Goal: Information Seeking & Learning: Understand process/instructions

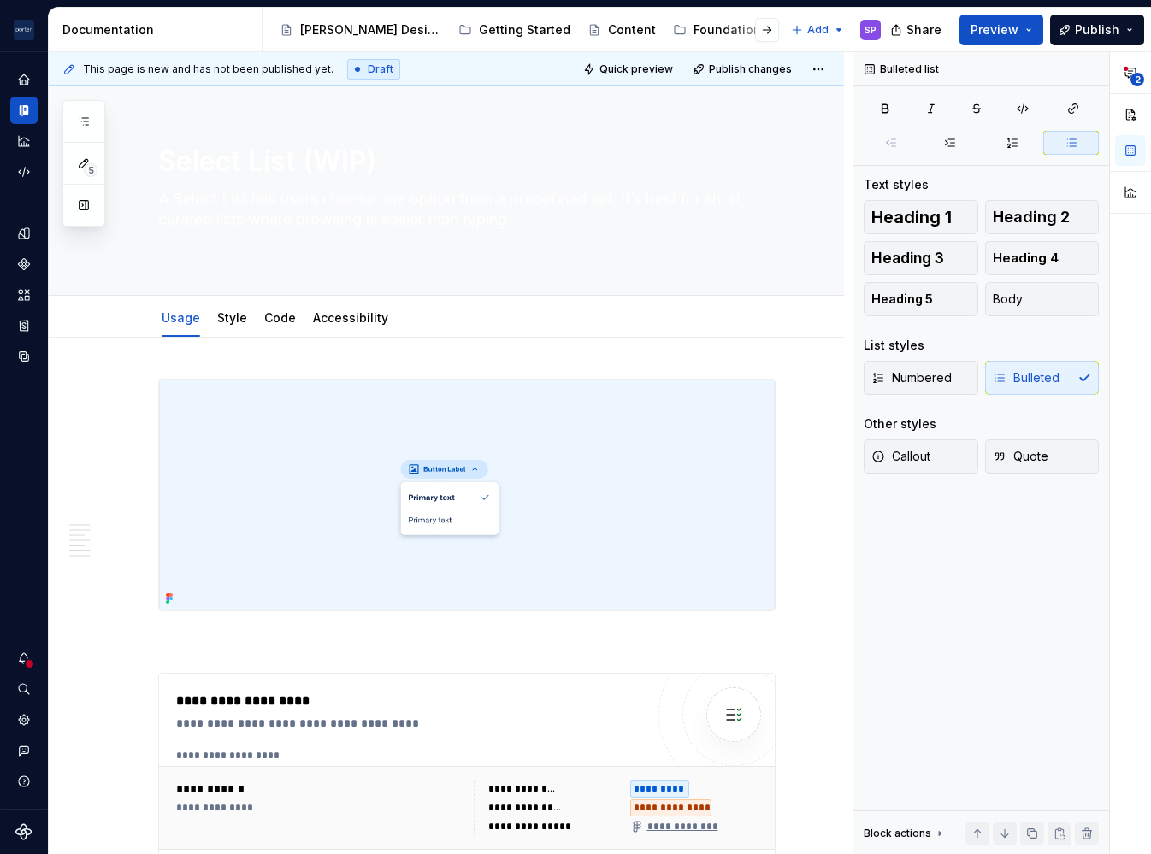
scroll to position [1932, 0]
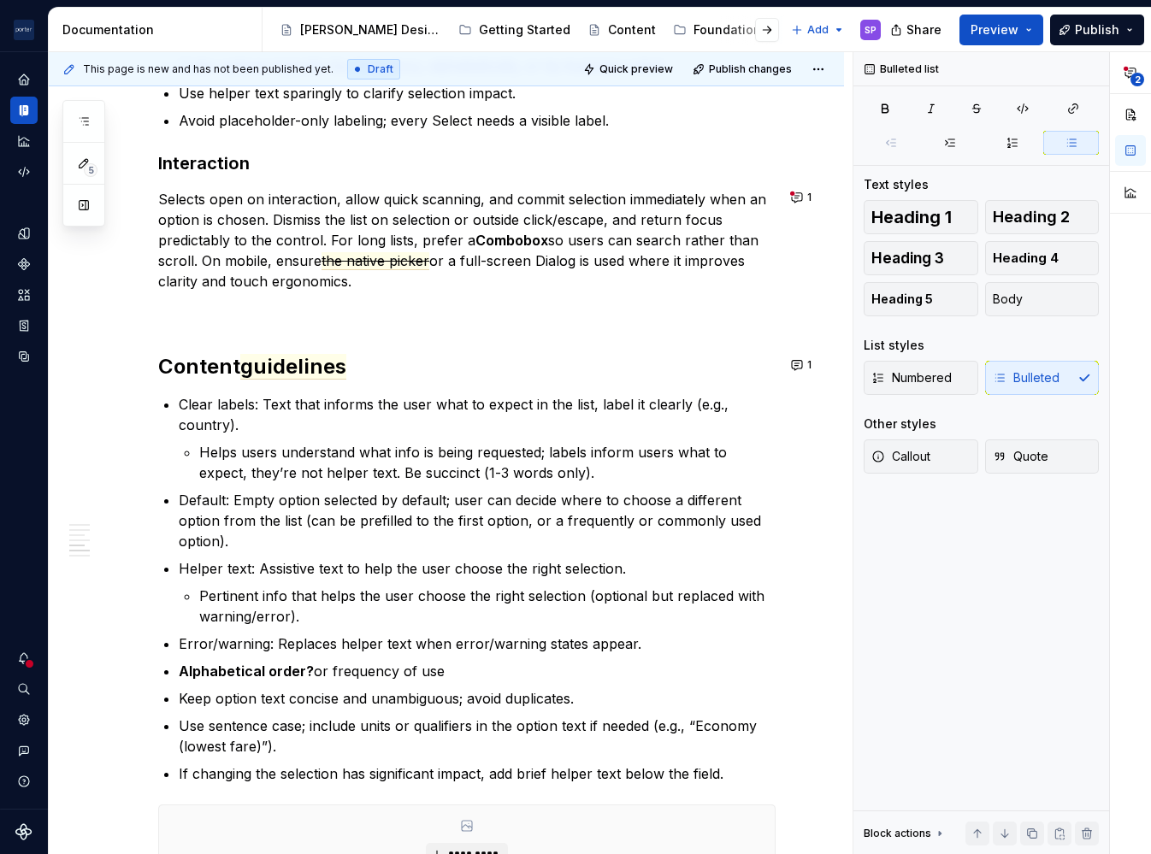
click at [655, 420] on p "Clear labels: Text that informs the user what to expect in the list, label it c…" at bounding box center [477, 414] width 597 height 41
click at [798, 371] on button "1" at bounding box center [802, 365] width 33 height 24
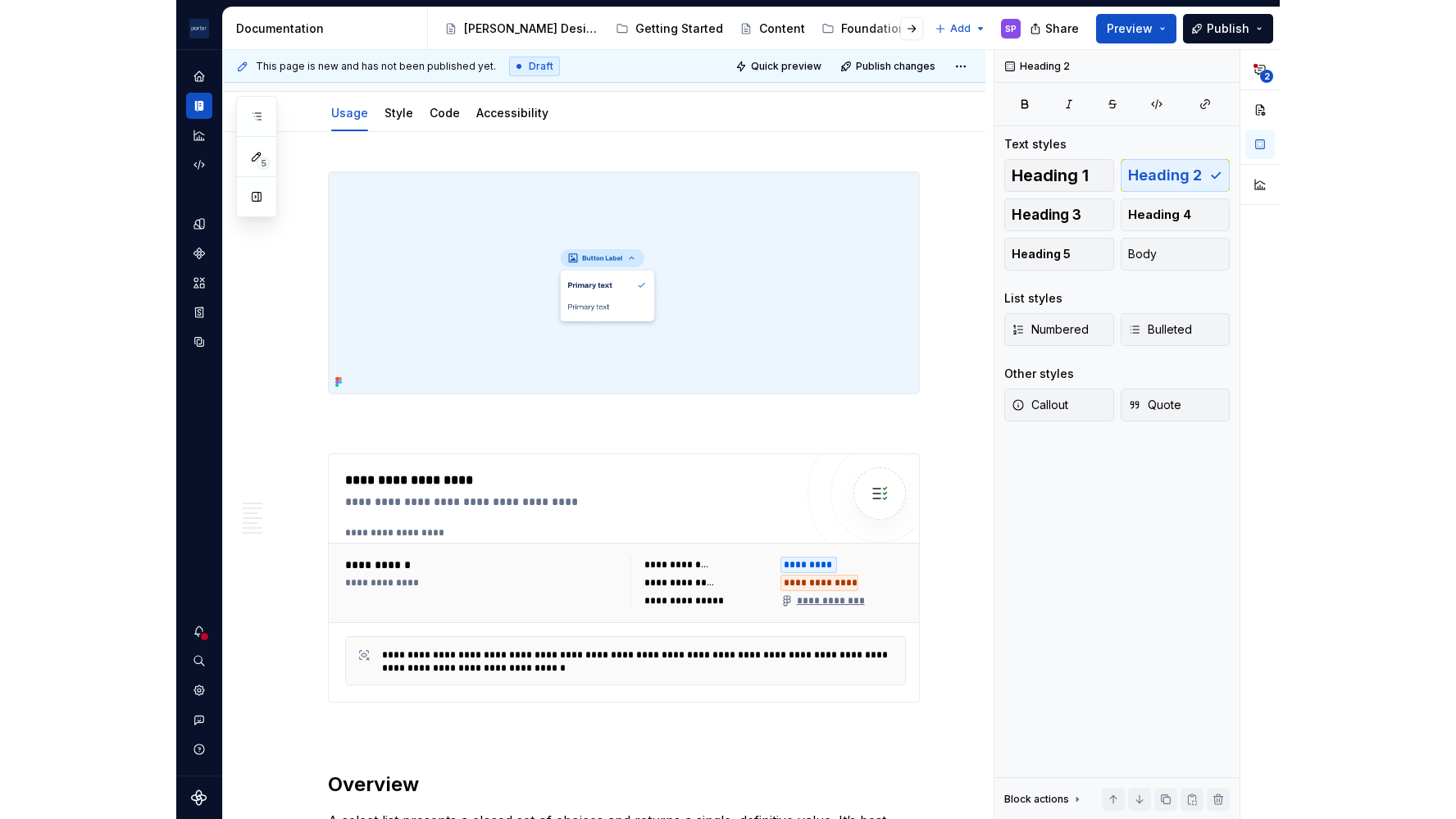
scroll to position [0, 0]
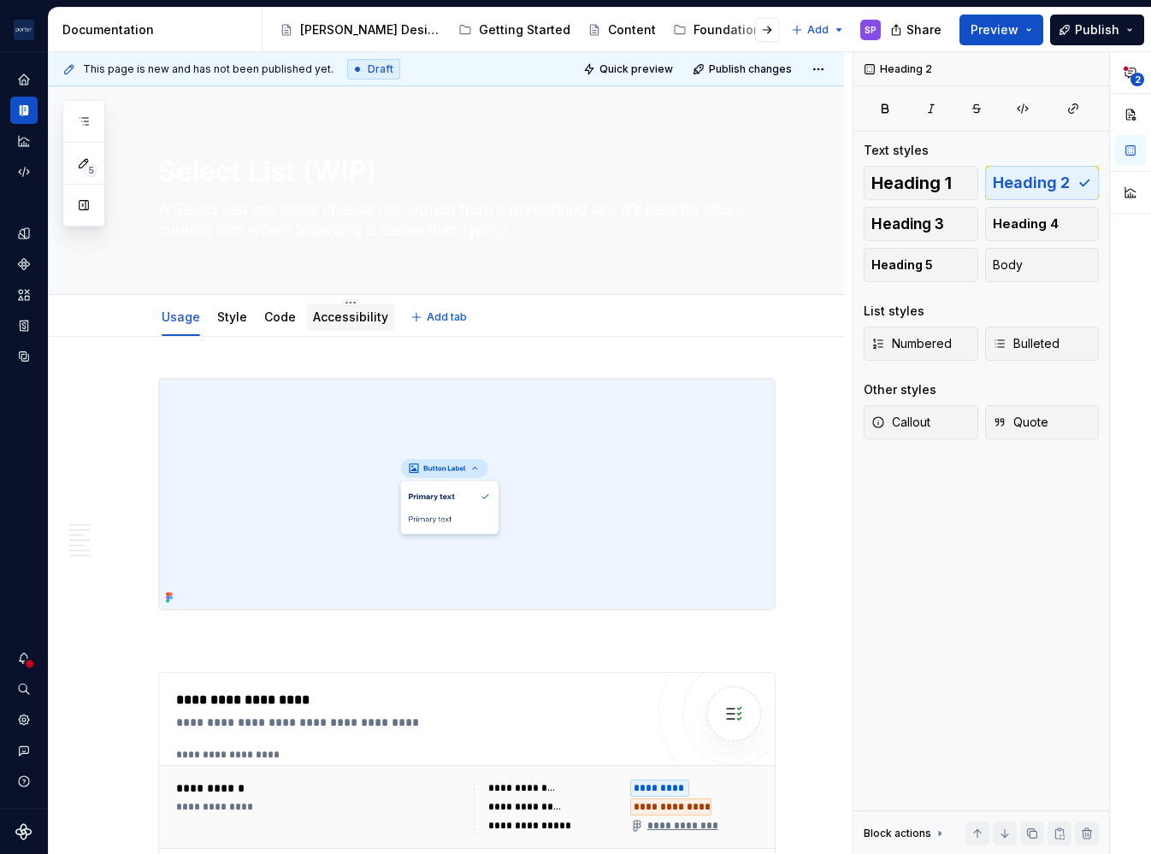
click at [358, 326] on div "Accessibility" at bounding box center [350, 317] width 75 height 21
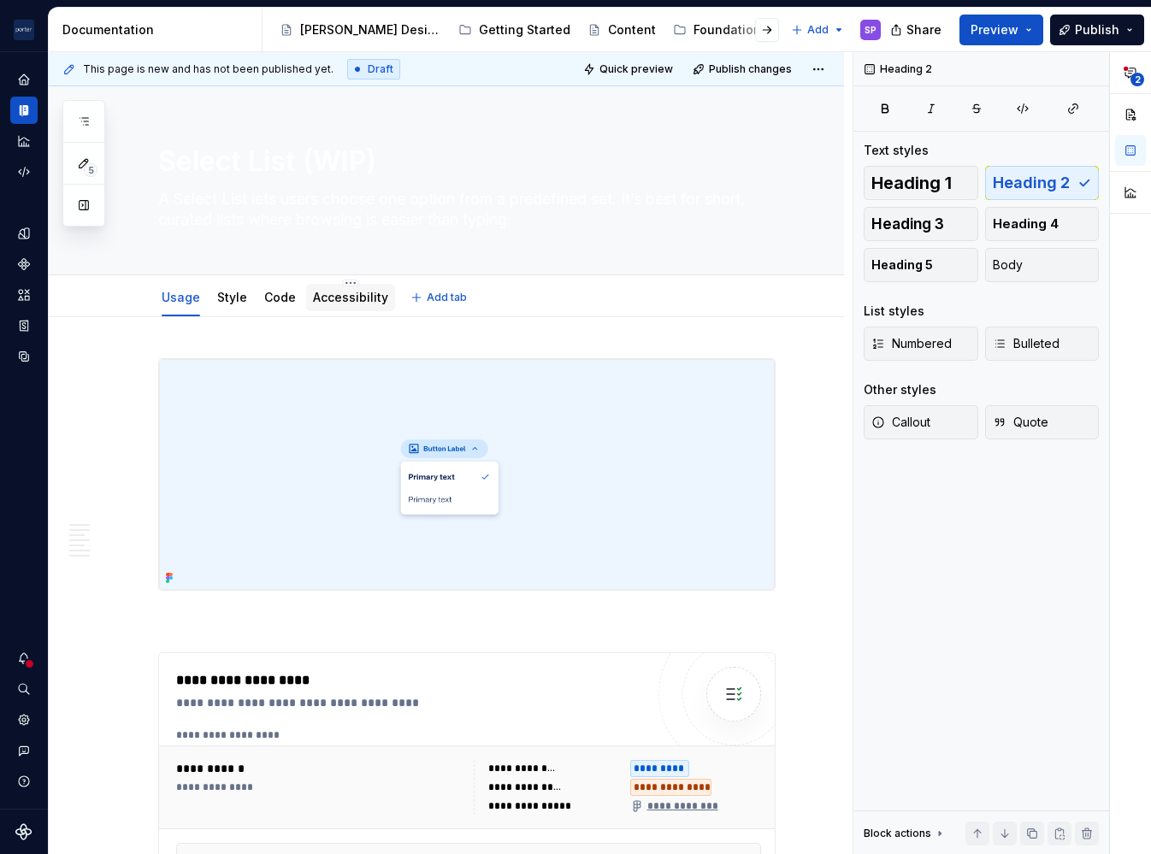
click at [333, 293] on link "Accessibility" at bounding box center [350, 297] width 75 height 15
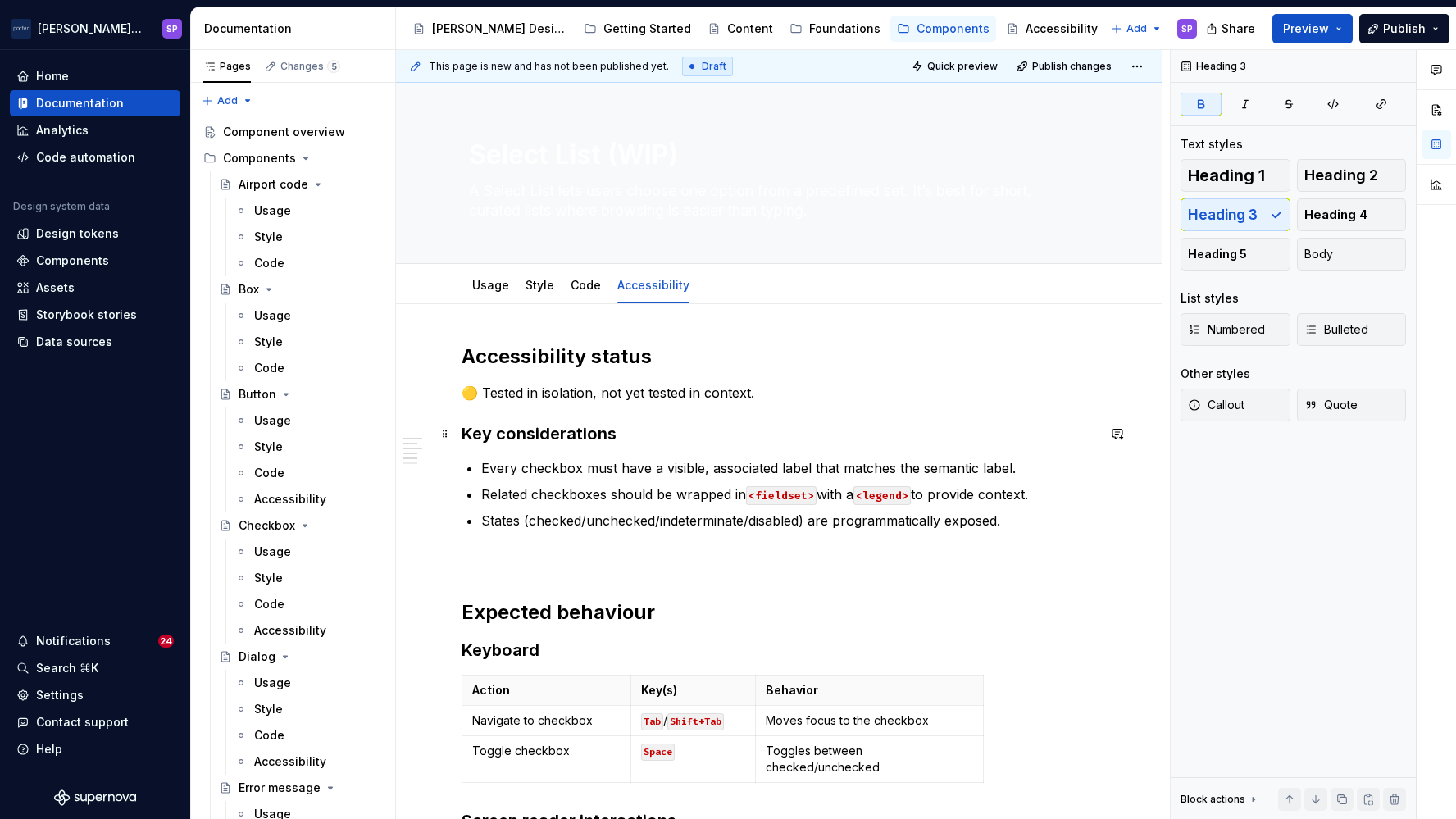
click at [606, 440] on strong "Key considerations" at bounding box center [539, 433] width 155 height 20
click at [481, 286] on link "Usage" at bounding box center [490, 285] width 36 height 14
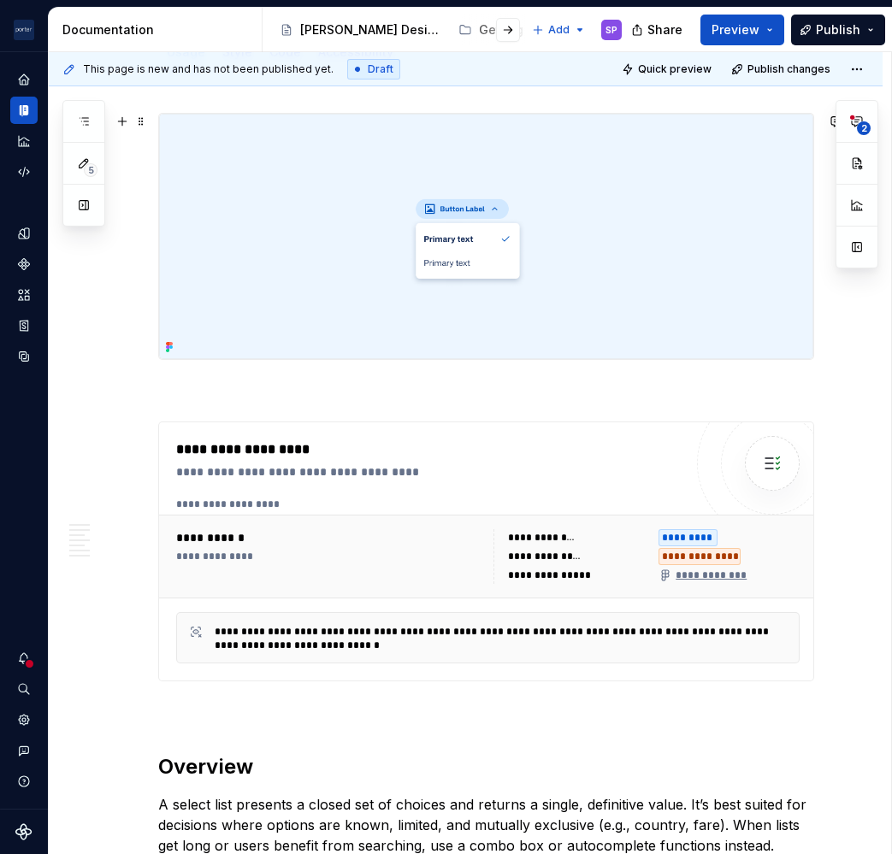
scroll to position [18, 0]
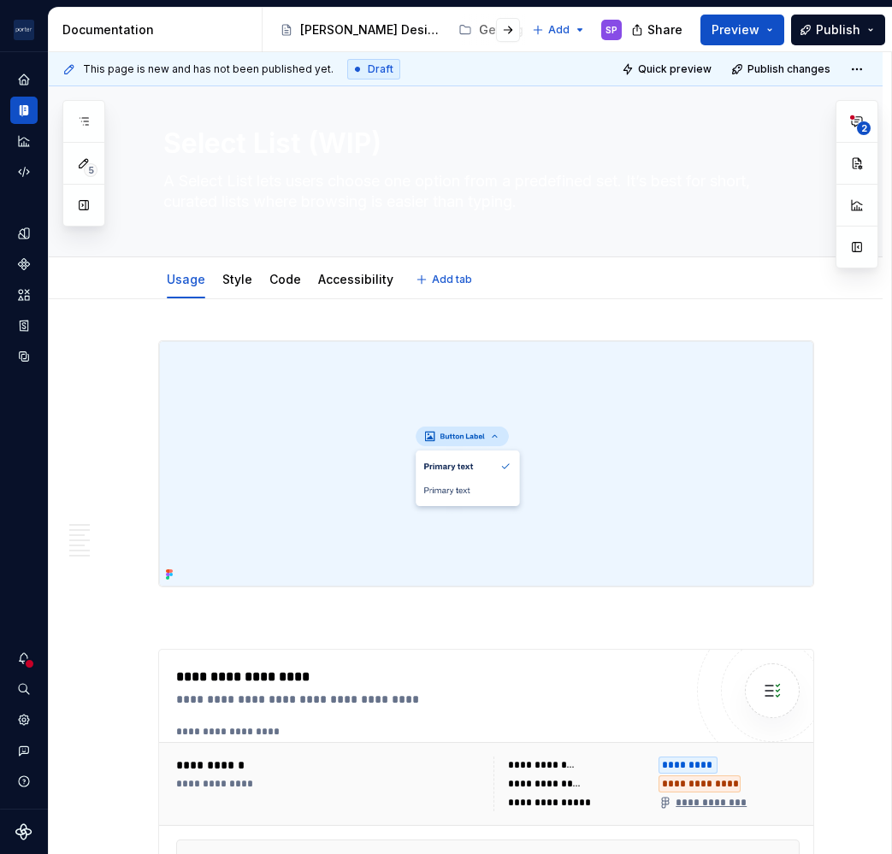
click at [366, 258] on div "Usage Style Code Accessibility Add tab" at bounding box center [465, 278] width 833 height 42
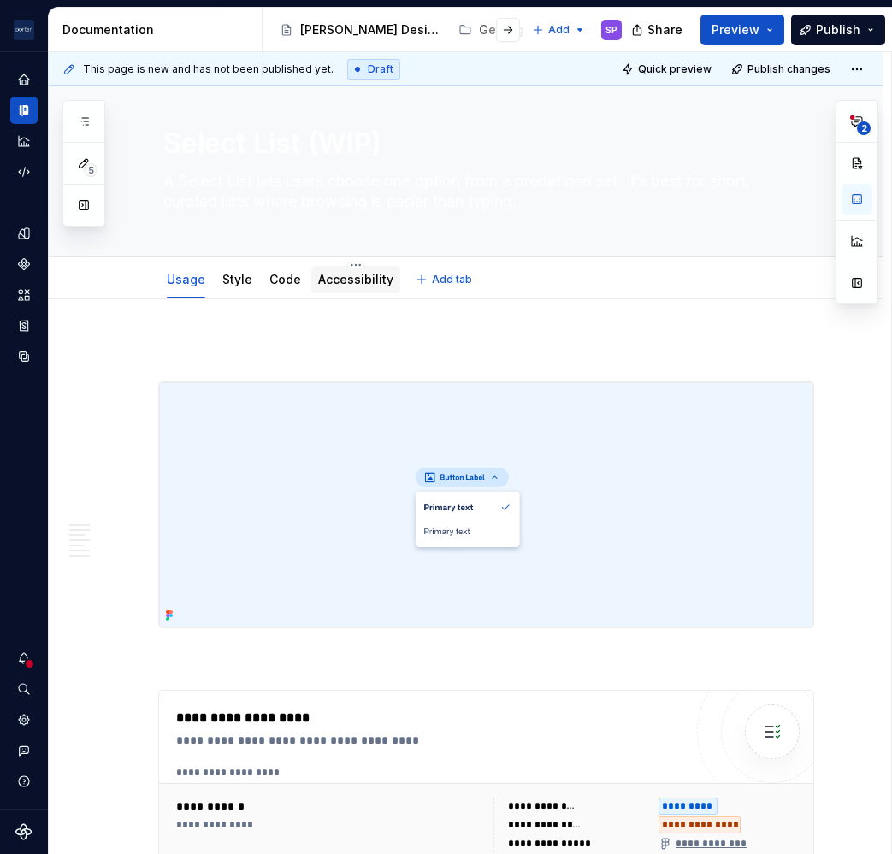
click at [340, 283] on link "Accessibility" at bounding box center [355, 279] width 75 height 15
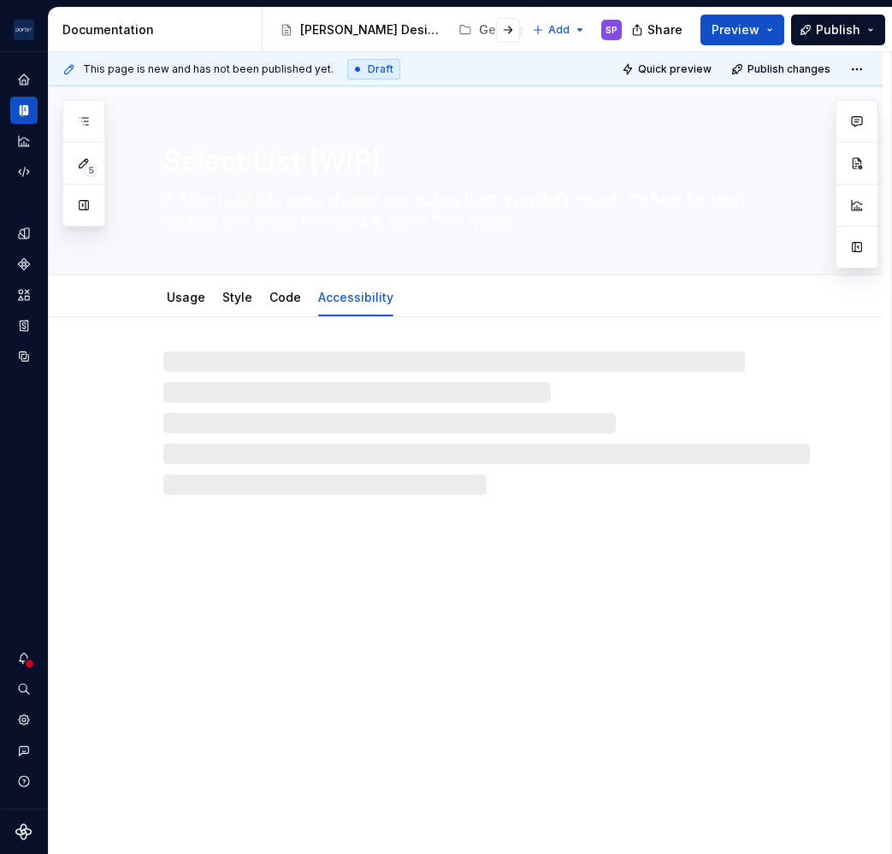
type textarea "*"
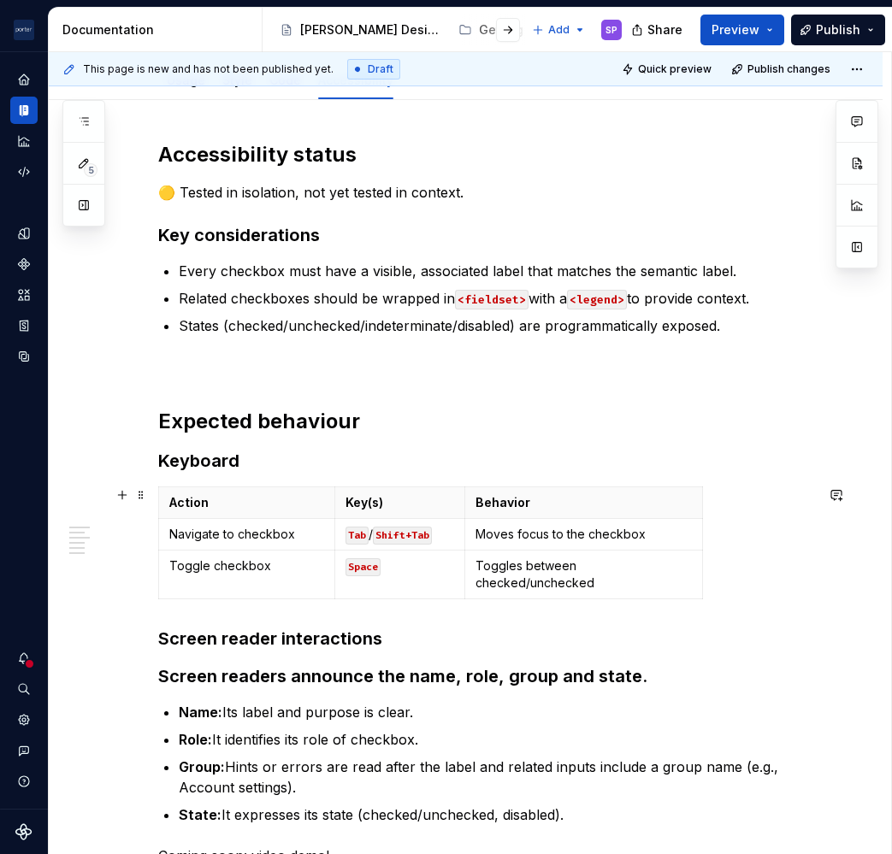
scroll to position [218, 0]
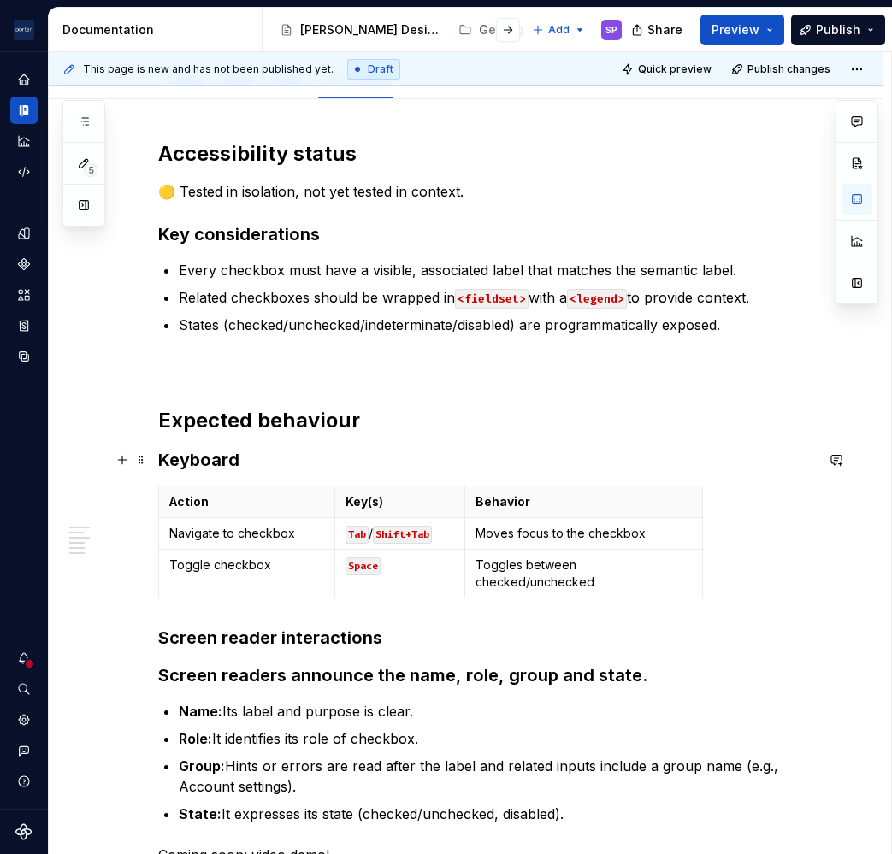
click at [194, 454] on h3 "Keyboard" at bounding box center [486, 460] width 656 height 24
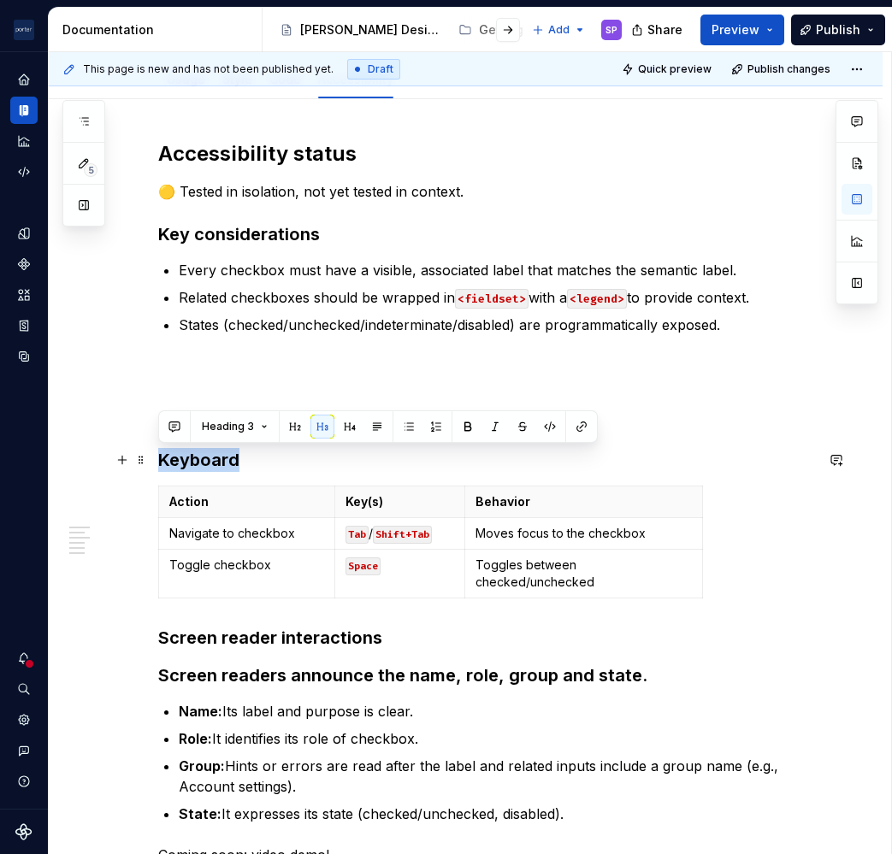
click at [194, 454] on h3 "Keyboard" at bounding box center [486, 460] width 656 height 24
click at [836, 461] on button "button" at bounding box center [836, 460] width 24 height 24
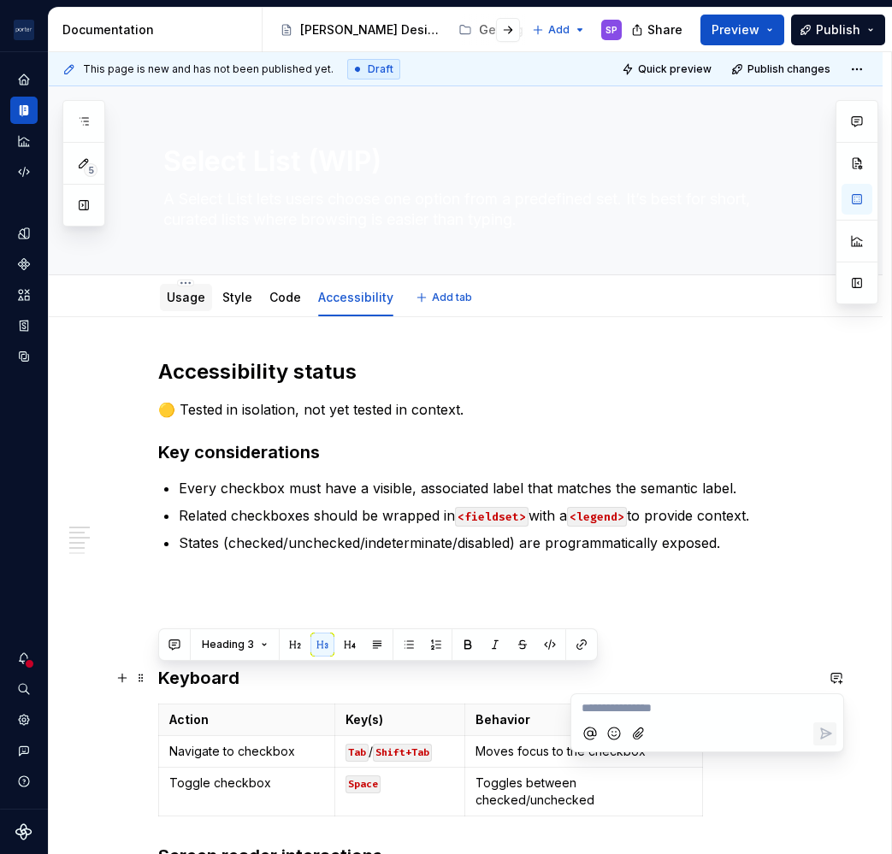
click at [196, 293] on link "Usage" at bounding box center [186, 297] width 38 height 15
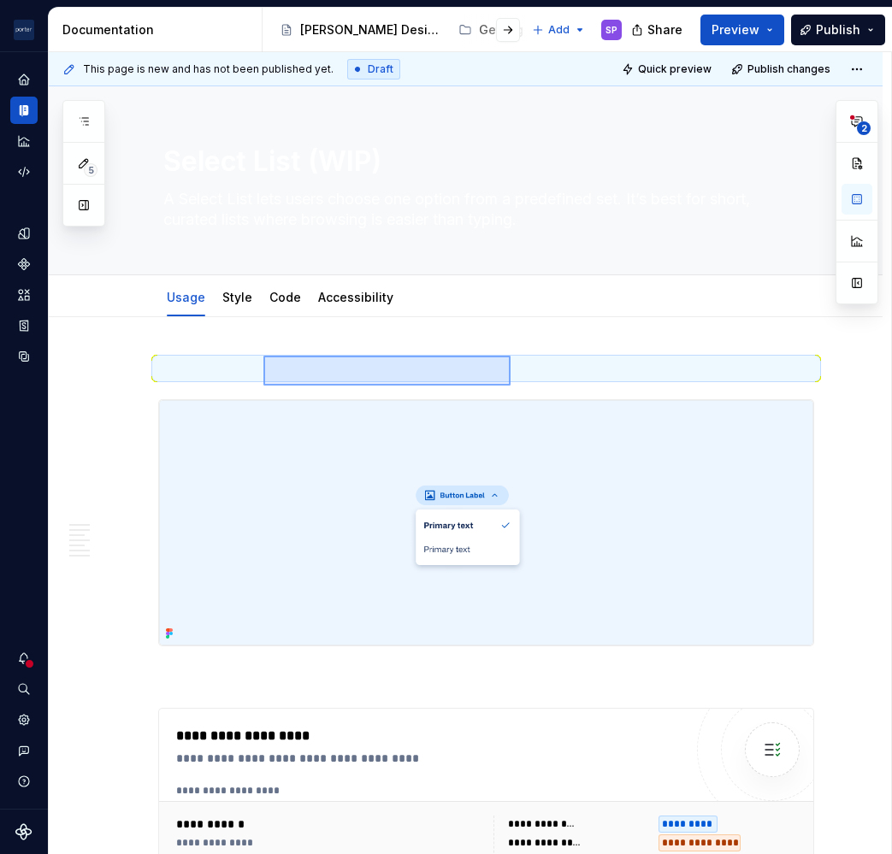
drag, startPoint x: 263, startPoint y: 355, endPoint x: 493, endPoint y: 373, distance: 230.6
click at [493, 373] on div "**********" at bounding box center [470, 453] width 842 height 803
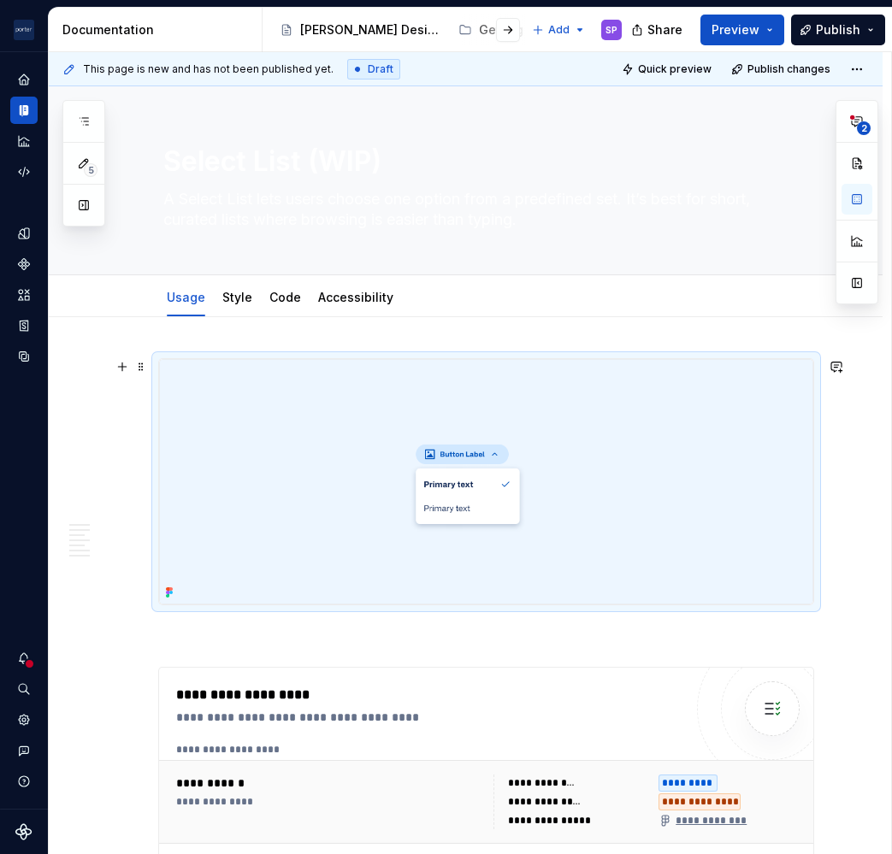
click at [489, 630] on p at bounding box center [486, 636] width 656 height 21
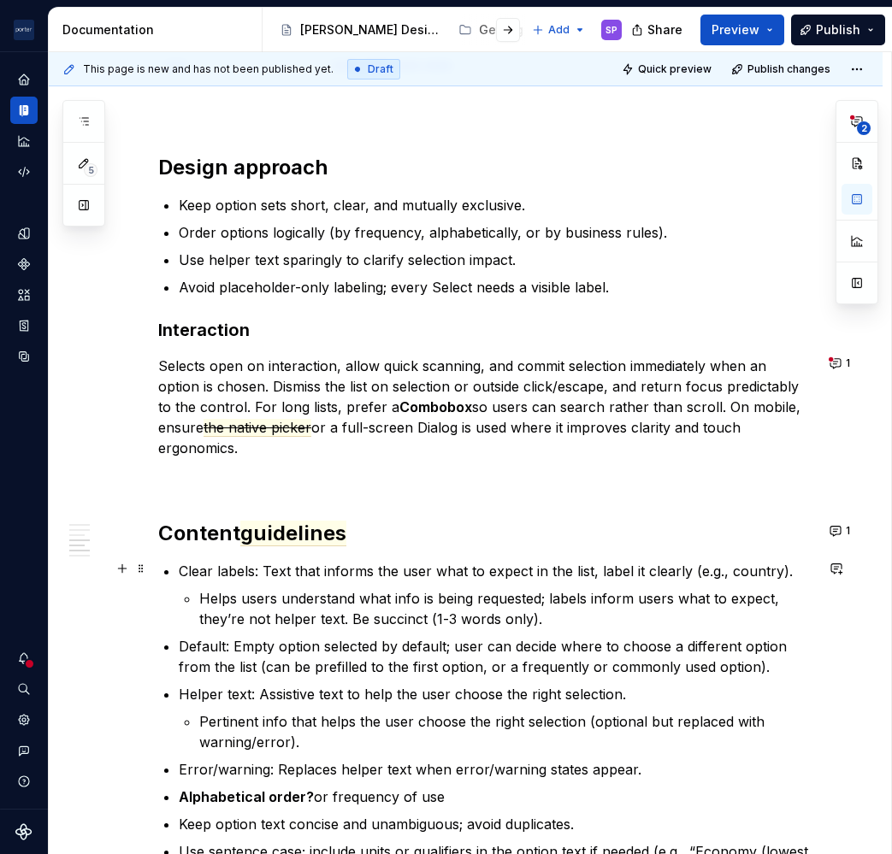
scroll to position [1728, 0]
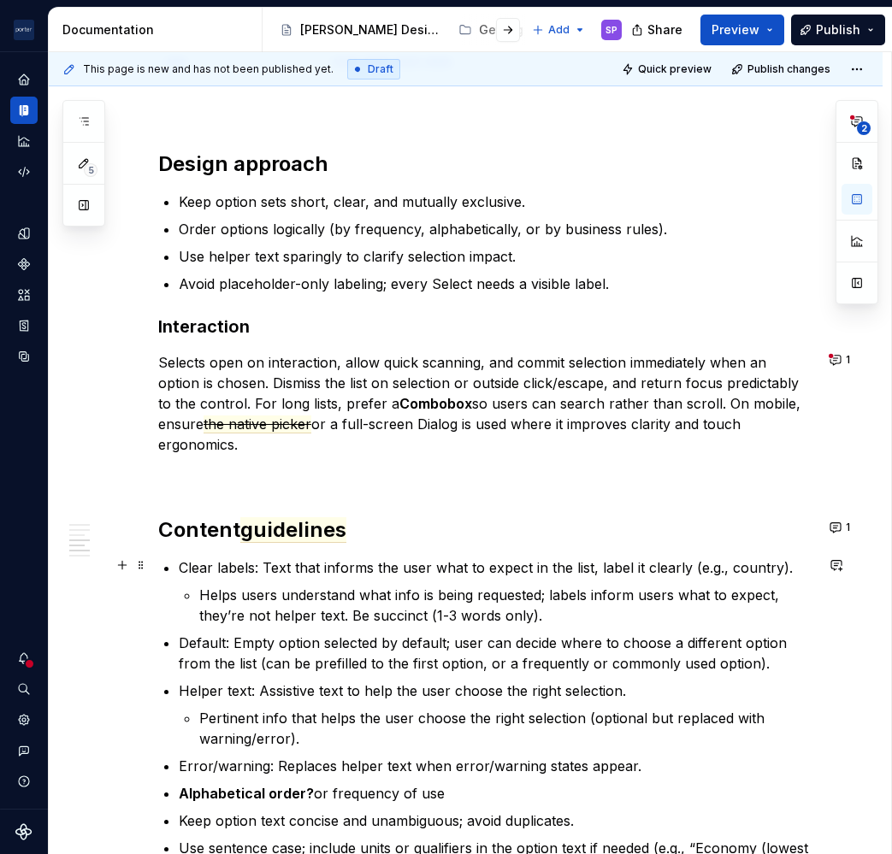
type textarea "*"
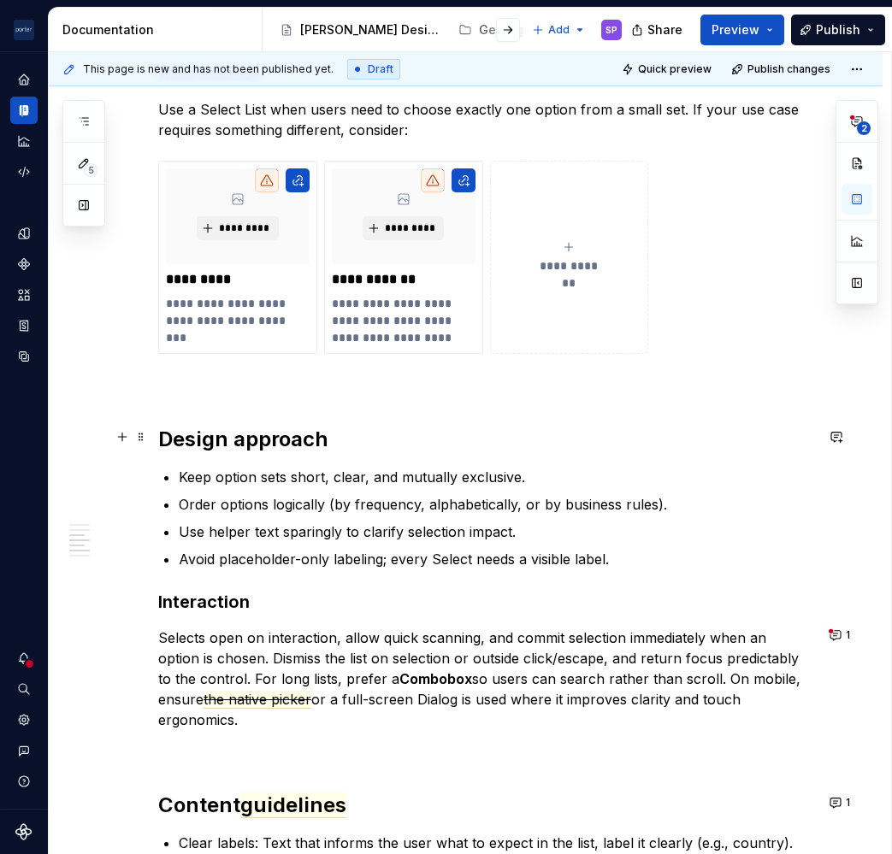
scroll to position [1459, 0]
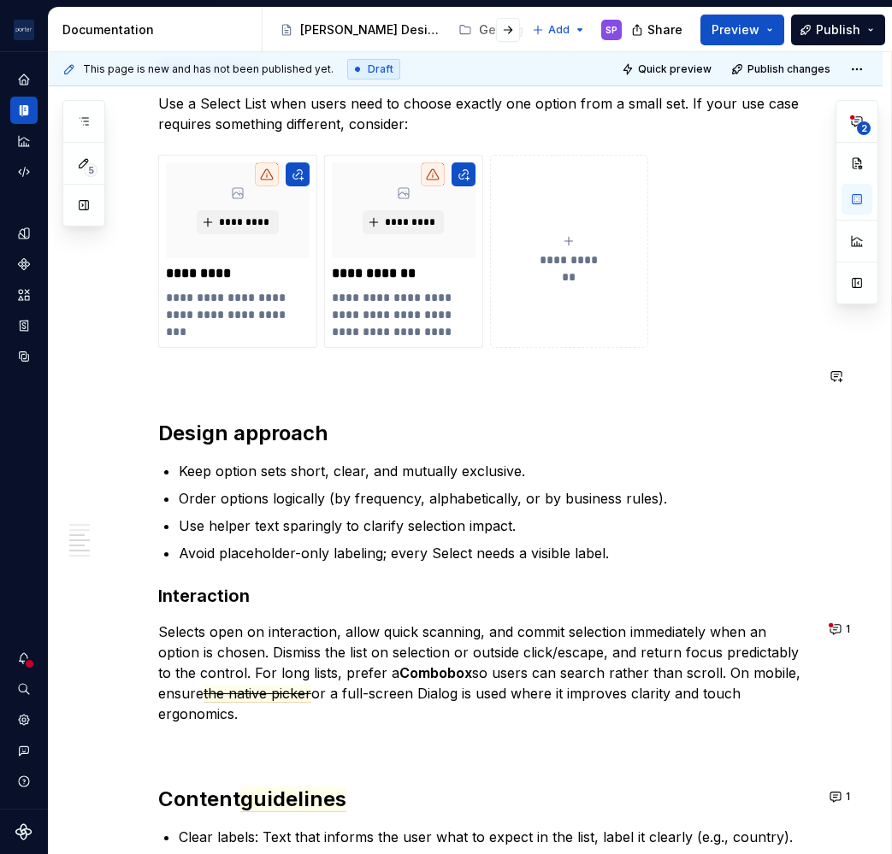
click at [210, 415] on div "**********" at bounding box center [486, 191] width 656 height 2584
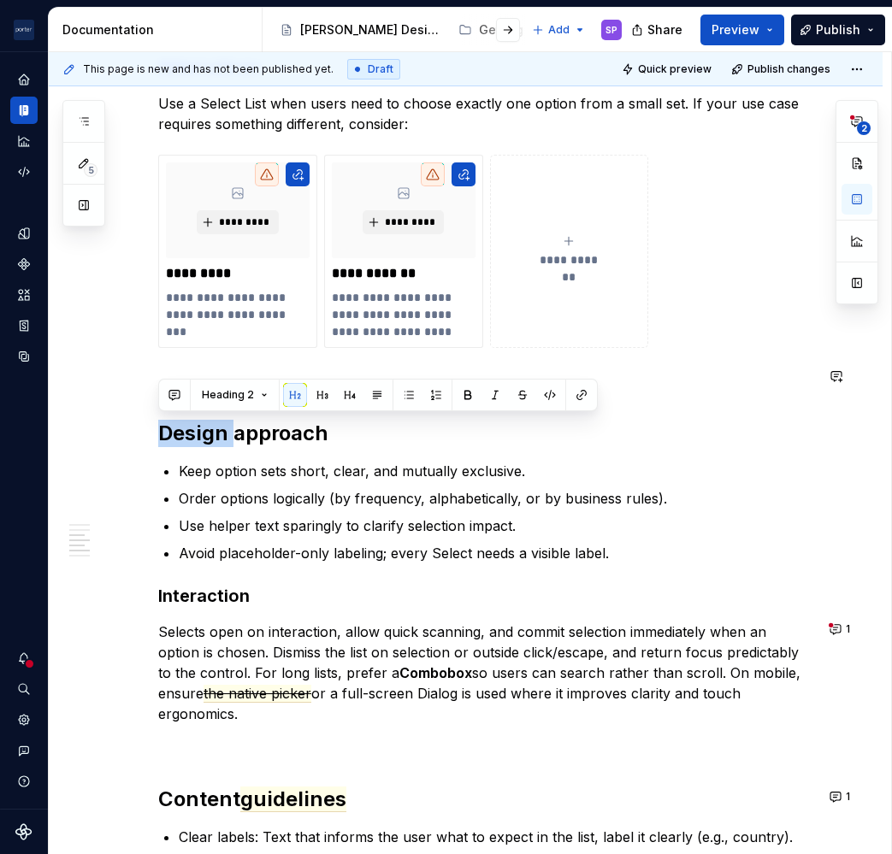
click at [210, 415] on div "**********" at bounding box center [486, 191] width 656 height 2584
click at [180, 390] on button "button" at bounding box center [174, 395] width 24 height 24
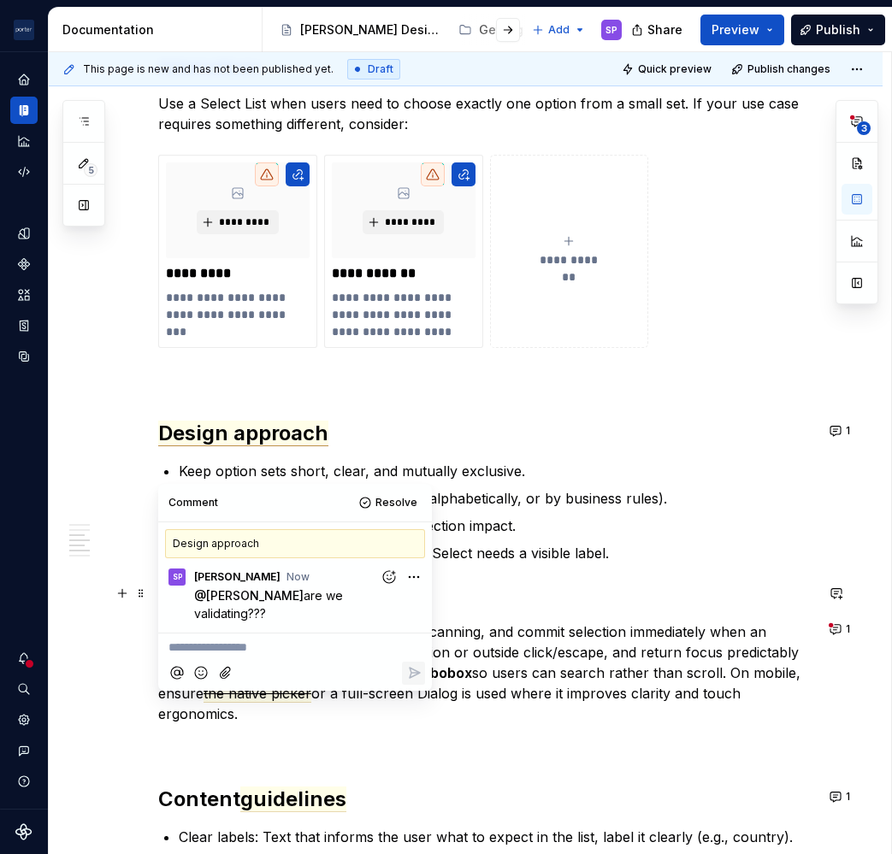
click at [551, 590] on h3 "Interaction" at bounding box center [486, 596] width 656 height 24
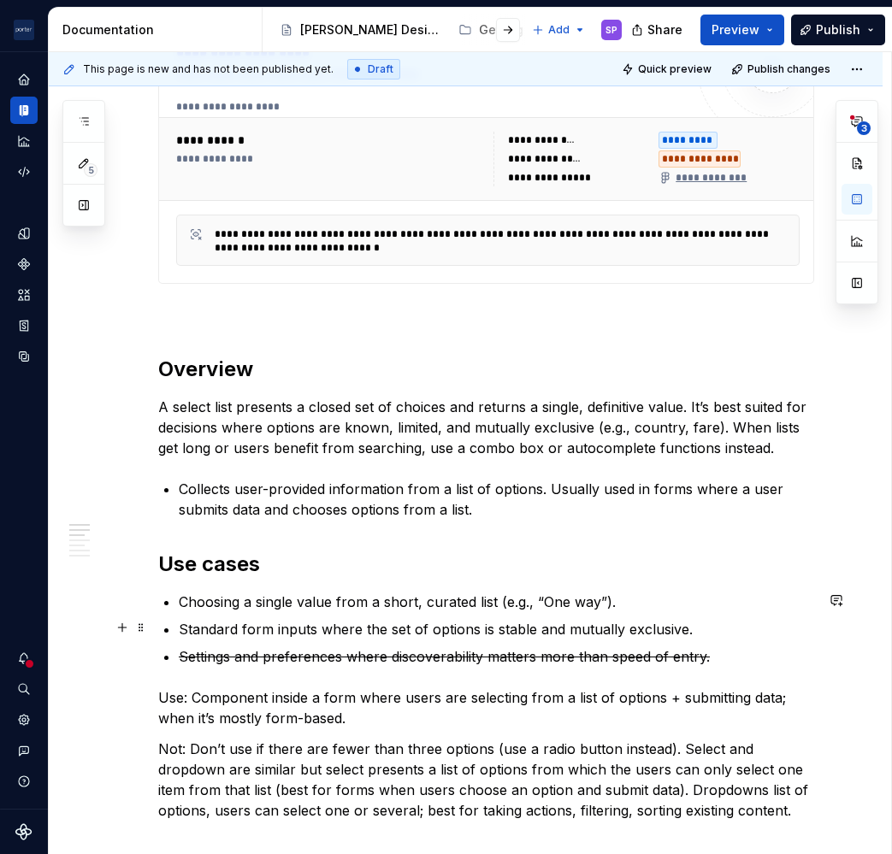
scroll to position [674, 0]
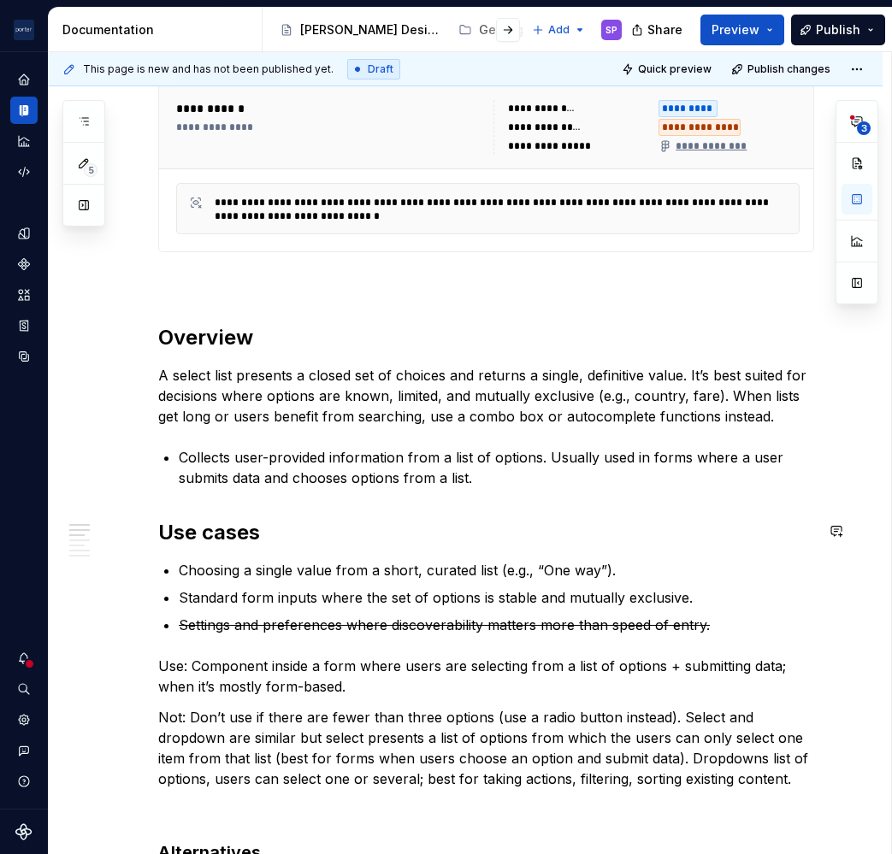
click at [494, 463] on p "Collects user-provided information from a list of options. Usually used in form…" at bounding box center [496, 467] width 635 height 41
type textarea "*"
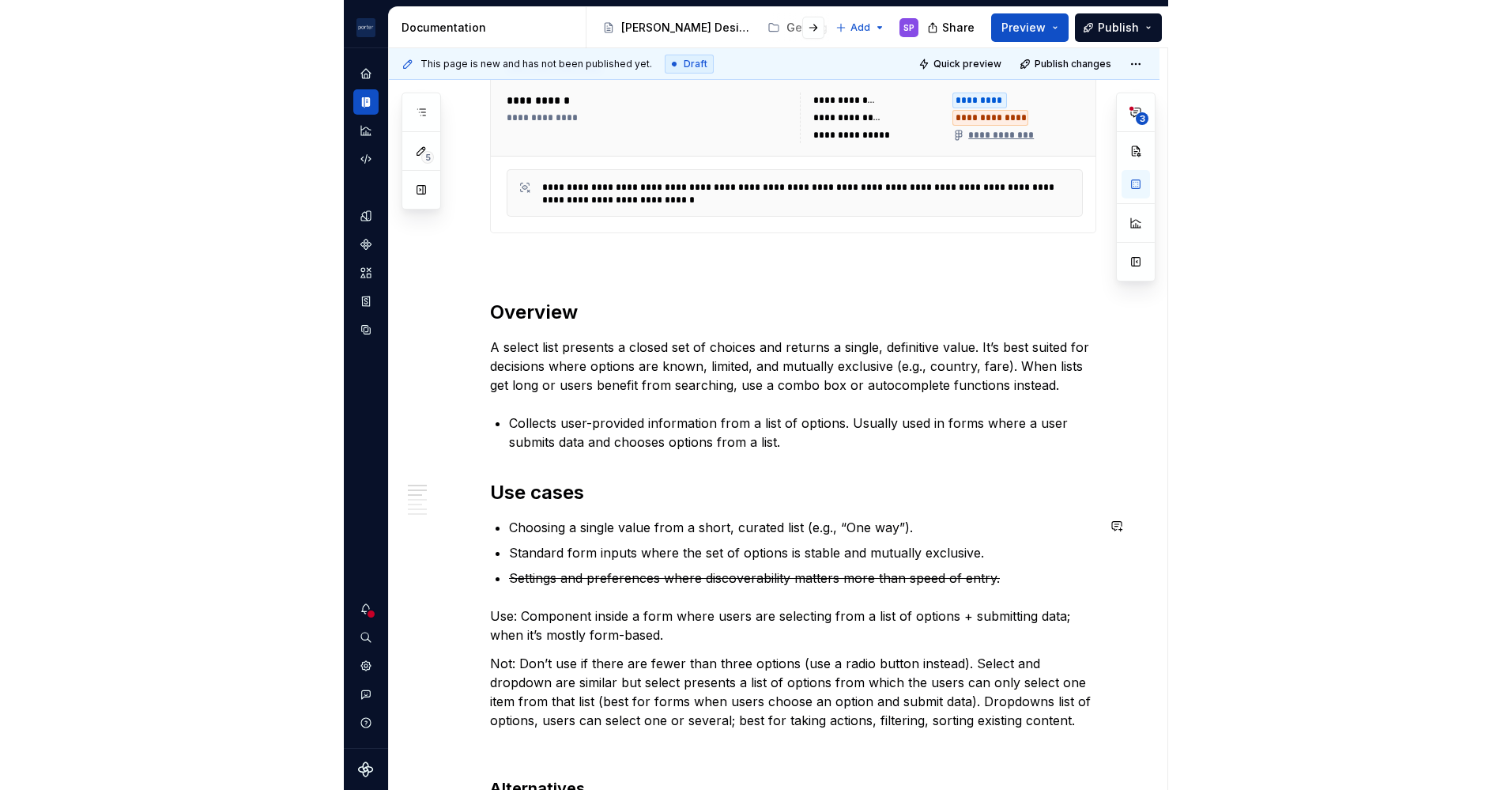
scroll to position [865, 0]
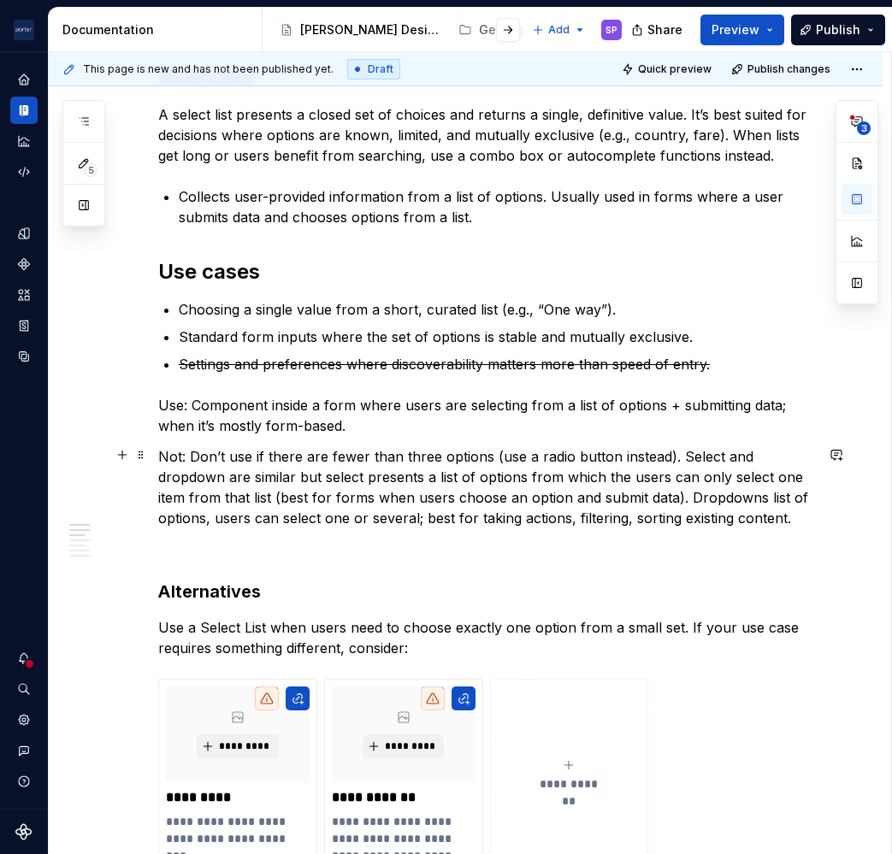
click at [507, 526] on p "Not: Don’t use if there are fewer than three options (use a radio button instea…" at bounding box center [486, 487] width 656 height 82
click at [502, 551] on p at bounding box center [486, 549] width 656 height 21
click at [578, 654] on p "Use a Select List when users need to choose exactly one option from a small set…" at bounding box center [486, 637] width 656 height 41
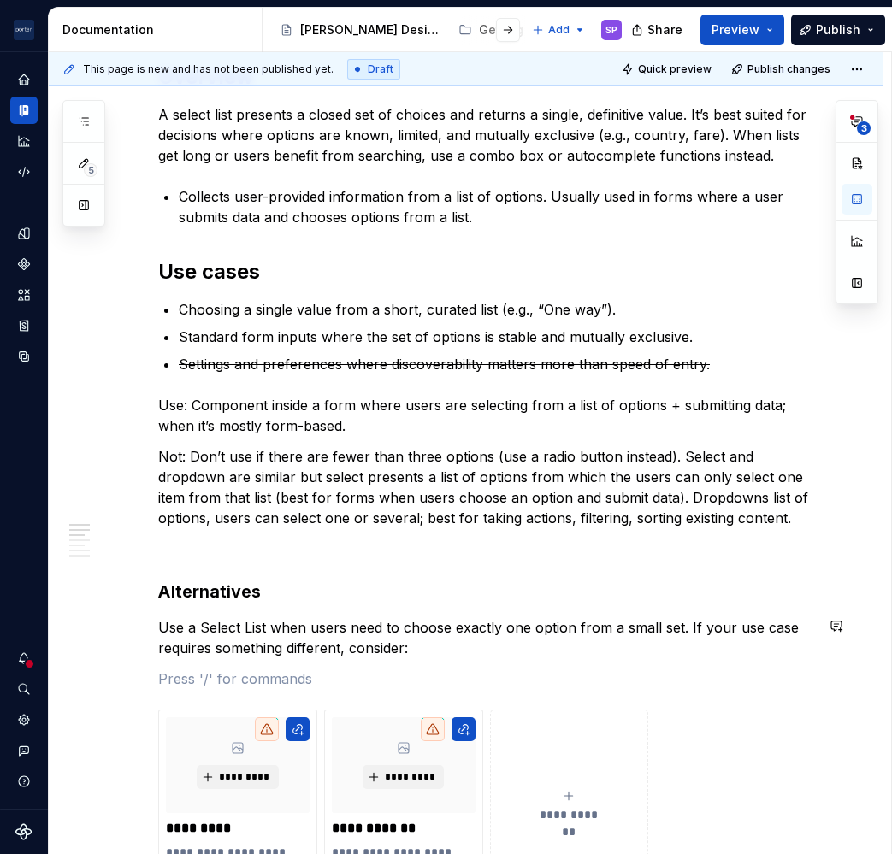
paste div
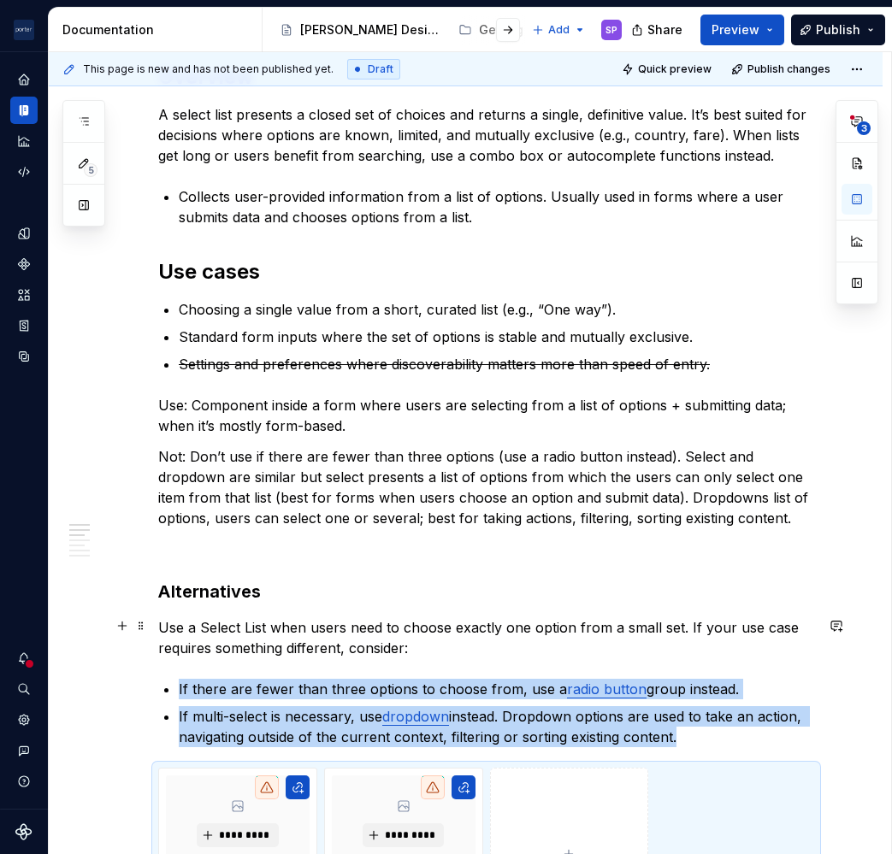
click at [392, 652] on p "Use a Select List when users need to choose exactly one option from a small set…" at bounding box center [486, 637] width 656 height 41
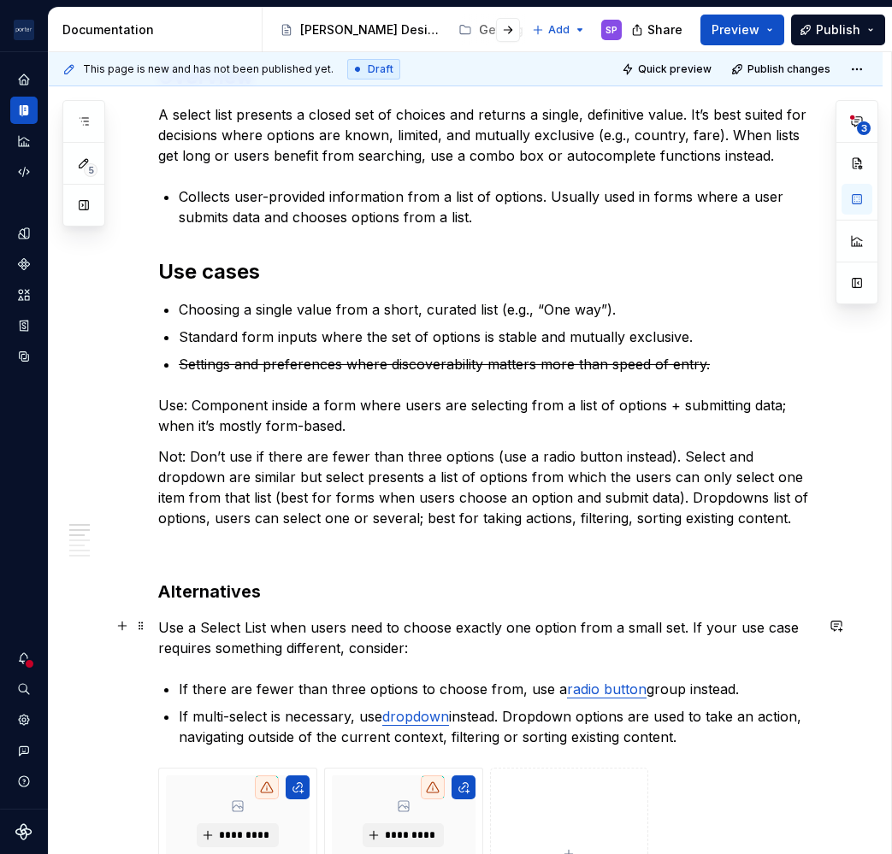
click at [401, 652] on p "Use a Select List when users need to choose exactly one option from a small set…" at bounding box center [486, 637] width 656 height 41
click at [749, 605] on div "**********" at bounding box center [486, 759] width 656 height 2673
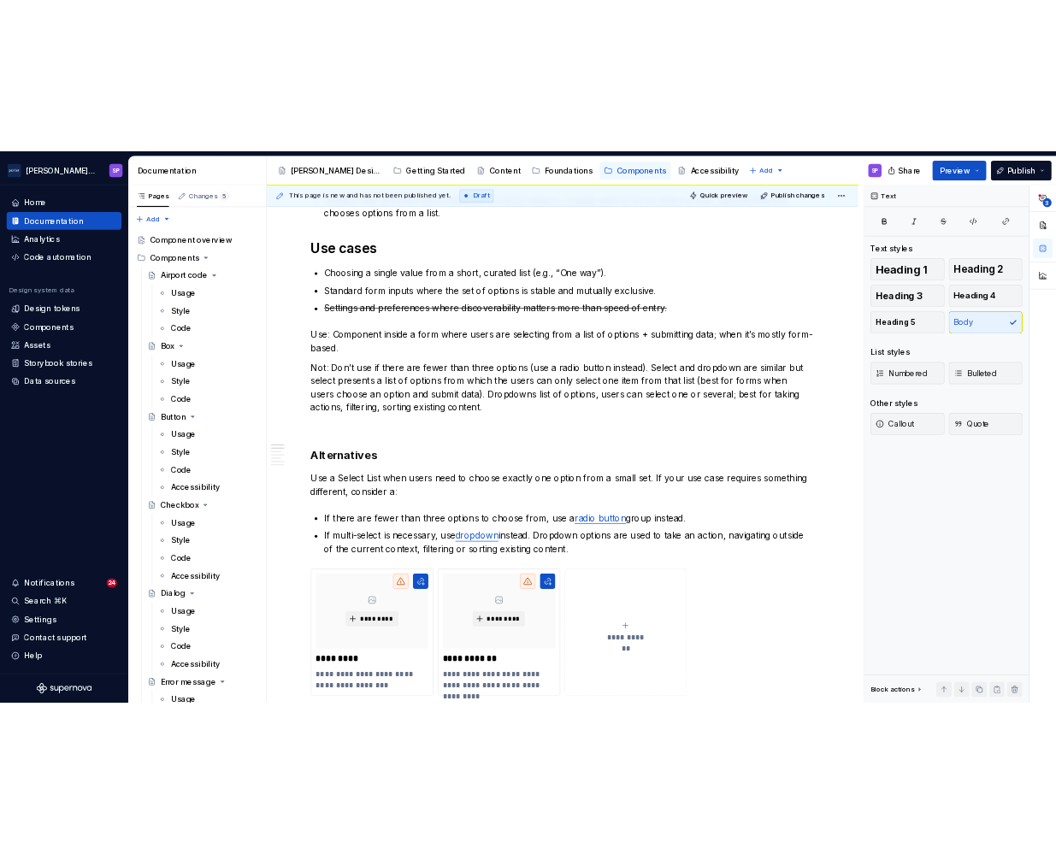
scroll to position [0, 0]
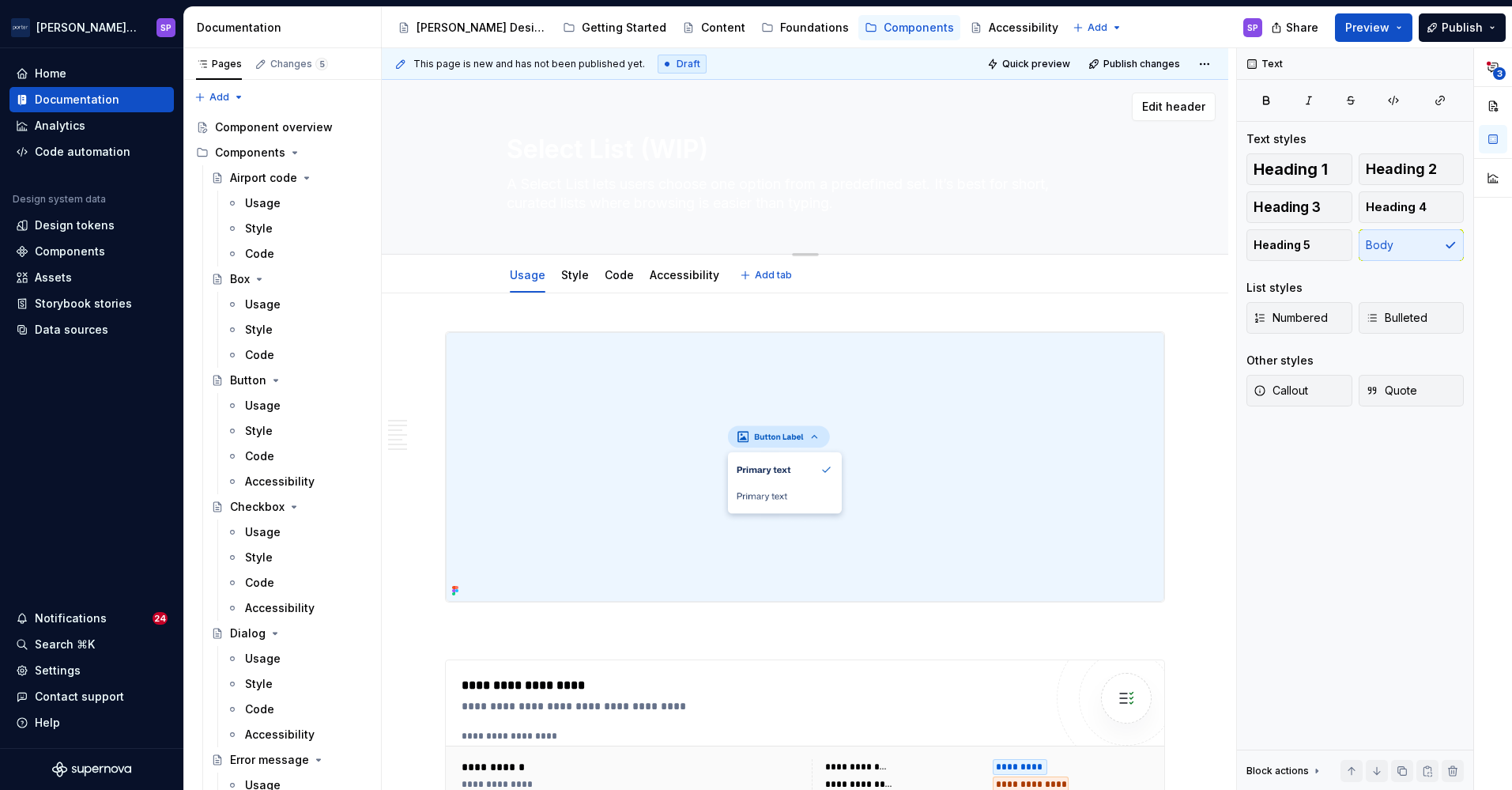
click at [612, 184] on textarea "A Select List lets users choose one option from a predefined set. It’s best for…" at bounding box center [803, 193] width 597 height 44
paste textarea "select list allows users to choose one option from a set of values."
type textarea "*"
type textarea "A select list allows users to choose one option from a set of values."
click at [574, 166] on textarea "Select List (WIP)" at bounding box center [803, 149] width 597 height 38
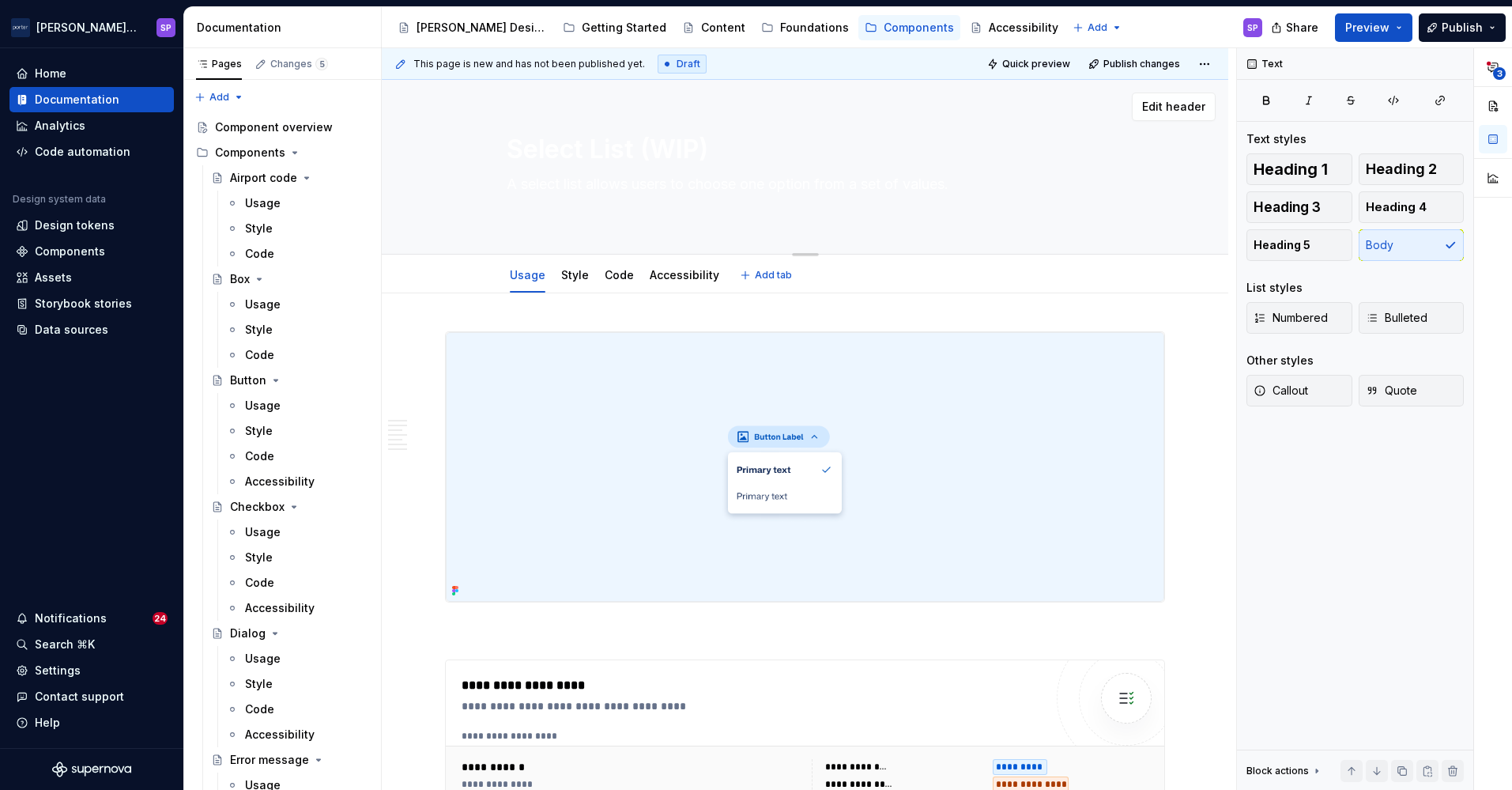
click at [602, 190] on textarea "A select list allows users to choose one option from a set of values." at bounding box center [803, 193] width 597 height 44
click at [596, 203] on textarea "A select list allows users to choose one option from a set of values." at bounding box center [803, 193] width 597 height 44
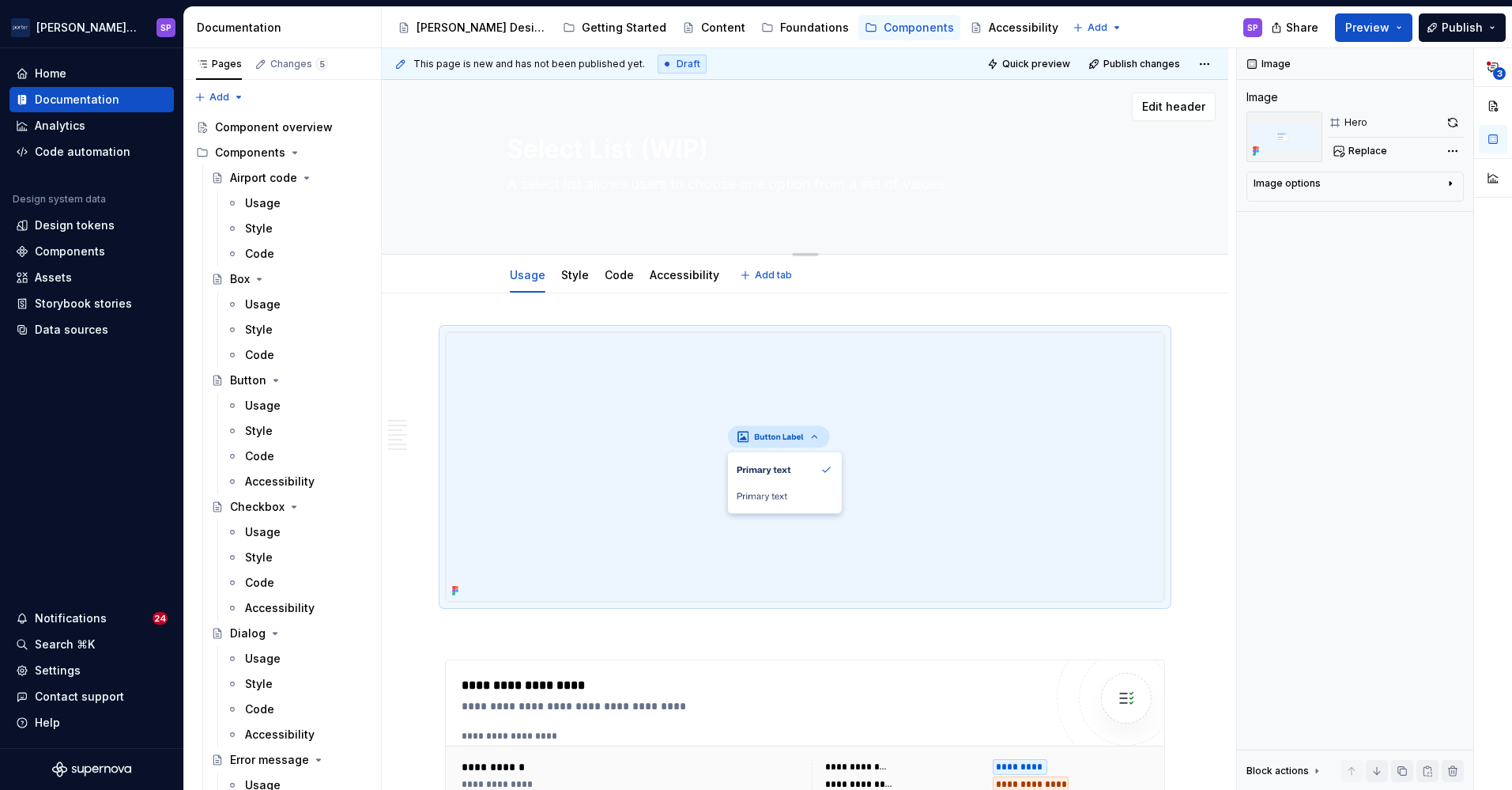
click at [584, 207] on textarea "A select list allows users to choose one option from a set of values." at bounding box center [803, 193] width 597 height 44
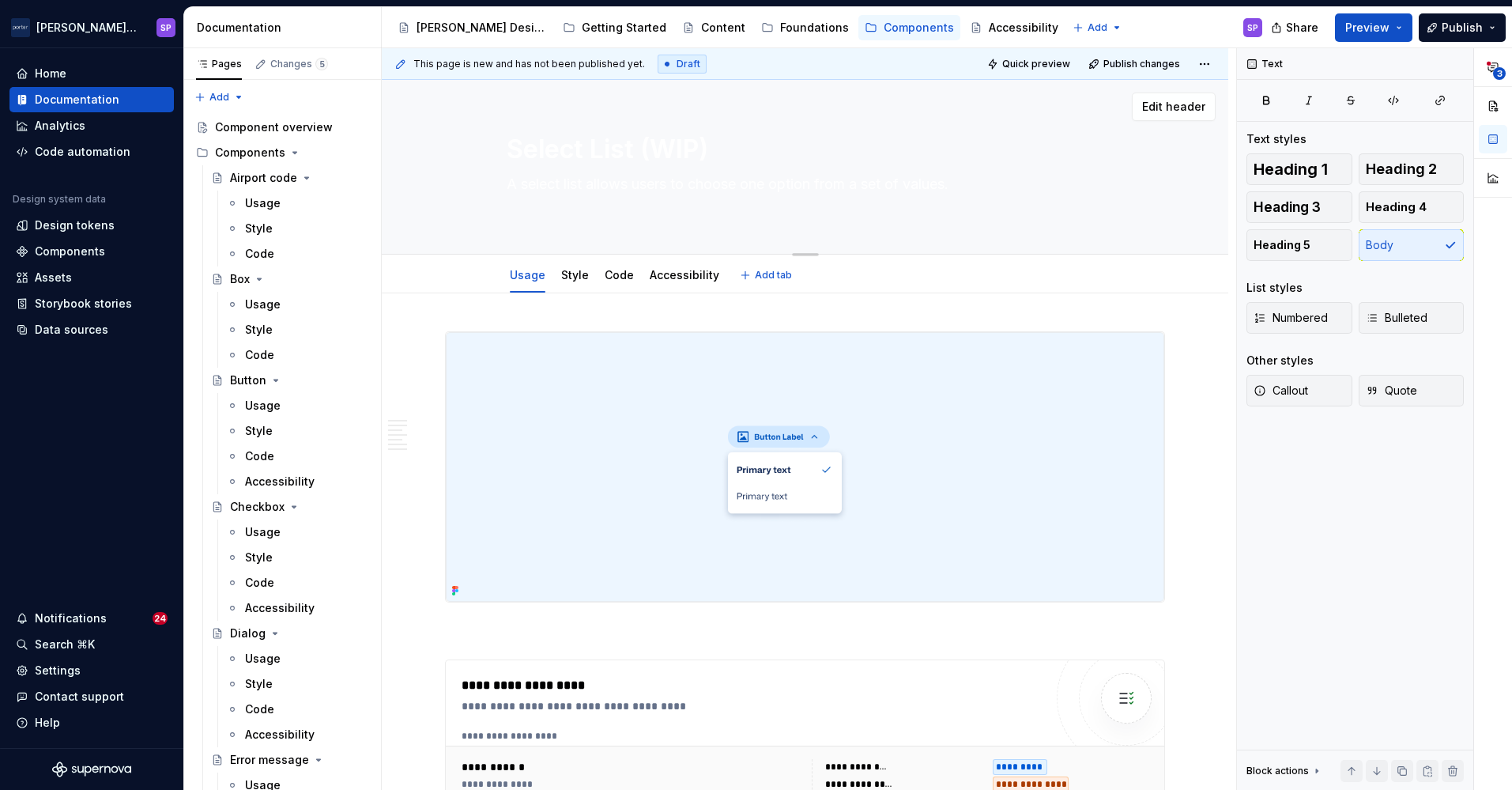
click at [584, 207] on textarea "A select list allows users to choose one option from a set of values." at bounding box center [803, 193] width 597 height 44
type textarea "*"
type textarea "A select list allows users to choose one option from a set of values."
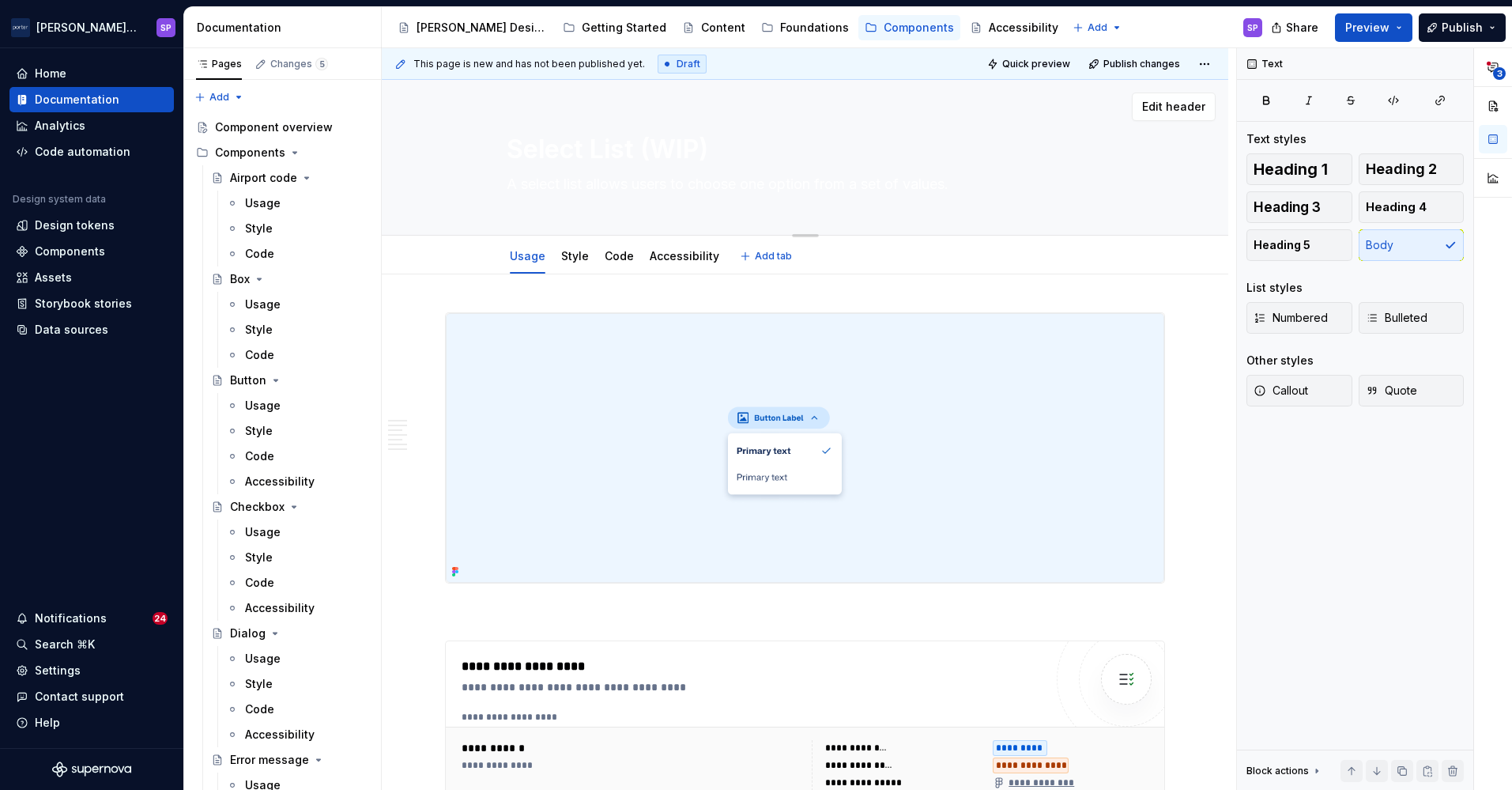
click at [608, 175] on textarea "A select list allows users to choose one option from a set of values." at bounding box center [803, 183] width 597 height 25
type textarea "*"
type textarea "A select list allows users to choose one option from a set of values."
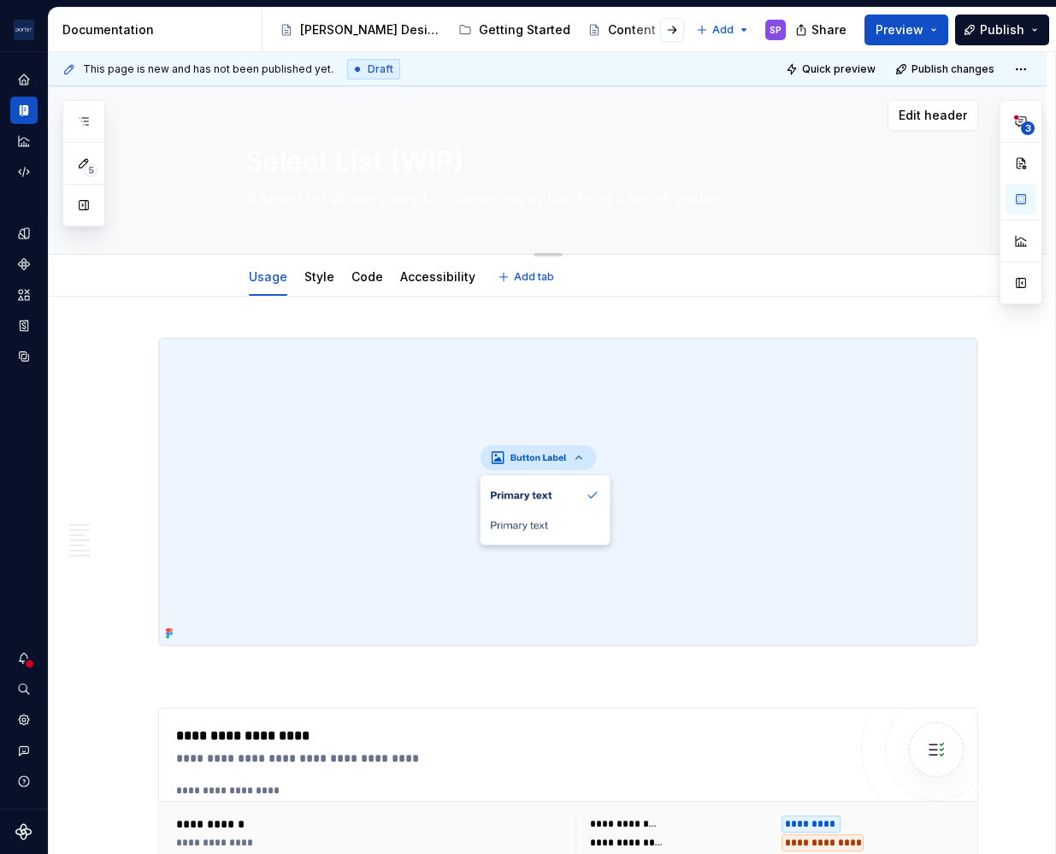
paste textarea "lets users pick one option from a short list when it's easier to browse than ty…"
type textarea "*"
type textarea "A select list lets users pick one option from a short list when it's easier to …"
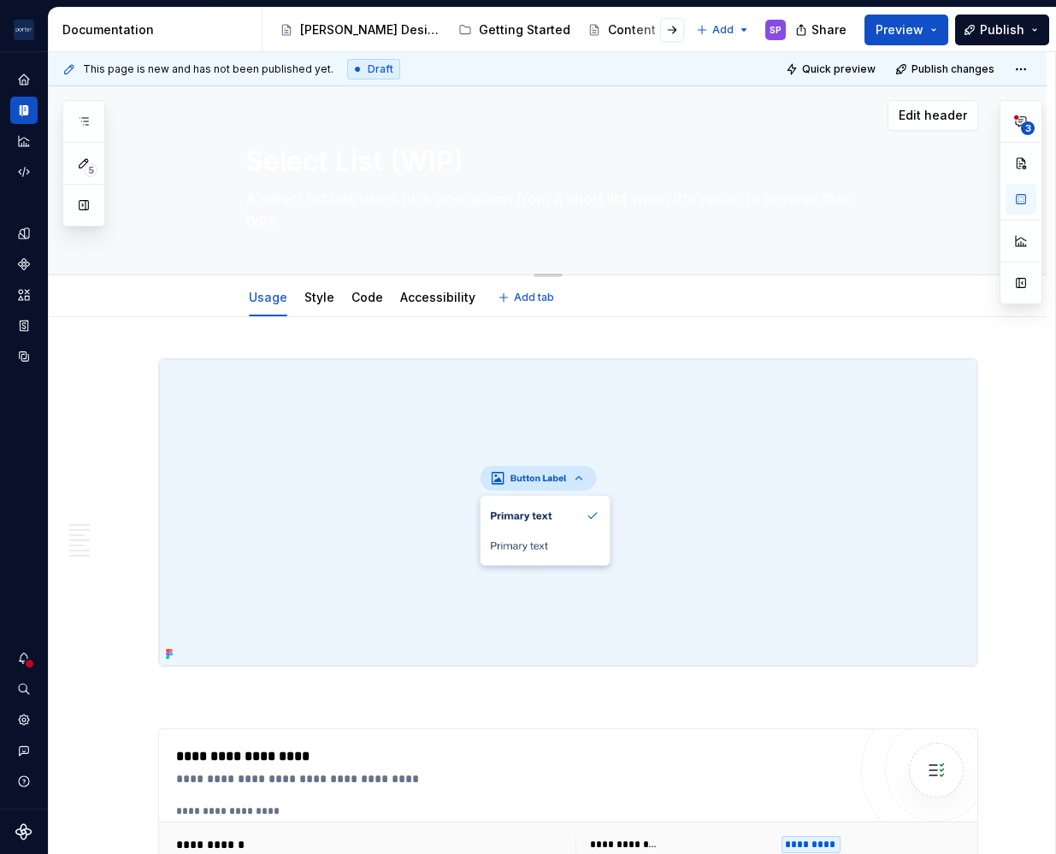
click at [344, 221] on textarea "A select list lets users pick one option from a short list when it's easier to …" at bounding box center [565, 209] width 646 height 48
type textarea "*"
type textarea "A select list lets users pick one option from a short list when it's easier to …"
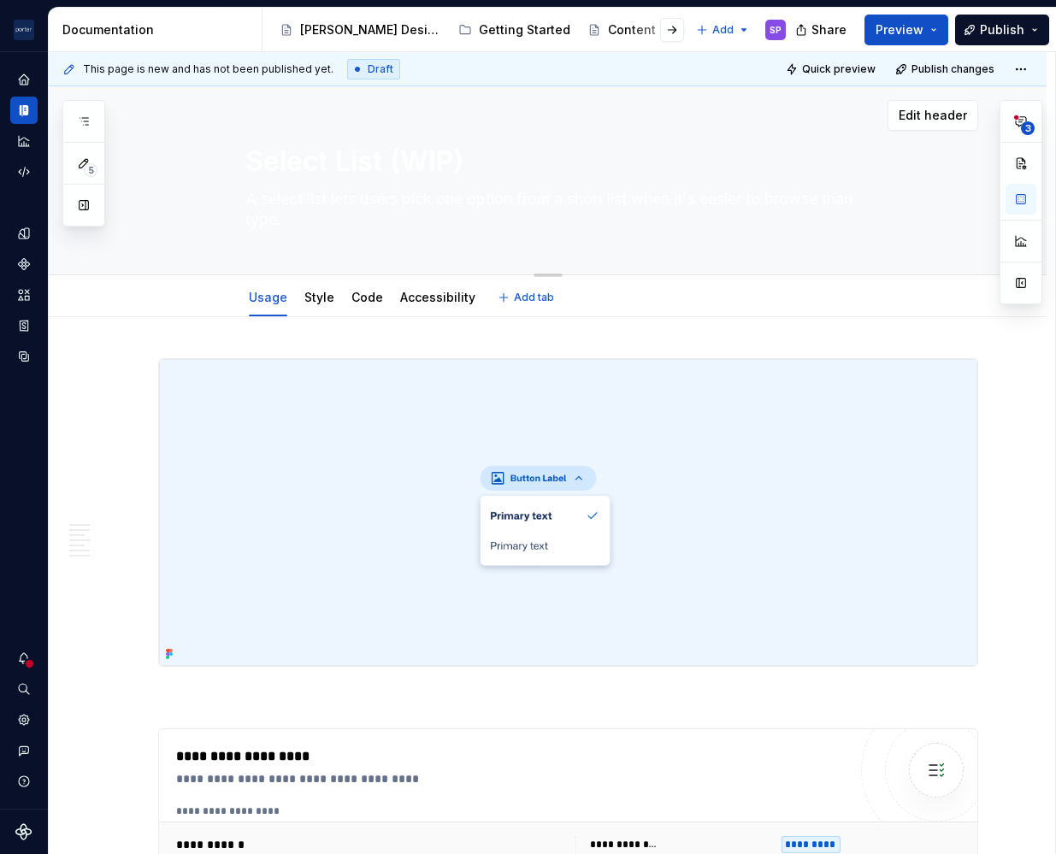
click at [450, 192] on textarea "A select list lets users pick one option from a short list when it's easier to …" at bounding box center [565, 209] width 646 height 48
click at [427, 198] on textarea "A select list lets users pick one option from a short list when it's easier to …" at bounding box center [565, 209] width 646 height 48
paste textarea "se"
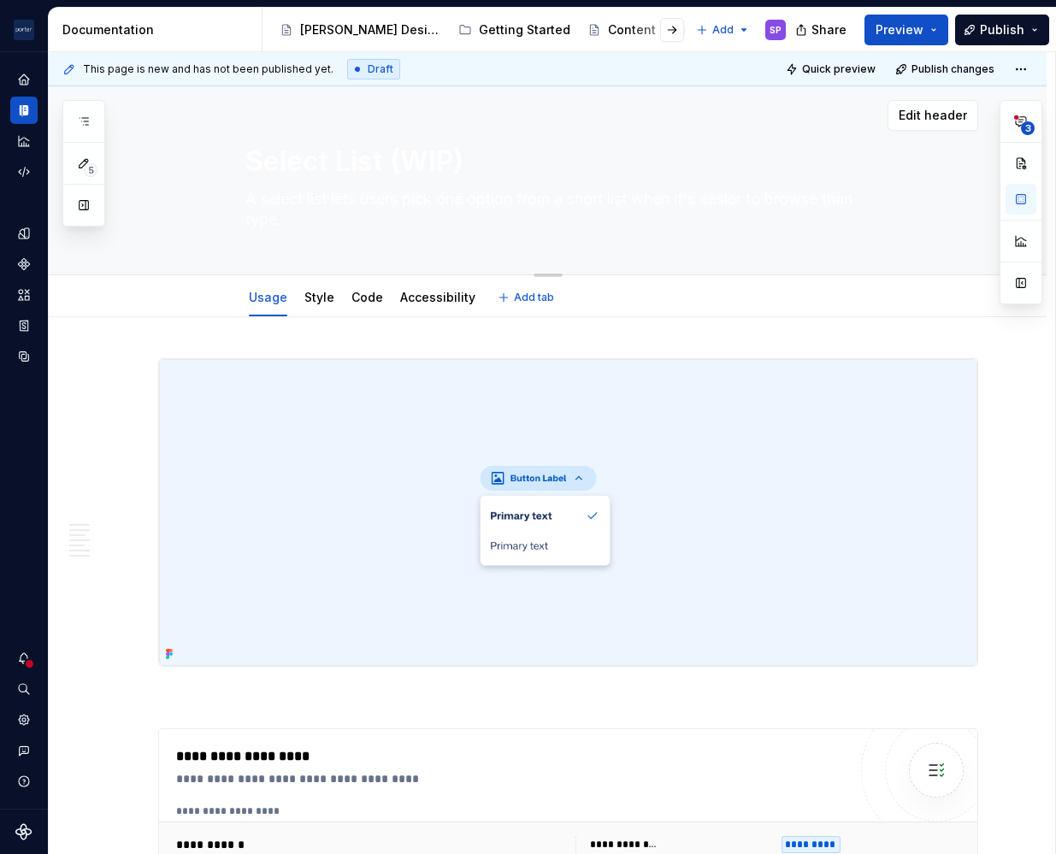
type textarea "*"
type textarea "A select list lets users pick one option from a short set when it's easier to b…"
click at [427, 198] on textarea "A select list lets users pick one option from a short set when it's easier to b…" at bounding box center [565, 209] width 646 height 48
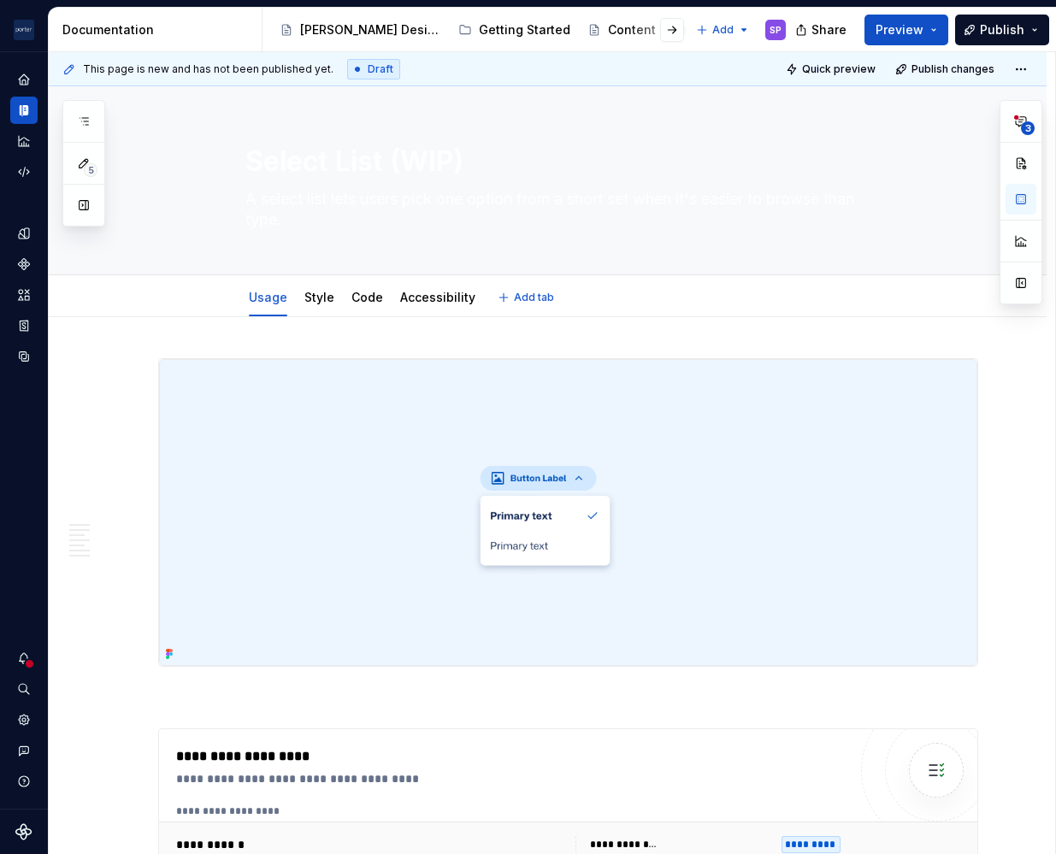
type textarea "*"
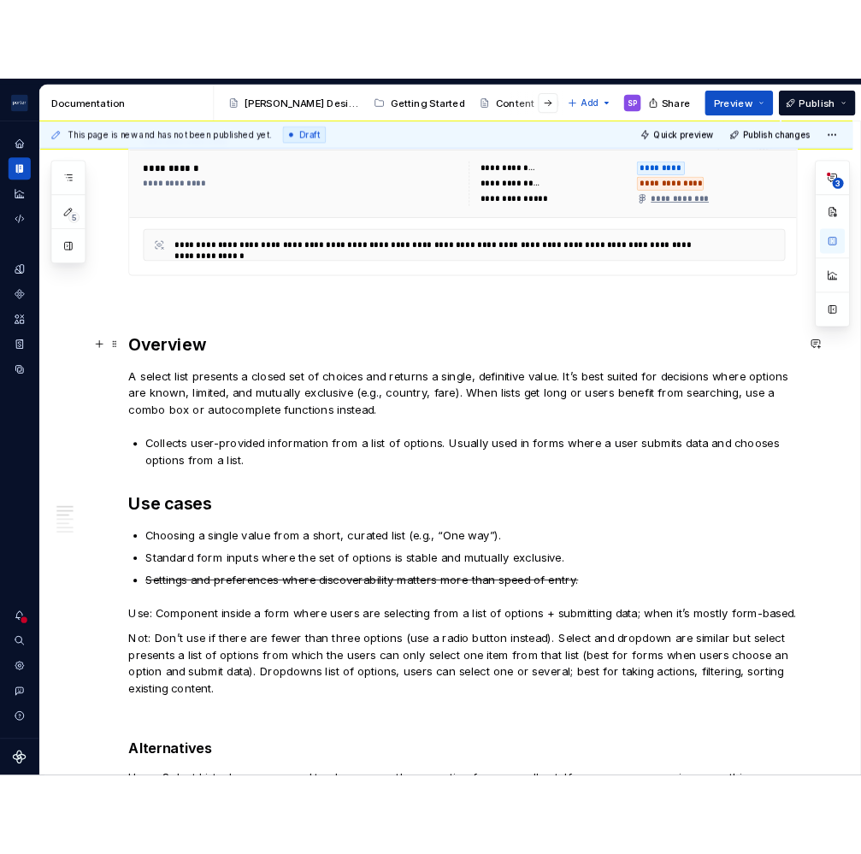
scroll to position [739, 0]
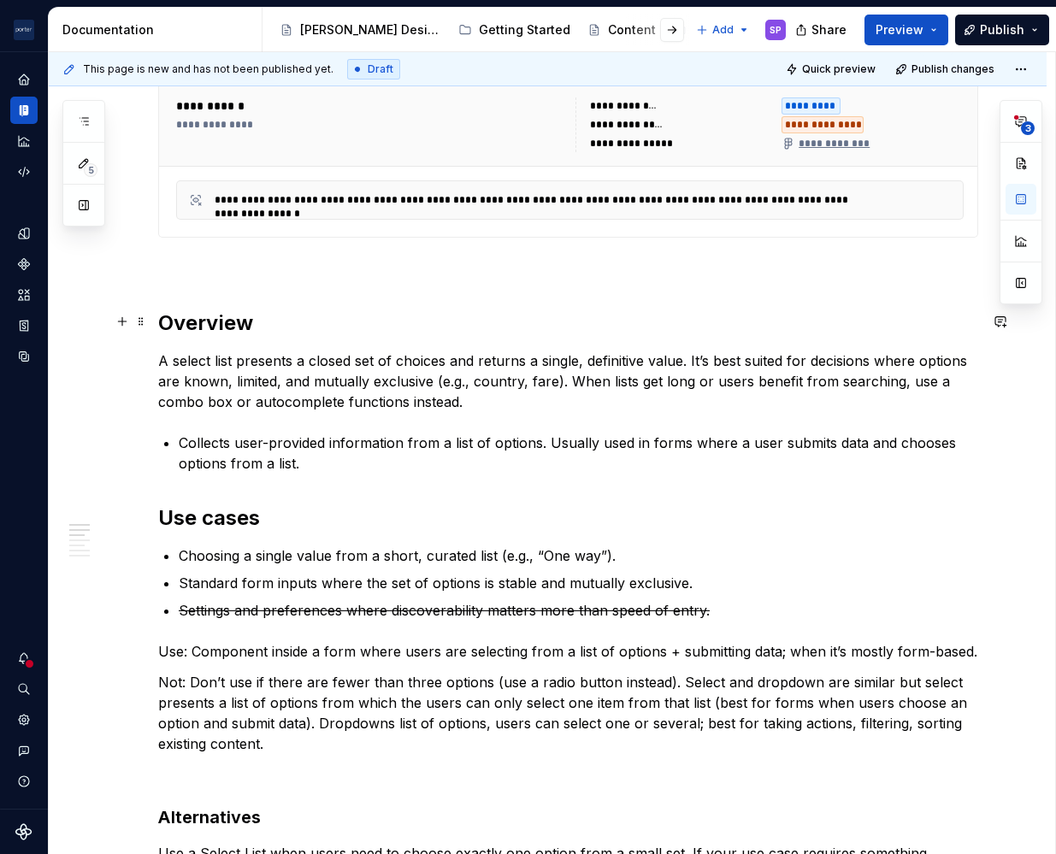
type textarea "A select list lets users pick one option from a short set when it's easier to b…"
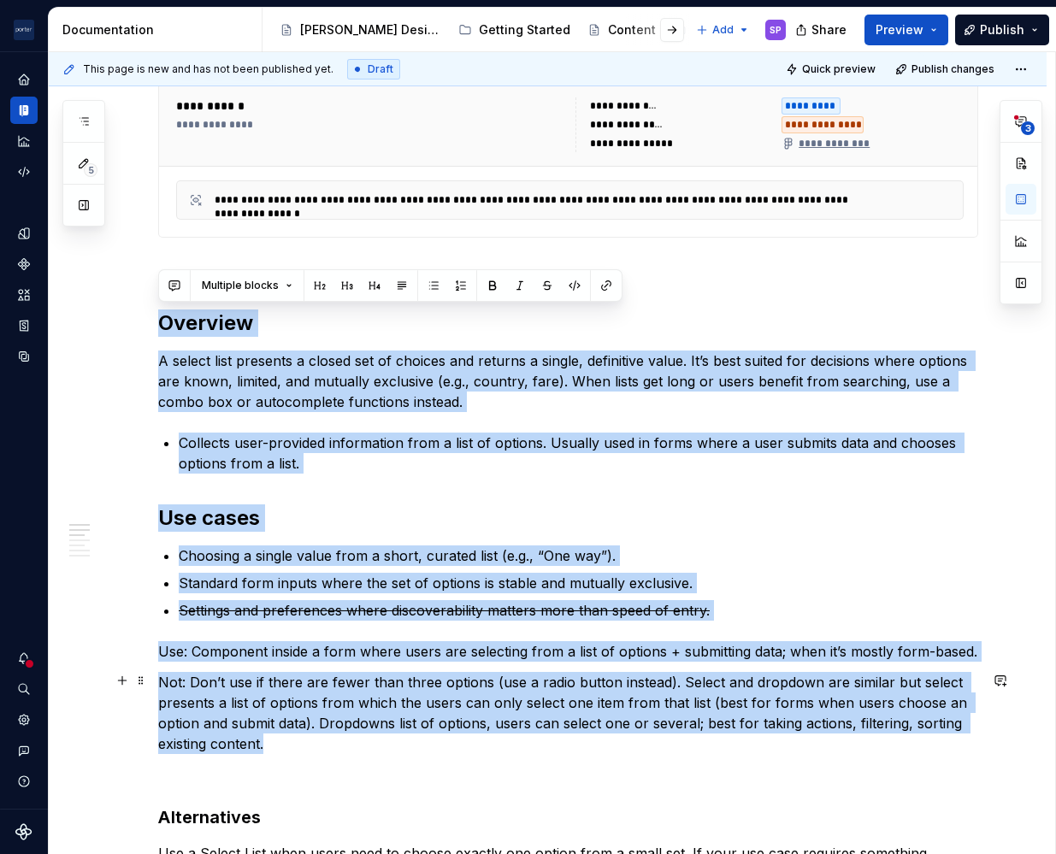
drag, startPoint x: 160, startPoint y: 320, endPoint x: 859, endPoint y: 743, distance: 817.3
copy div "Loremips D sitame cons adipisci e seddoe tem in utlabor etd magnaal e admini, v…"
click at [282, 327] on h2 "Overview" at bounding box center [568, 322] width 820 height 27
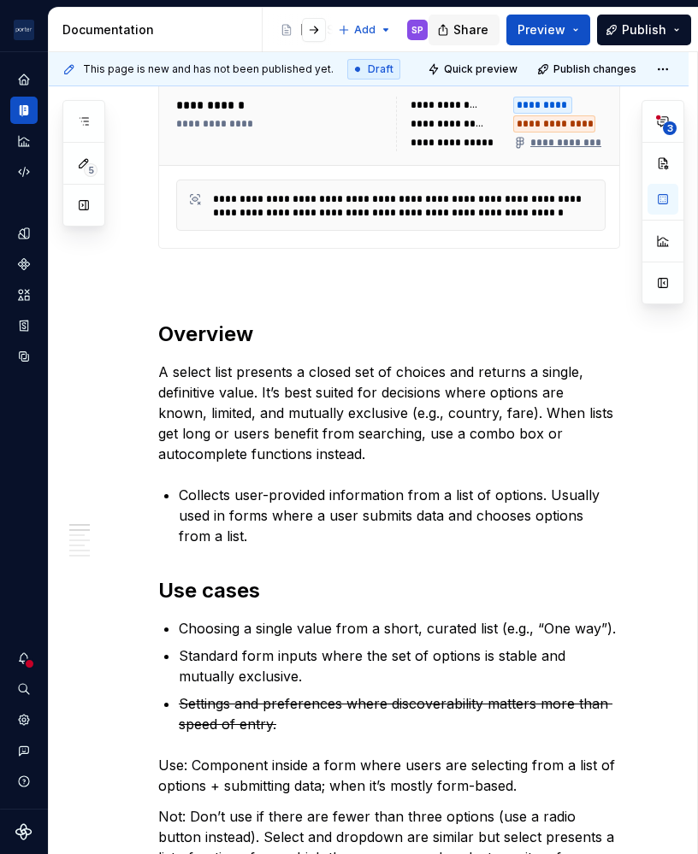
scroll to position [604, 0]
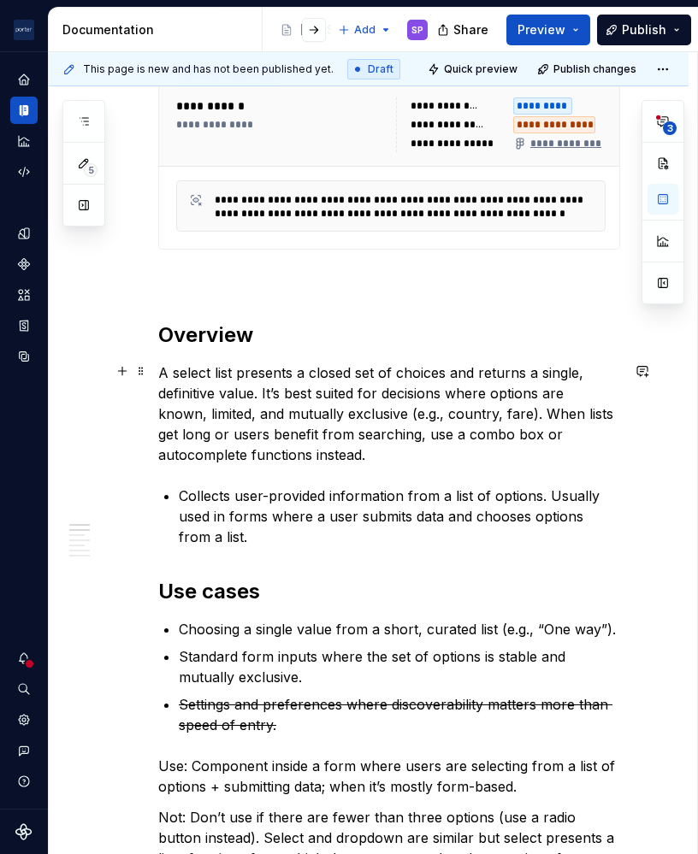
click at [170, 365] on p "A select list presents a closed set of choices and returns a single, definitive…" at bounding box center [389, 413] width 462 height 103
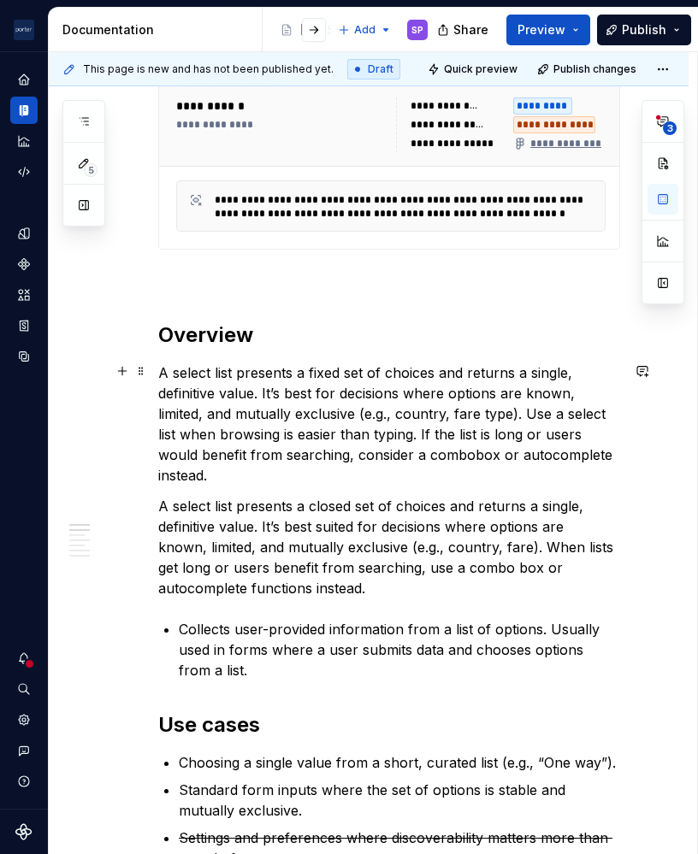
click at [468, 455] on p "A select list presents a fixed set of choices and returns a single, definitive …" at bounding box center [389, 423] width 462 height 123
click at [463, 542] on p "A select list presents a closed set of choices and returns a single, definitive…" at bounding box center [389, 547] width 462 height 103
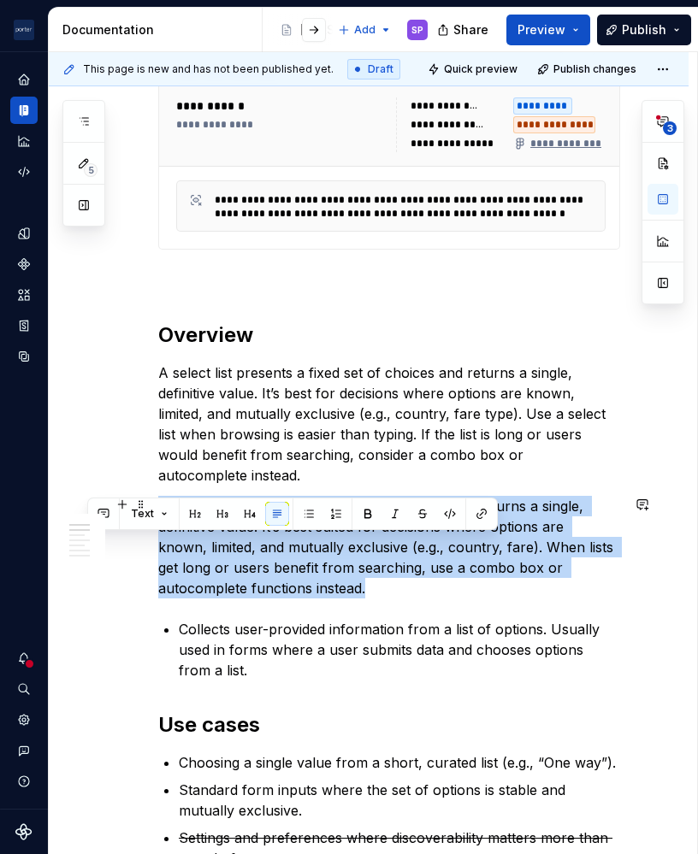
click at [463, 542] on p "A select list presents a closed set of choices and returns a single, definitive…" at bounding box center [389, 547] width 462 height 103
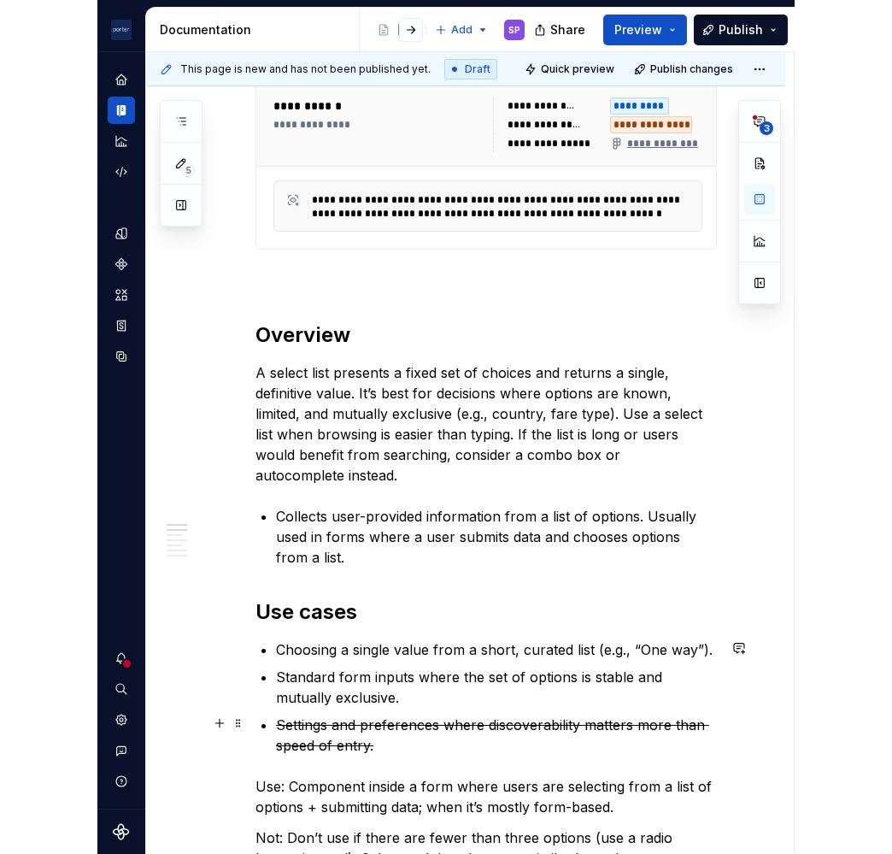
scroll to position [732, 0]
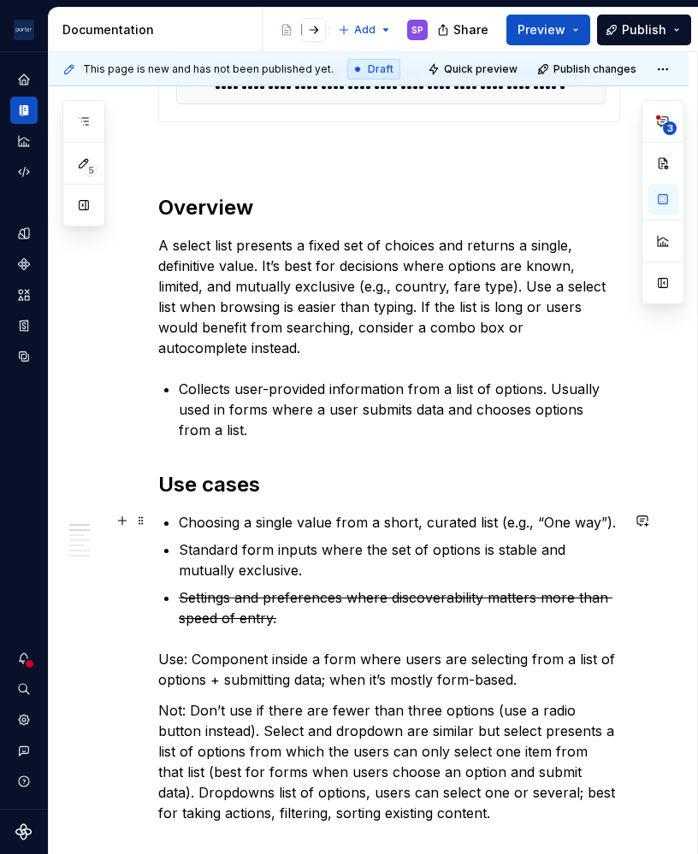
click at [218, 515] on p "Choosing a single value from a short, curated list (e.g., “One way”)." at bounding box center [399, 522] width 441 height 21
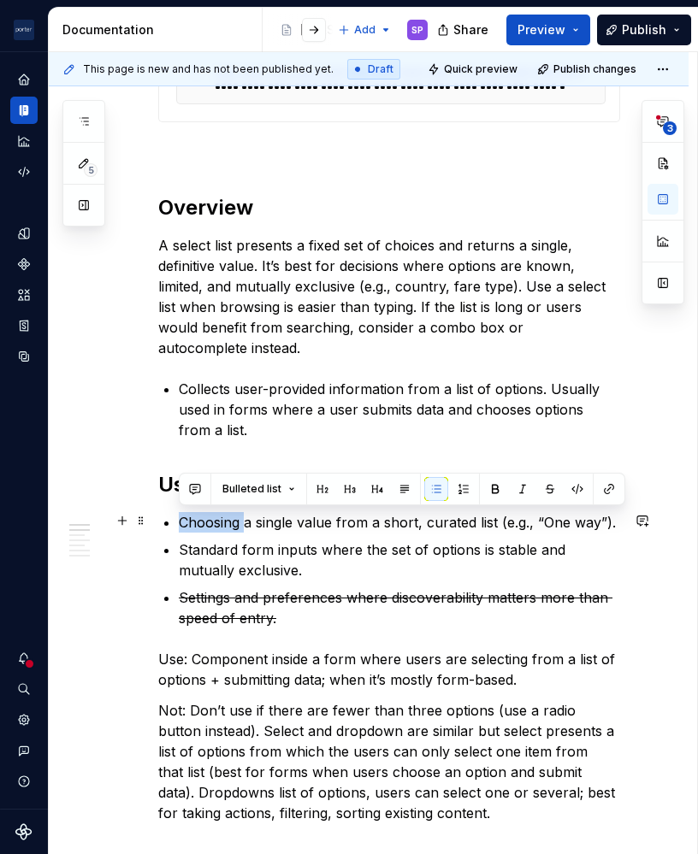
click at [218, 515] on p "Choosing a single value from a short, curated list (e.g., “One way”)." at bounding box center [399, 522] width 441 height 21
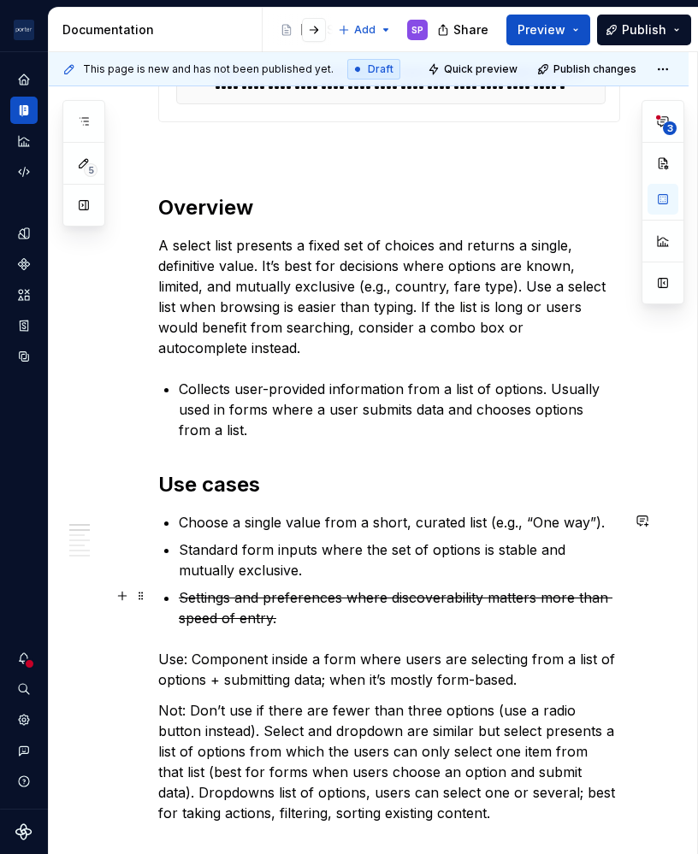
click at [451, 604] on p "Settings and preferences where discoverability matters more than speed of entry." at bounding box center [399, 607] width 441 height 41
click at [494, 522] on p "Choose a single value from a short, curated list (e.g., “One way”)." at bounding box center [399, 522] width 441 height 21
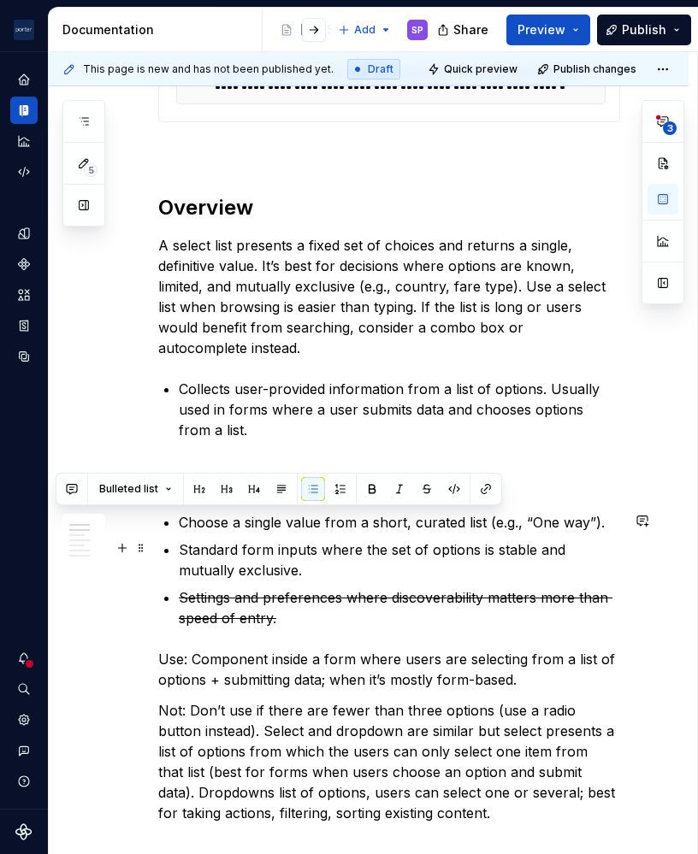
click at [460, 543] on p "Standard form inputs where the set of options is stable and mutually exclusive." at bounding box center [399, 559] width 441 height 41
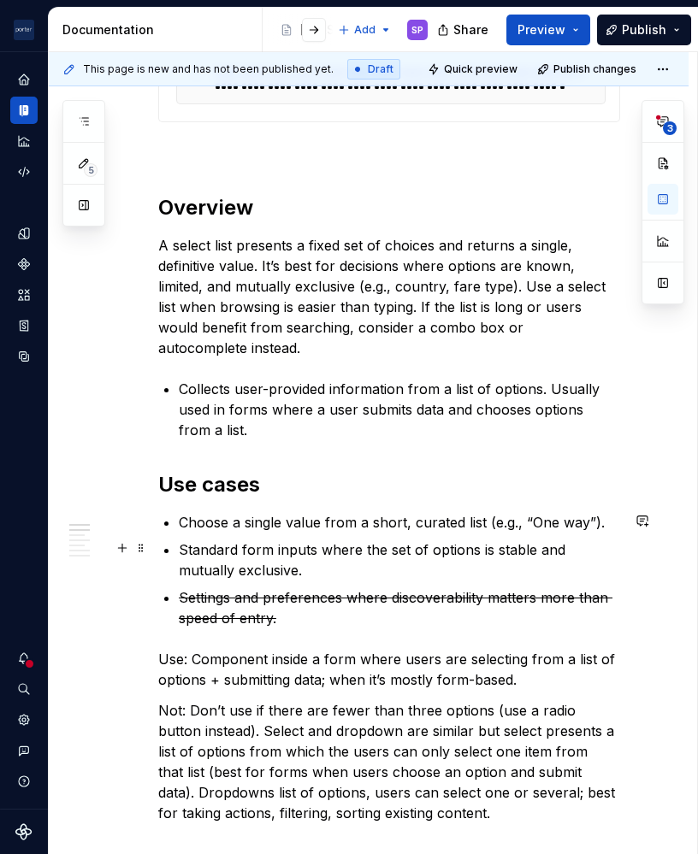
click at [180, 551] on p "Standard form inputs where the set of options is stable and mutually exclusive." at bounding box center [399, 559] width 441 height 41
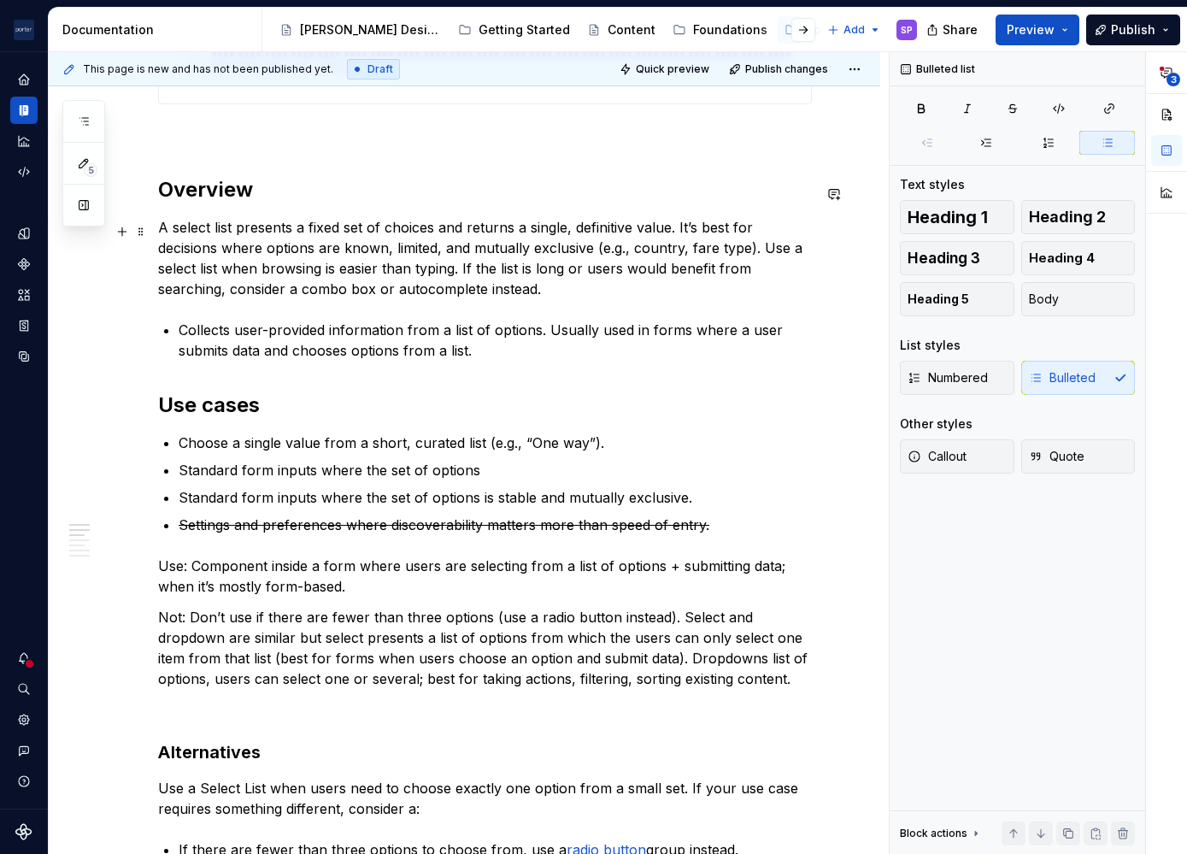
scroll to position [804, 0]
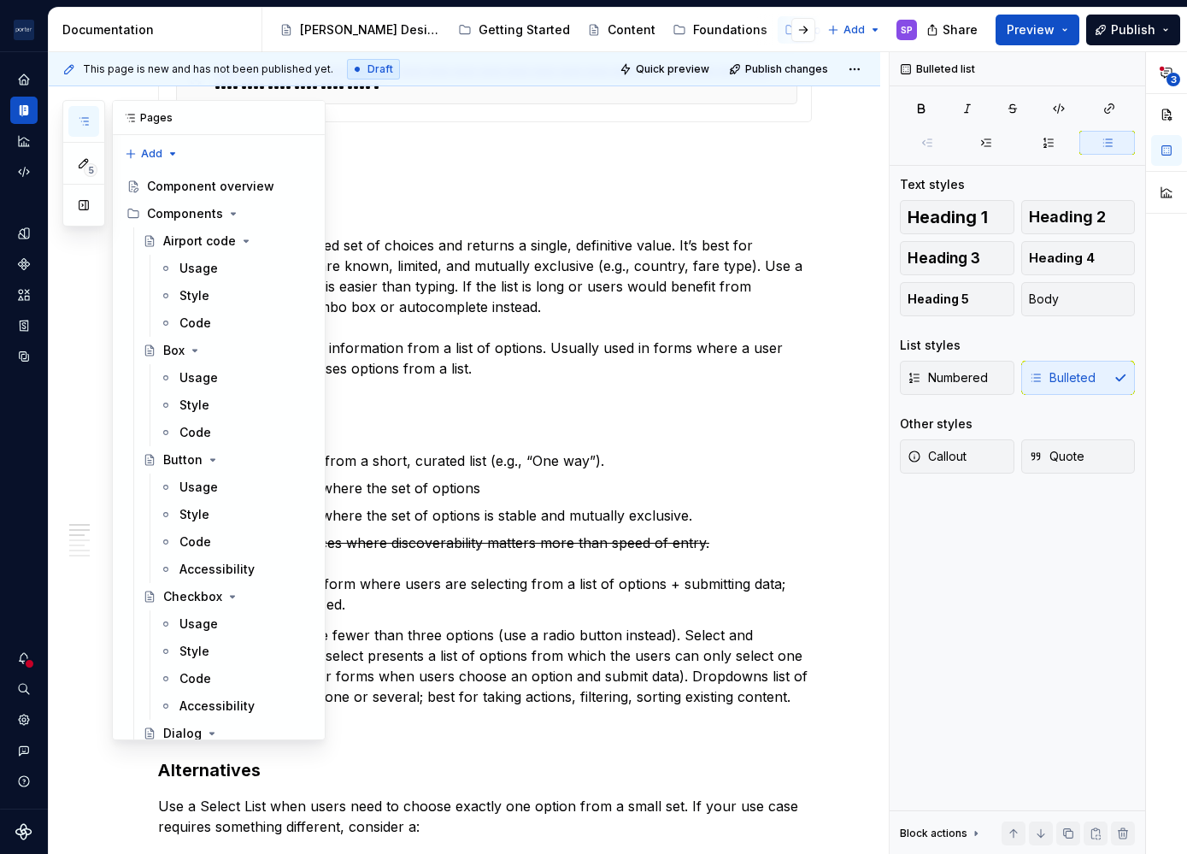
click at [79, 127] on icon "button" at bounding box center [84, 122] width 14 height 14
click at [194, 274] on div "Usage" at bounding box center [199, 268] width 38 height 17
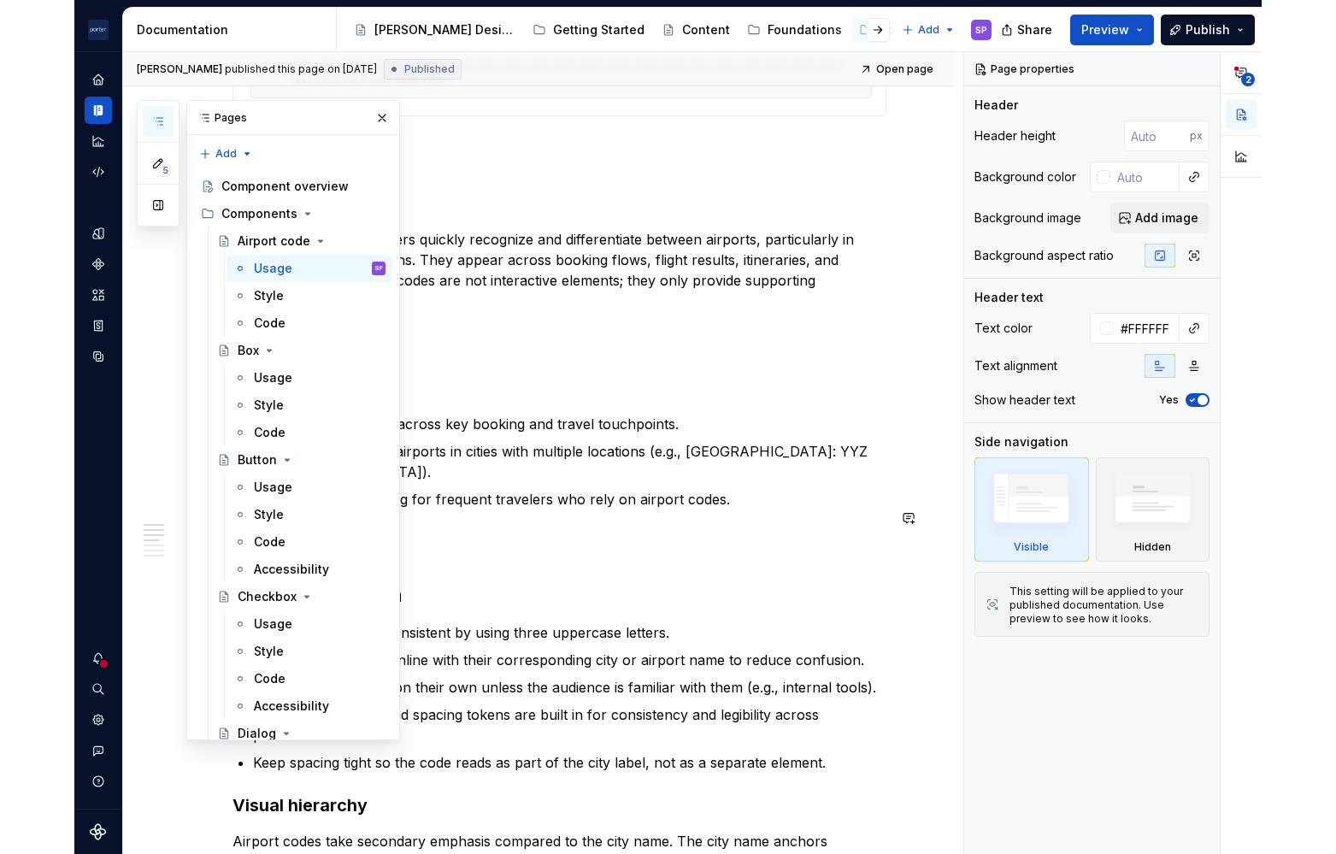
scroll to position [844, 0]
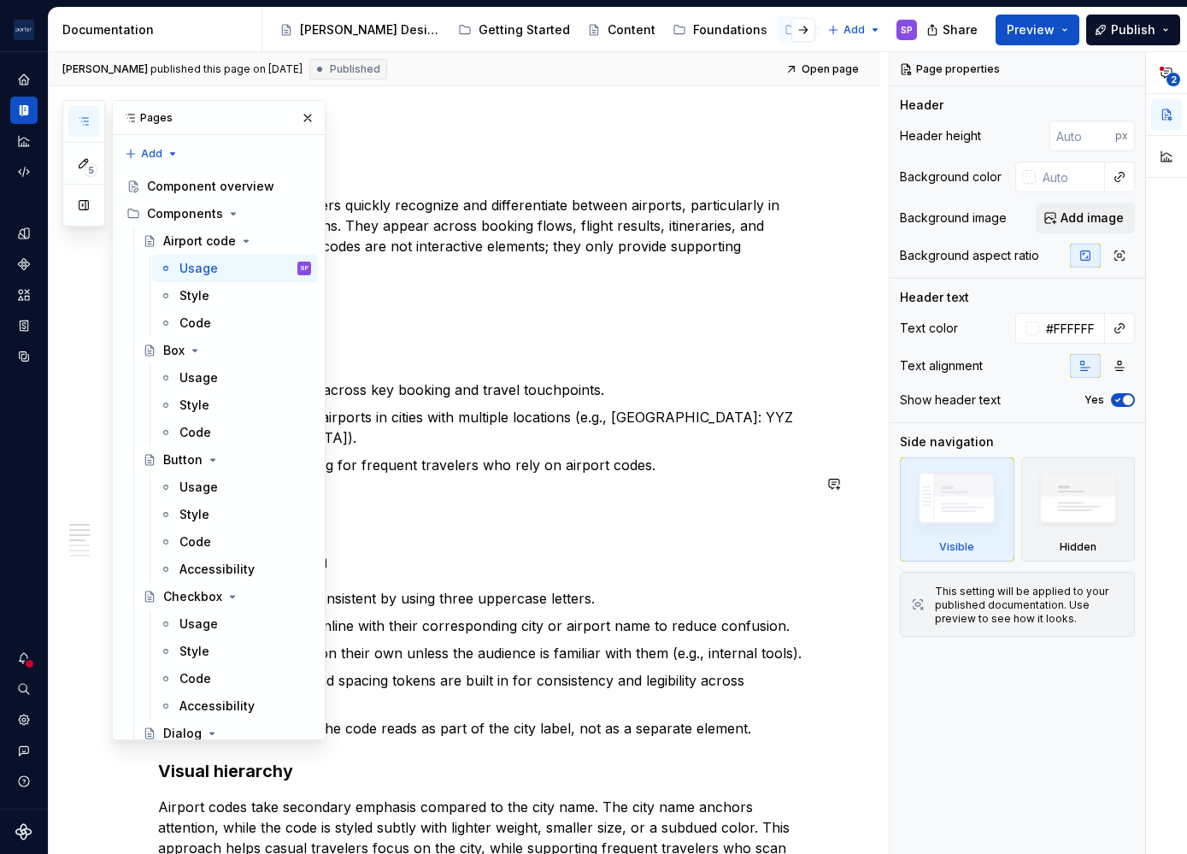
click at [461, 496] on p at bounding box center [485, 506] width 654 height 21
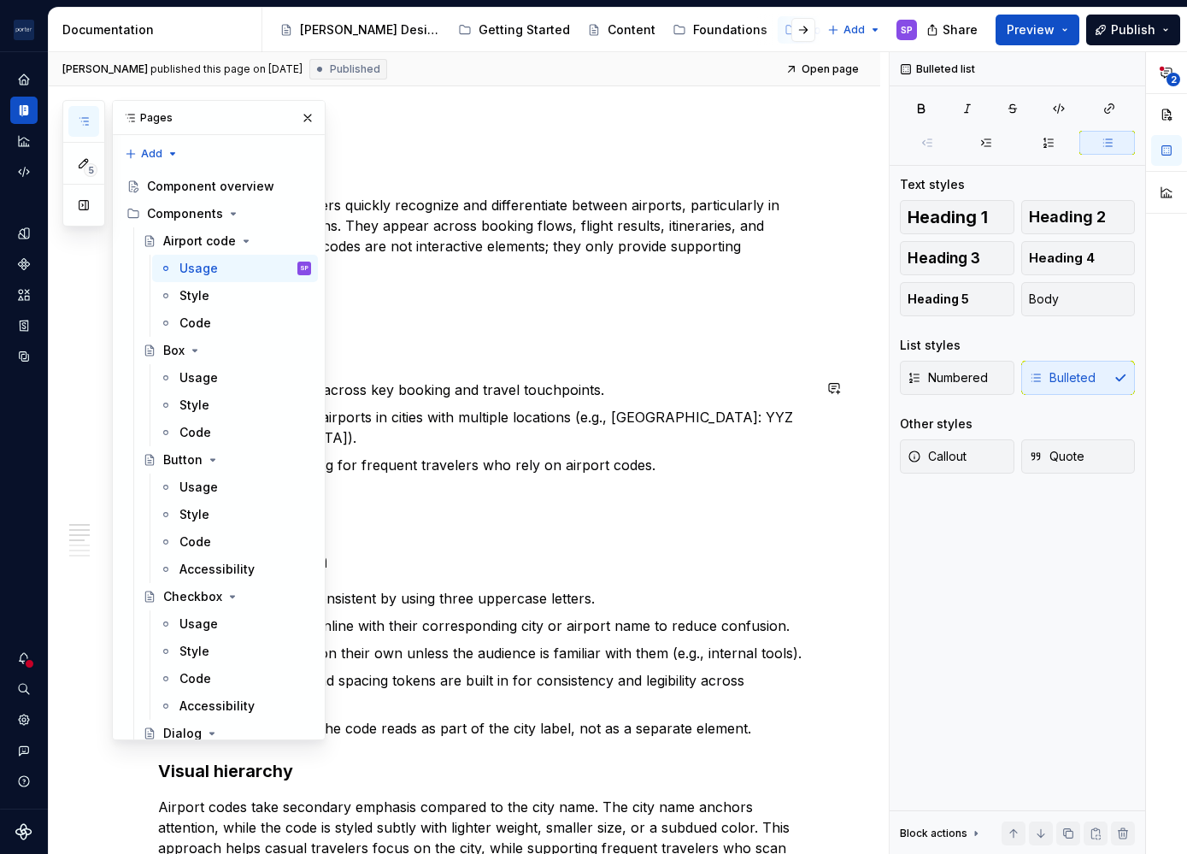
click at [457, 413] on p "Differentiate between airports in cities with multiple locations (e.g., [GEOGRA…" at bounding box center [495, 427] width 633 height 41
click at [415, 615] on p "Display airport codes inline with their corresponding city or airport name to r…" at bounding box center [495, 625] width 633 height 21
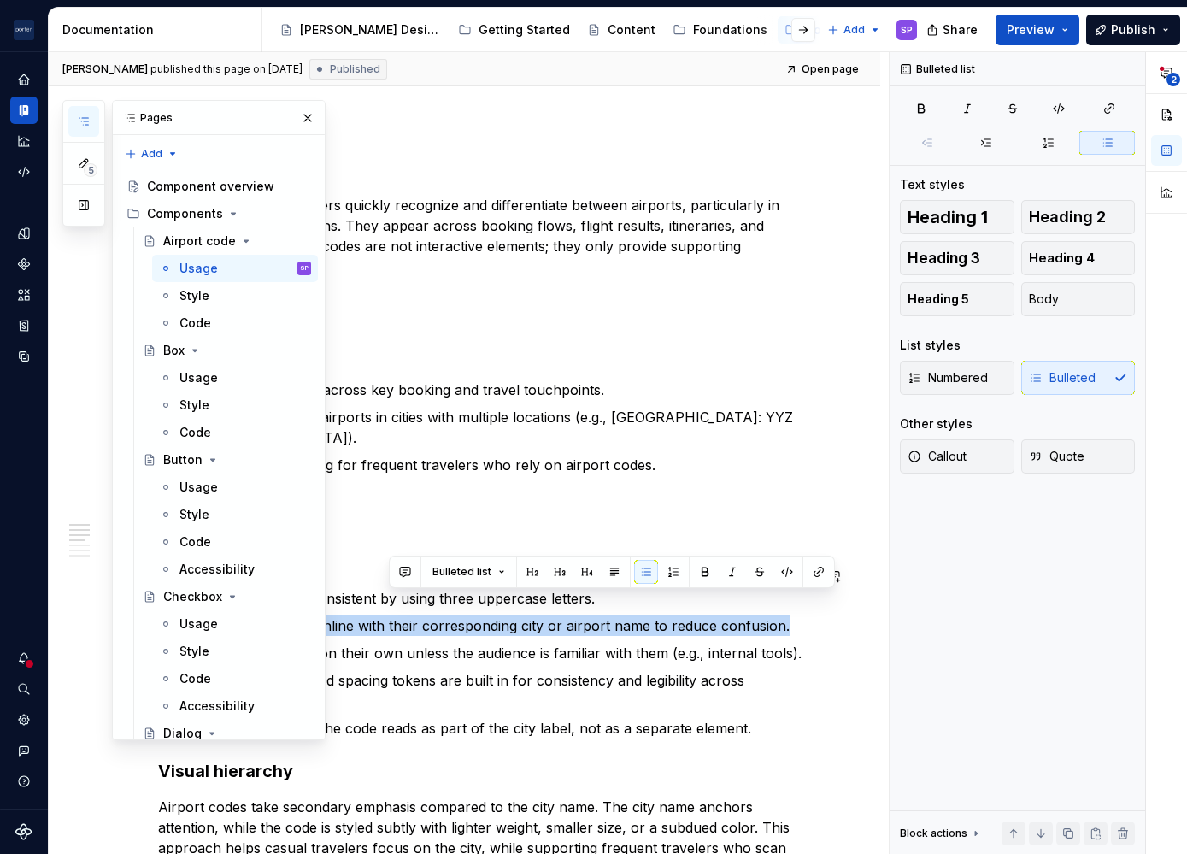
click at [415, 615] on p "Display airport codes inline with their corresponding city or airport name to r…" at bounding box center [495, 625] width 633 height 21
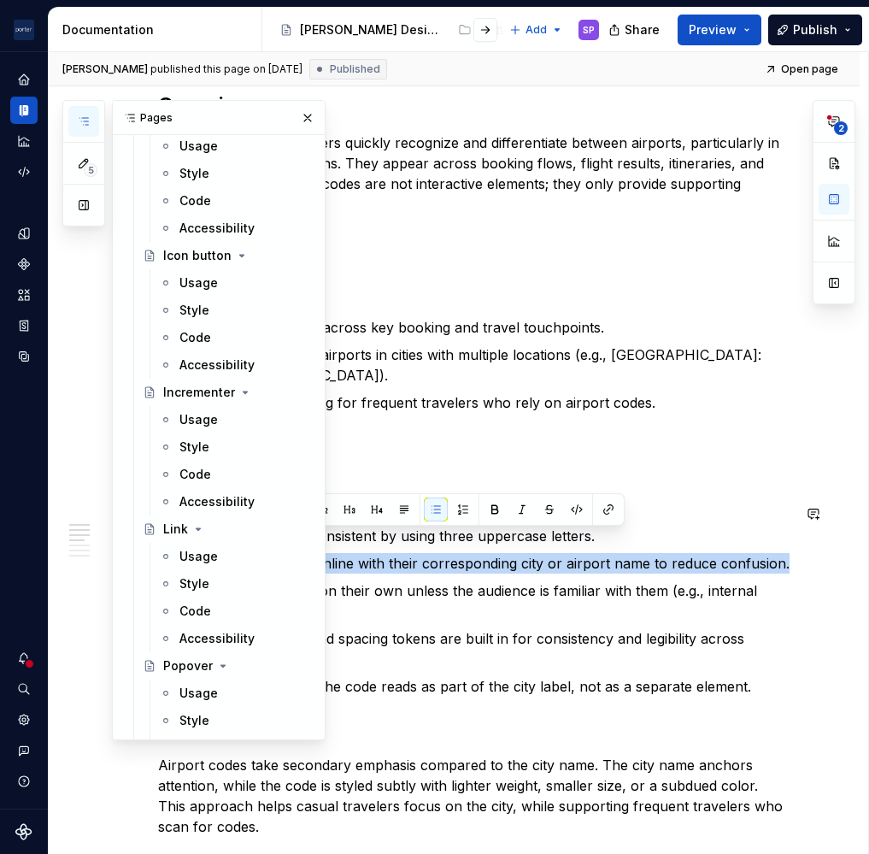
scroll to position [1187, 0]
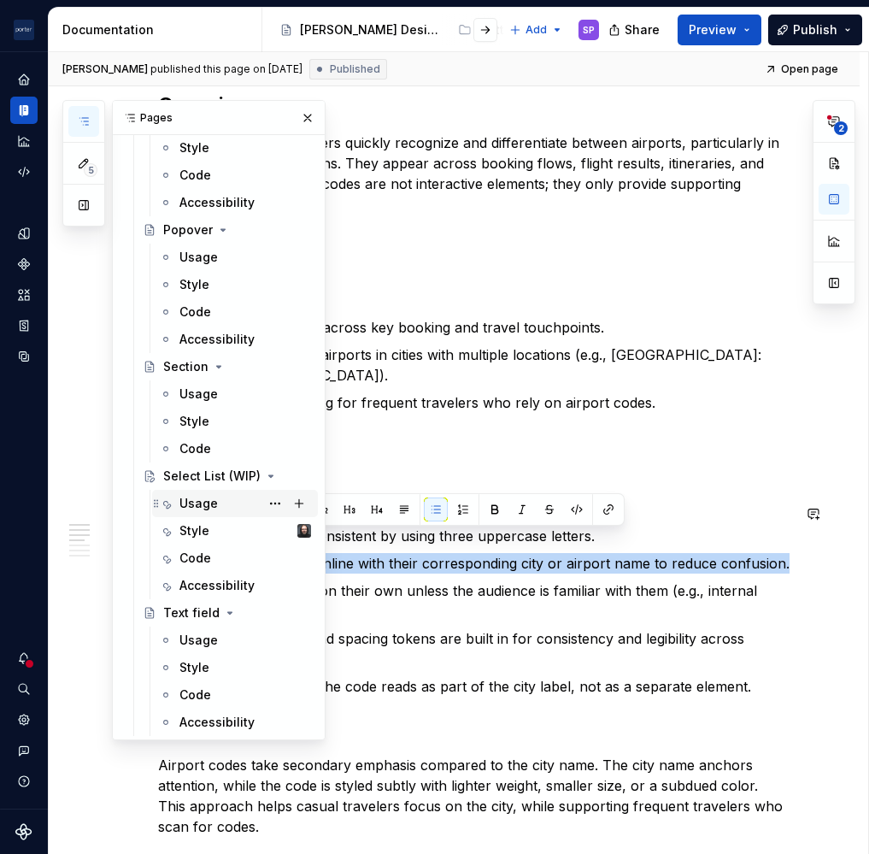
click at [191, 507] on div "Usage" at bounding box center [199, 503] width 38 height 17
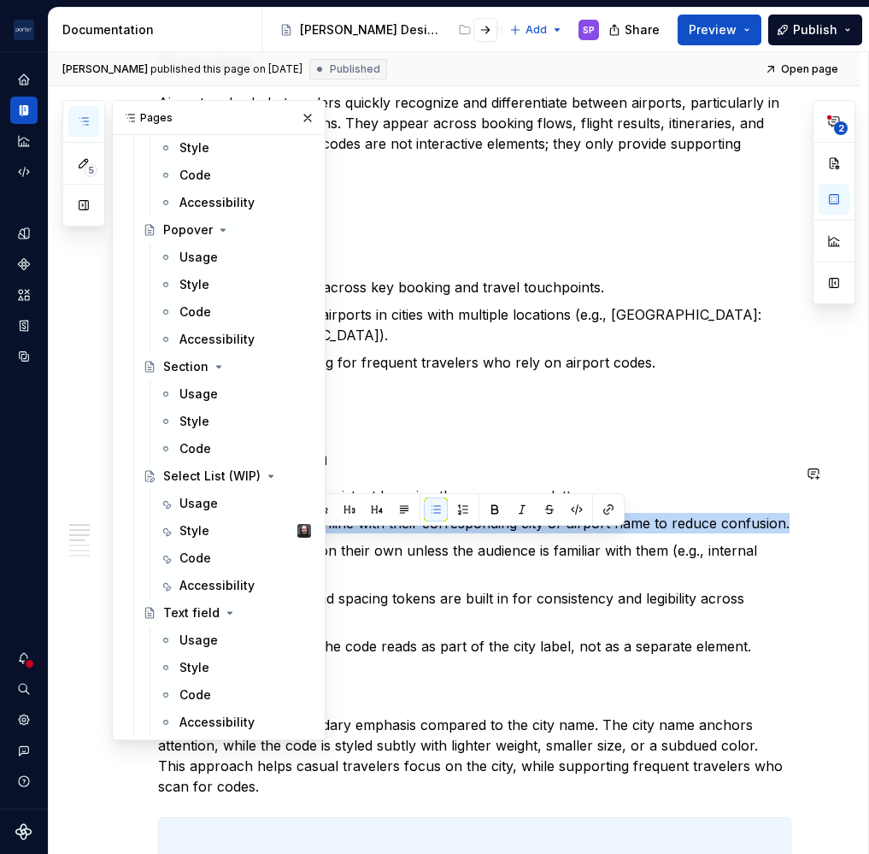
scroll to position [898, 0]
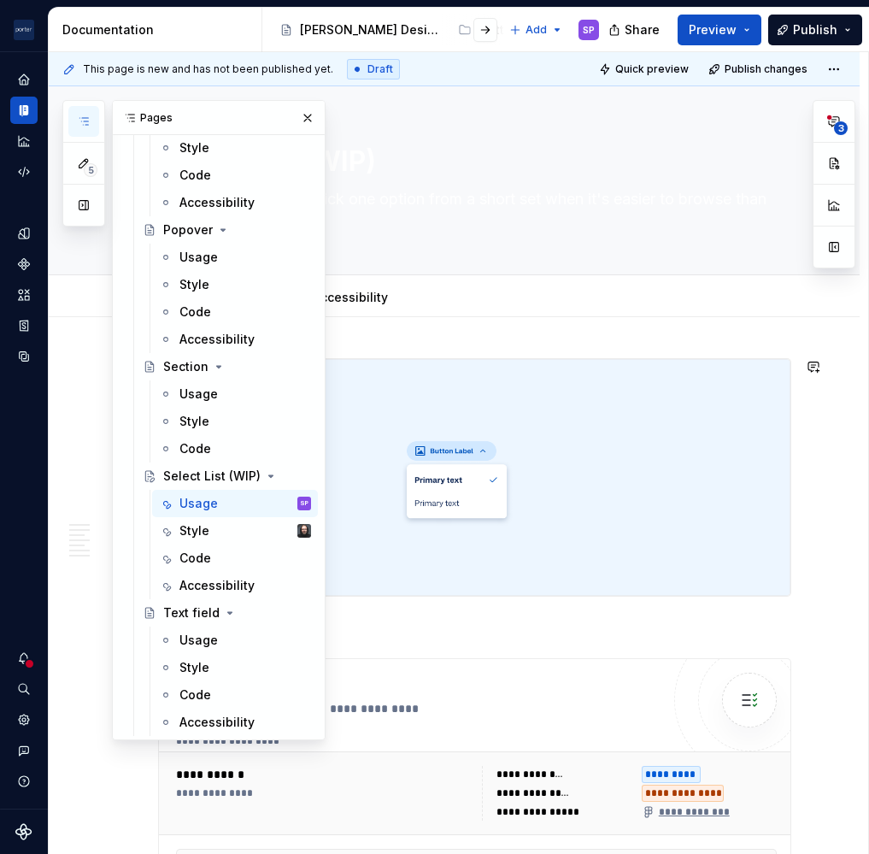
click at [363, 550] on img at bounding box center [475, 477] width 632 height 237
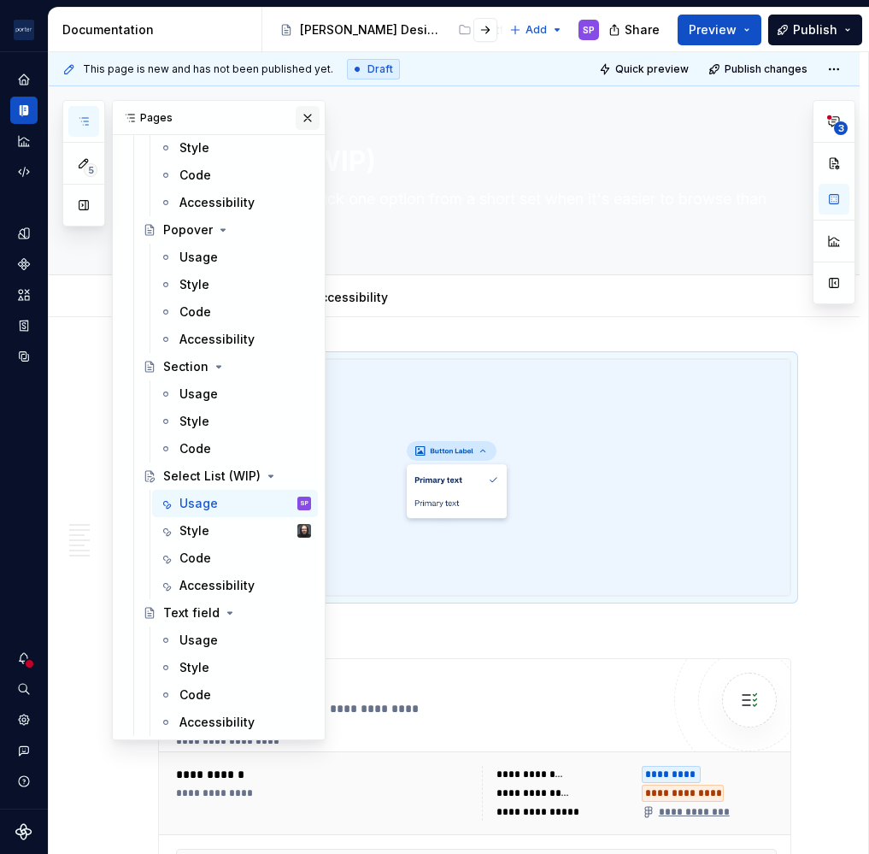
click at [300, 109] on button "button" at bounding box center [308, 118] width 24 height 24
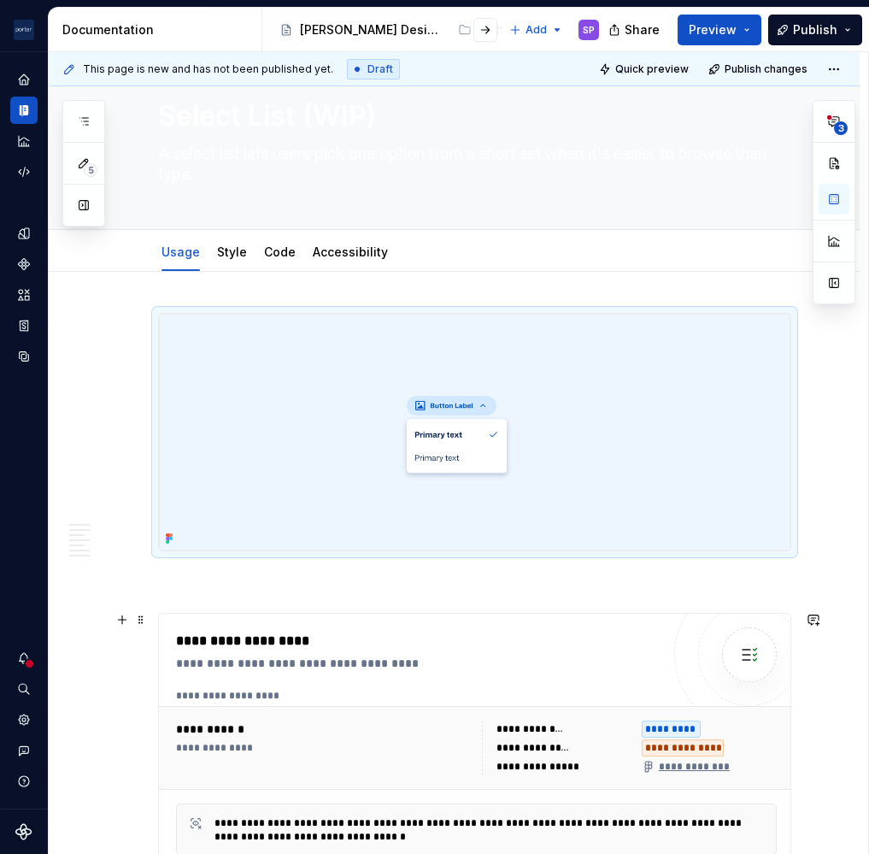
scroll to position [44, 0]
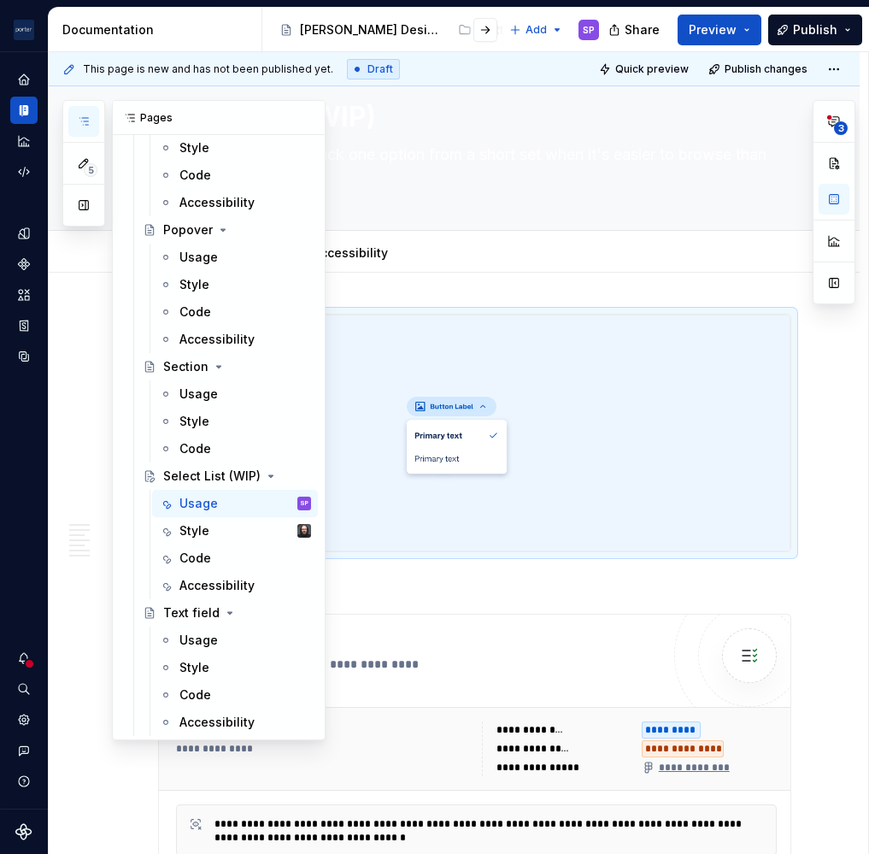
click at [85, 121] on icon "button" at bounding box center [83, 121] width 9 height 7
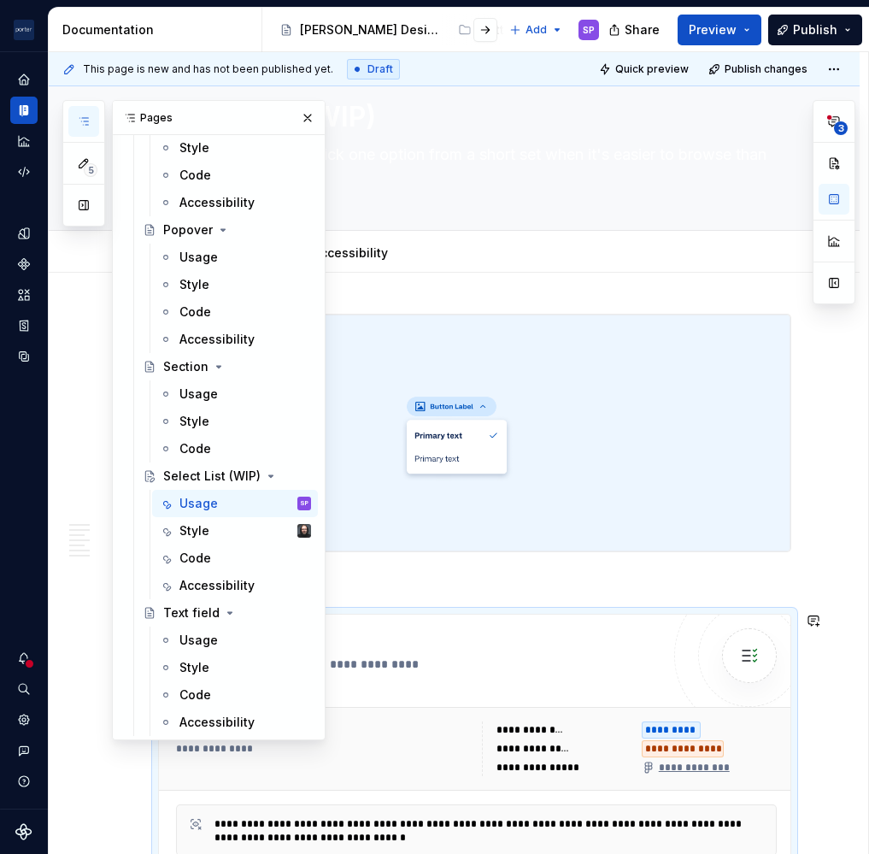
click at [536, 615] on div "**********" at bounding box center [475, 744] width 632 height 258
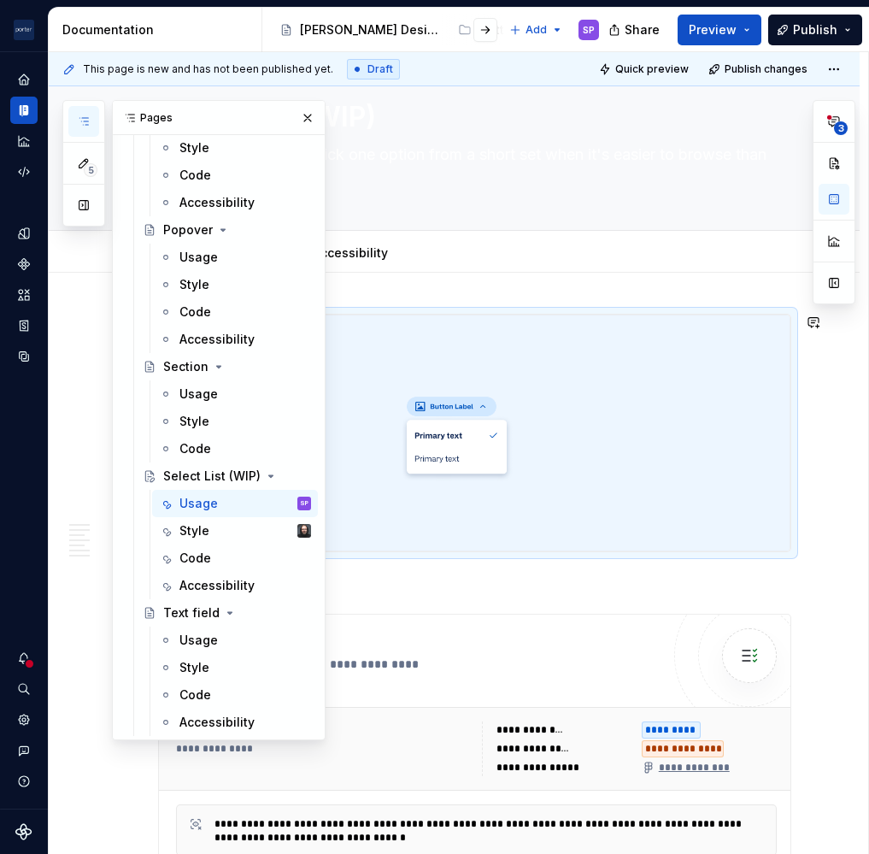
click at [563, 410] on img at bounding box center [475, 433] width 632 height 237
click at [296, 119] on button "button" at bounding box center [308, 118] width 24 height 24
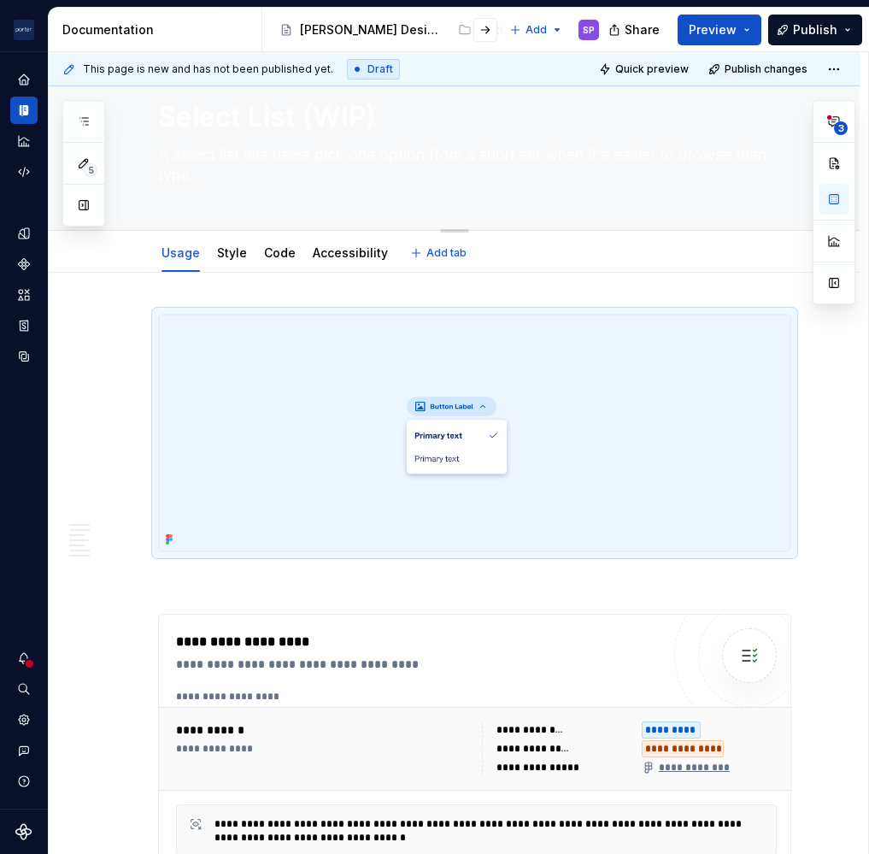
click at [328, 187] on textarea "A select list lets users pick one option from a short set when it's easier to b…" at bounding box center [471, 165] width 633 height 48
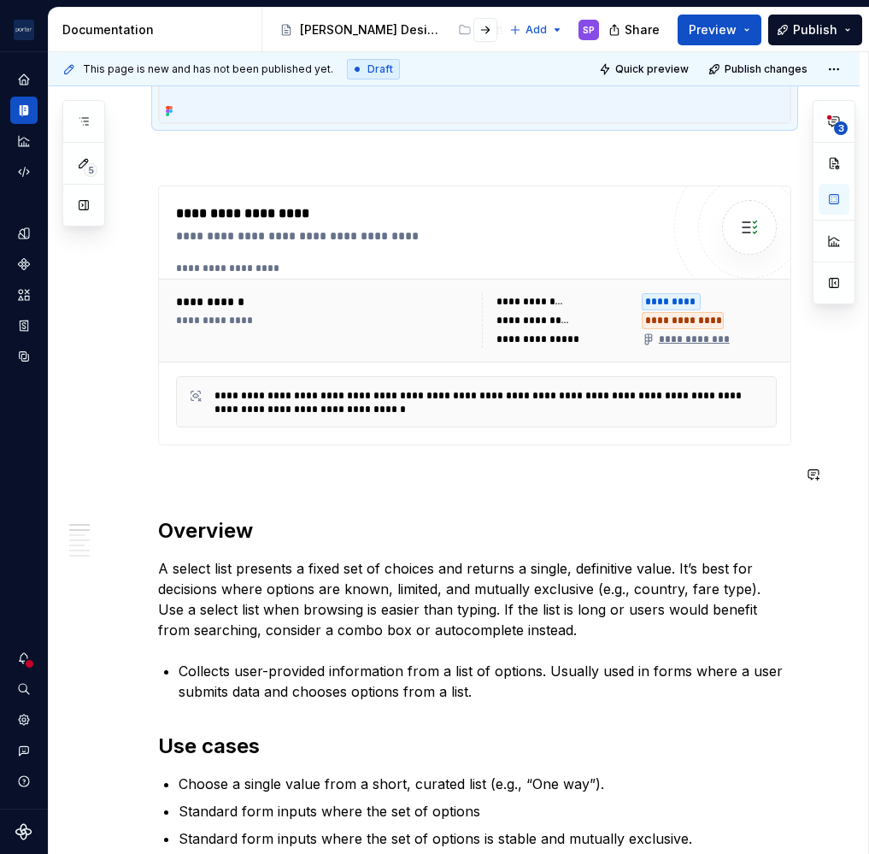
scroll to position [475, 0]
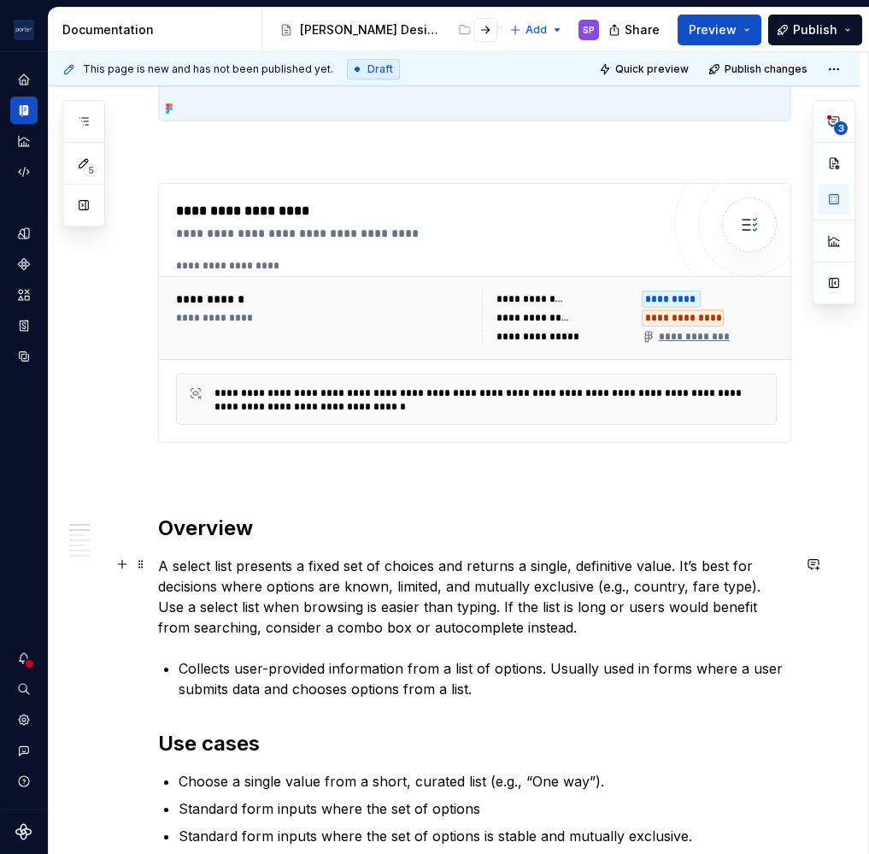
click at [376, 590] on p "A select list presents a fixed set of choices and returns a single, definitive …" at bounding box center [474, 597] width 633 height 82
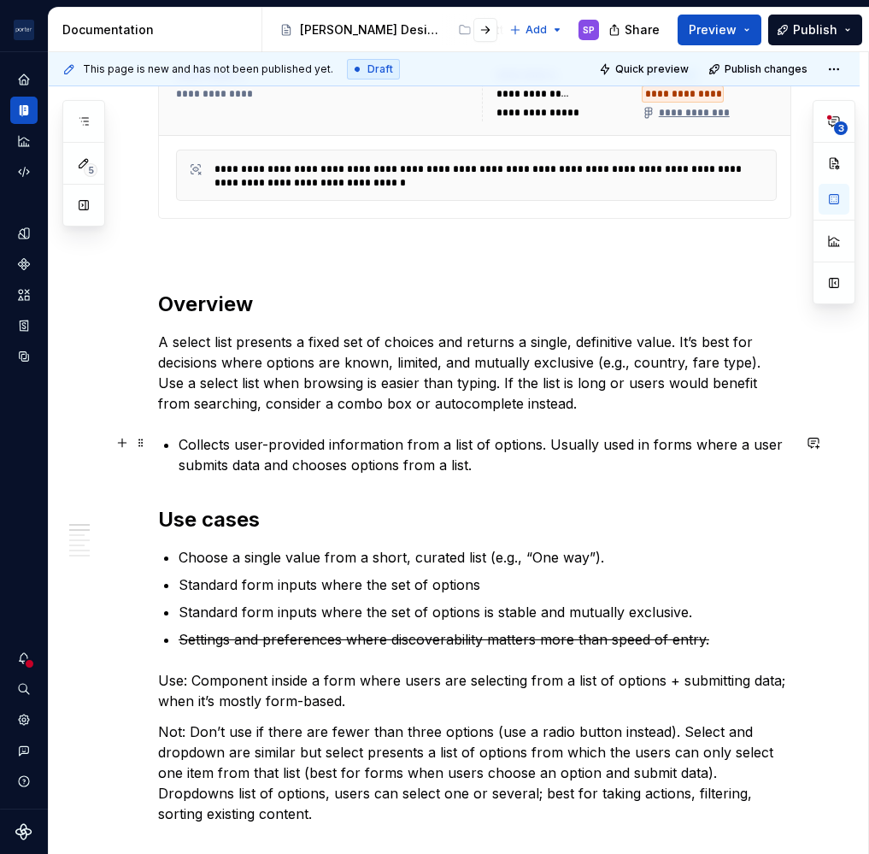
scroll to position [702, 0]
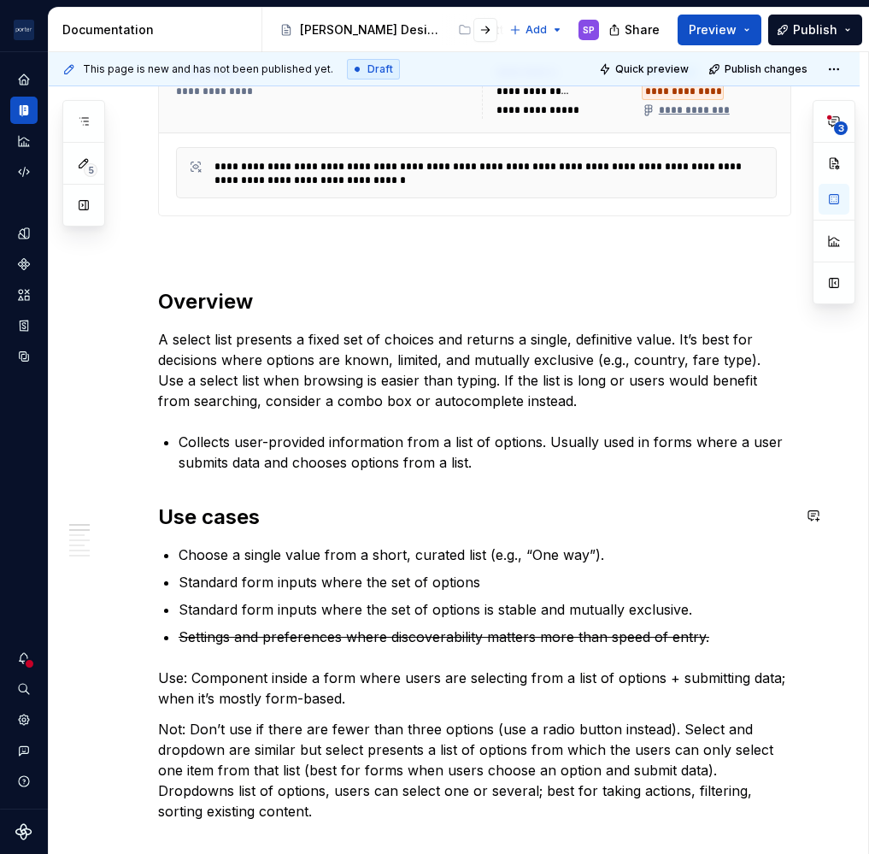
type textarea "*"
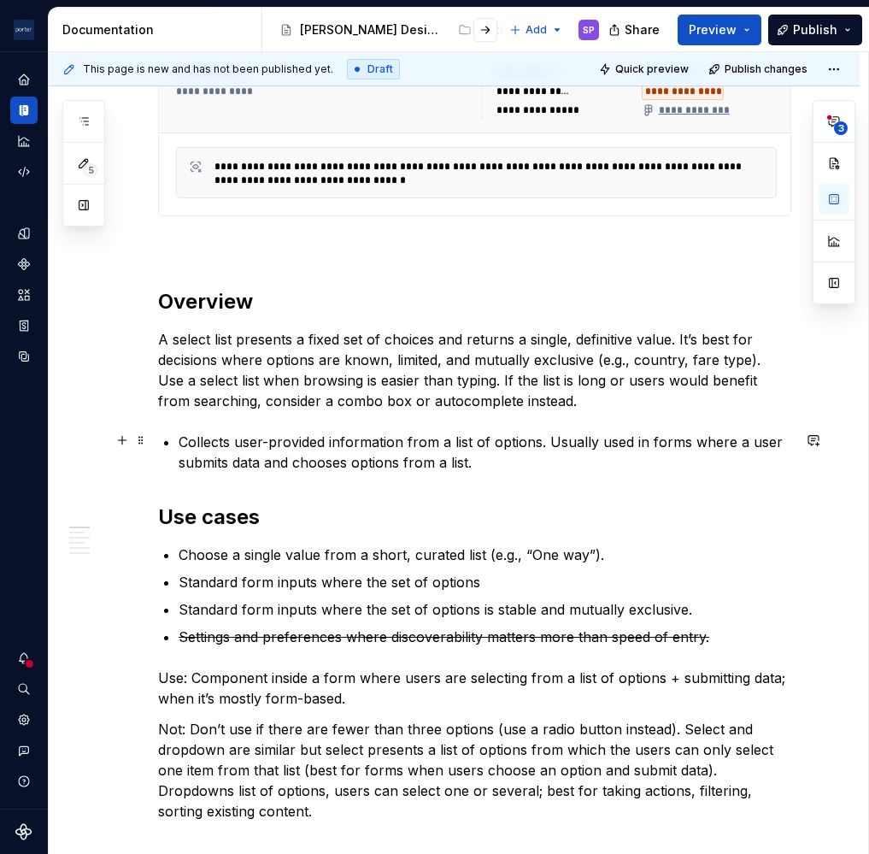
click at [408, 462] on p "Collects user-provided information from a list of options. Usually used in form…" at bounding box center [485, 452] width 613 height 41
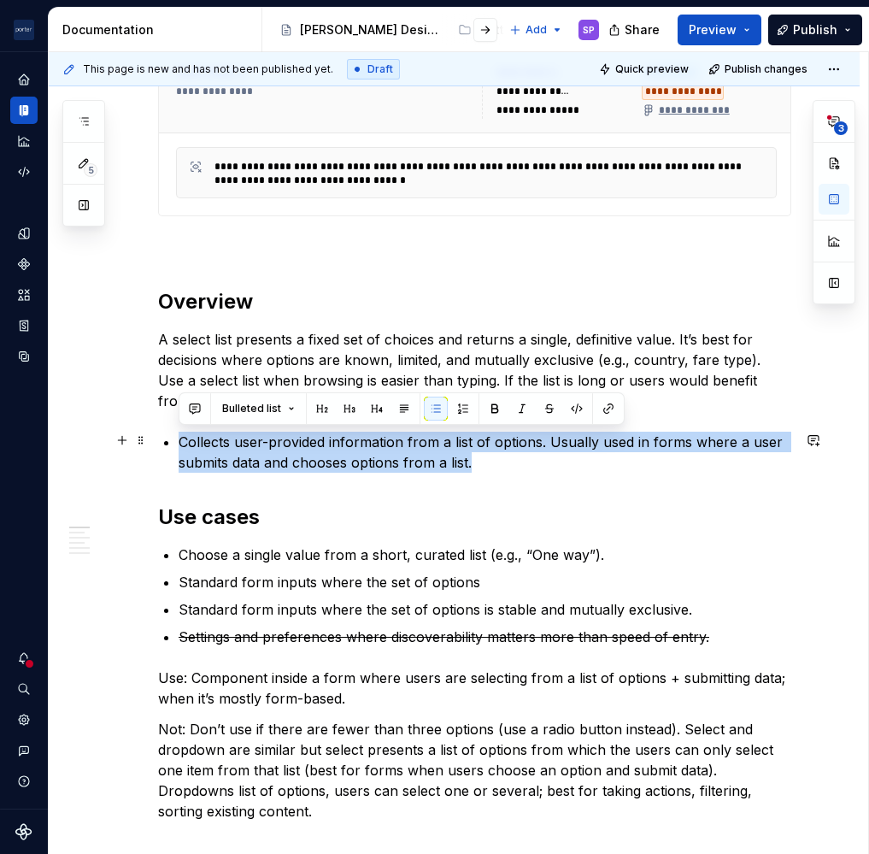
copy p "Collects user-provided information from a list of options. Usually used in form…"
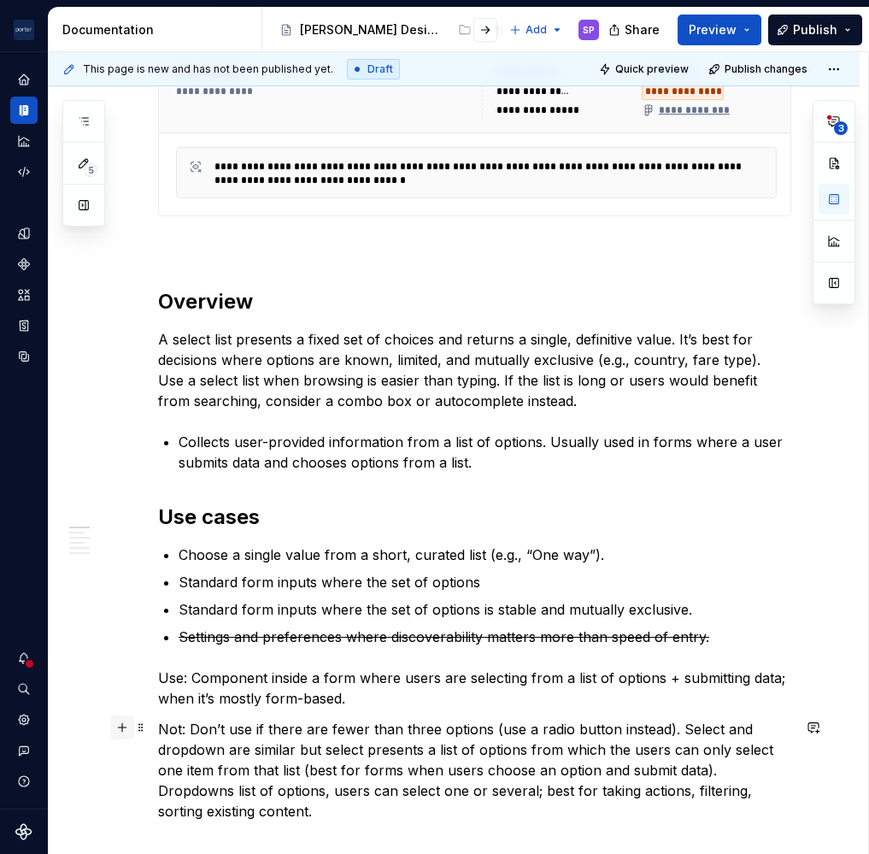
scroll to position [730, 0]
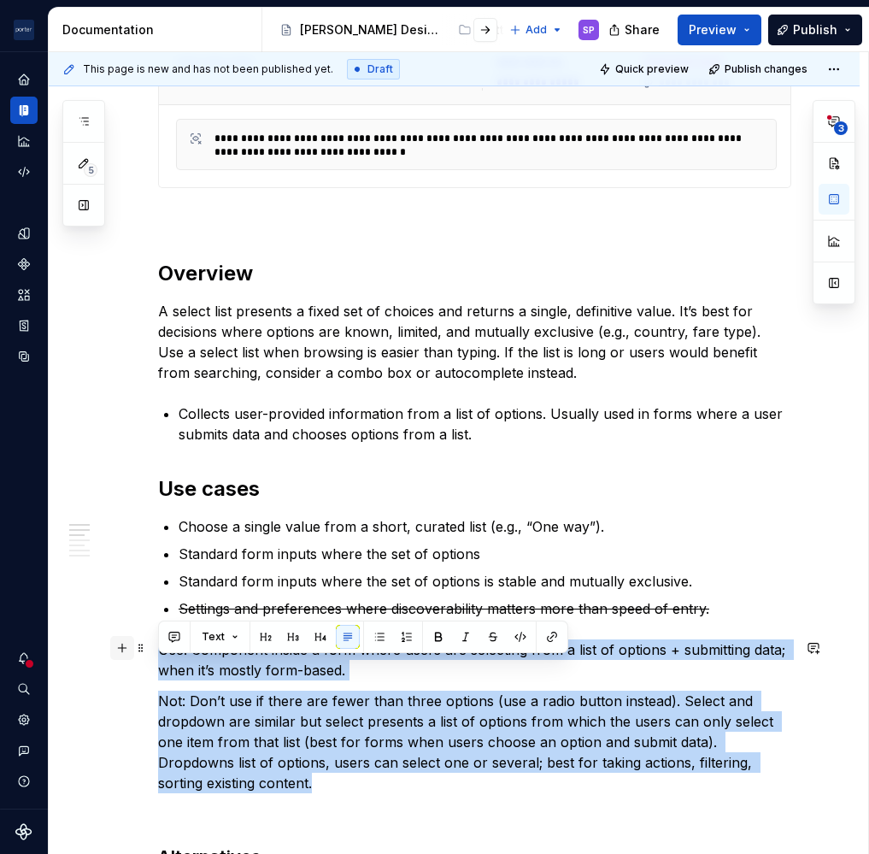
drag, startPoint x: 373, startPoint y: 806, endPoint x: 115, endPoint y: 655, distance: 299.2
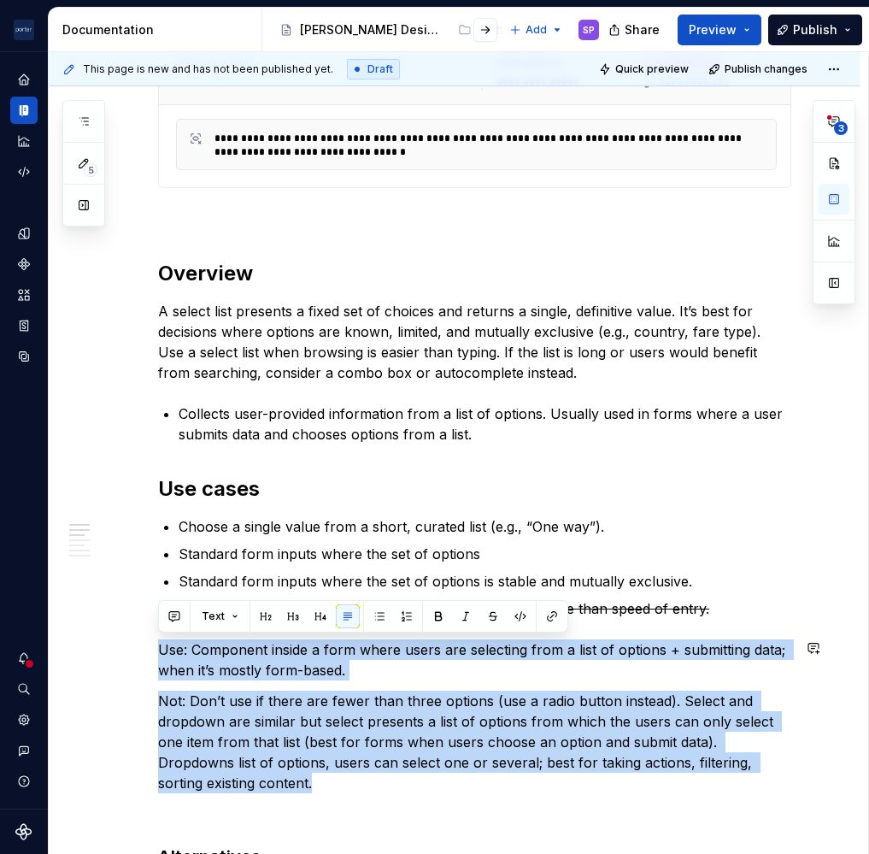
copy div "Use: Component inside a form where users are selecting from a list of options +…"
click at [320, 312] on p "A select list presents a fixed set of choices and returns a single, definitive …" at bounding box center [474, 342] width 633 height 82
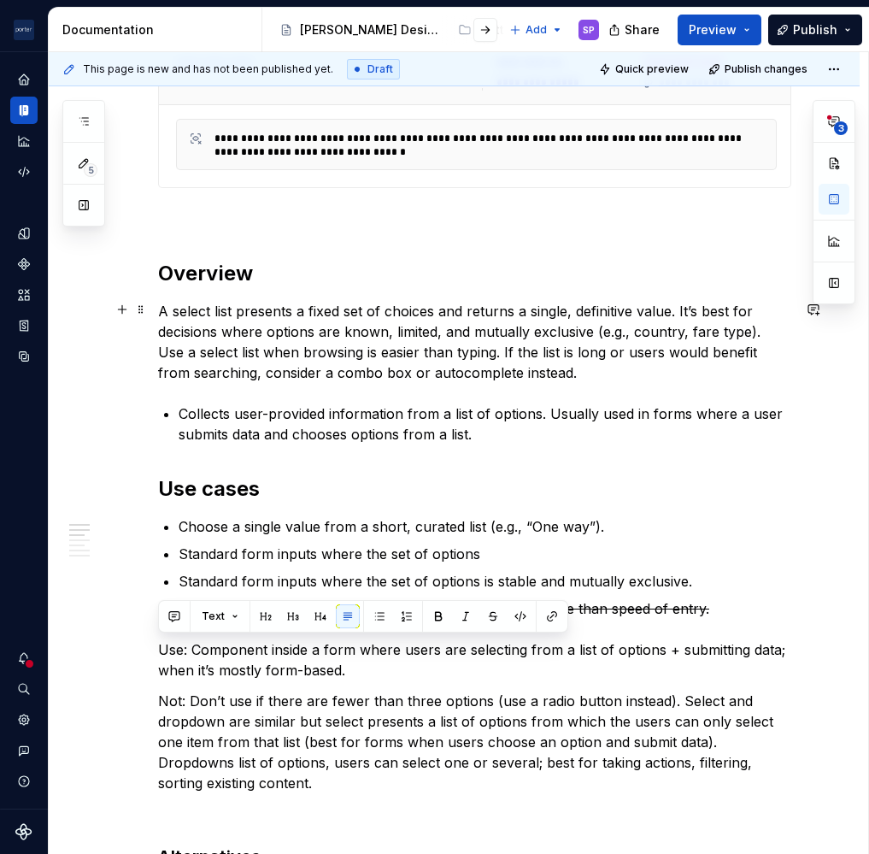
click at [320, 312] on p "A select list presents a fixed set of choices and returns a single, definitive …" at bounding box center [474, 342] width 633 height 82
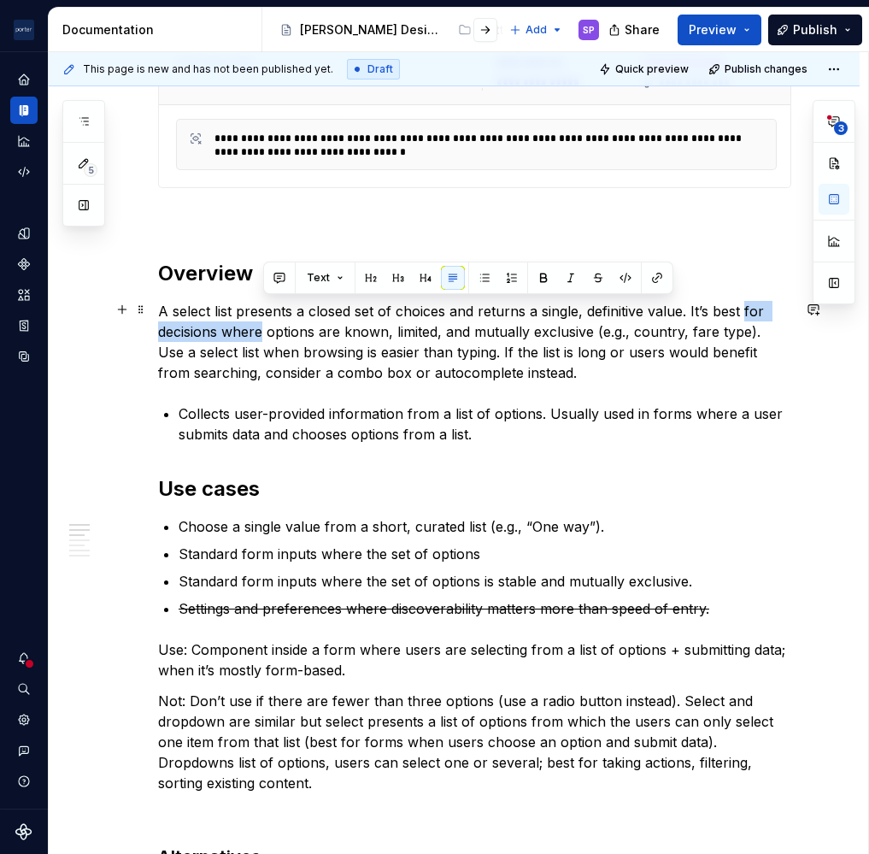
drag, startPoint x: 745, startPoint y: 315, endPoint x: 262, endPoint y: 336, distance: 482.6
click at [262, 336] on p "A select list presents a closed set of choices and returns a single, definitive…" at bounding box center [474, 342] width 633 height 82
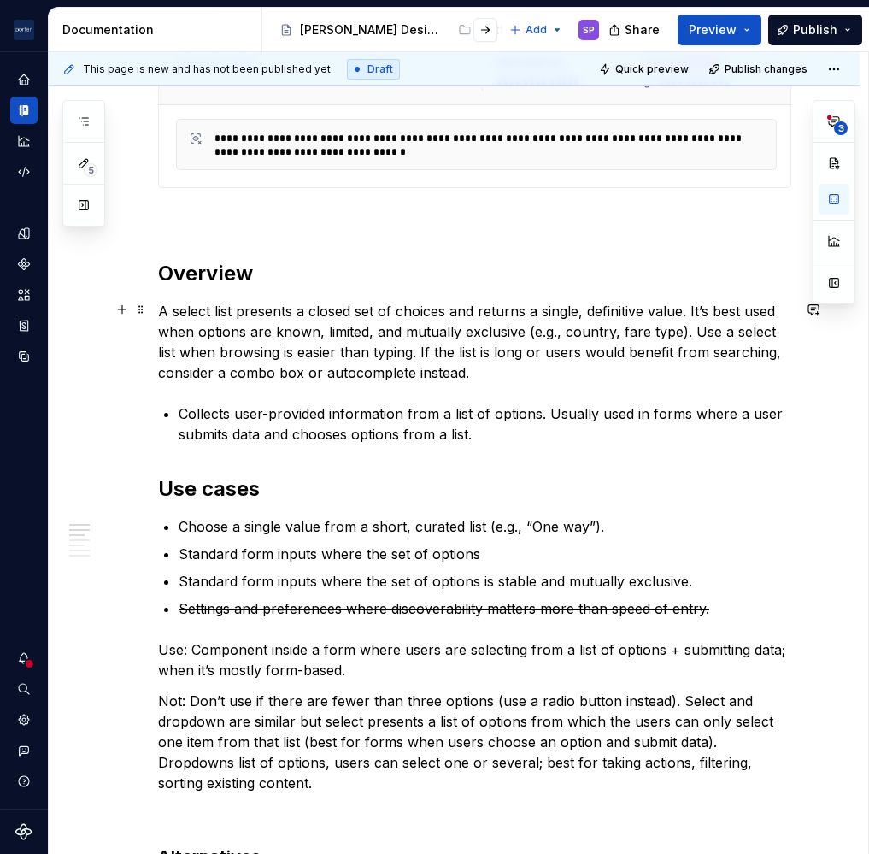
click at [423, 354] on p "A select list presents a closed set of choices and returns a single, definitive…" at bounding box center [474, 342] width 633 height 82
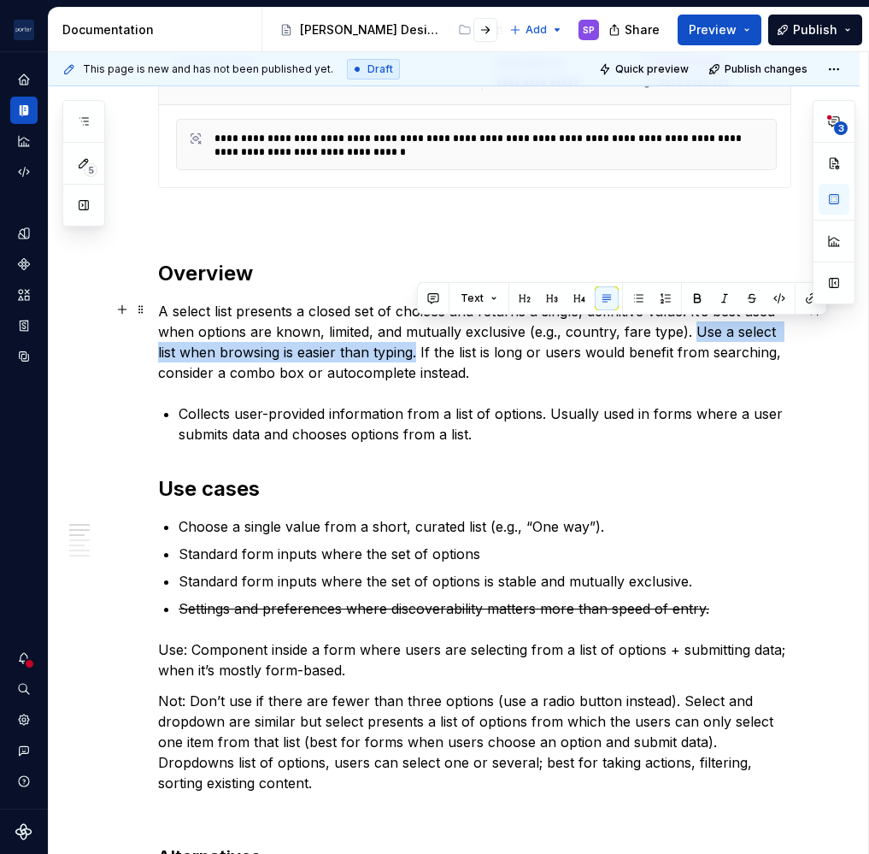
drag, startPoint x: 416, startPoint y: 355, endPoint x: 691, endPoint y: 333, distance: 275.3
click at [691, 333] on p "A select list presents a closed set of choices and returns a single, definitive…" at bounding box center [474, 342] width 633 height 82
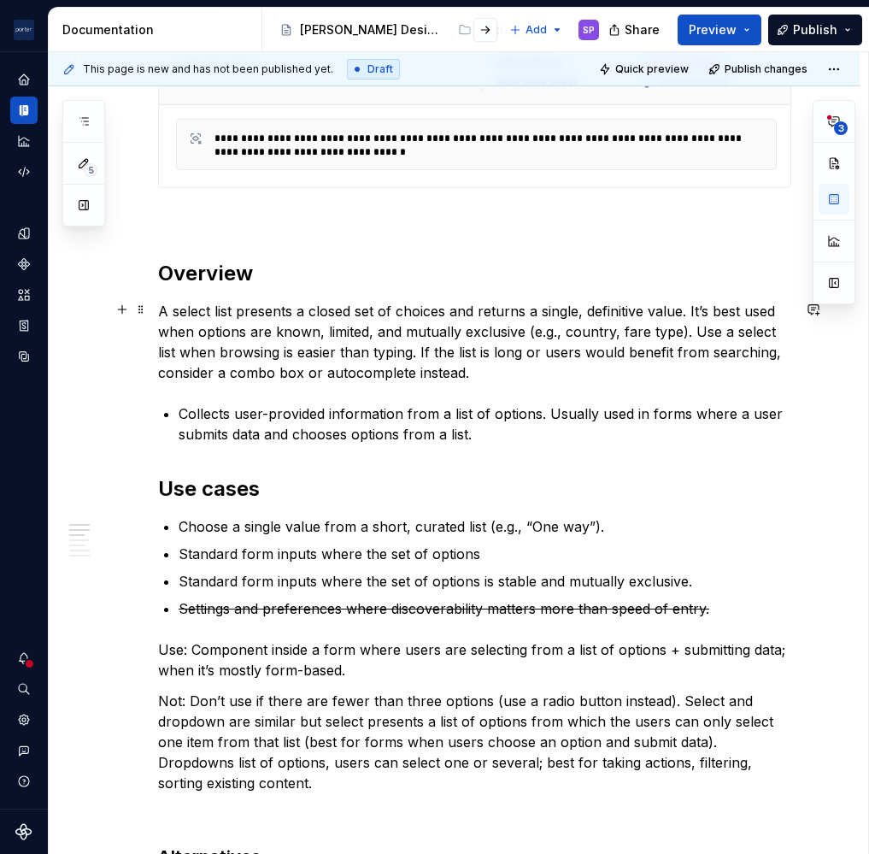
click at [240, 337] on p "A select list presents a closed set of choices and returns a single, definitive…" at bounding box center [474, 342] width 633 height 82
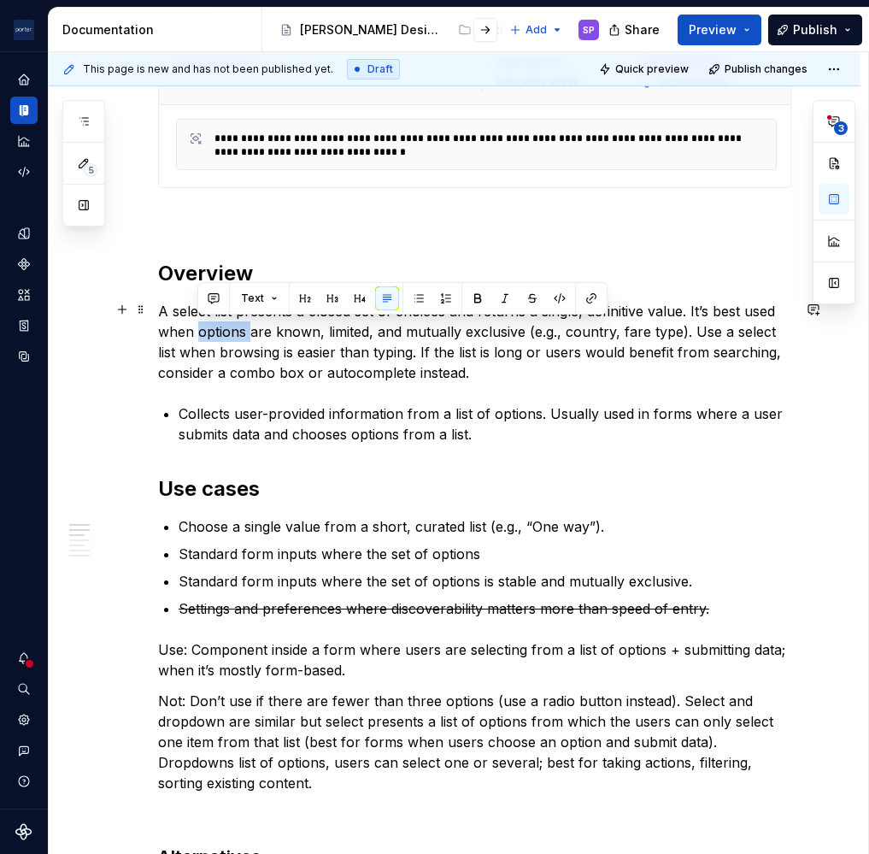
click at [240, 337] on p "A select list presents a closed set of choices and returns a single, definitive…" at bounding box center [474, 342] width 633 height 82
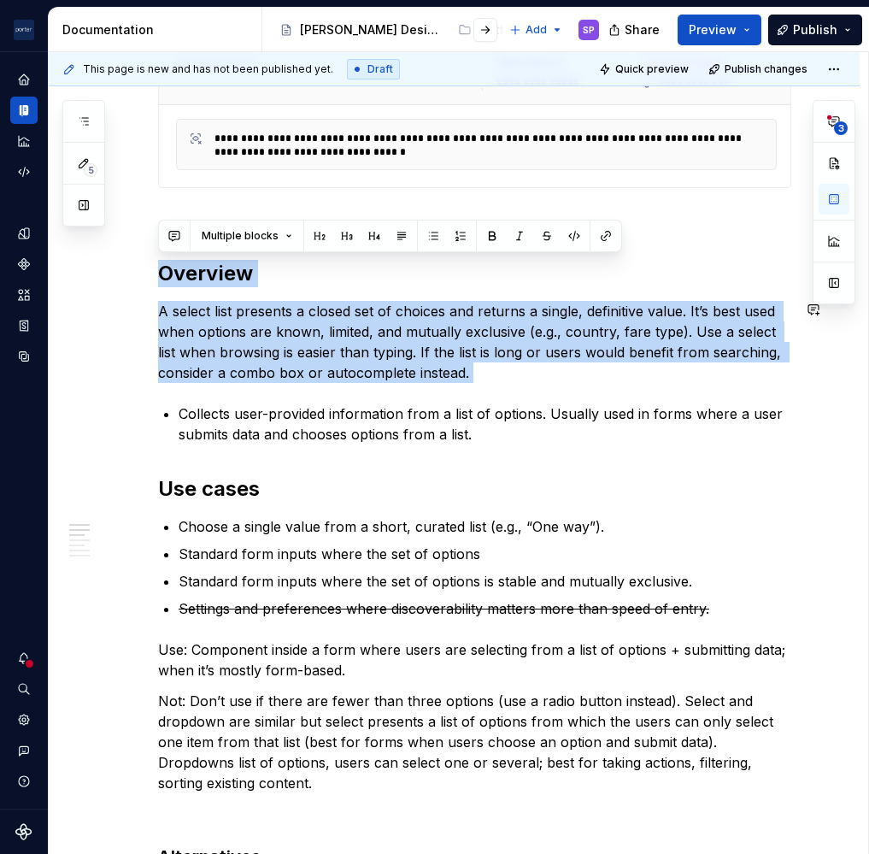
drag, startPoint x: 160, startPoint y: 272, endPoint x: 500, endPoint y: 388, distance: 359.5
copy div "Overview A select list presents a closed set of choices and returns a single, d…"
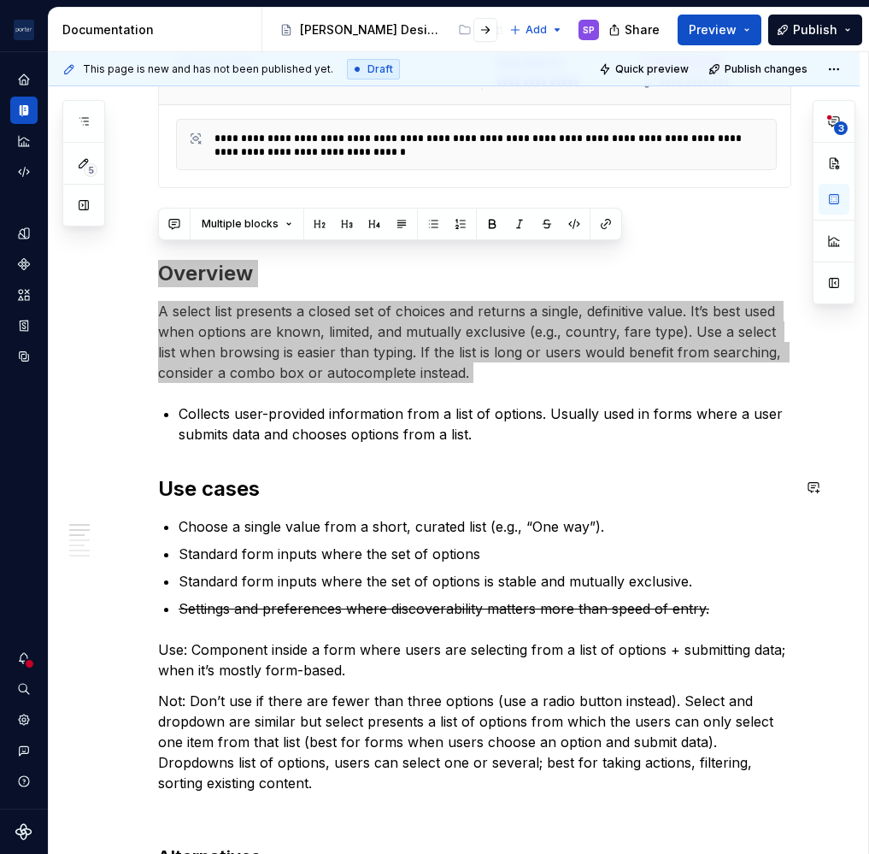
scroll to position [763, 0]
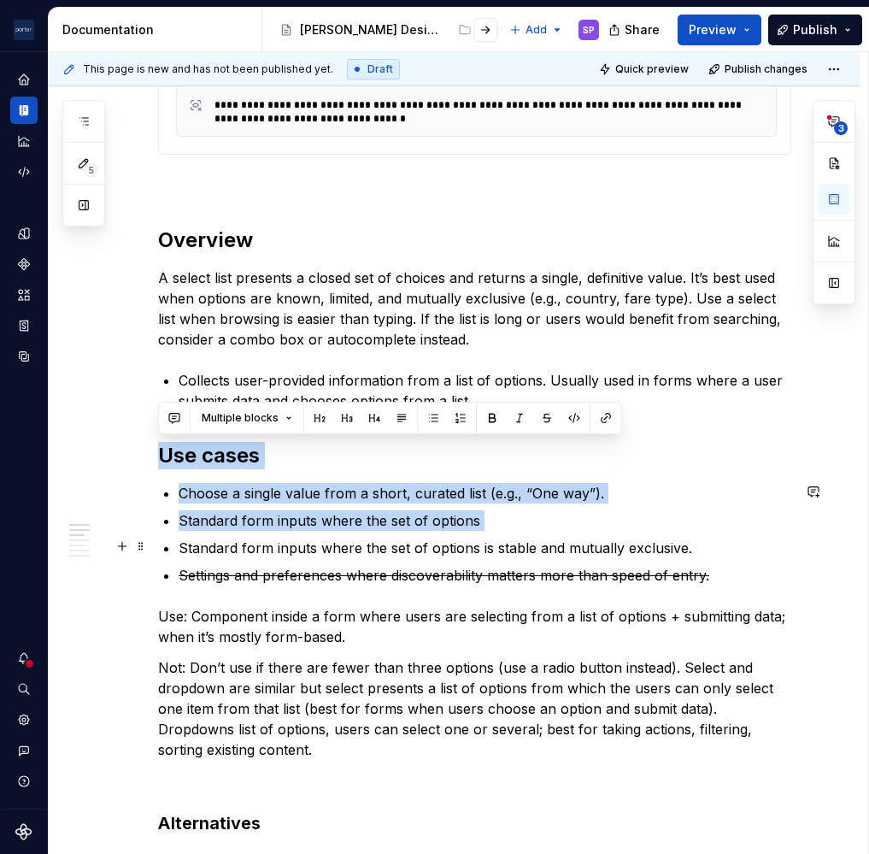
drag, startPoint x: 165, startPoint y: 445, endPoint x: 624, endPoint y: 534, distance: 467.6
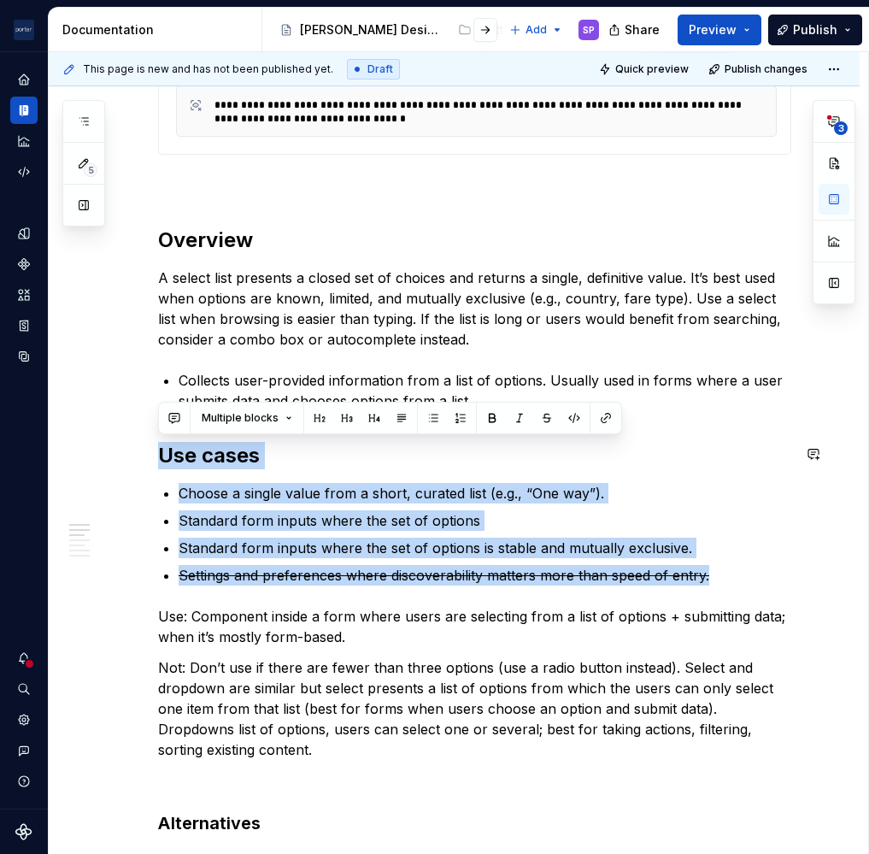
drag, startPoint x: 710, startPoint y: 568, endPoint x: 131, endPoint y: 432, distance: 595.3
copy div "Use cases Choose a single value from a short, curated list (e.g., “One way”). S…"
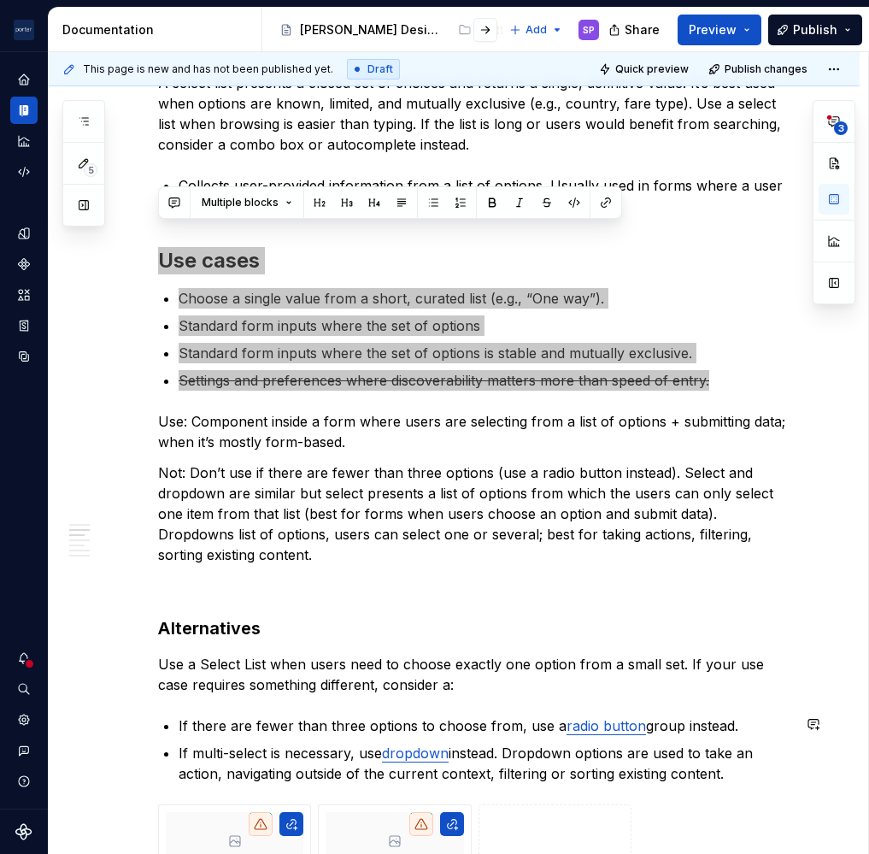
scroll to position [1169, 0]
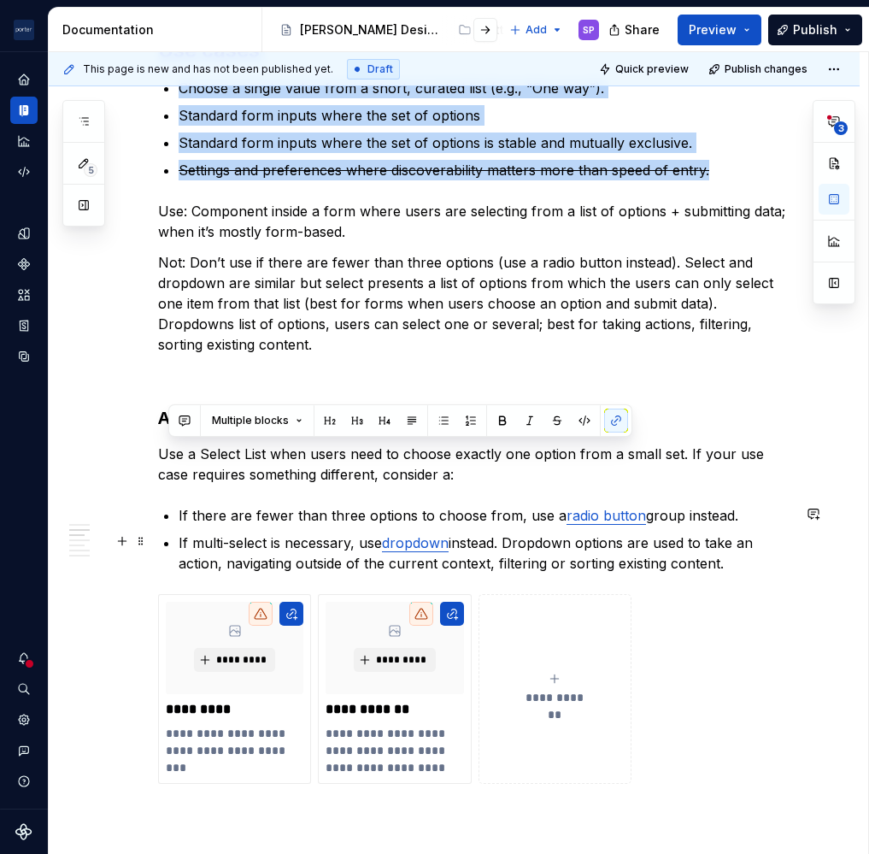
drag, startPoint x: 166, startPoint y: 432, endPoint x: 741, endPoint y: 561, distance: 589.6
click at [741, 561] on div "**********" at bounding box center [474, 565] width 633 height 2750
copy div "se a Select List when users need to choose exactly one option from a small set.…"
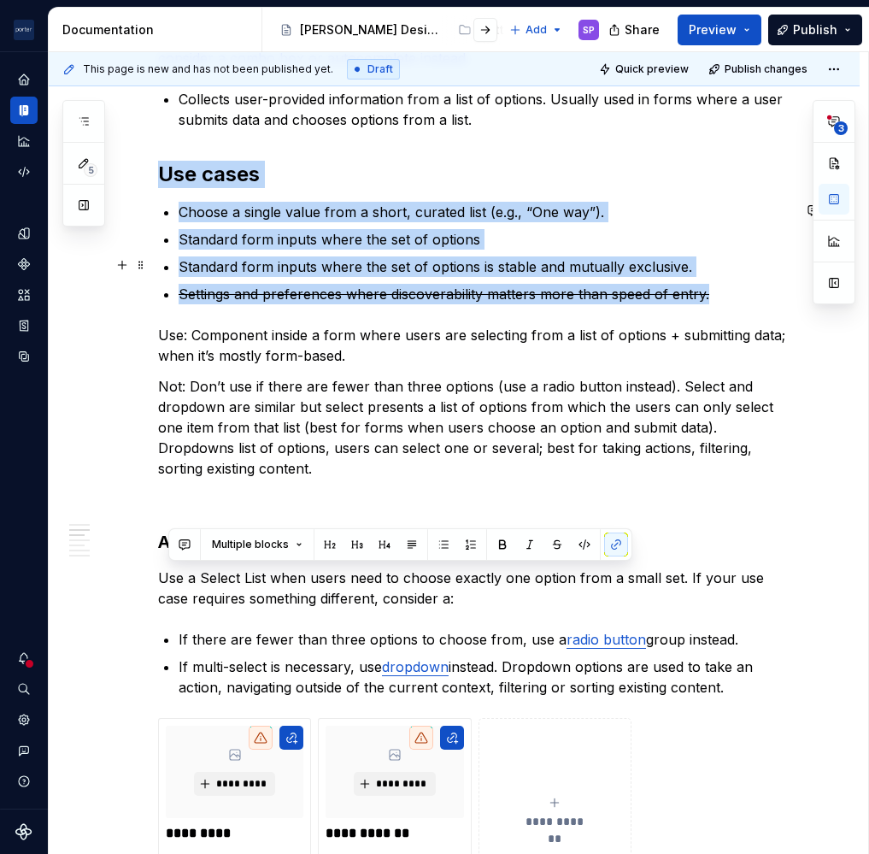
click at [418, 264] on p "Standard form inputs where the set of options is stable and mutually exclusive." at bounding box center [485, 266] width 613 height 21
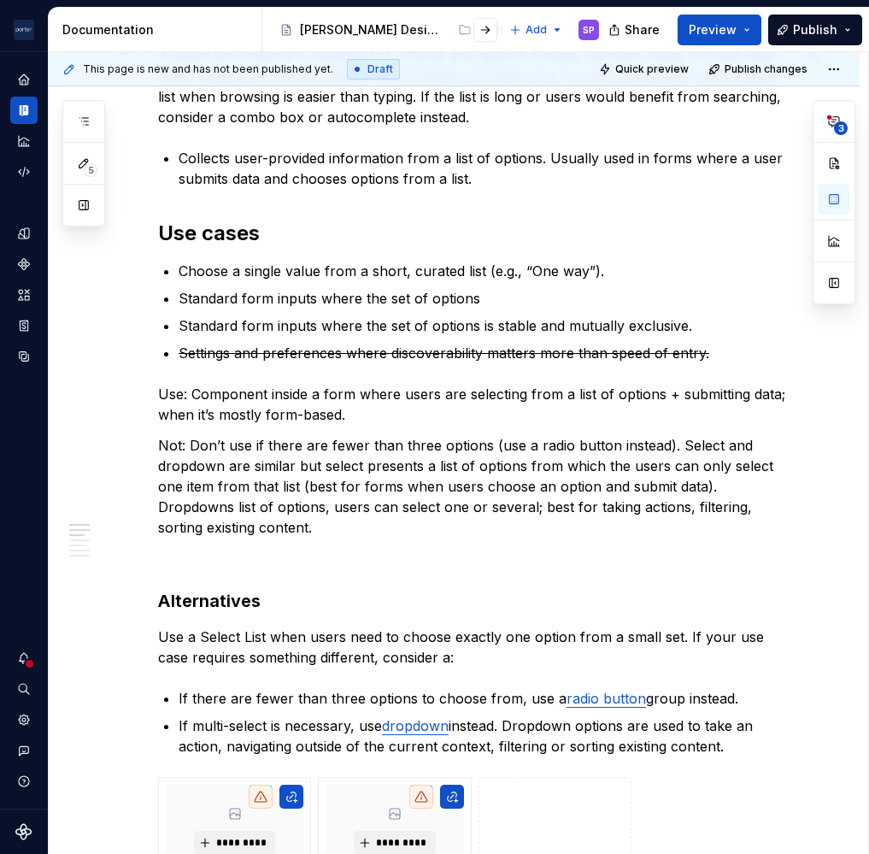
scroll to position [804, 0]
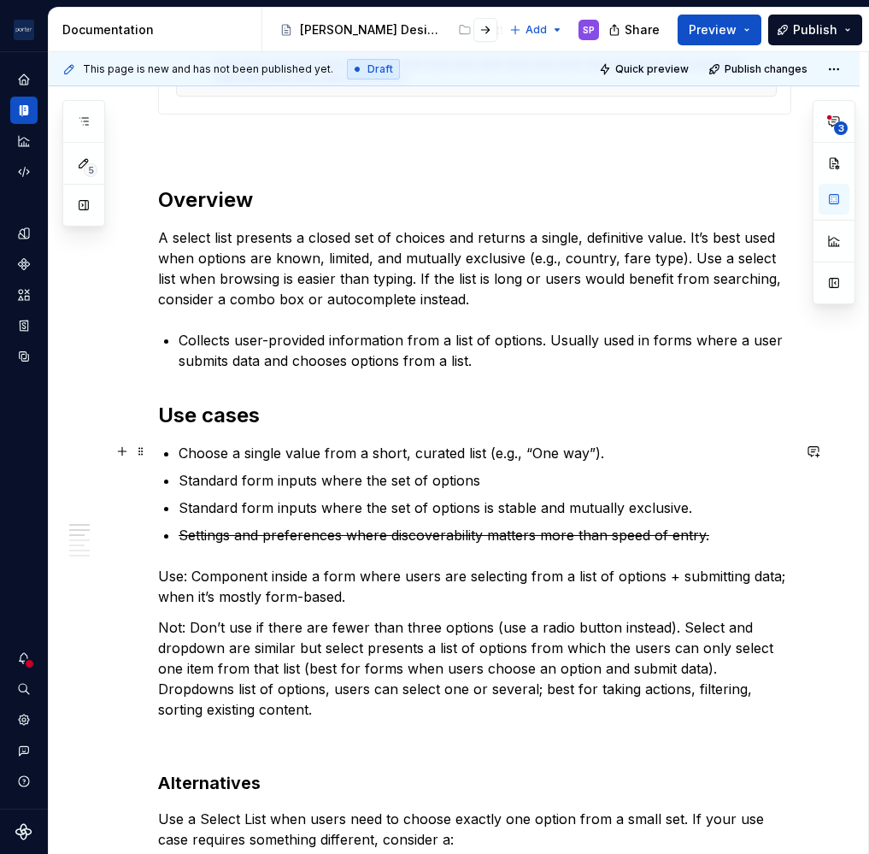
click at [609, 454] on p "Choose a single value from a short, curated list (e.g., “One way”)." at bounding box center [485, 453] width 613 height 21
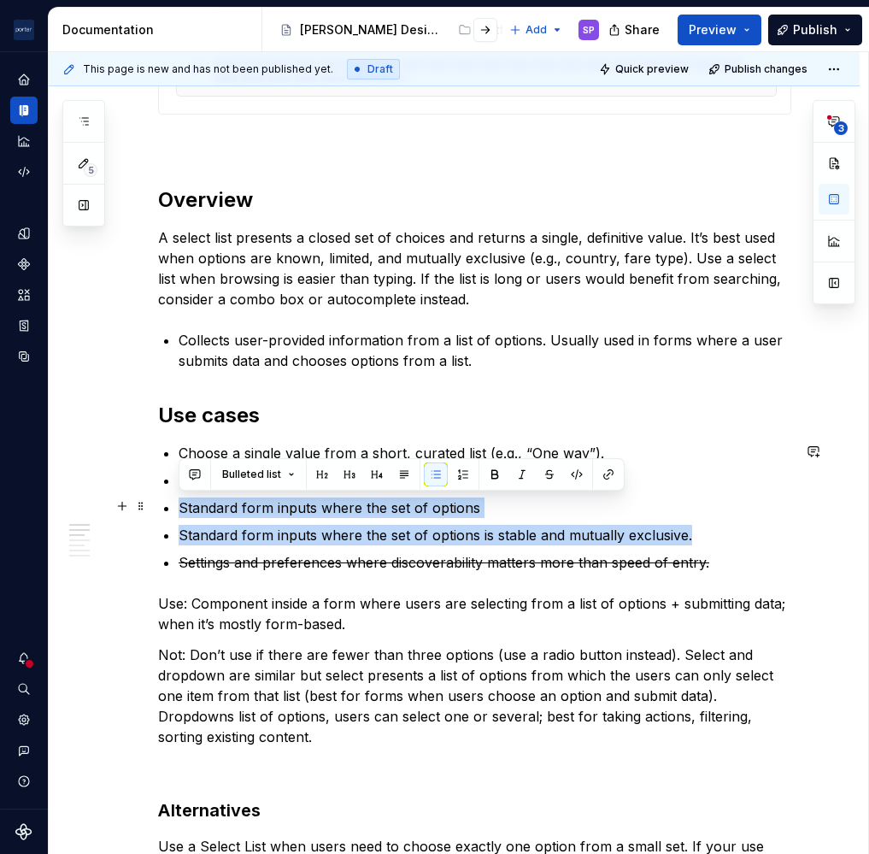
drag, startPoint x: 724, startPoint y: 539, endPoint x: 167, endPoint y: 506, distance: 558.3
click at [179, 506] on ul "Choose a single value from a short, curated list (e.g., “One way”). Select from…" at bounding box center [485, 508] width 613 height 130
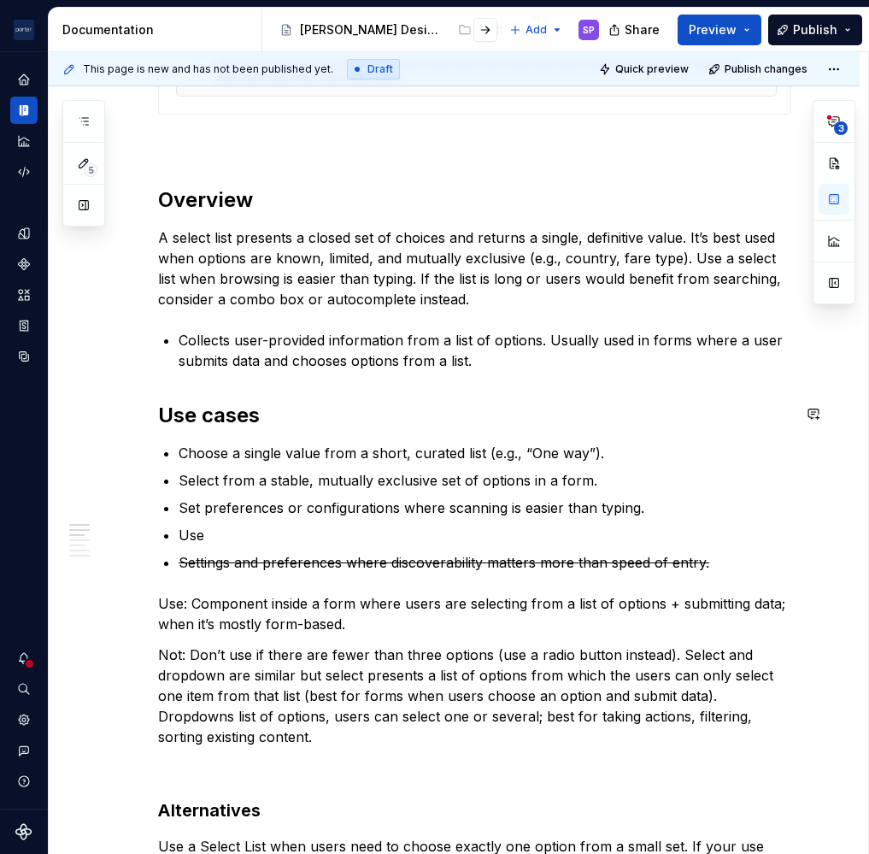
type textarea "*"
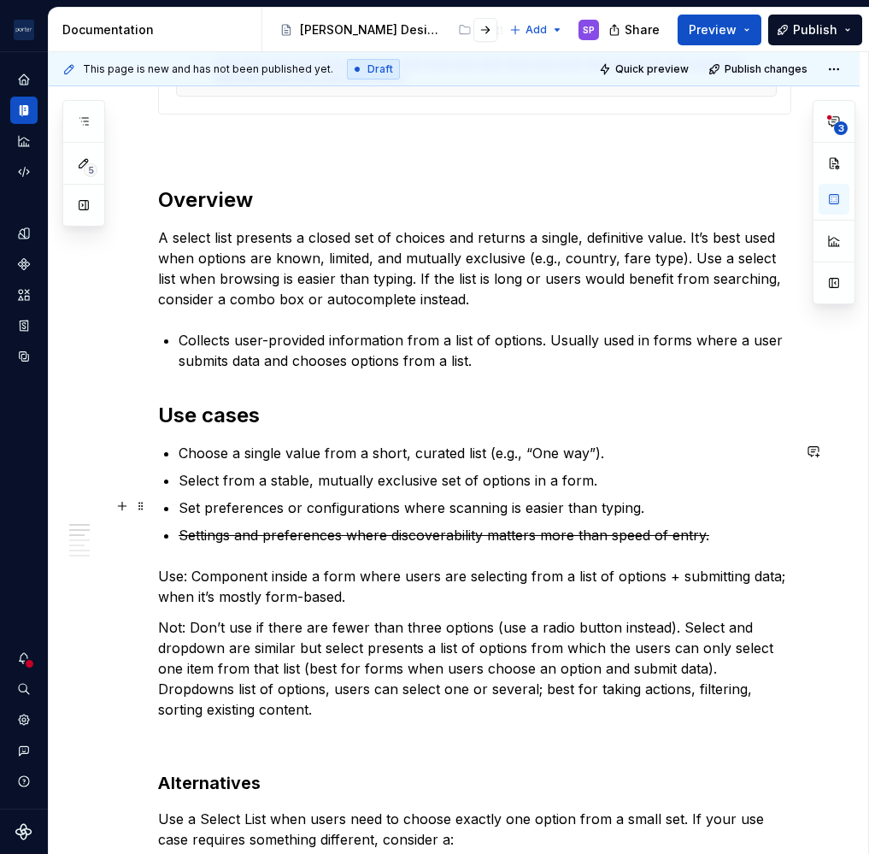
click at [241, 498] on p "Set preferences or configurations where scanning is easier than typing." at bounding box center [485, 508] width 613 height 21
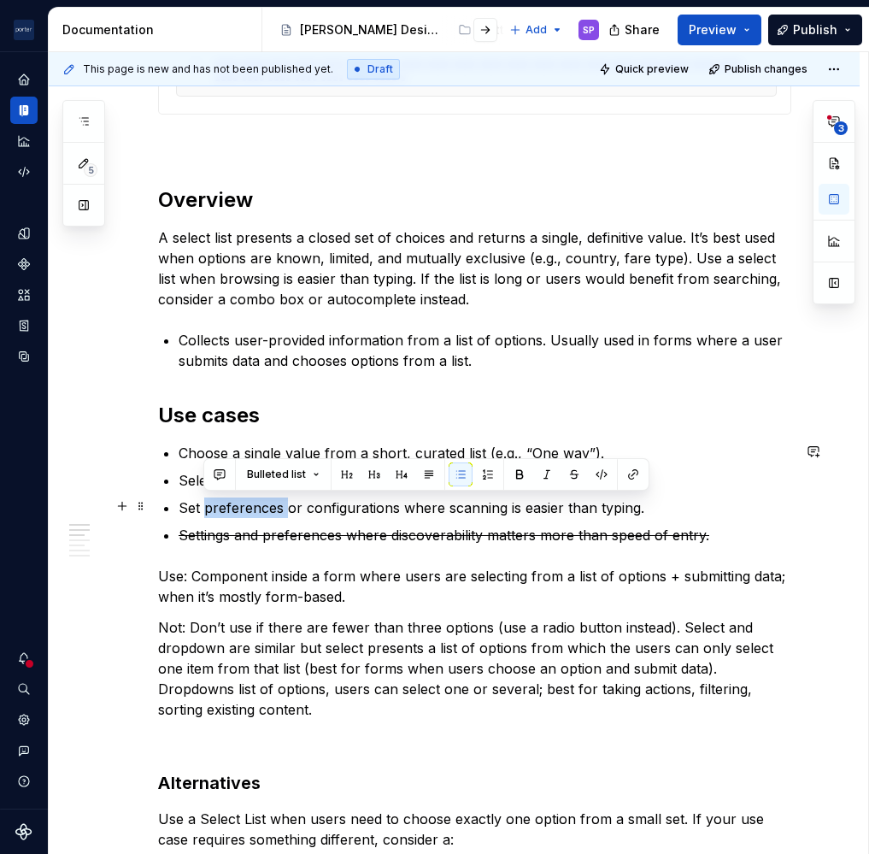
click at [241, 498] on p "Set preferences or configurations where scanning is easier than typing." at bounding box center [485, 508] width 613 height 21
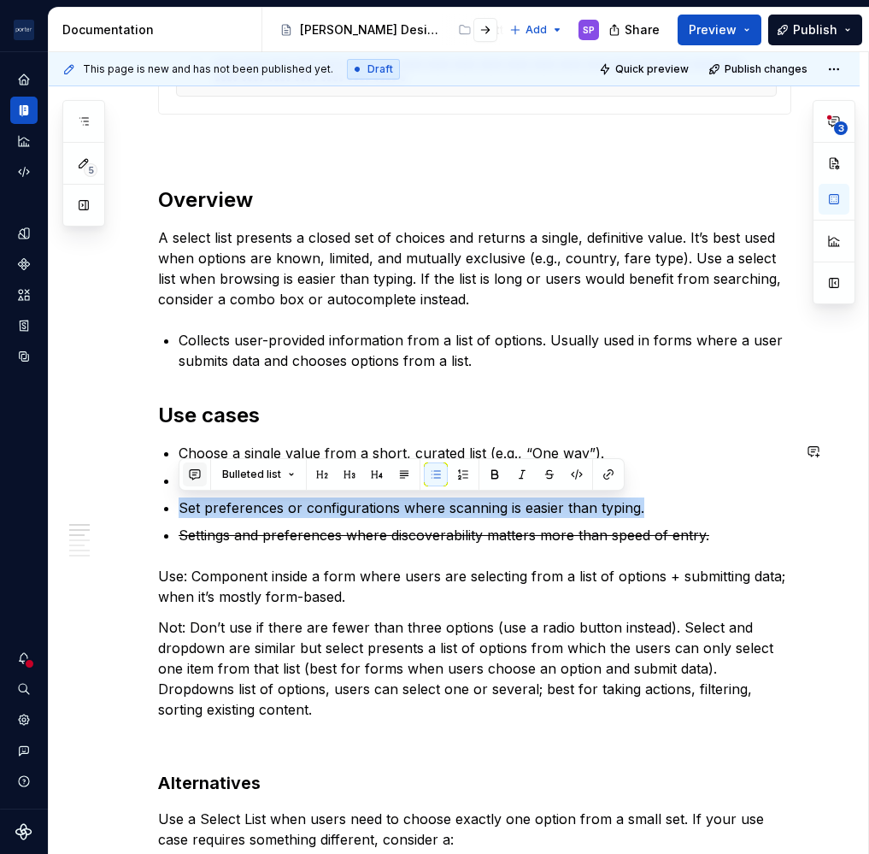
click at [191, 463] on button "button" at bounding box center [195, 474] width 24 height 24
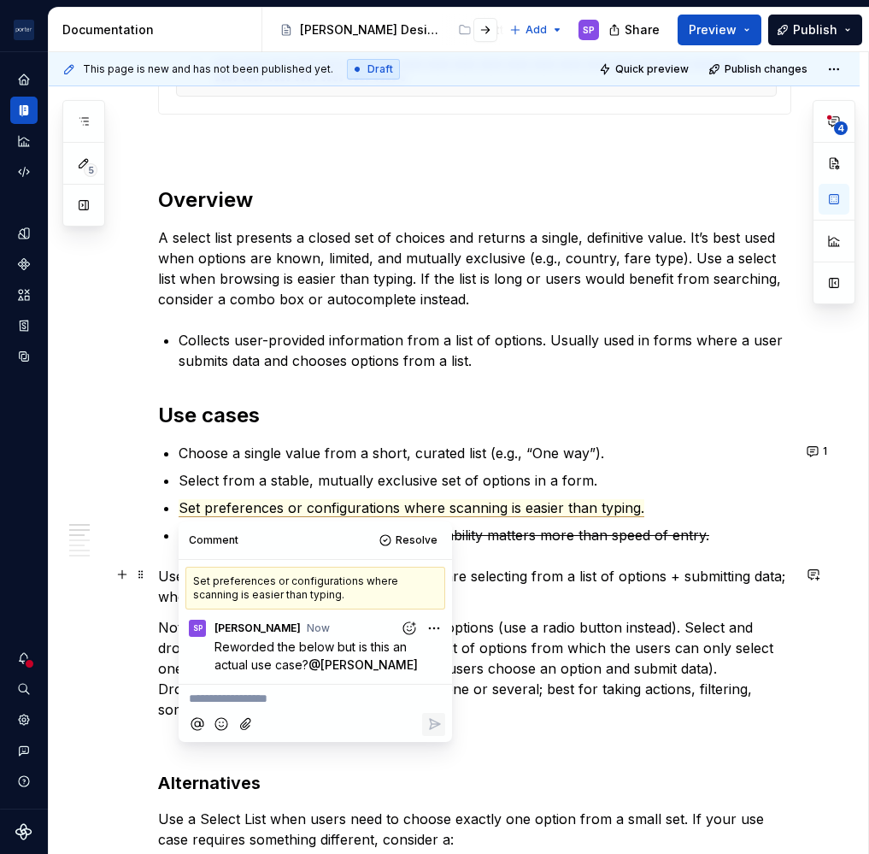
click at [555, 582] on p "Use: Component inside a form where users are selecting from a list of options +…" at bounding box center [474, 586] width 633 height 41
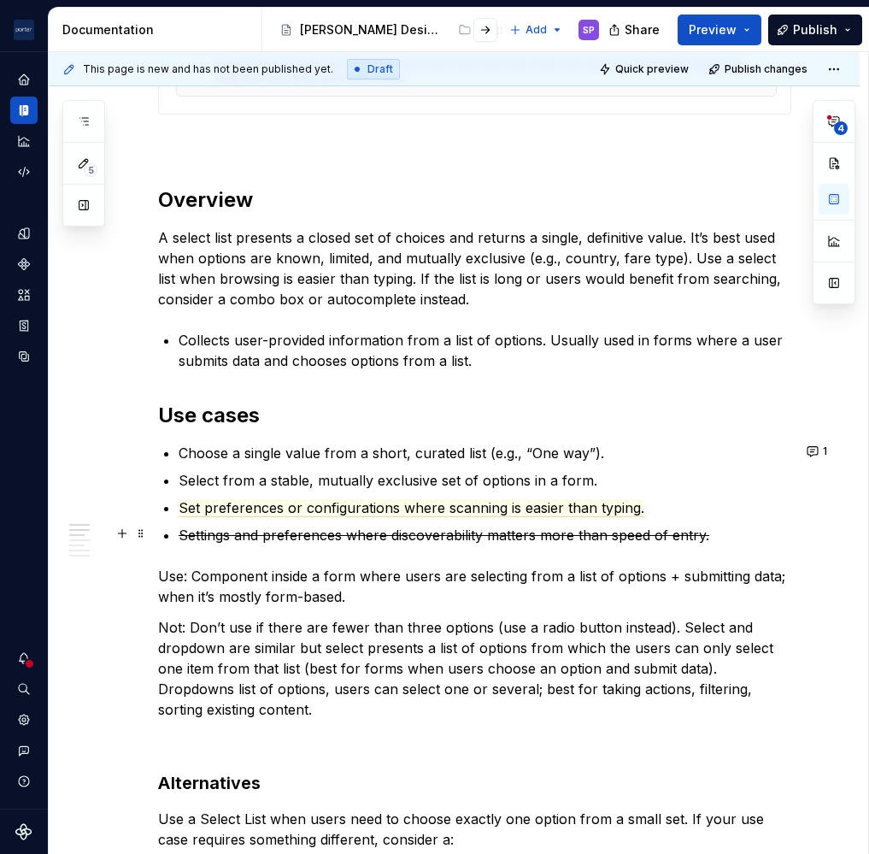
click at [422, 533] on s "Settings and preferences where discoverability matters more than speed of entry." at bounding box center [444, 535] width 531 height 17
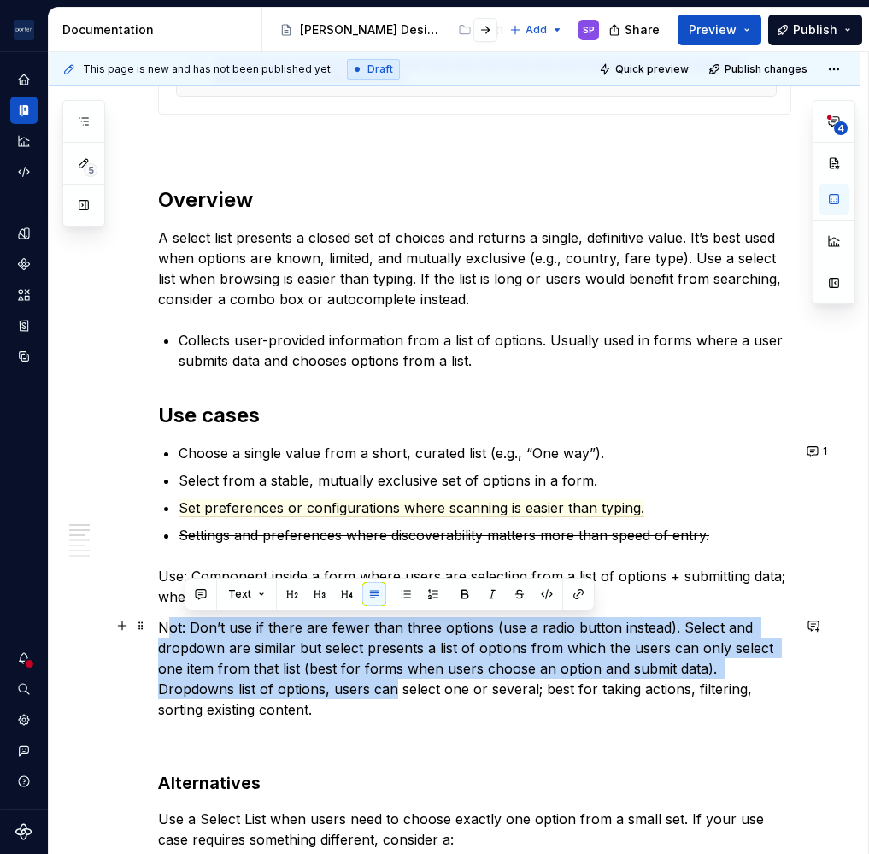
drag, startPoint x: 396, startPoint y: 684, endPoint x: 161, endPoint y: 613, distance: 245.6
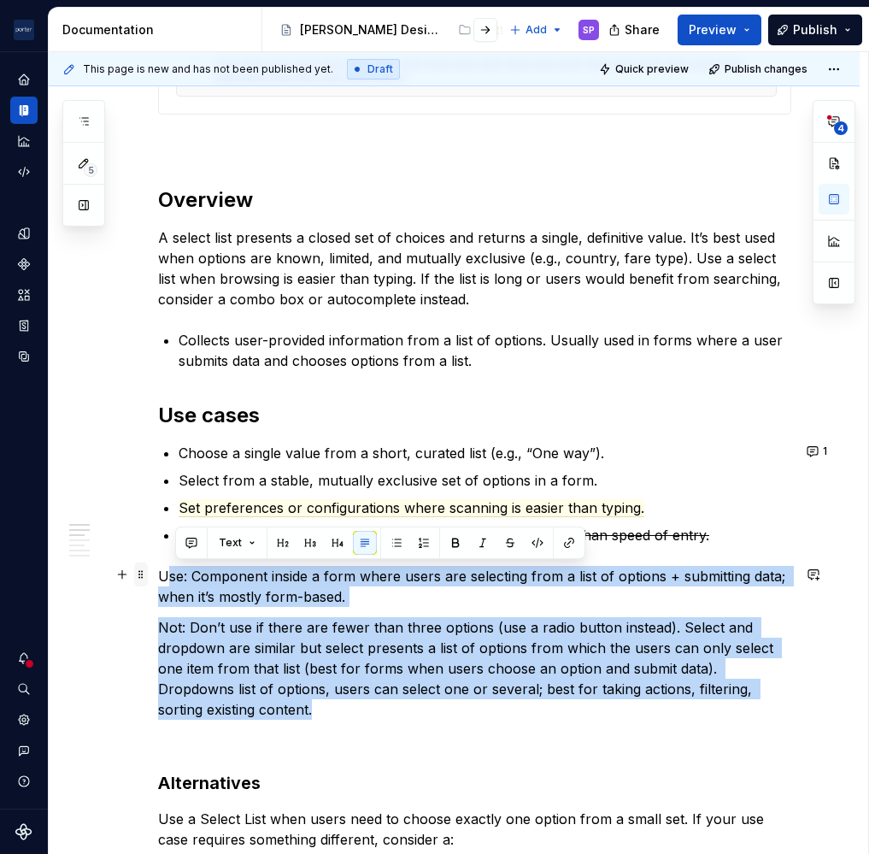
drag, startPoint x: 297, startPoint y: 679, endPoint x: 134, endPoint y: 571, distance: 195.6
copy div "se: Component inside a form where users are selecting from a list of options + …"
click at [614, 237] on p "A select list presents a closed set of choices and returns a single, definitive…" at bounding box center [474, 268] width 633 height 82
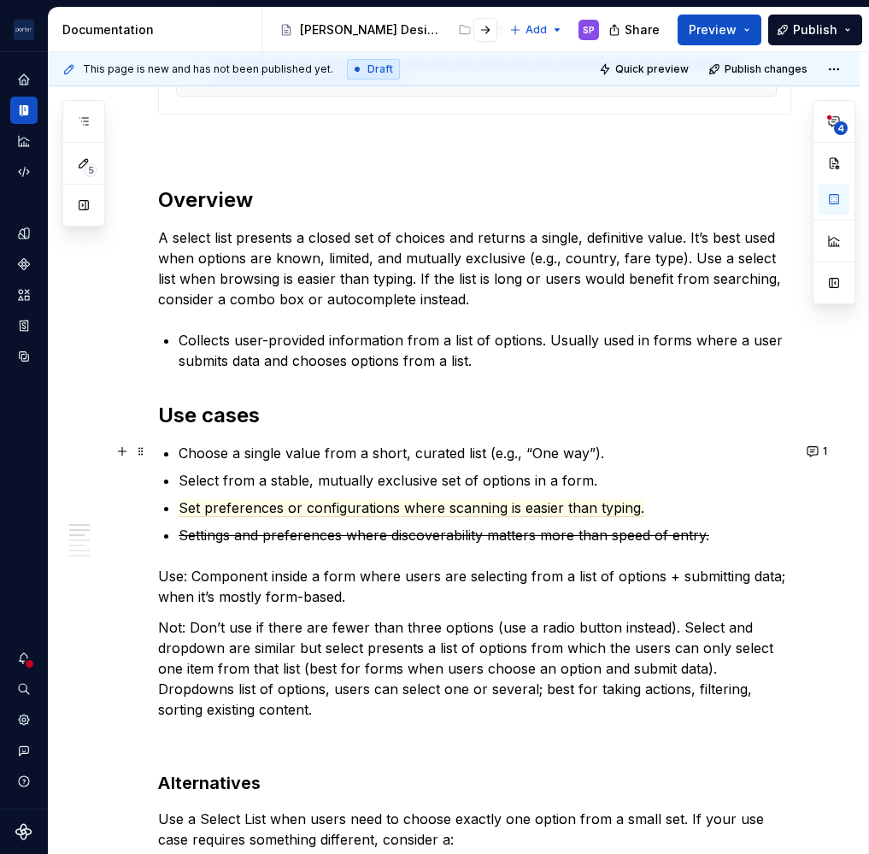
click at [208, 460] on p "Choose a single value from a short, curated list (e.g., “One way”)." at bounding box center [485, 453] width 613 height 21
click at [202, 479] on p "Select from a stable, mutually exclusive set of options in a form." at bounding box center [485, 480] width 613 height 21
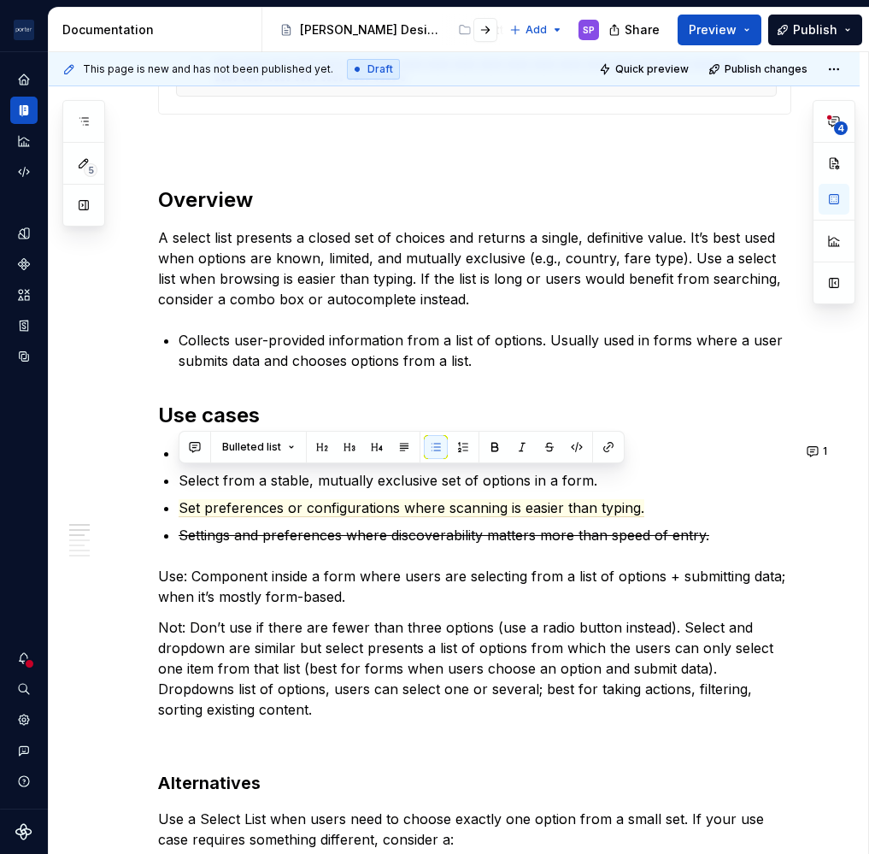
click at [674, 454] on p "Select a single value from a short, curated list (e.g., “One way”)." at bounding box center [485, 453] width 613 height 21
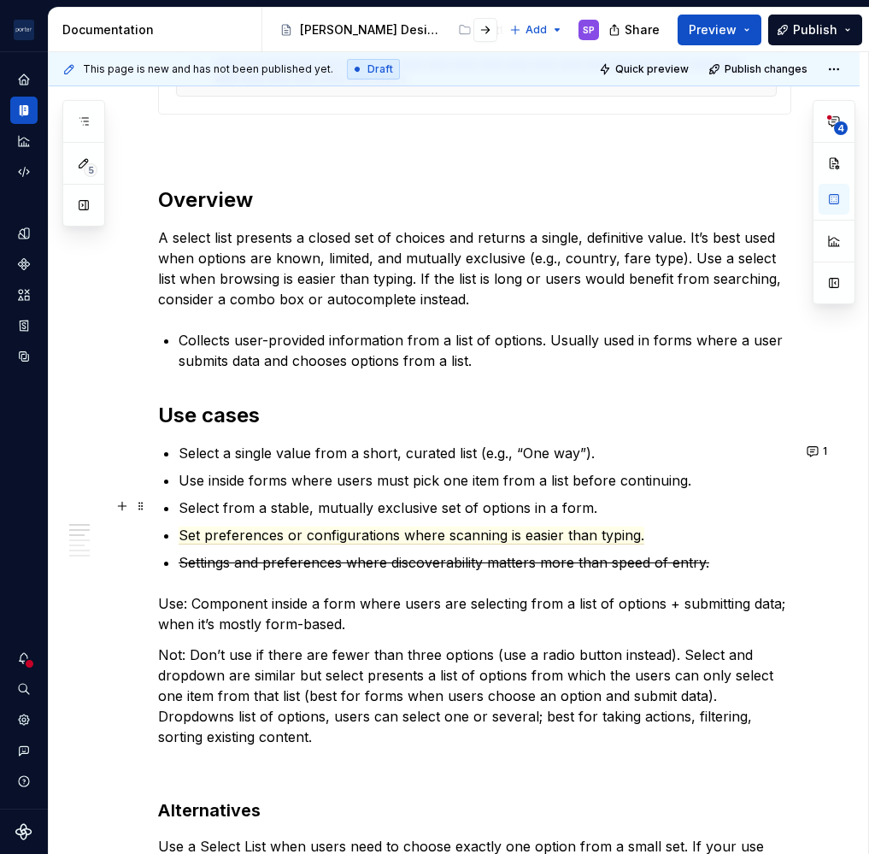
click at [499, 510] on p "Select from a stable, mutually exclusive set of options in a form." at bounding box center [485, 508] width 613 height 21
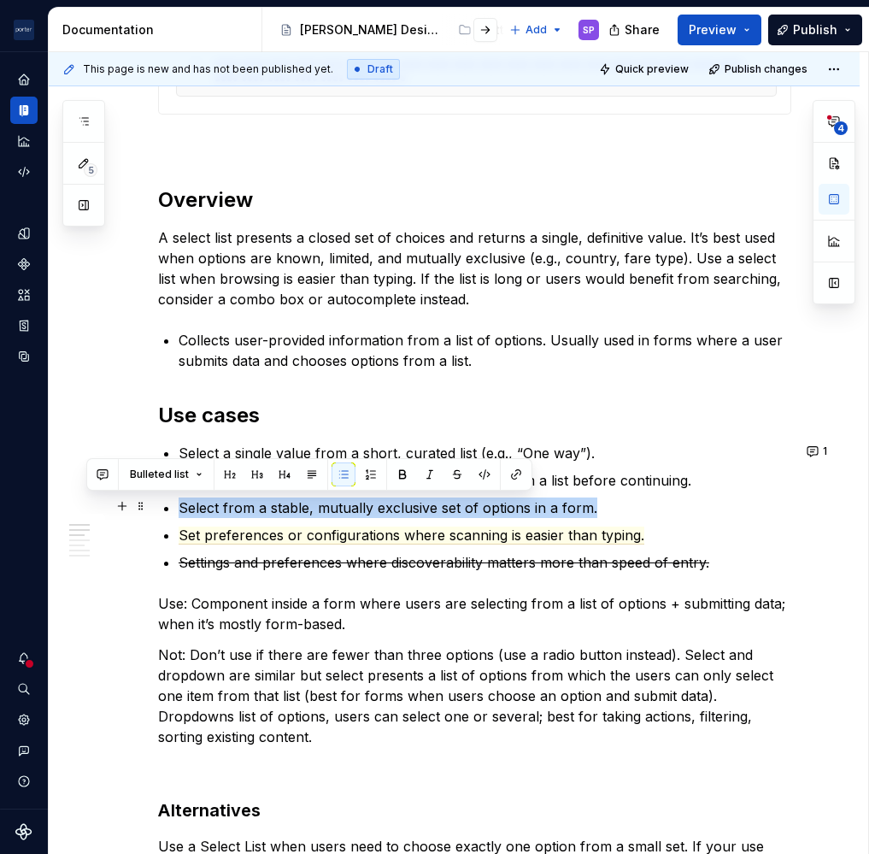
click at [499, 510] on p "Select from a stable, mutually exclusive set of options in a form." at bounding box center [485, 508] width 613 height 21
click at [605, 511] on p "Select from a stable, mutually exclusive set of options in a form." at bounding box center [485, 508] width 613 height 21
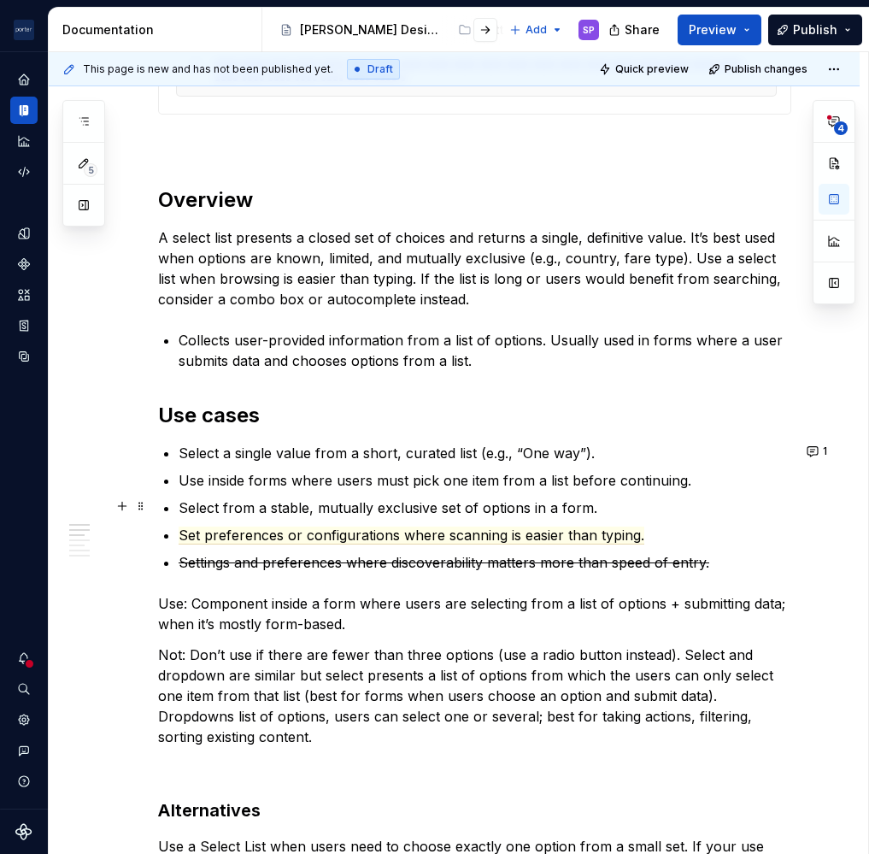
click at [505, 515] on p "Select from a stable, mutually exclusive set of options in a form." at bounding box center [485, 508] width 613 height 21
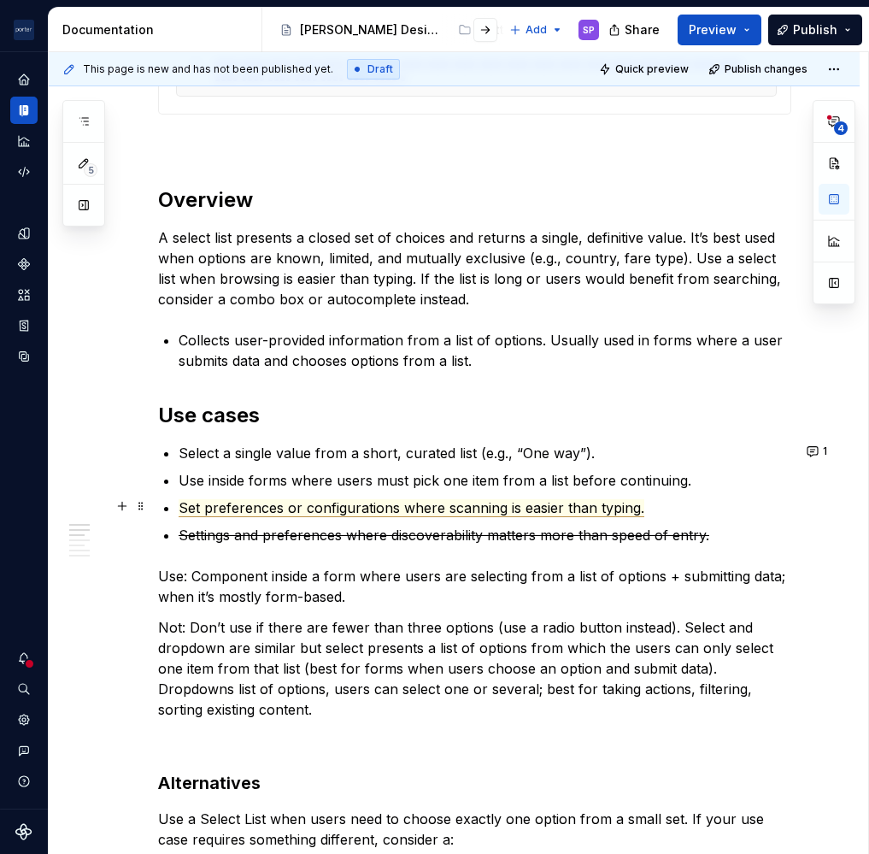
click at [548, 509] on span "Set preferences or configurations where scanning is easier than typing." at bounding box center [412, 508] width 466 height 18
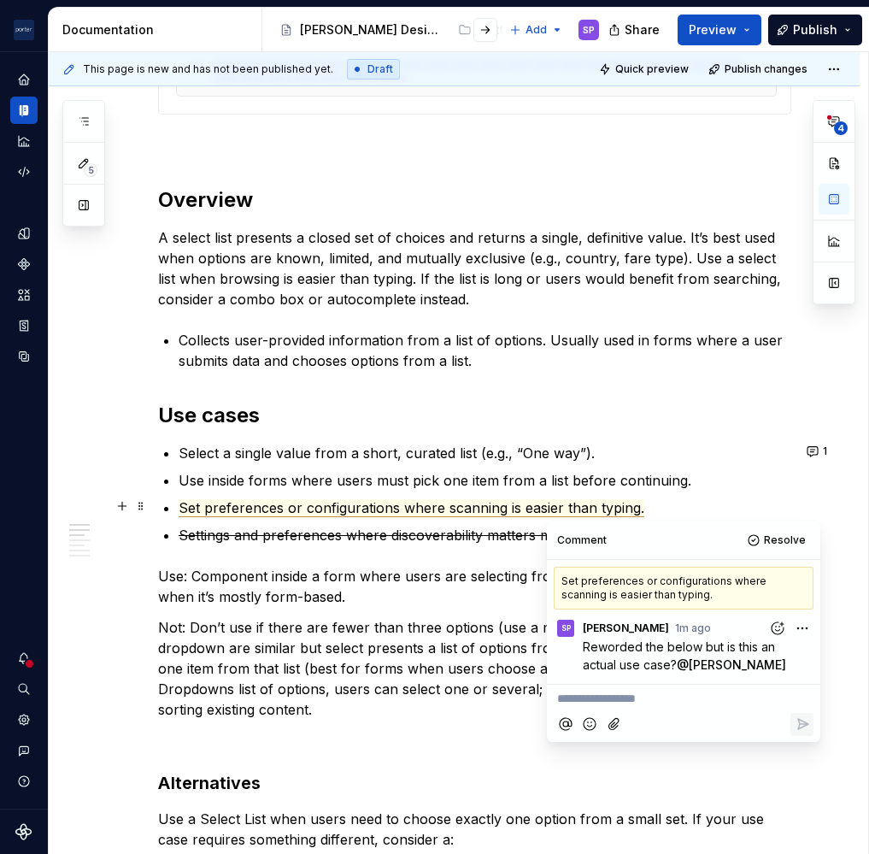
click at [494, 509] on span "Set preferences or configurations where scanning is easier than typing." at bounding box center [412, 508] width 466 height 18
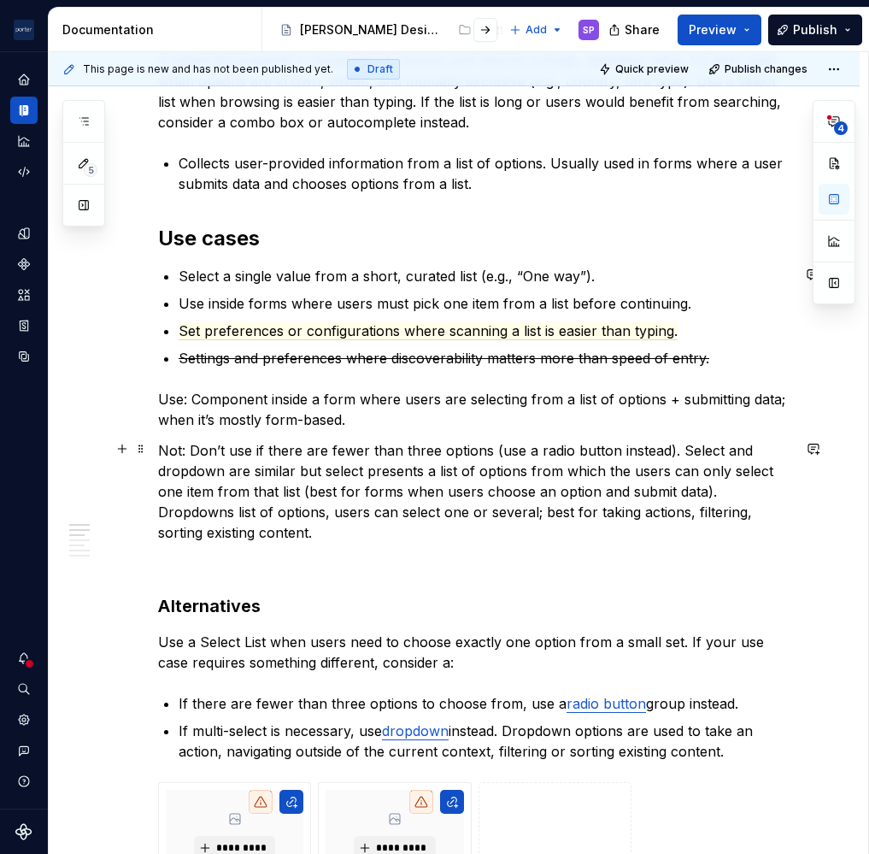
scroll to position [984, 0]
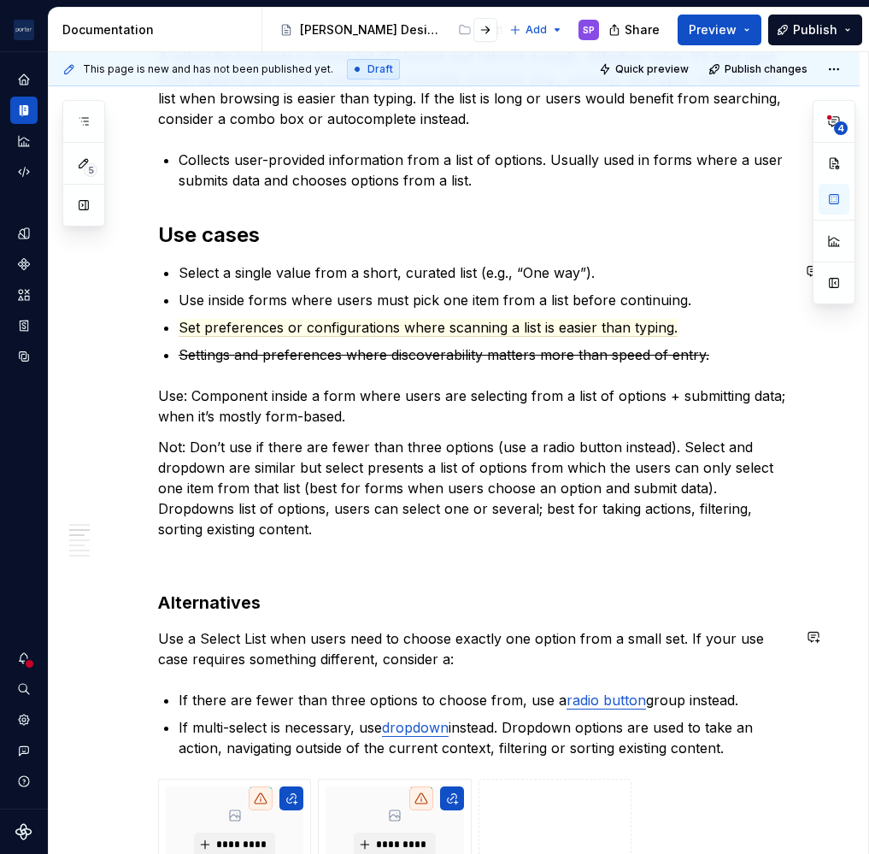
click at [521, 668] on div "**********" at bounding box center [474, 749] width 633 height 2750
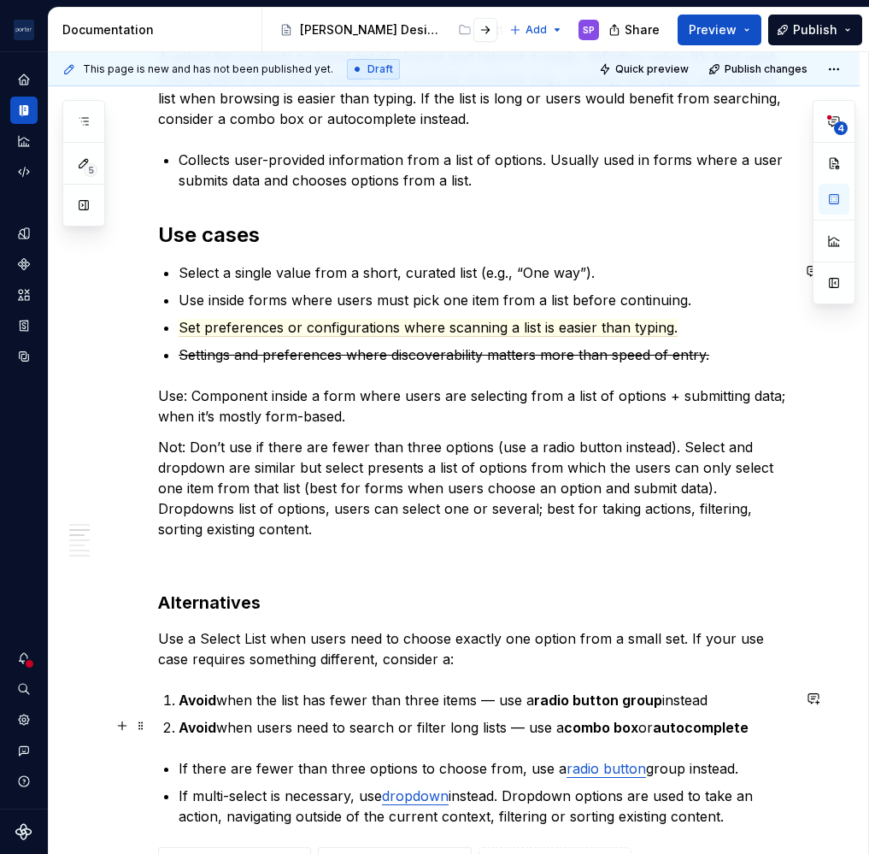
click at [776, 724] on p "Avoid when users need to search or filter long lists — use a combo box or autoc…" at bounding box center [485, 727] width 613 height 21
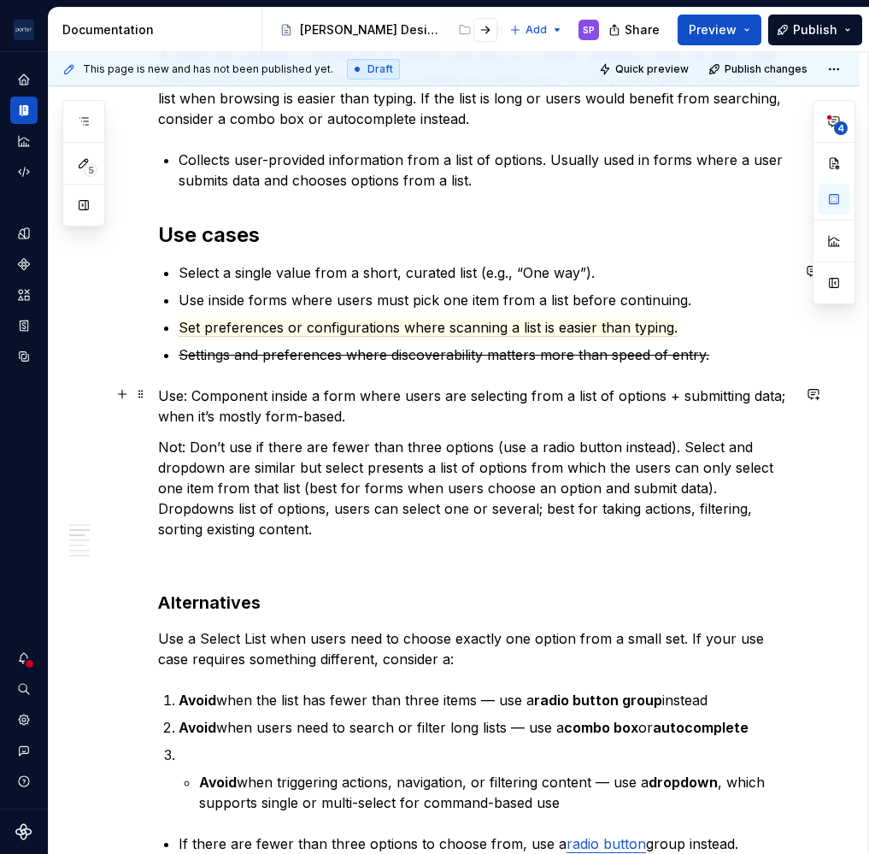
click at [374, 409] on p "Use: Component inside a form where users are selecting from a list of options +…" at bounding box center [474, 406] width 633 height 41
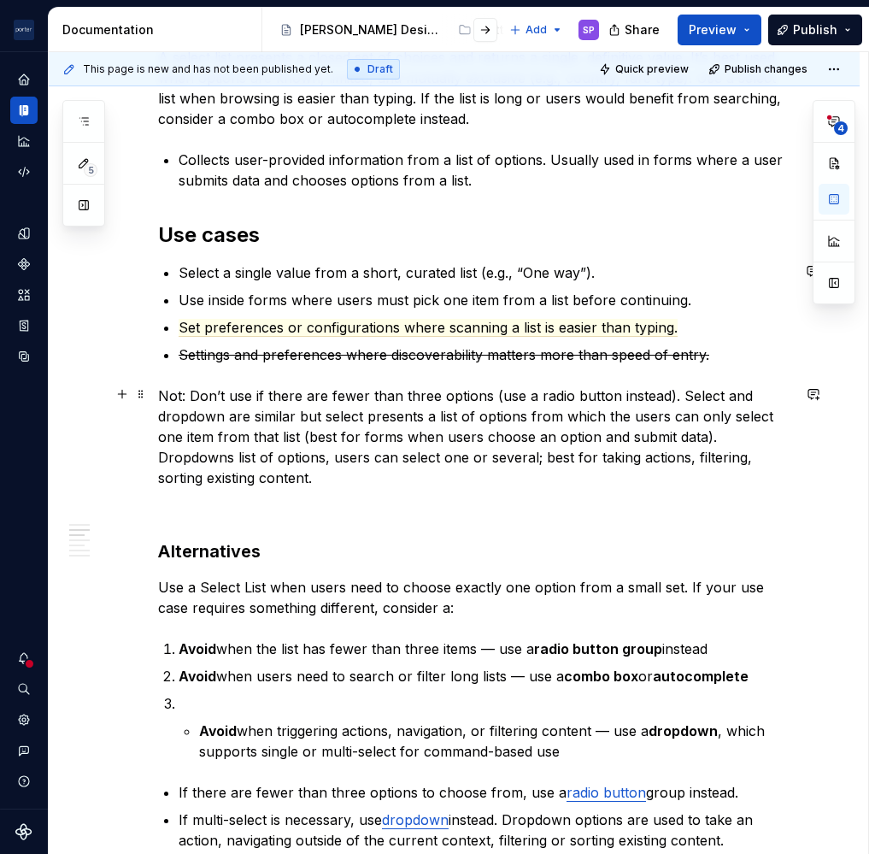
click at [462, 436] on p "Not: Don’t use if there are fewer than three options (use a radio button instea…" at bounding box center [474, 437] width 633 height 103
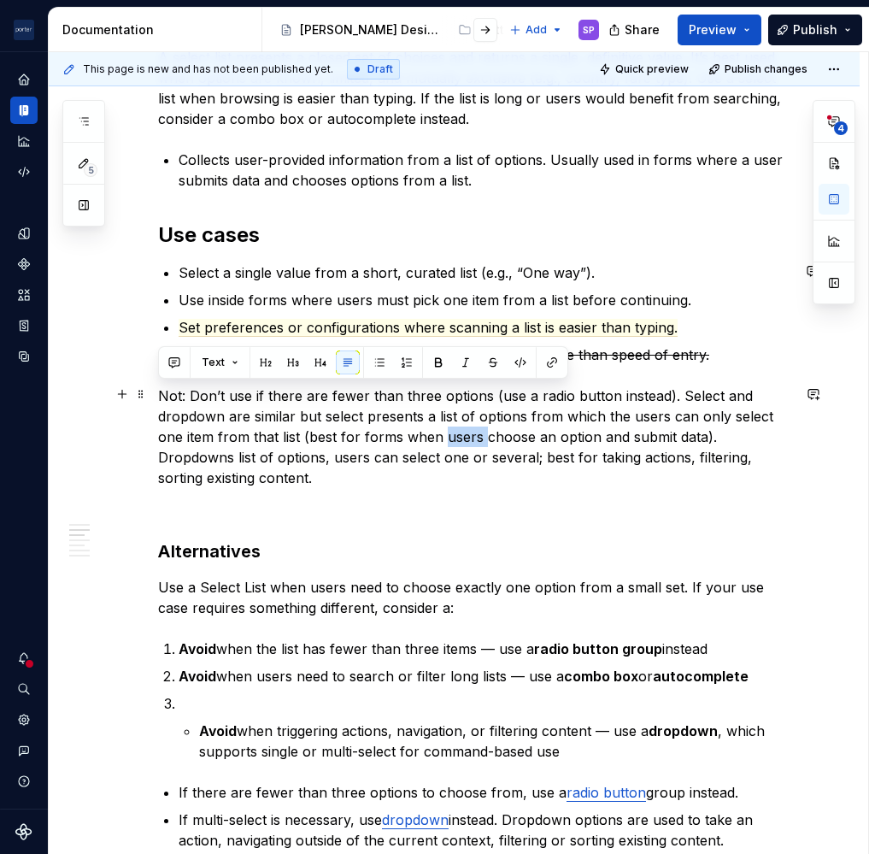
click at [462, 436] on p "Not: Don’t use if there are fewer than three options (use a radio button instea…" at bounding box center [474, 437] width 633 height 103
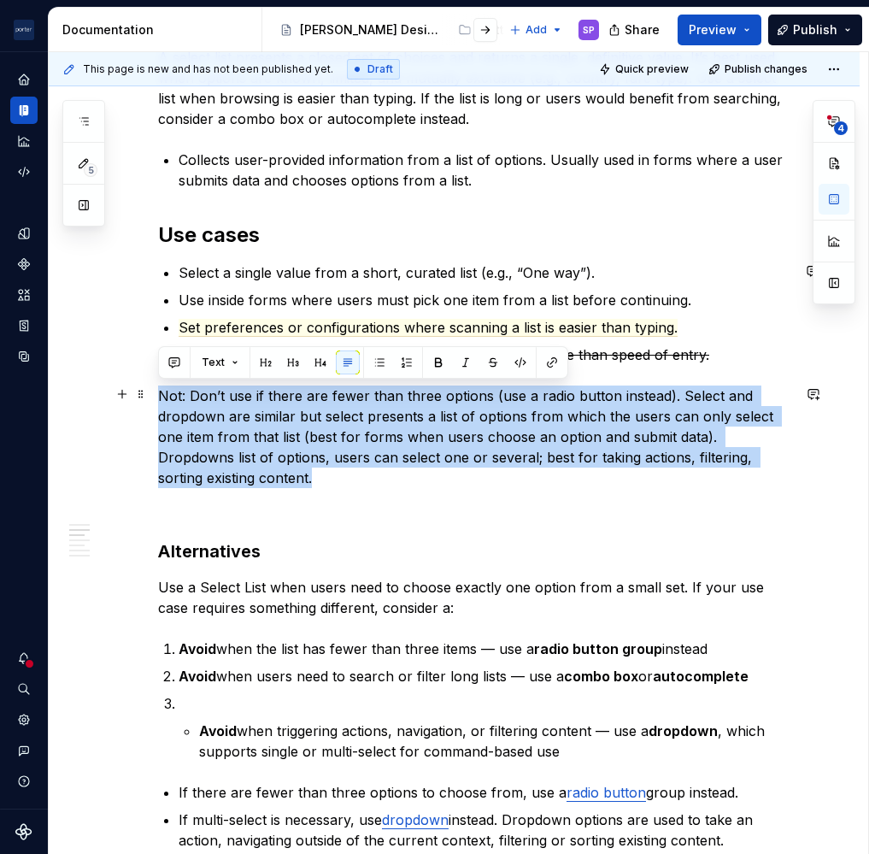
copy p "Not: Don’t use if there are fewer than three options (use a radio button instea…"
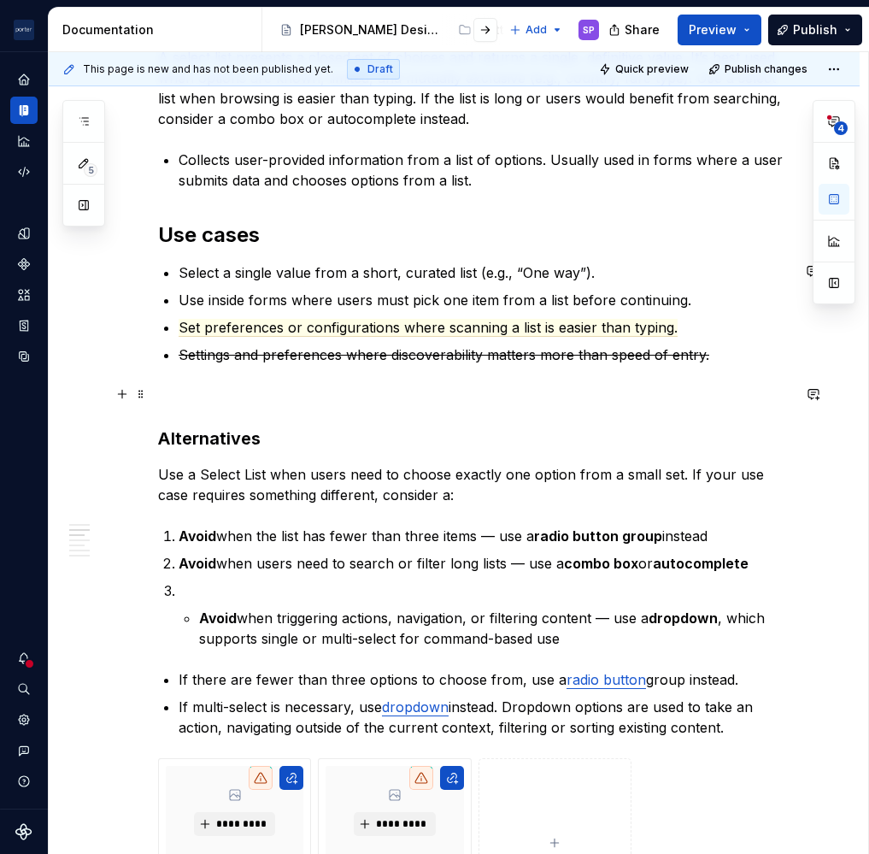
click at [233, 380] on div "**********" at bounding box center [474, 738] width 633 height 2729
click at [617, 633] on p "Avoid when triggering actions, navigation, or filtering content — use a dropdow…" at bounding box center [495, 628] width 592 height 41
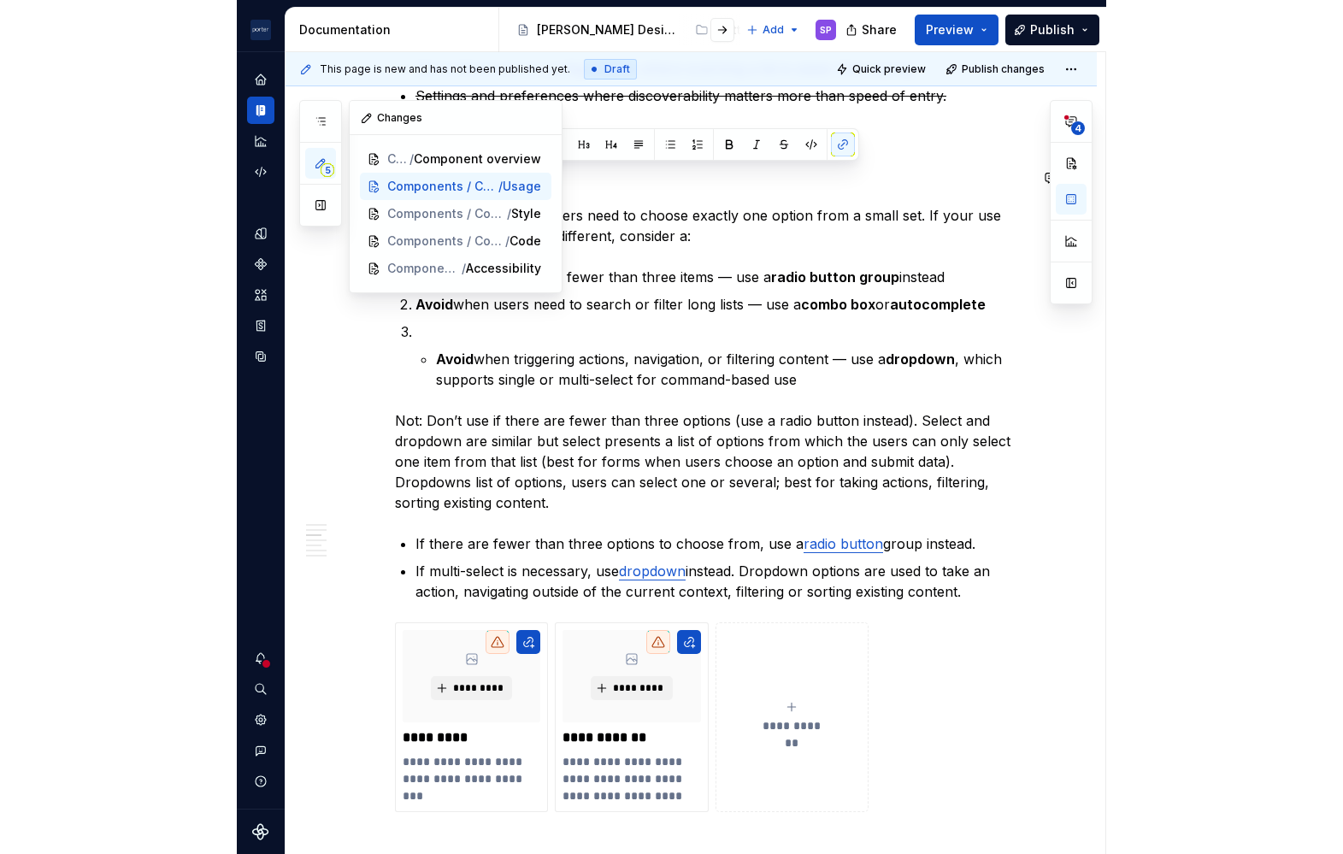
scroll to position [0, 0]
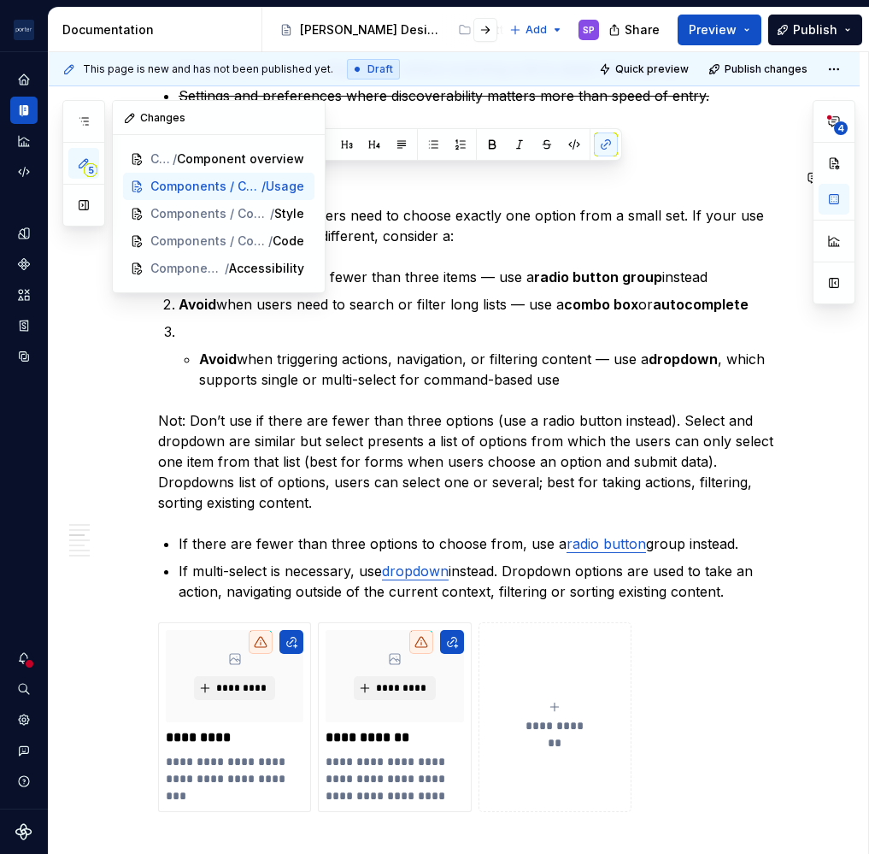
drag, startPoint x: 698, startPoint y: 582, endPoint x: 68, endPoint y: 155, distance: 761.3
click at [68, 155] on div "5 Pages Add Accessibility guide for tree Page tree. Navigate the tree with the …" at bounding box center [459, 453] width 821 height 803
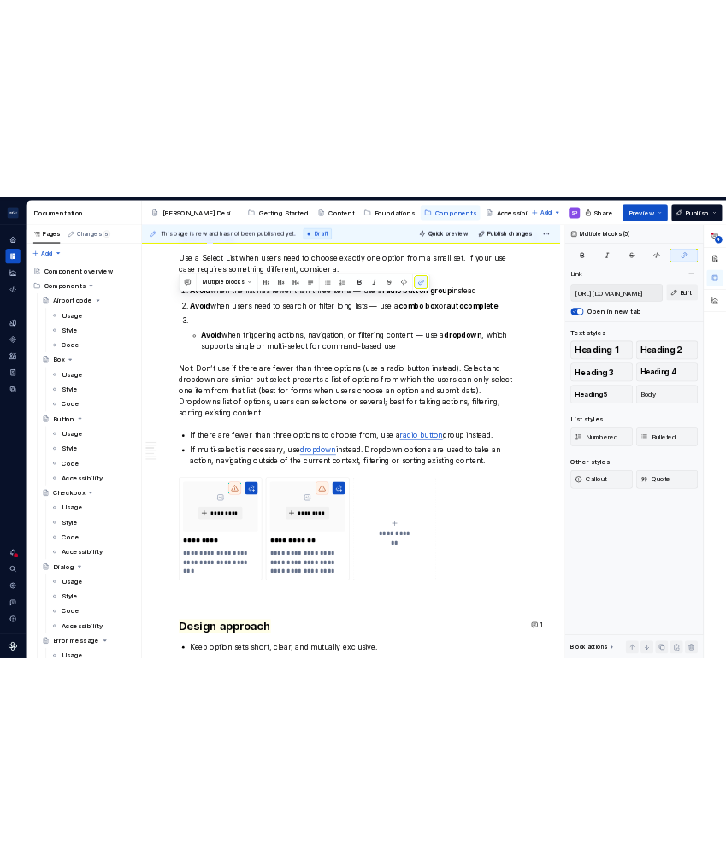
scroll to position [1228, 0]
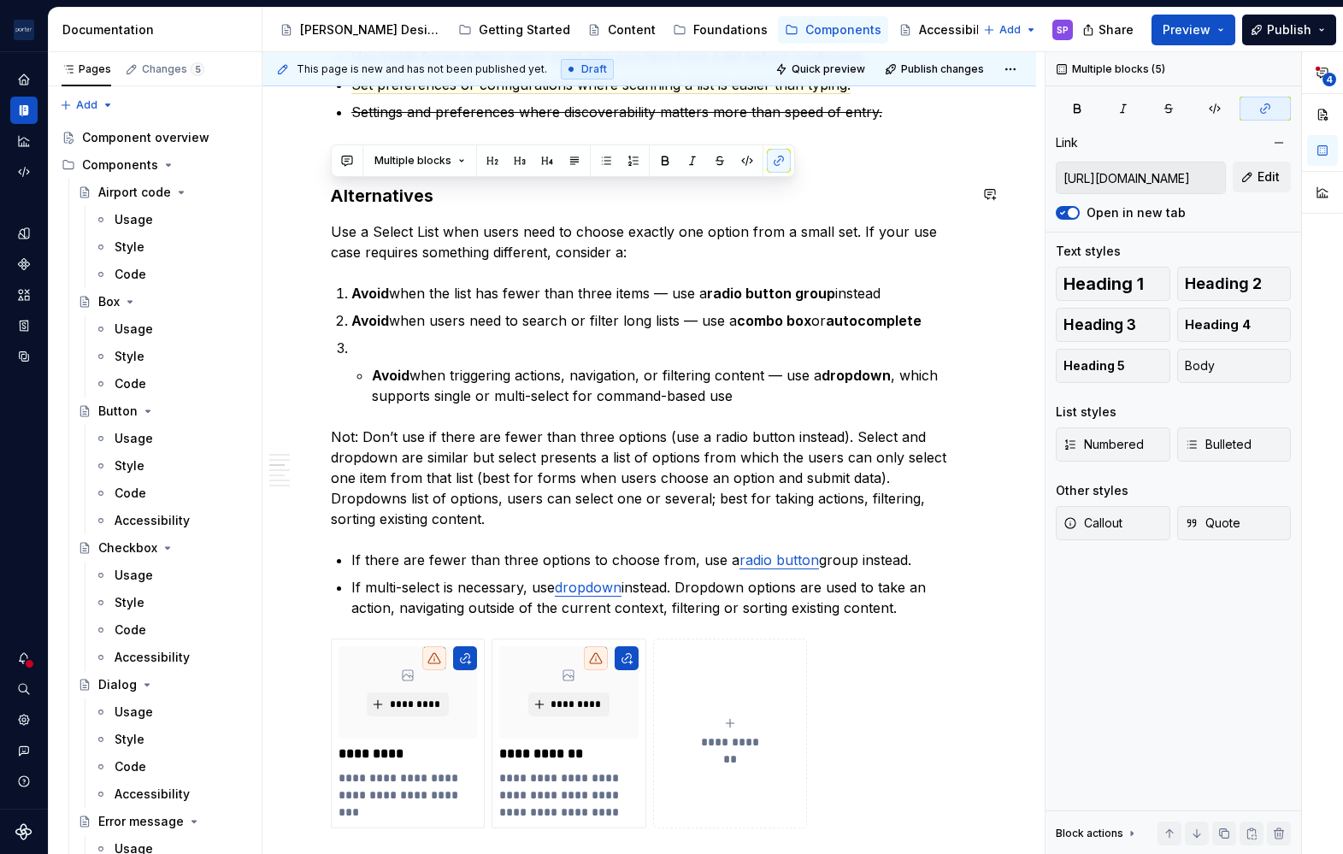
click at [492, 226] on p "Use a Select List when users need to choose exactly one option from a small set…" at bounding box center [649, 241] width 637 height 41
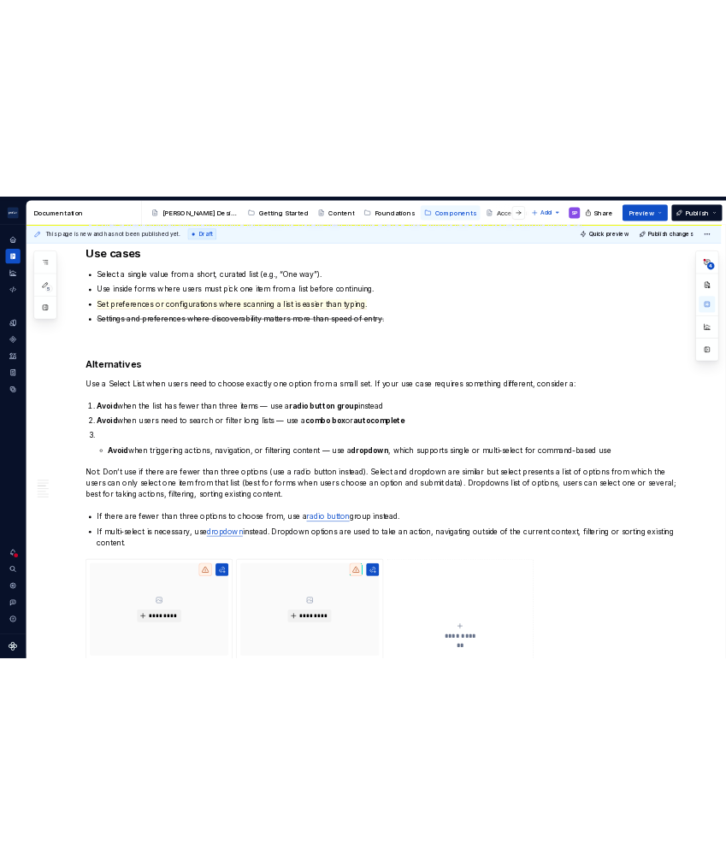
scroll to position [1218, 0]
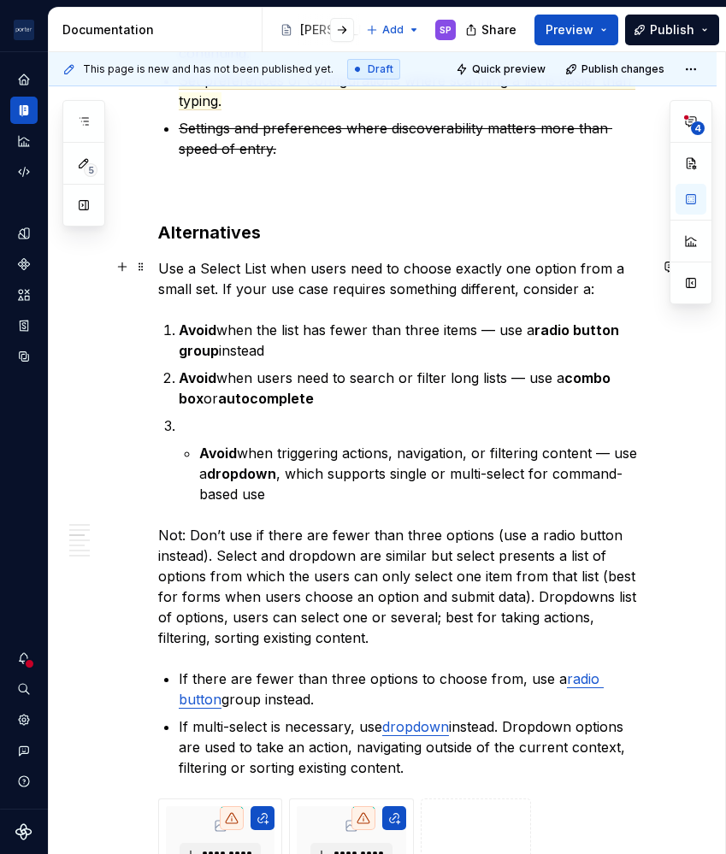
click at [161, 273] on p "Use a Select List when users need to choose exactly one option from a small set…" at bounding box center [403, 278] width 490 height 41
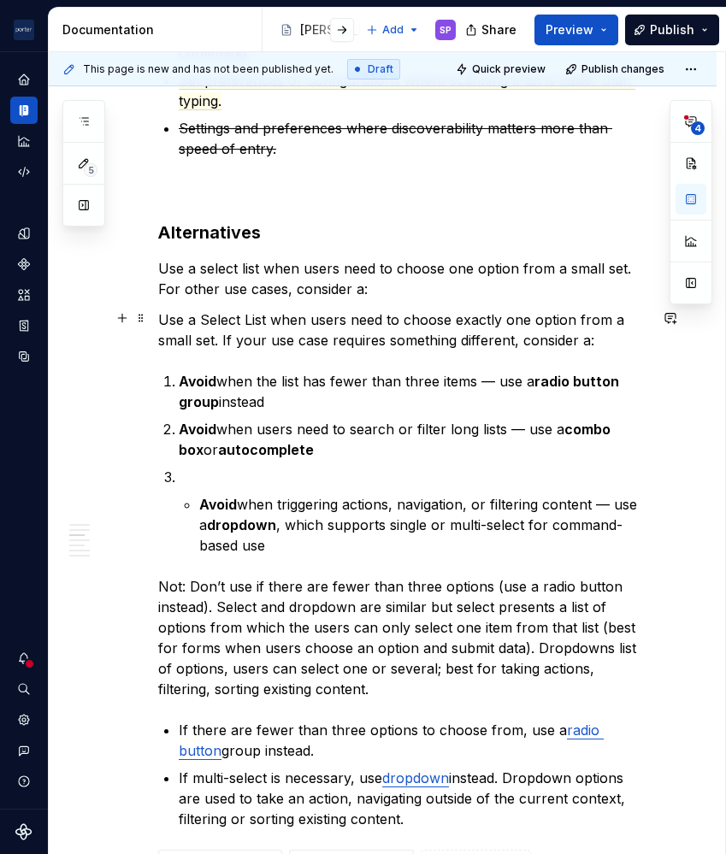
click at [316, 329] on p "Use a Select List when users need to choose exactly one option from a small set…" at bounding box center [403, 329] width 490 height 41
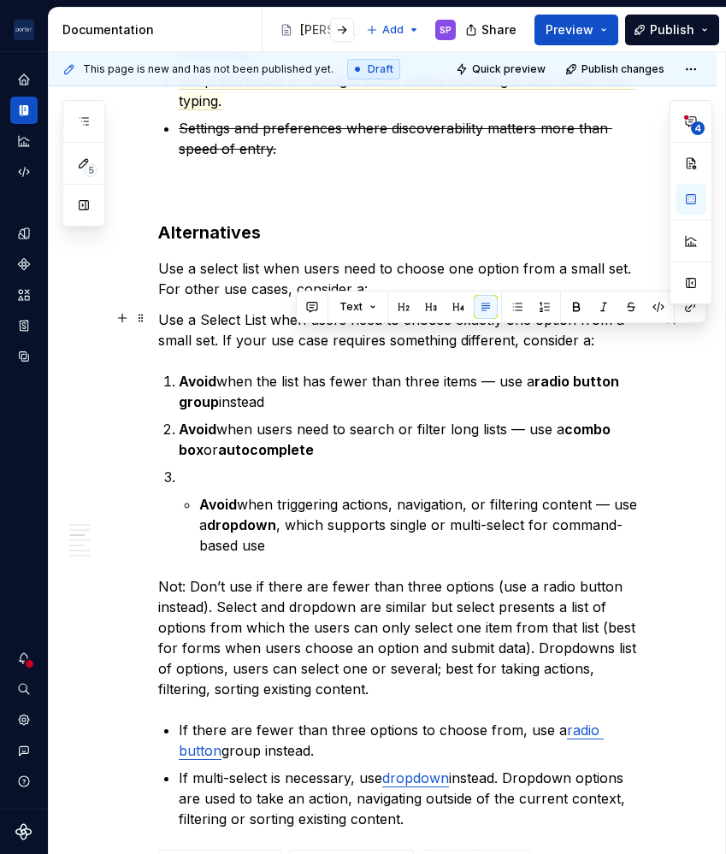
click at [316, 329] on p "Use a Select List when users need to choose exactly one option from a small set…" at bounding box center [403, 329] width 490 height 41
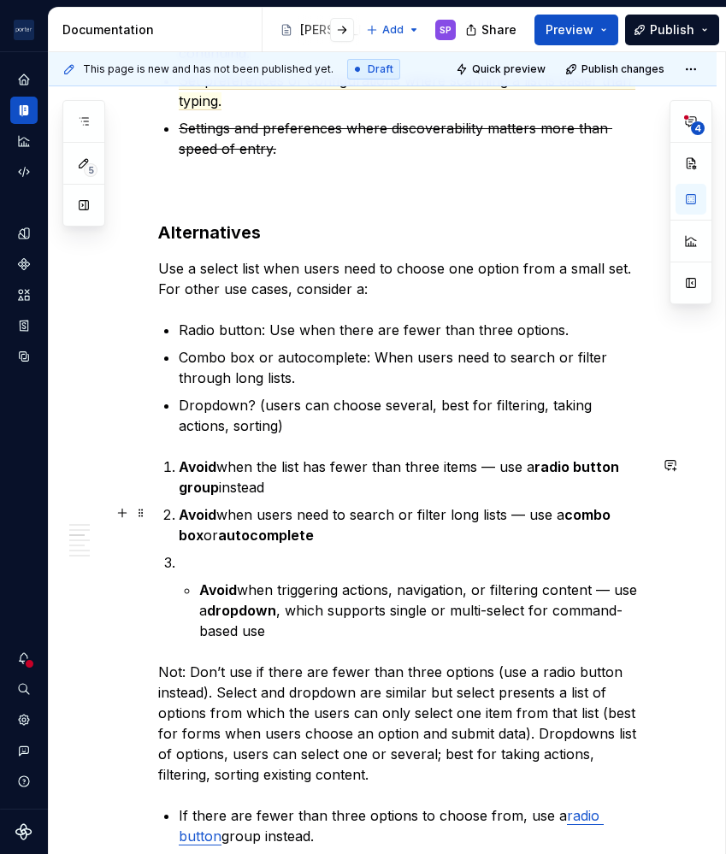
scroll to position [1272, 0]
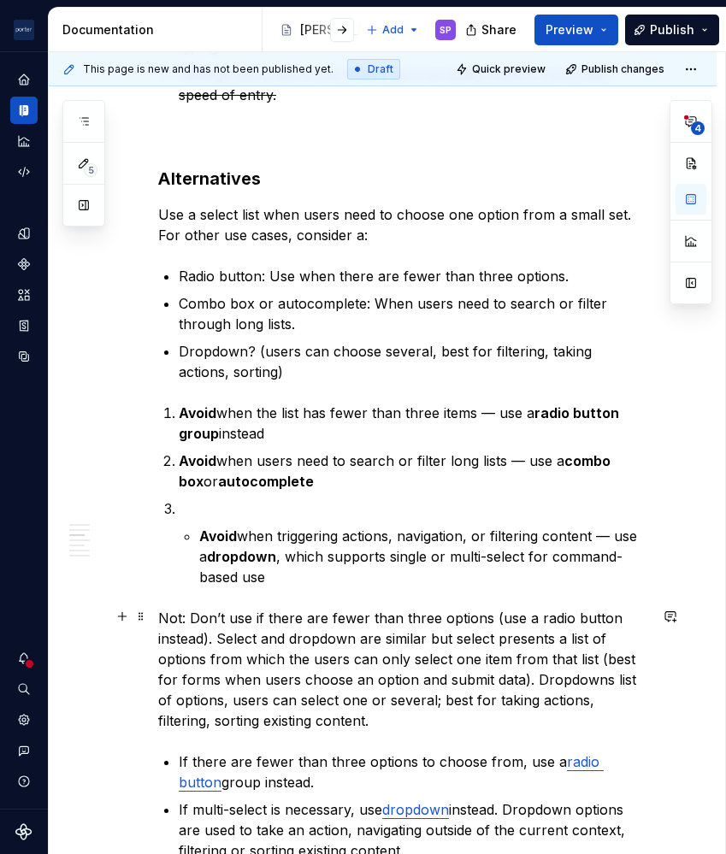
click at [403, 613] on p "Not: Don’t use if there are fewer than three options (use a radio button instea…" at bounding box center [403, 669] width 490 height 123
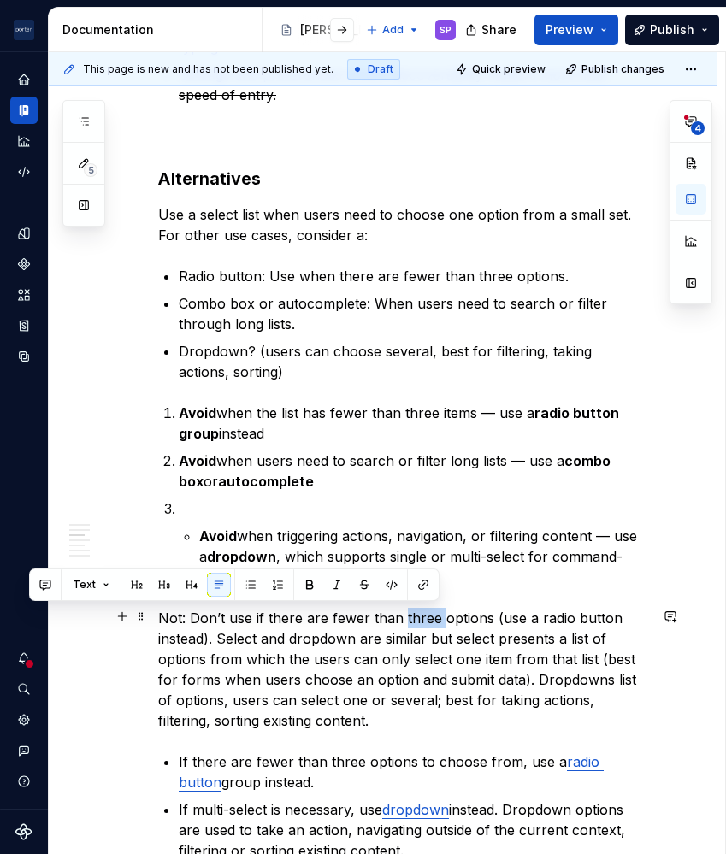
click at [403, 613] on p "Not: Don’t use if there are fewer than three options (use a radio button instea…" at bounding box center [403, 669] width 490 height 123
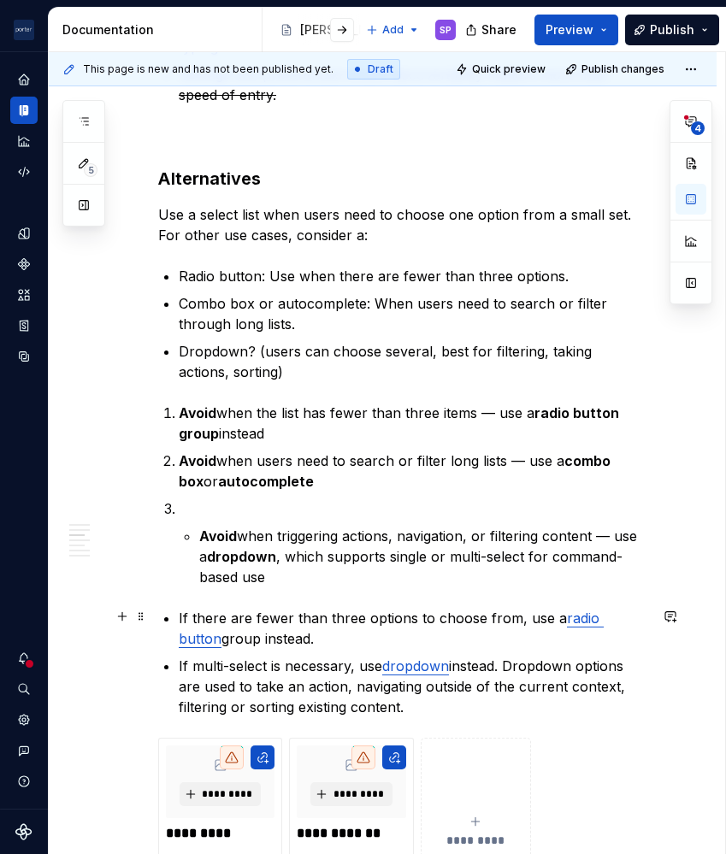
click at [283, 622] on p "If there are fewer than three options to choose from, use a radio button group …" at bounding box center [413, 628] width 469 height 41
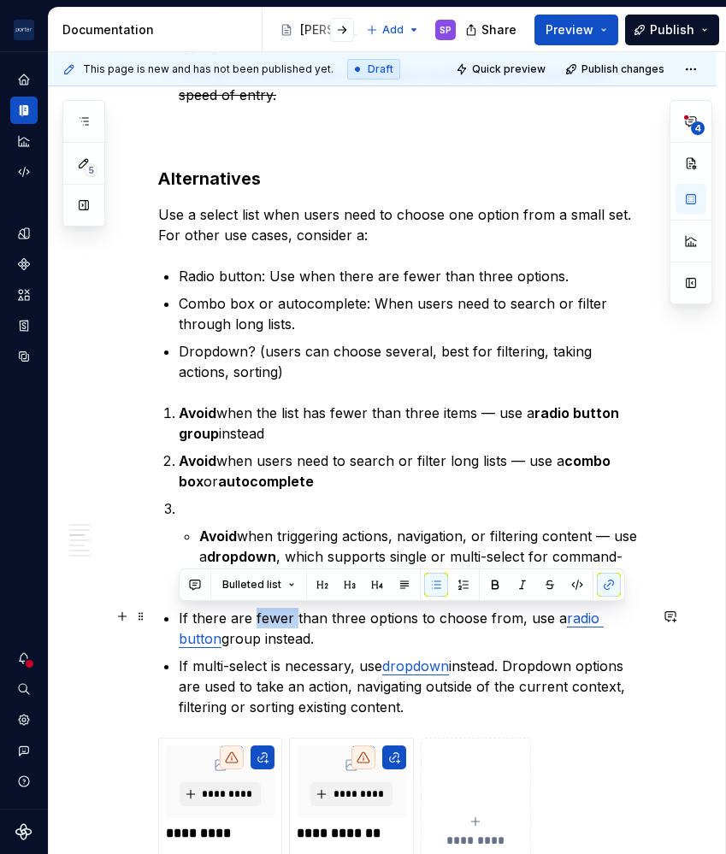
click at [283, 622] on p "If there are fewer than three options to choose from, use a radio button group …" at bounding box center [413, 628] width 469 height 41
copy p "If there are fewer than three options to choose from, use a radio button group …"
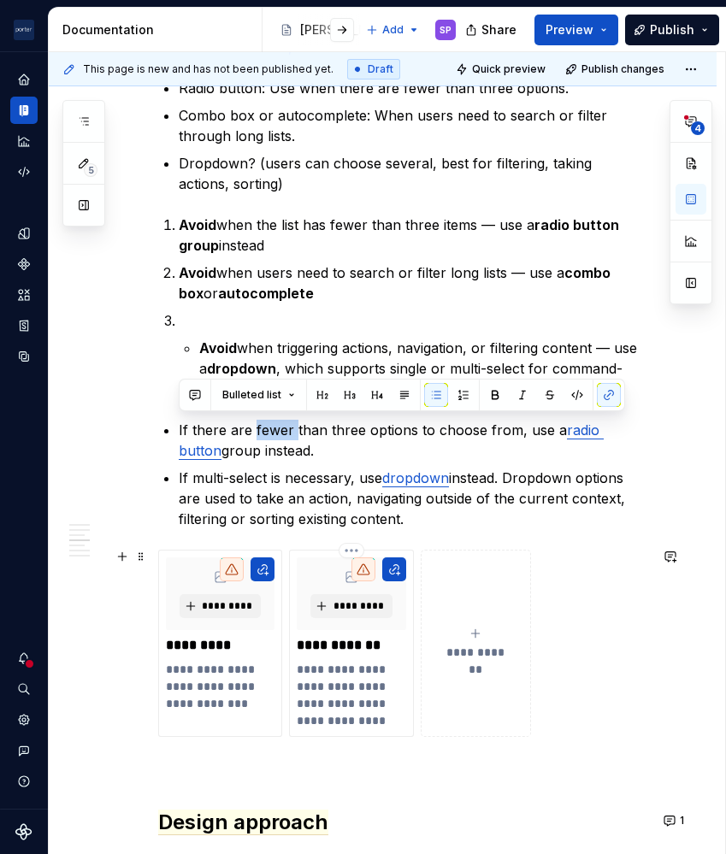
scroll to position [1462, 0]
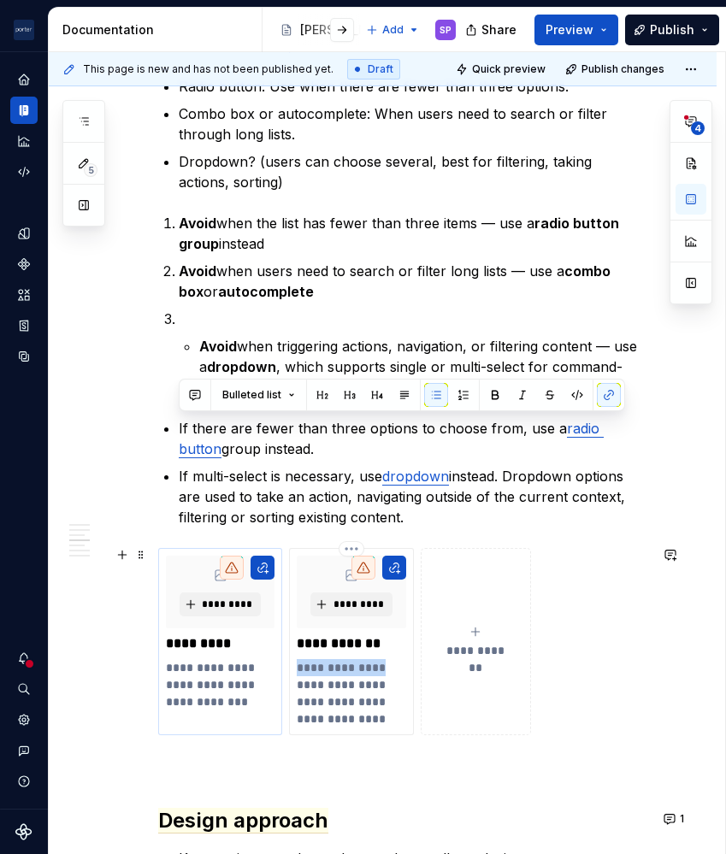
drag, startPoint x: 330, startPoint y: 669, endPoint x: 232, endPoint y: 662, distance: 98.6
click at [232, 662] on div "**********" at bounding box center [403, 641] width 490 height 187
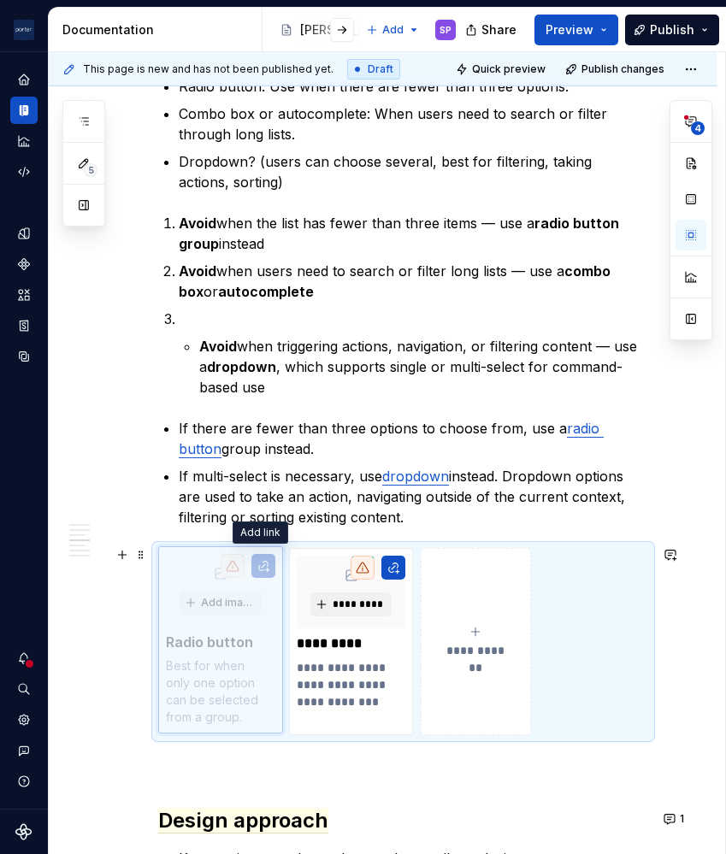
drag, startPoint x: 399, startPoint y: 567, endPoint x: 265, endPoint y: 560, distance: 134.4
click at [265, 560] on body "[PERSON_NAME] Airlines SP Design system data Documentation Accessibility guide …" at bounding box center [363, 427] width 726 height 854
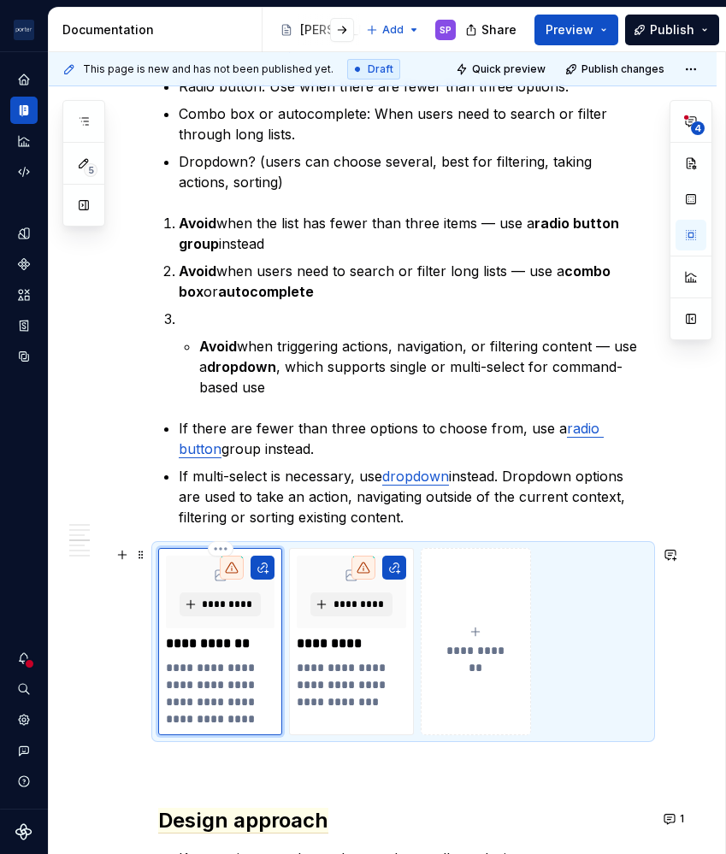
click at [250, 708] on p "**********" at bounding box center [220, 693] width 109 height 68
click at [212, 704] on p "**********" at bounding box center [220, 693] width 109 height 68
click at [227, 720] on p "**********" at bounding box center [220, 693] width 109 height 68
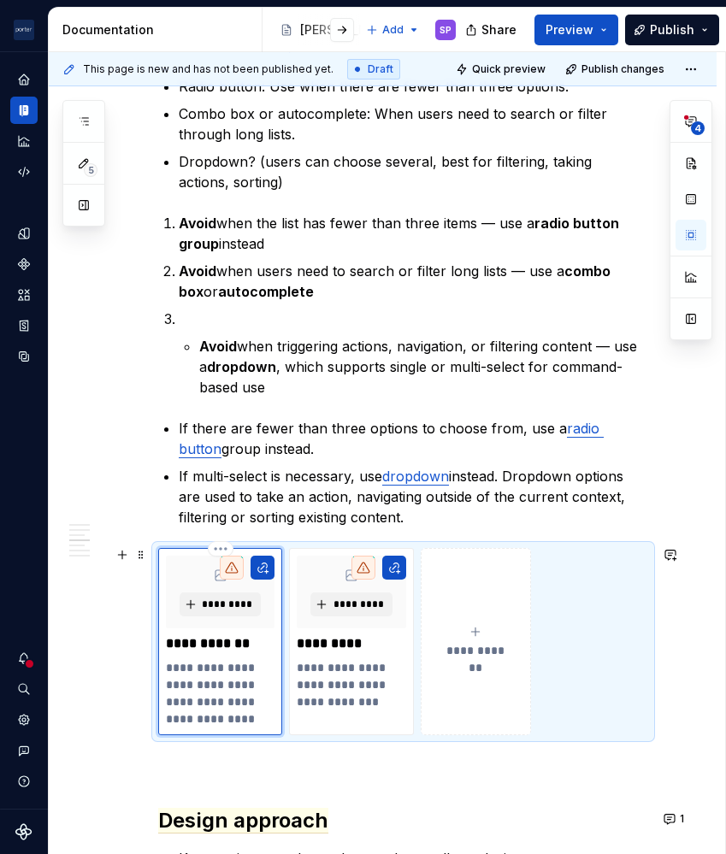
type textarea "*"
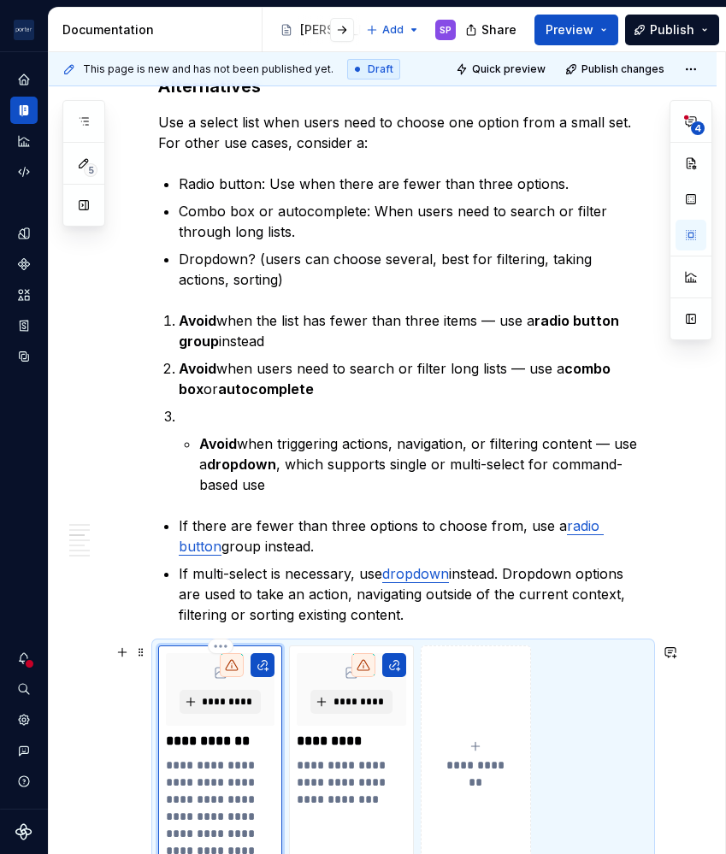
scroll to position [1351, 0]
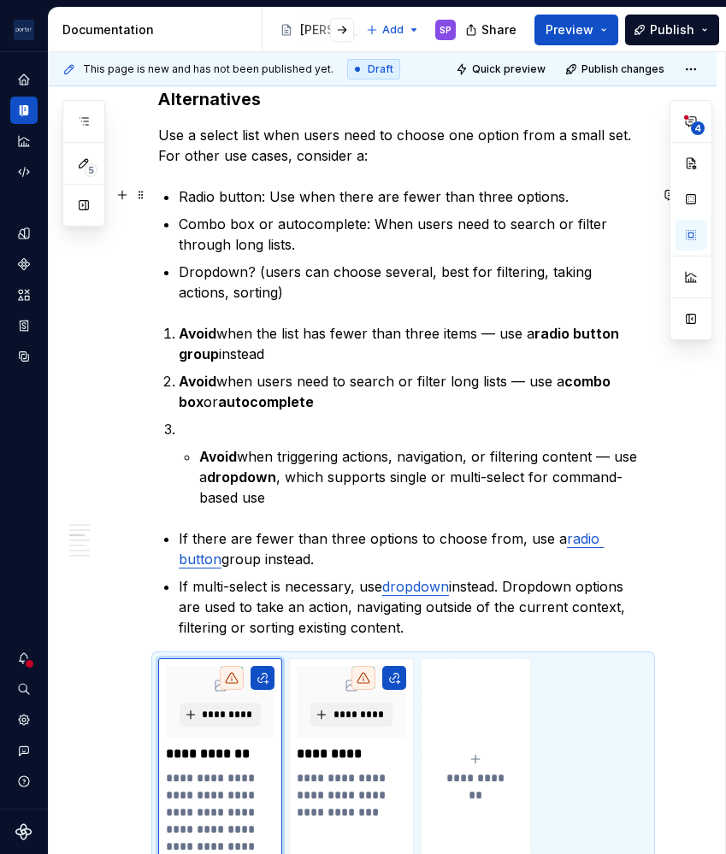
click at [322, 186] on p "Radio button: Use when there are fewer than three options." at bounding box center [413, 196] width 469 height 21
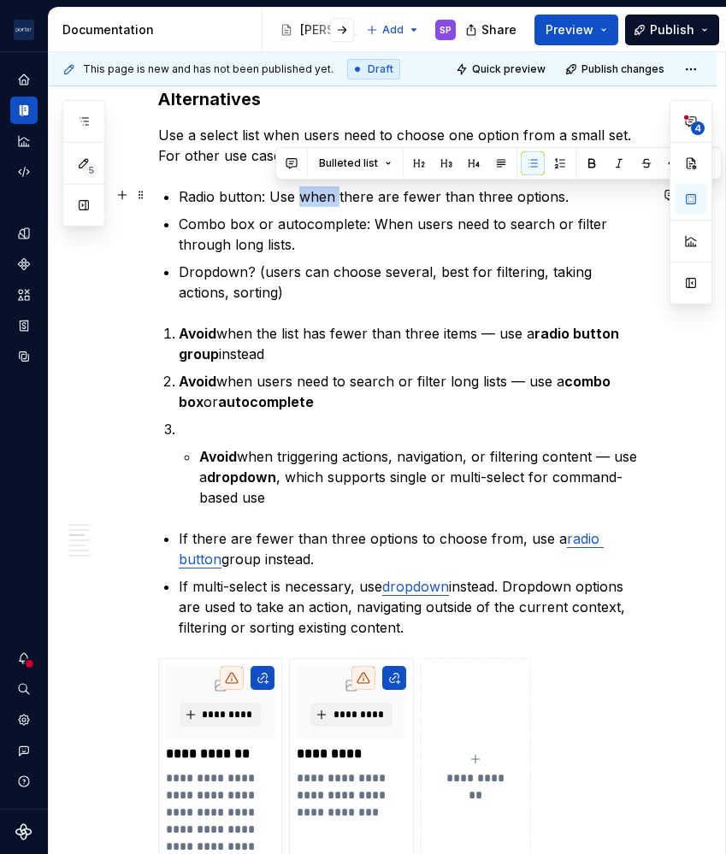
click at [322, 186] on p "Radio button: Use when there are fewer than three options." at bounding box center [413, 196] width 469 height 21
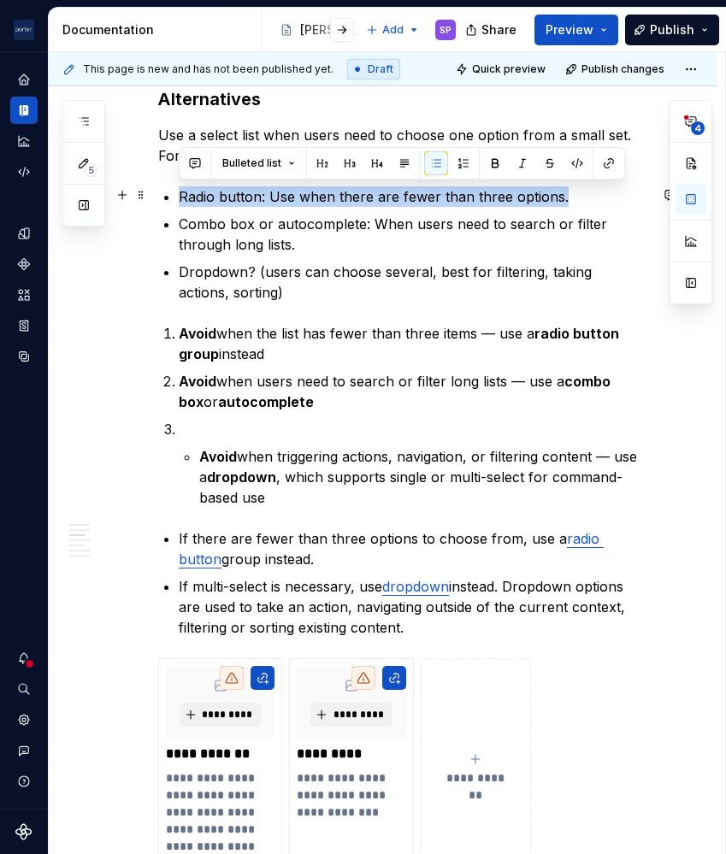
click at [322, 186] on p "Radio button: Use when there are fewer than three options." at bounding box center [413, 196] width 469 height 21
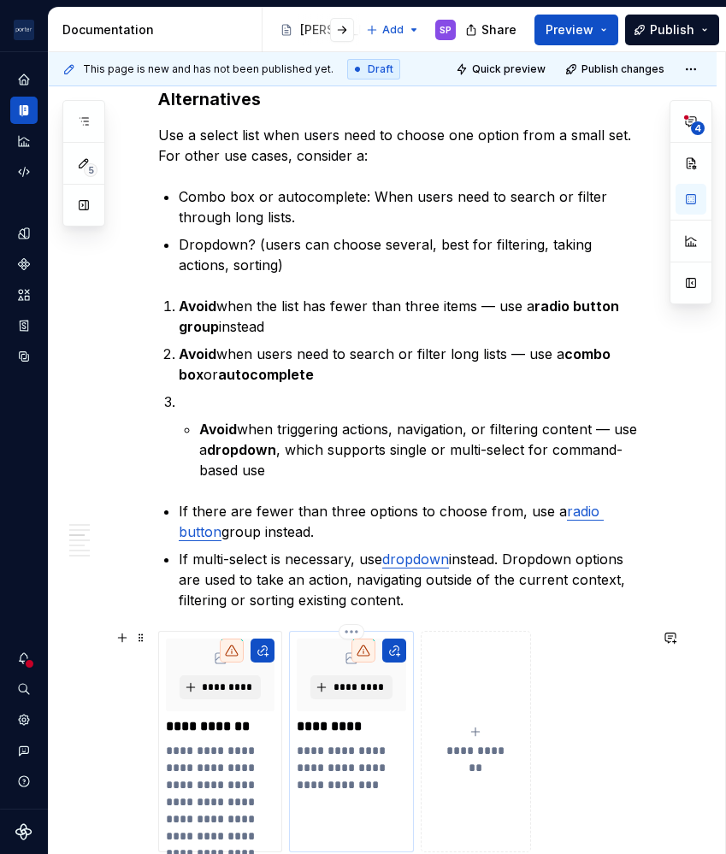
click at [362, 723] on p "*********" at bounding box center [351, 726] width 109 height 17
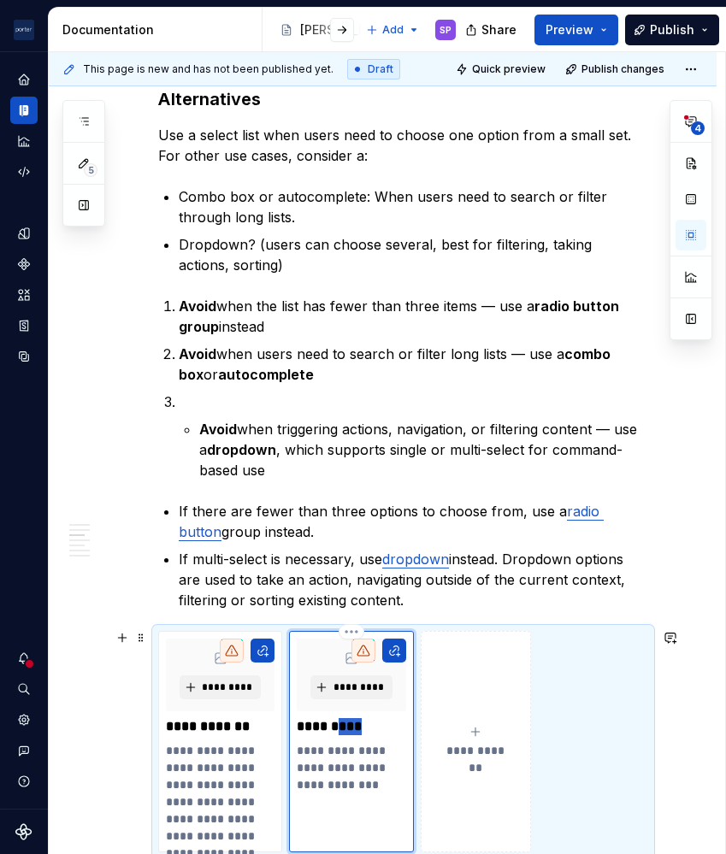
type textarea "*"
click at [366, 783] on p "**********" at bounding box center [351, 767] width 109 height 51
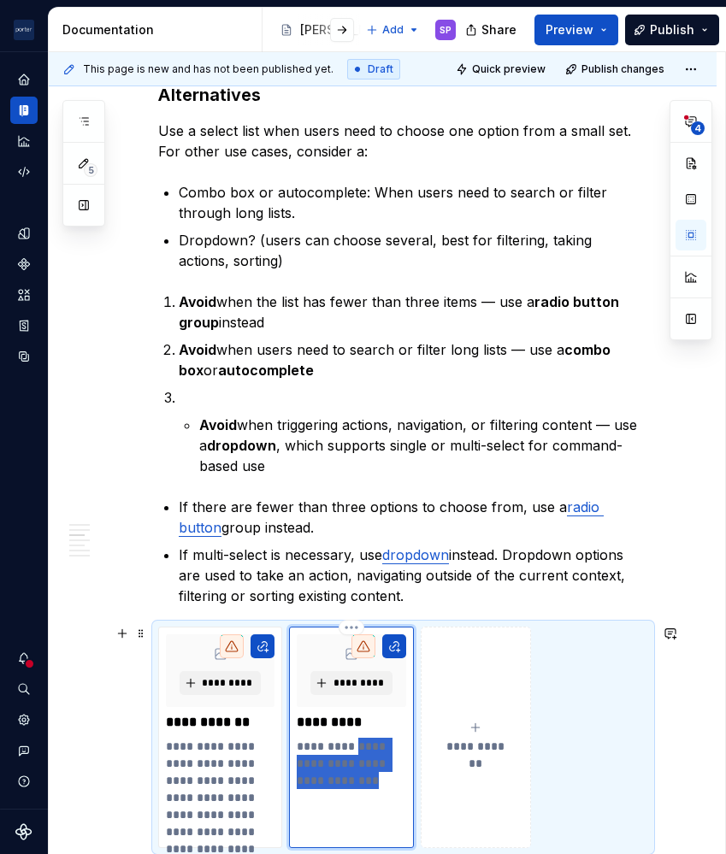
drag, startPoint x: 366, startPoint y: 784, endPoint x: 349, endPoint y: 753, distance: 35.2
click at [349, 753] on p "**********" at bounding box center [351, 763] width 109 height 51
type textarea "*"
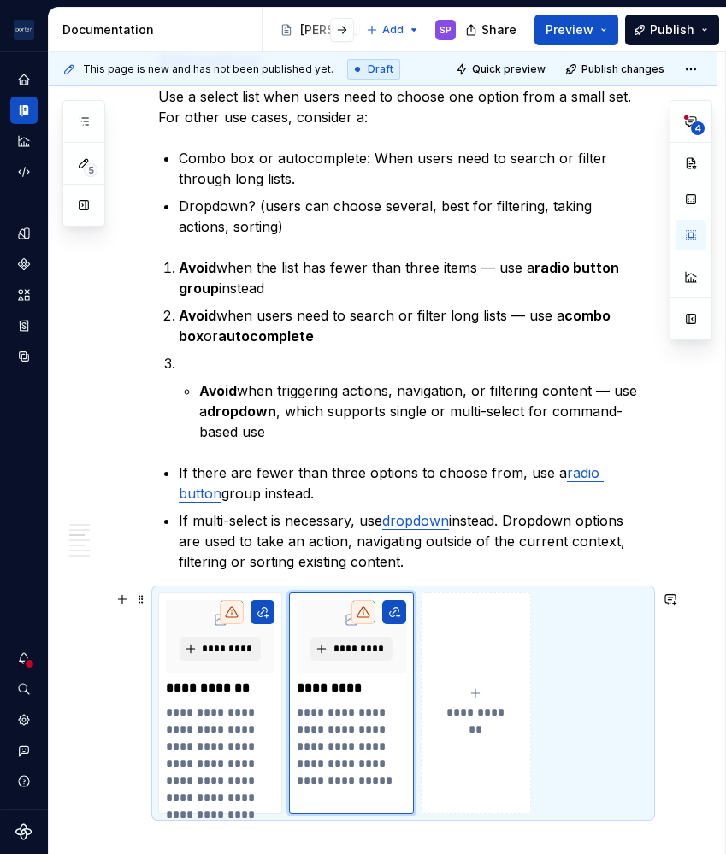
scroll to position [1407, 0]
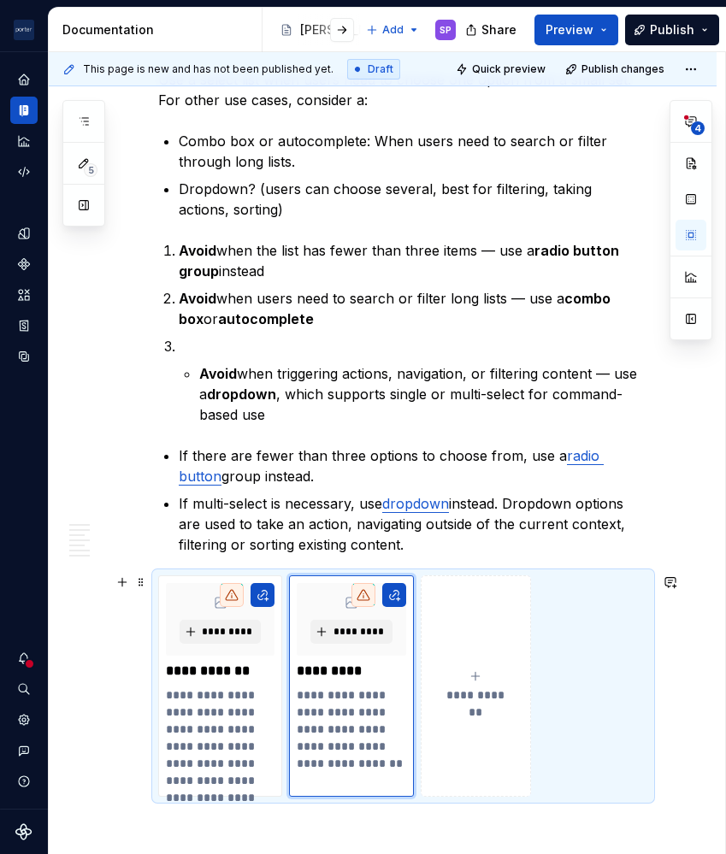
click at [489, 701] on span "**********" at bounding box center [476, 694] width 74 height 17
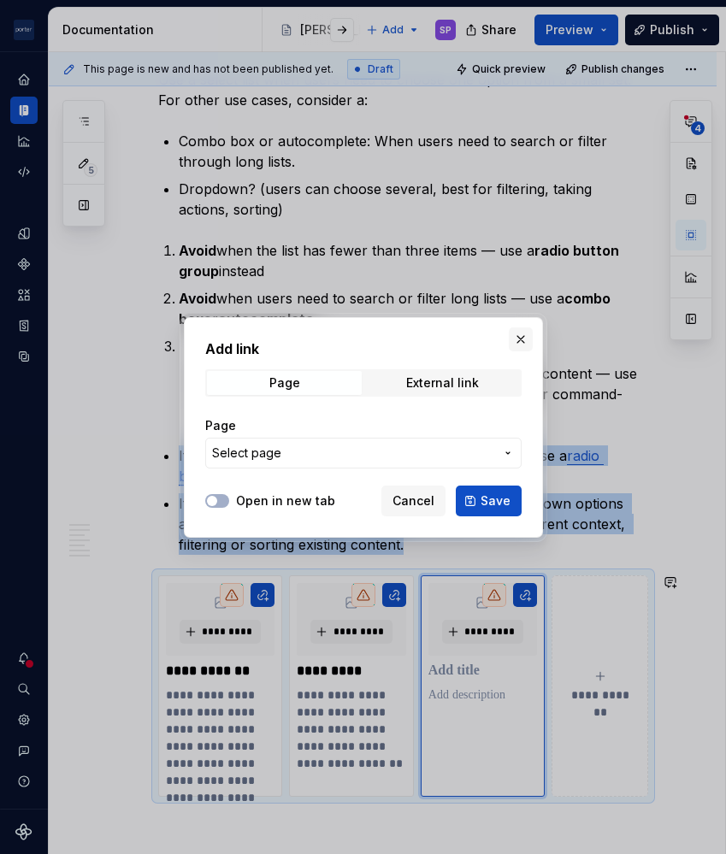
click at [509, 333] on button "button" at bounding box center [521, 339] width 24 height 24
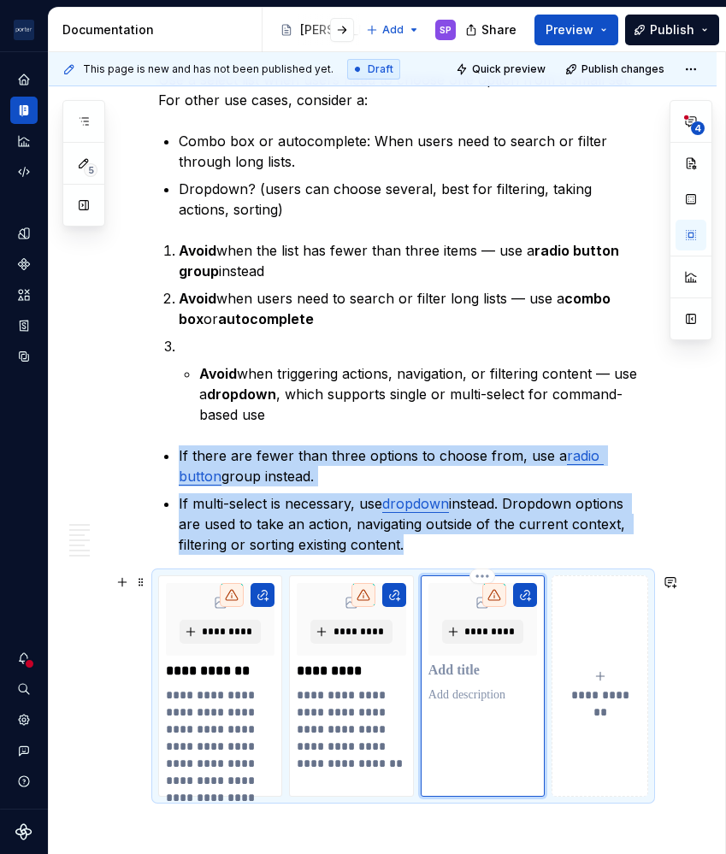
click at [463, 665] on p at bounding box center [482, 670] width 109 height 17
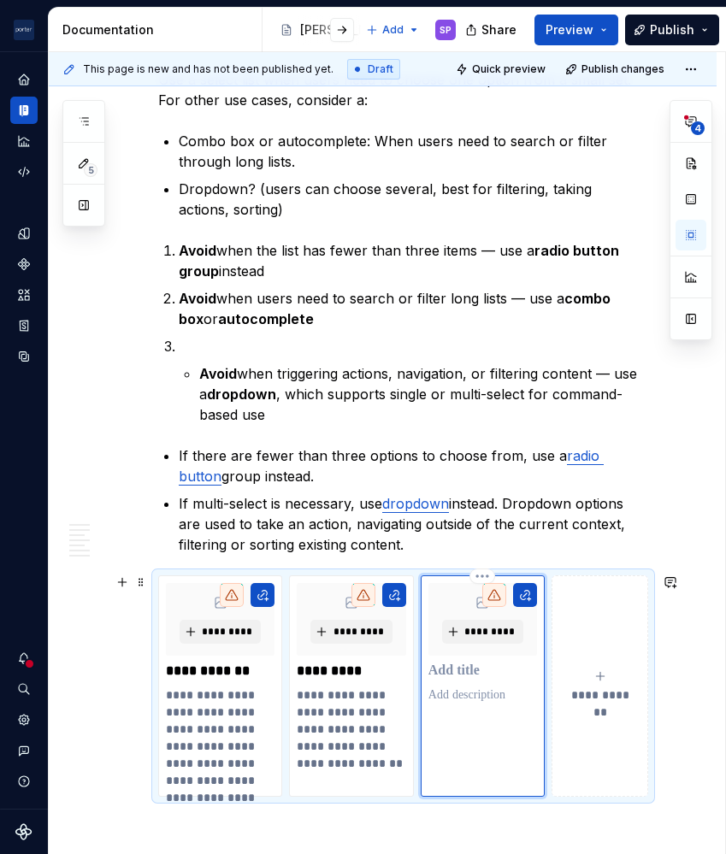
type textarea "*"
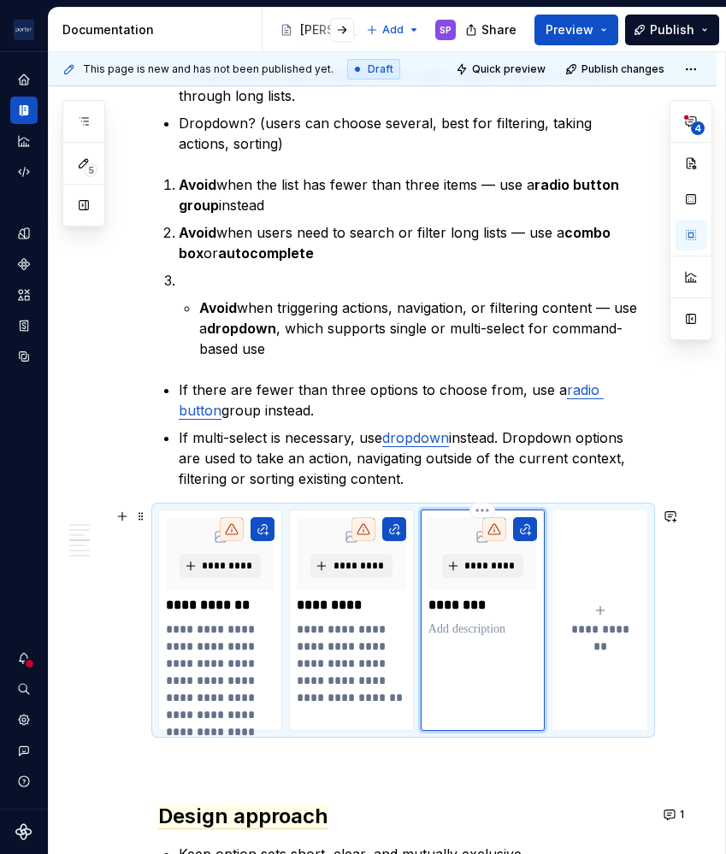
click at [460, 639] on div "********* ********" at bounding box center [483, 619] width 124 height 221
click at [468, 631] on p at bounding box center [482, 629] width 109 height 17
type textarea "*"
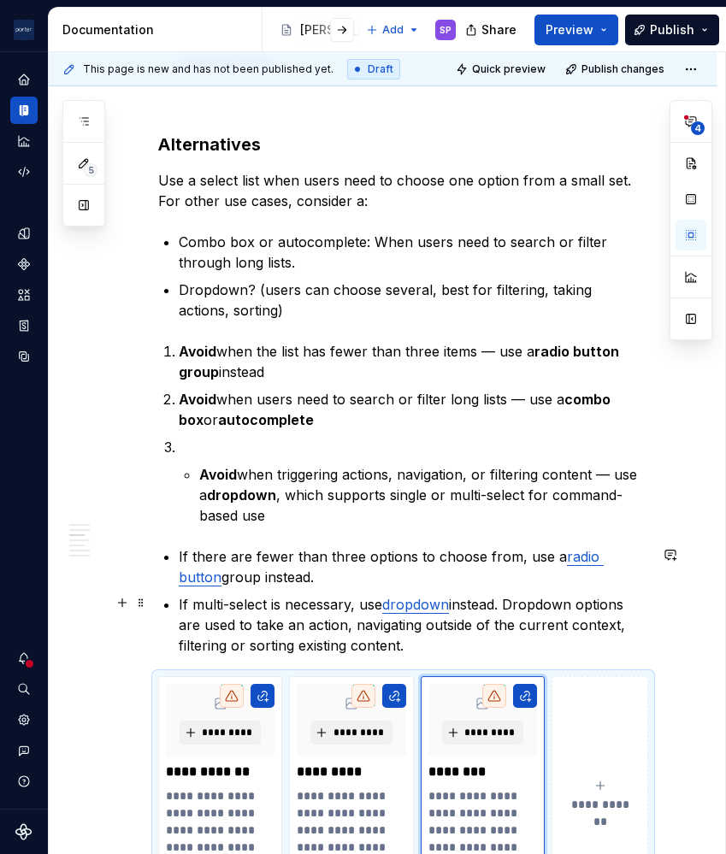
scroll to position [1303, 0]
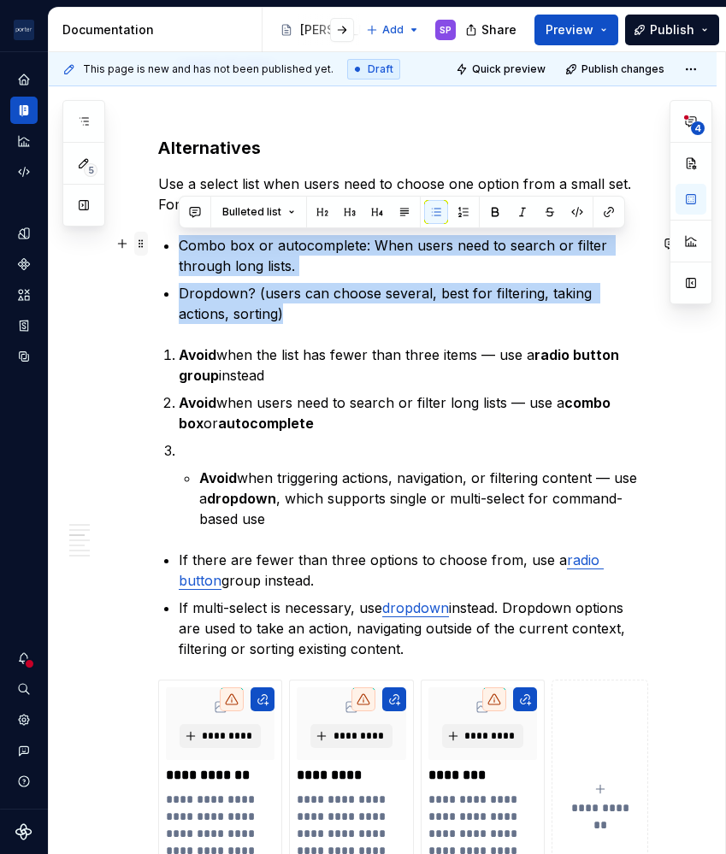
drag, startPoint x: 246, startPoint y: 309, endPoint x: 135, endPoint y: 244, distance: 128.7
click at [158, 244] on div "**********" at bounding box center [403, 625] width 490 height 3141
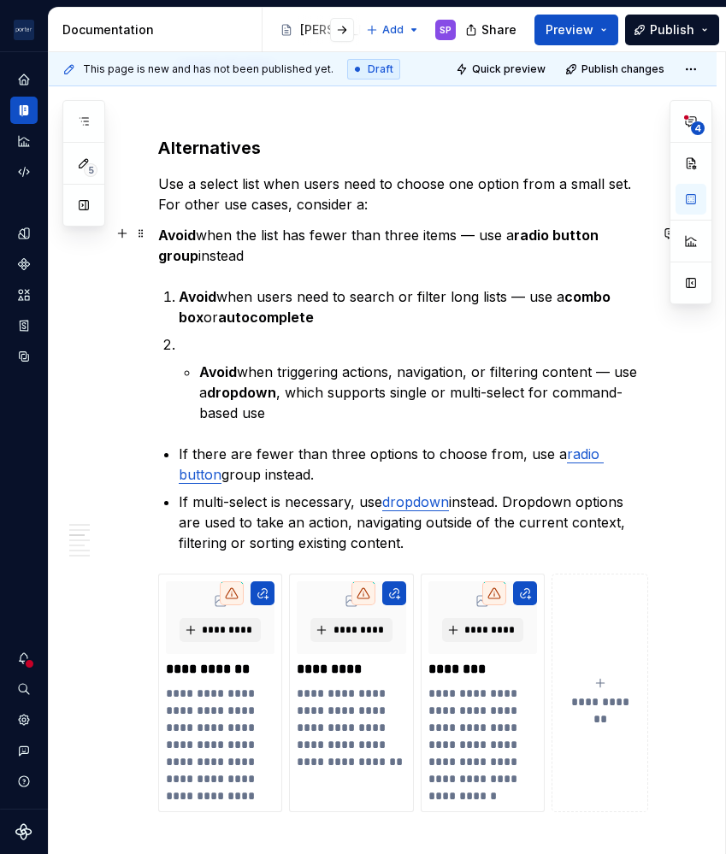
click at [342, 250] on p "Avoid when the list has fewer than three items — use a radio button group inste…" at bounding box center [403, 245] width 490 height 41
drag, startPoint x: 342, startPoint y: 250, endPoint x: 260, endPoint y: 240, distance: 82.6
click at [260, 240] on p "Avoid when the list has fewer than three items — use a radio button group inste…" at bounding box center [403, 245] width 490 height 41
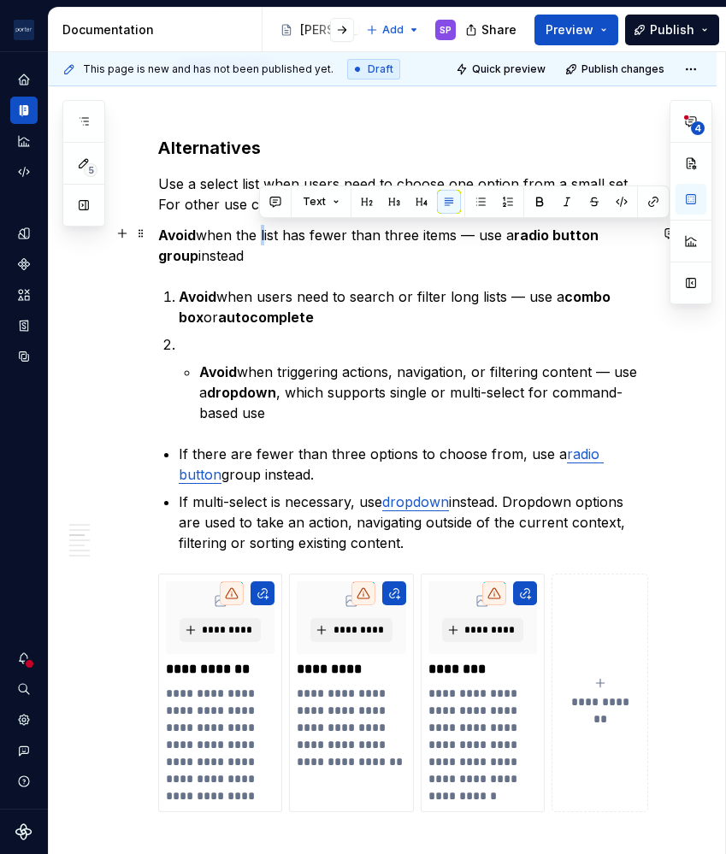
click at [260, 240] on p "Avoid when the list has fewer than three items — use a radio button group inste…" at bounding box center [403, 245] width 490 height 41
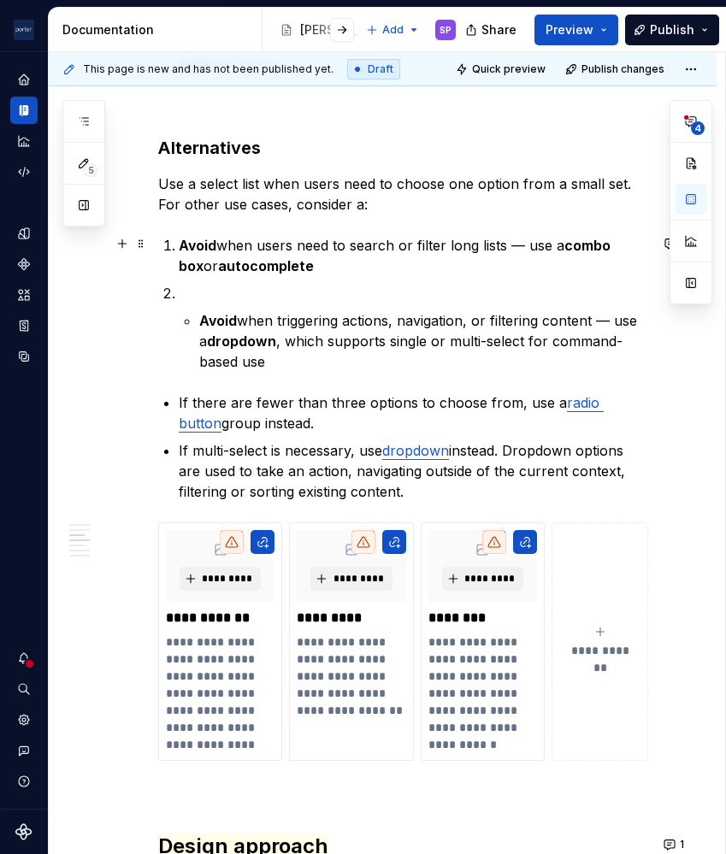
click at [286, 272] on strong "autocomplete" at bounding box center [266, 265] width 96 height 17
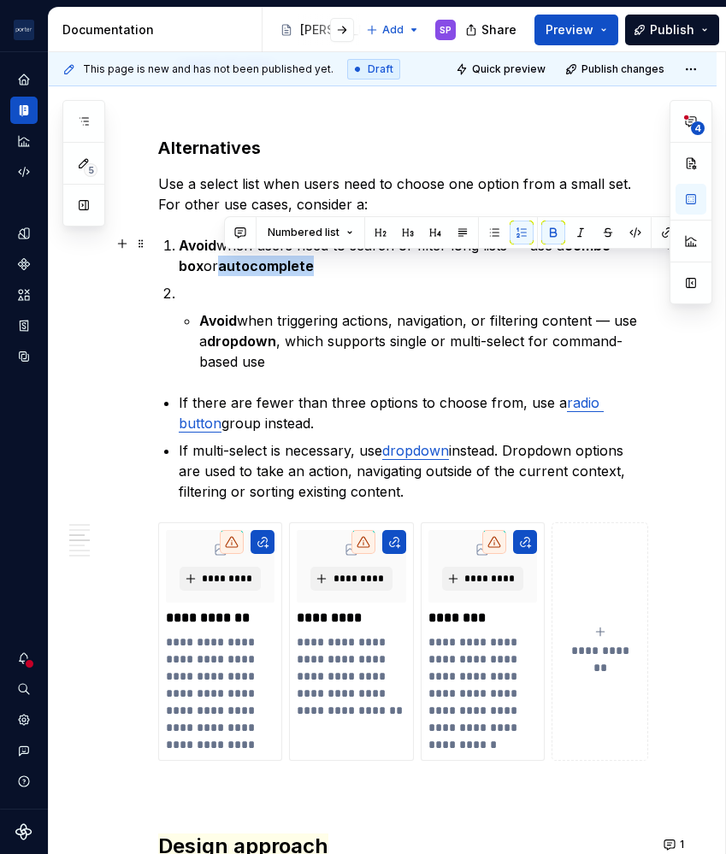
click at [286, 272] on strong "autocomplete" at bounding box center [266, 265] width 96 height 17
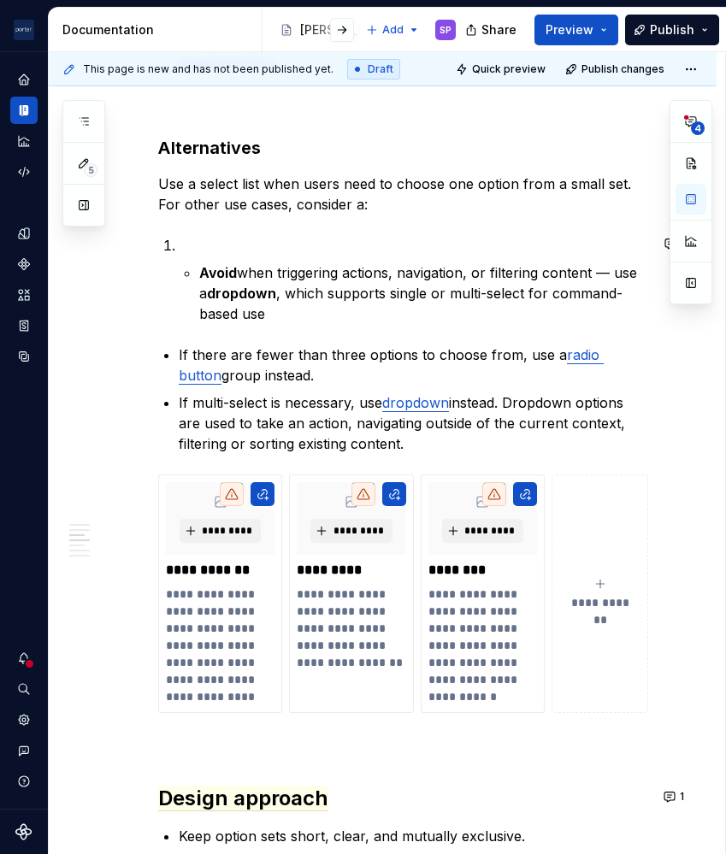
click at [276, 326] on div "**********" at bounding box center [403, 513] width 490 height 2916
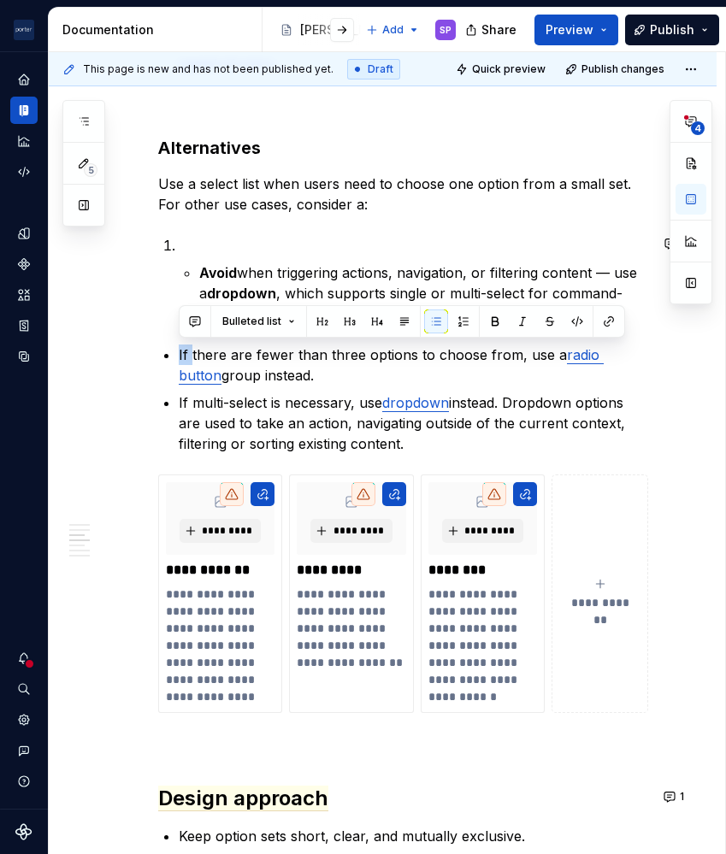
click at [276, 326] on div "**********" at bounding box center [403, 513] width 490 height 2916
click at [276, 326] on span "Bulleted list" at bounding box center [251, 322] width 59 height 14
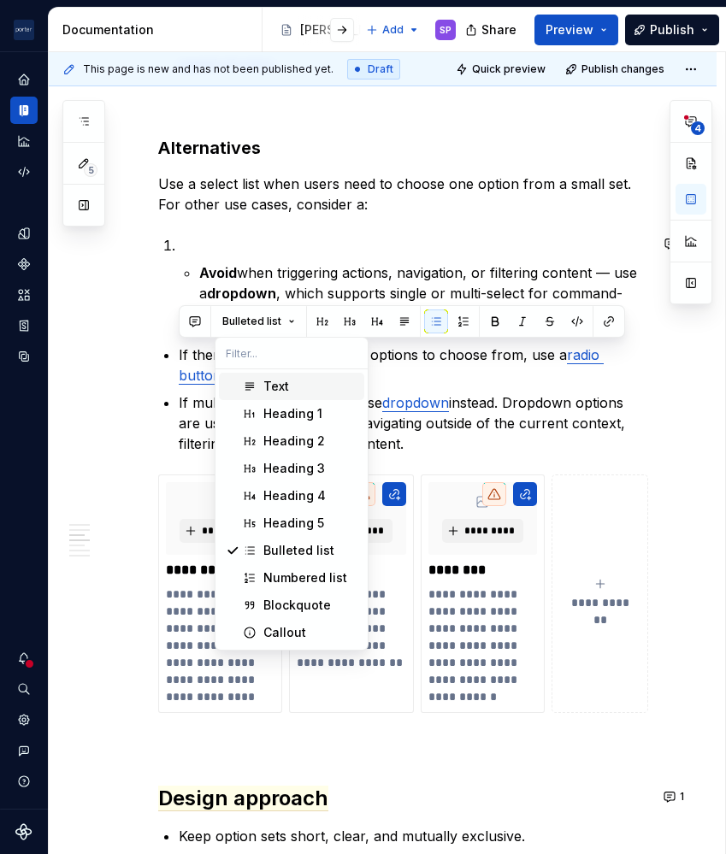
click at [276, 326] on span "Bulleted list" at bounding box center [251, 322] width 59 height 14
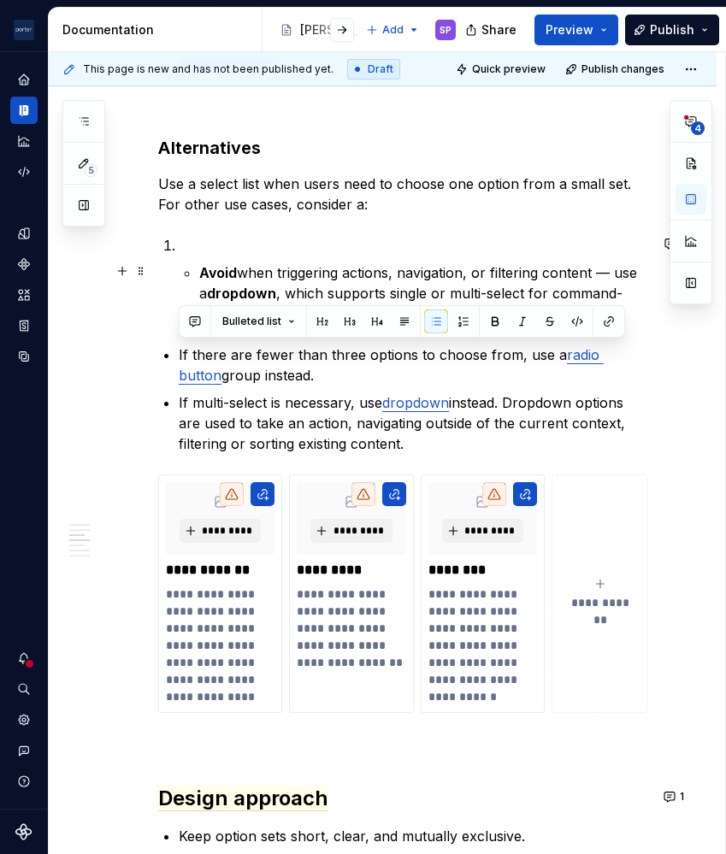
click at [246, 286] on strong "dropdown" at bounding box center [241, 293] width 69 height 17
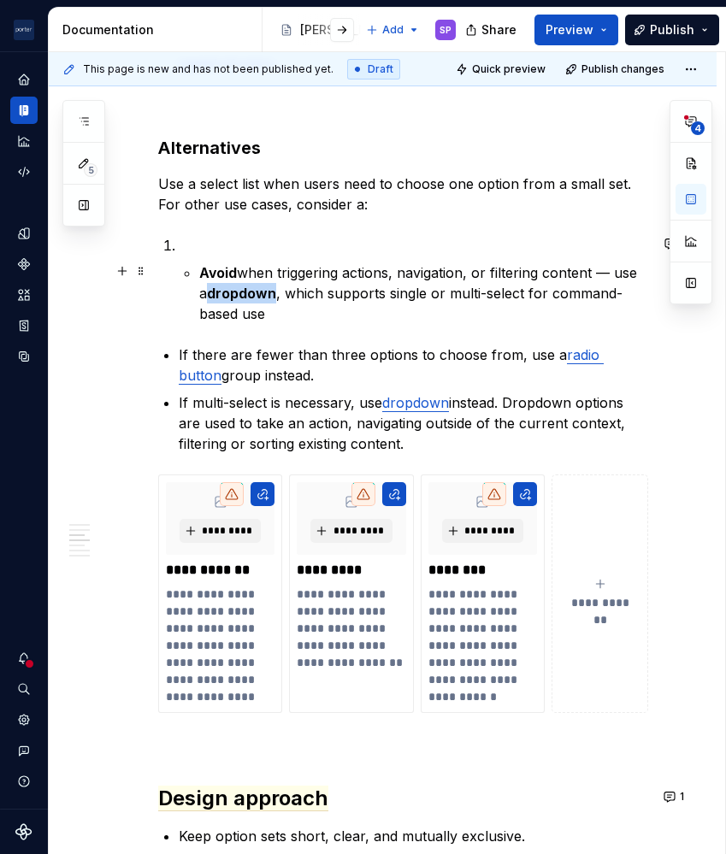
click at [246, 286] on strong "dropdown" at bounding box center [241, 293] width 69 height 17
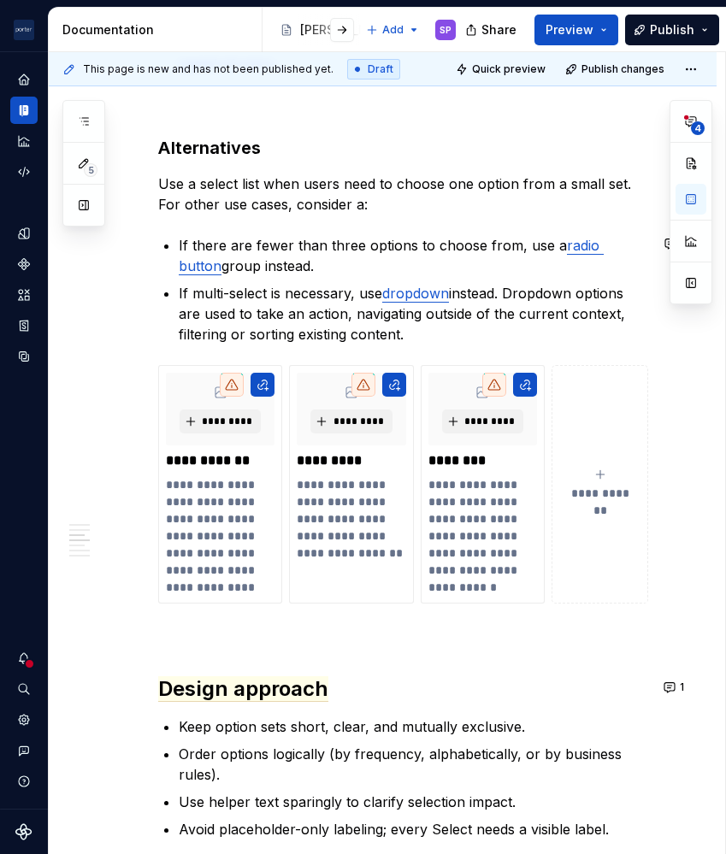
click at [280, 229] on div "**********" at bounding box center [403, 458] width 490 height 2806
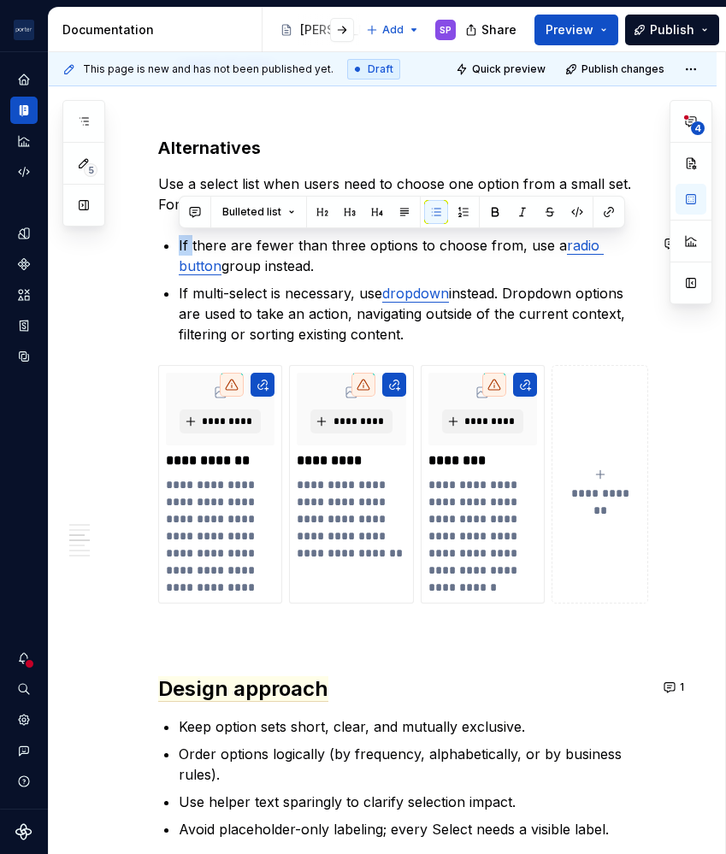
click at [280, 229] on div "**********" at bounding box center [403, 458] width 490 height 2806
drag, startPoint x: 280, startPoint y: 229, endPoint x: 342, endPoint y: 312, distance: 103.3
click at [342, 312] on div "**********" at bounding box center [403, 458] width 490 height 2806
click at [342, 312] on p "If multi-select is necessary, use dropdown instead. Dropdown options are used t…" at bounding box center [413, 314] width 469 height 62
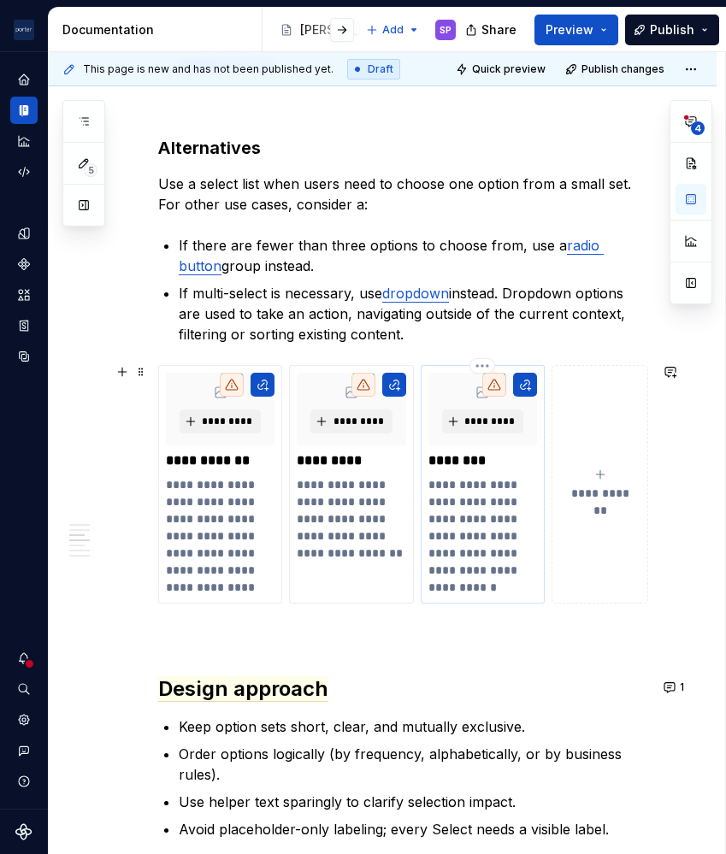
click at [490, 494] on p "**********" at bounding box center [482, 536] width 109 height 120
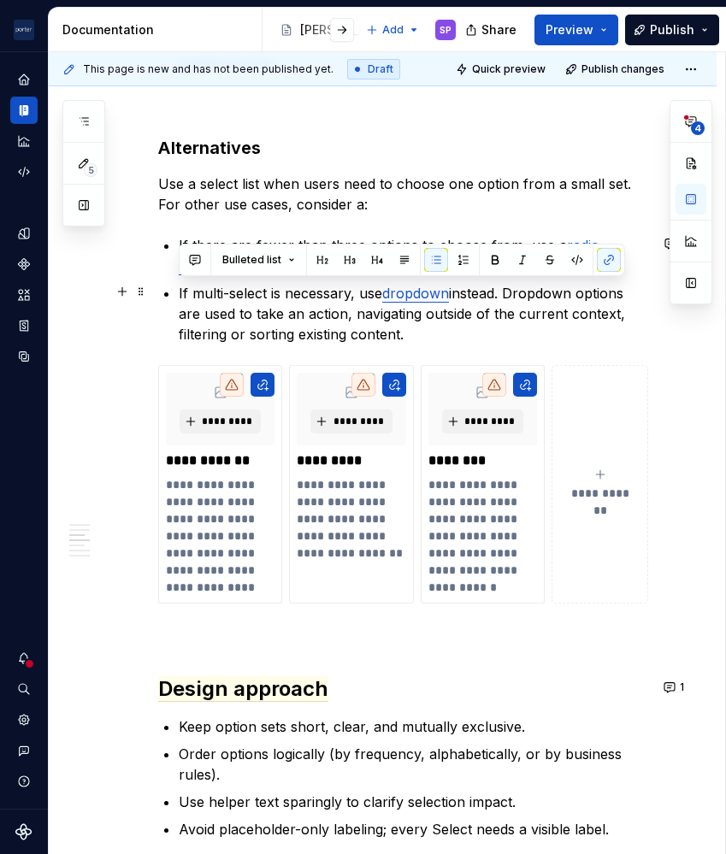
drag, startPoint x: 498, startPoint y: 323, endPoint x: 163, endPoint y: 291, distance: 335.7
click at [179, 291] on li "If multi-select is necessary, use dropdown instead. Dropdown options are used t…" at bounding box center [413, 314] width 469 height 62
copy p "If multi-select is necessary, use dropdown instead. Dropdown options are used t…"
click at [519, 583] on p "**********" at bounding box center [482, 536] width 109 height 120
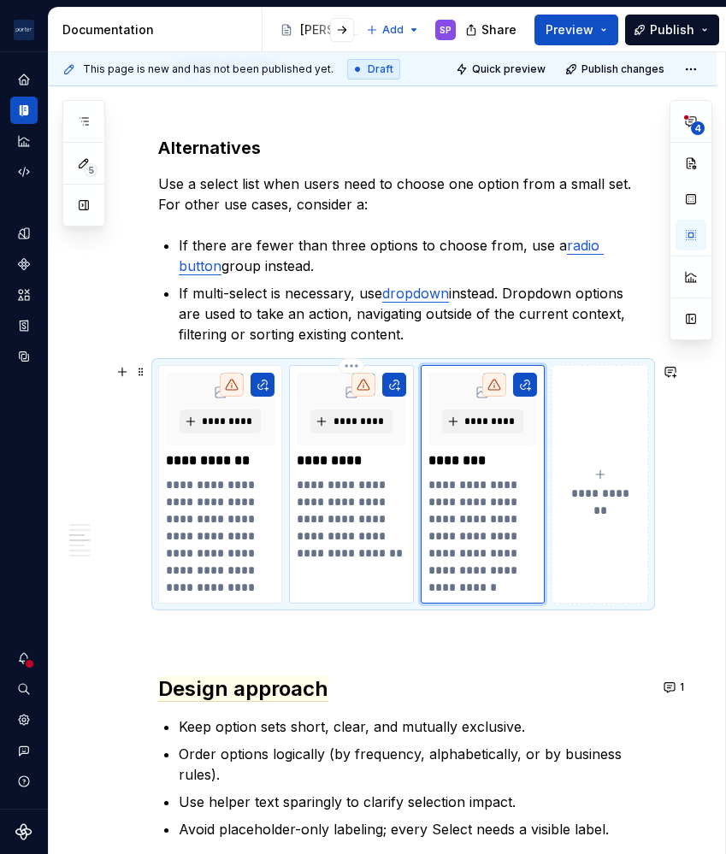
click at [318, 543] on p "**********" at bounding box center [351, 518] width 109 height 85
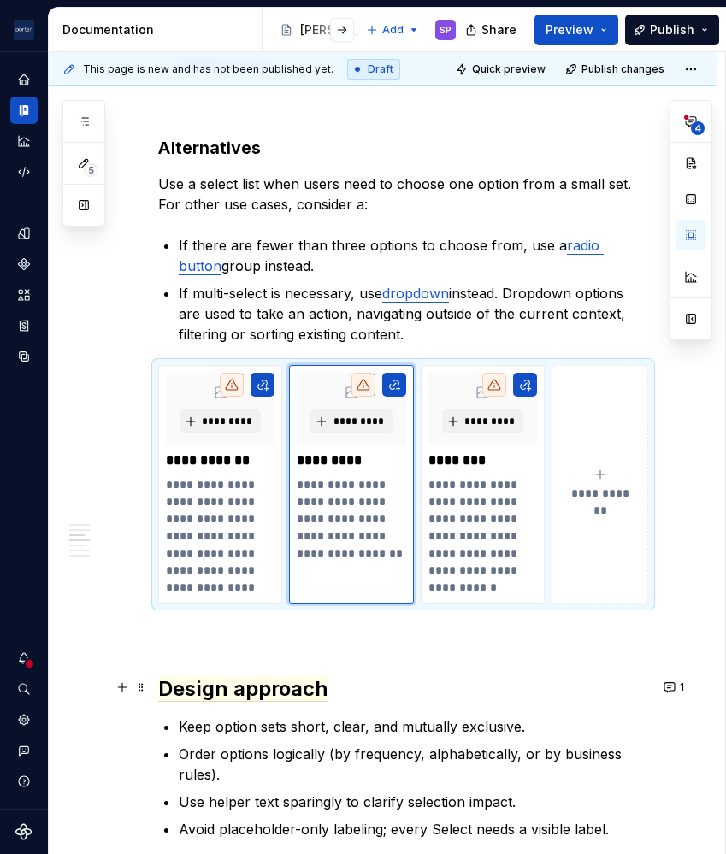
click at [502, 691] on h2 "Design approach" at bounding box center [403, 688] width 490 height 27
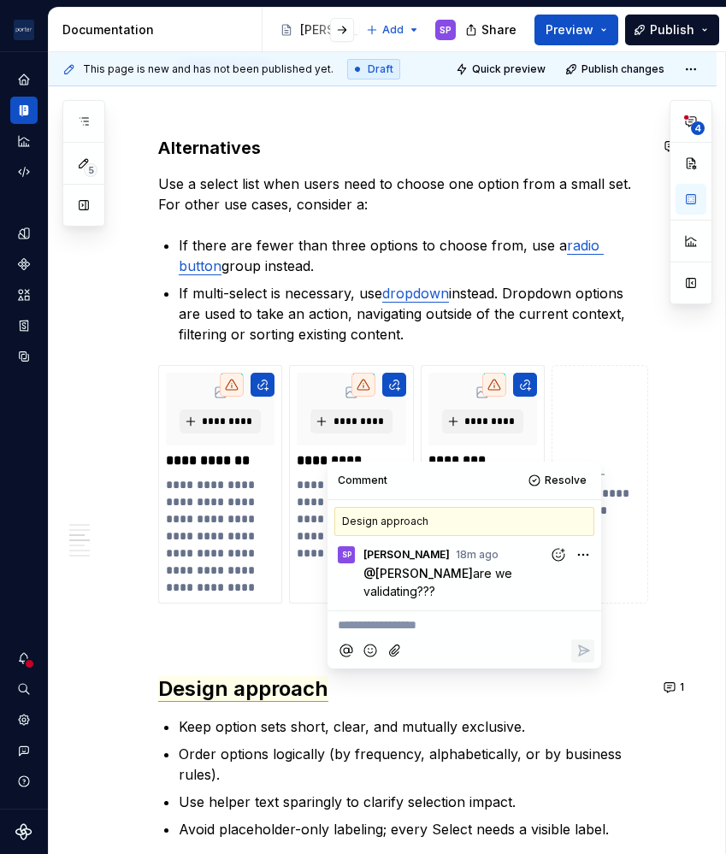
click at [422, 121] on div "**********" at bounding box center [403, 458] width 490 height 2806
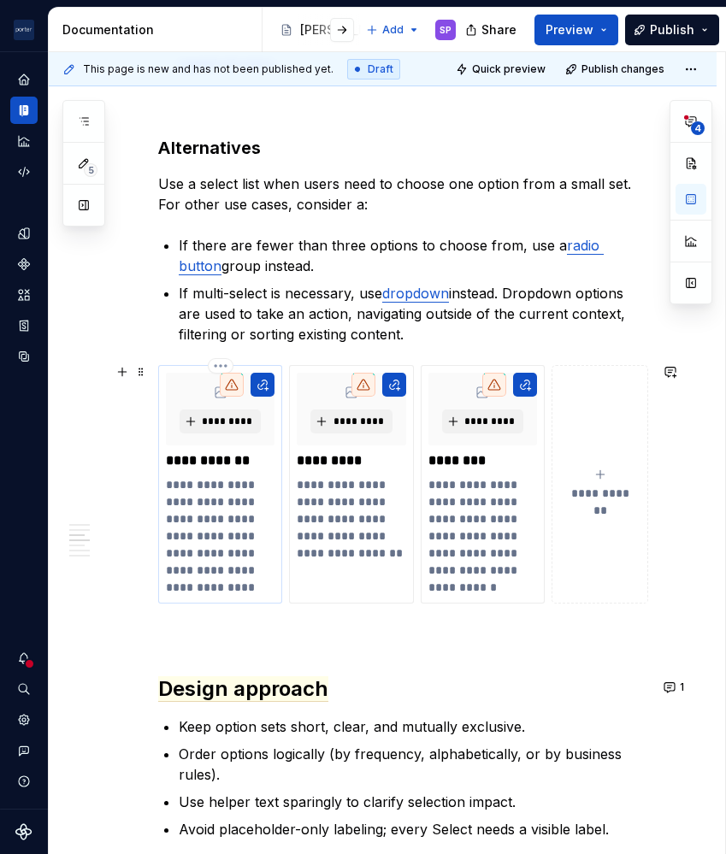
click at [225, 528] on p "**********" at bounding box center [220, 527] width 109 height 103
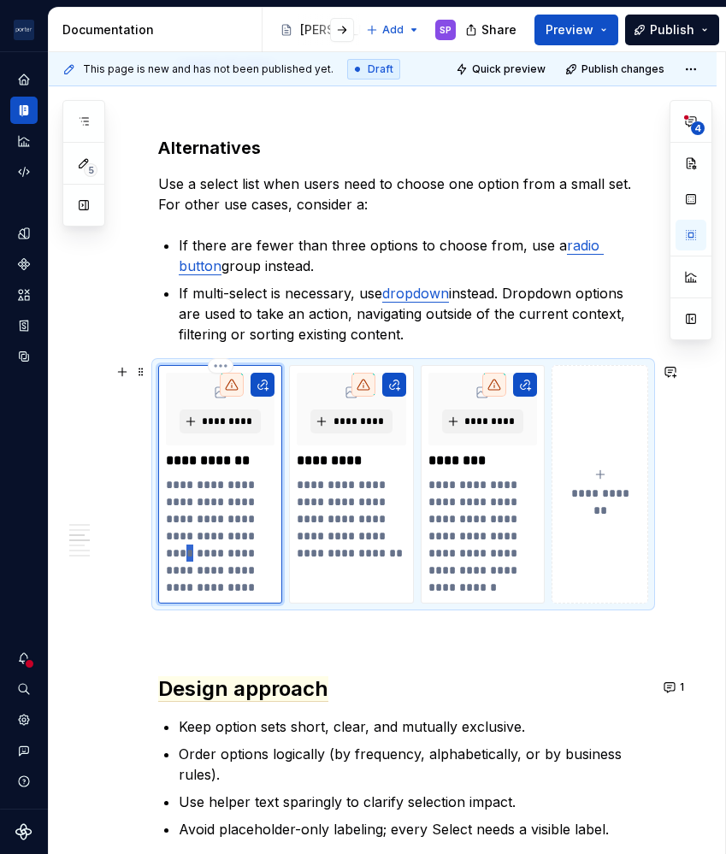
click at [225, 528] on p "**********" at bounding box center [220, 527] width 109 height 103
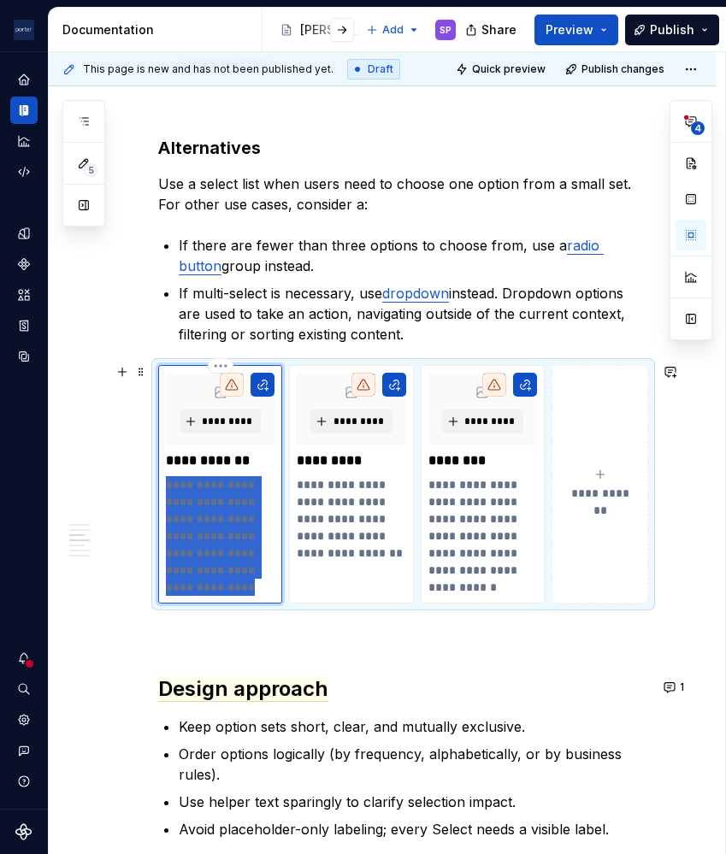
click at [225, 528] on p "**********" at bounding box center [220, 527] width 109 height 103
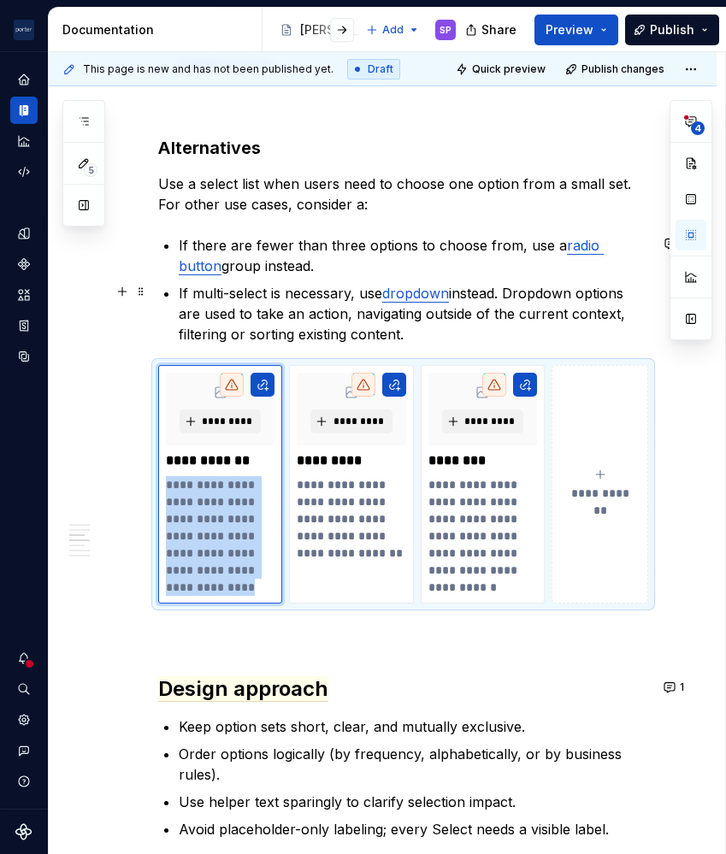
click at [239, 260] on p "If there are fewer than three options to choose from, use a radio button group …" at bounding box center [413, 255] width 469 height 41
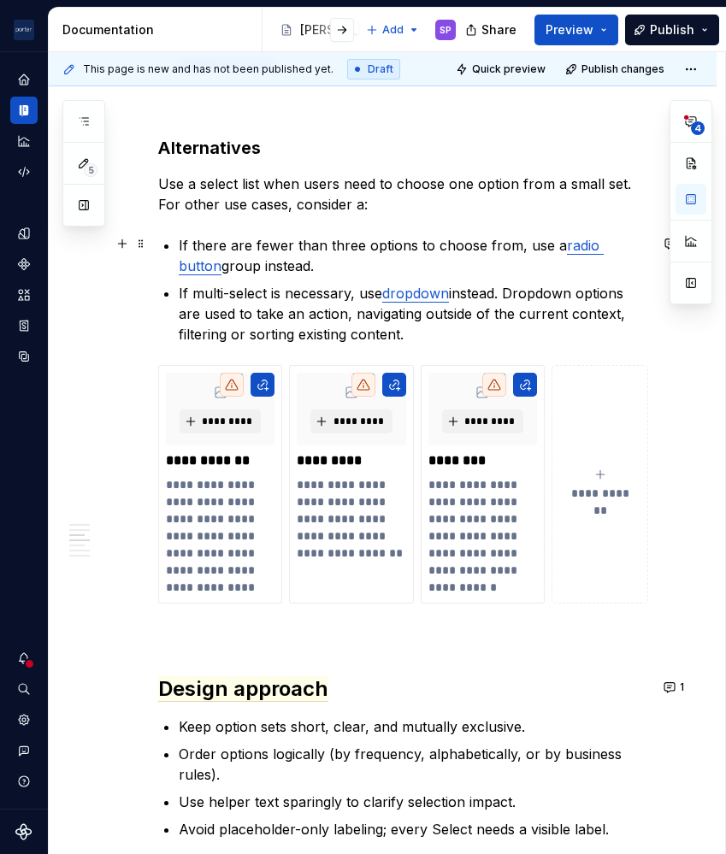
click at [239, 260] on p "If there are fewer than three options to choose from, use a radio button group …" at bounding box center [413, 255] width 469 height 41
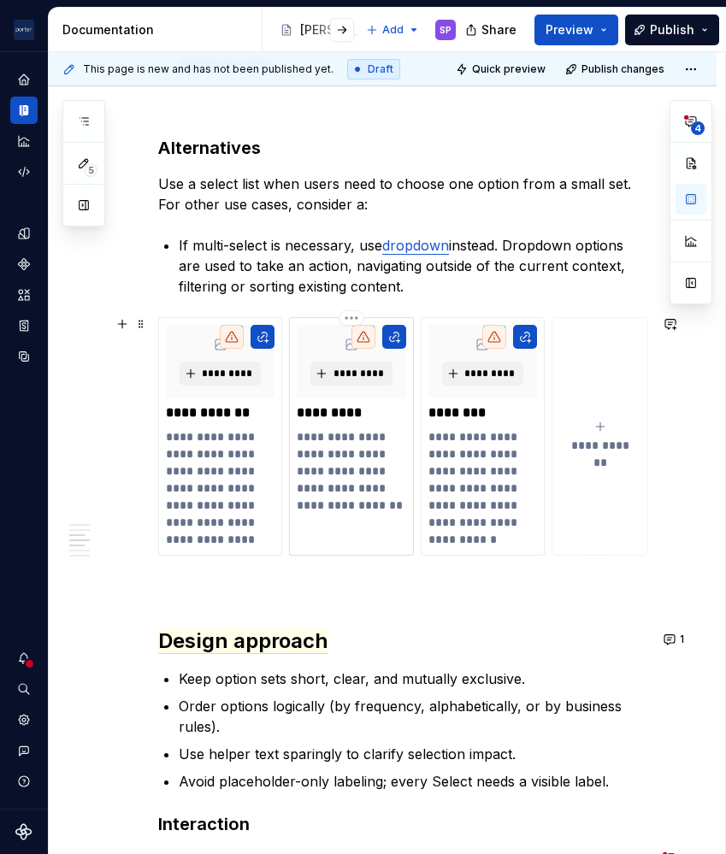
click at [340, 492] on p "**********" at bounding box center [351, 470] width 109 height 85
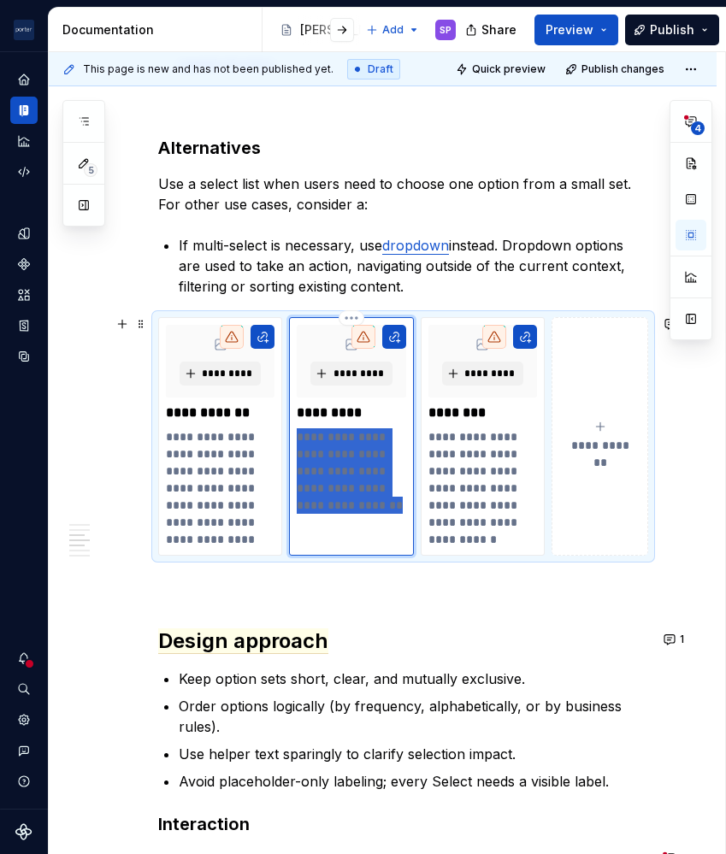
click at [340, 492] on p "**********" at bounding box center [351, 470] width 109 height 85
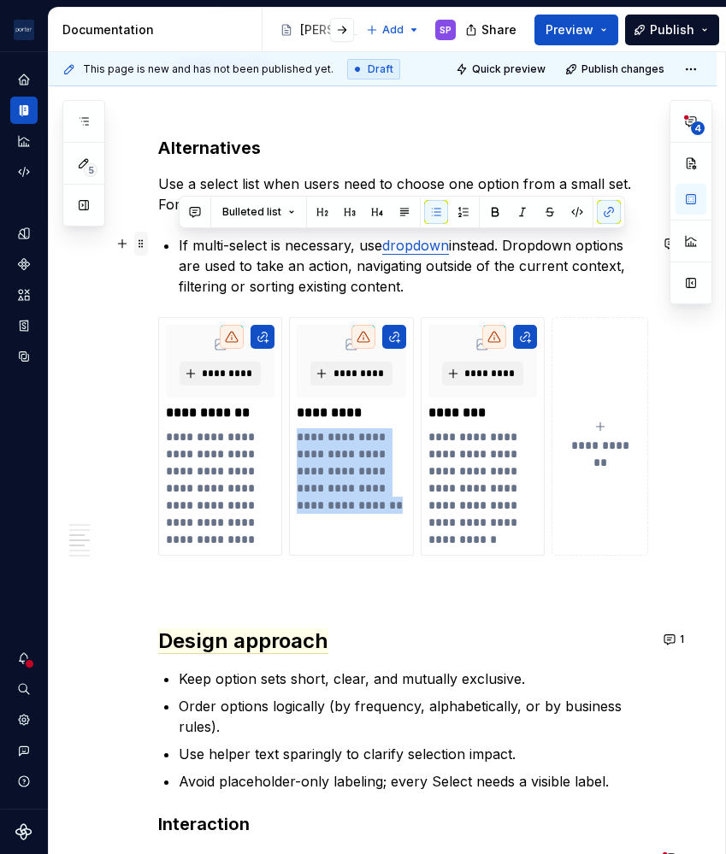
drag, startPoint x: 403, startPoint y: 286, endPoint x: 147, endPoint y: 242, distance: 260.3
click at [147, 242] on div "**********" at bounding box center [383, 552] width 668 height 3077
click at [312, 268] on p "If multi-select is necessary, use dropdown instead. Dropdown options are used t…" at bounding box center [413, 266] width 469 height 62
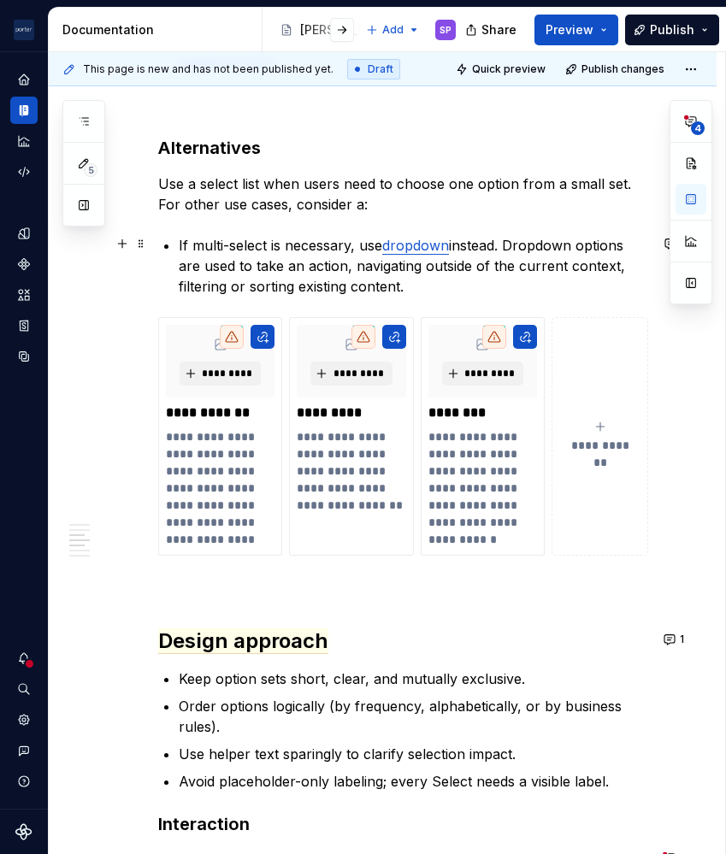
click at [405, 247] on link "dropdown" at bounding box center [415, 245] width 67 height 17
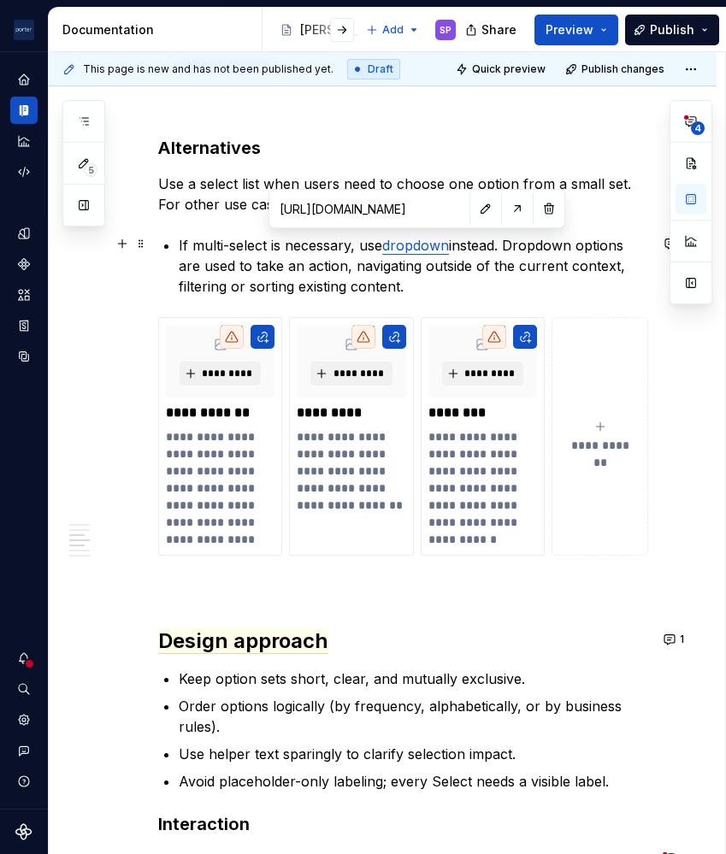
click at [378, 252] on p "If multi-select is necessary, use dropdown instead. Dropdown options are used t…" at bounding box center [413, 266] width 469 height 62
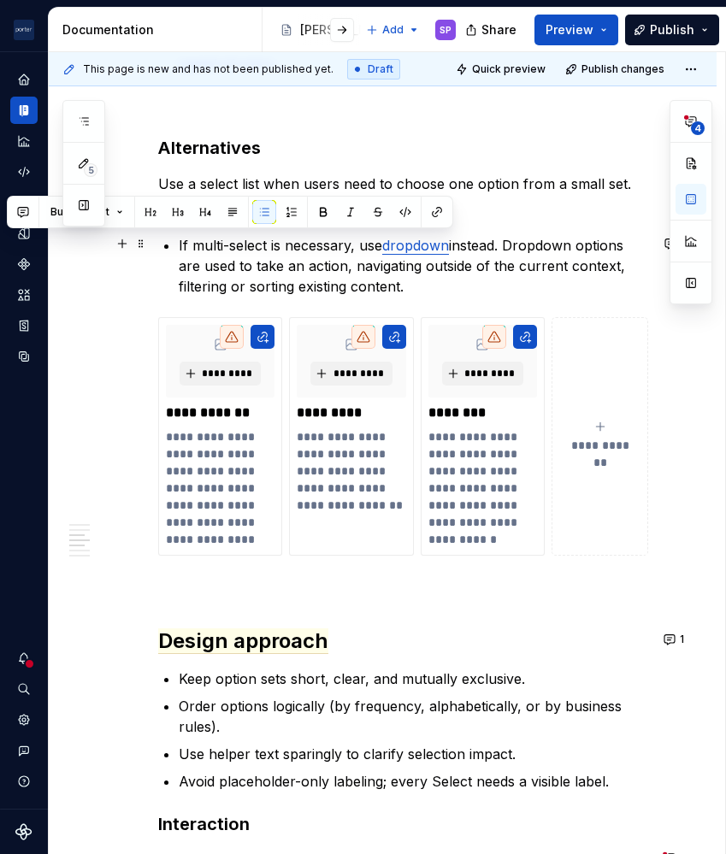
click at [378, 252] on p "If multi-select is necessary, use dropdown instead. Dropdown options are used t…" at bounding box center [413, 266] width 469 height 62
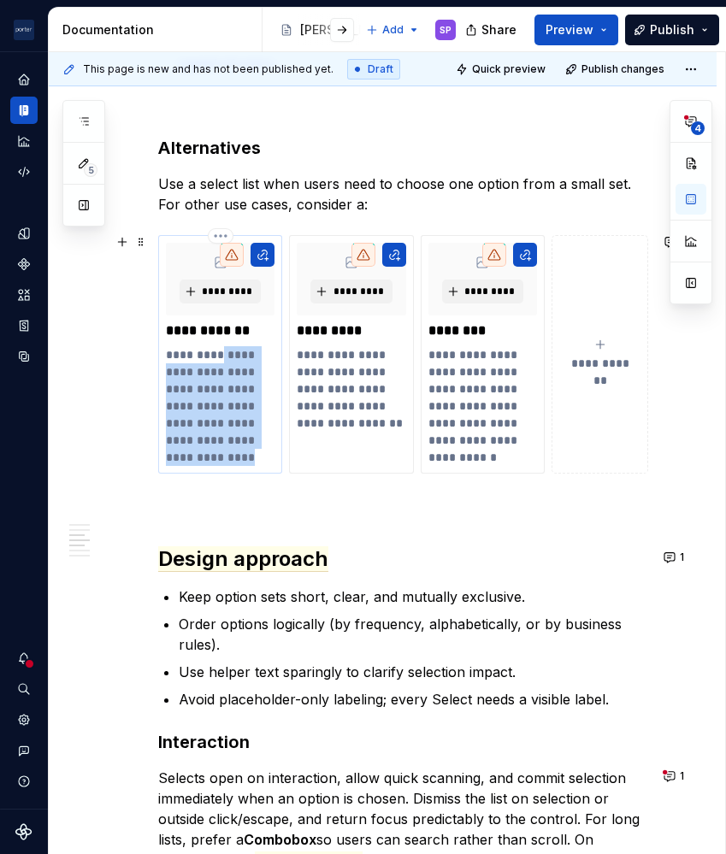
drag, startPoint x: 216, startPoint y: 352, endPoint x: 272, endPoint y: 450, distance: 112.9
click at [272, 450] on div "**********" at bounding box center [220, 354] width 124 height 238
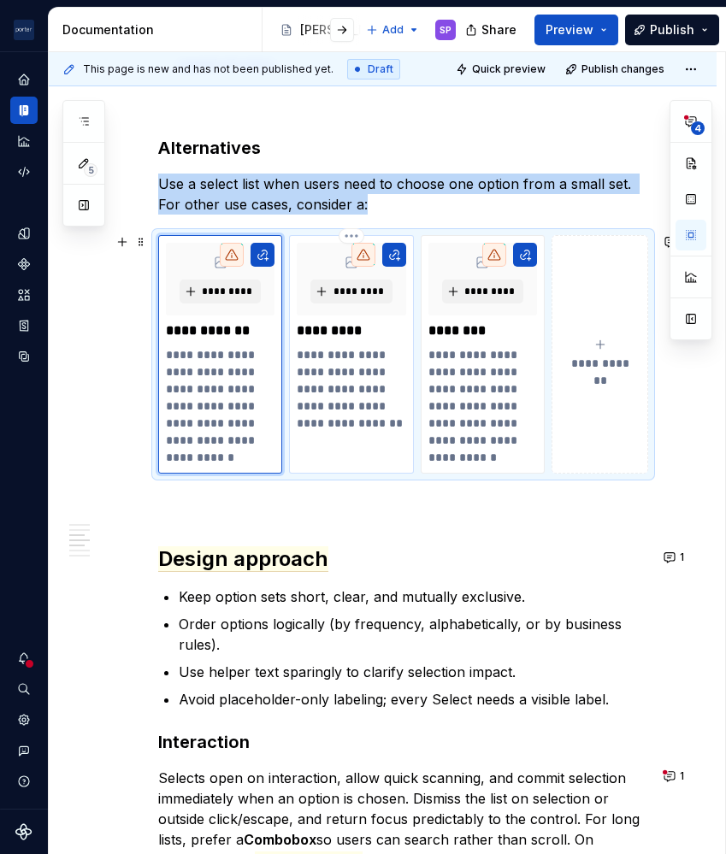
click at [357, 384] on p "**********" at bounding box center [351, 388] width 109 height 85
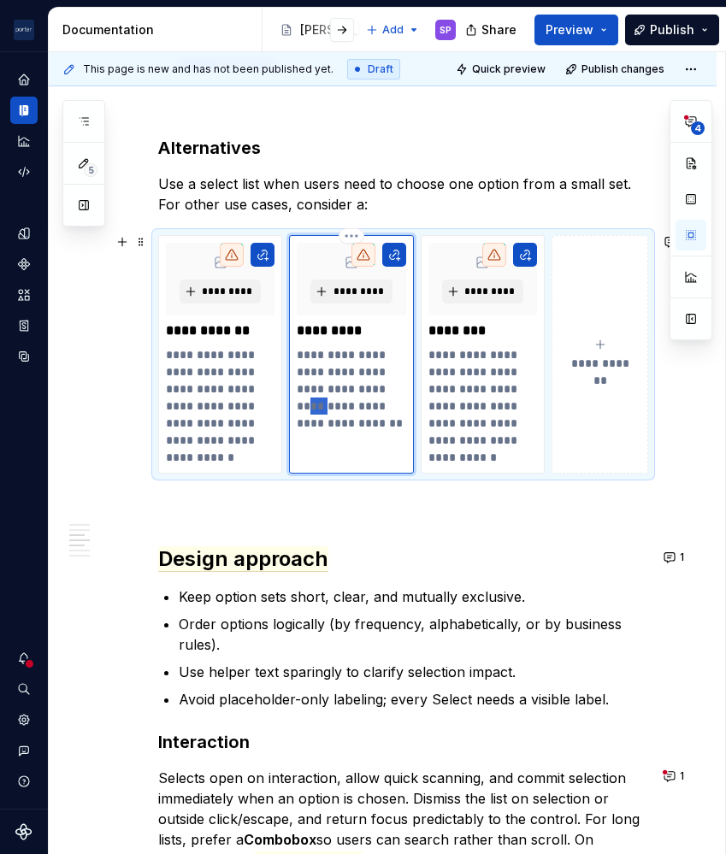
click at [357, 384] on p "**********" at bounding box center [351, 388] width 109 height 85
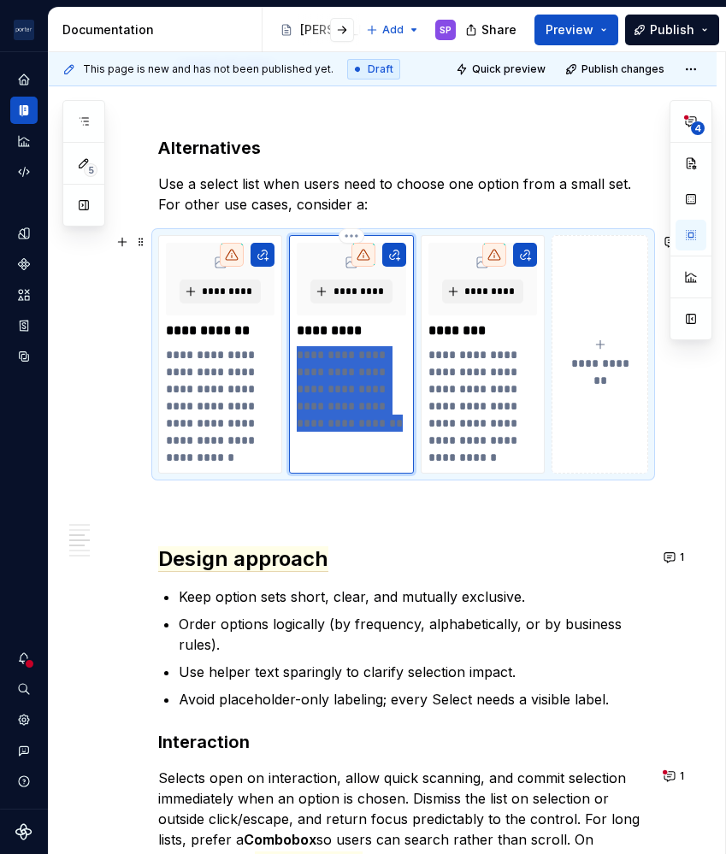
click at [357, 384] on p "**********" at bounding box center [351, 388] width 109 height 85
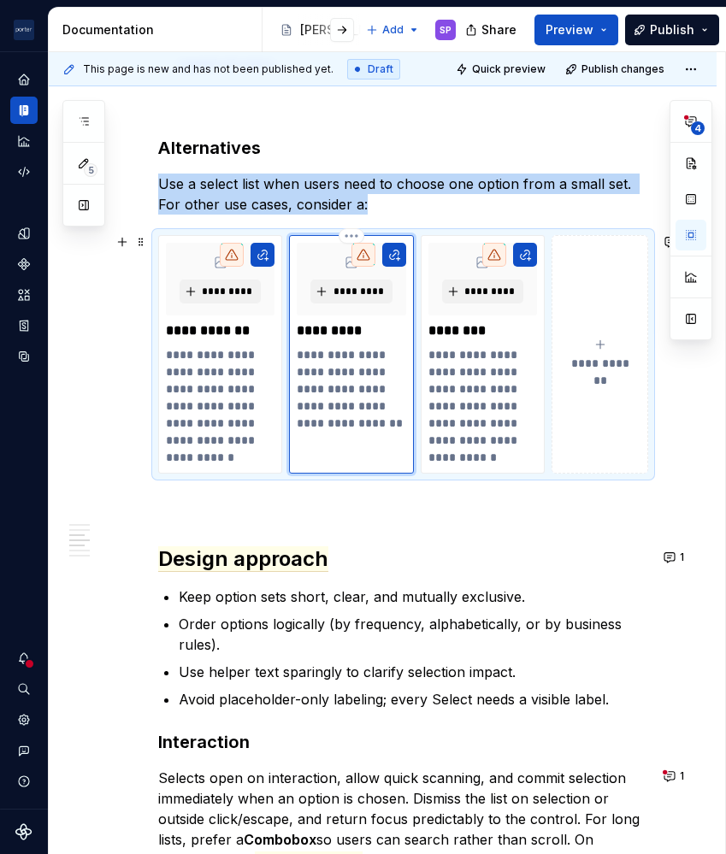
click at [399, 436] on div "**********" at bounding box center [351, 354] width 124 height 238
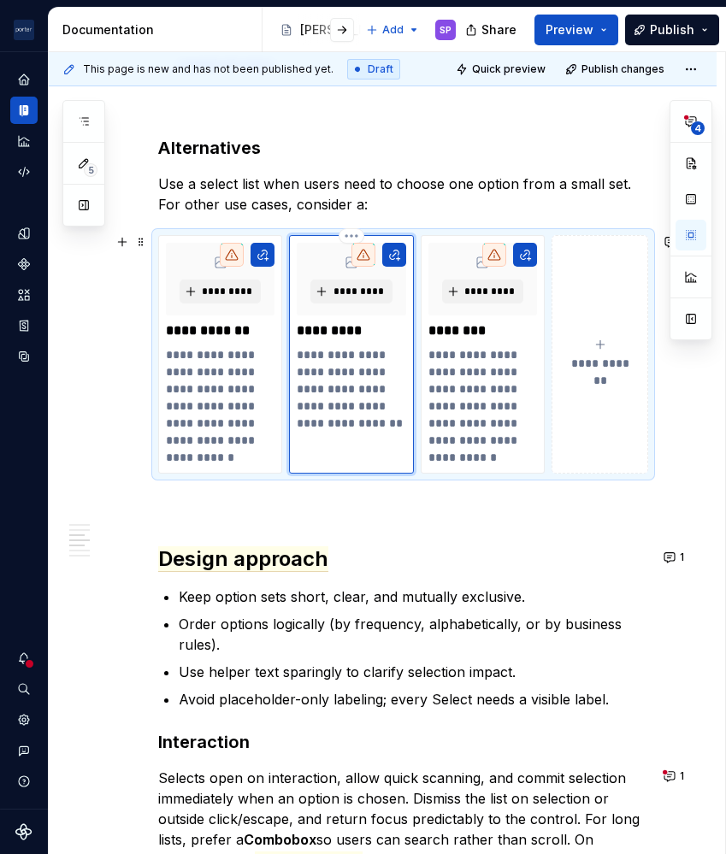
click at [347, 411] on p "**********" at bounding box center [351, 388] width 109 height 85
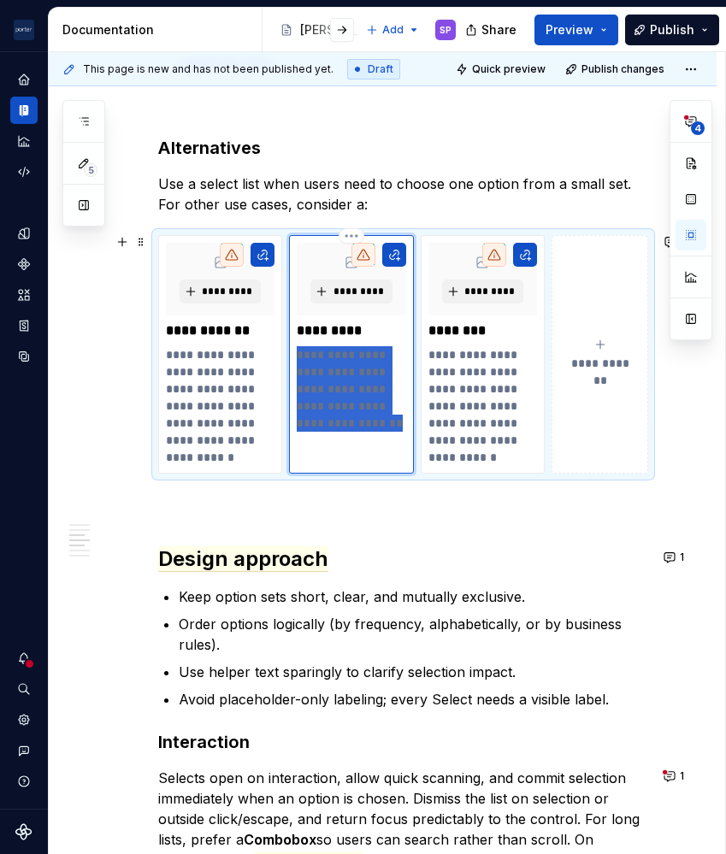
click at [347, 411] on p "**********" at bounding box center [351, 388] width 109 height 85
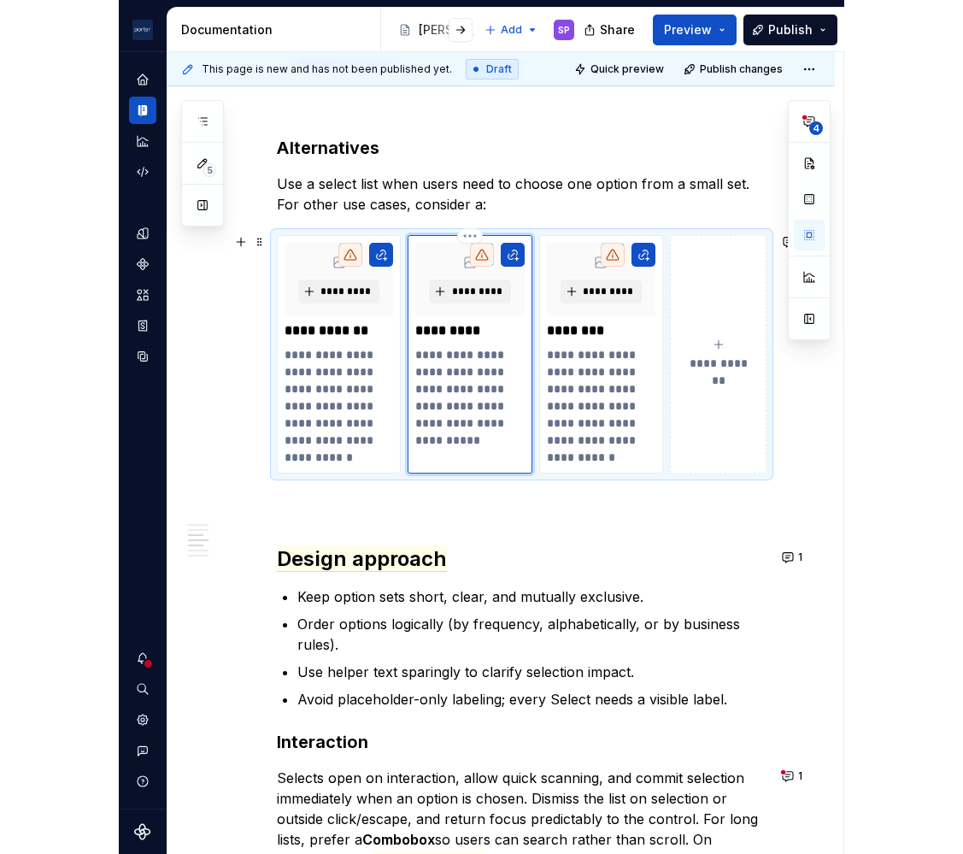
scroll to position [1326, 0]
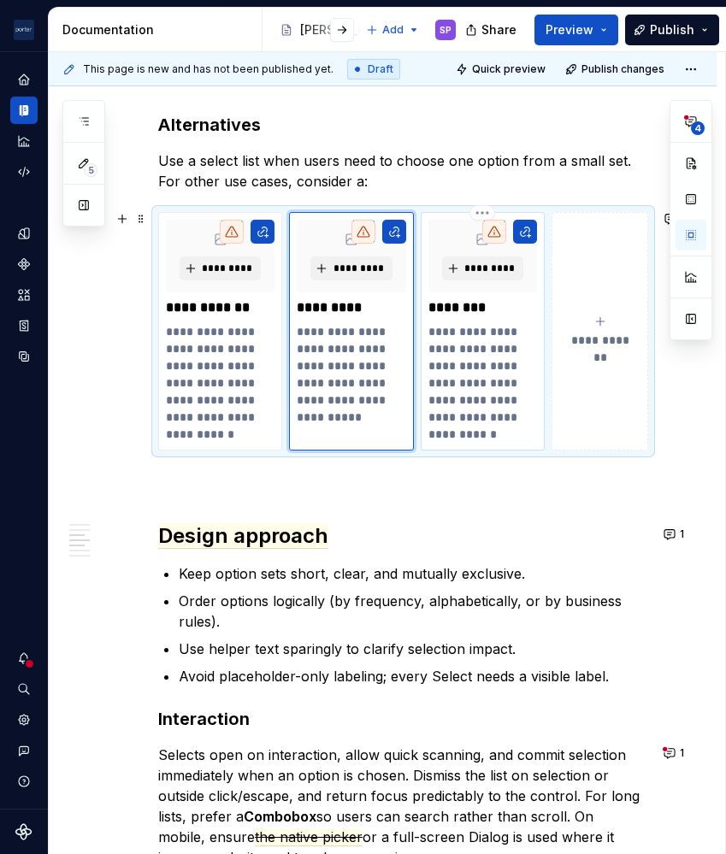
click at [487, 362] on p "**********" at bounding box center [482, 383] width 109 height 120
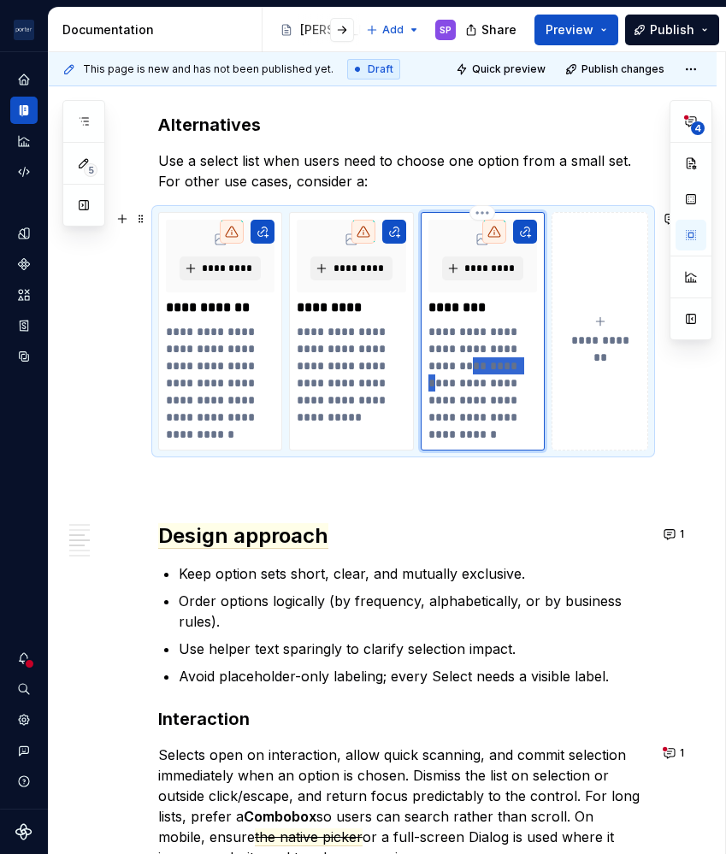
click at [487, 362] on p "**********" at bounding box center [482, 383] width 109 height 120
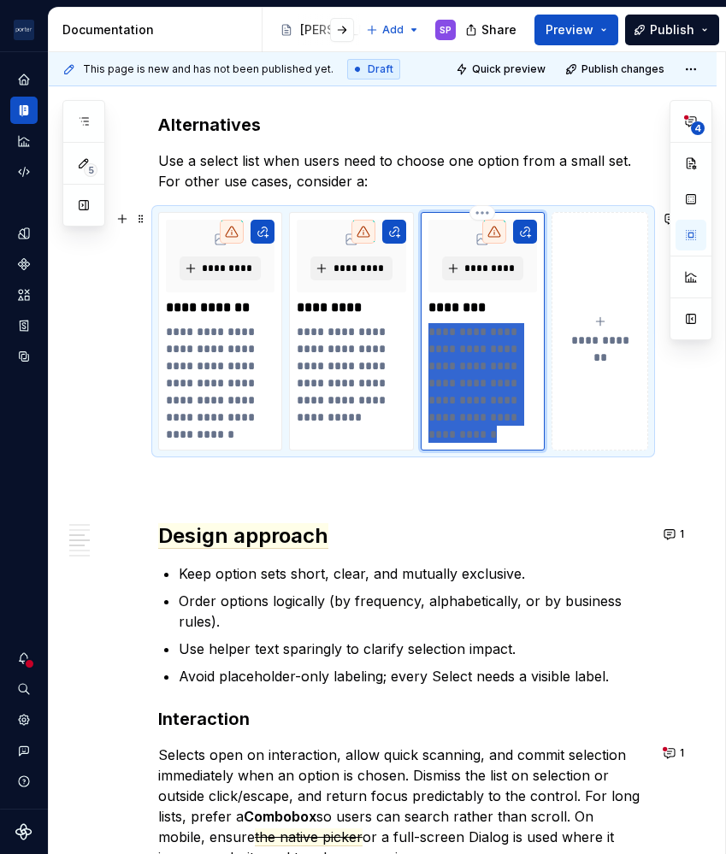
click at [487, 362] on p "**********" at bounding box center [482, 383] width 109 height 120
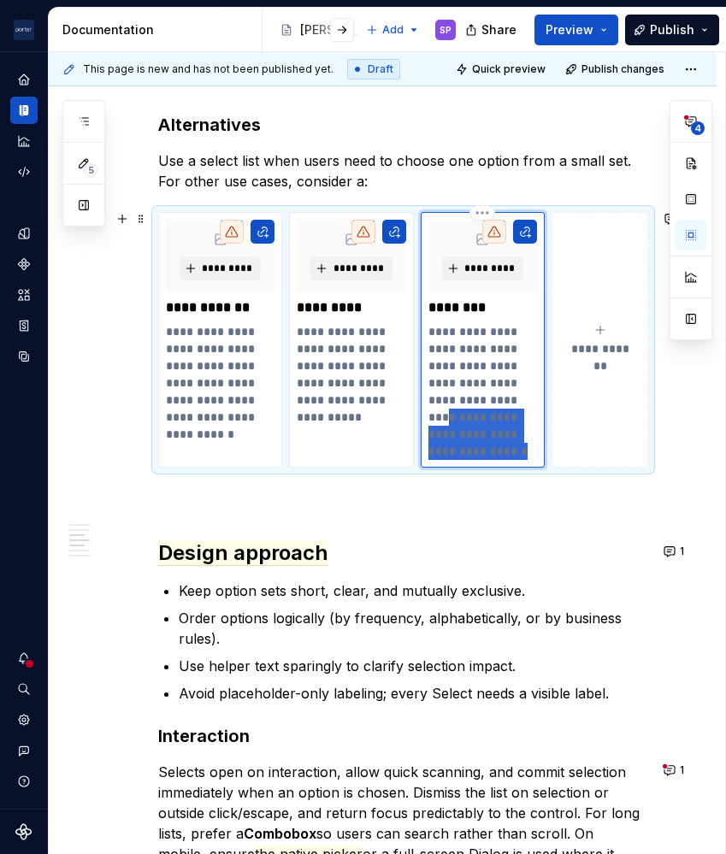
drag, startPoint x: 493, startPoint y: 451, endPoint x: 483, endPoint y: 402, distance: 50.6
click at [483, 402] on p "**********" at bounding box center [482, 391] width 109 height 137
drag, startPoint x: 199, startPoint y: 356, endPoint x: 521, endPoint y: 388, distance: 323.1
click at [521, 388] on div "**********" at bounding box center [403, 340] width 490 height 256
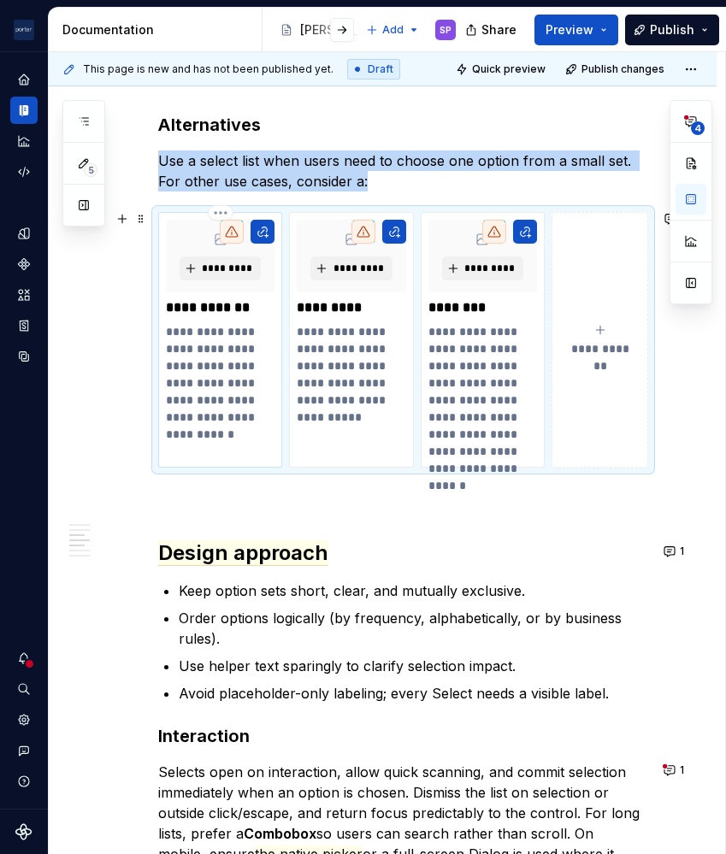
click at [185, 403] on p "**********" at bounding box center [220, 374] width 109 height 103
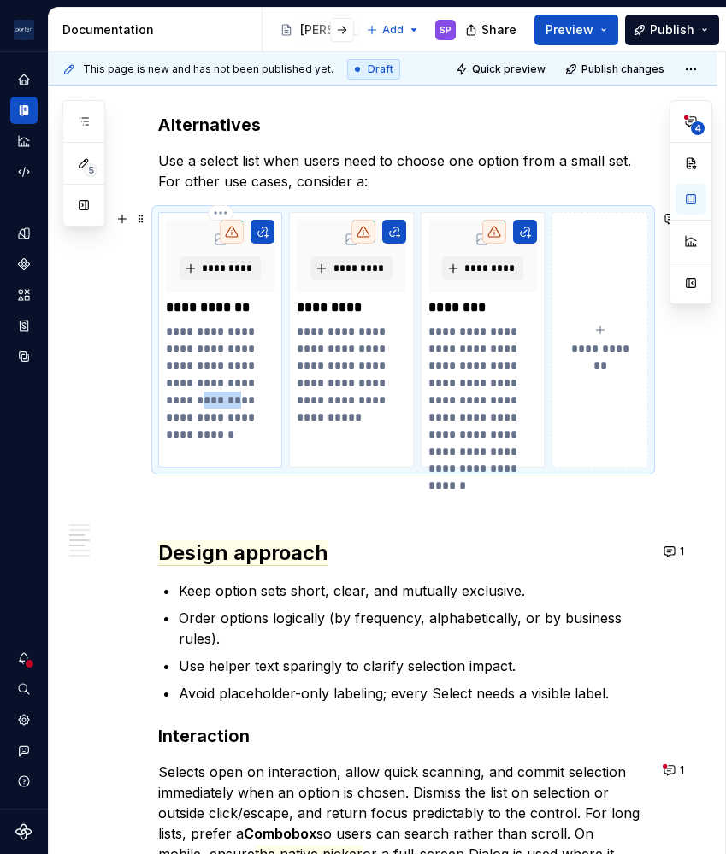
click at [185, 403] on p "**********" at bounding box center [220, 374] width 109 height 103
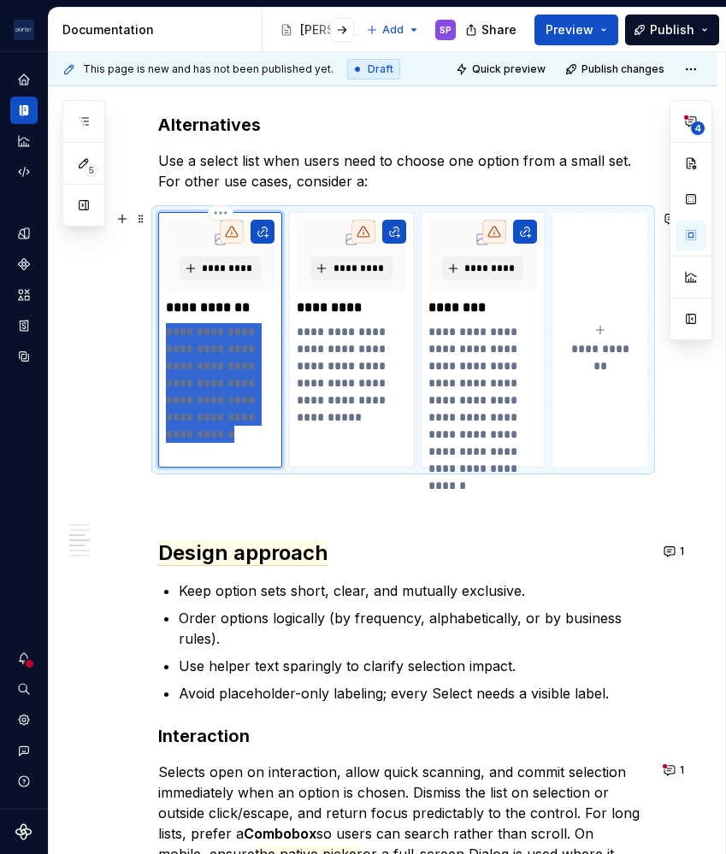
click at [185, 403] on p "**********" at bounding box center [220, 374] width 109 height 103
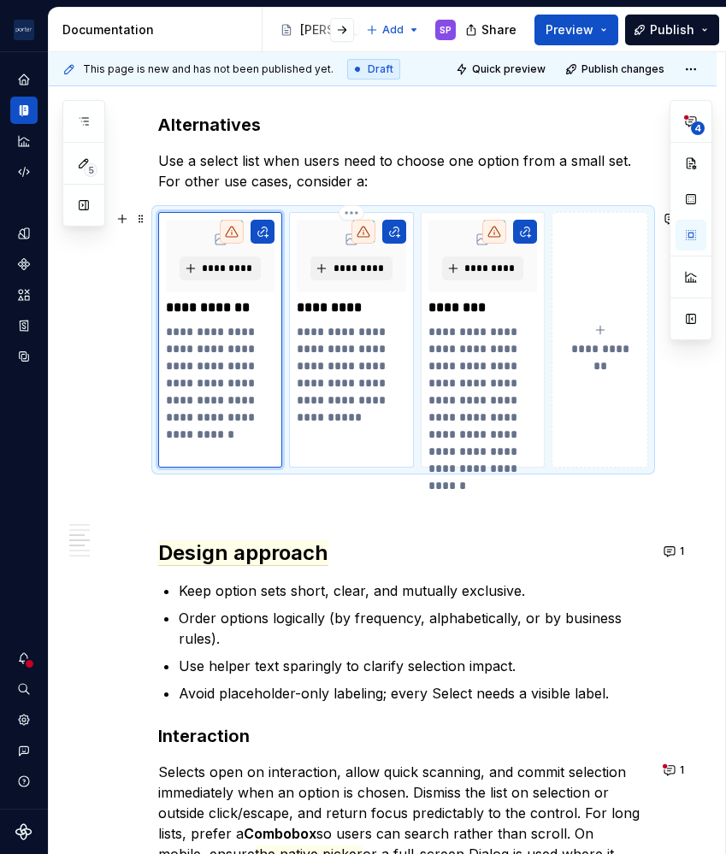
click at [349, 347] on p "**********" at bounding box center [351, 365] width 109 height 85
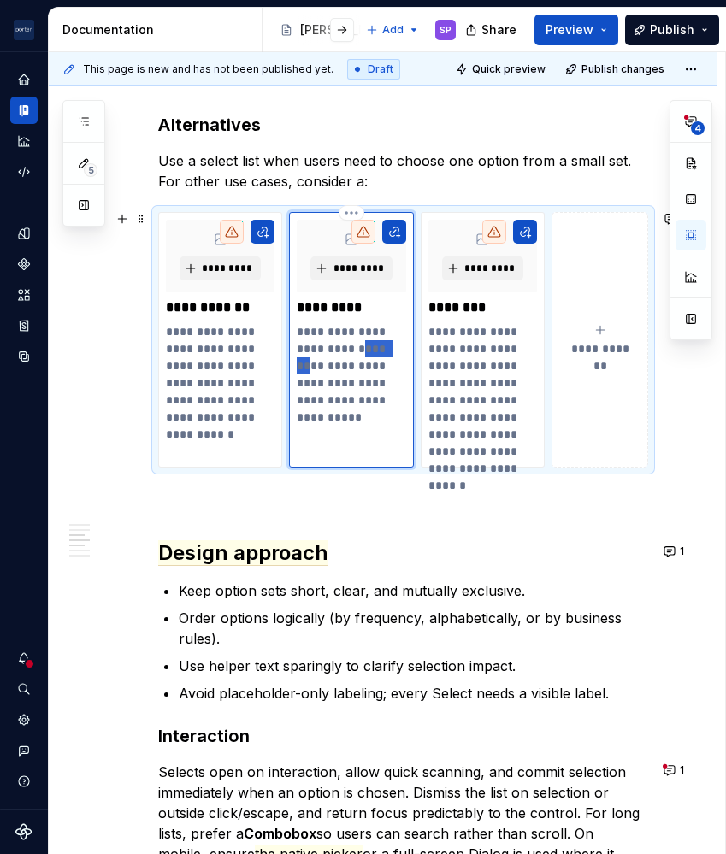
click at [349, 347] on p "**********" at bounding box center [351, 365] width 109 height 85
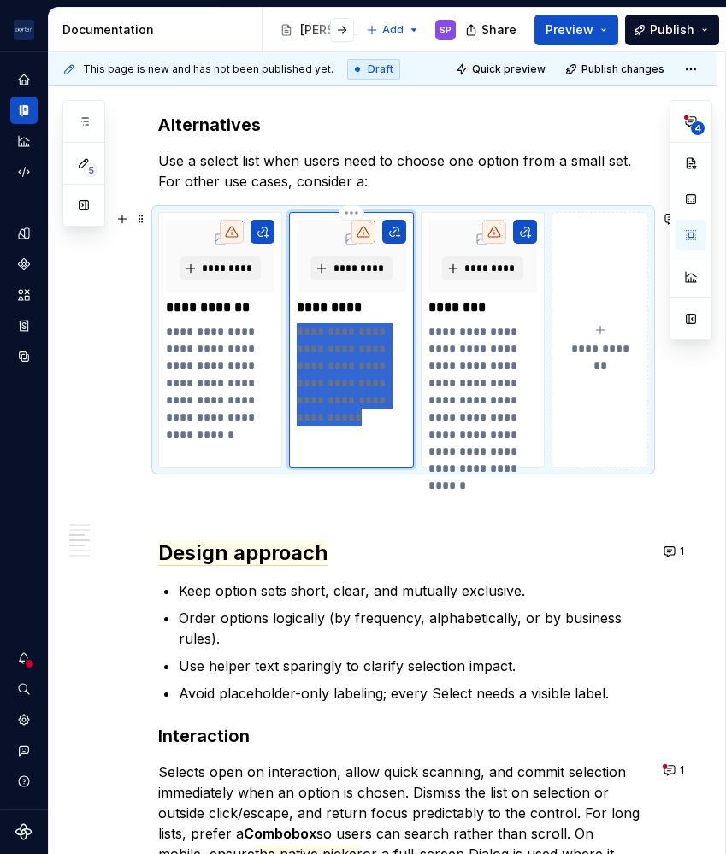
click at [349, 347] on p "**********" at bounding box center [351, 365] width 109 height 85
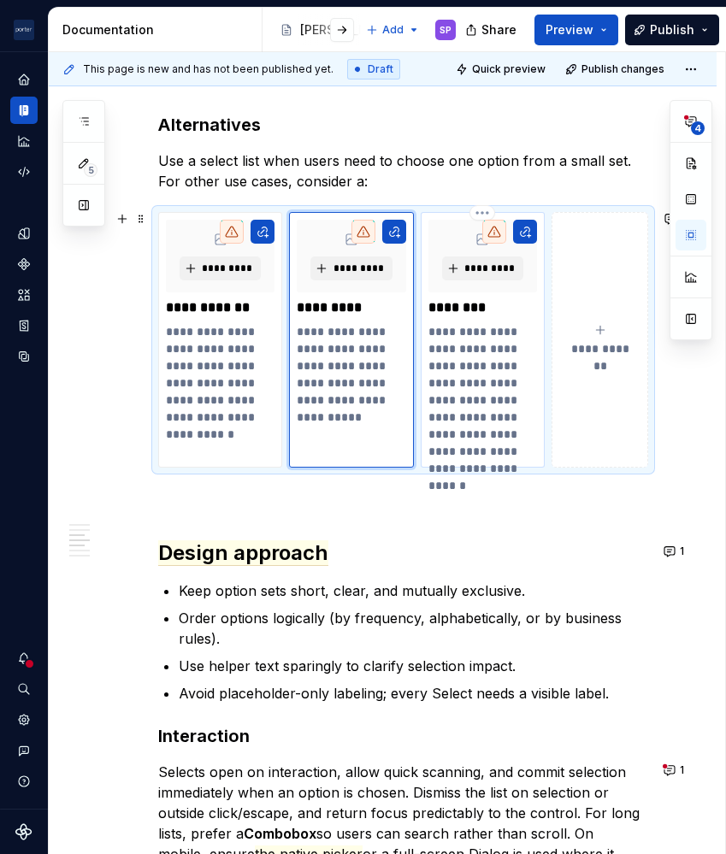
click at [508, 352] on p "**********" at bounding box center [482, 391] width 109 height 137
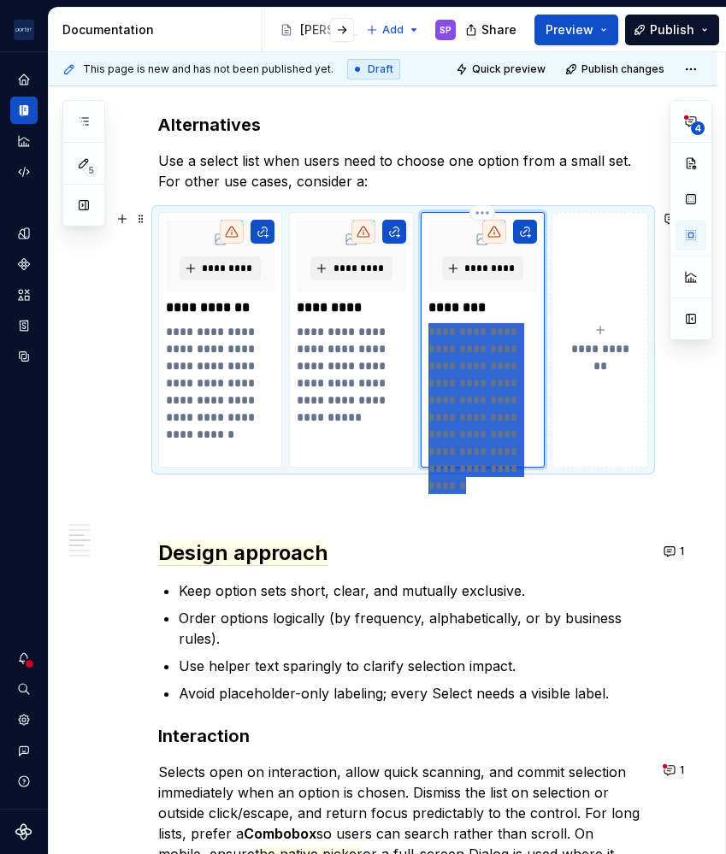
click at [508, 352] on p "**********" at bounding box center [482, 391] width 109 height 137
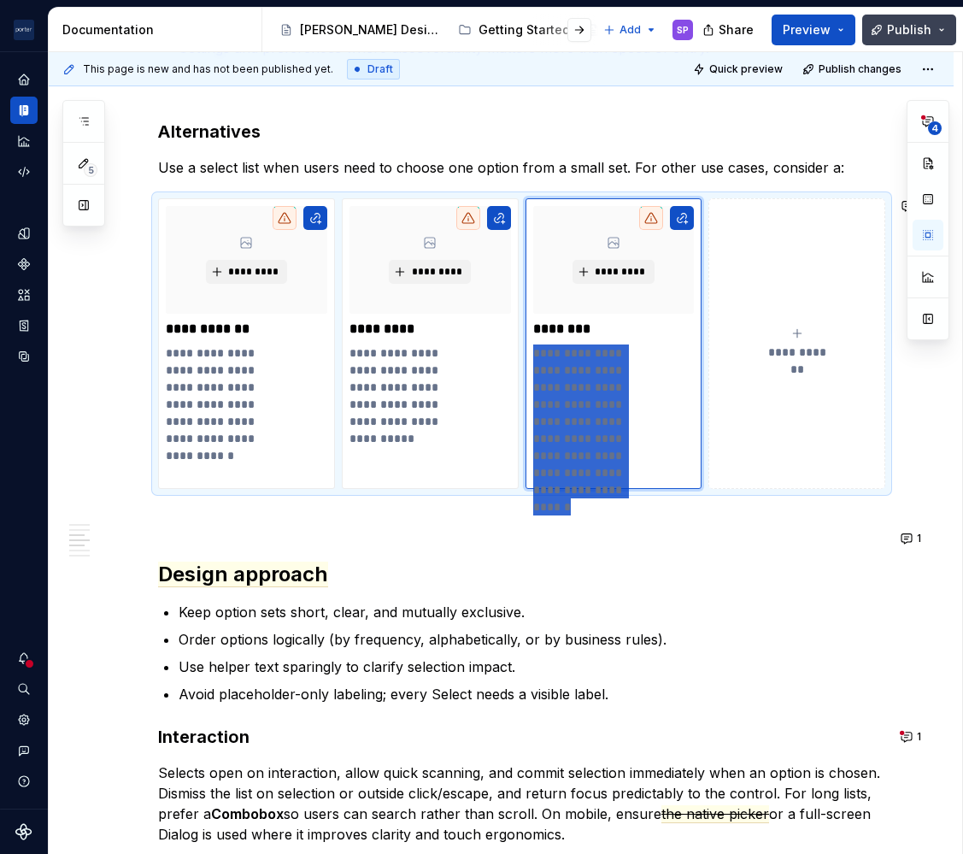
scroll to position [1347, 0]
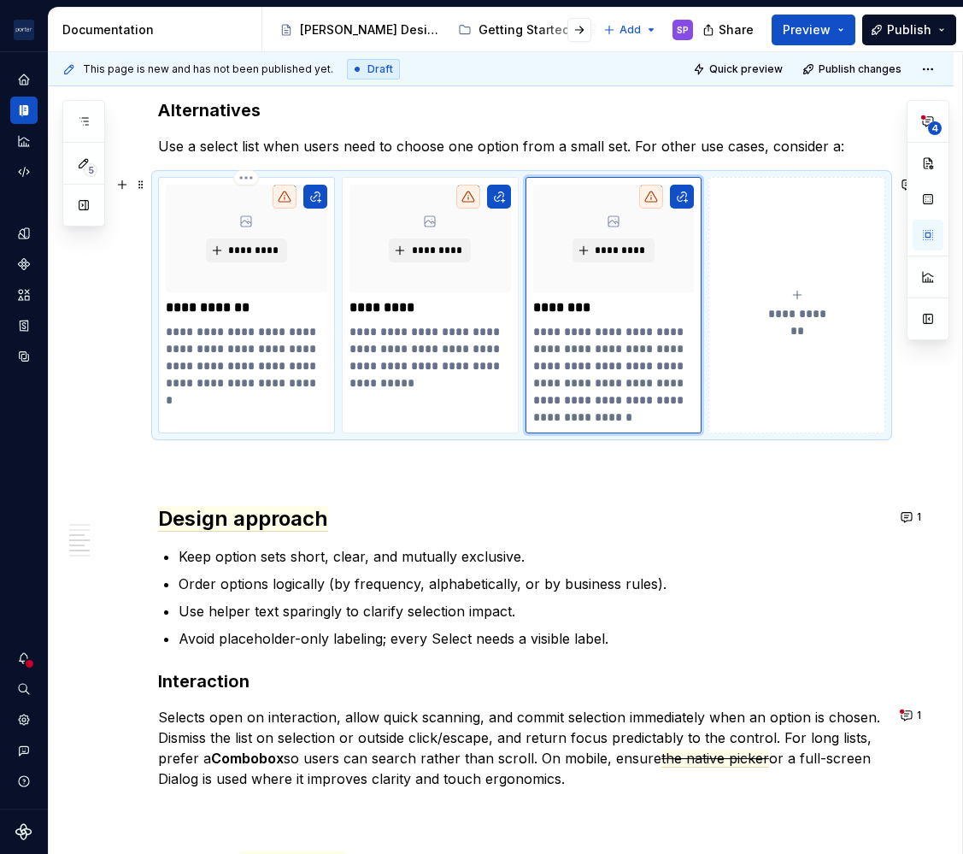
click at [256, 380] on p "**********" at bounding box center [246, 357] width 161 height 68
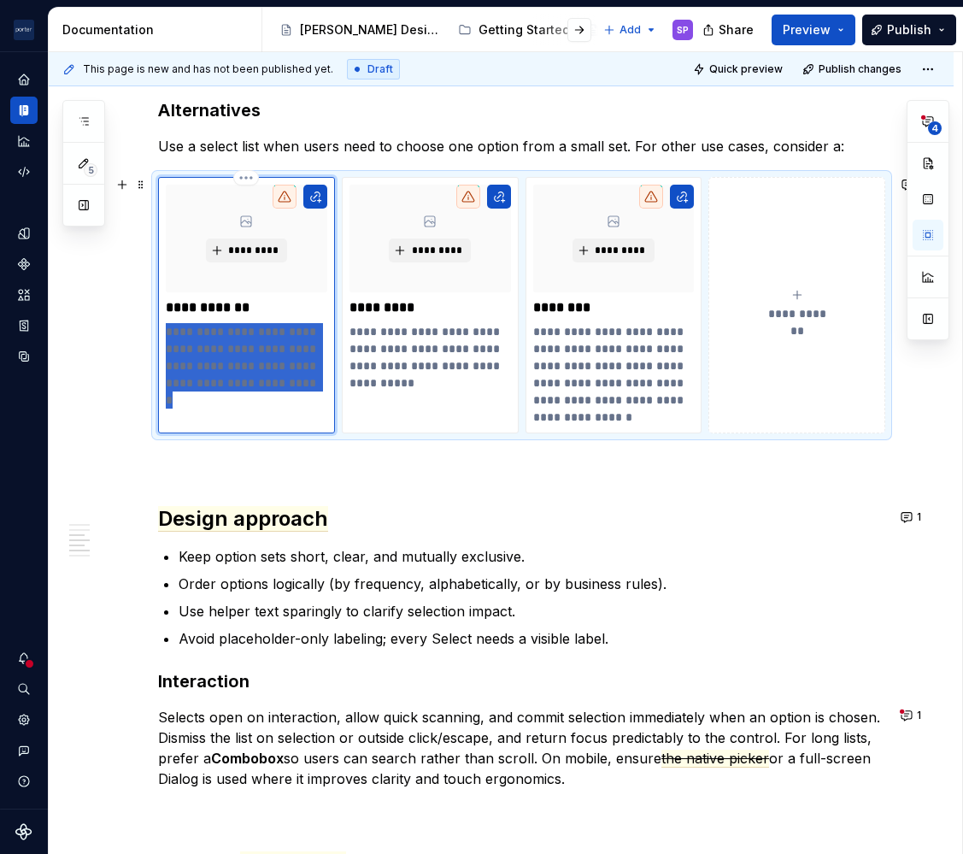
click at [256, 380] on p "**********" at bounding box center [246, 357] width 161 height 68
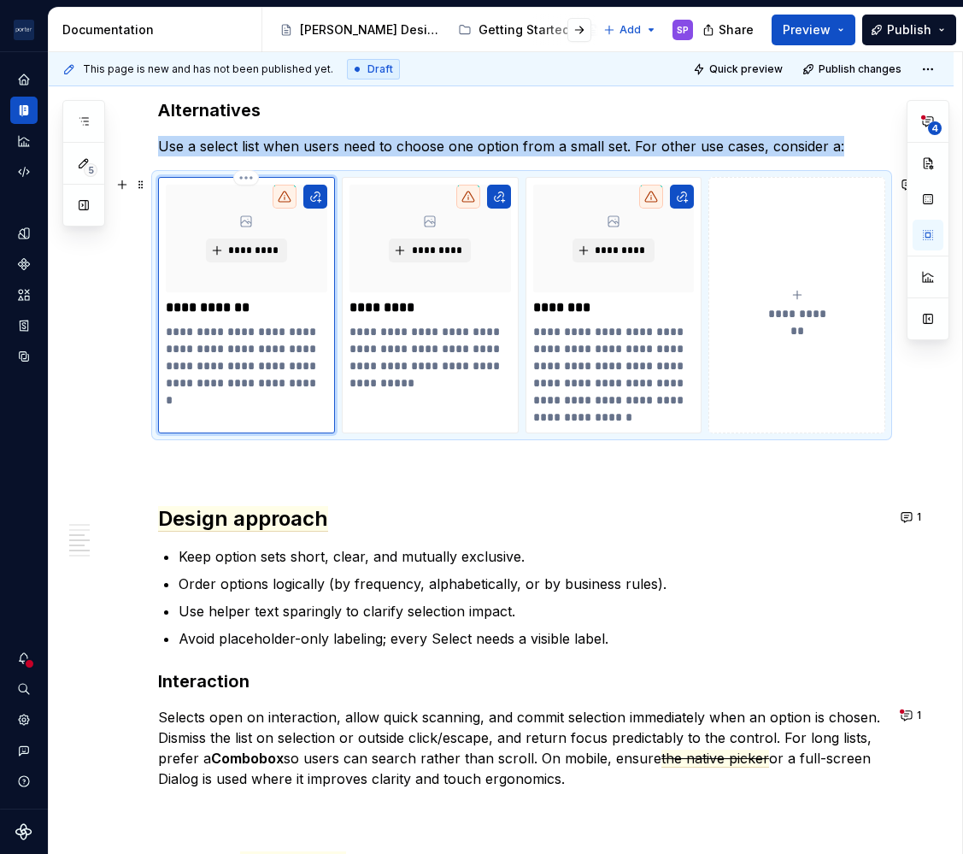
click at [297, 393] on div "**********" at bounding box center [246, 305] width 177 height 256
click at [374, 382] on p "**********" at bounding box center [430, 357] width 161 height 68
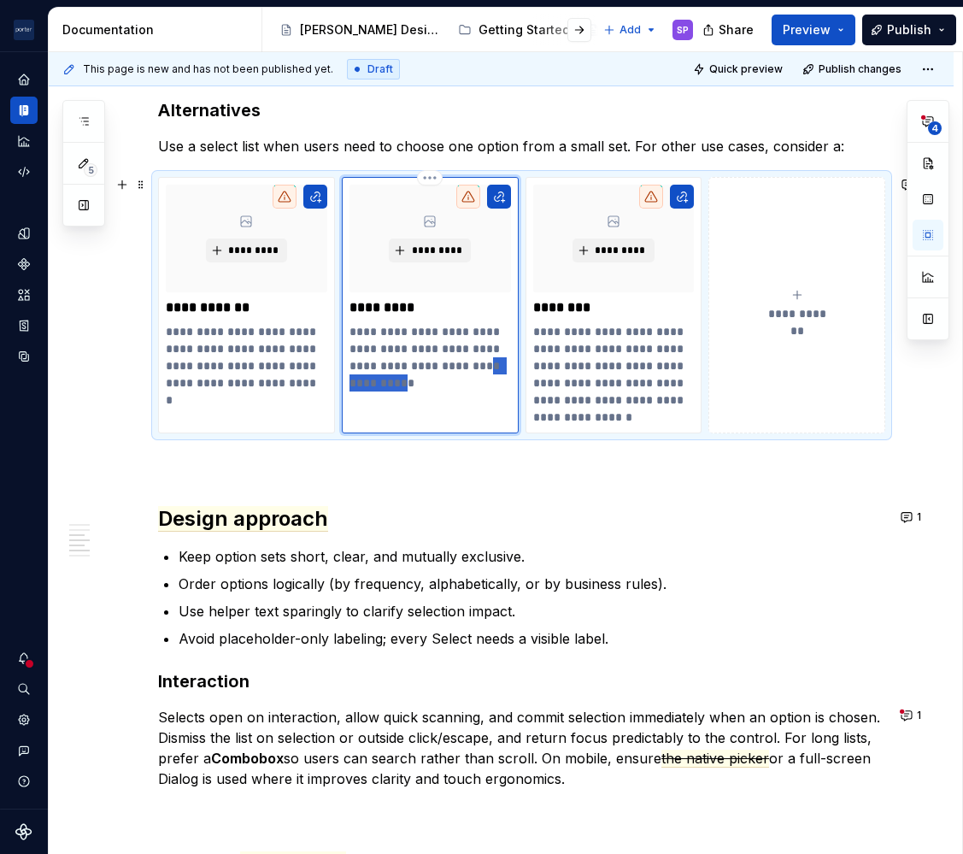
click at [374, 382] on p "**********" at bounding box center [430, 357] width 161 height 68
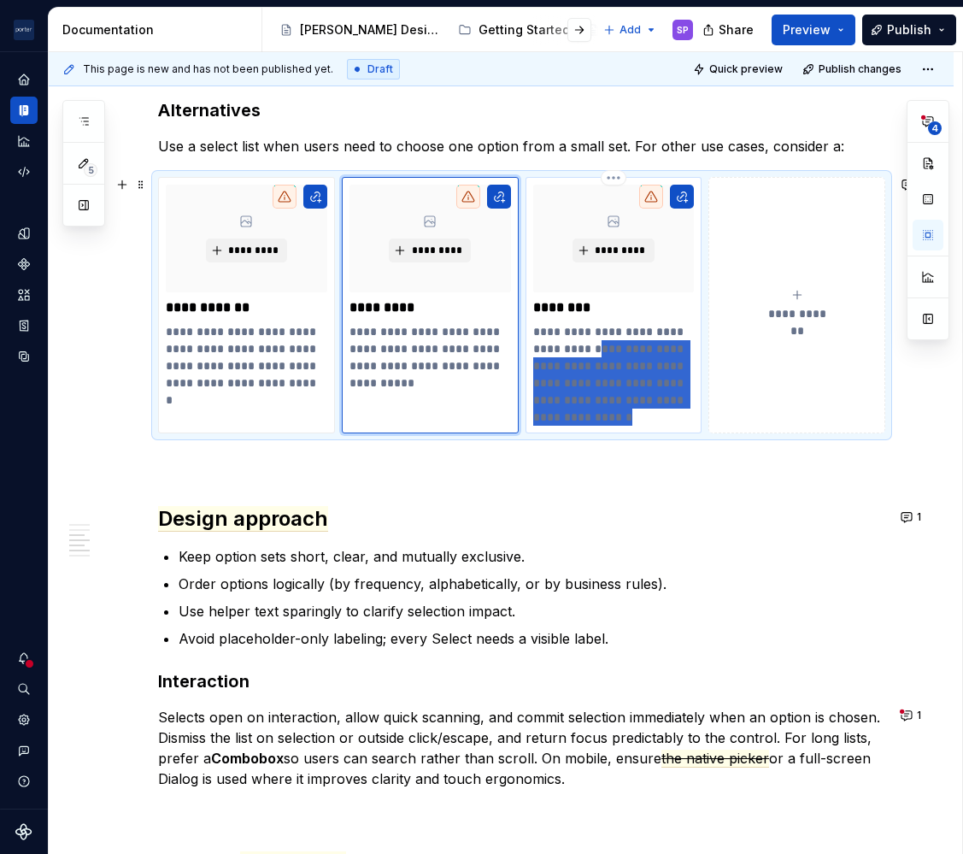
drag, startPoint x: 585, startPoint y: 352, endPoint x: 625, endPoint y: 413, distance: 72.8
click at [625, 413] on p "**********" at bounding box center [613, 374] width 161 height 103
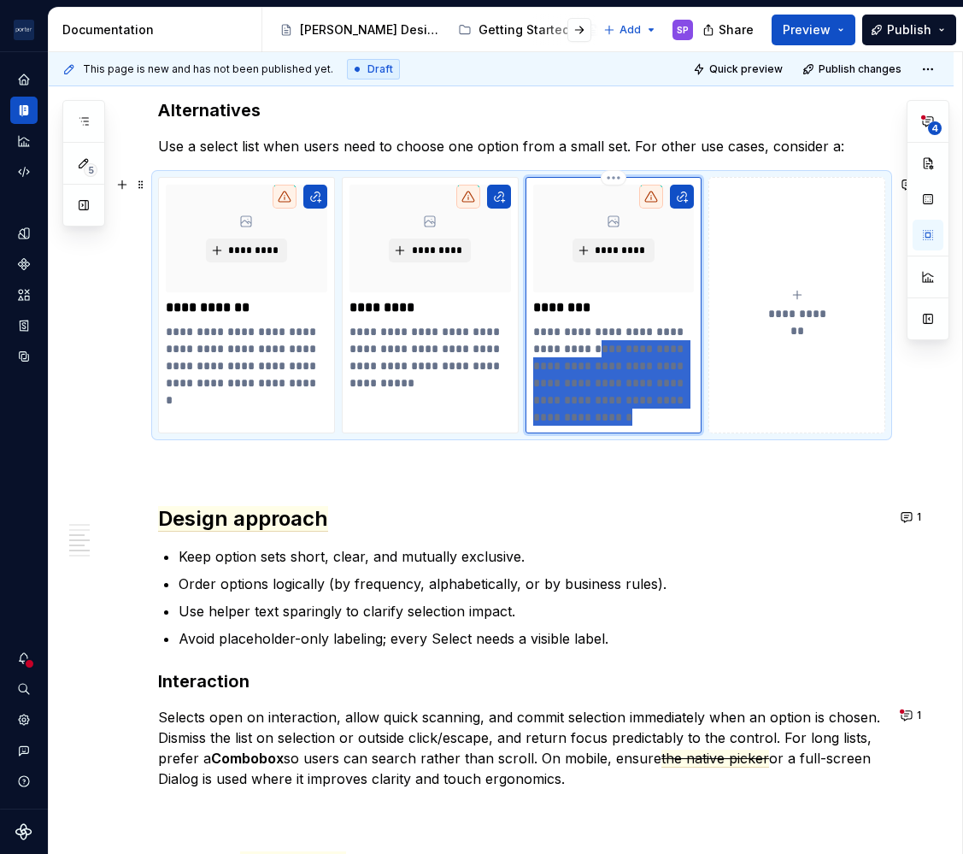
click at [575, 373] on p "**********" at bounding box center [613, 374] width 161 height 103
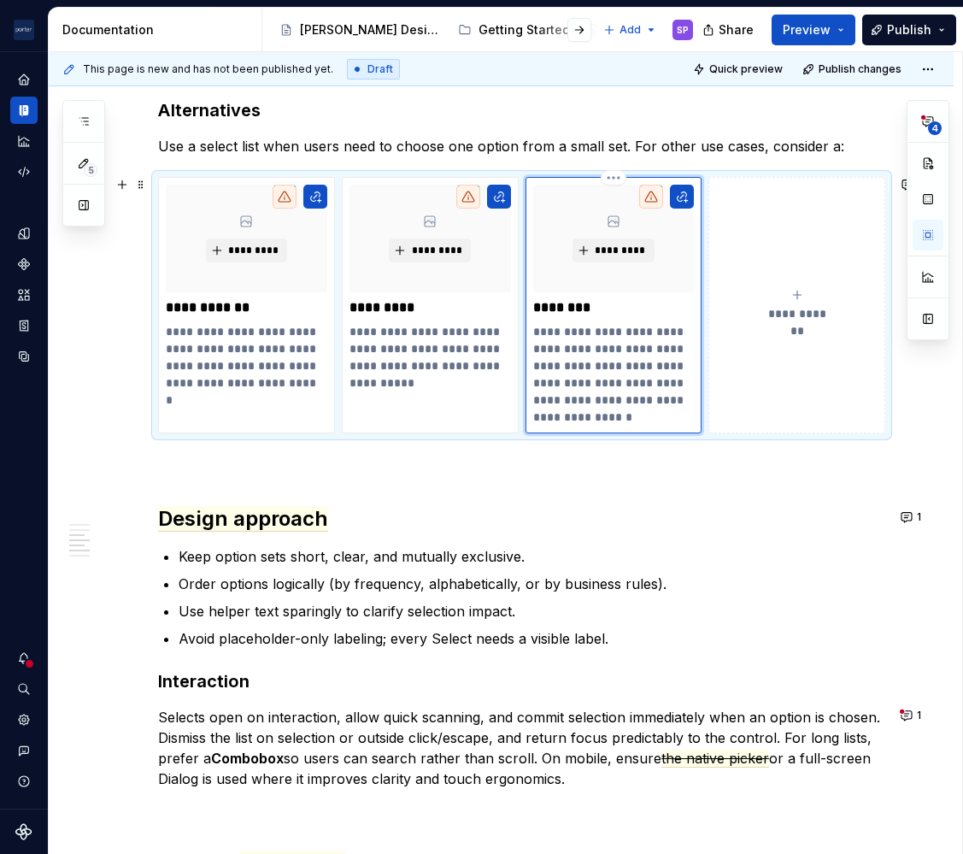
click at [649, 370] on p "**********" at bounding box center [613, 374] width 161 height 103
click at [659, 397] on p "**********" at bounding box center [613, 374] width 161 height 103
click at [573, 333] on p "**********" at bounding box center [613, 374] width 161 height 103
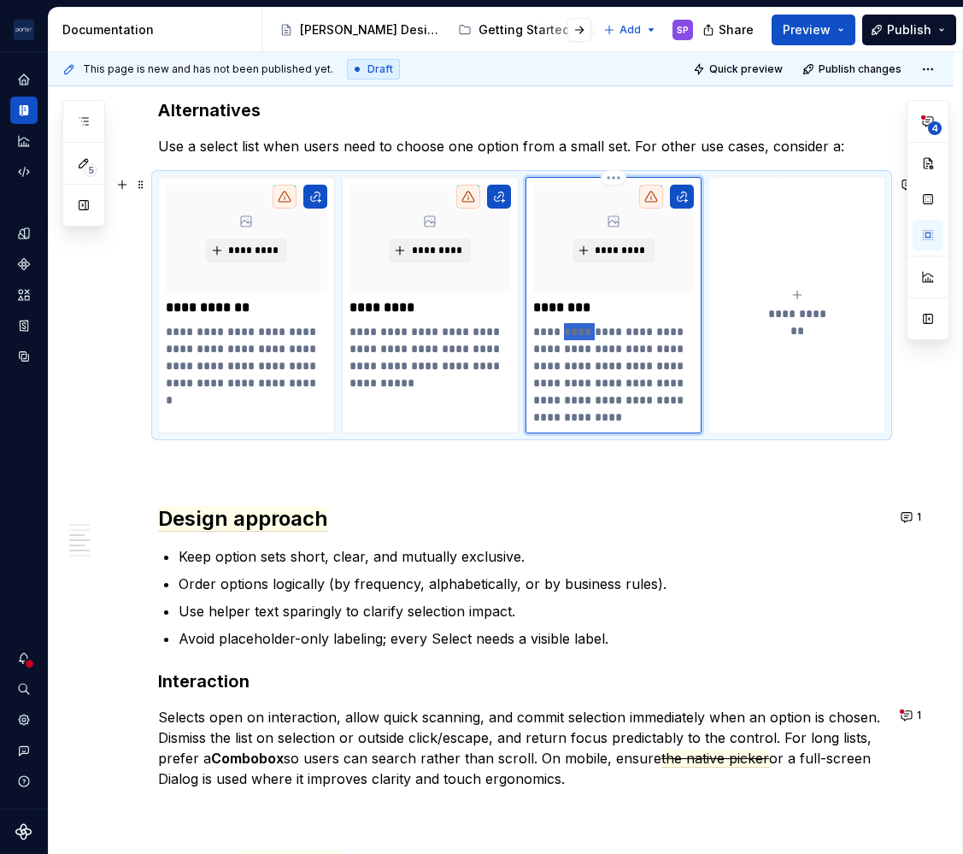
click at [573, 333] on p "**********" at bounding box center [613, 374] width 161 height 103
drag, startPoint x: 641, startPoint y: 333, endPoint x: 603, endPoint y: 344, distance: 39.8
click at [603, 344] on p "**********" at bounding box center [613, 374] width 161 height 103
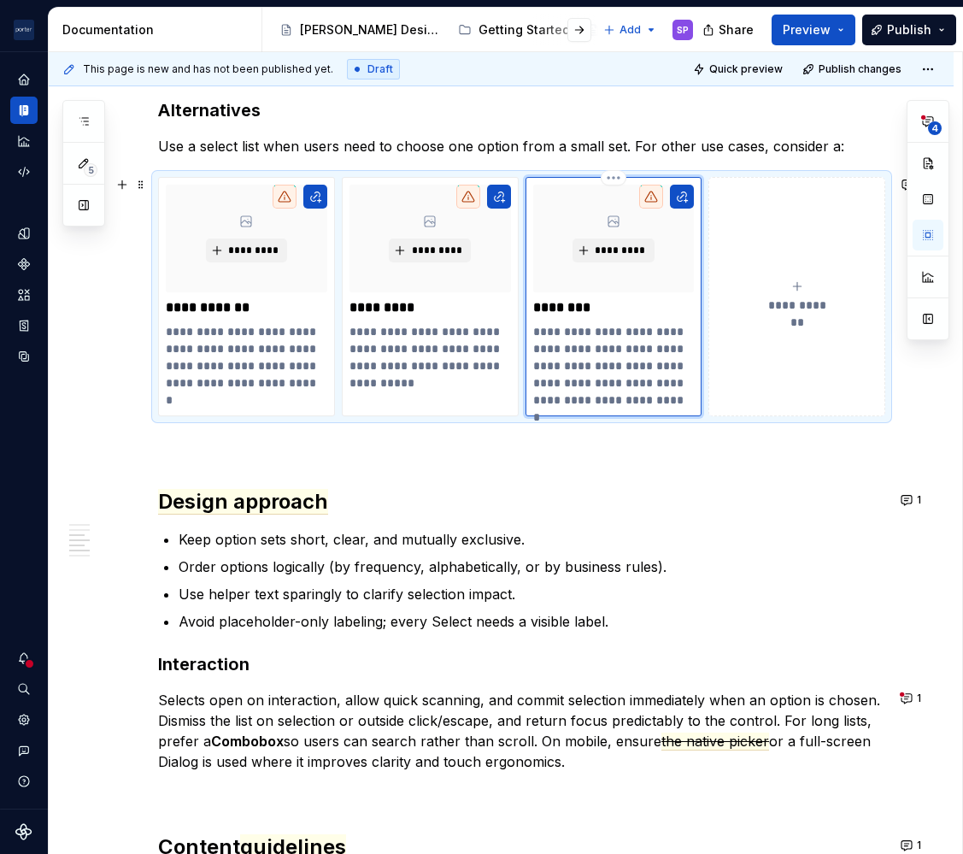
click at [598, 397] on p "**********" at bounding box center [613, 365] width 161 height 85
click at [600, 386] on p "**********" at bounding box center [613, 365] width 161 height 85
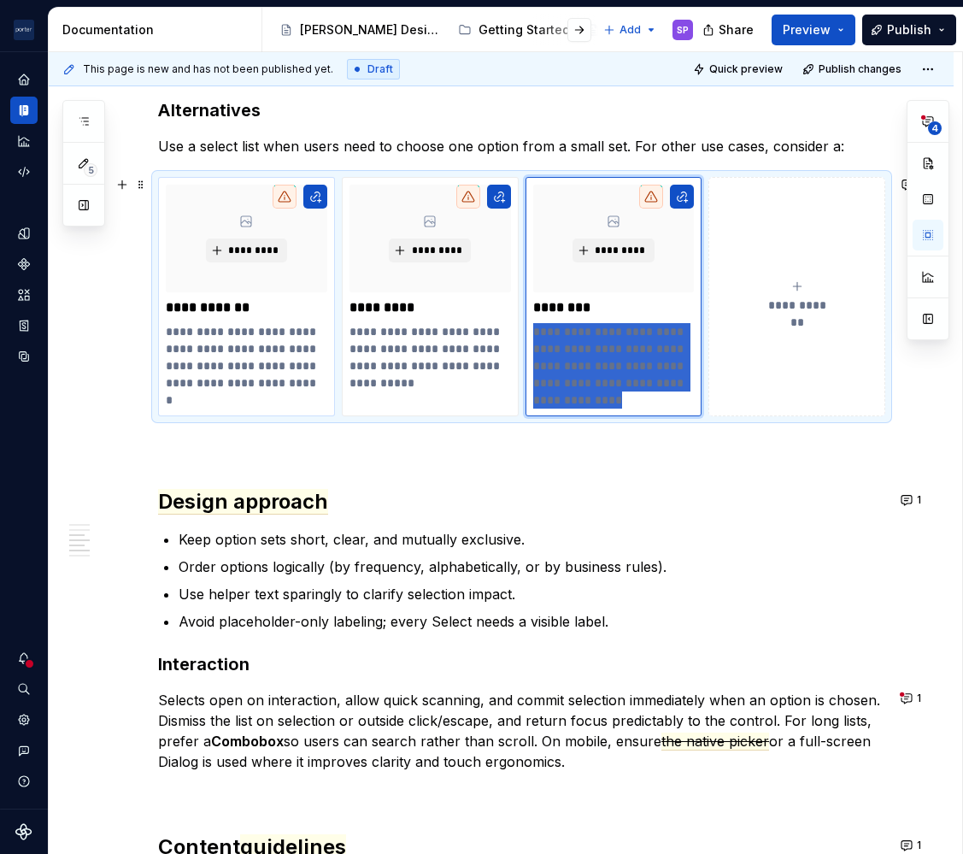
type textarea "*"
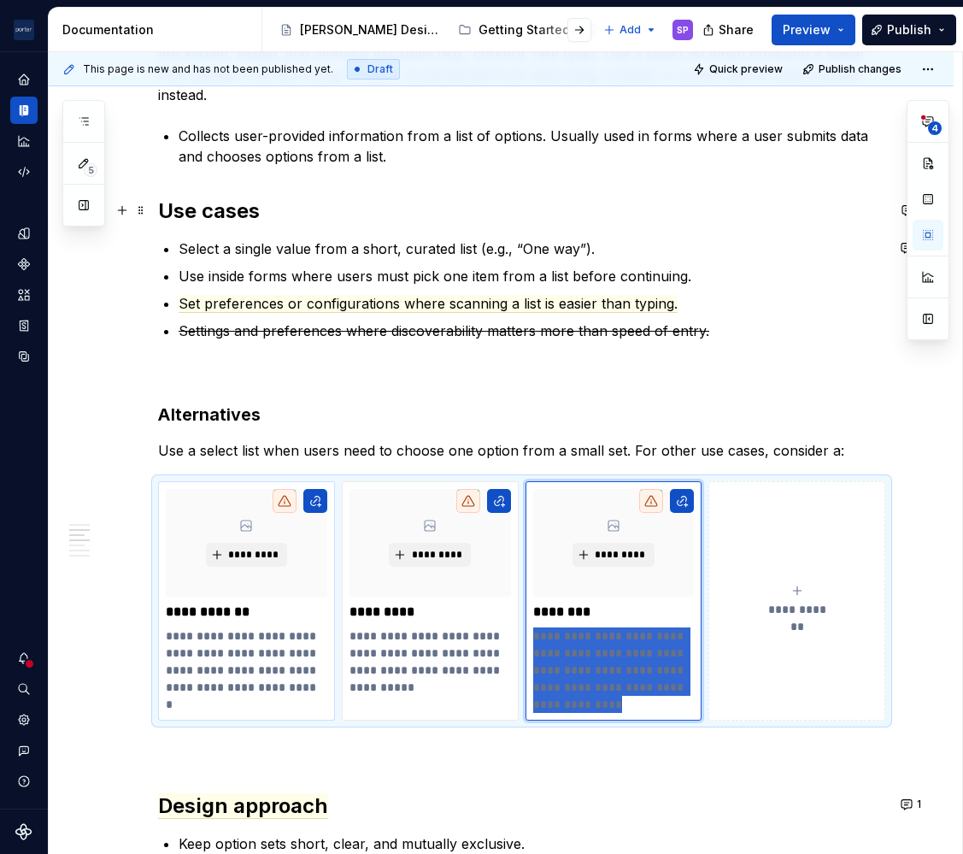
scroll to position [1039, 0]
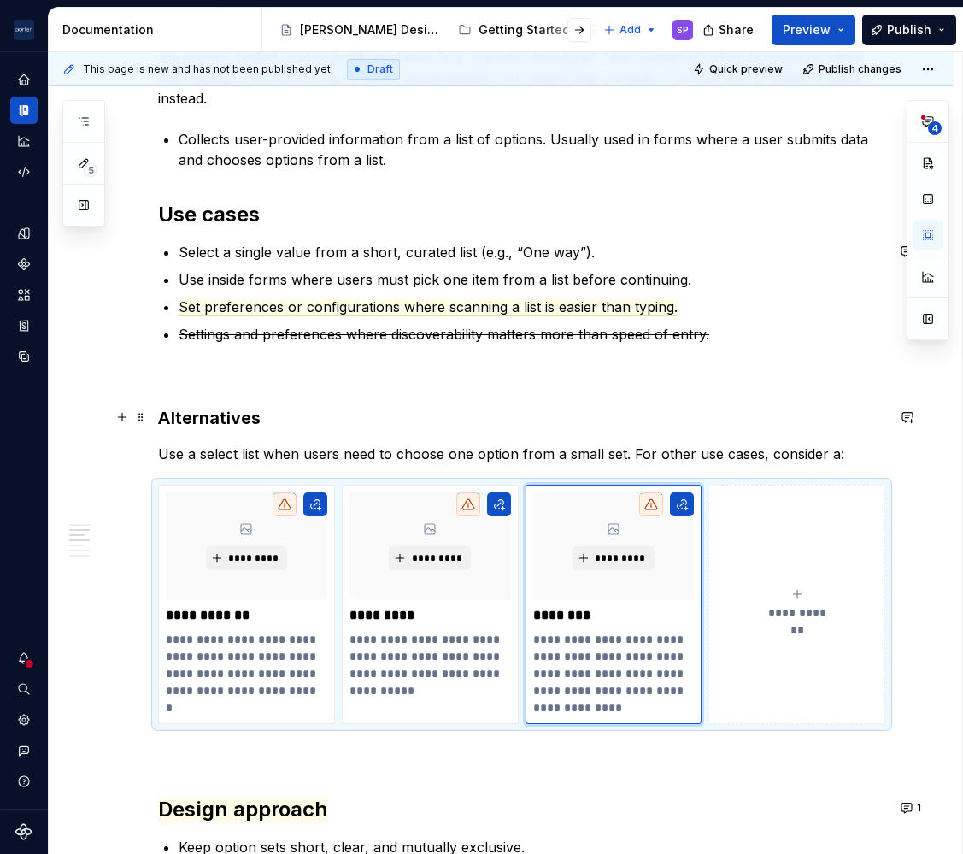
click at [556, 423] on h3 "Alternatives" at bounding box center [521, 418] width 727 height 24
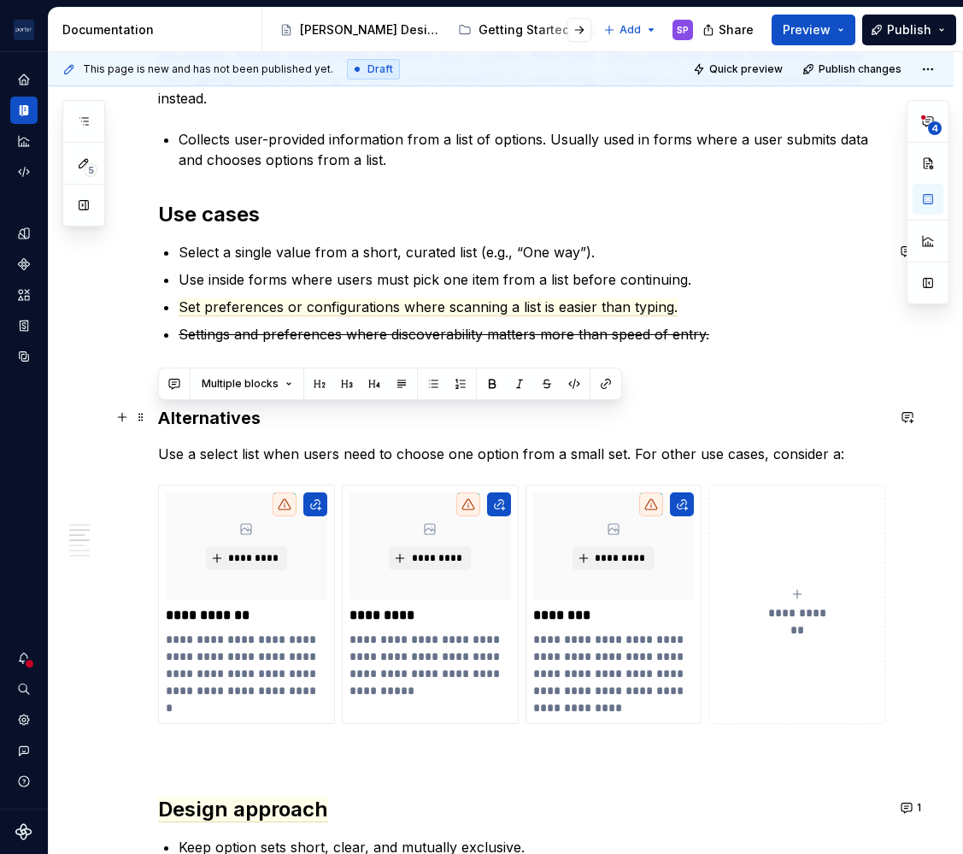
click at [556, 423] on h3 "Alternatives" at bounding box center [521, 418] width 727 height 24
click at [176, 380] on button "button" at bounding box center [174, 384] width 24 height 24
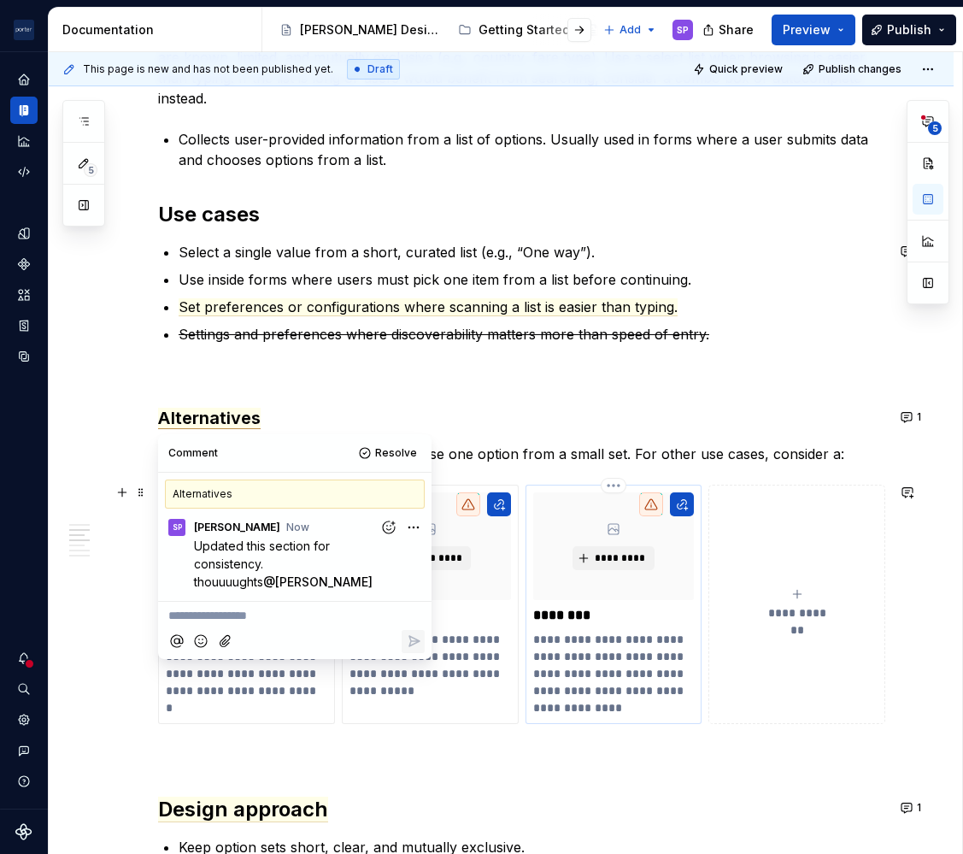
click at [611, 674] on p "**********" at bounding box center [613, 673] width 161 height 85
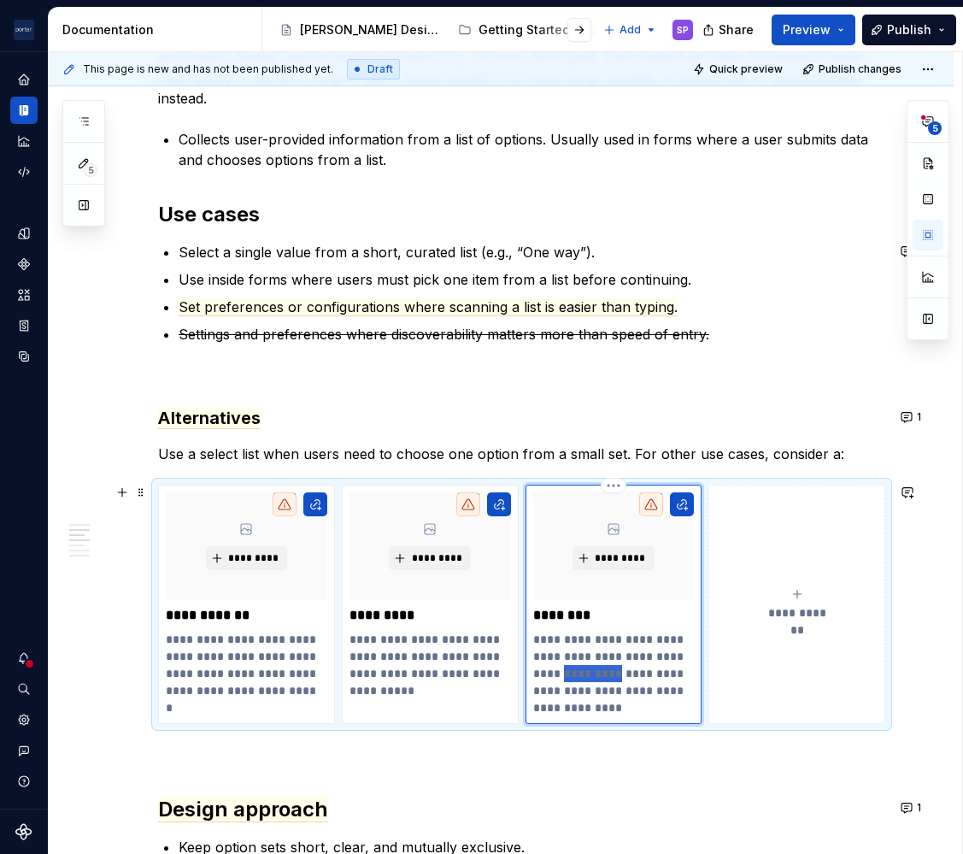
click at [611, 674] on p "**********" at bounding box center [613, 673] width 161 height 85
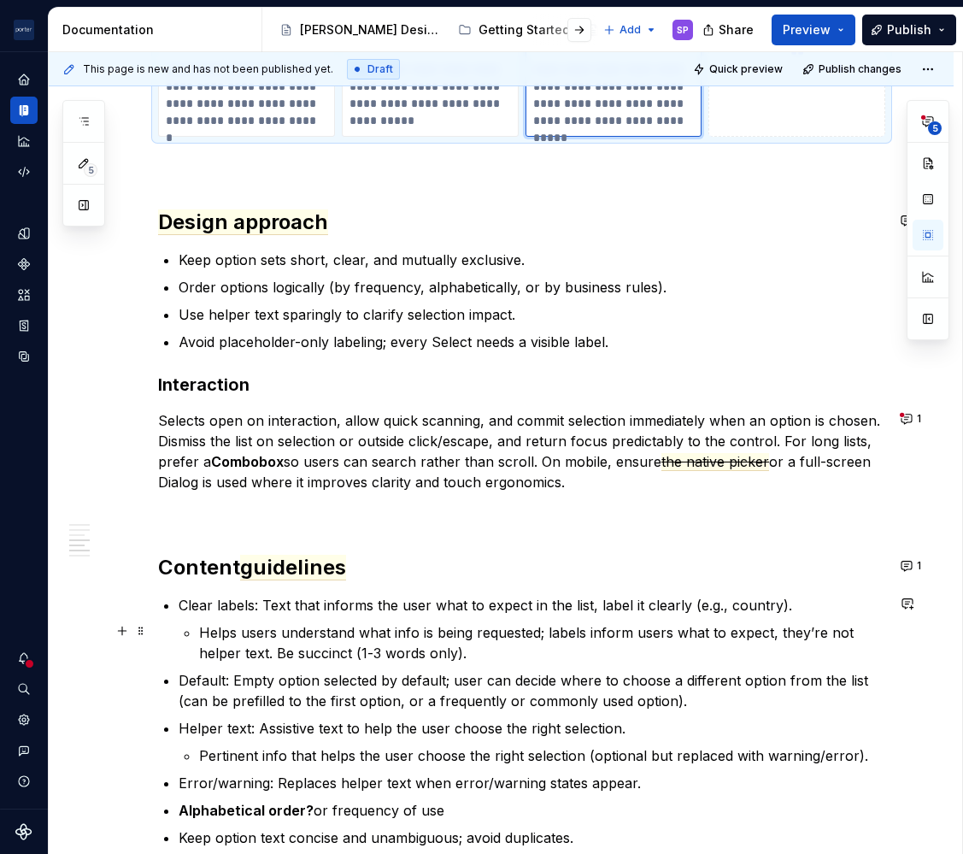
scroll to position [1609, 0]
click at [233, 221] on span "Design approach" at bounding box center [243, 223] width 170 height 26
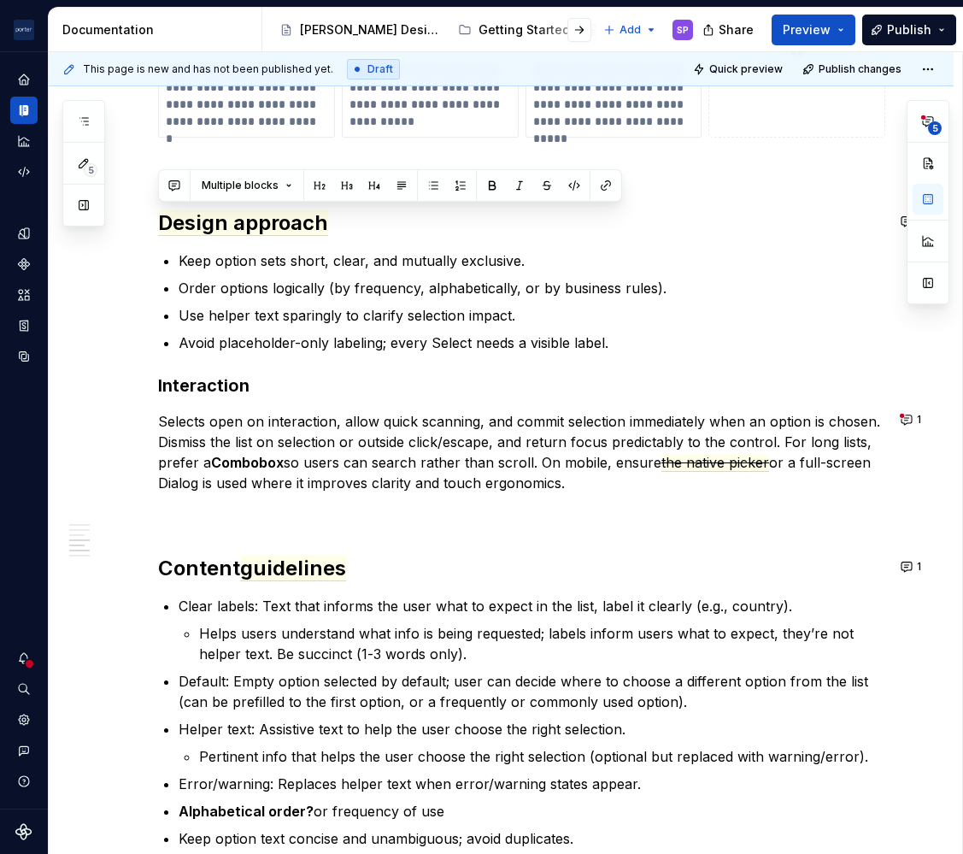
drag, startPoint x: 669, startPoint y: 485, endPoint x: 107, endPoint y: 191, distance: 634.7
click at [107, 191] on div "**********" at bounding box center [501, 89] width 905 height 2763
click at [425, 416] on p "Selects open on interaction, allow quick scanning, and commit selection immedia…" at bounding box center [521, 452] width 727 height 82
drag, startPoint x: 226, startPoint y: 224, endPoint x: 144, endPoint y: 205, distance: 83.4
click at [144, 205] on div "**********" at bounding box center [501, 89] width 905 height 2763
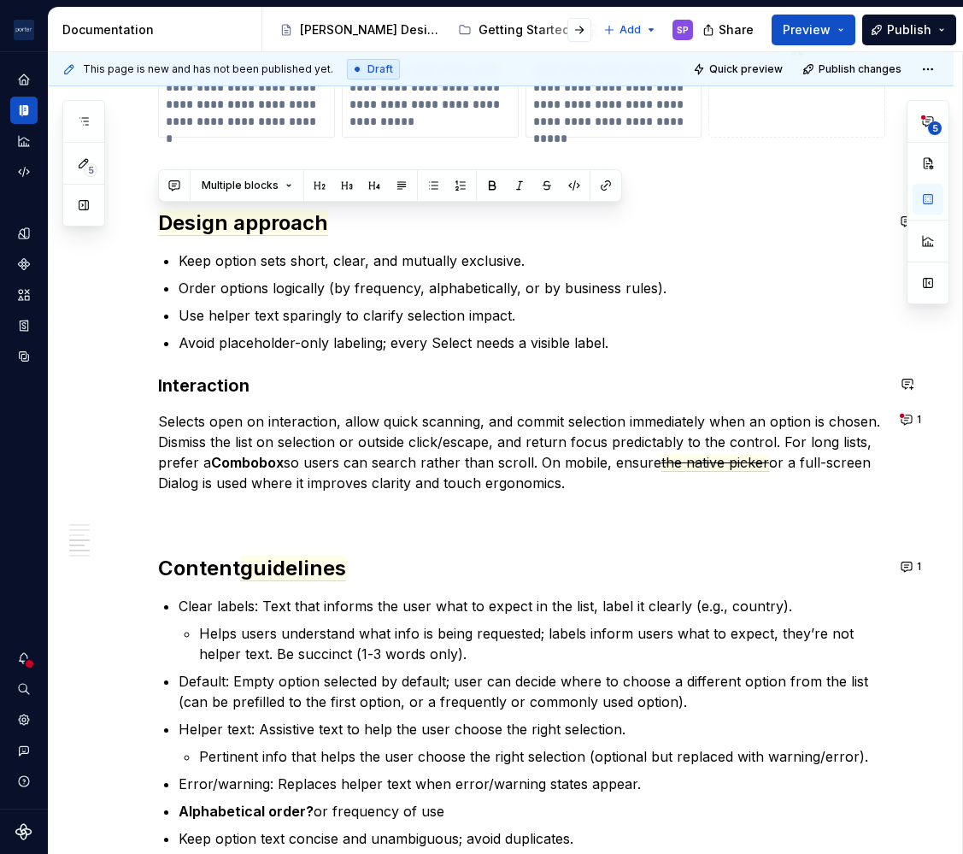
click at [339, 285] on p "Order options logically (by frequency, alphabetically, or by business rules)." at bounding box center [532, 288] width 707 height 21
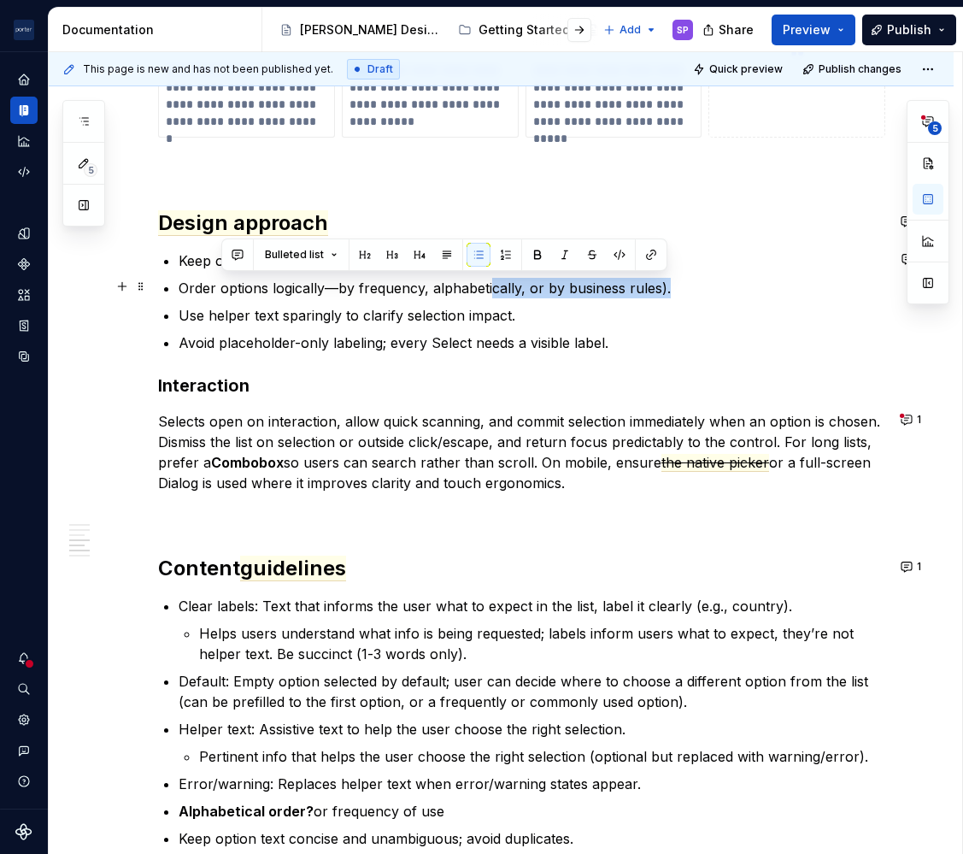
drag, startPoint x: 680, startPoint y: 287, endPoint x: 492, endPoint y: 289, distance: 188.9
click at [492, 289] on p "Order options logically—by frequency, alphabetically, or by business rules)." at bounding box center [532, 288] width 707 height 21
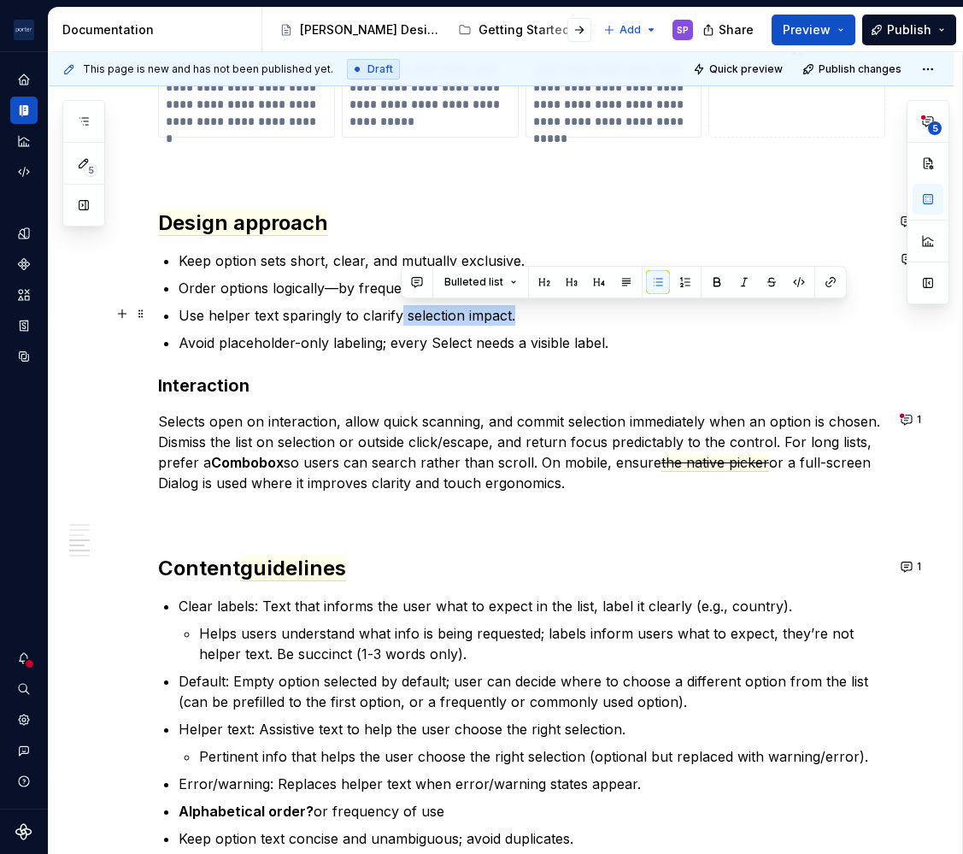
drag, startPoint x: 545, startPoint y: 314, endPoint x: 402, endPoint y: 310, distance: 142.8
click at [402, 310] on p "Use helper text sparingly to clarify selection impact." at bounding box center [532, 315] width 707 height 21
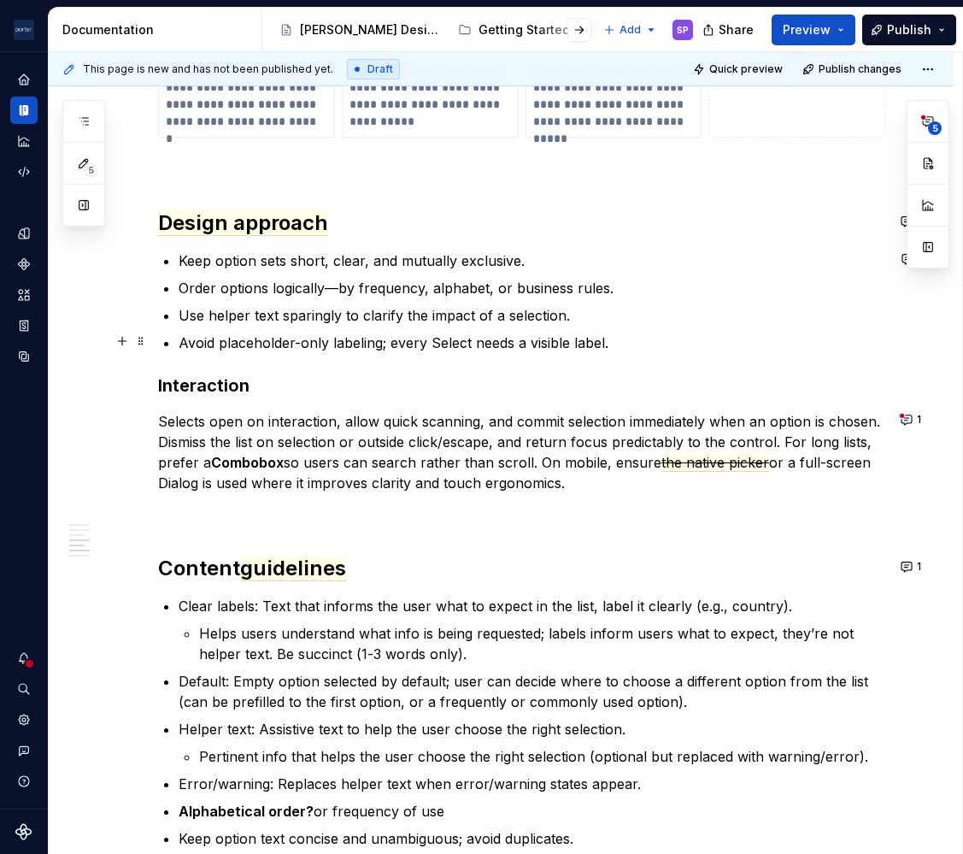
click at [436, 339] on p "Avoid placeholder-only labeling; every Select needs a visible label." at bounding box center [532, 343] width 707 height 21
click at [436, 339] on p "Avoid placeholder-only labeling; every list needs a visible label." at bounding box center [532, 343] width 707 height 21
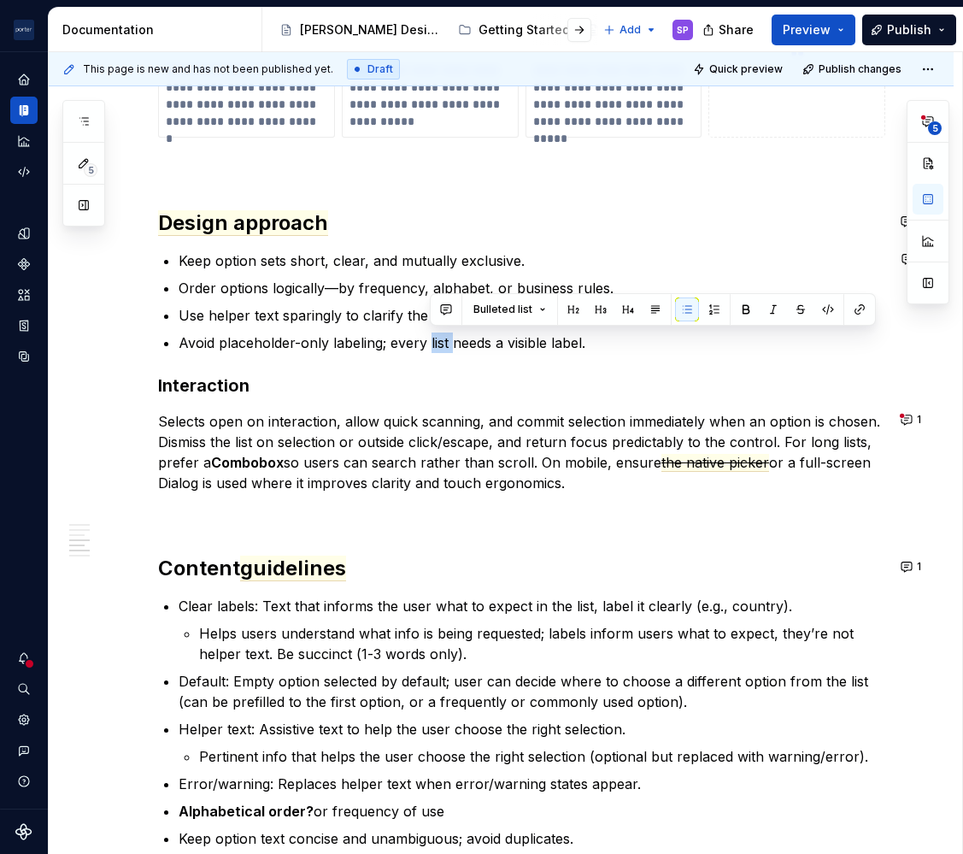
click at [436, 339] on p "Avoid placeholder-only labeling; every list needs a visible label." at bounding box center [532, 343] width 707 height 21
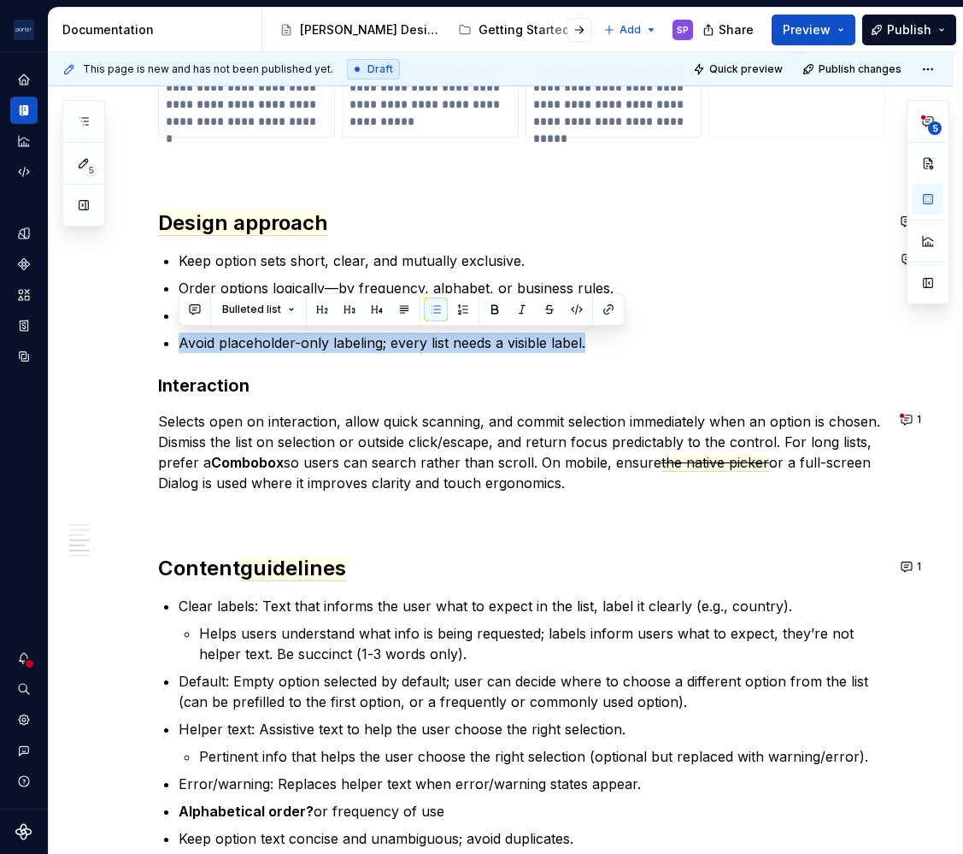
type textarea "*"
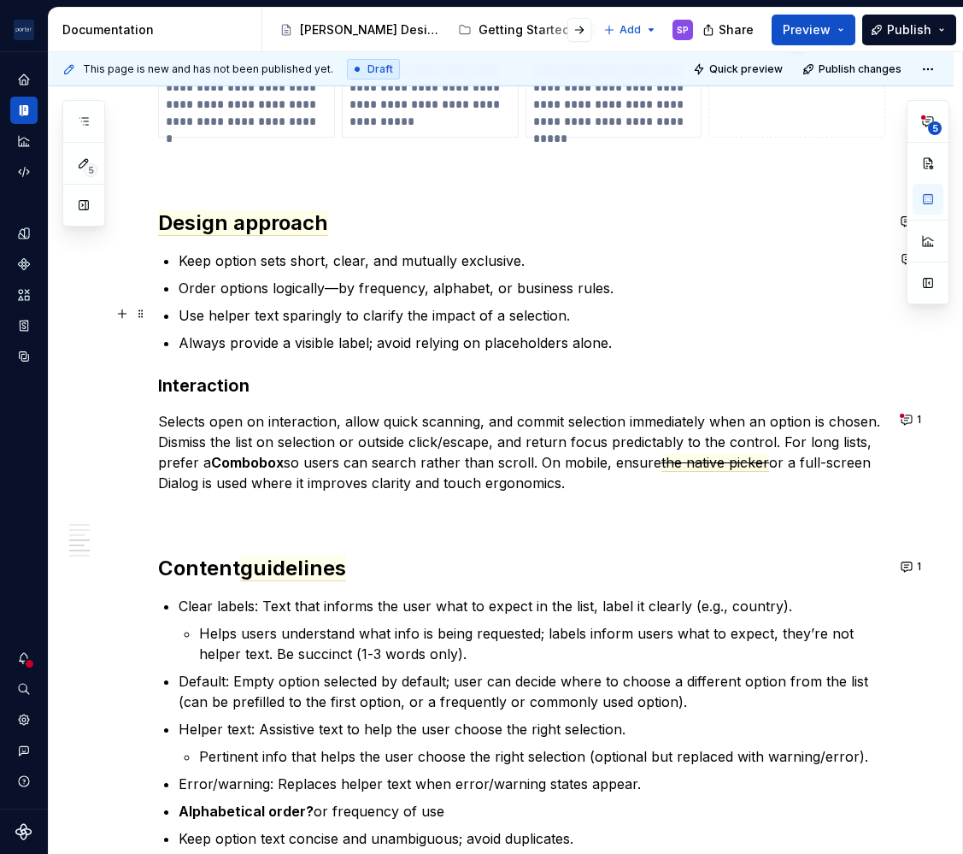
click at [485, 299] on ul "Keep option sets short, clear, and mutually exclusive. Order options logically—…" at bounding box center [532, 301] width 707 height 103
click at [448, 329] on ul "Keep option sets short, clear, and mutually exclusive. Order options logically—…" at bounding box center [532, 301] width 707 height 103
click at [438, 299] on ul "Keep option sets short, clear, and mutually exclusive. Order options logically—…" at bounding box center [532, 301] width 707 height 103
click at [435, 285] on p "Order options logically—by frequency, alphabet, or business rules." at bounding box center [532, 288] width 707 height 21
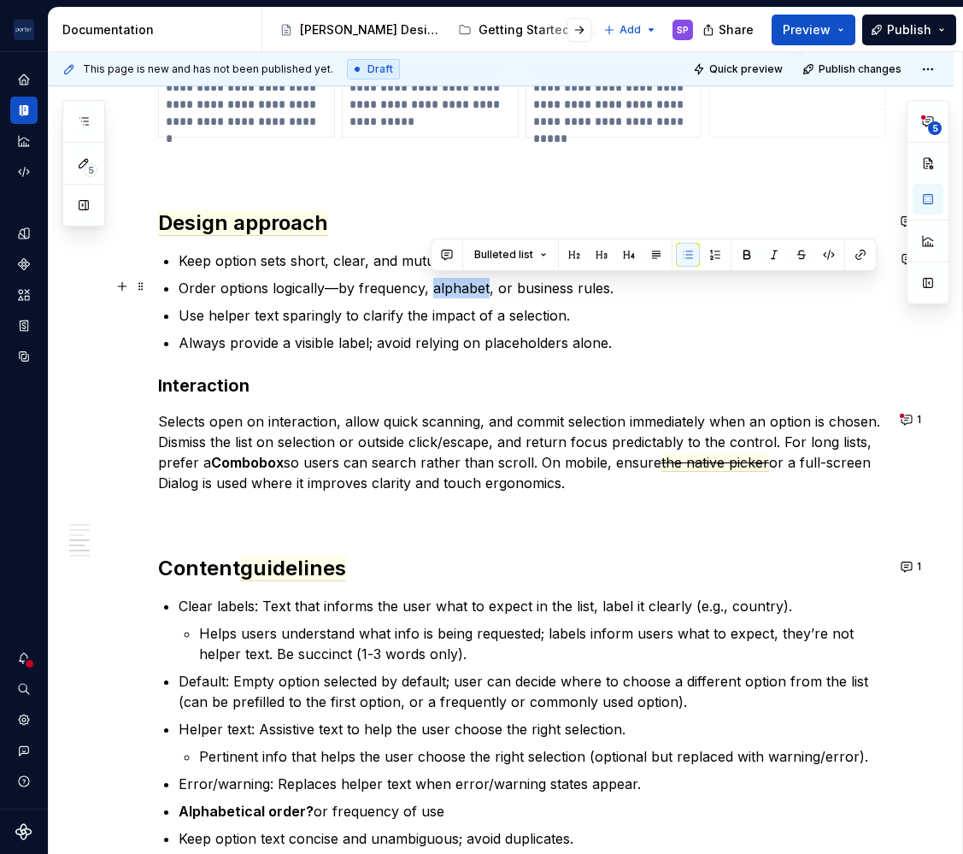
click at [435, 285] on p "Order options logically—by frequency, alphabet, or business rules." at bounding box center [532, 288] width 707 height 21
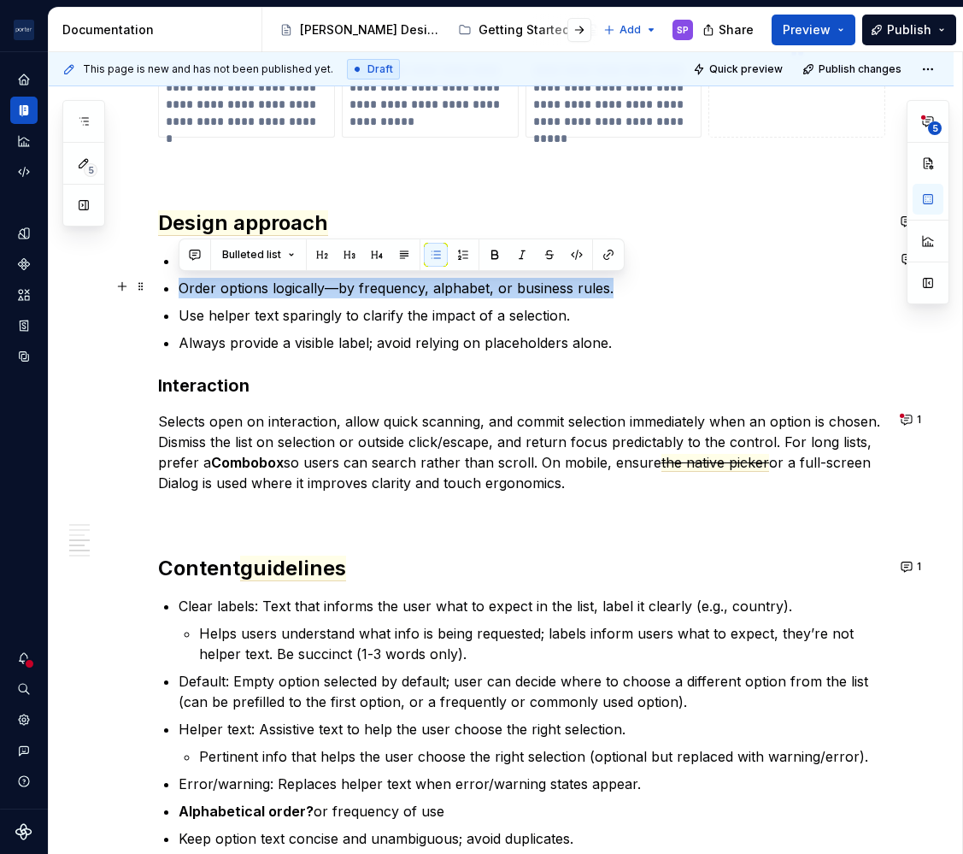
click at [435, 285] on p "Order options logically—by frequency, alphabet, or business rules." at bounding box center [532, 288] width 707 height 21
click at [202, 244] on button "button" at bounding box center [195, 255] width 24 height 24
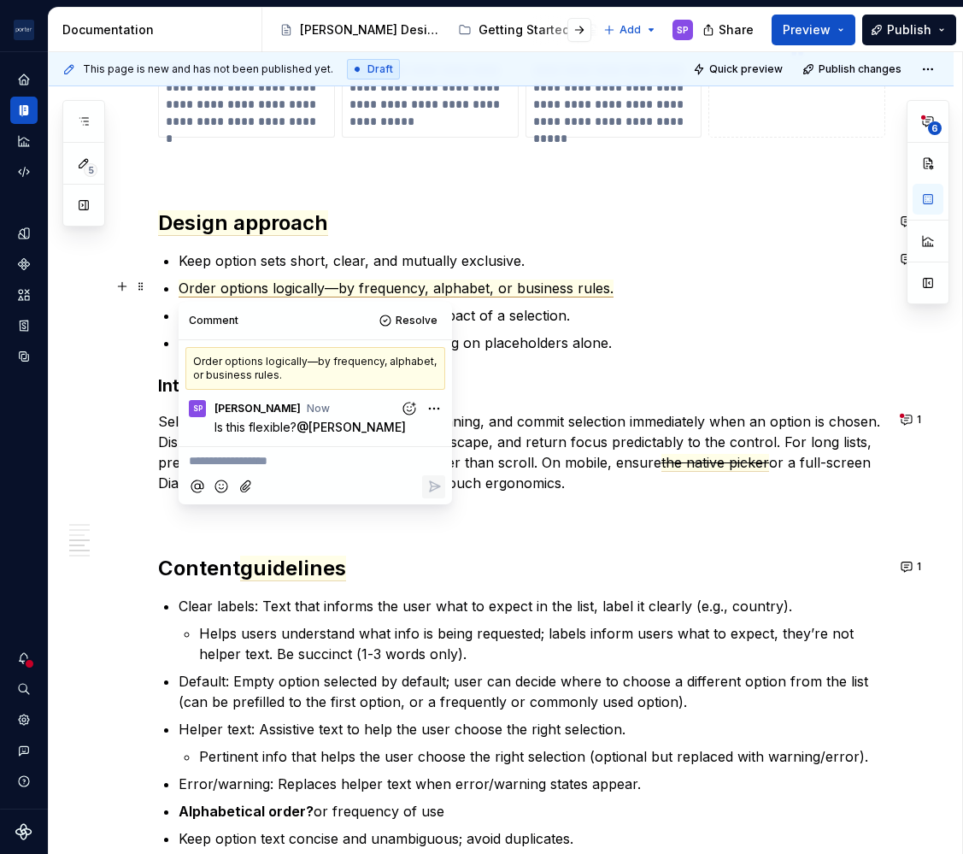
click at [423, 278] on p "Order options logically—by frequency, alphabet, or business rules." at bounding box center [532, 288] width 707 height 21
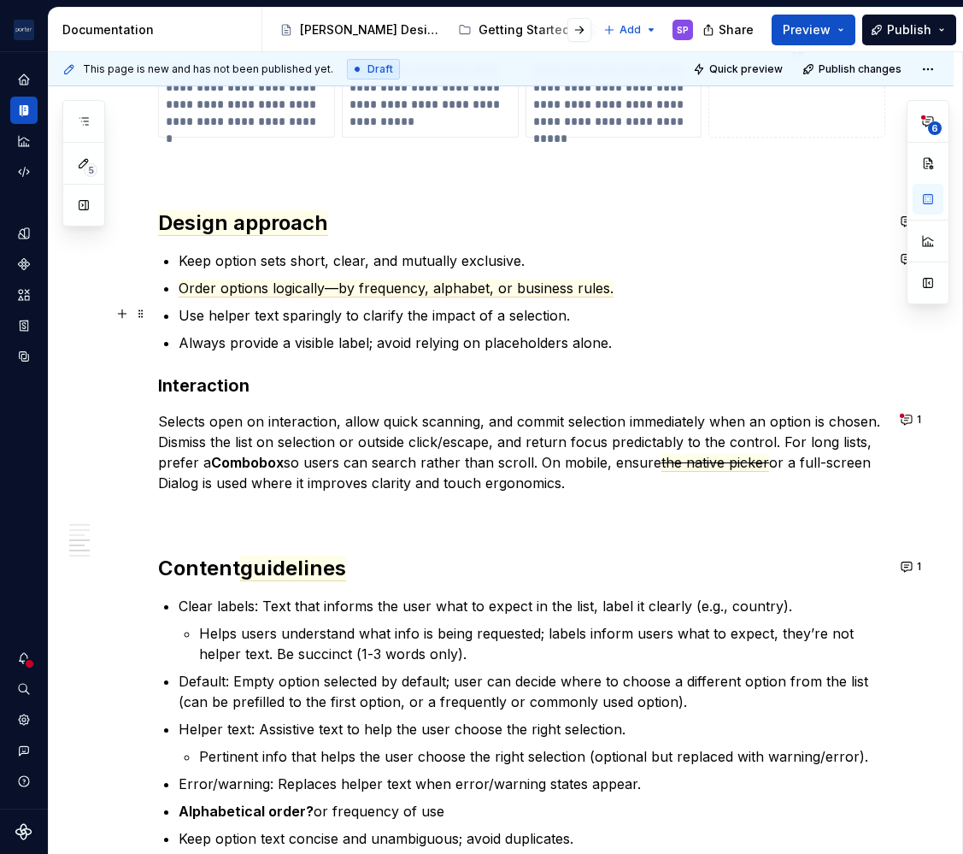
click at [423, 315] on p "Use helper text sparingly to clarify the impact of a selection." at bounding box center [532, 315] width 707 height 21
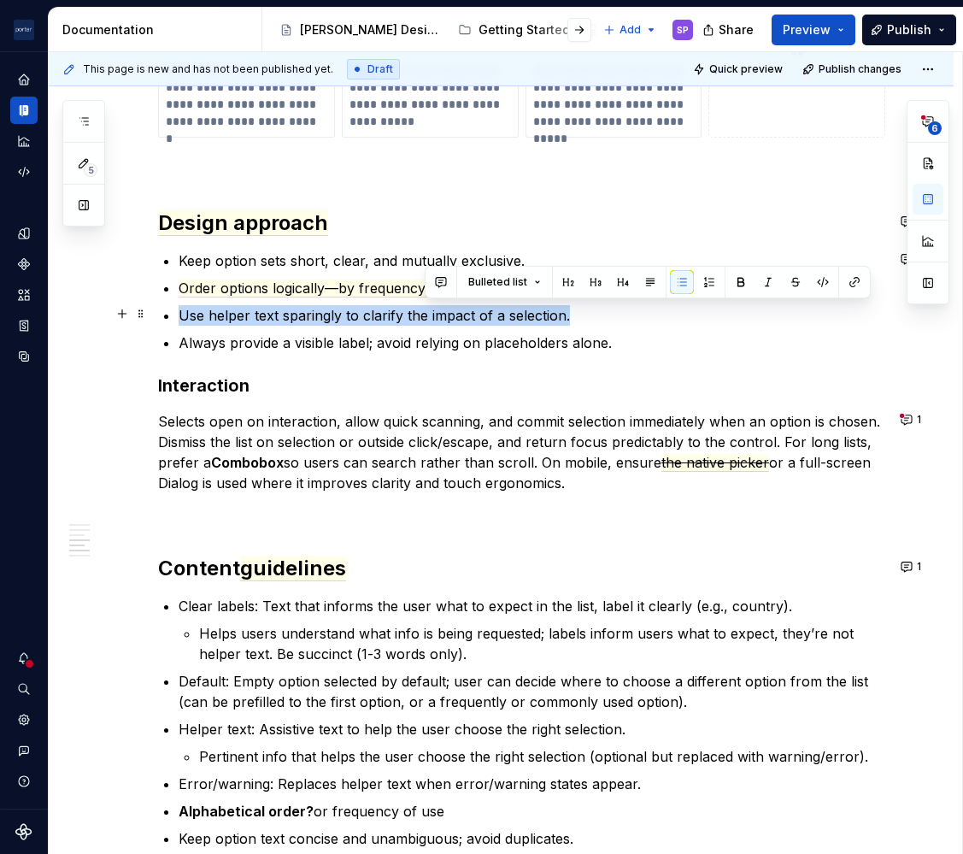
click at [423, 315] on p "Use helper text sparingly to clarify the impact of a selection." at bounding box center [532, 315] width 707 height 21
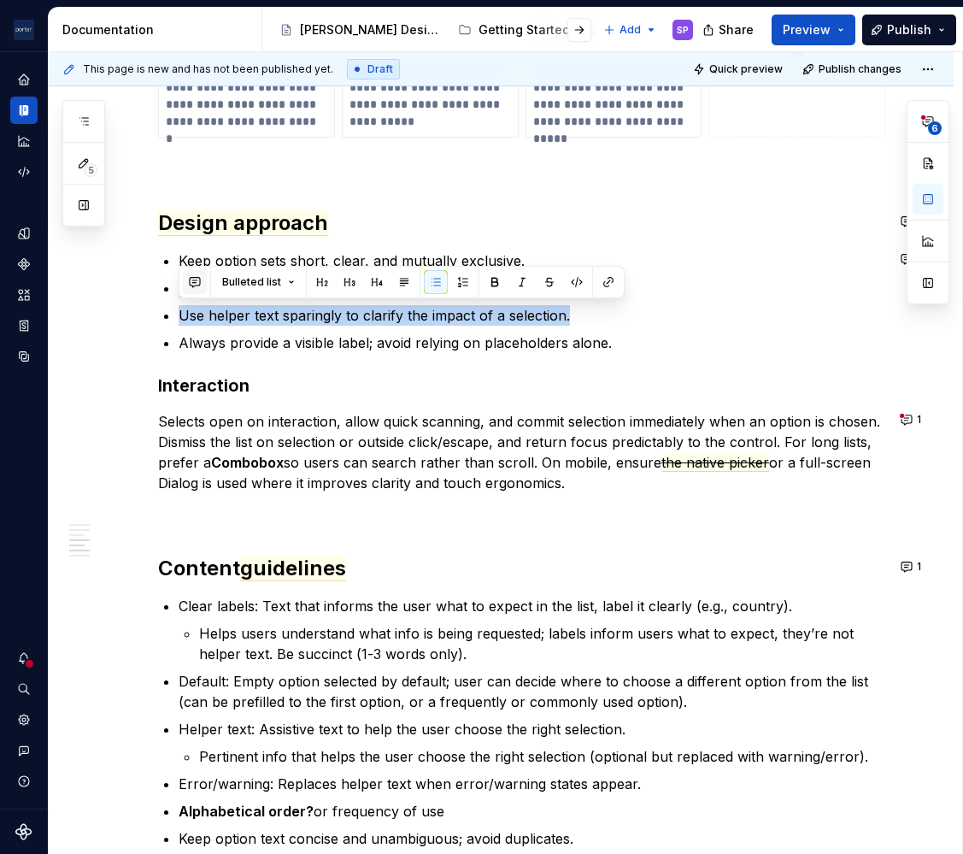
click at [192, 286] on button "button" at bounding box center [195, 282] width 24 height 24
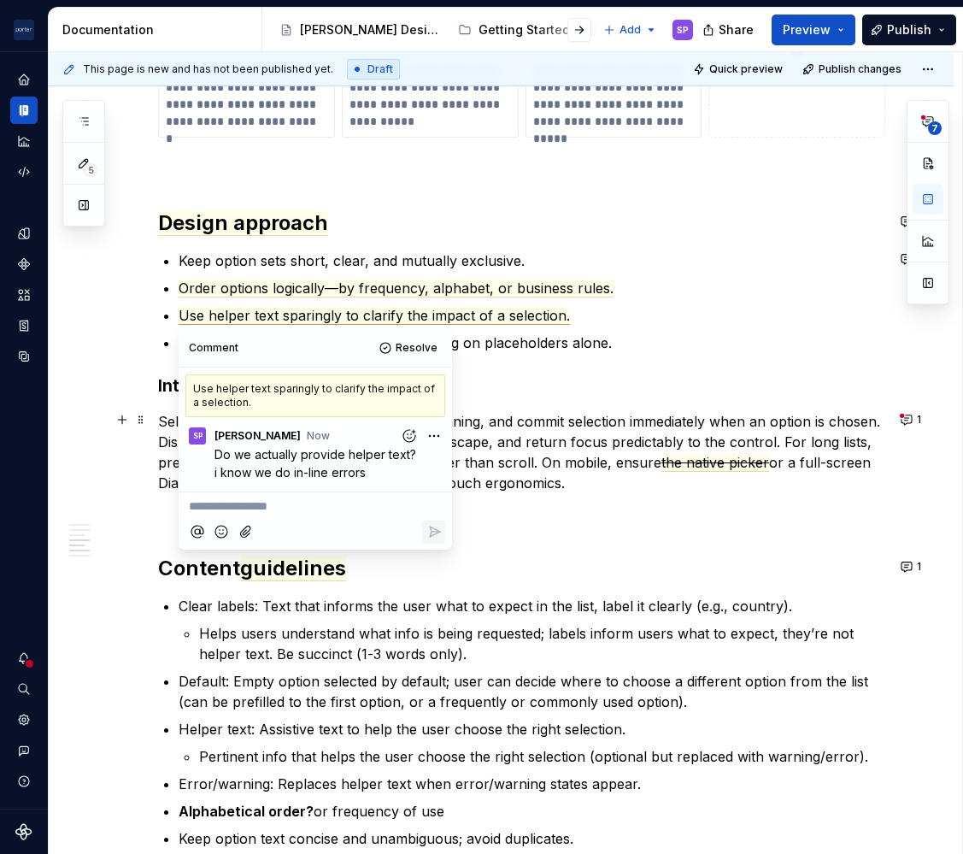
click at [558, 428] on p "Selects open on interaction, allow quick scanning, and commit selection immedia…" at bounding box center [521, 452] width 727 height 82
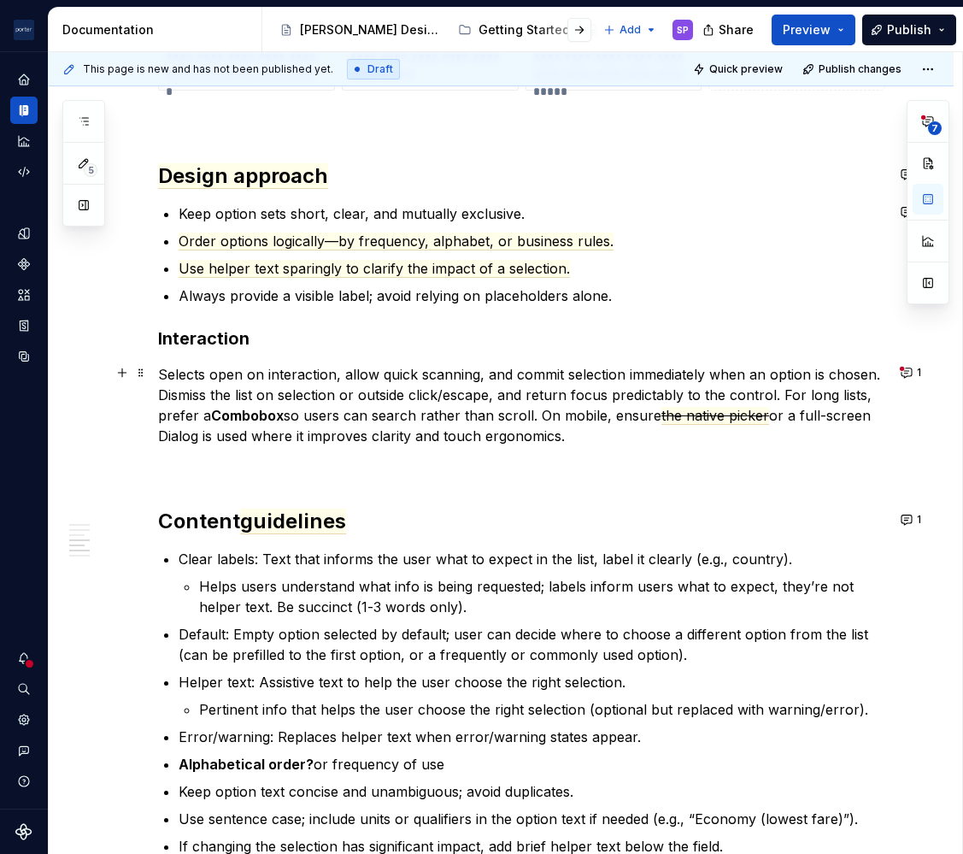
scroll to position [1660, 0]
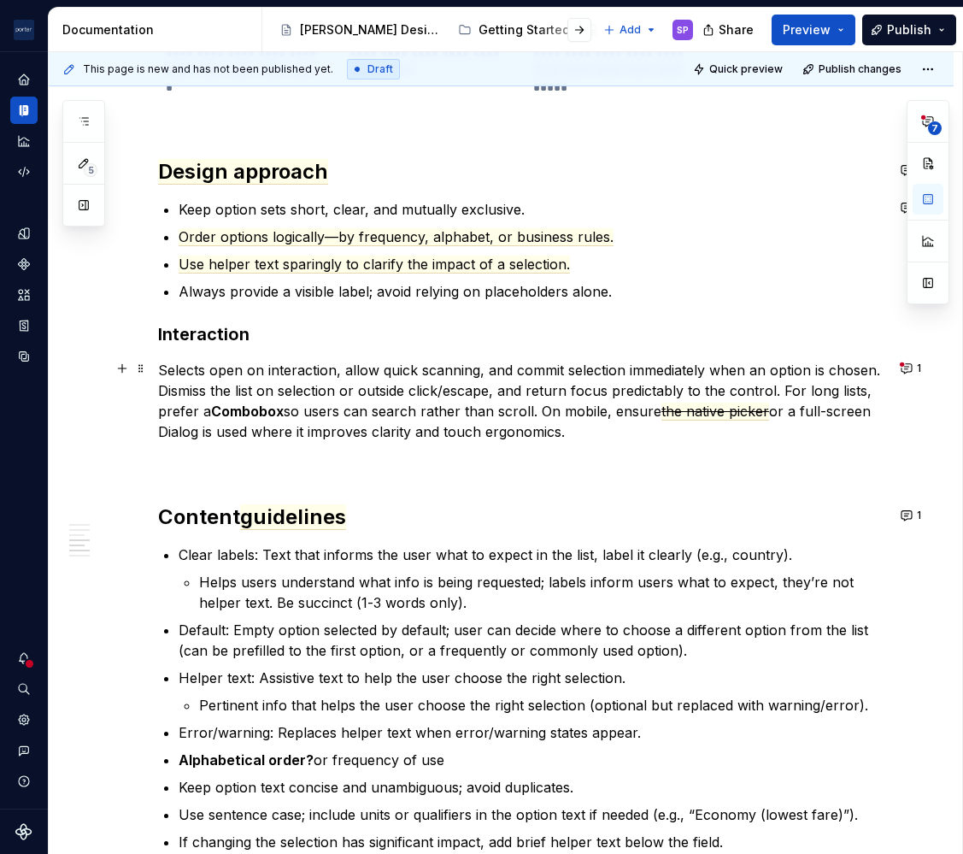
click at [223, 372] on p "Selects open on interaction, allow quick scanning, and commit selection immedia…" at bounding box center [521, 401] width 727 height 82
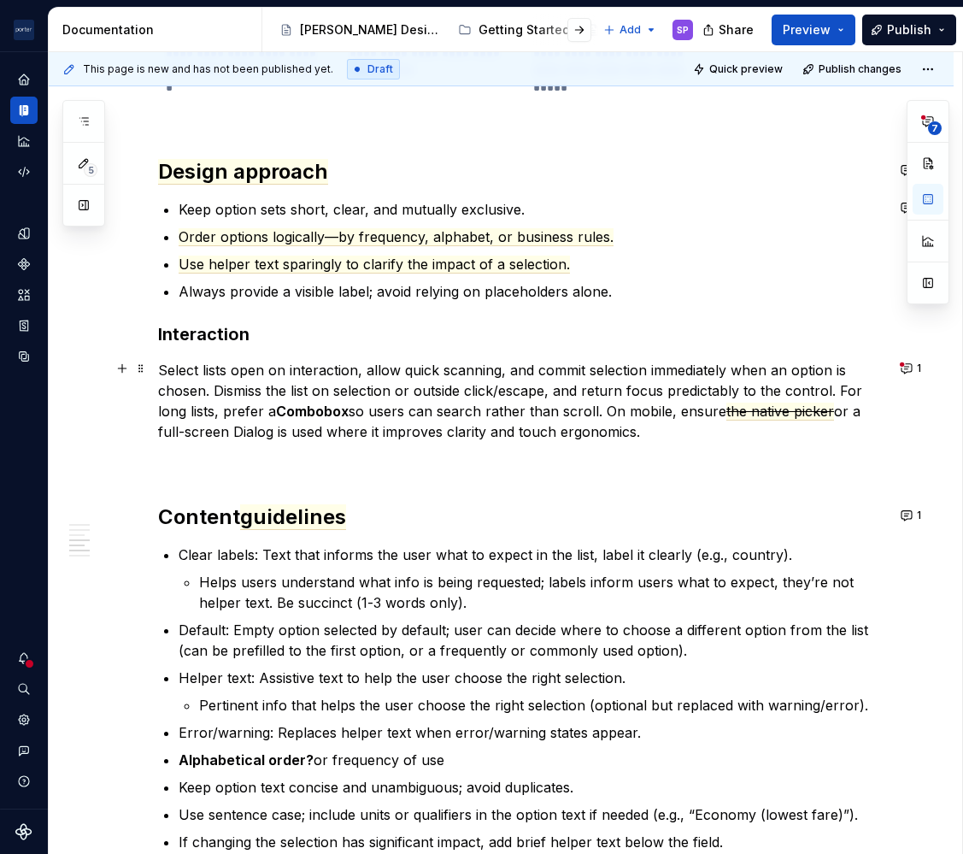
click at [375, 361] on p "Select lists open on interaction, allow quick scanning, and commit selection im…" at bounding box center [521, 401] width 727 height 82
click at [528, 371] on p "Select lists open on interaction, allowing quick scanning, and commit selection…" at bounding box center [521, 401] width 727 height 82
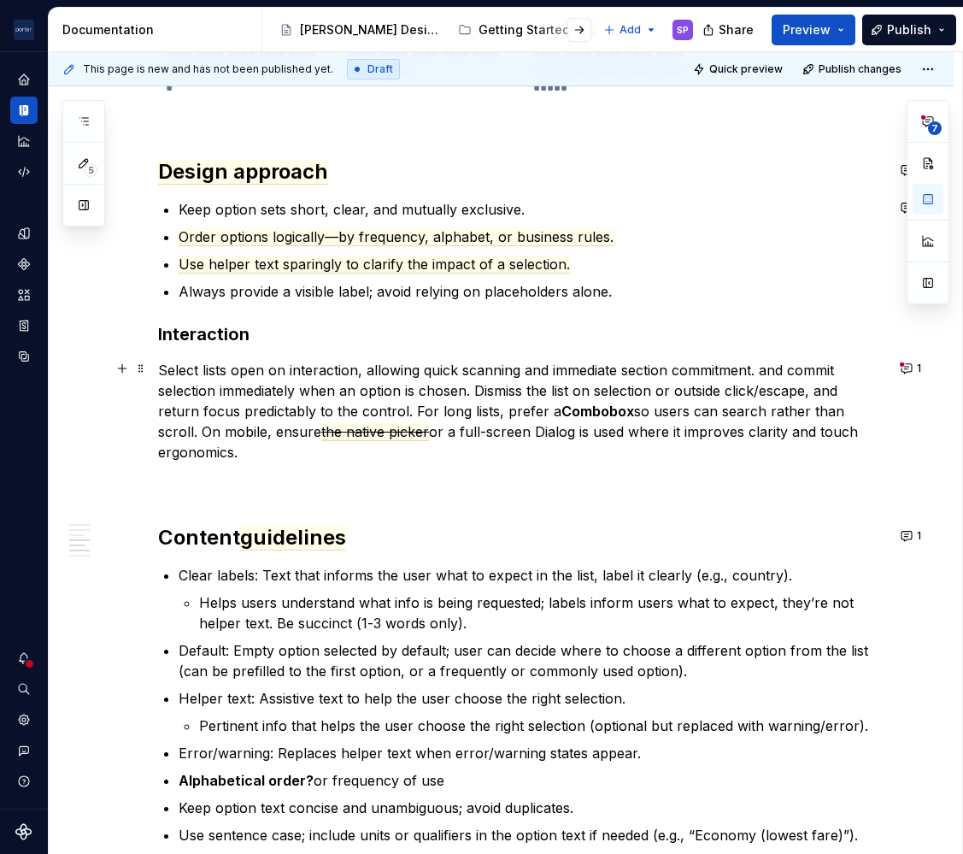
click at [641, 374] on p "Select lists open on interaction, allowing quick scanning and immediate section…" at bounding box center [521, 411] width 727 height 103
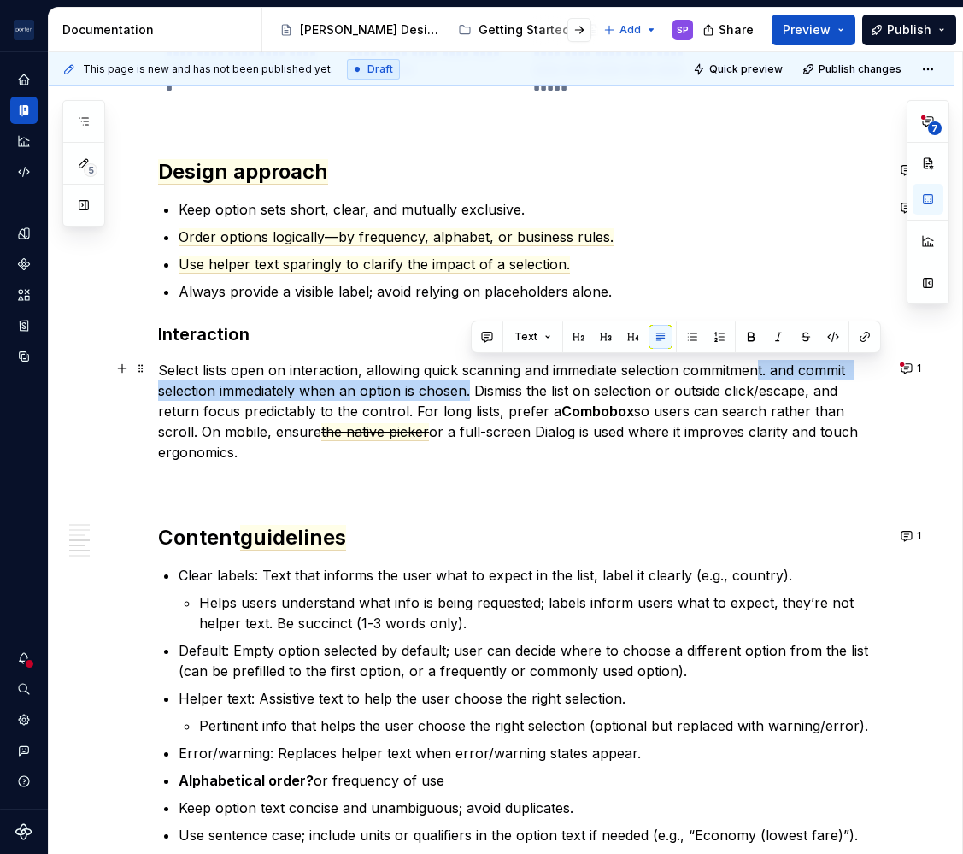
drag, startPoint x: 471, startPoint y: 393, endPoint x: 762, endPoint y: 366, distance: 291.9
click at [762, 366] on p "Select lists open on interaction, allowing quick scanning and immediate selecti…" at bounding box center [521, 411] width 727 height 103
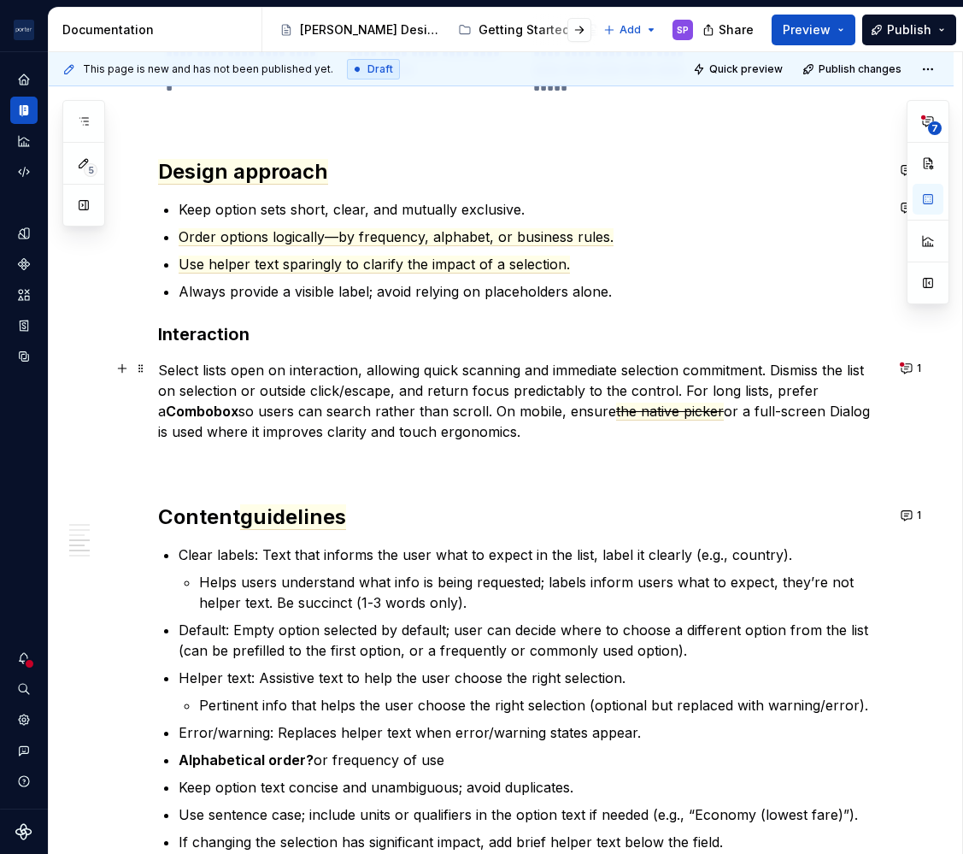
click at [791, 371] on p "Select lists open on interaction, allowing quick scanning and immediate selecti…" at bounding box center [521, 401] width 727 height 82
click at [517, 403] on p "Select lists open on interaction, allowing quick scanning and immediate selecti…" at bounding box center [521, 401] width 727 height 82
click at [855, 368] on p "Select lists open on interaction, allowing quick scanning and immediate selecti…" at bounding box center [521, 401] width 727 height 82
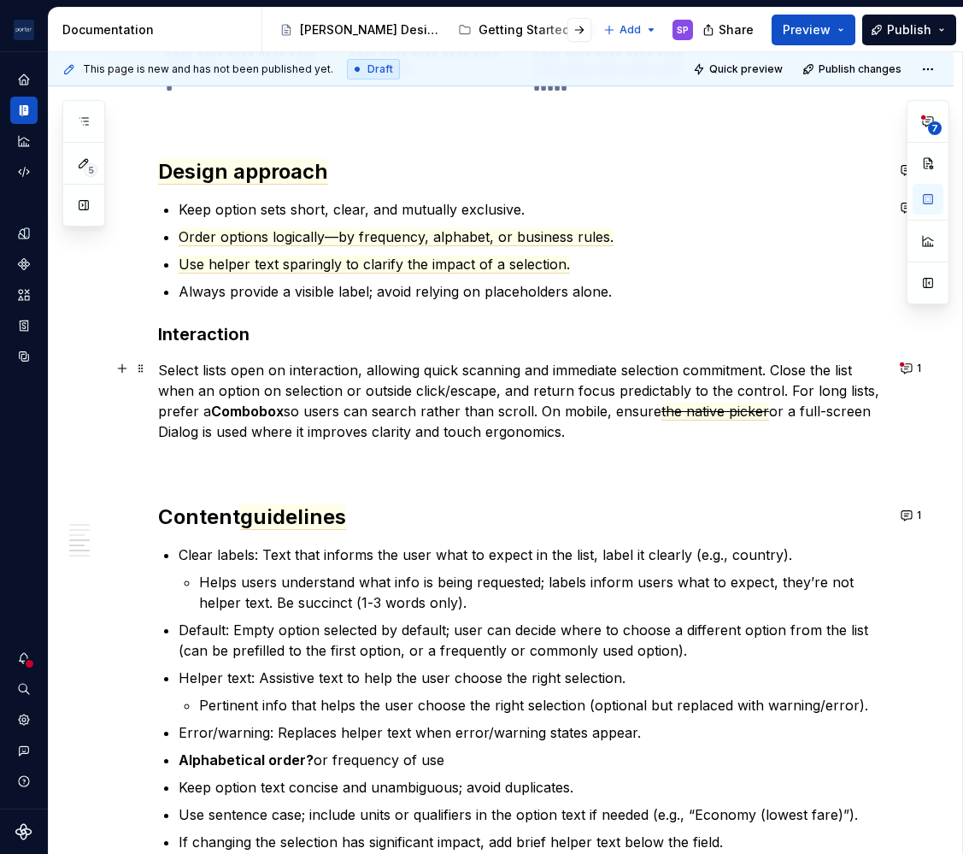
click at [215, 395] on p "Select lists open on interaction, allowing quick scanning and immediate selecti…" at bounding box center [521, 401] width 727 height 82
click at [262, 393] on p "Select lists open on interaction, allowing quick scanning and immediate selecti…" at bounding box center [521, 401] width 727 height 82
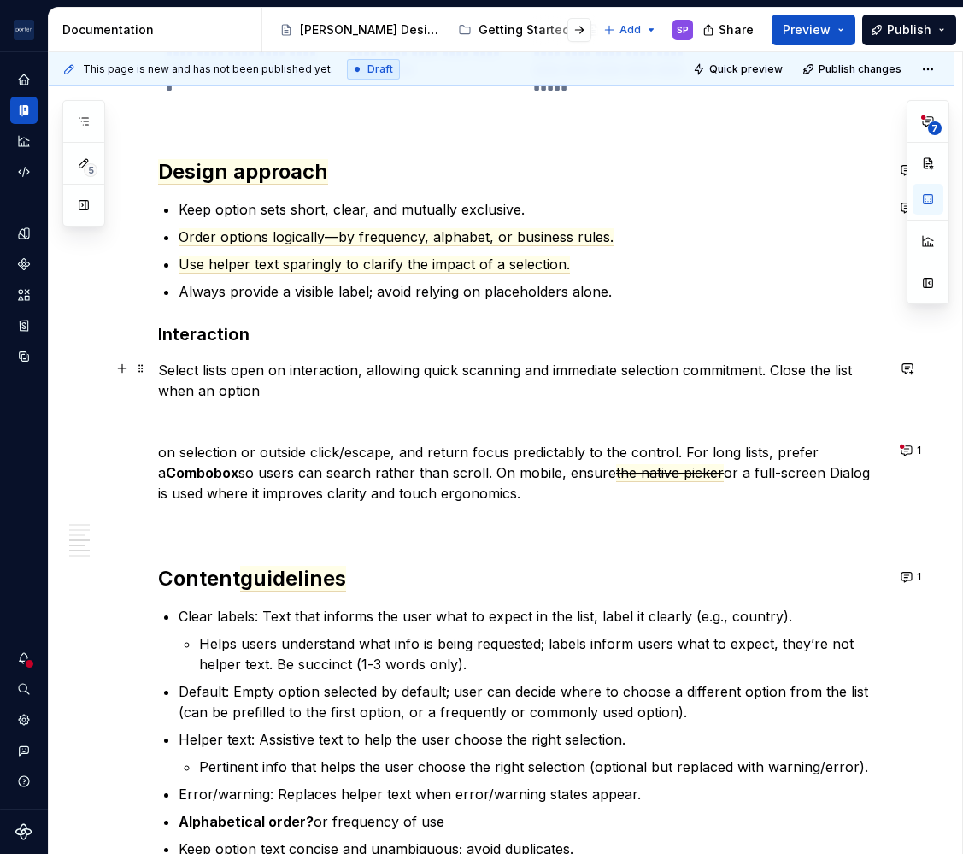
click at [277, 392] on p "Select lists open on interaction, allowing quick scanning and immediate selecti…" at bounding box center [521, 380] width 727 height 41
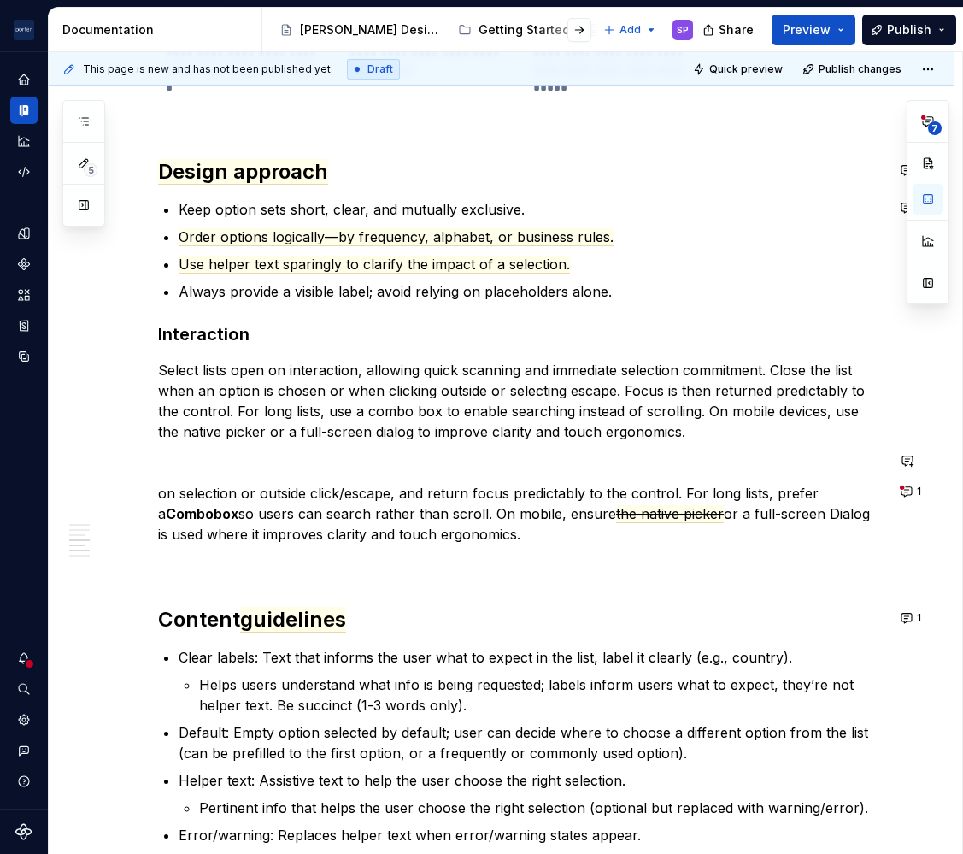
click at [906, 476] on div "**********" at bounding box center [501, 89] width 905 height 2865
click at [905, 490] on button "1" at bounding box center [912, 492] width 33 height 24
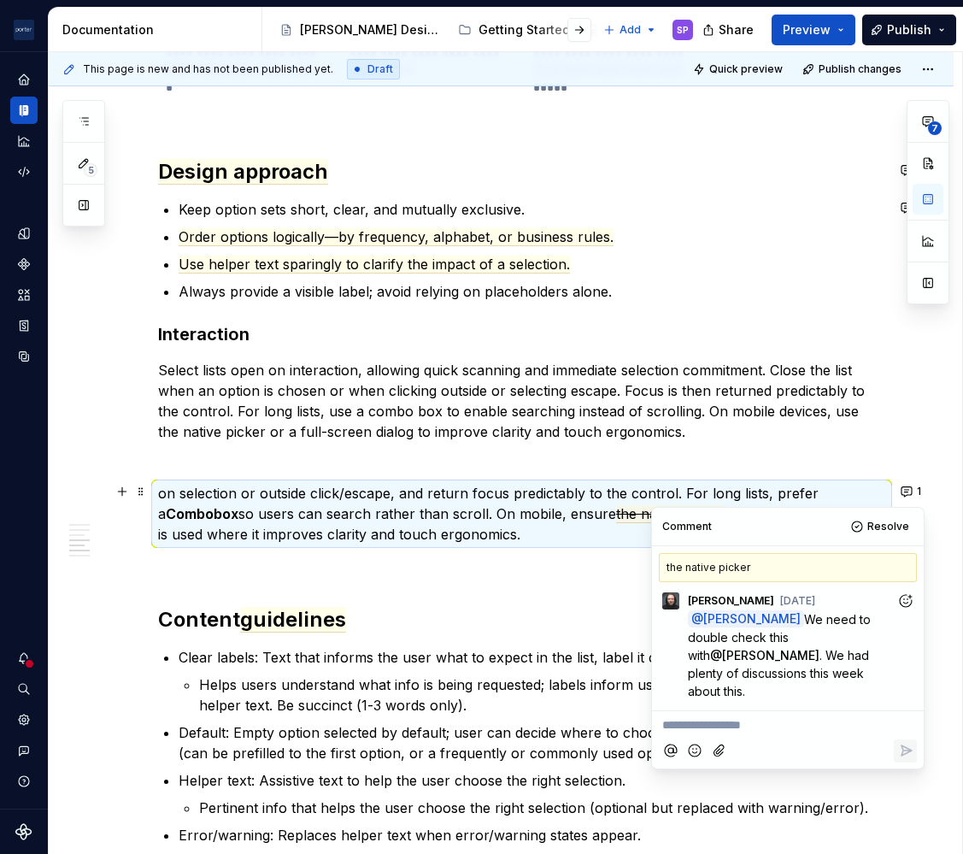
click at [616, 505] on span "the native picker" at bounding box center [670, 514] width 108 height 18
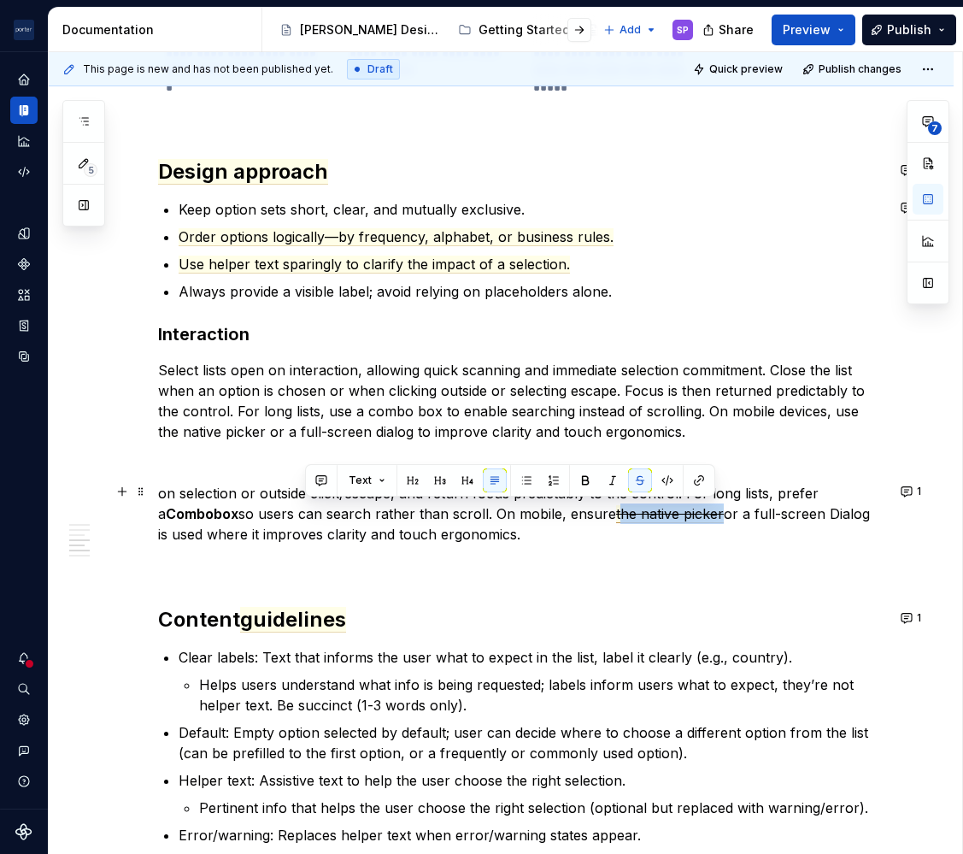
drag, startPoint x: 611, startPoint y: 509, endPoint x: 714, endPoint y: 513, distance: 102.7
click at [714, 513] on p "on selection or outside click/escape, and return focus predictably to the contr…" at bounding box center [521, 514] width 727 height 62
click at [675, 514] on span "the native picker" at bounding box center [670, 514] width 108 height 18
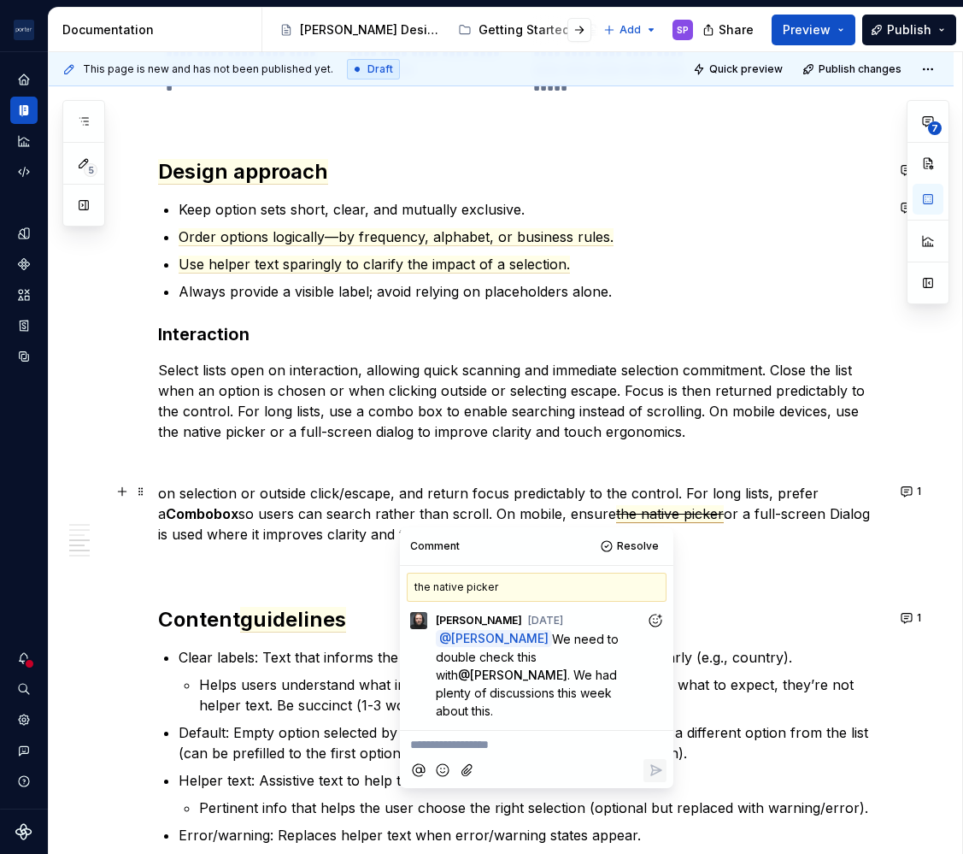
click at [719, 513] on p "on selection or outside click/escape, and return focus predictably to the contr…" at bounding box center [521, 514] width 727 height 62
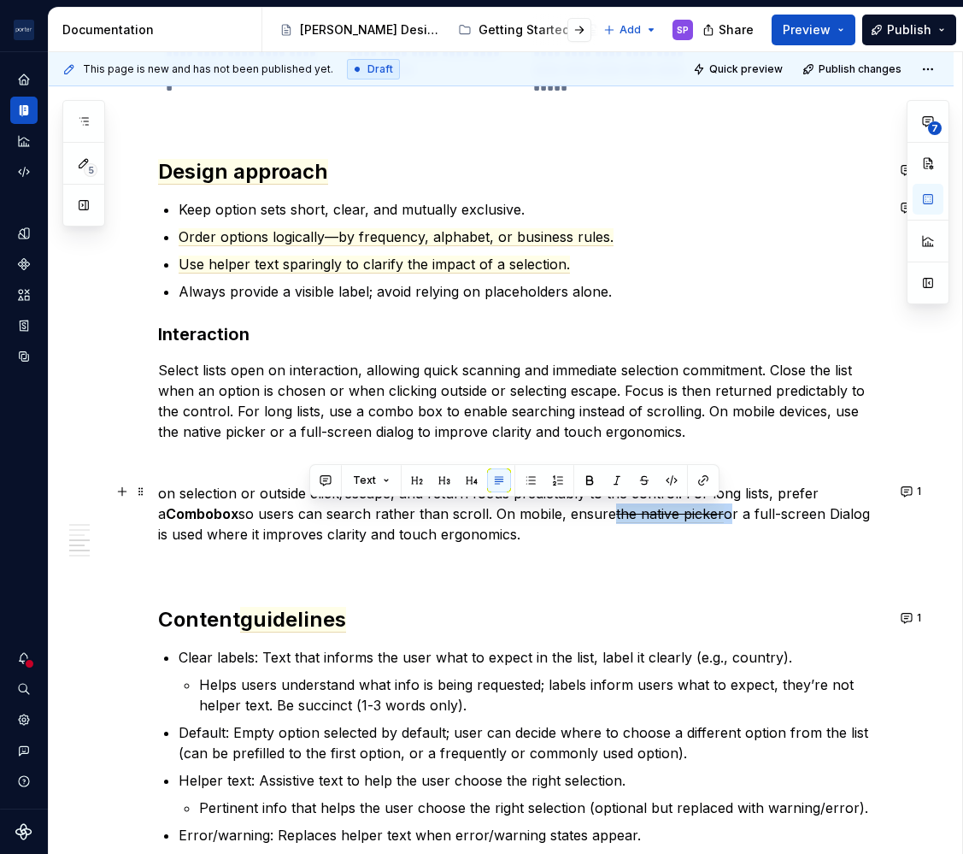
drag, startPoint x: 719, startPoint y: 513, endPoint x: 606, endPoint y: 515, distance: 112.9
click at [606, 515] on p "on selection or outside click/escape, and return focus predictably to the contr…" at bounding box center [521, 514] width 727 height 62
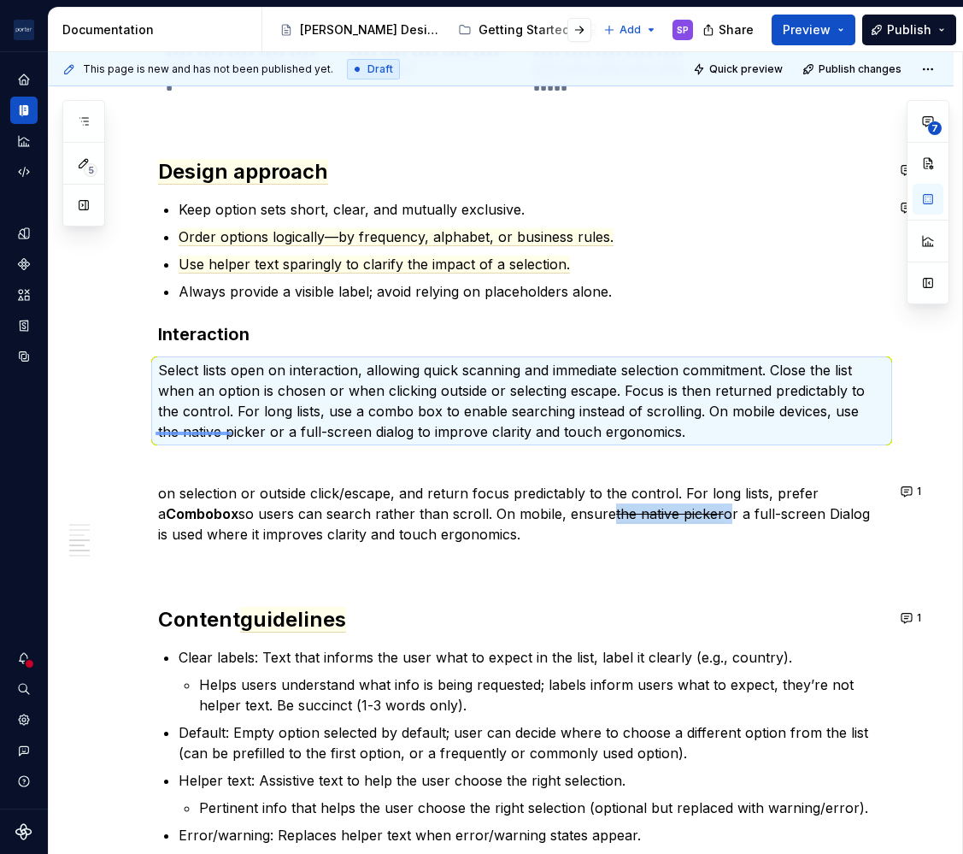
drag, startPoint x: 156, startPoint y: 432, endPoint x: 234, endPoint y: 429, distance: 78.7
click at [234, 429] on div "**********" at bounding box center [506, 453] width 914 height 803
click at [243, 428] on p "Select lists open on interaction, allowing quick scanning and immediate selecti…" at bounding box center [521, 401] width 727 height 82
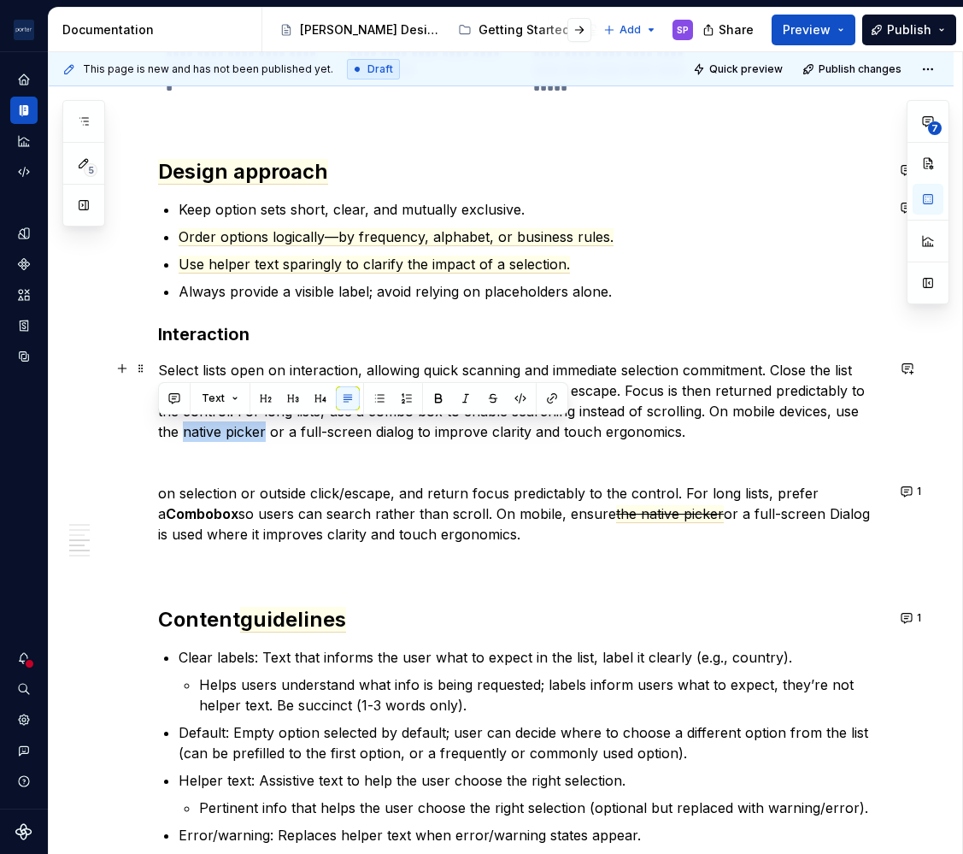
drag, startPoint x: 240, startPoint y: 428, endPoint x: 155, endPoint y: 431, distance: 85.5
click at [155, 431] on div "**********" at bounding box center [501, 89] width 905 height 2865
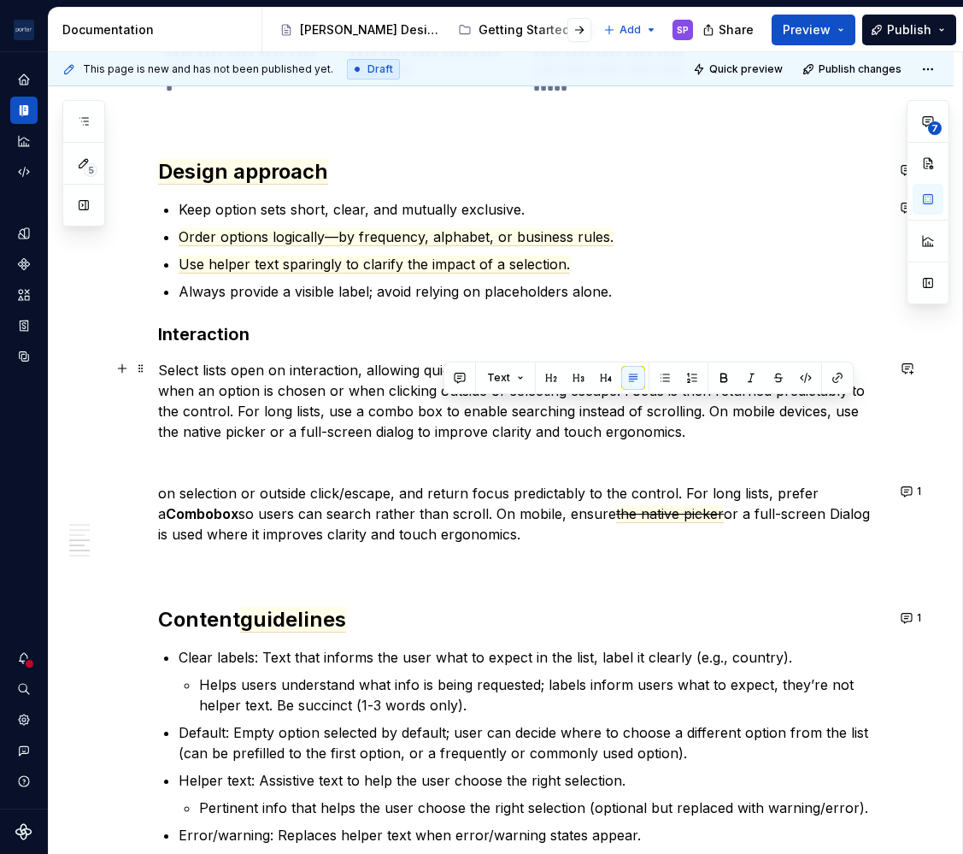
drag, startPoint x: 601, startPoint y: 515, endPoint x: 852, endPoint y: 413, distance: 271.4
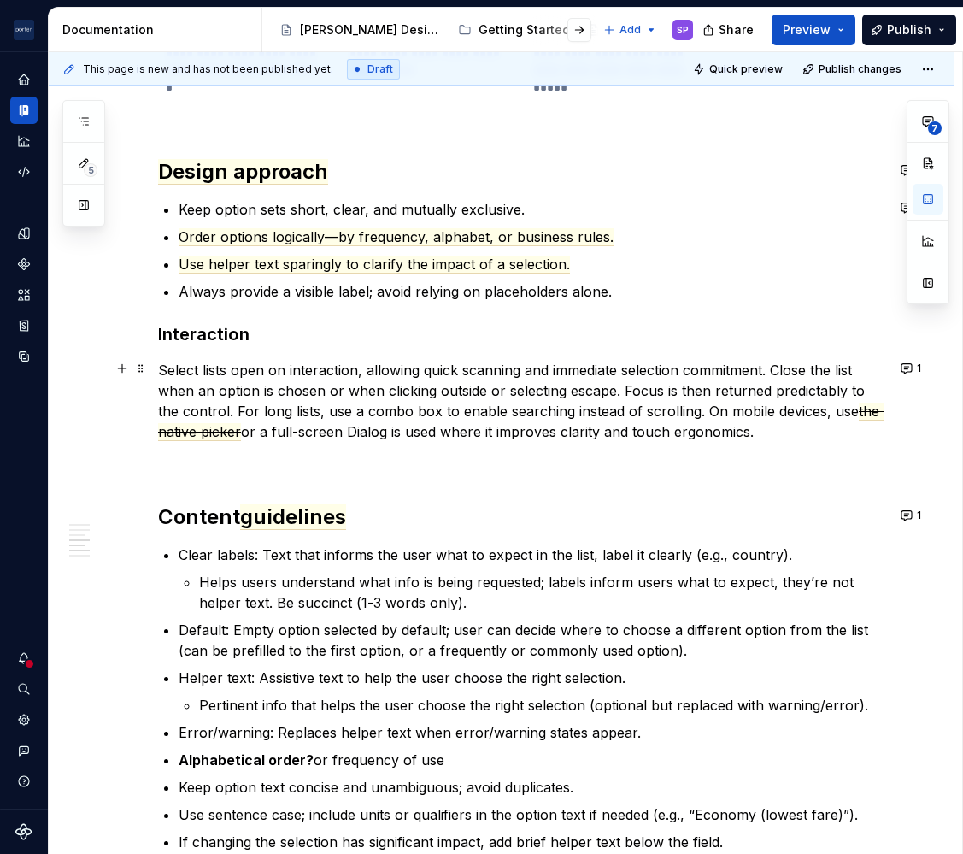
click at [392, 426] on p "Select lists open on interaction, allowing quick scanning and immediate selecti…" at bounding box center [521, 401] width 727 height 82
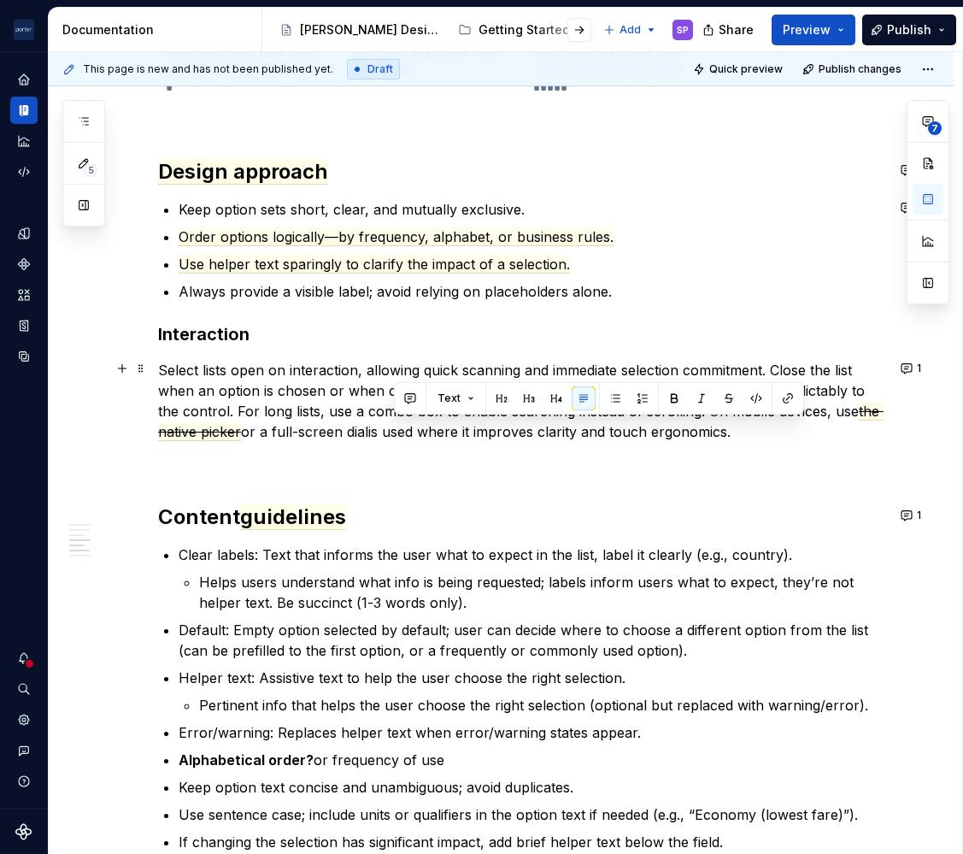
drag, startPoint x: 789, startPoint y: 427, endPoint x: 395, endPoint y: 433, distance: 394.1
click at [395, 433] on p "Select lists open on interaction, allowing quick scanning and immediate selecti…" at bounding box center [521, 401] width 727 height 82
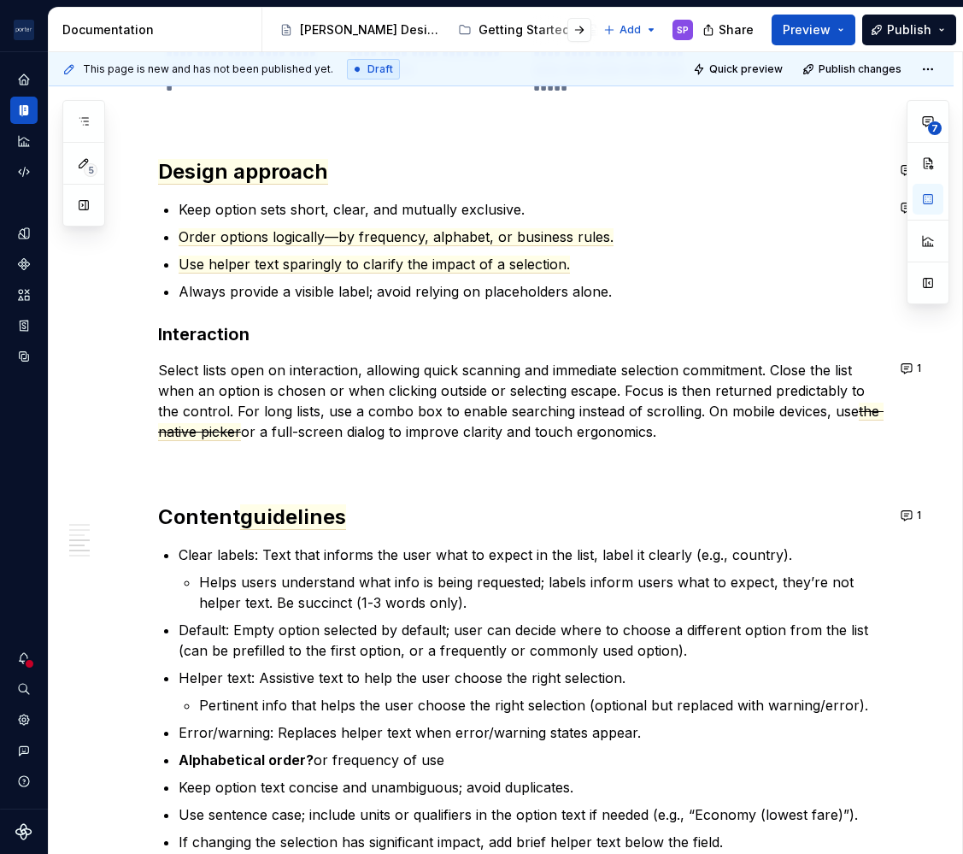
click at [395, 433] on p "Select lists open on interaction, allowing quick scanning and immediate selecti…" at bounding box center [521, 401] width 727 height 82
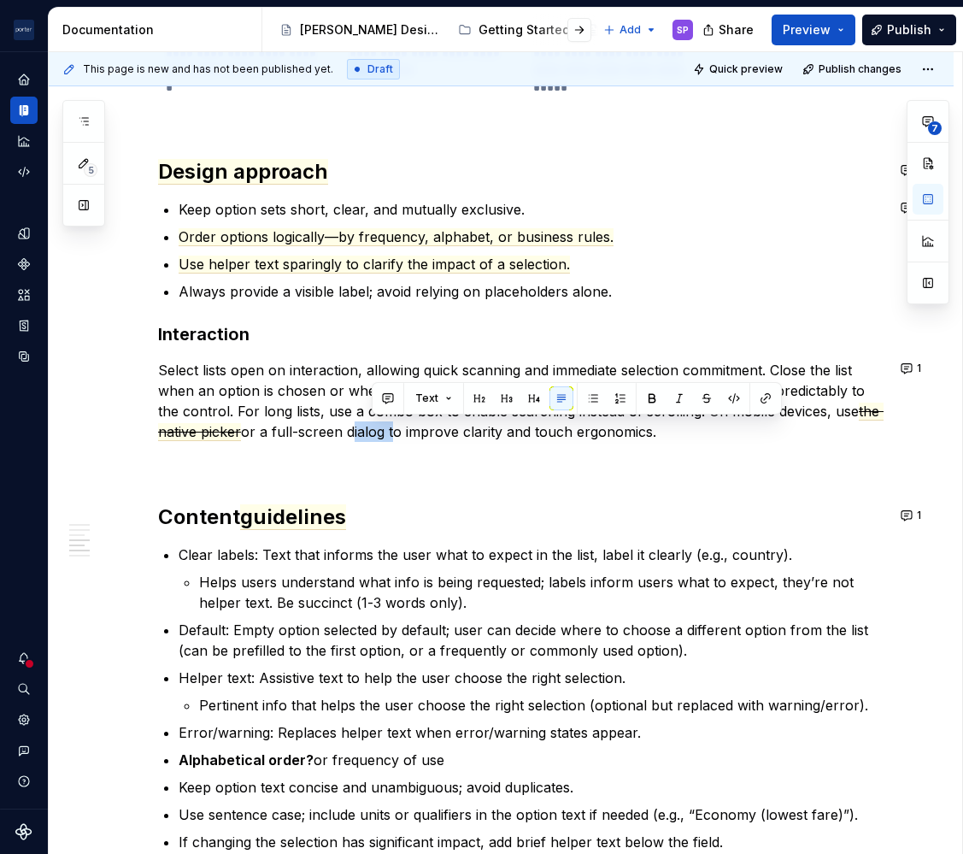
click at [395, 433] on p "Select lists open on interaction, allowing quick scanning and immediate selecti…" at bounding box center [521, 401] width 727 height 82
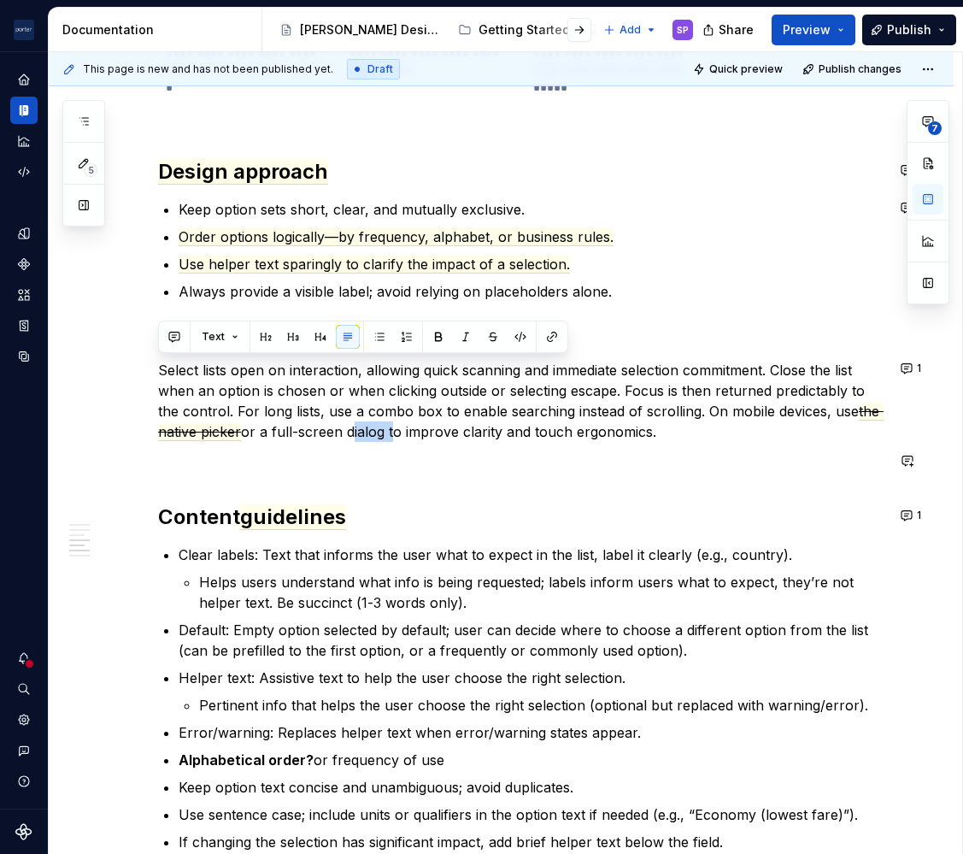
click at [709, 362] on p "Select lists open on interaction, allowing quick scanning and immediate selecti…" at bounding box center [521, 401] width 727 height 82
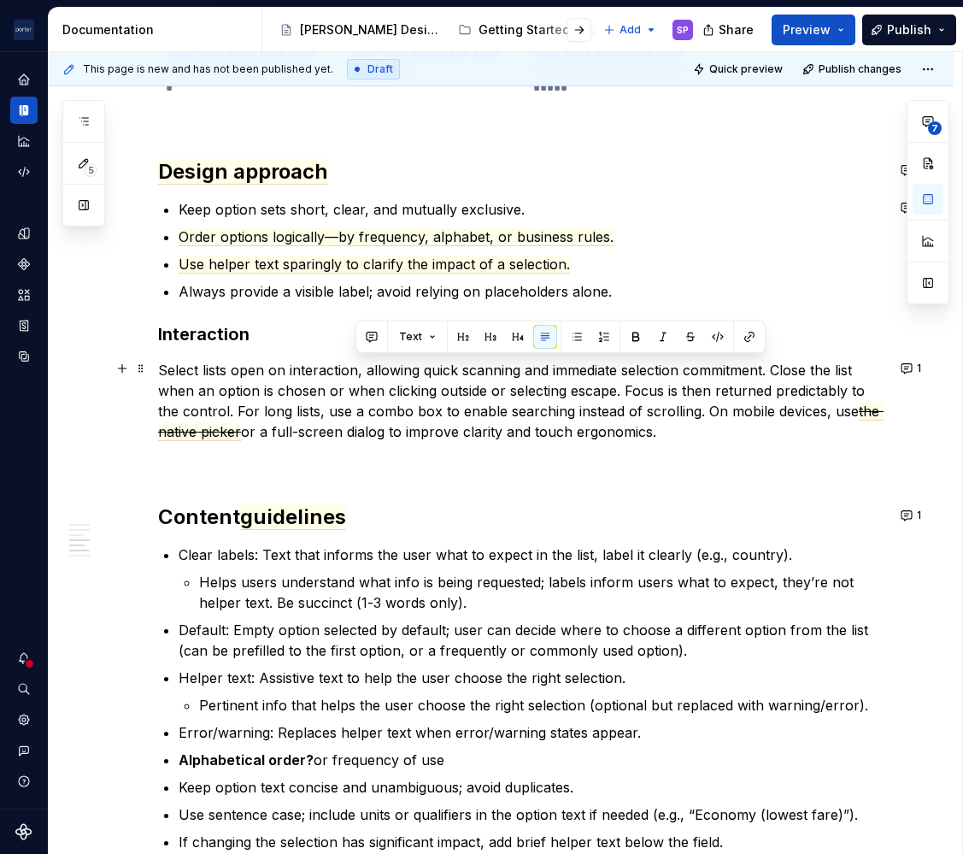
click at [709, 362] on p "Select lists open on interaction, allowing quick scanning and immediate selecti…" at bounding box center [521, 401] width 727 height 82
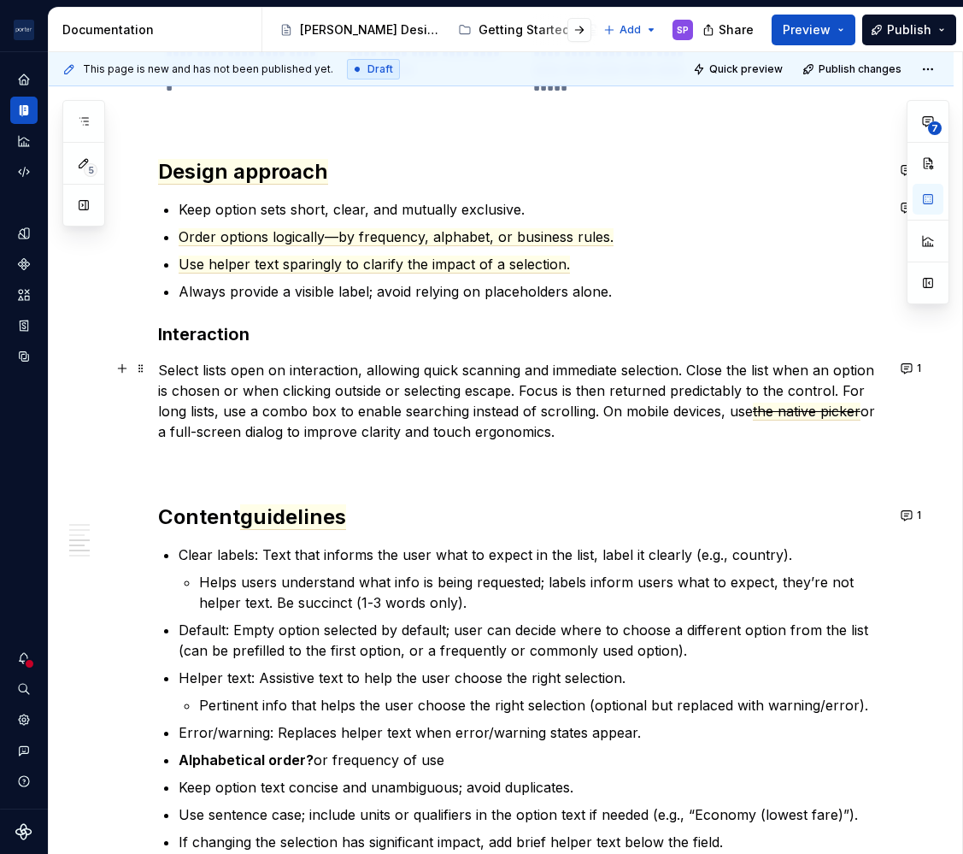
click at [563, 388] on p "Select lists open on interaction, allowing quick scanning and immediate selecti…" at bounding box center [521, 401] width 727 height 82
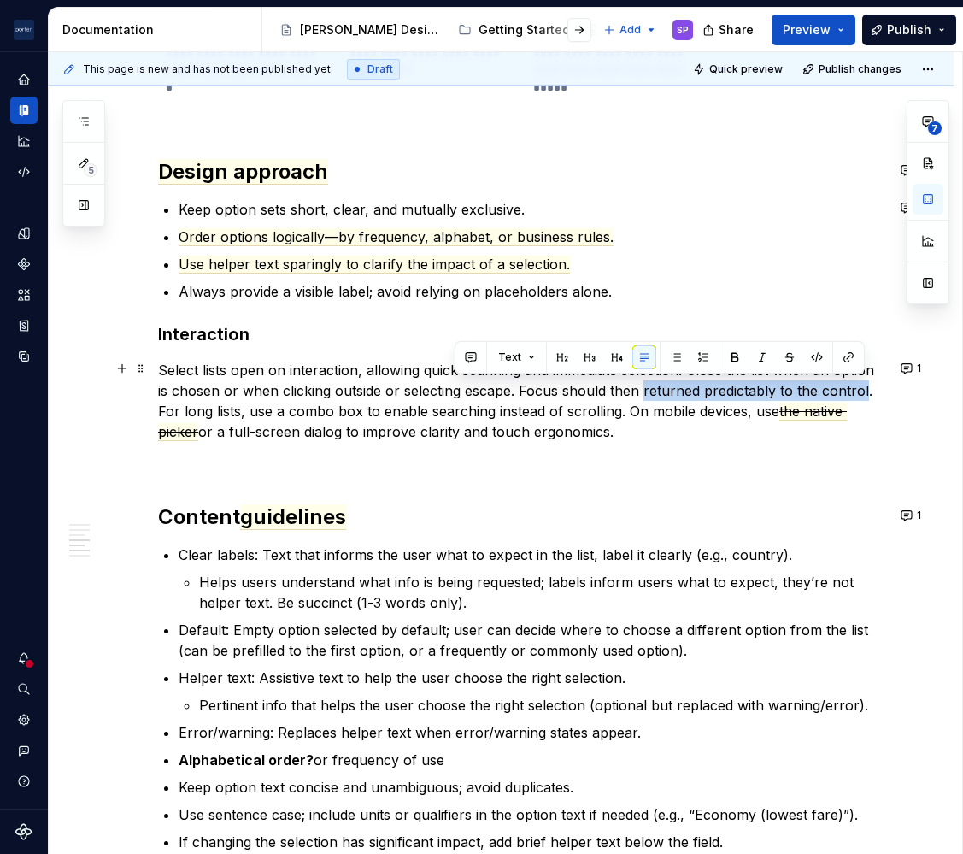
drag, startPoint x: 643, startPoint y: 391, endPoint x: 863, endPoint y: 393, distance: 220.6
click at [863, 393] on p "Select lists open on interaction, allowing quick scanning and immediate selecti…" at bounding box center [521, 401] width 727 height 82
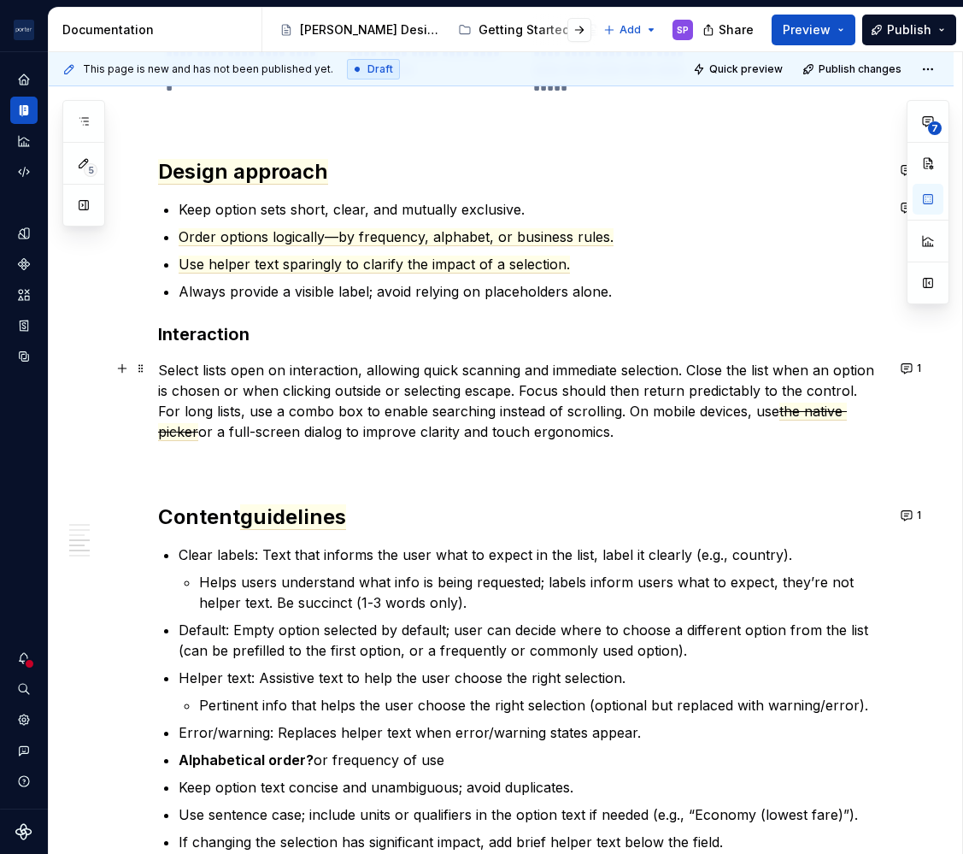
click at [753, 411] on p "Select lists open on interaction, allowing quick scanning and immediate selecti…" at bounding box center [521, 401] width 727 height 82
click at [751, 408] on p "Select lists open on interaction, allowing quick scanning and immediate selecti…" at bounding box center [521, 401] width 727 height 82
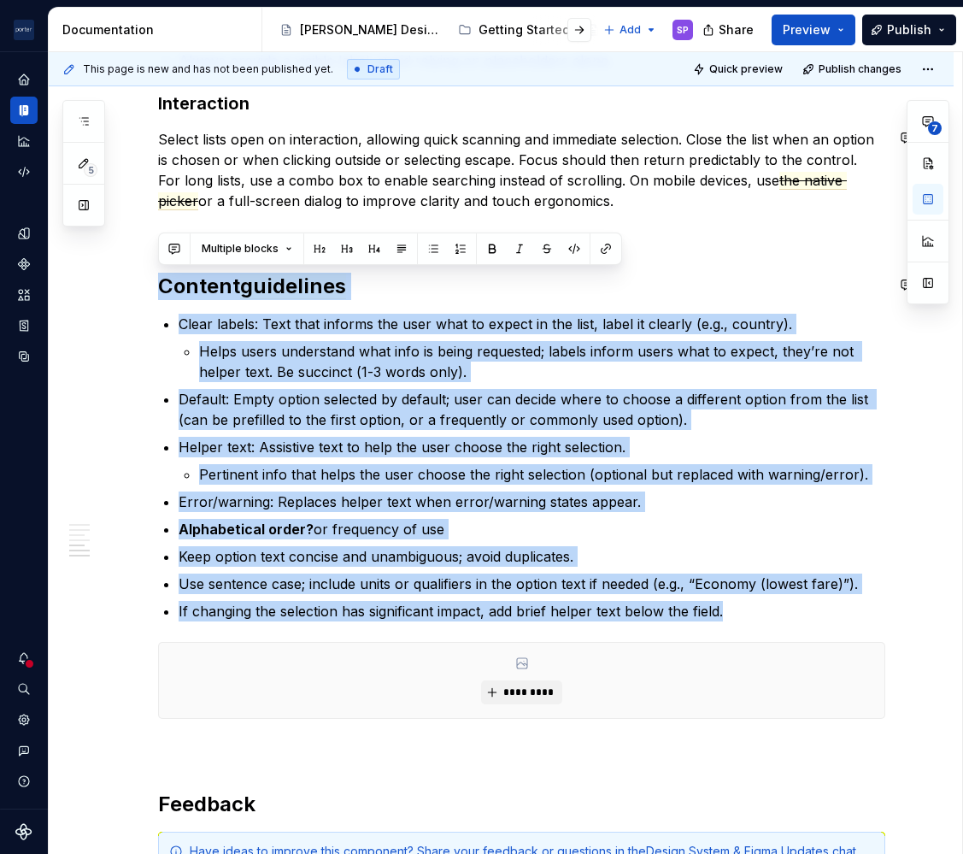
drag, startPoint x: 156, startPoint y: 361, endPoint x: 103, endPoint y: 268, distance: 107.2
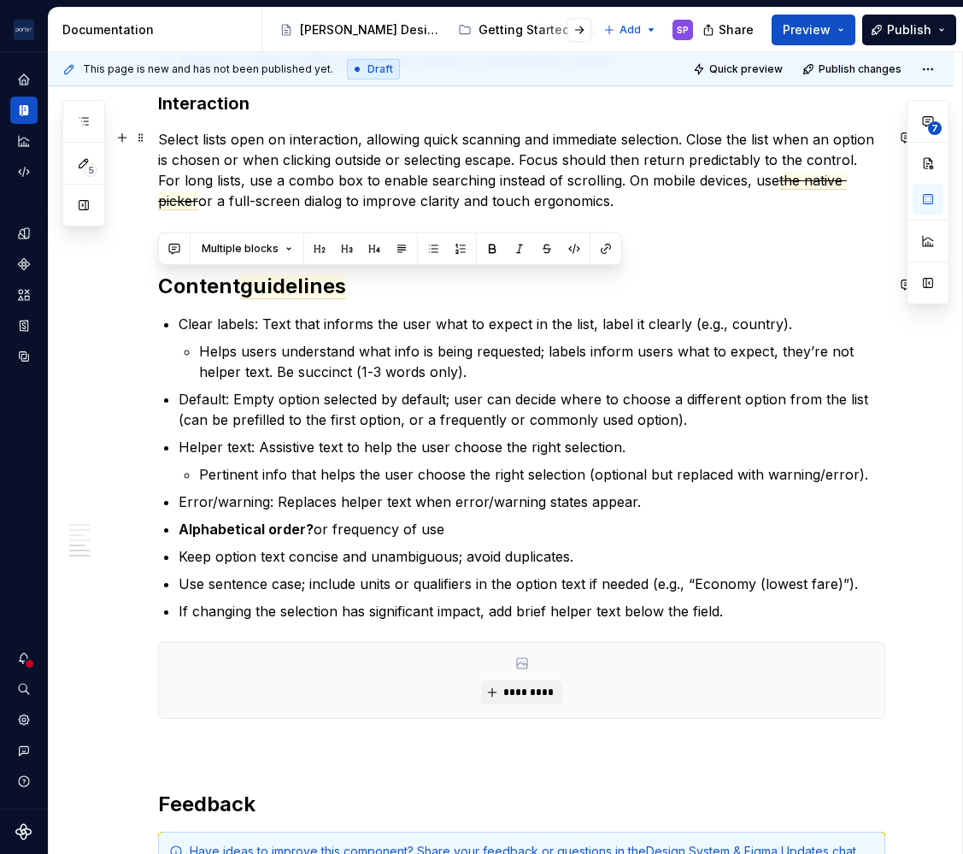
click at [696, 206] on p "Select lists open on interaction, allowing quick scanning and immediate selecti…" at bounding box center [521, 170] width 727 height 82
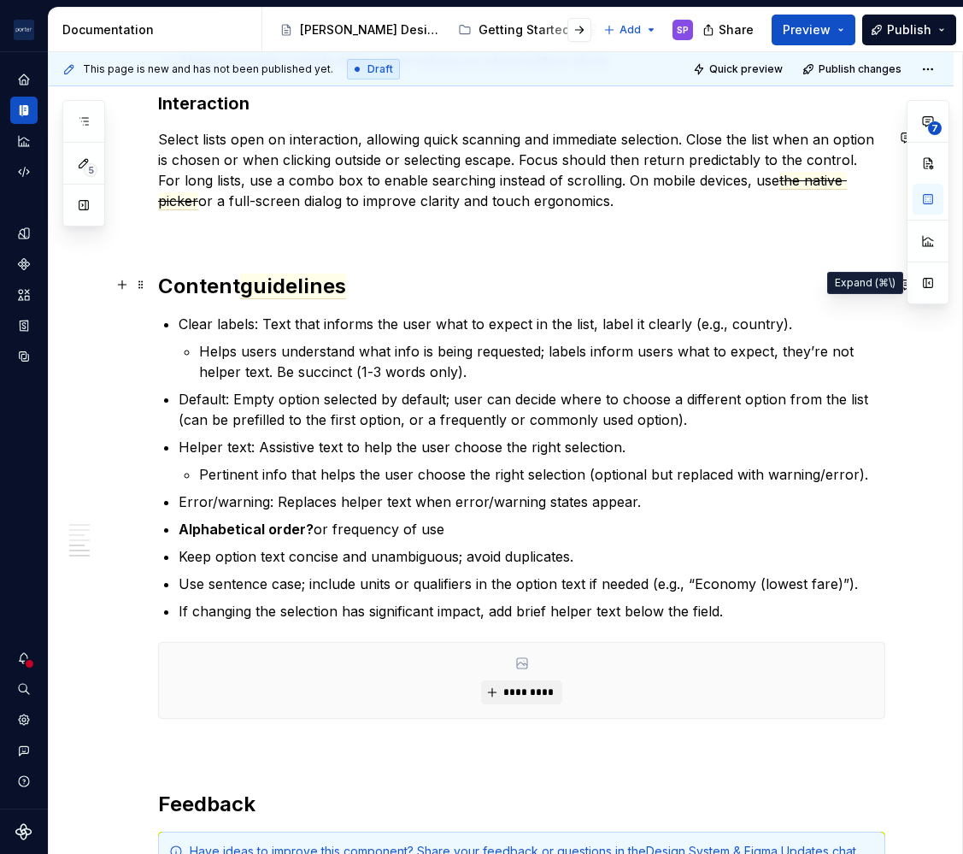
type textarea "*"
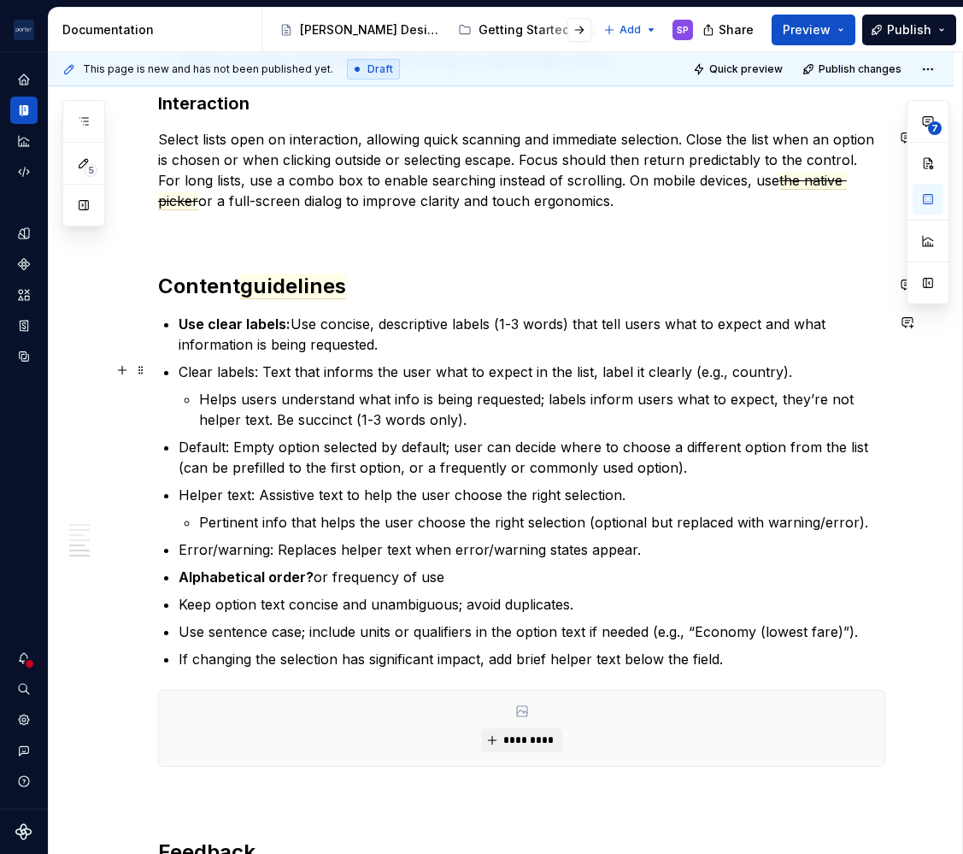
click at [406, 372] on p "Clear labels: Text that informs the user what to expect in the list, label it c…" at bounding box center [532, 372] width 707 height 21
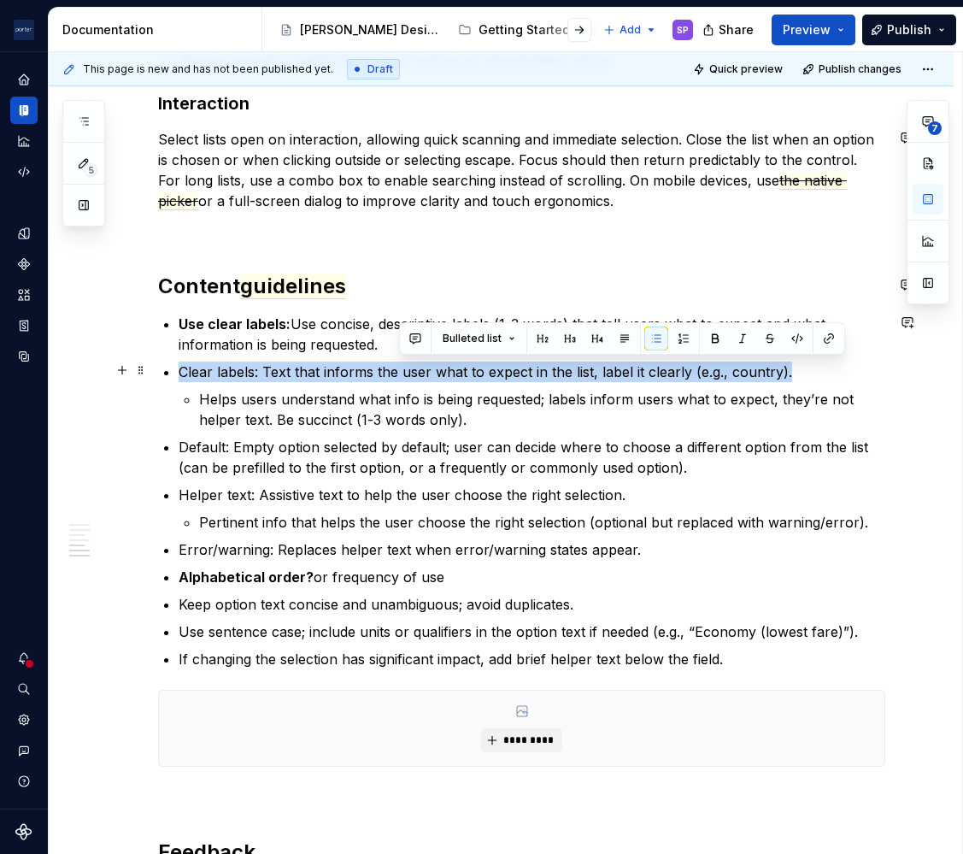
click at [406, 372] on p "Clear labels: Text that informs the user what to expect in the list, label it c…" at bounding box center [532, 372] width 707 height 21
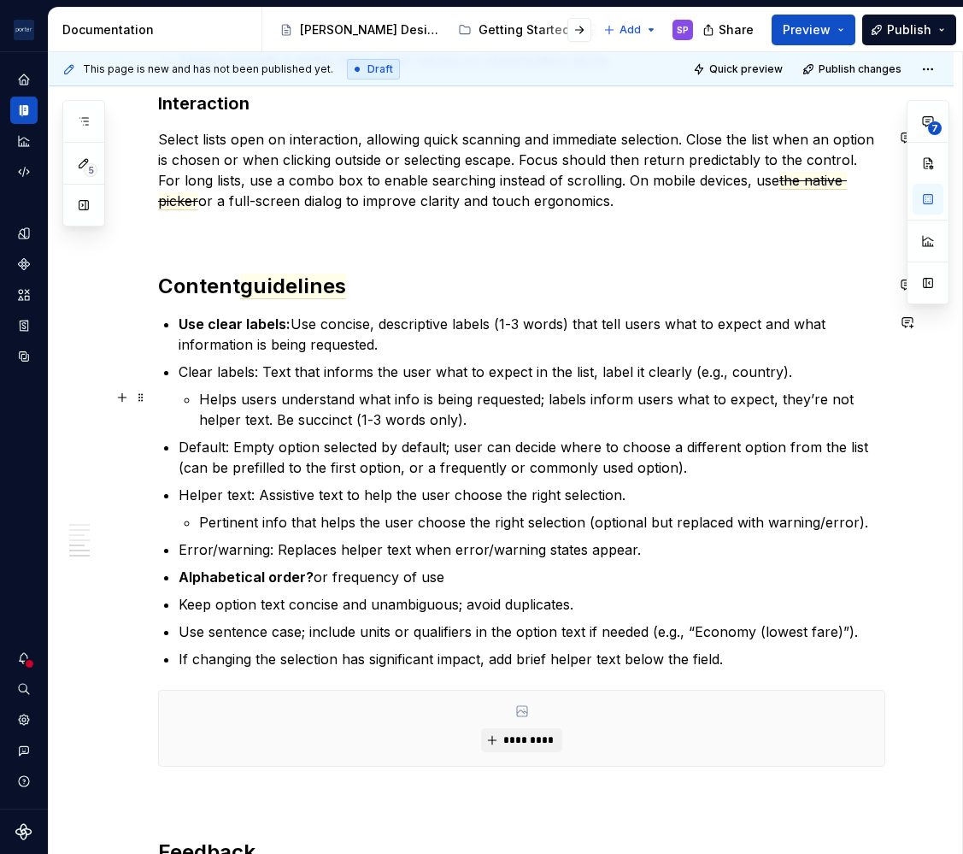
click at [498, 422] on p "Helps users understand what info is being requested; labels inform users what t…" at bounding box center [542, 409] width 686 height 41
click at [433, 339] on p "Use clear labels: Use concise, descriptive labels (1-3 words) that tell users w…" at bounding box center [532, 334] width 707 height 41
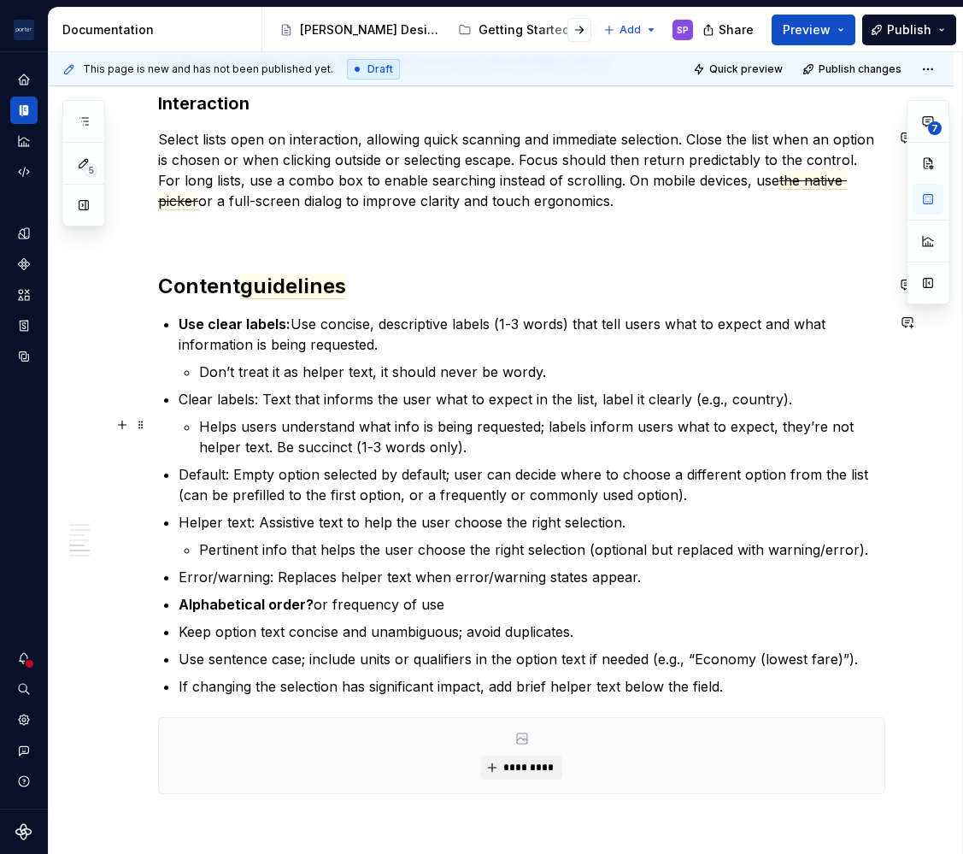
drag, startPoint x: 535, startPoint y: 447, endPoint x: 227, endPoint y: 416, distance: 310.1
drag, startPoint x: 227, startPoint y: 416, endPoint x: 567, endPoint y: 453, distance: 342.2
click at [567, 453] on p "Helps users understand what info is being requested; labels inform users what t…" at bounding box center [542, 436] width 686 height 41
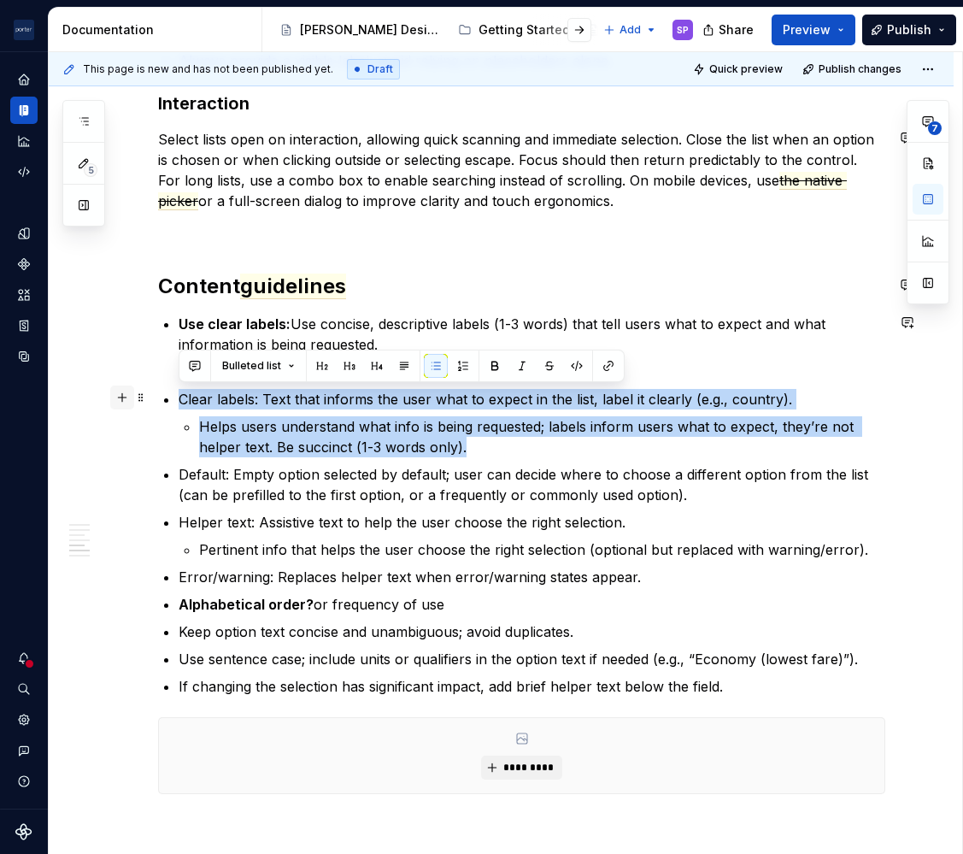
drag, startPoint x: 521, startPoint y: 443, endPoint x: 131, endPoint y: 402, distance: 392.8
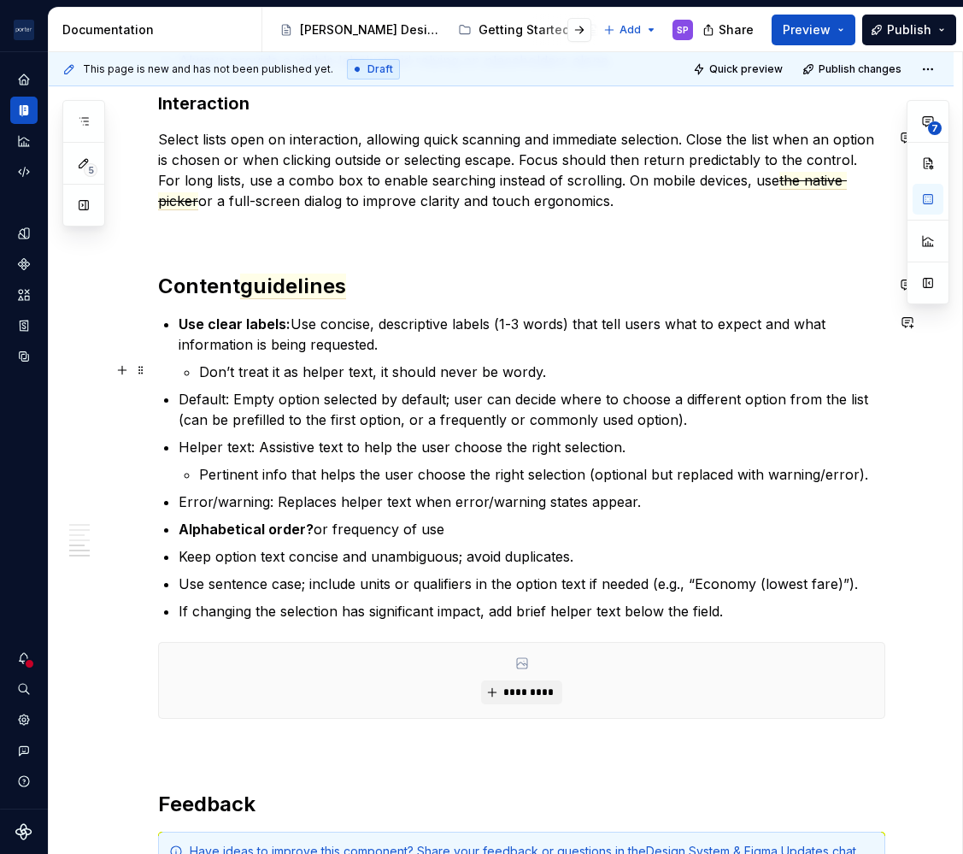
click at [526, 372] on p "Don’t treat it as helper text, it should never be wordy." at bounding box center [542, 372] width 686 height 21
click at [588, 366] on p "Don’t treat it as helper text, it should never be wordy." at bounding box center [542, 372] width 686 height 21
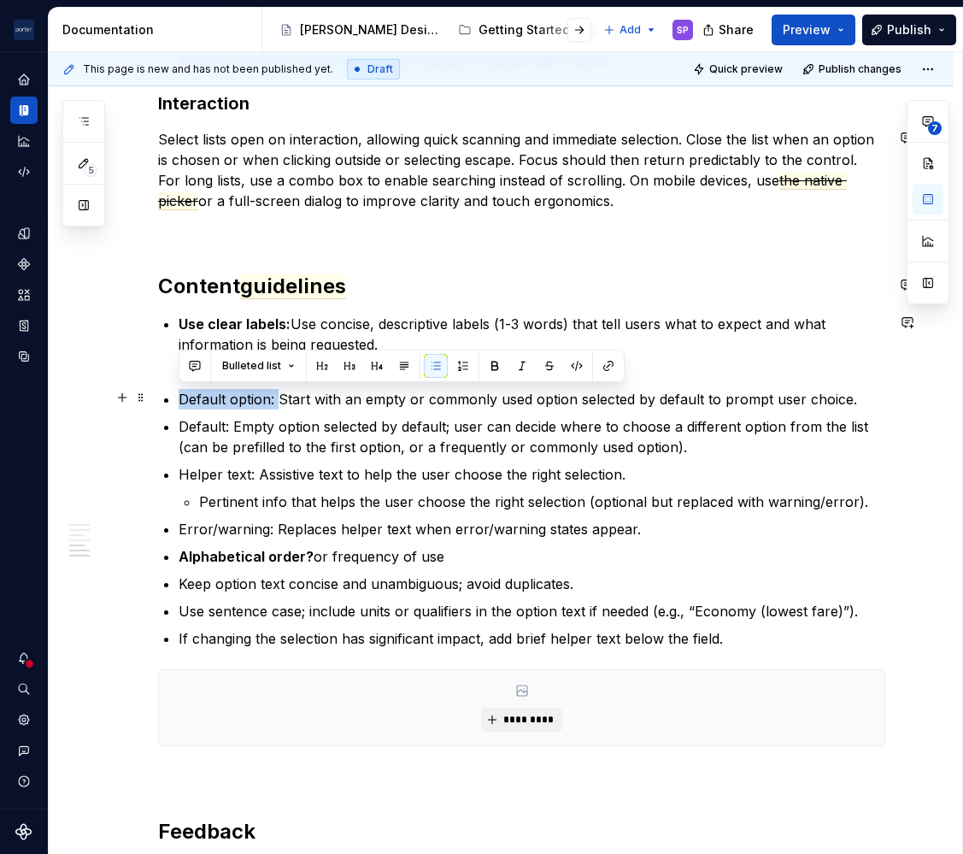
drag, startPoint x: 280, startPoint y: 399, endPoint x: 98, endPoint y: 397, distance: 182.1
click at [260, 410] on ul "Use clear labels: Use concise, descriptive labels (1-3 words) that tell users w…" at bounding box center [532, 481] width 707 height 335
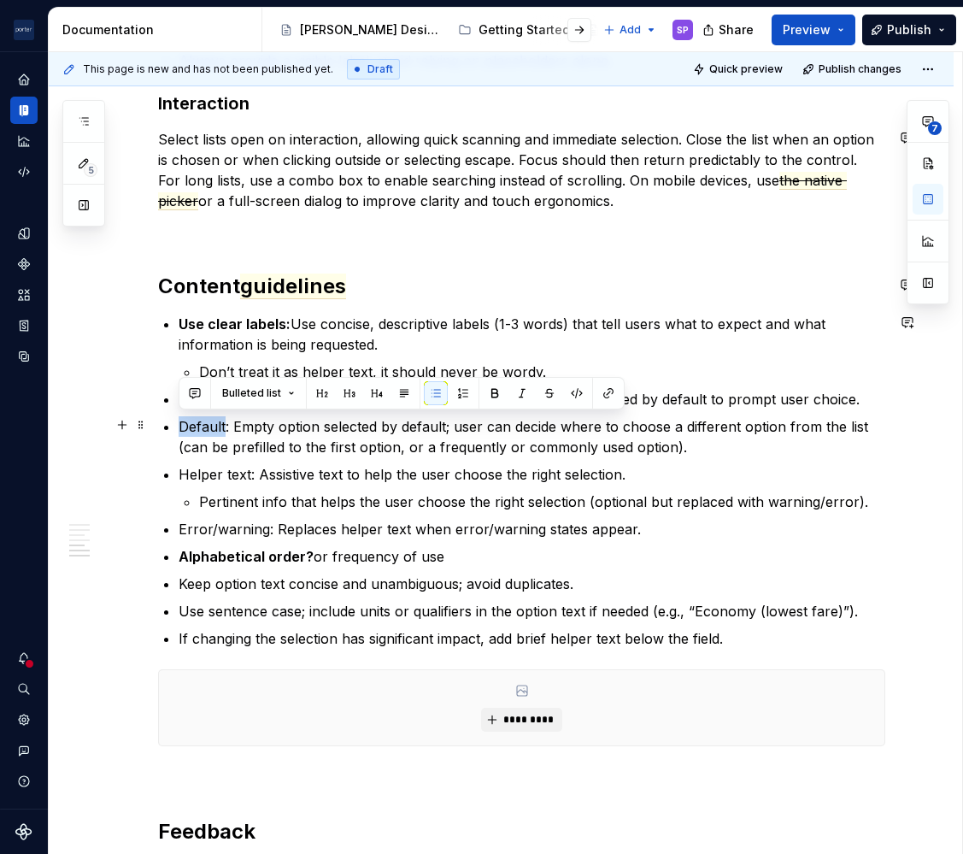
click at [260, 410] on ul "Use clear labels: Use concise, descriptive labels (1-3 words) that tell users w…" at bounding box center [532, 481] width 707 height 335
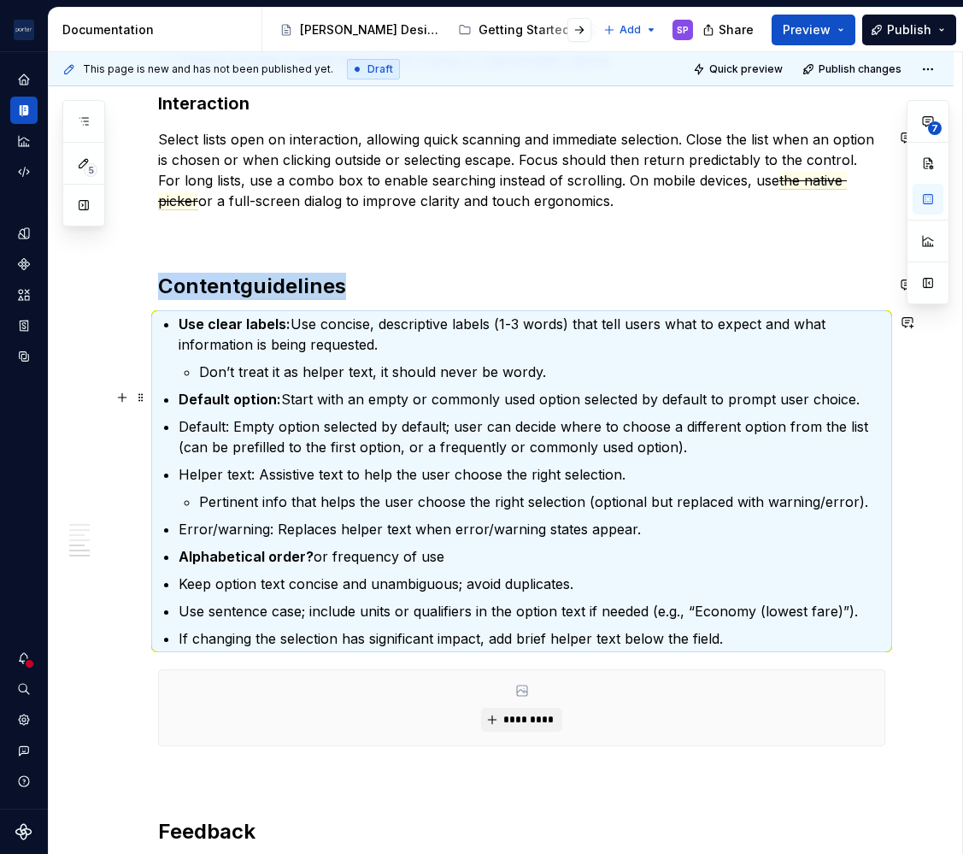
click at [236, 396] on strong "Default option:" at bounding box center [230, 399] width 103 height 17
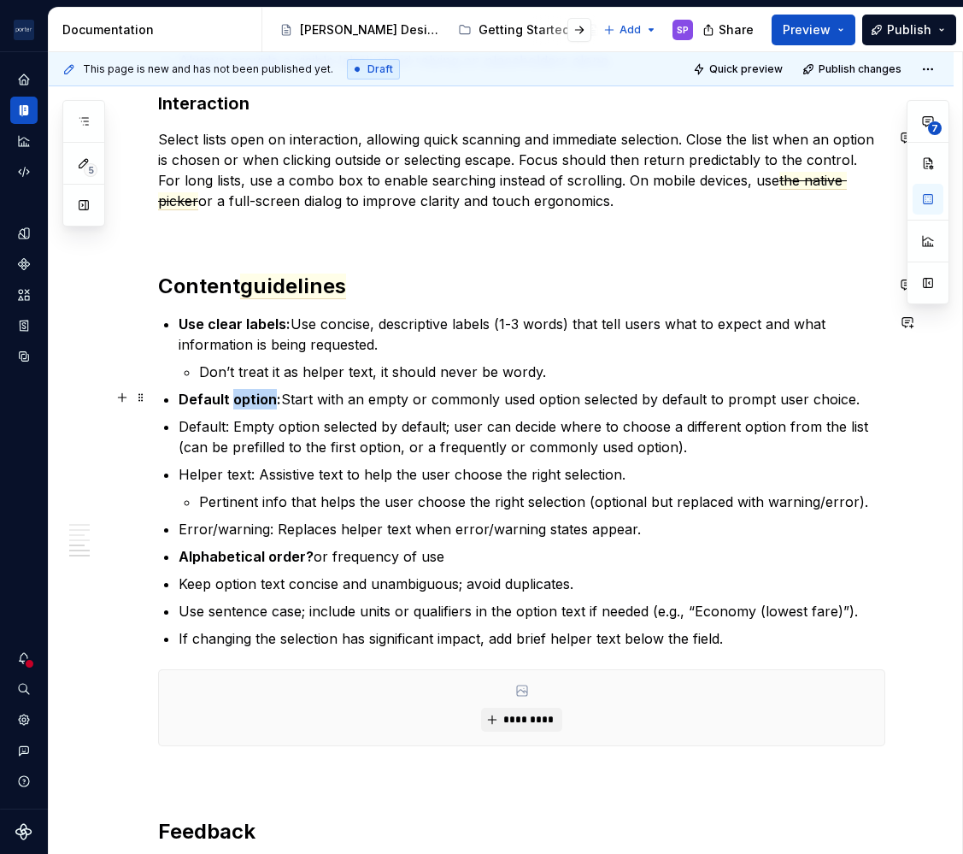
click at [236, 396] on strong "Default option:" at bounding box center [230, 399] width 103 height 17
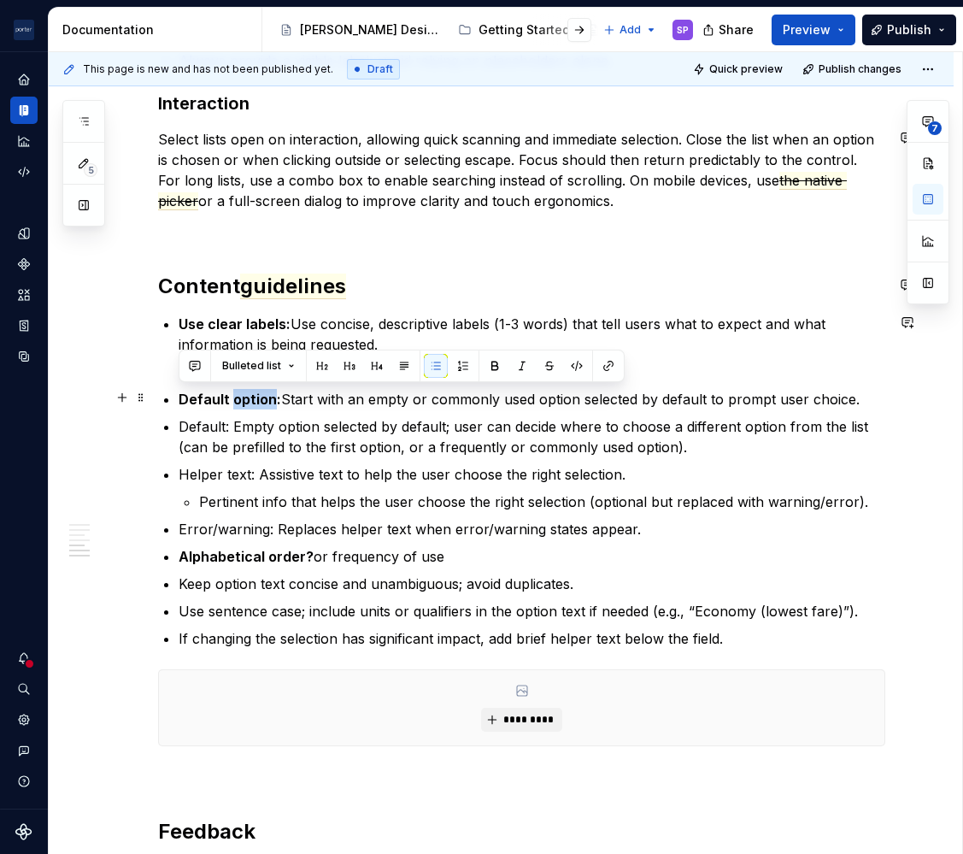
click at [236, 396] on strong "Default option:" at bounding box center [230, 399] width 103 height 17
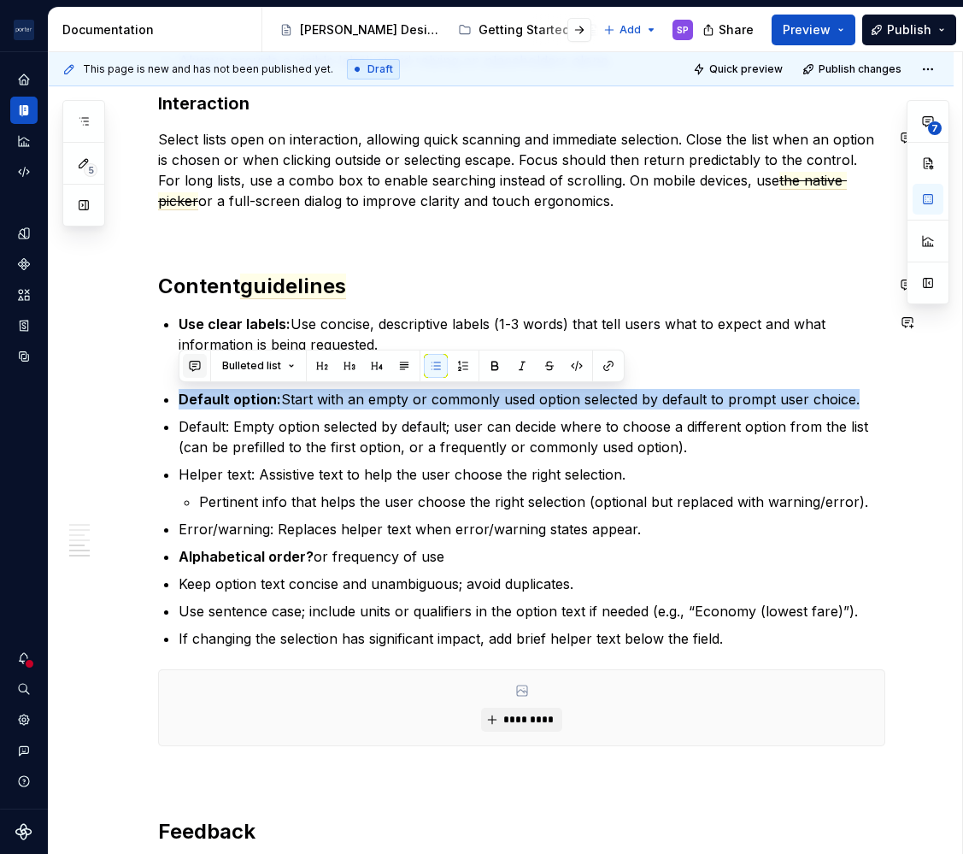
click at [200, 365] on button "button" at bounding box center [195, 366] width 24 height 24
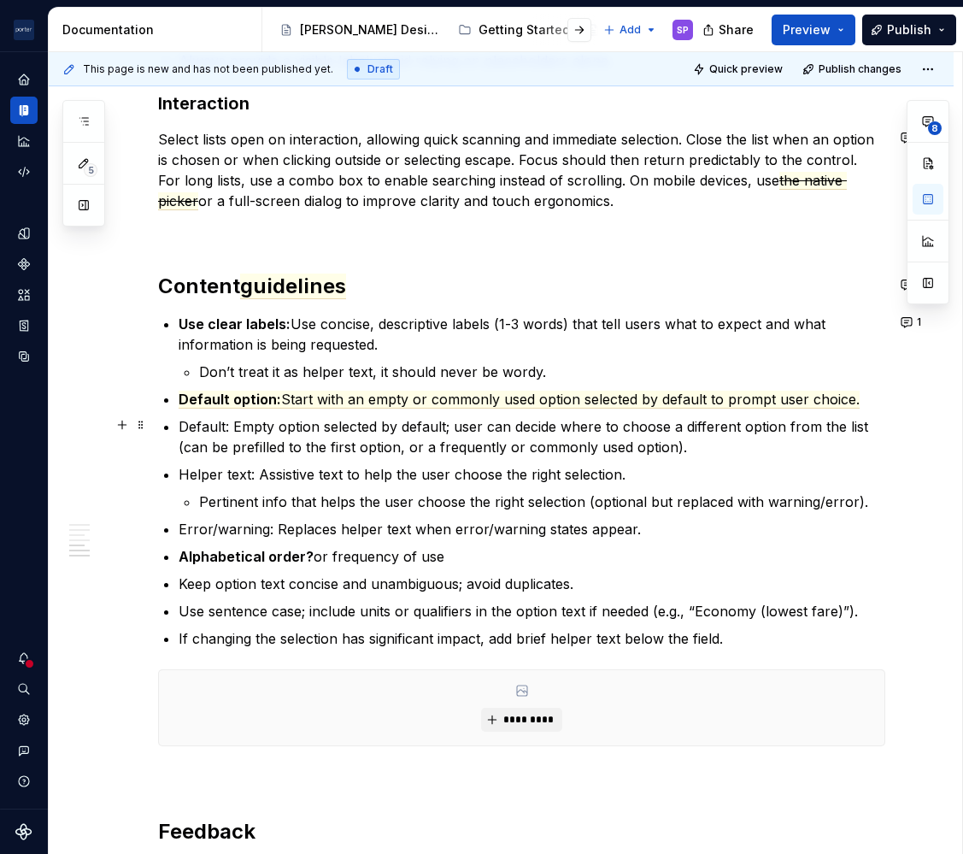
click at [639, 420] on p "Default: Empty option selected by default; user can decide where to choose a di…" at bounding box center [532, 436] width 707 height 41
click at [688, 444] on p "Default: Empty option selected by default; user can decide where to choose a di…" at bounding box center [532, 436] width 707 height 41
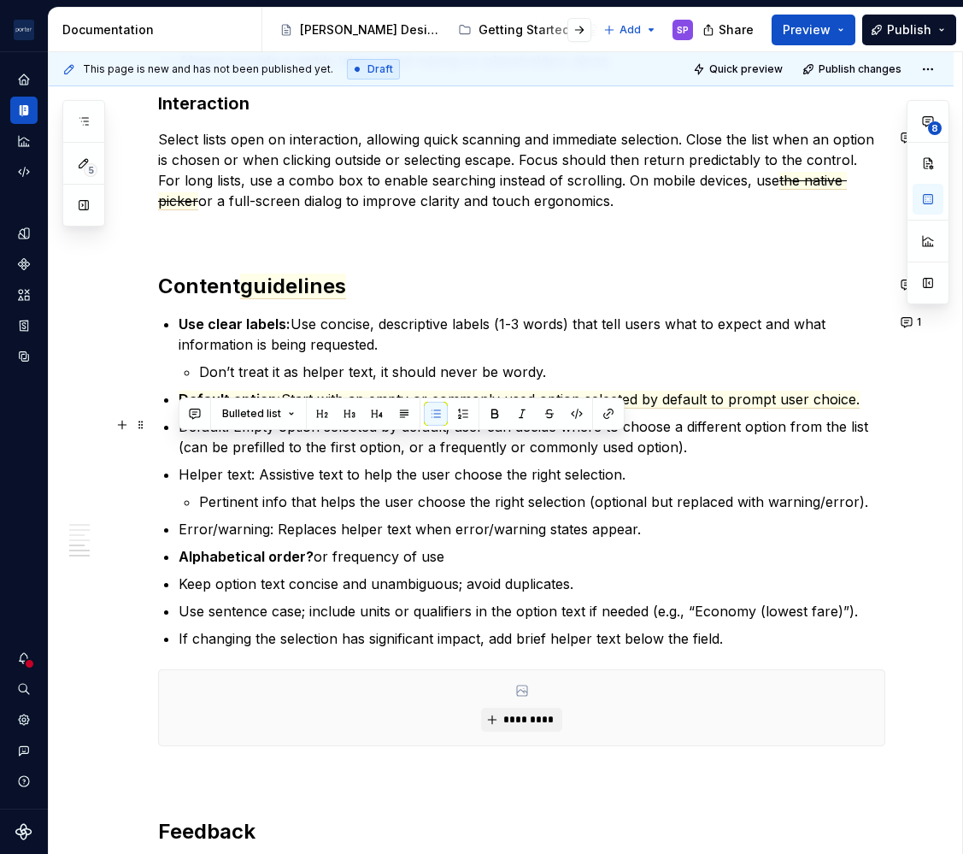
click at [688, 444] on p "Default: Empty option selected by default; user can decide where to choose a di…" at bounding box center [532, 436] width 707 height 41
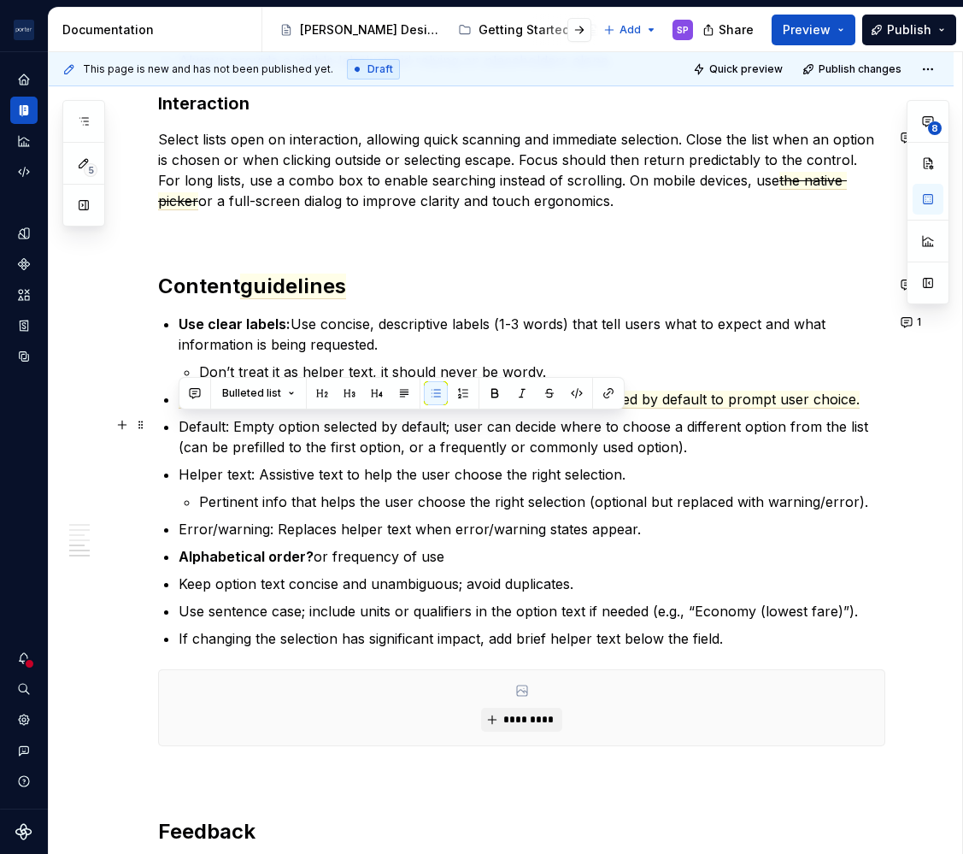
click at [688, 444] on p "Default: Empty option selected by default; user can decide where to choose a di…" at bounding box center [532, 436] width 707 height 41
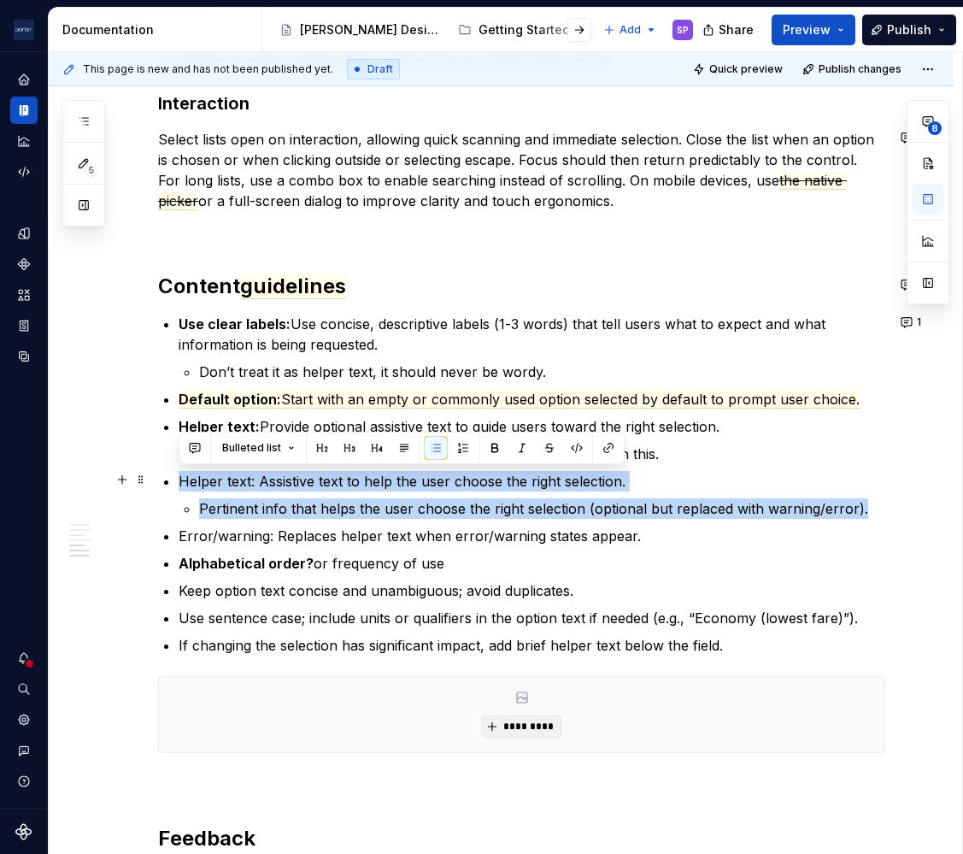
drag, startPoint x: 811, startPoint y: 522, endPoint x: 173, endPoint y: 485, distance: 639.7
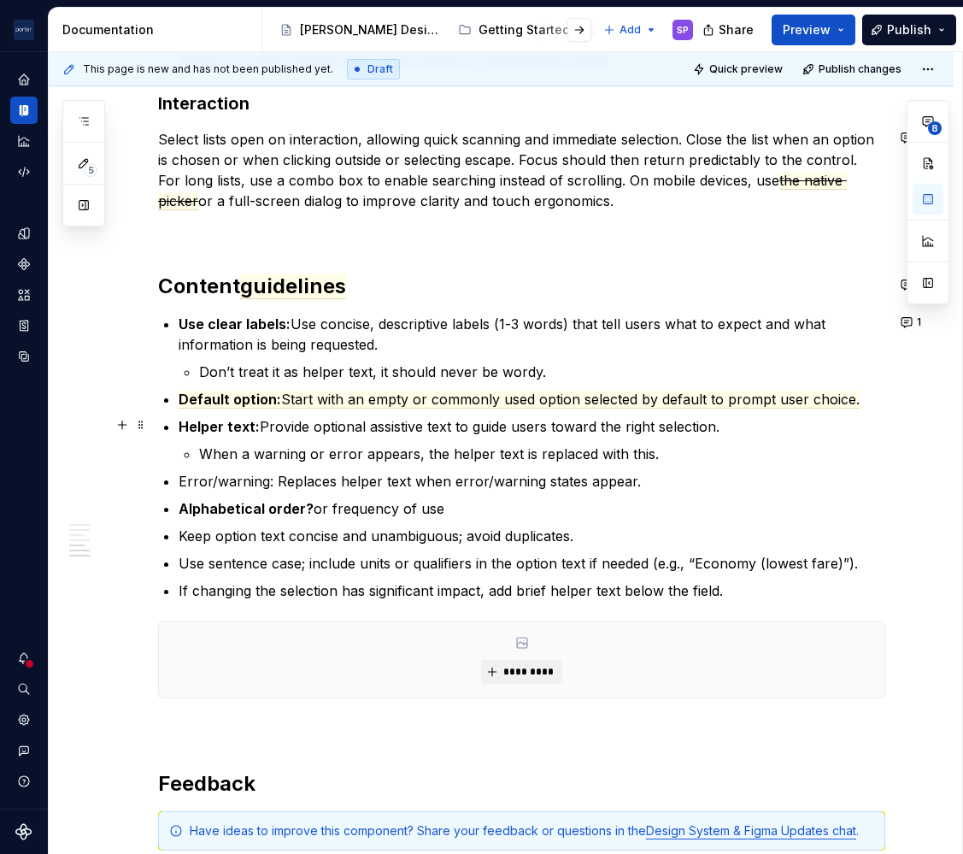
click at [184, 418] on strong "Helper text:" at bounding box center [219, 426] width 81 height 17
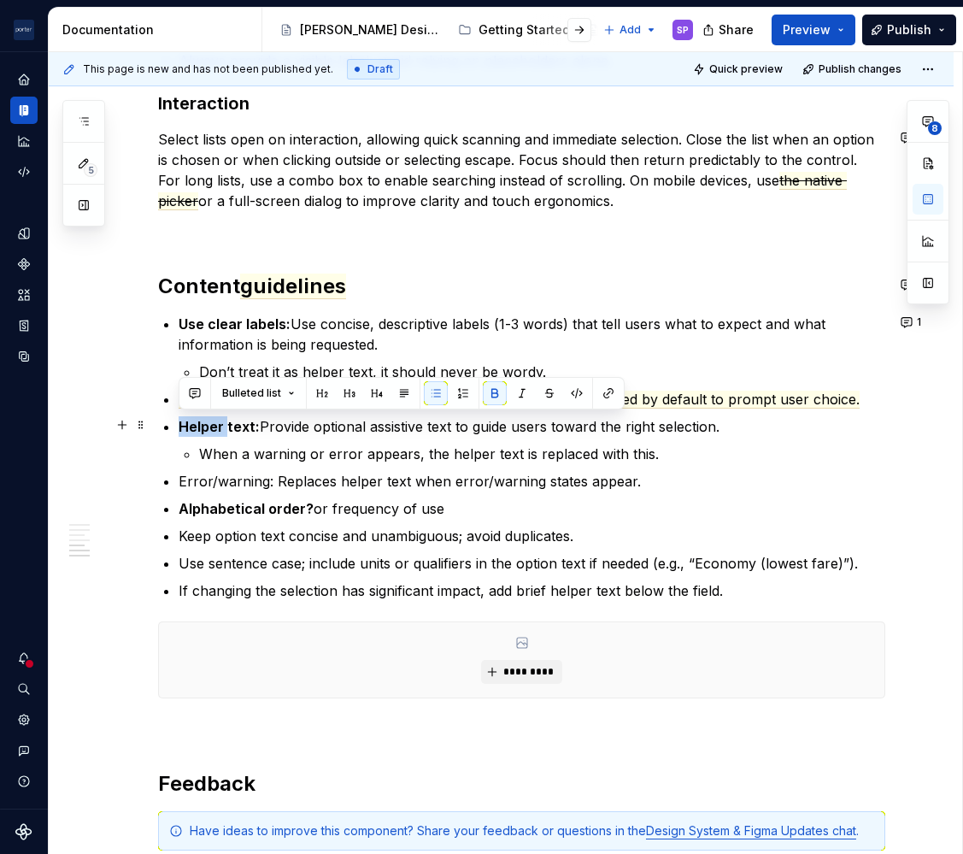
click at [184, 418] on strong "Helper text:" at bounding box center [219, 426] width 81 height 17
click at [195, 381] on button "button" at bounding box center [195, 393] width 24 height 24
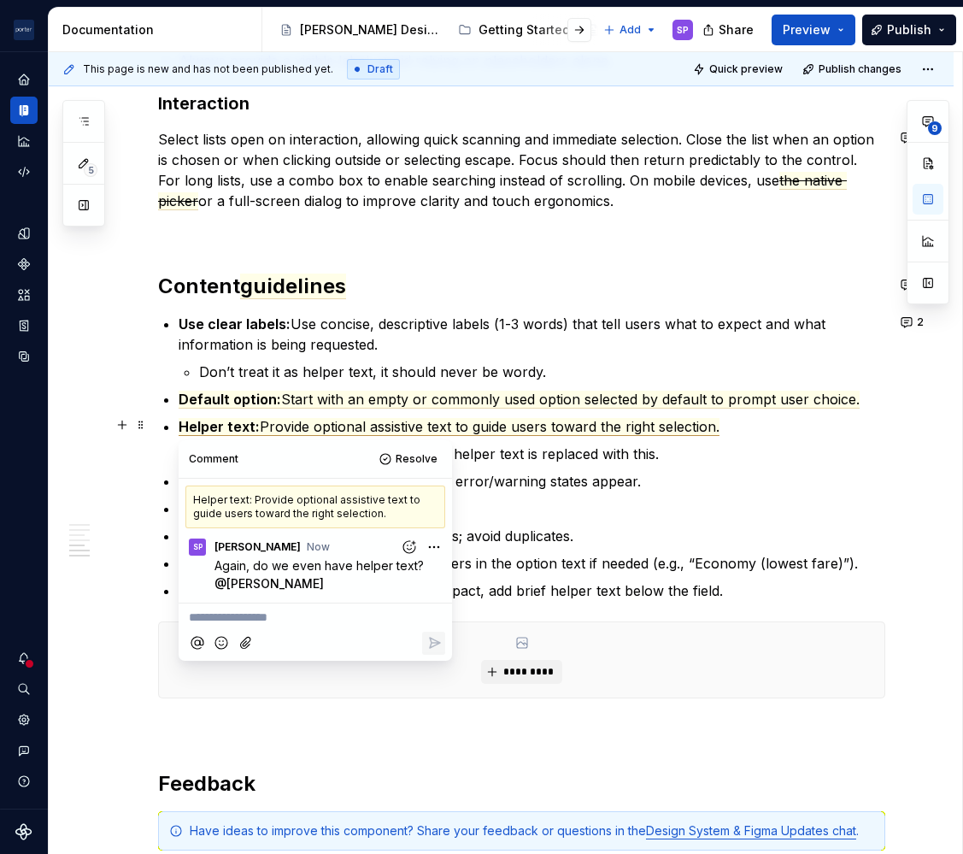
click at [487, 436] on li "Helper text: Provide optional assistive text to guide users toward the right se…" at bounding box center [532, 440] width 707 height 48
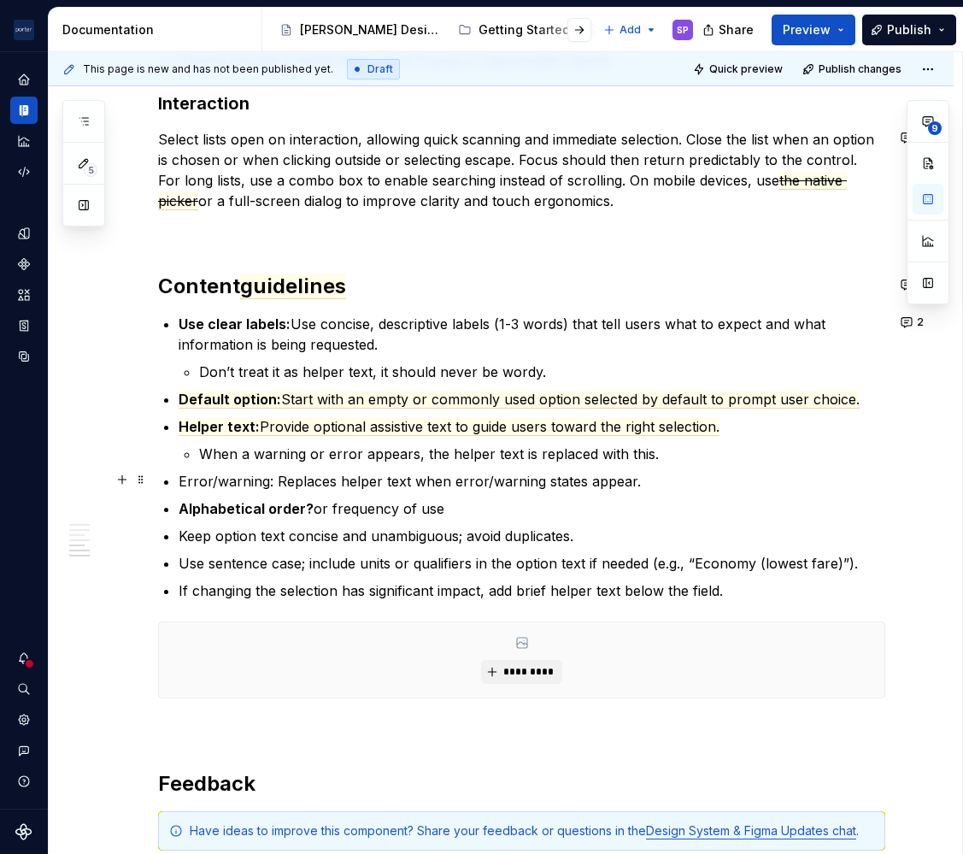
click at [482, 464] on ul "Use clear labels: Use concise, descriptive labels (1-3 words) that tell users w…" at bounding box center [532, 457] width 707 height 287
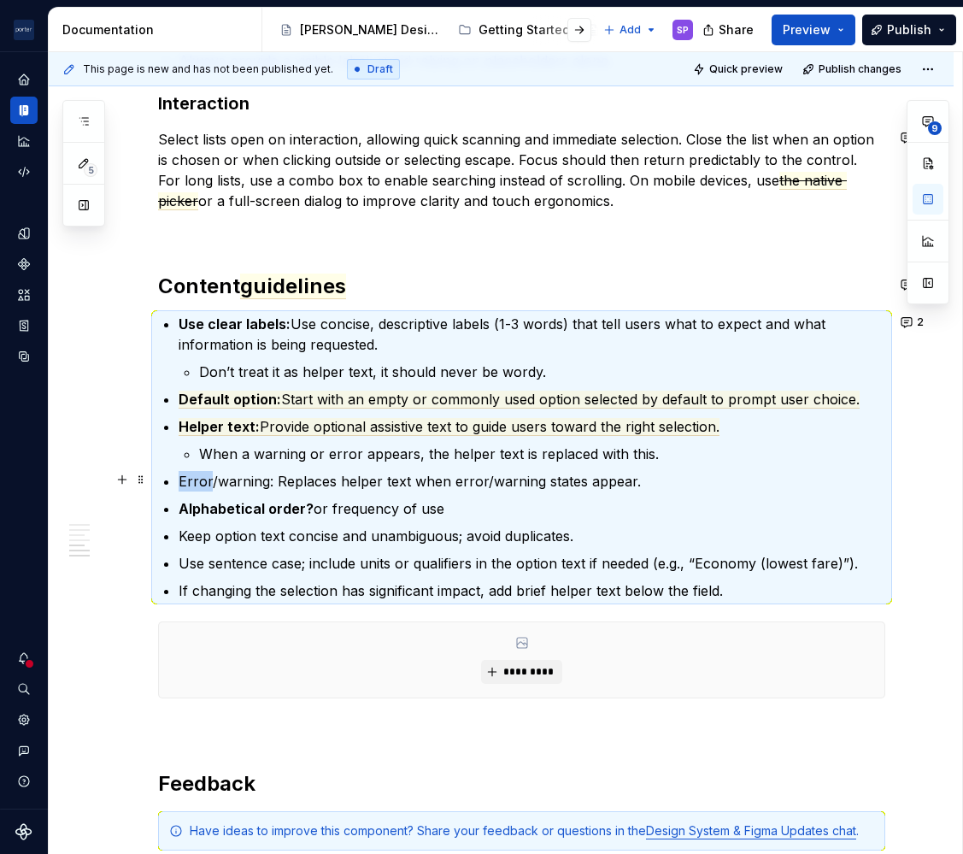
click at [482, 464] on ul "Use clear labels: Use concise, descriptive labels (1-3 words) that tell users w…" at bounding box center [532, 457] width 707 height 287
click at [720, 471] on p "Error/warning: Replaces helper text when error/warning states appear." at bounding box center [532, 481] width 707 height 21
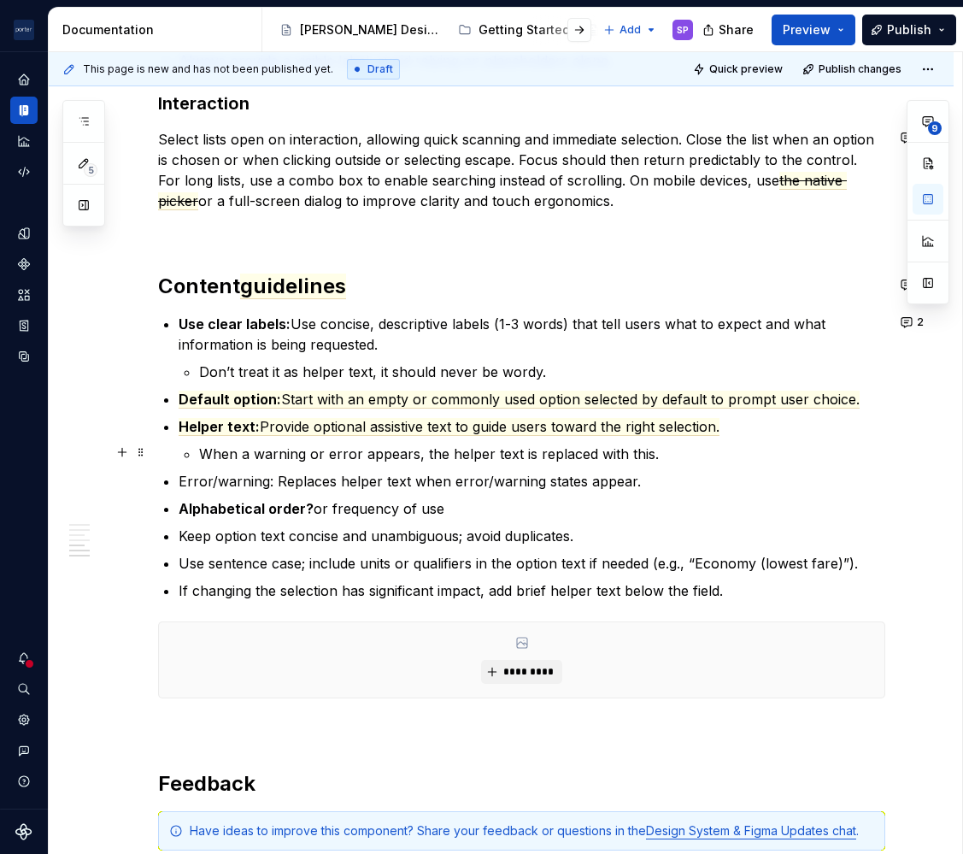
click at [715, 439] on li "Helper text: Provide optional assistive text to guide users toward the right se…" at bounding box center [532, 440] width 707 height 48
click at [715, 451] on p "When a warning or error appears, the helper text is replaced with this." at bounding box center [542, 454] width 686 height 21
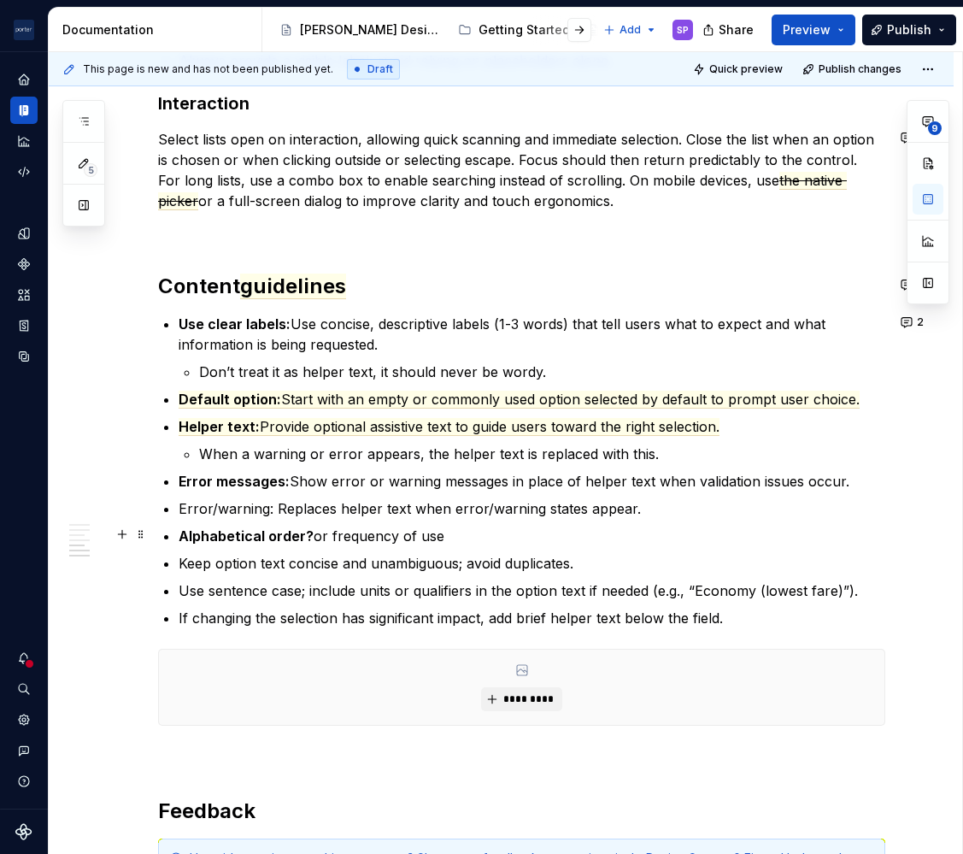
click at [564, 515] on p "Error/warning: Replaces helper text when error/warning states appear." at bounding box center [532, 508] width 707 height 21
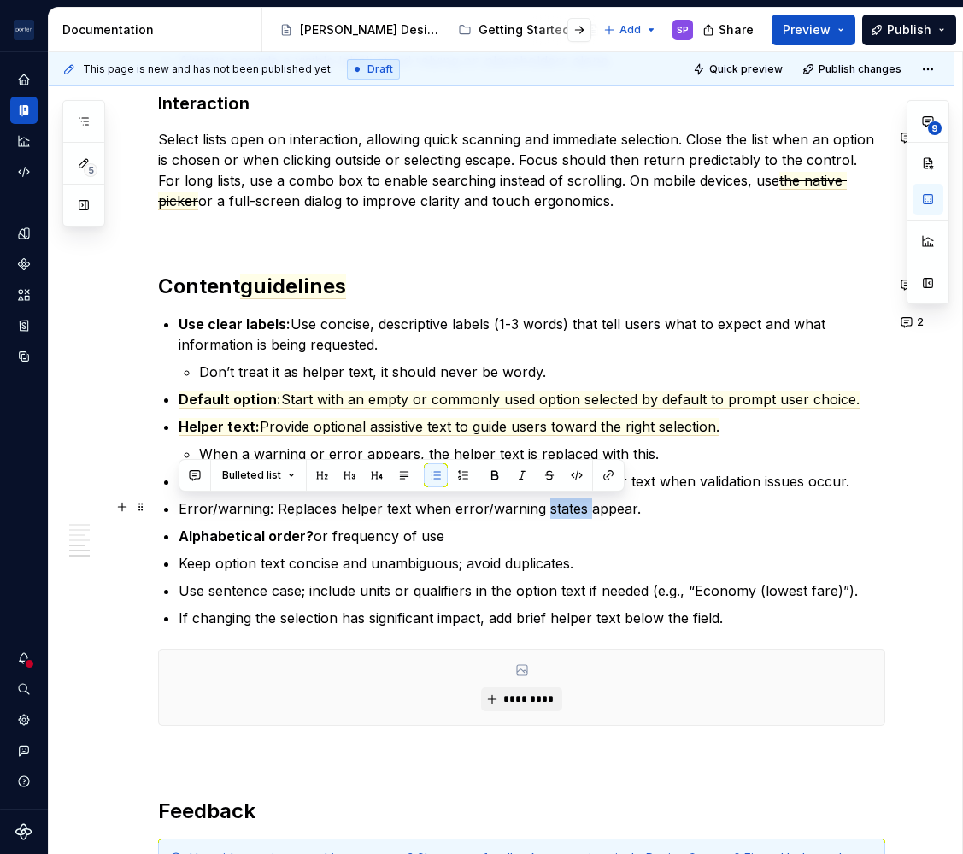
click at [564, 515] on p "Error/warning: Replaces helper text when error/warning states appear." at bounding box center [532, 508] width 707 height 21
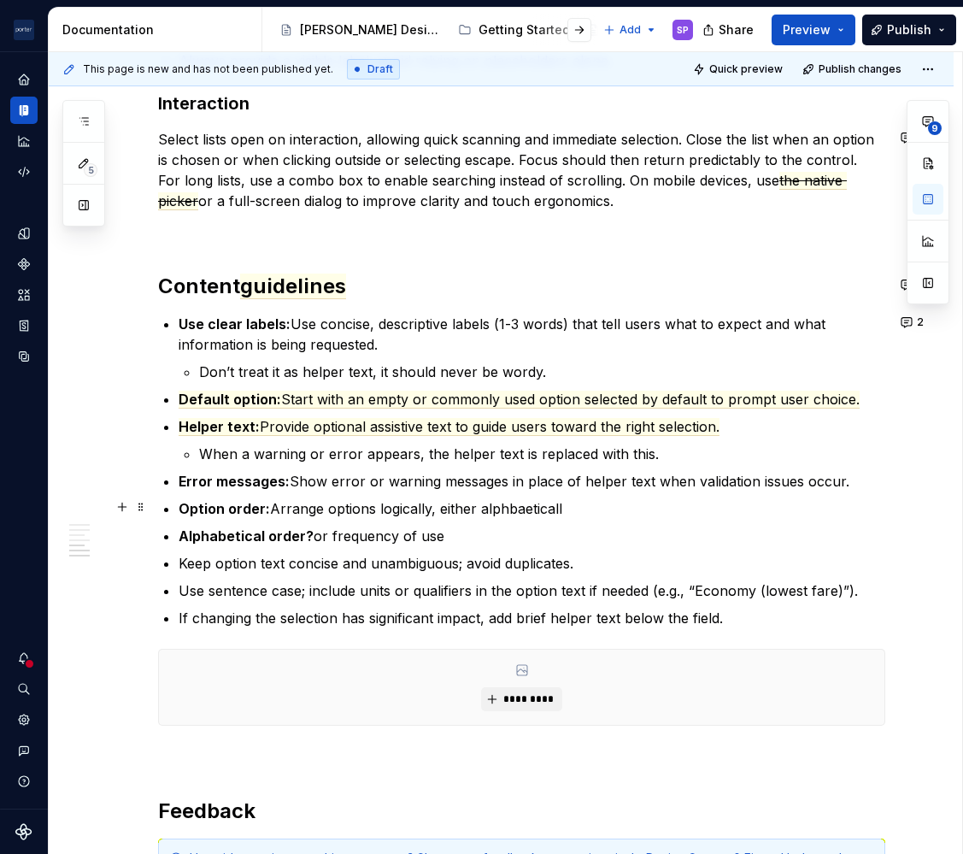
click at [511, 502] on p "Option order: Arrange options logically, either alphbaeticall" at bounding box center [532, 508] width 707 height 21
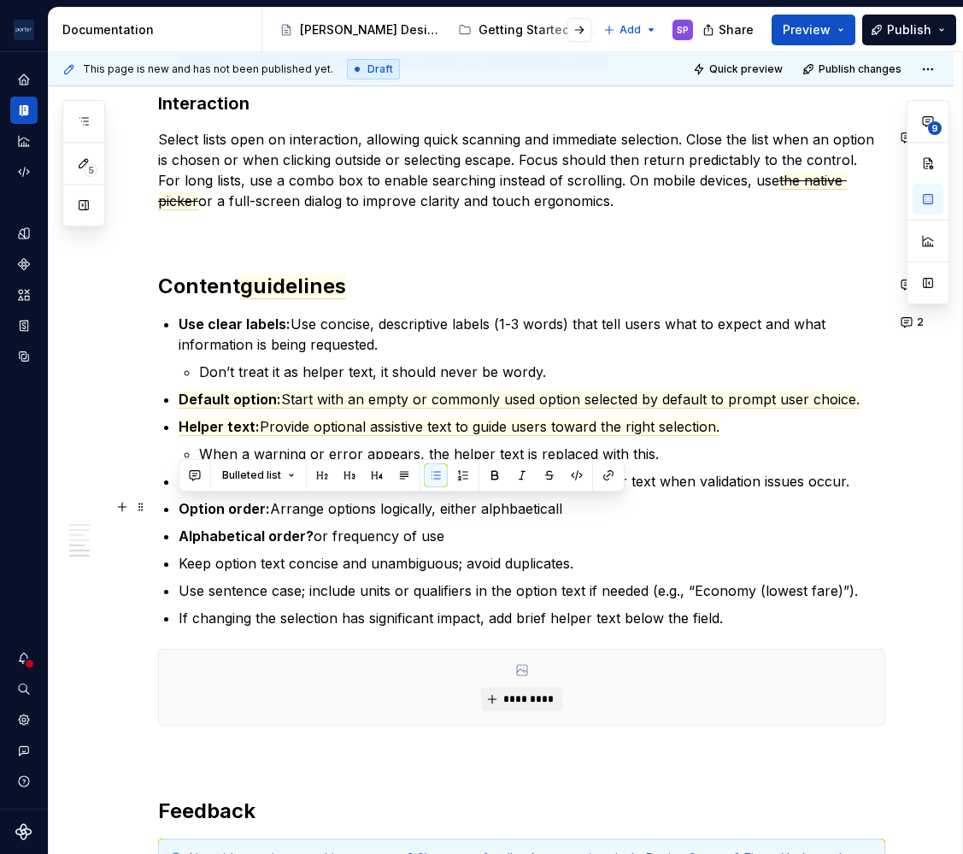
click at [511, 502] on p "Option order: Arrange options logically, either alphbaeticall" at bounding box center [532, 508] width 707 height 21
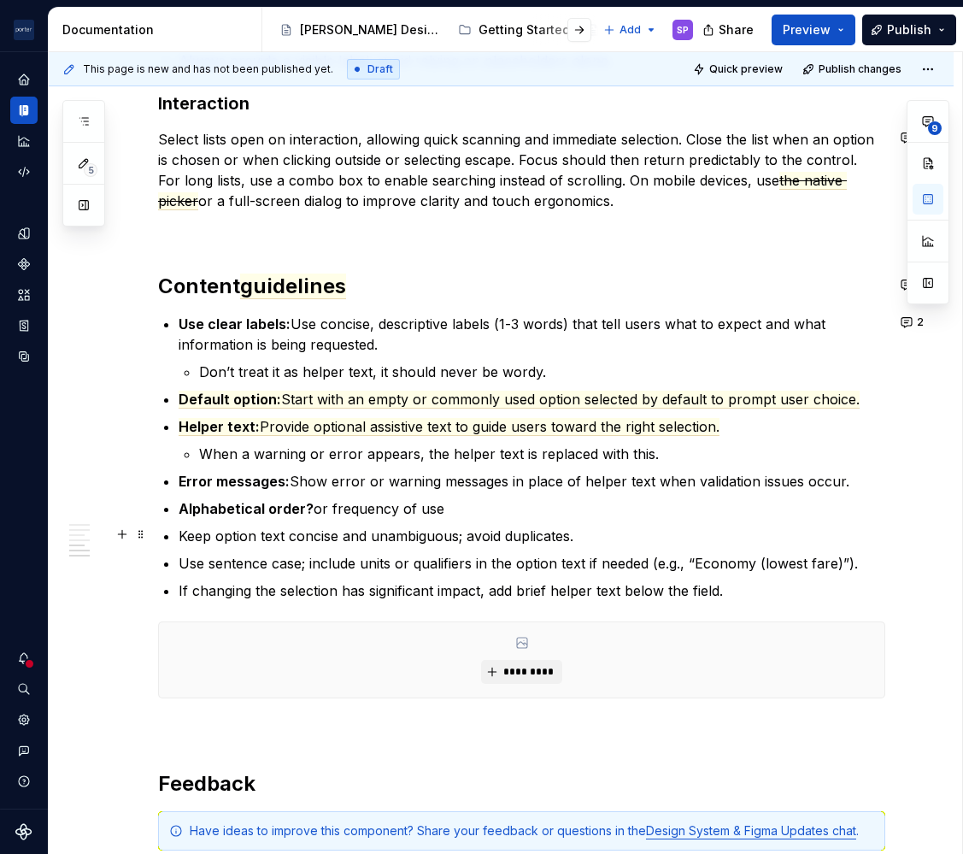
click at [355, 517] on ul "Use clear labels: Use concise, descriptive labels (1-3 words) that tell users w…" at bounding box center [532, 457] width 707 height 287
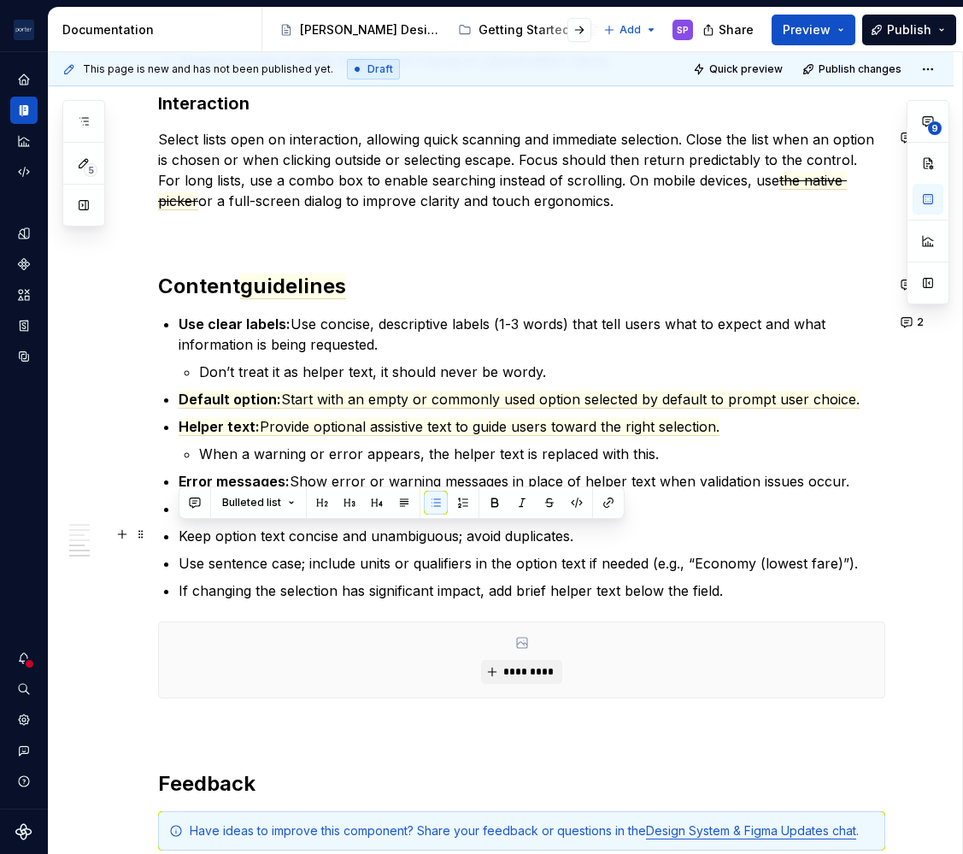
click at [355, 517] on div "Bulleted list" at bounding box center [402, 502] width 446 height 32
drag, startPoint x: 355, startPoint y: 517, endPoint x: 297, endPoint y: 551, distance: 66.3
click at [297, 551] on ul "Use clear labels: Use concise, descriptive labels (1-3 words) that tell users w…" at bounding box center [532, 457] width 707 height 287
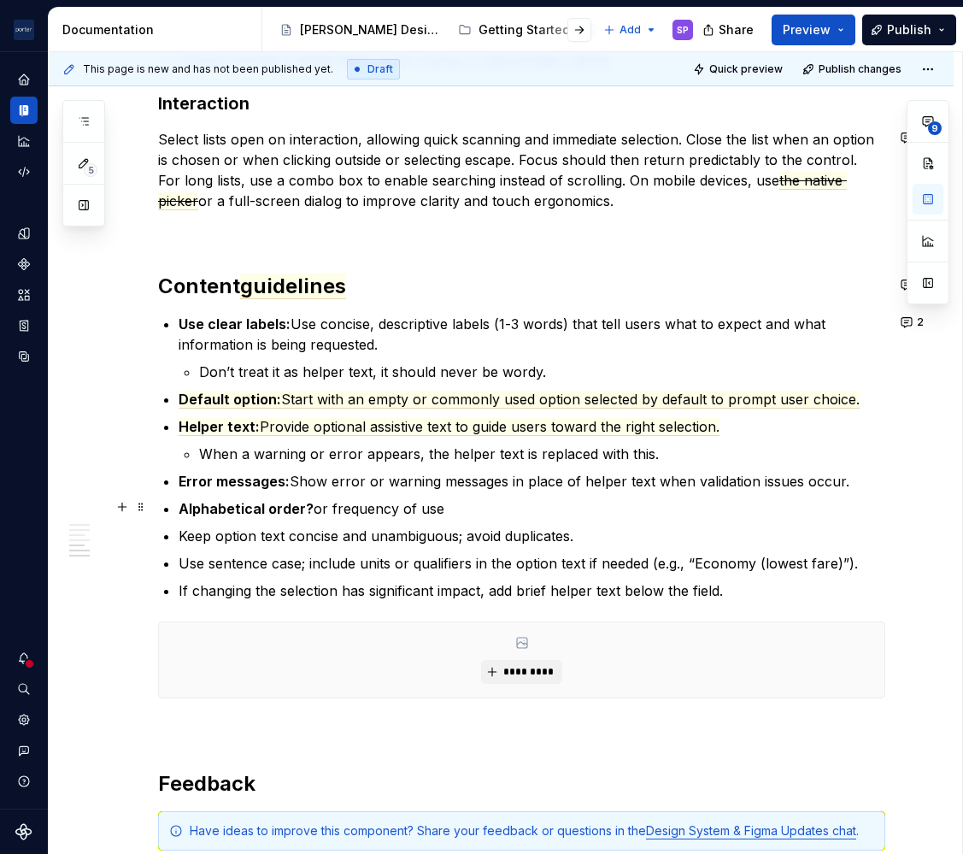
click at [273, 500] on strong "Alphabetical order?" at bounding box center [246, 508] width 135 height 17
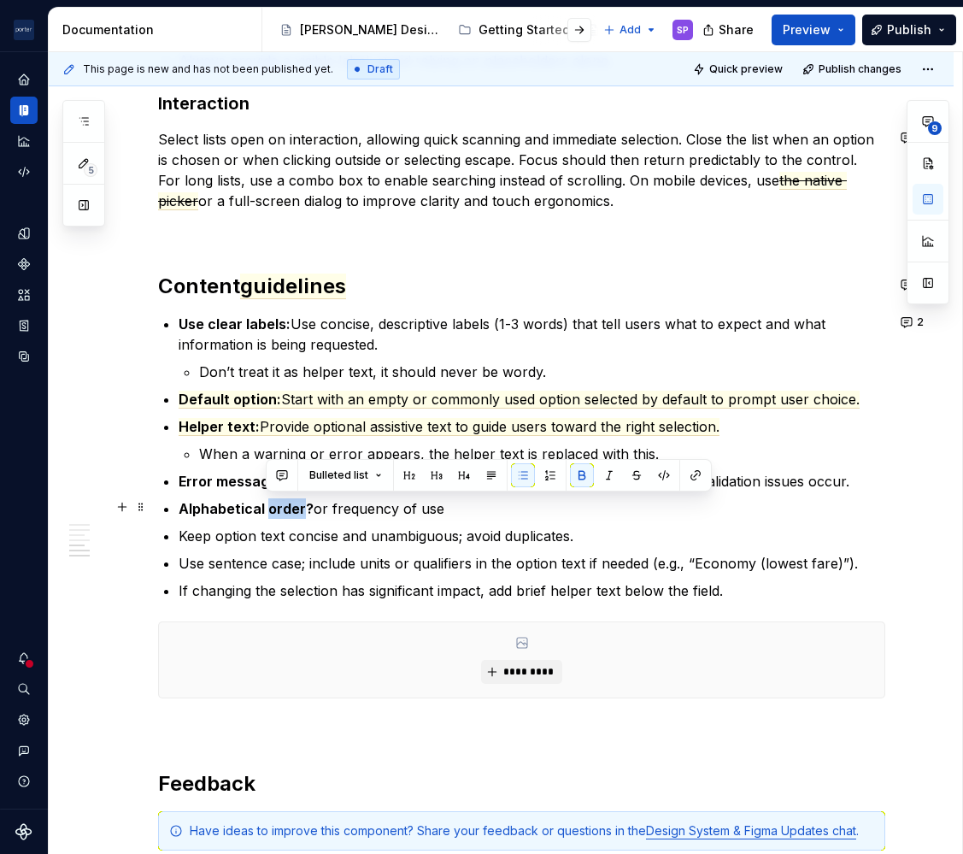
click at [273, 500] on strong "Alphabetical order?" at bounding box center [246, 508] width 135 height 17
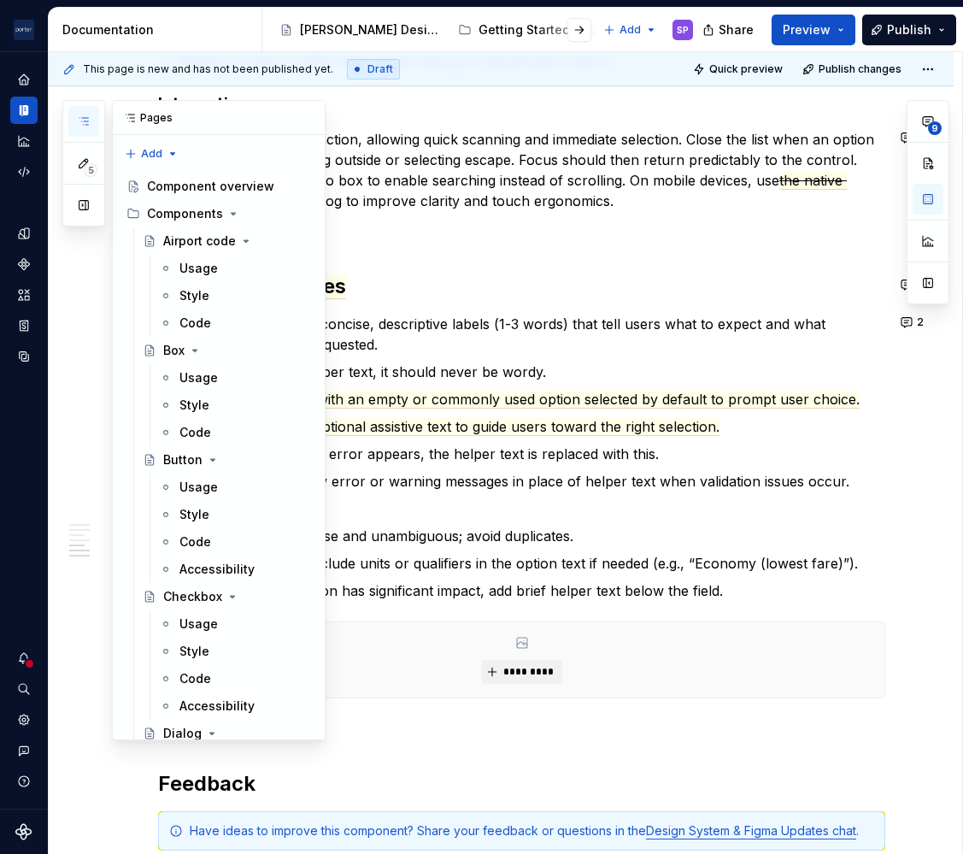
click at [76, 123] on button "button" at bounding box center [83, 121] width 31 height 31
click at [185, 269] on div "Usage" at bounding box center [199, 268] width 38 height 17
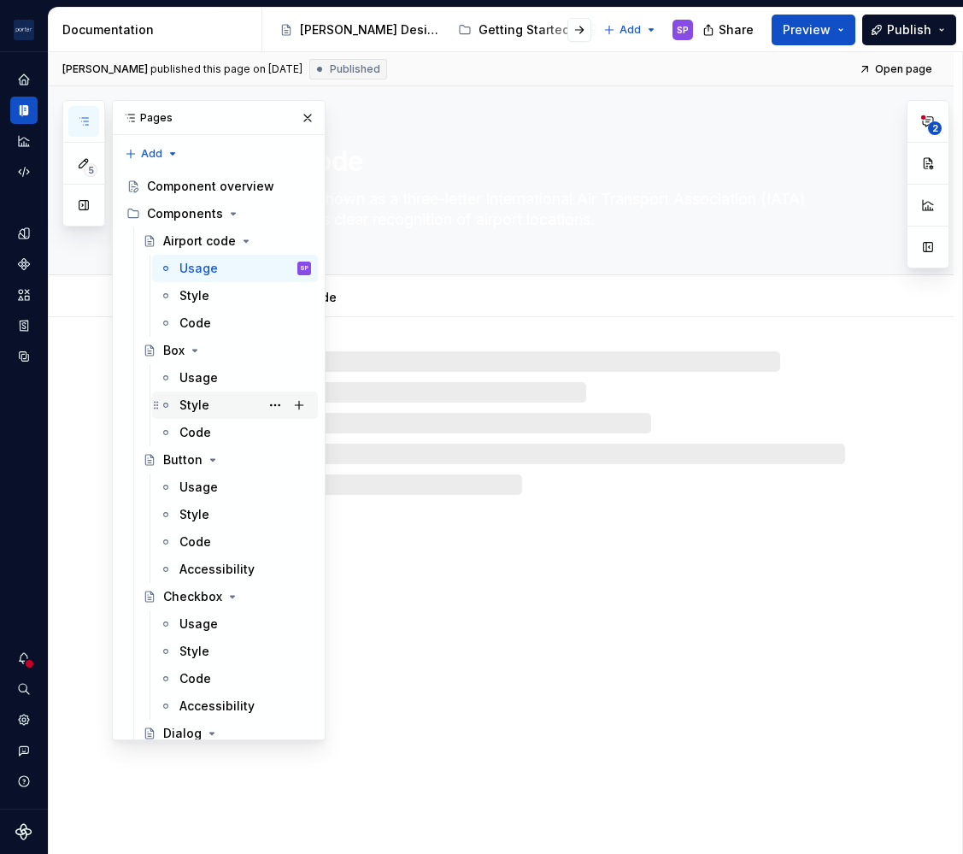
click at [219, 402] on div "Style" at bounding box center [246, 405] width 132 height 24
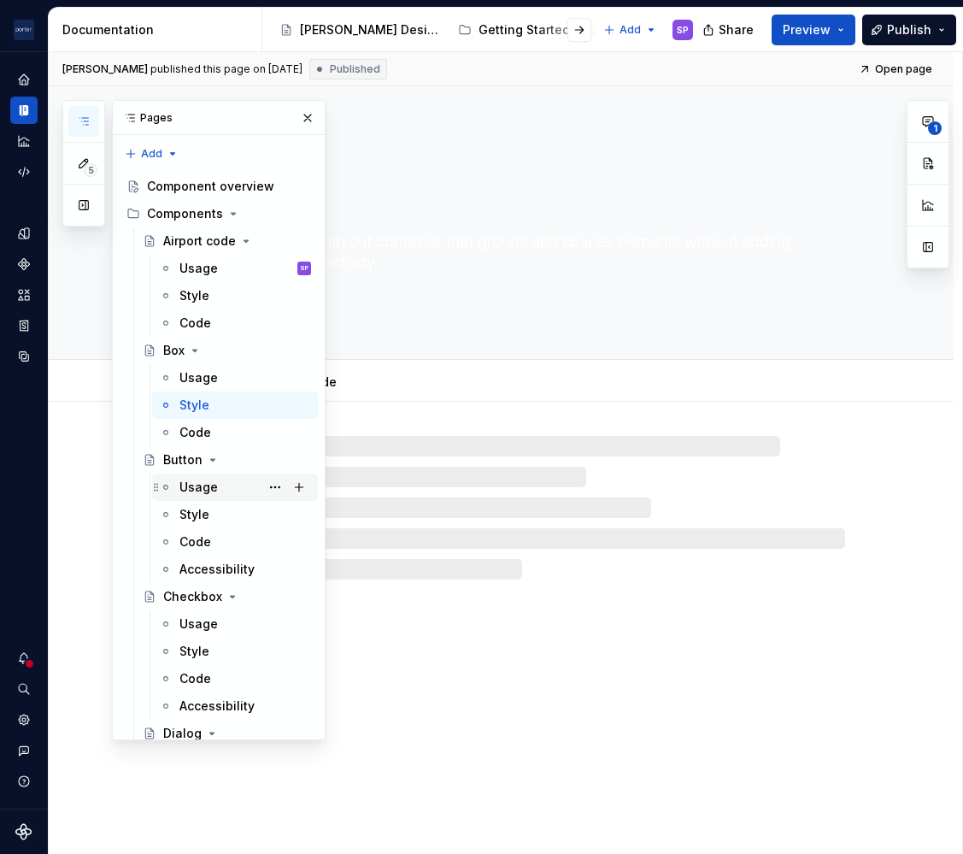
click at [215, 487] on div "Usage" at bounding box center [199, 487] width 38 height 17
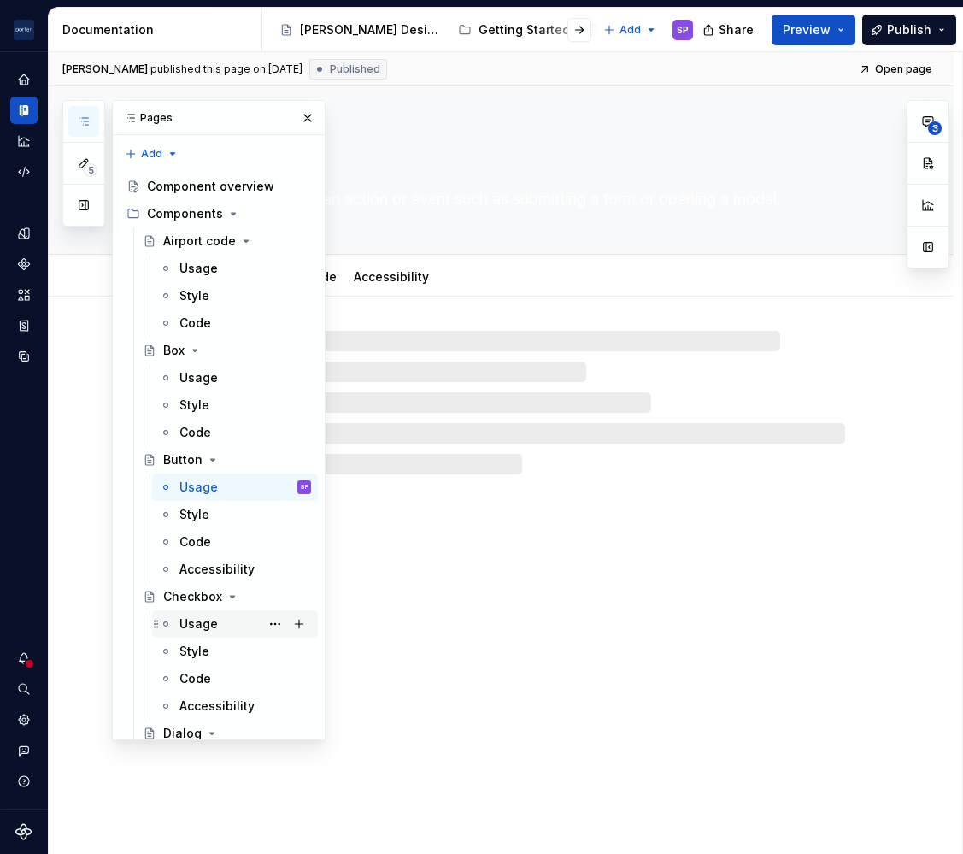
click at [215, 617] on div "Usage" at bounding box center [199, 623] width 38 height 17
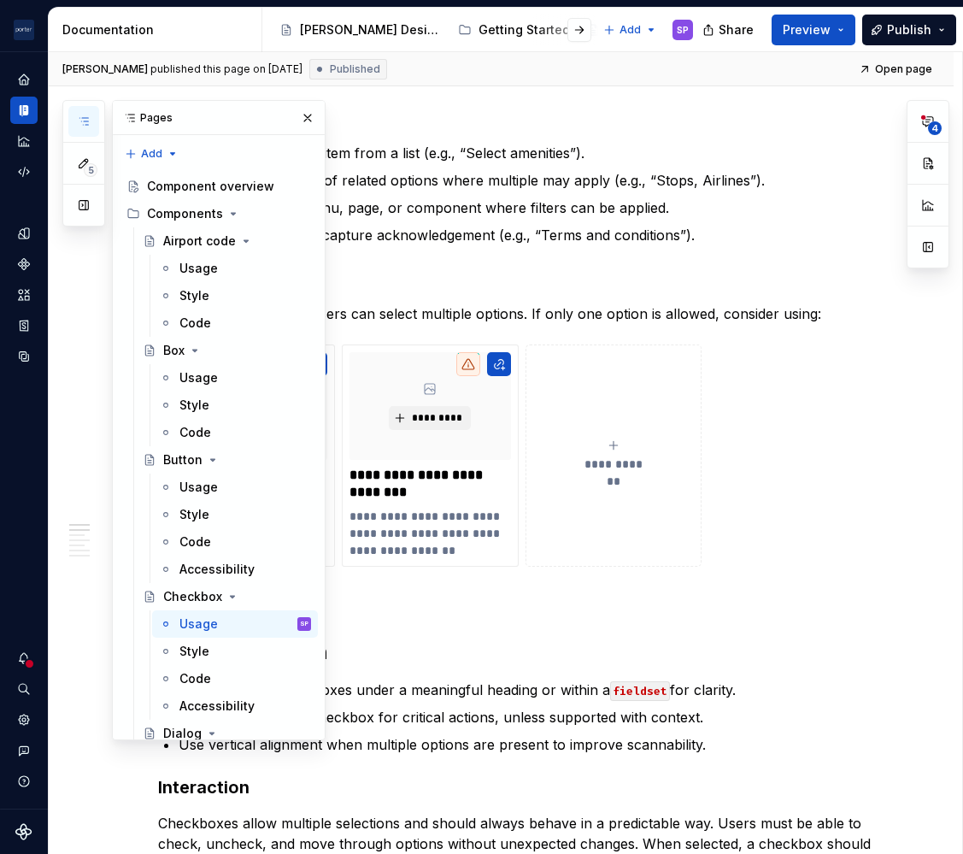
scroll to position [2140, 0]
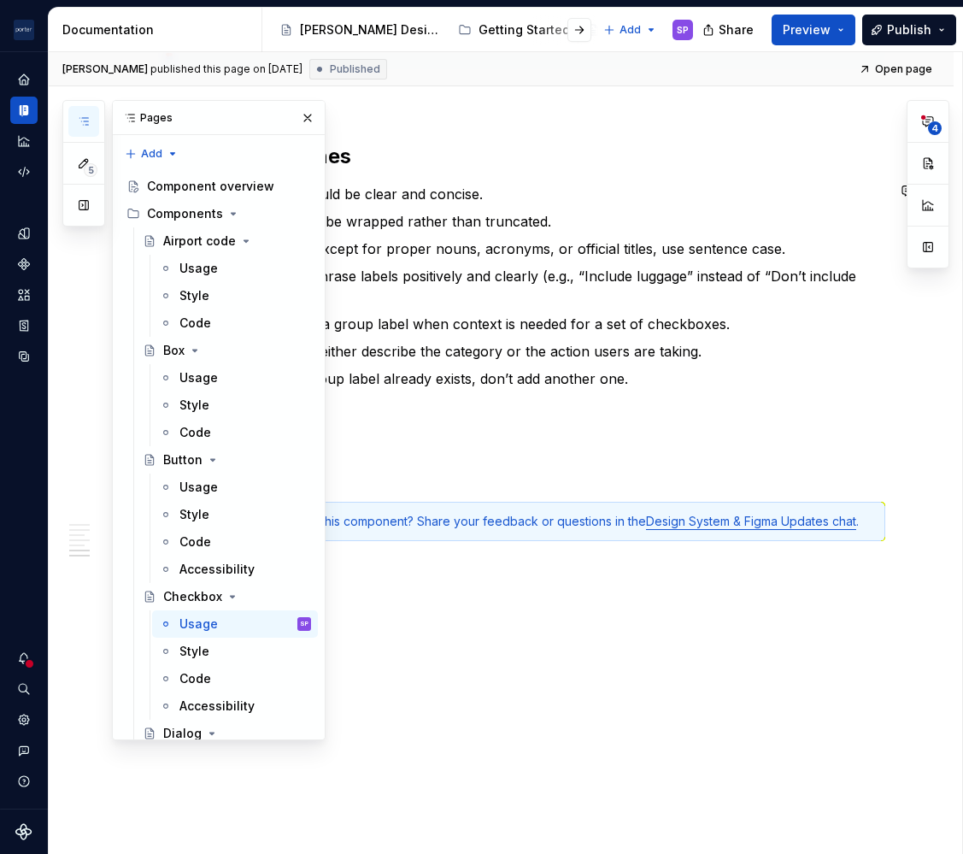
click at [493, 253] on p "Use sentence case: Except for proper nouns, acronyms, or official titles, use s…" at bounding box center [532, 248] width 707 height 21
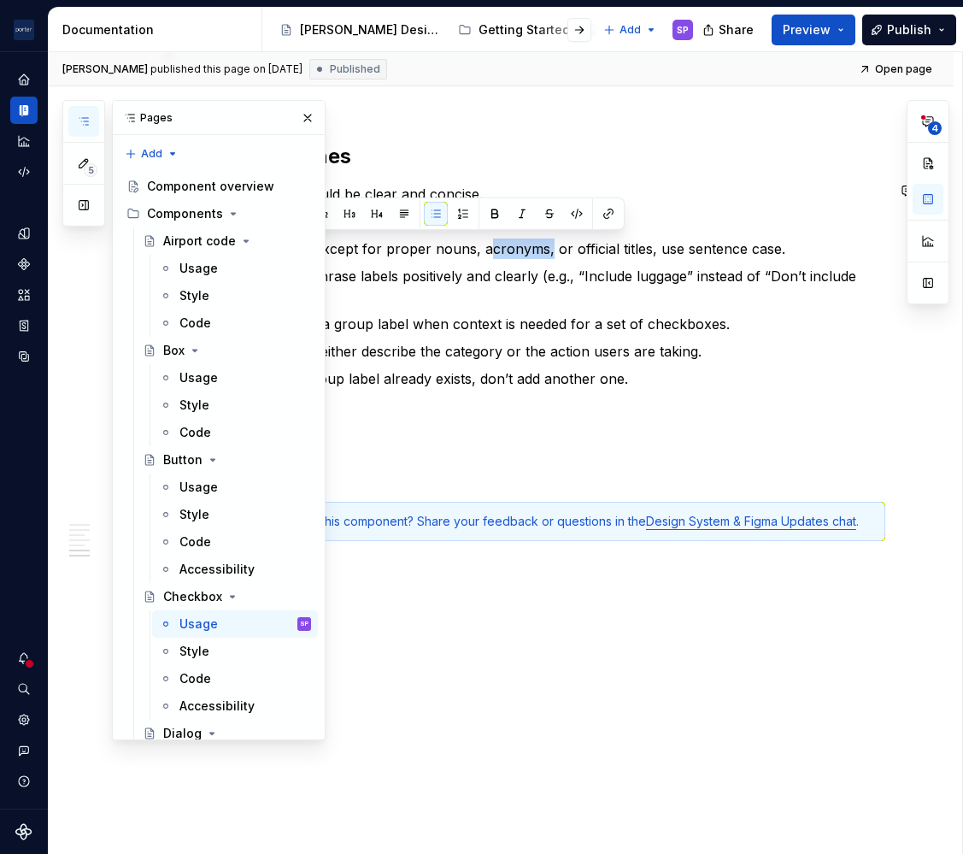
click at [493, 253] on p "Use sentence case: Except for proper nouns, acronyms, or official titles, use s…" at bounding box center [532, 248] width 707 height 21
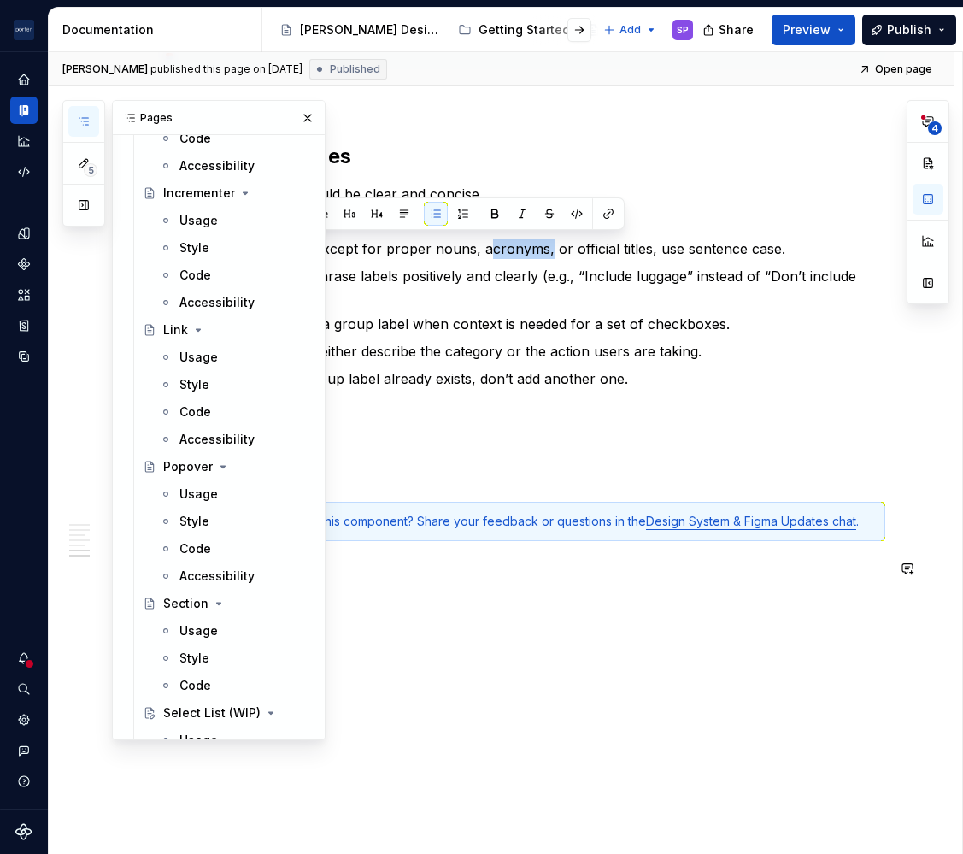
scroll to position [1187, 0]
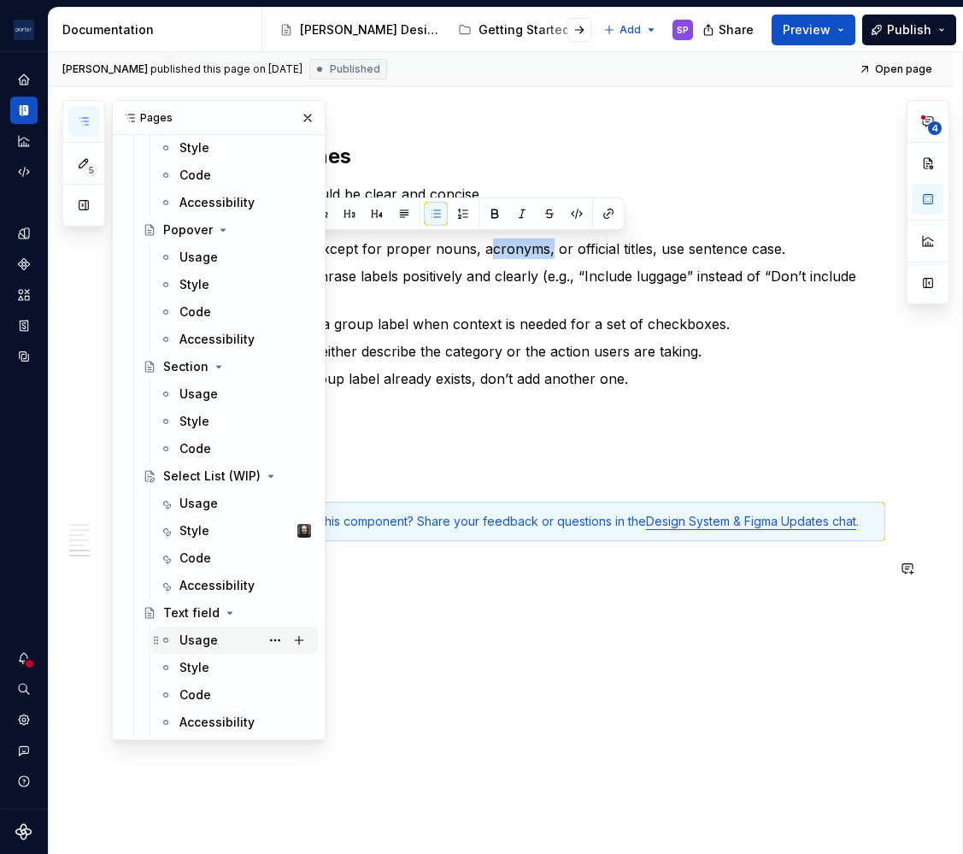
click at [203, 647] on div "Usage" at bounding box center [199, 640] width 38 height 17
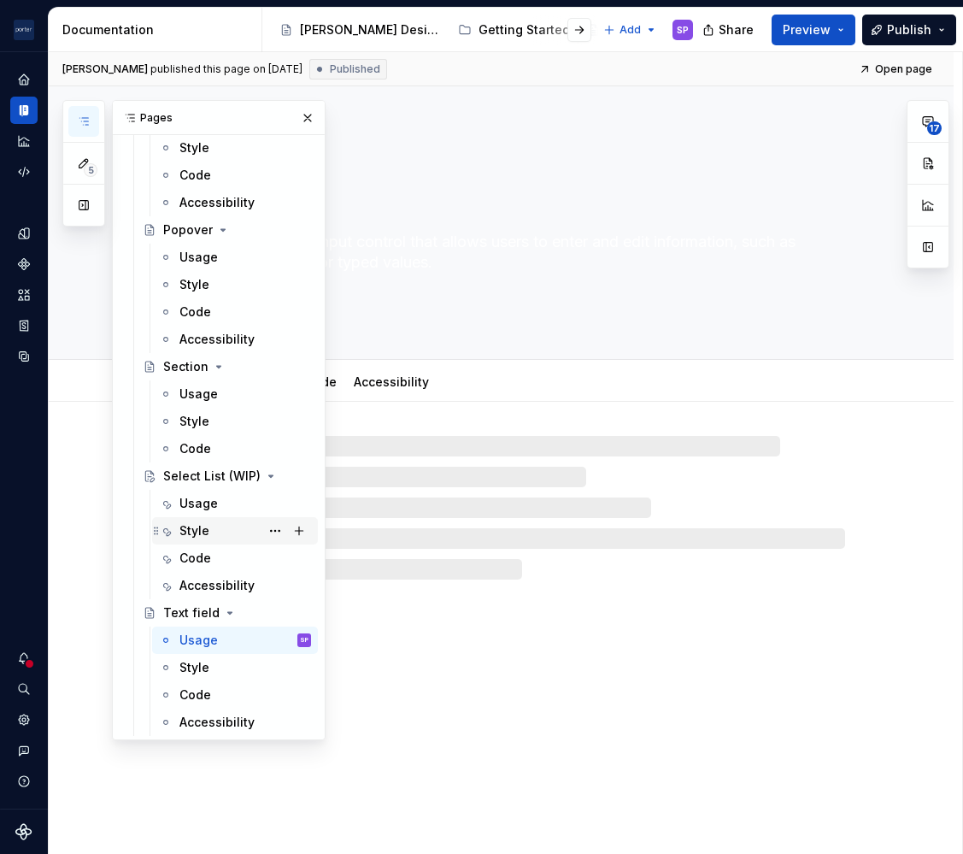
click at [215, 527] on div "Style" at bounding box center [246, 531] width 132 height 24
click at [215, 509] on div "Usage" at bounding box center [199, 503] width 38 height 17
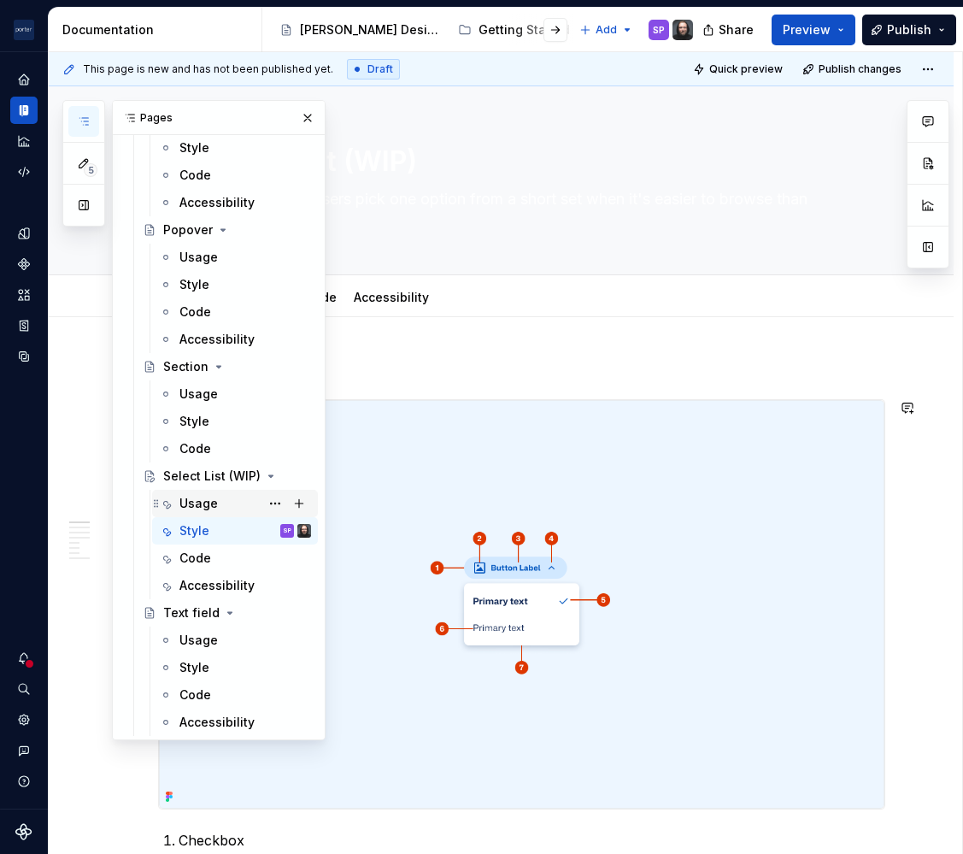
click at [190, 504] on div "Usage" at bounding box center [199, 503] width 38 height 17
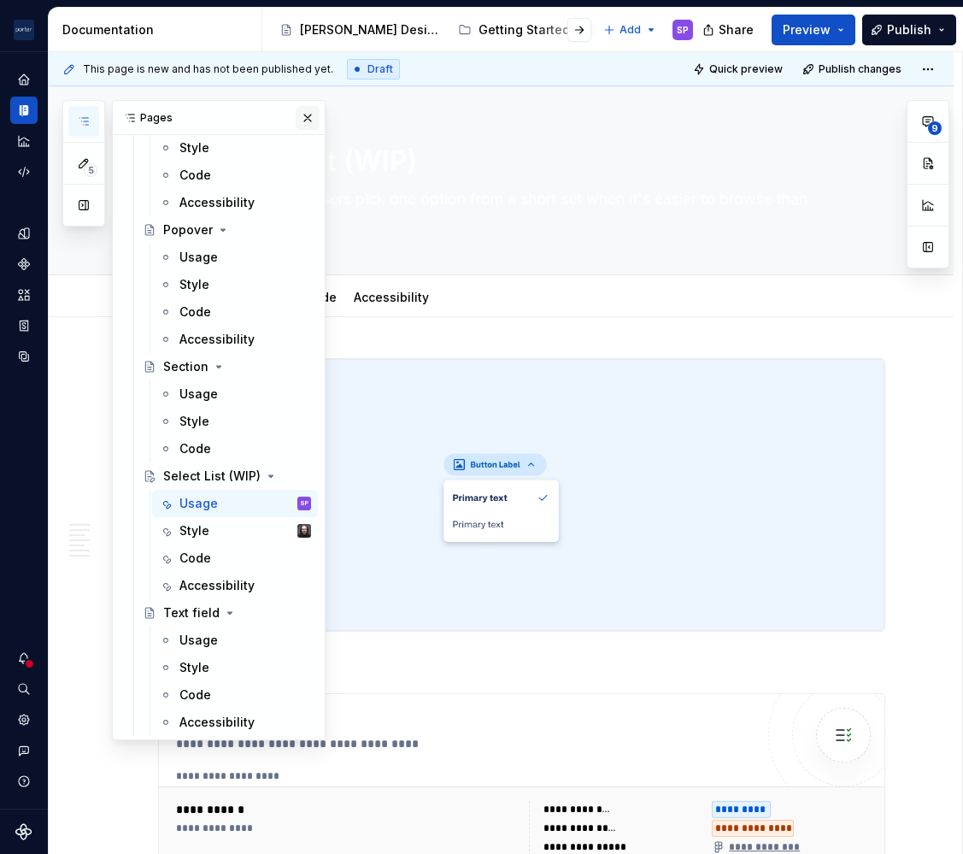
click at [299, 122] on button "button" at bounding box center [308, 118] width 24 height 24
type textarea "*"
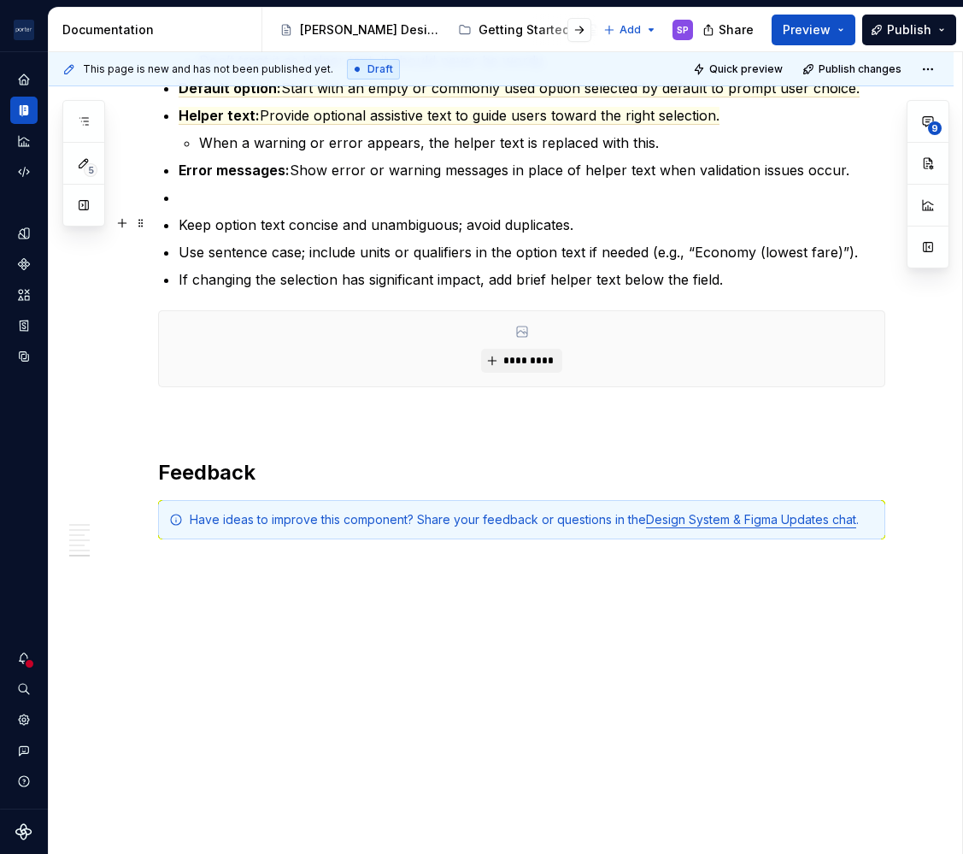
scroll to position [2007, 0]
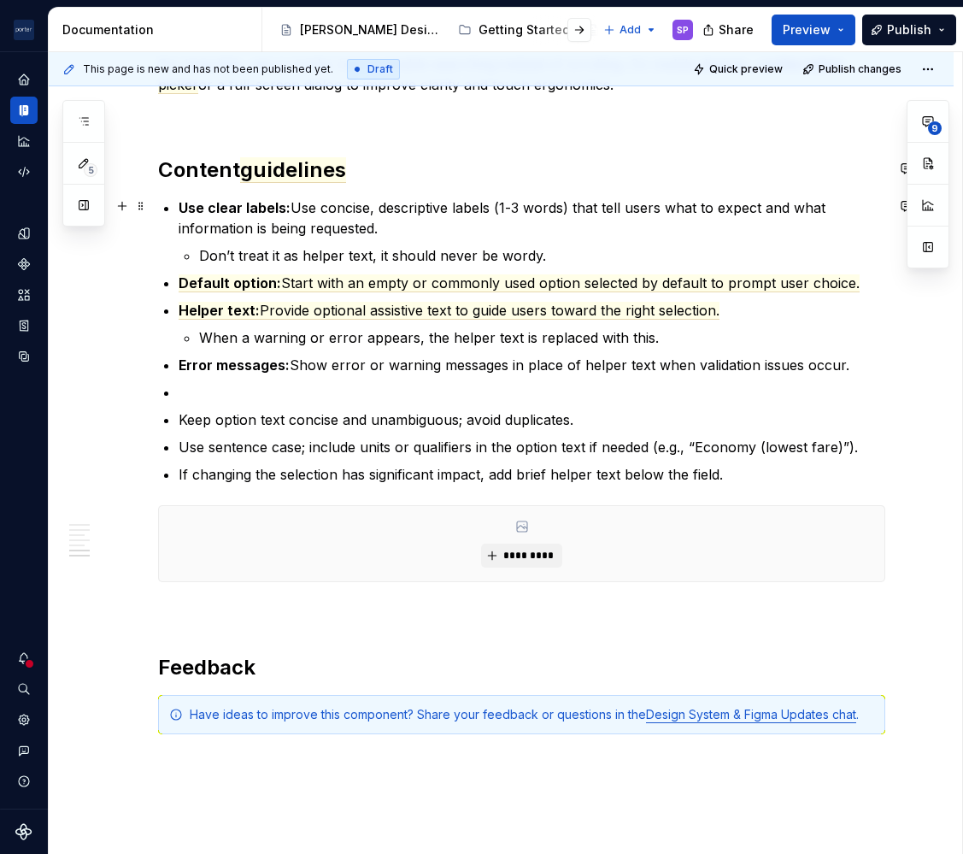
click at [182, 214] on strong "Use clear labels:" at bounding box center [235, 207] width 112 height 17
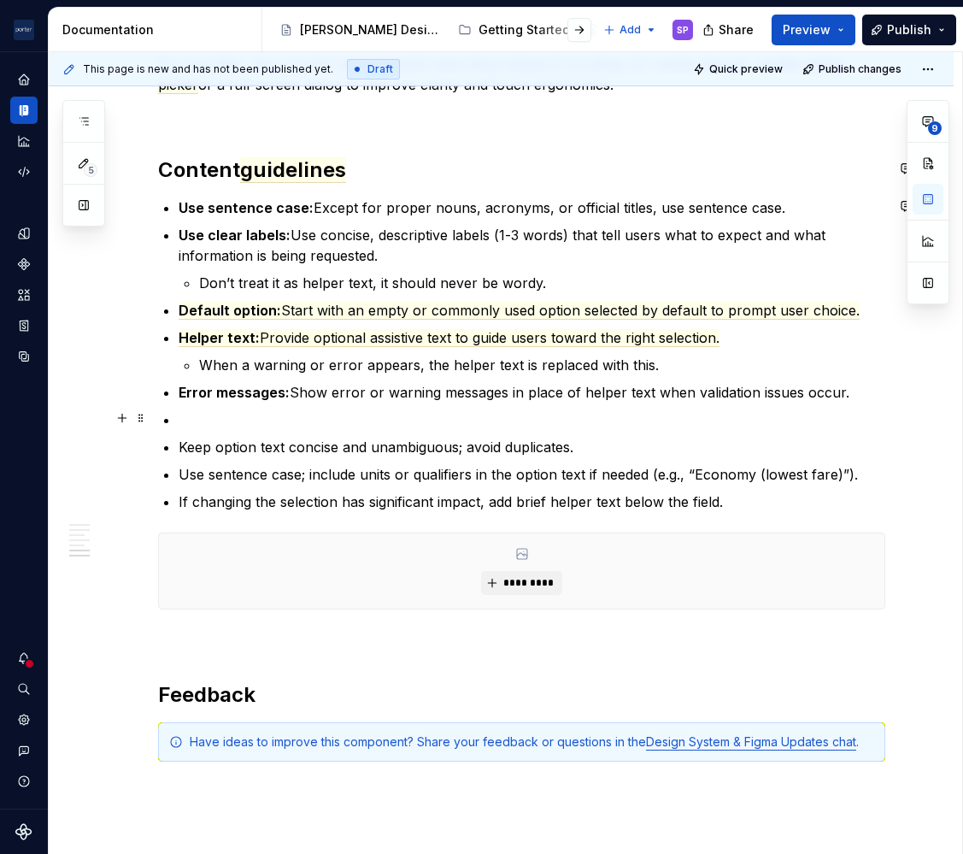
click at [251, 420] on p at bounding box center [532, 419] width 707 height 21
click at [286, 455] on ul "Use sentence case: Except for proper nouns, acronyms, or official titles, use s…" at bounding box center [532, 354] width 707 height 315
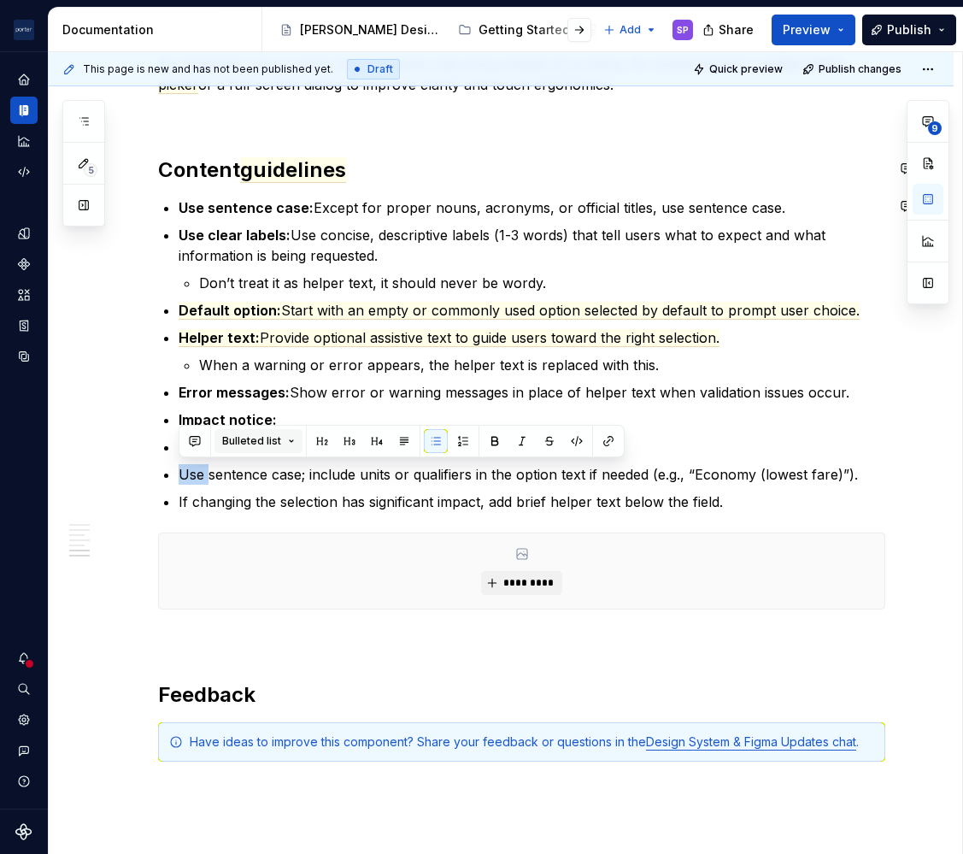
click at [267, 447] on span "Bulleted list" at bounding box center [251, 441] width 59 height 14
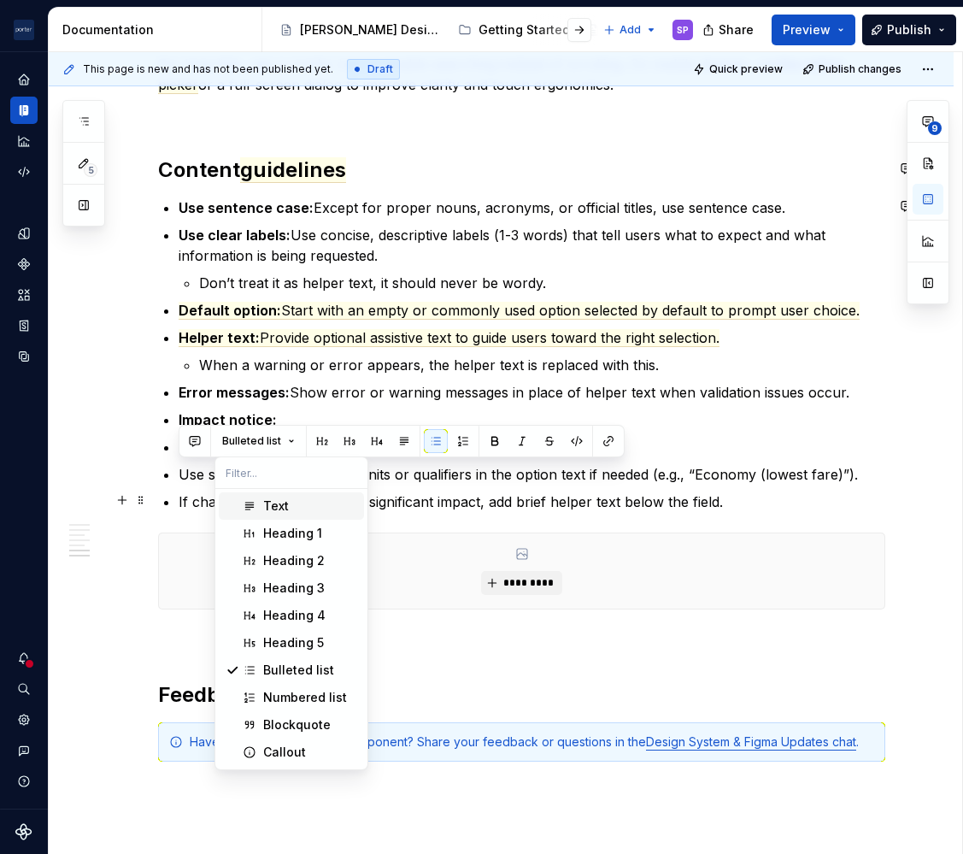
click at [477, 500] on p "If changing the selection has significant impact, add brief helper text below t…" at bounding box center [532, 502] width 707 height 21
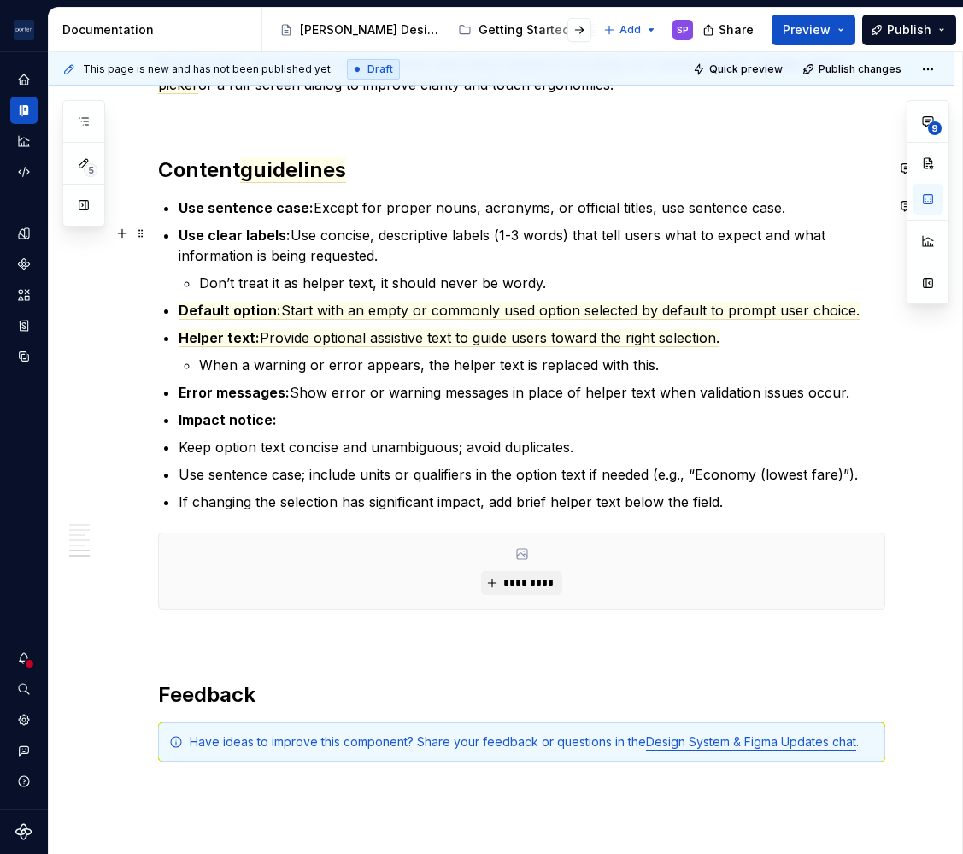
click at [803, 208] on p "Use sentence case: Except for proper nouns, acronyms, or official titles, use s…" at bounding box center [532, 207] width 707 height 21
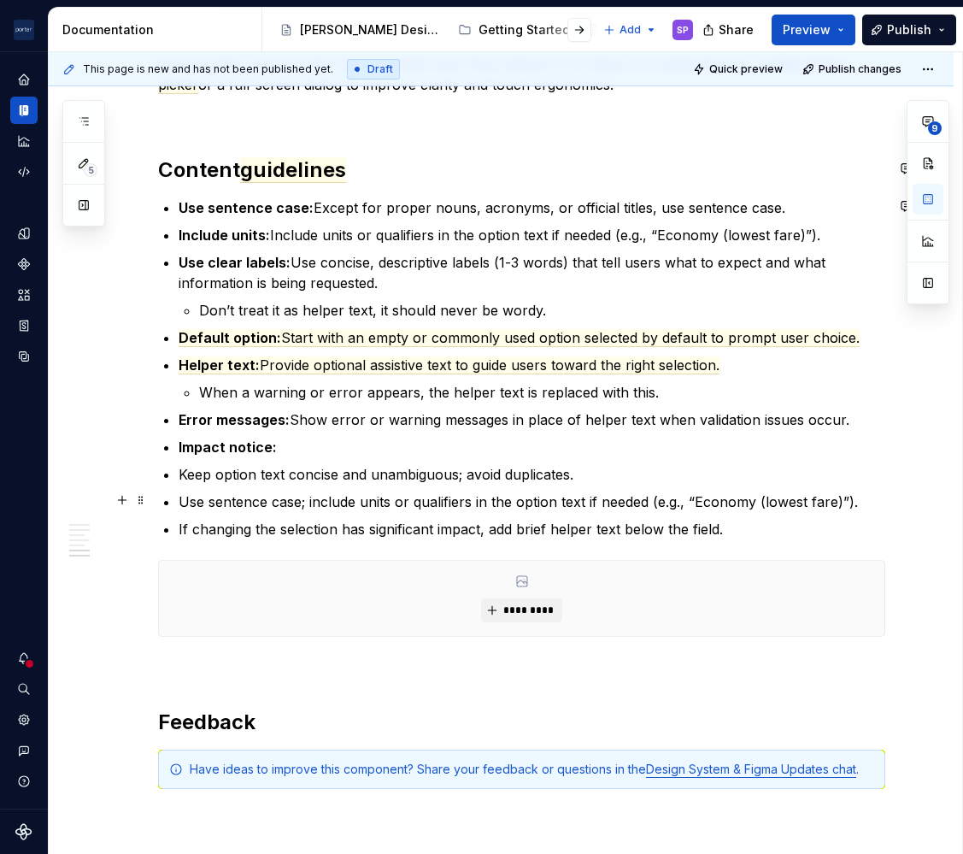
click at [366, 501] on p "Use sentence case; include units or qualifiers in the option text if needed (e.…" at bounding box center [532, 502] width 707 height 21
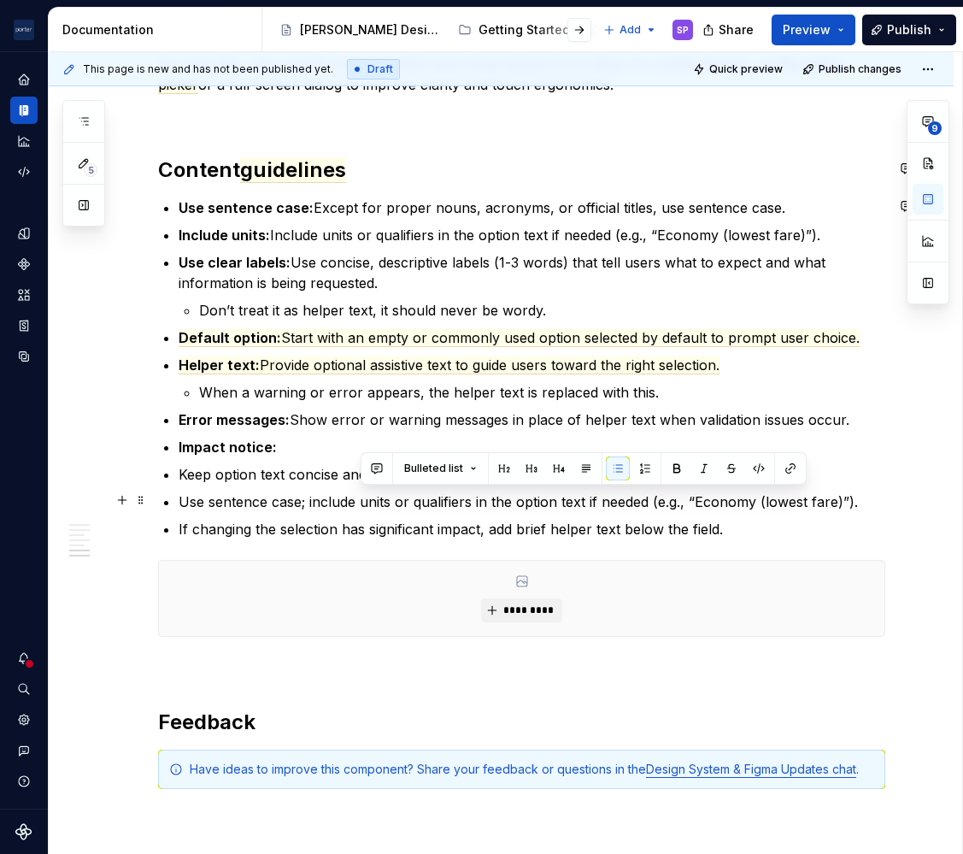
click at [366, 501] on p "Use sentence case; include units or qualifiers in the option text if needed (e.…" at bounding box center [532, 502] width 707 height 21
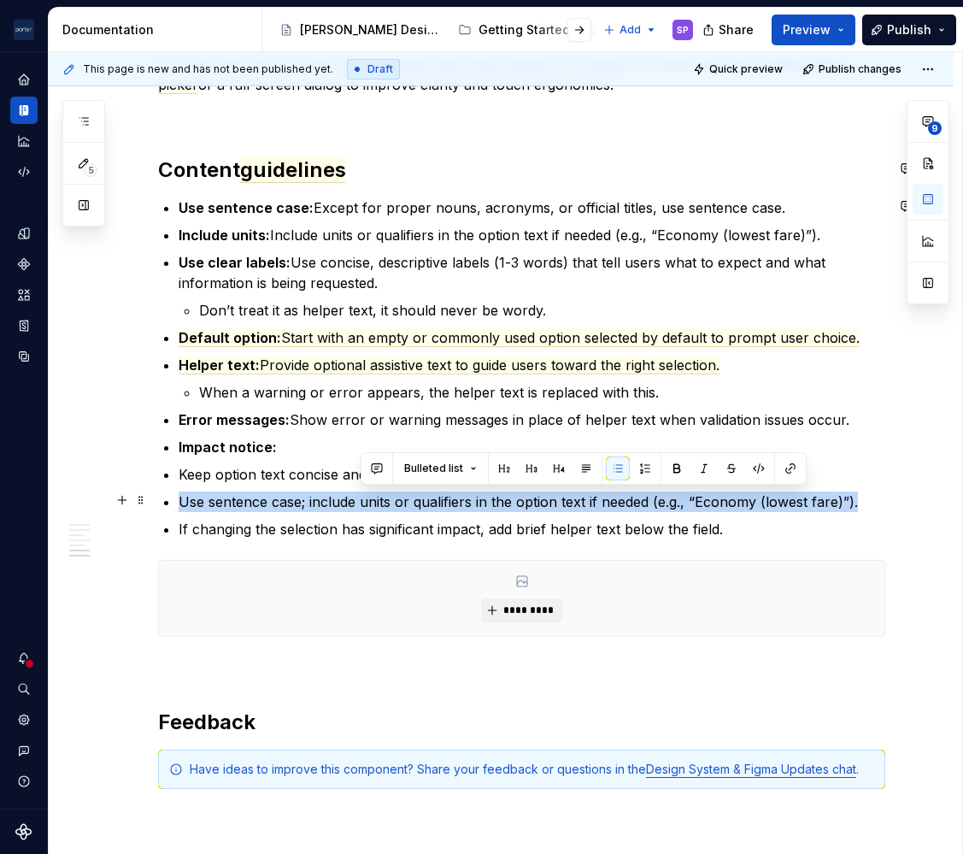
click at [366, 501] on p "Use sentence case; include units or qualifiers in the option text if needed (e.…" at bounding box center [532, 502] width 707 height 21
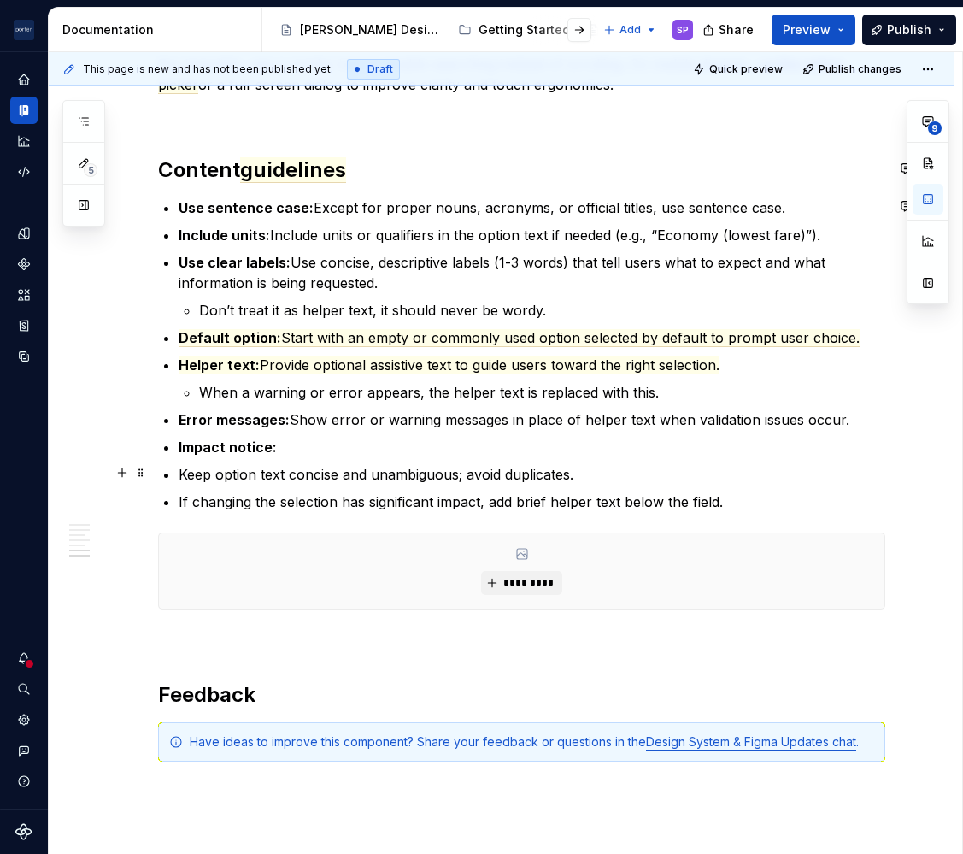
click at [343, 470] on p "Keep option text concise and unambiguous; avoid duplicates." at bounding box center [532, 474] width 707 height 21
click at [319, 454] on p "Impact notice:" at bounding box center [532, 447] width 707 height 21
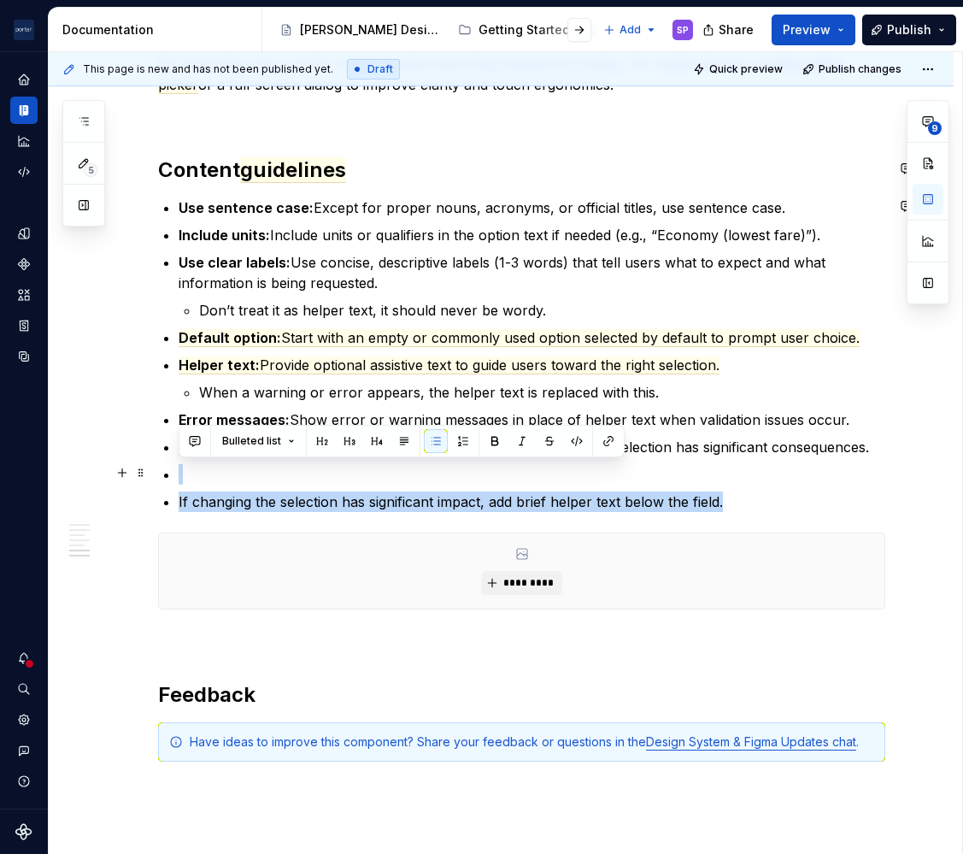
drag, startPoint x: 745, startPoint y: 496, endPoint x: 213, endPoint y: 468, distance: 533.3
click at [213, 468] on ul "Use sentence case: Except for proper nouns, acronyms, or official titles, use s…" at bounding box center [532, 354] width 707 height 315
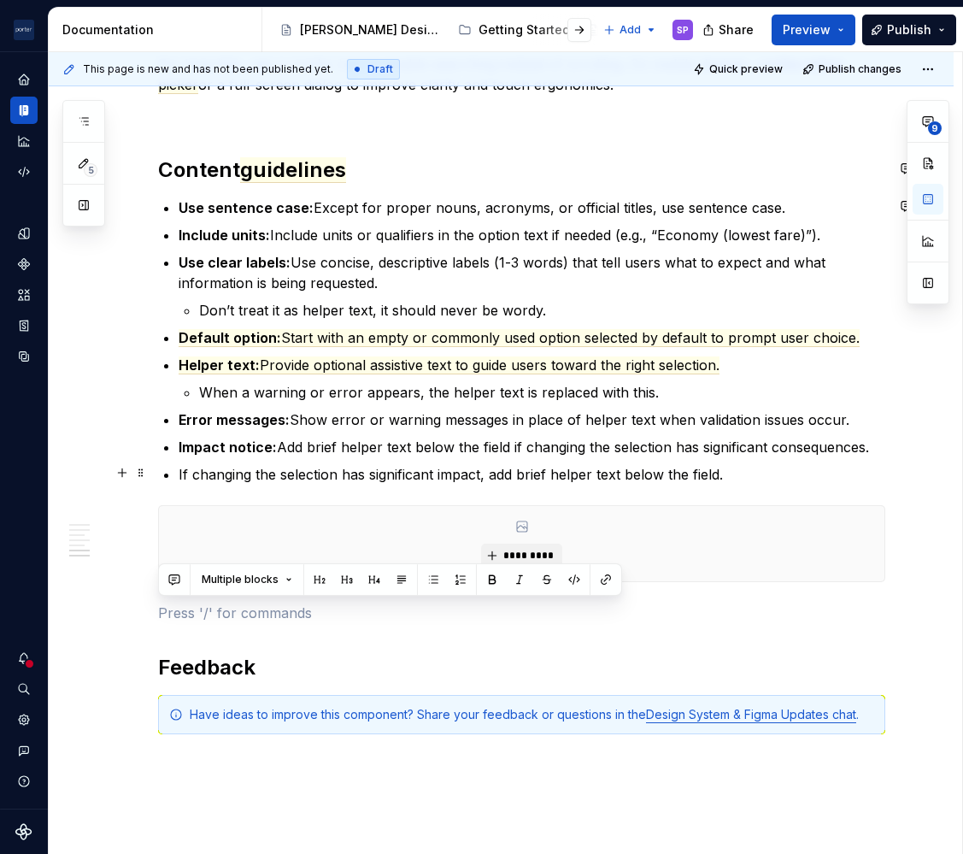
click at [247, 466] on p "If changing the selection has significant impact, add brief helper text below t…" at bounding box center [532, 474] width 707 height 21
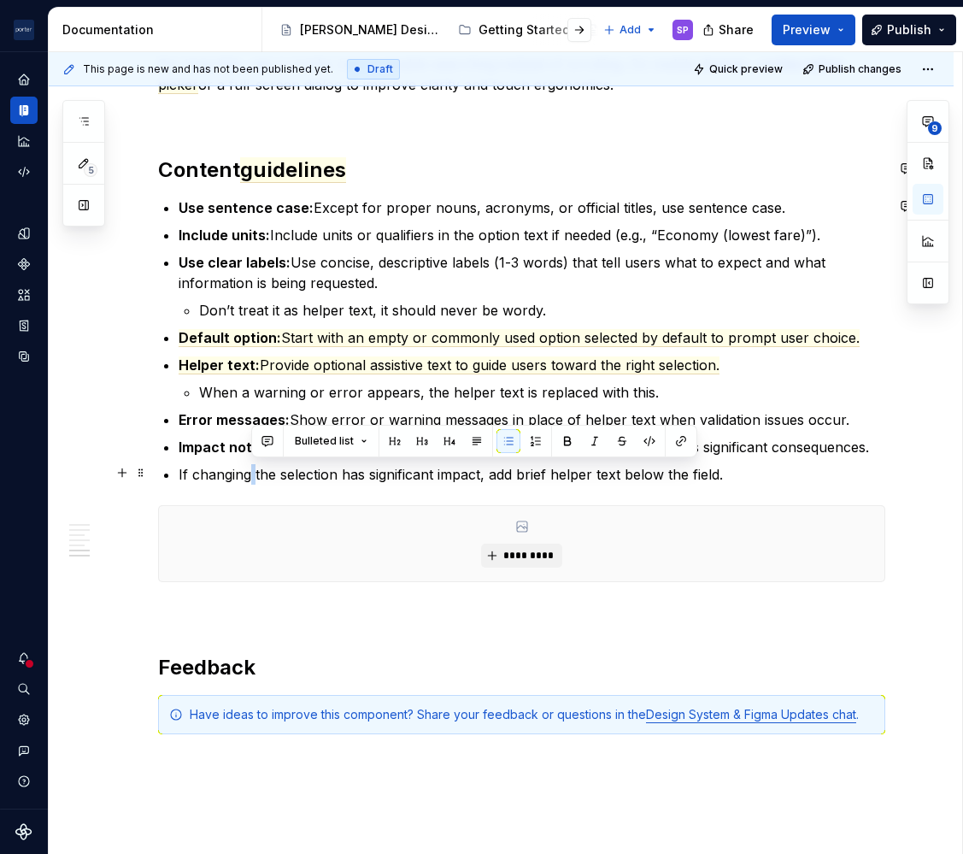
click at [247, 466] on p "If changing the selection has significant impact, add brief helper text below t…" at bounding box center [532, 474] width 707 height 21
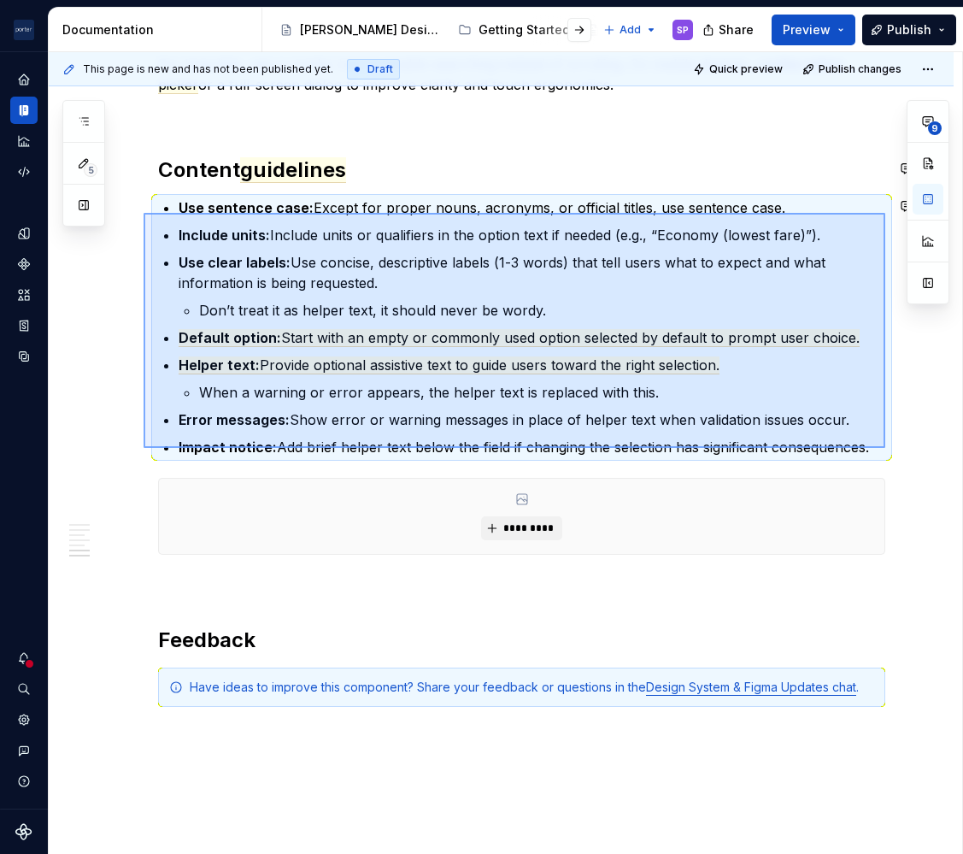
drag, startPoint x: 886, startPoint y: 448, endPoint x: 144, endPoint y: 216, distance: 776.5
click at [144, 216] on div "**********" at bounding box center [506, 453] width 914 height 803
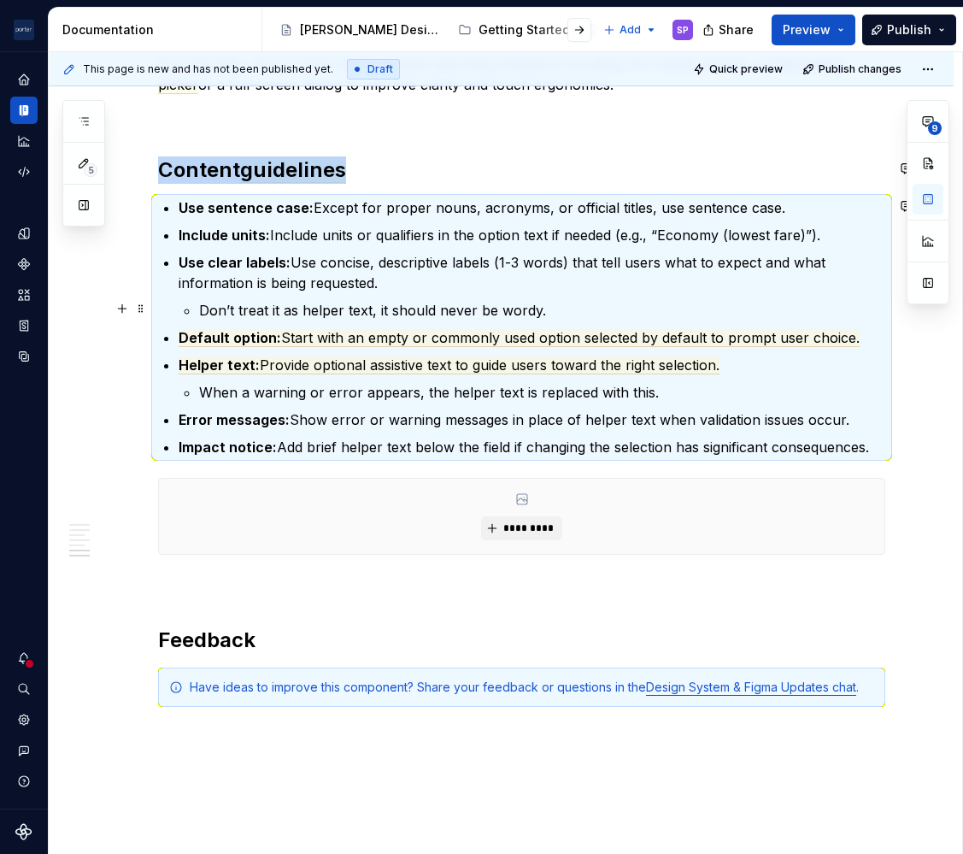
click at [556, 315] on p "Don’t treat it as helper text, it should never be wordy." at bounding box center [542, 310] width 686 height 21
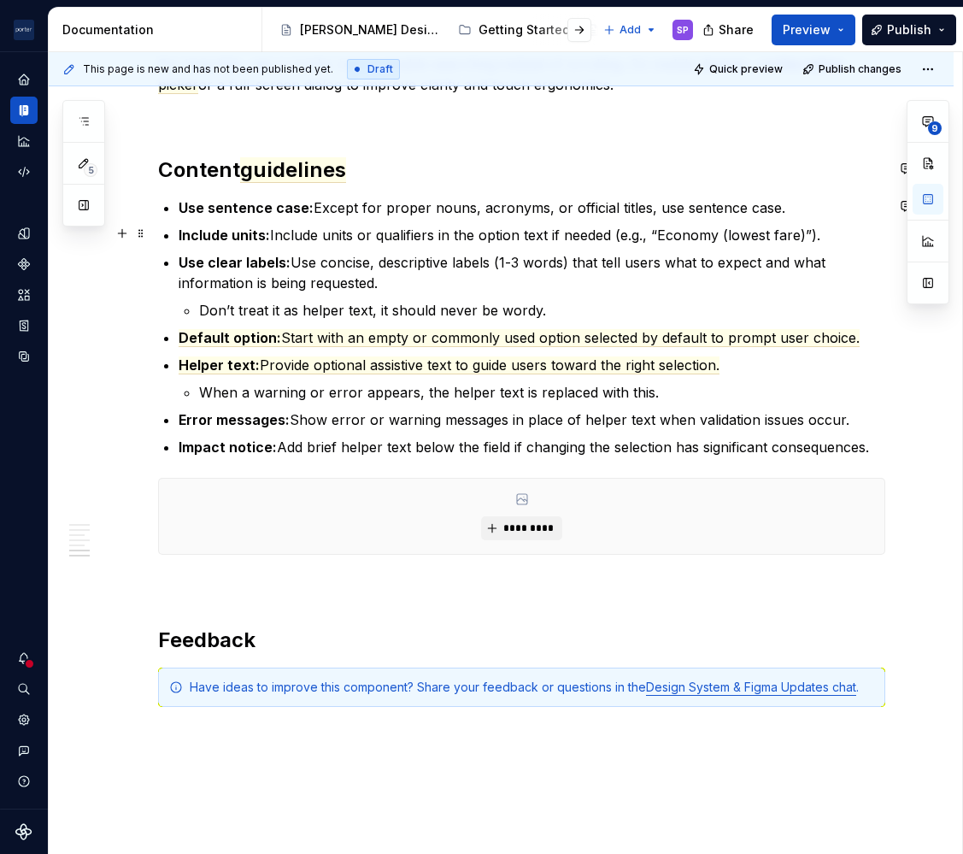
click at [285, 230] on p "Include units: Include units or qualifiers in the option text if needed (e.g., …" at bounding box center [532, 235] width 707 height 21
click at [444, 234] on p "Include units: Add units or qualifiers in the option text if needed (e.g., “Eco…" at bounding box center [532, 235] width 707 height 21
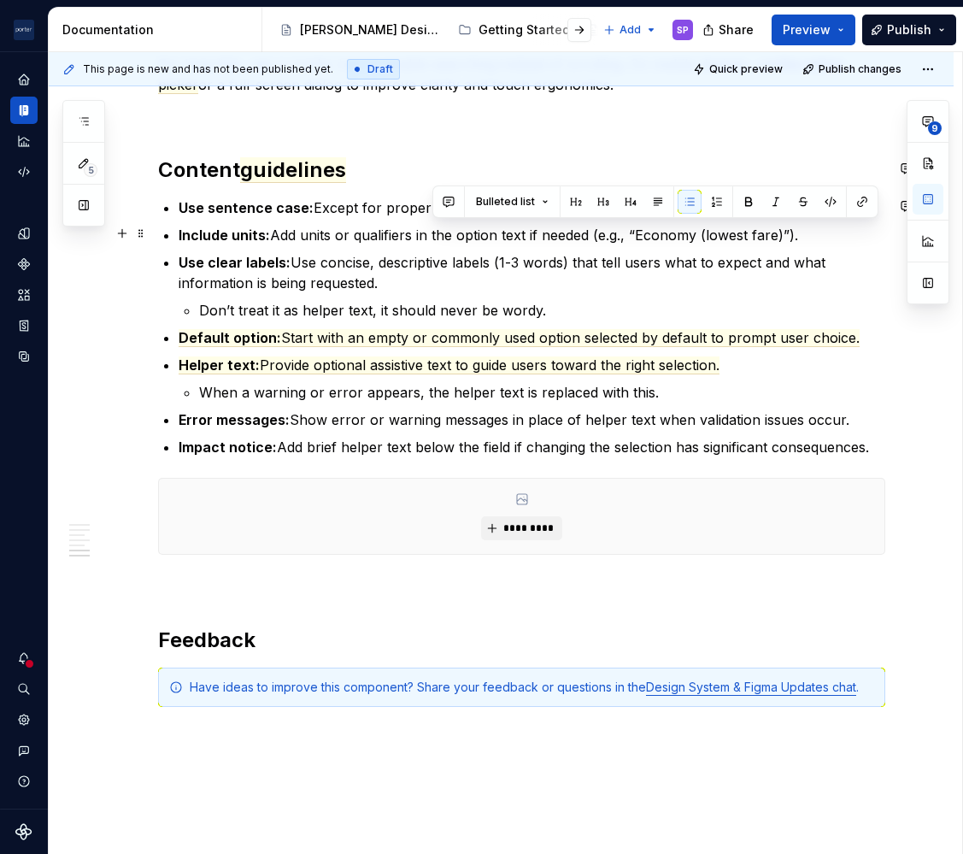
click at [444, 234] on p "Include units: Add units or qualifiers in the option text if needed (e.g., “Eco…" at bounding box center [532, 235] width 707 height 21
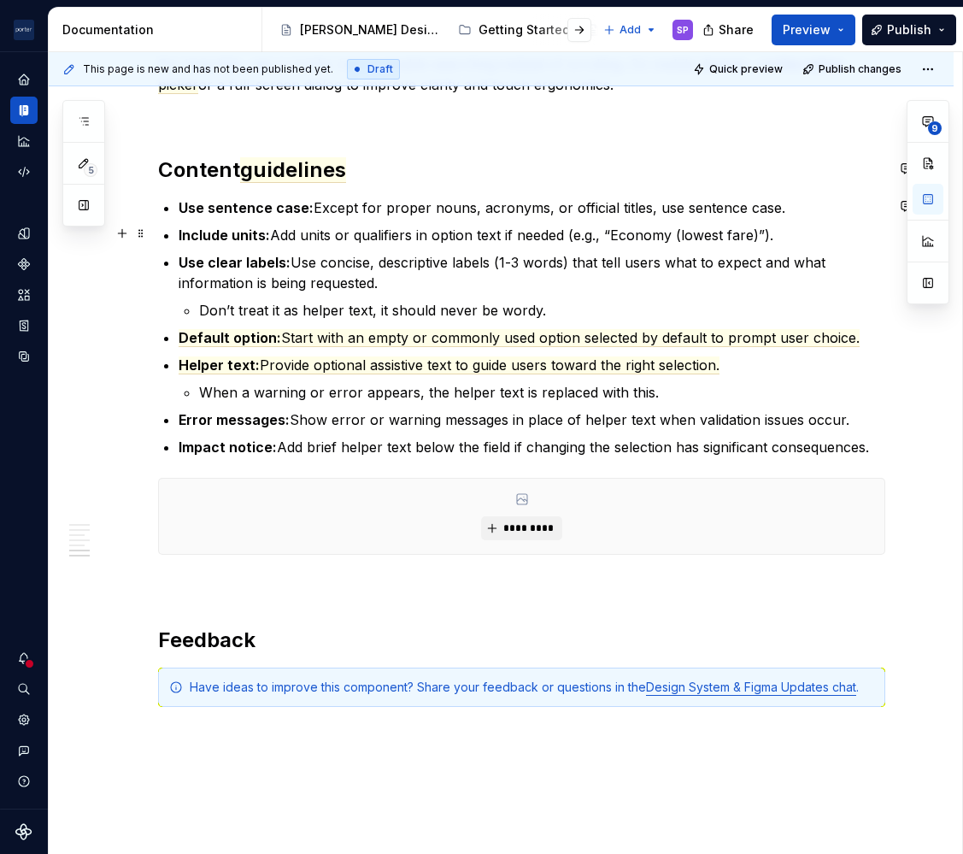
click at [509, 233] on p "Include units: Add units or qualifiers in option text if needed (e.g., “Economy…" at bounding box center [532, 235] width 707 height 21
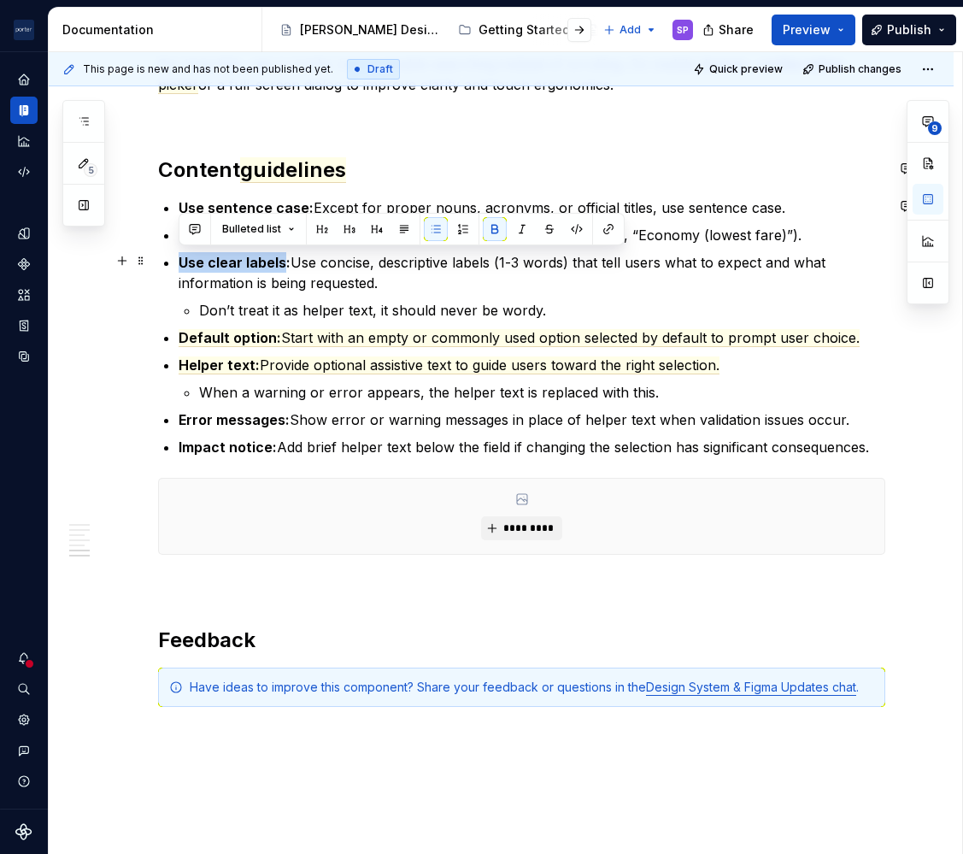
drag, startPoint x: 281, startPoint y: 264, endPoint x: 181, endPoint y: 265, distance: 100.0
click at [181, 265] on strong "Use clear labels:" at bounding box center [235, 262] width 112 height 17
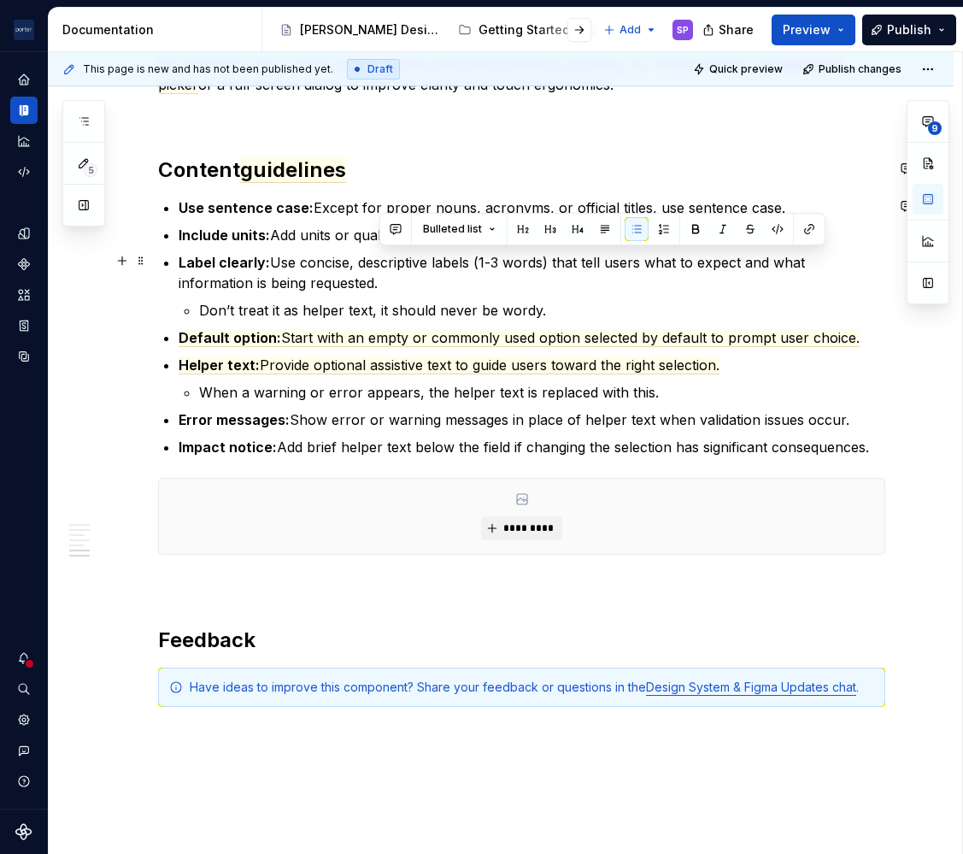
drag, startPoint x: 583, startPoint y: 251, endPoint x: 594, endPoint y: 279, distance: 29.5
click at [594, 279] on p "Label clearly: Use concise, descriptive labels (1-3 words) that tell users what…" at bounding box center [532, 272] width 707 height 41
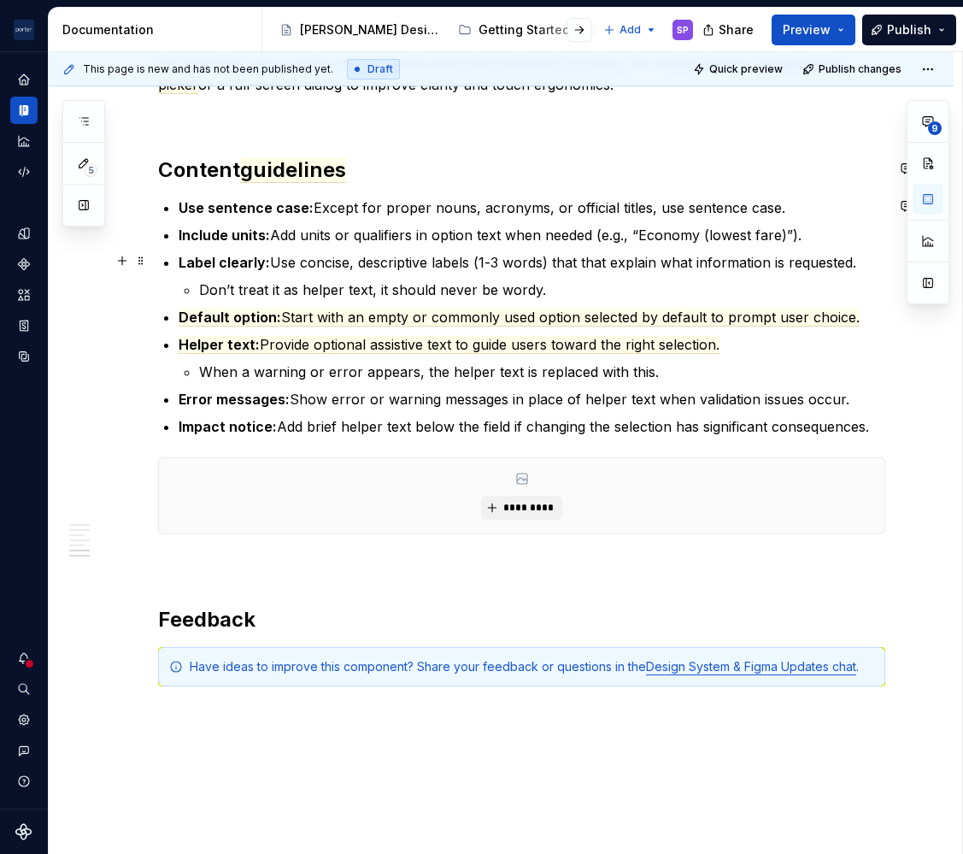
click at [601, 262] on p "Label clearly: Use concise, descriptive labels (1-3 words) that that explain wh…" at bounding box center [532, 262] width 707 height 21
click at [760, 270] on li "Label clearly: Use concise, descriptive labels (1-3 words) that explain what in…" at bounding box center [532, 276] width 707 height 48
click at [746, 252] on p "Label clearly: Use concise, descriptive labels (1-3 words) that explain what in…" at bounding box center [532, 262] width 707 height 21
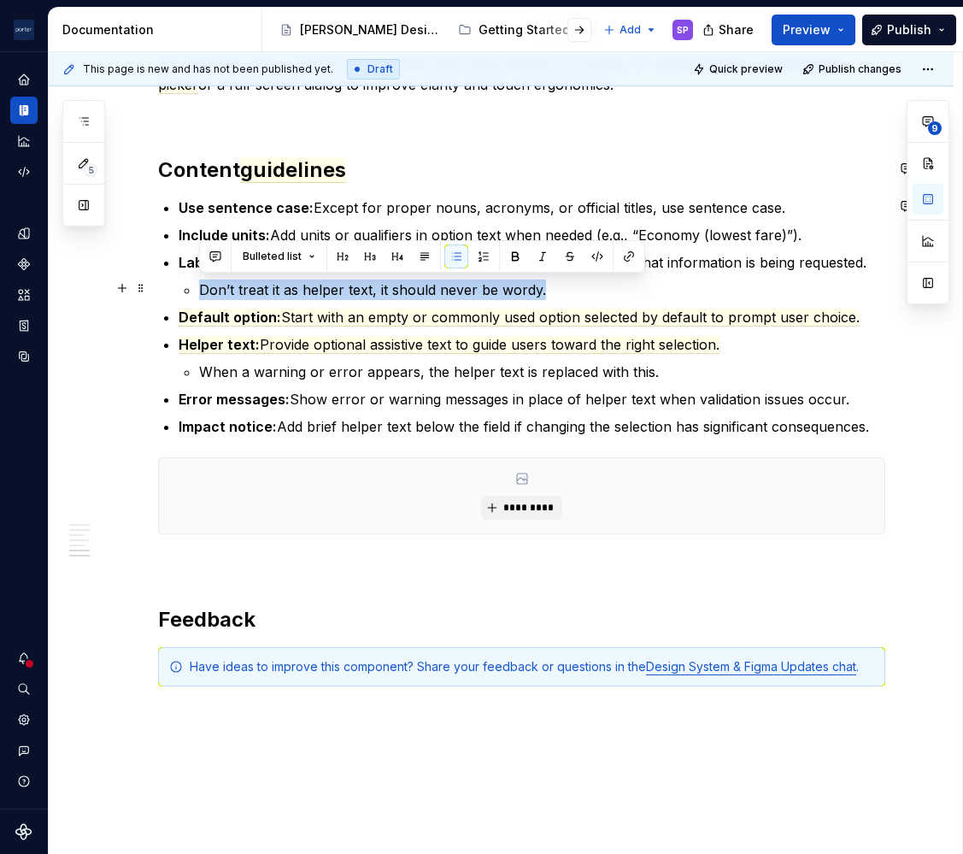
drag, startPoint x: 585, startPoint y: 293, endPoint x: 180, endPoint y: 287, distance: 404.4
click at [180, 287] on li "Label clearly: Use concise, descriptive labels (1-3 words) that explain what in…" at bounding box center [532, 276] width 707 height 48
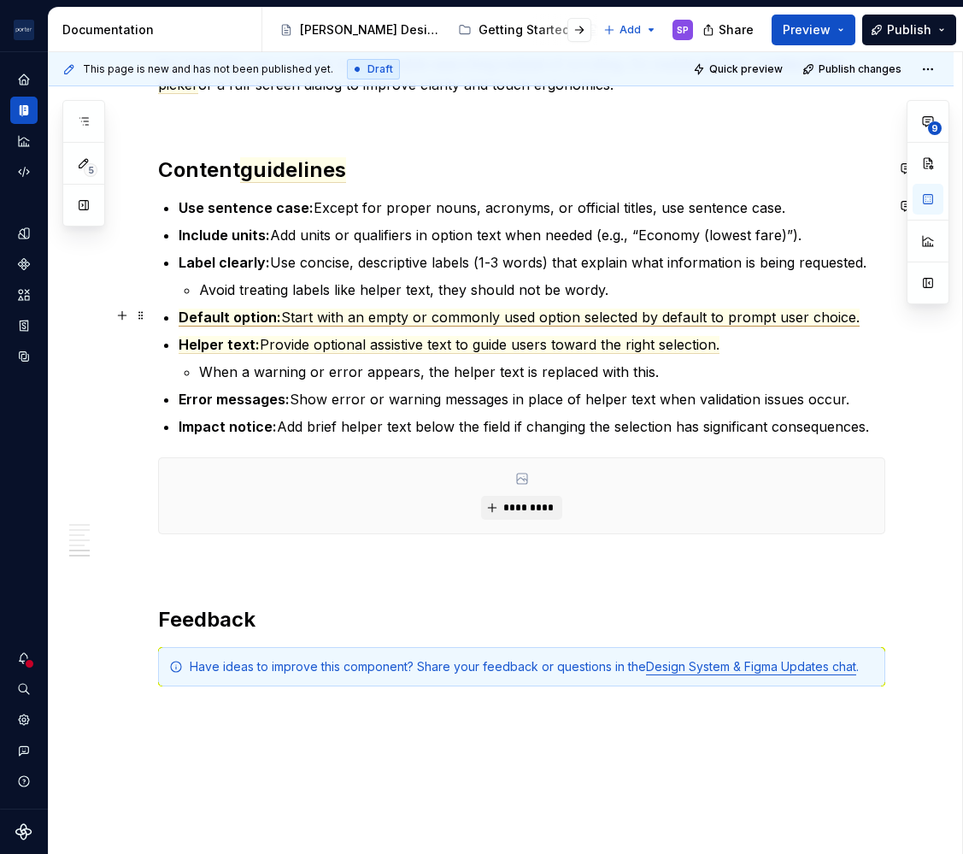
click at [207, 321] on span "Default option:" at bounding box center [230, 318] width 103 height 18
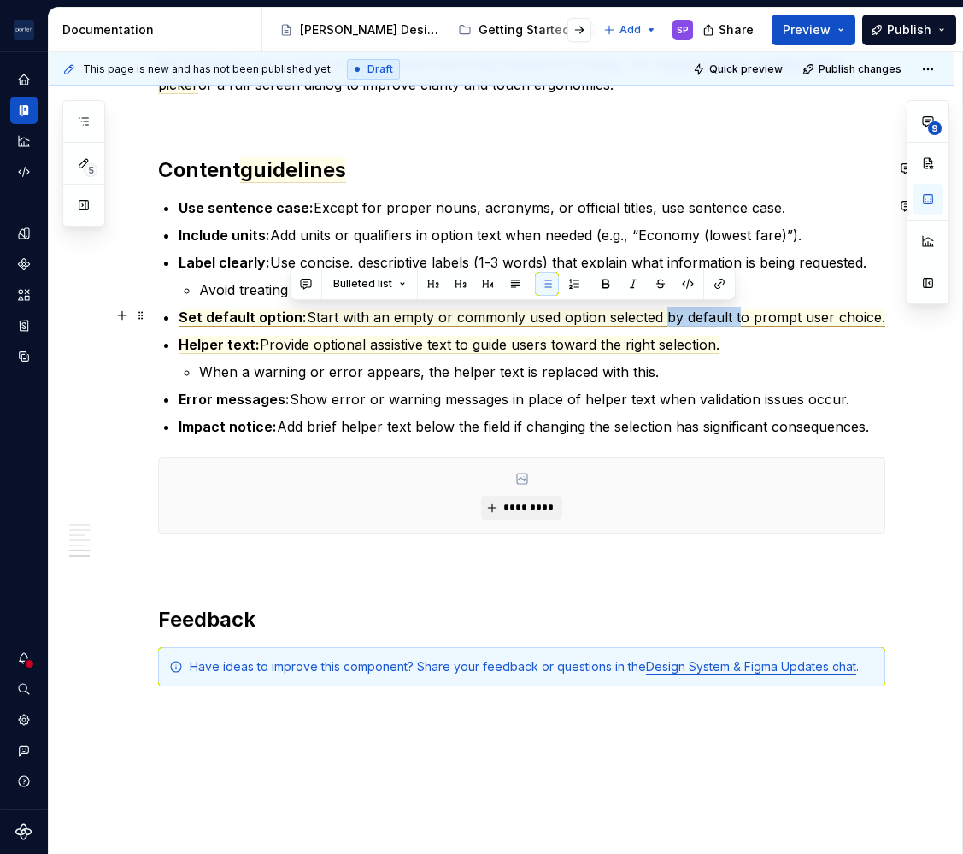
drag, startPoint x: 662, startPoint y: 318, endPoint x: 738, endPoint y: 320, distance: 75.2
click at [738, 320] on span "Start with an empty or commonly used option selected by default to prompt user …" at bounding box center [596, 318] width 579 height 18
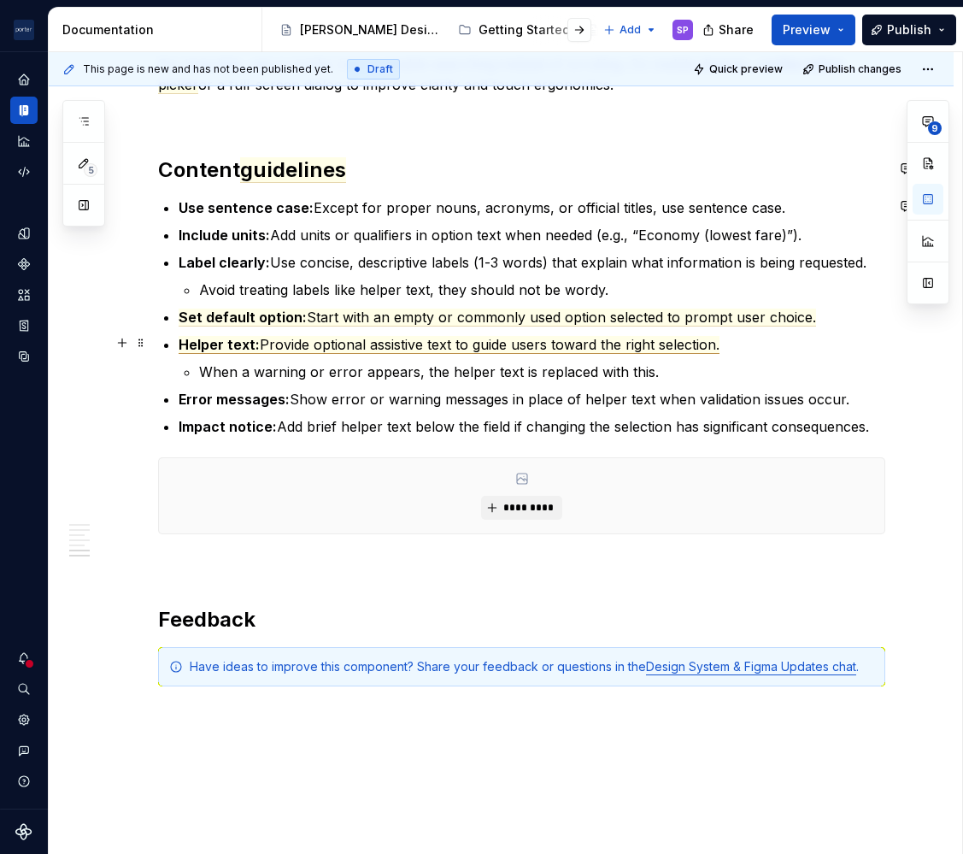
click at [198, 346] on span "Helper text:" at bounding box center [219, 345] width 81 height 18
type textarea "*"
click at [328, 350] on span "Provide optional assistive text to guide users toward the right selection." at bounding box center [543, 345] width 460 height 18
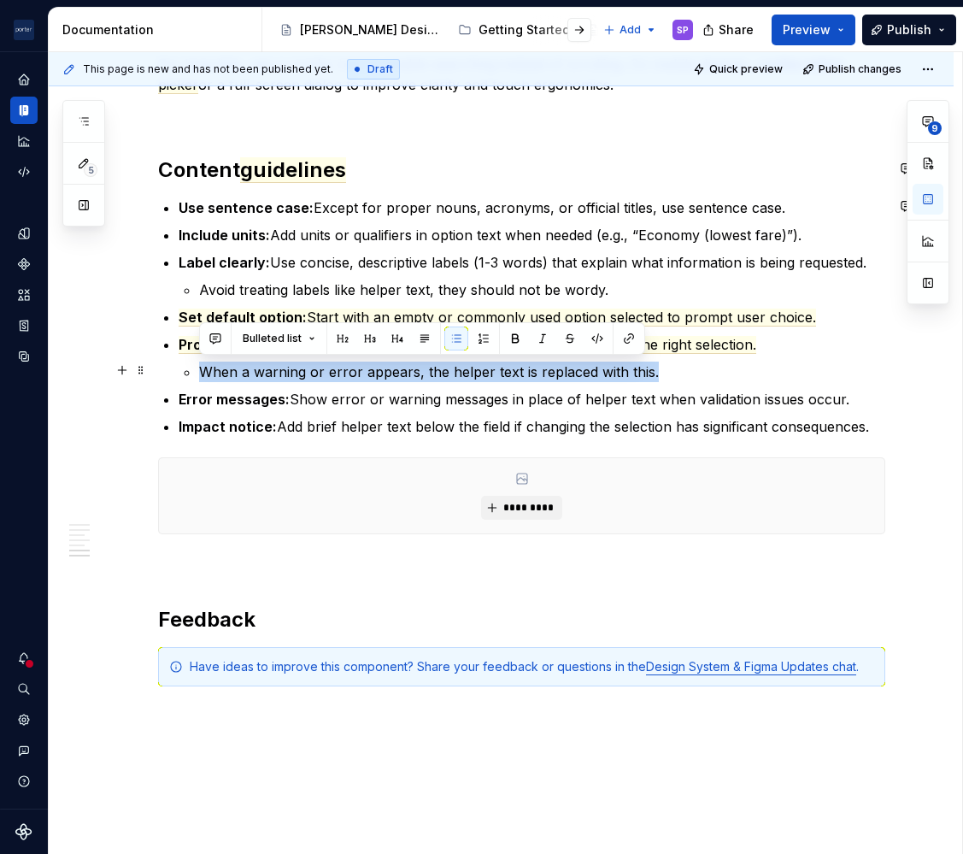
drag, startPoint x: 686, startPoint y: 378, endPoint x: 178, endPoint y: 369, distance: 508.7
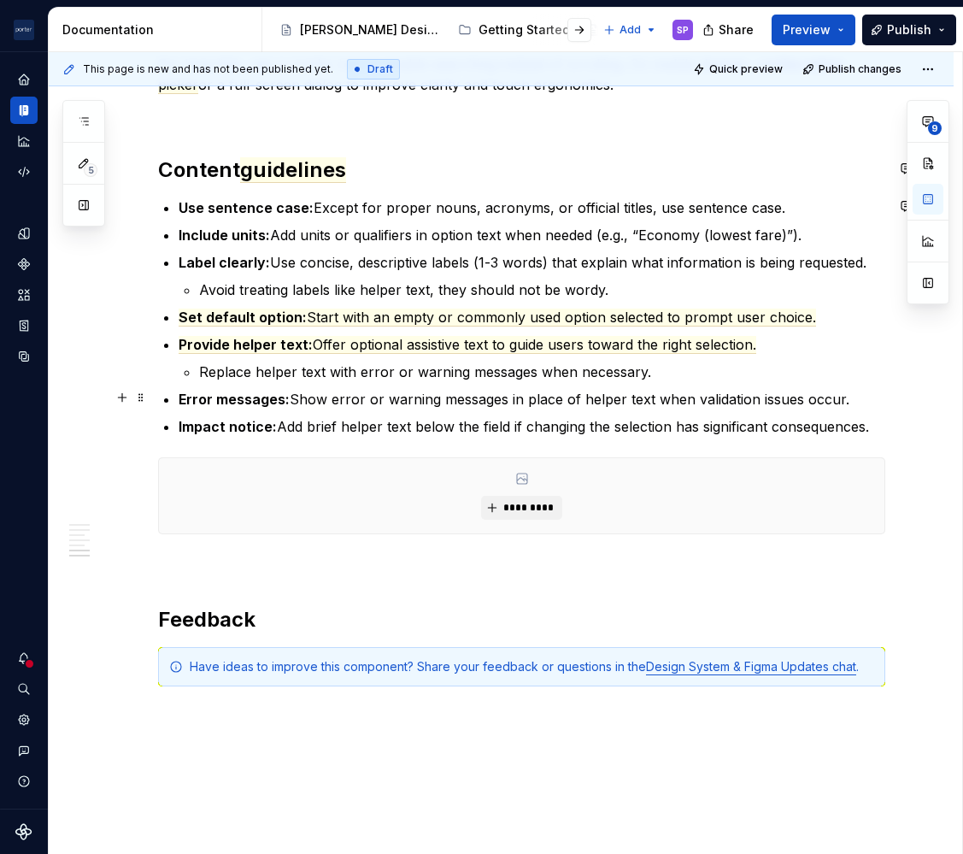
click at [191, 403] on strong "Error messages:" at bounding box center [234, 399] width 111 height 17
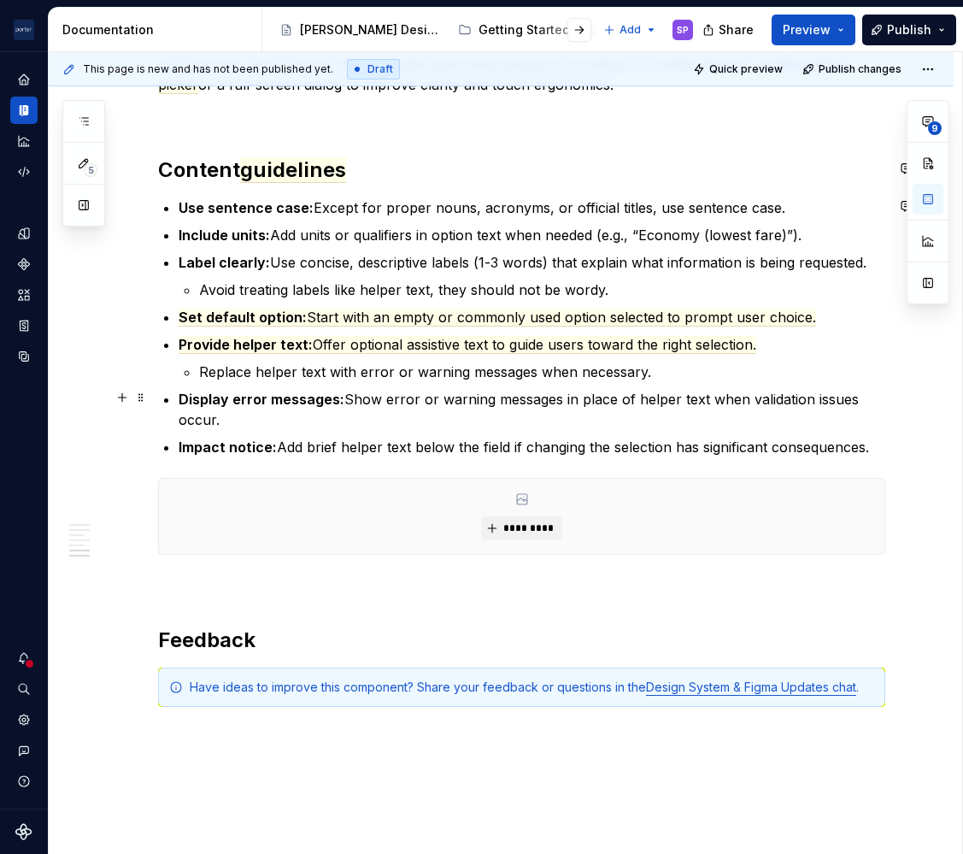
click at [675, 409] on p "Display error messages: Show error or warning messages in place of helper text …" at bounding box center [532, 409] width 707 height 41
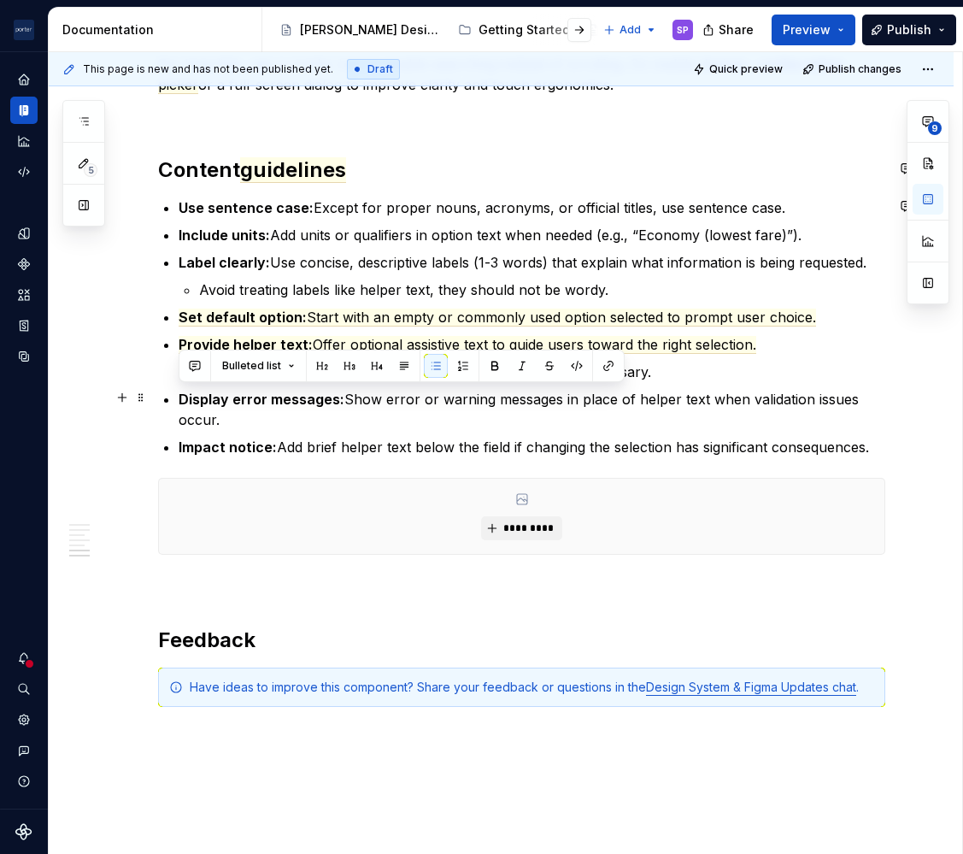
click at [675, 409] on p "Display error messages: Show error or warning messages in place of helper text …" at bounding box center [532, 409] width 707 height 41
click at [206, 361] on button "button" at bounding box center [195, 366] width 24 height 24
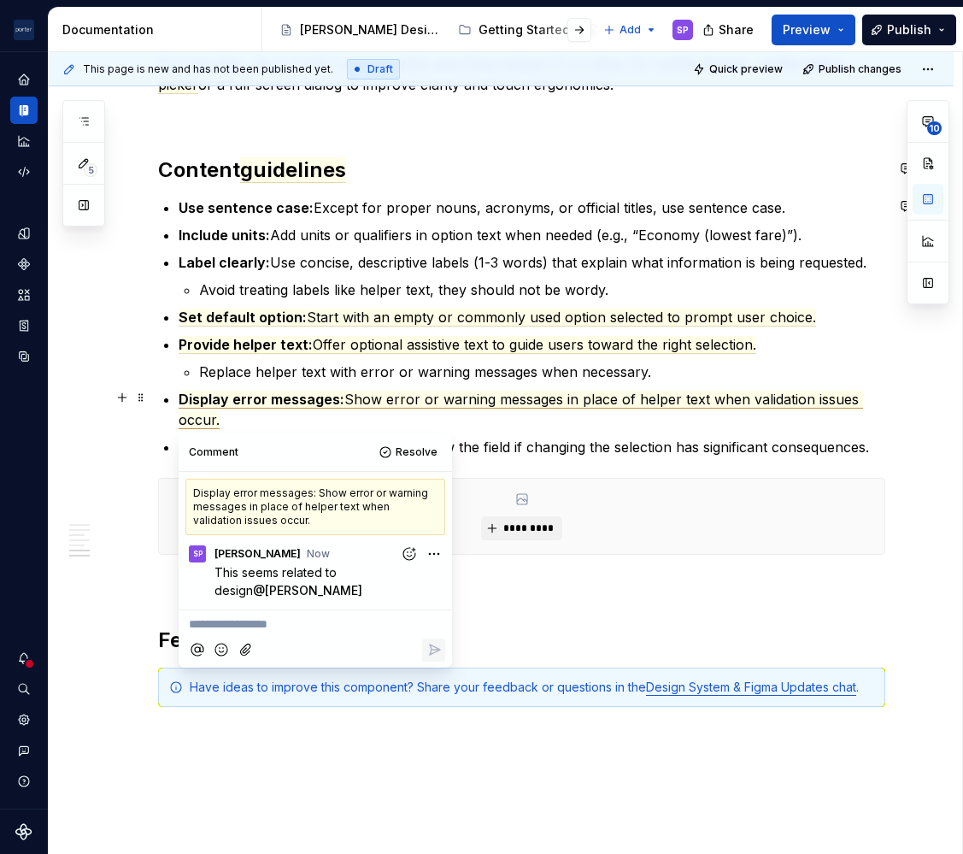
click at [490, 396] on span "Show error or warning messages in place of helper text when validation issues o…" at bounding box center [521, 410] width 685 height 38
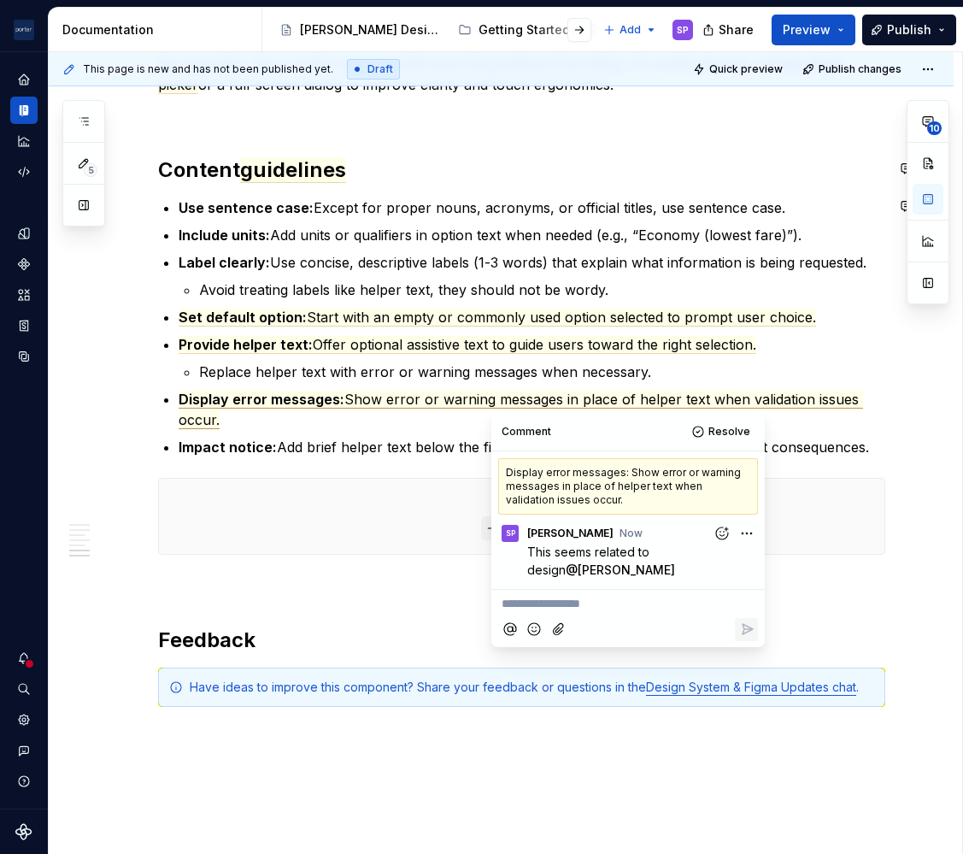
click at [348, 423] on p "Display error messages: Show error or warning messages in place of helper text …" at bounding box center [532, 409] width 707 height 41
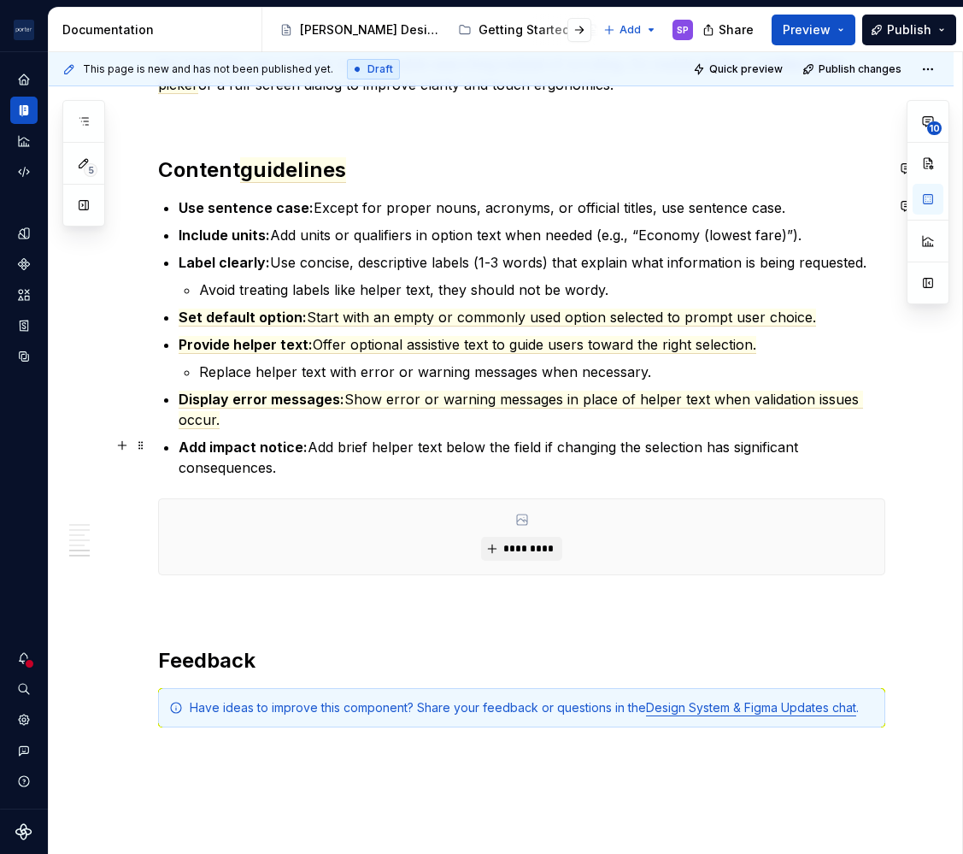
click at [312, 442] on p "Add impact notice: Add brief helper text below the field if changing the select…" at bounding box center [532, 457] width 707 height 41
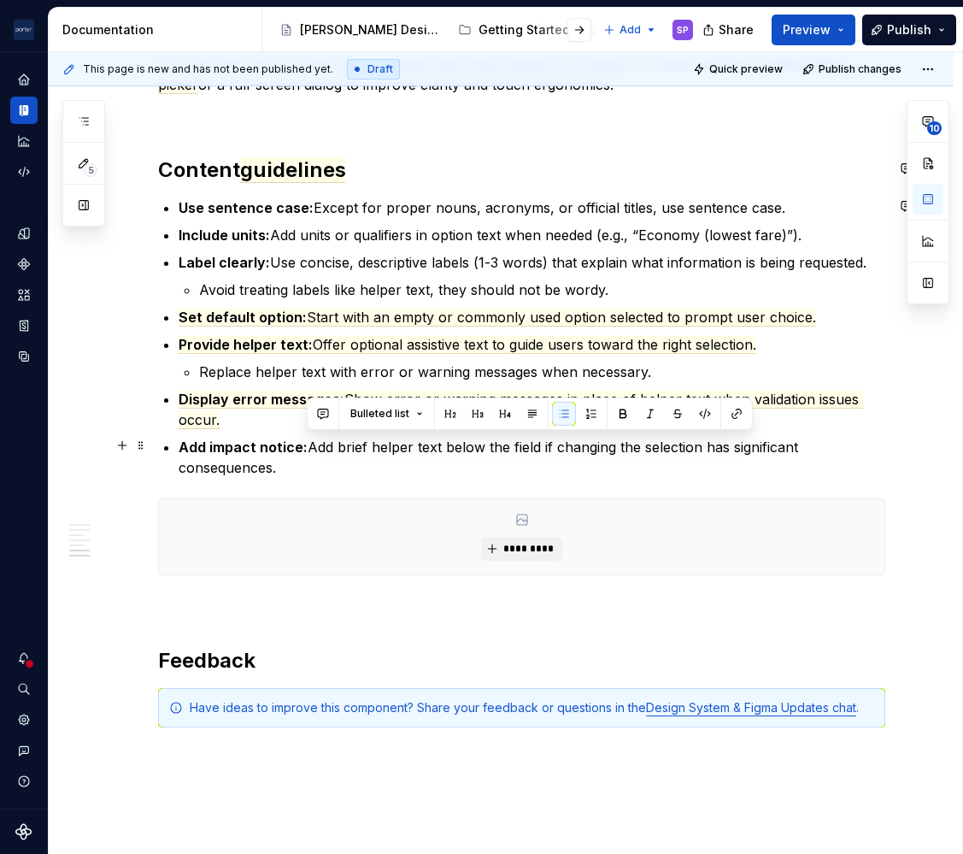
click at [312, 442] on p "Add impact notice: Add brief helper text below the field if changing the select…" at bounding box center [532, 457] width 707 height 41
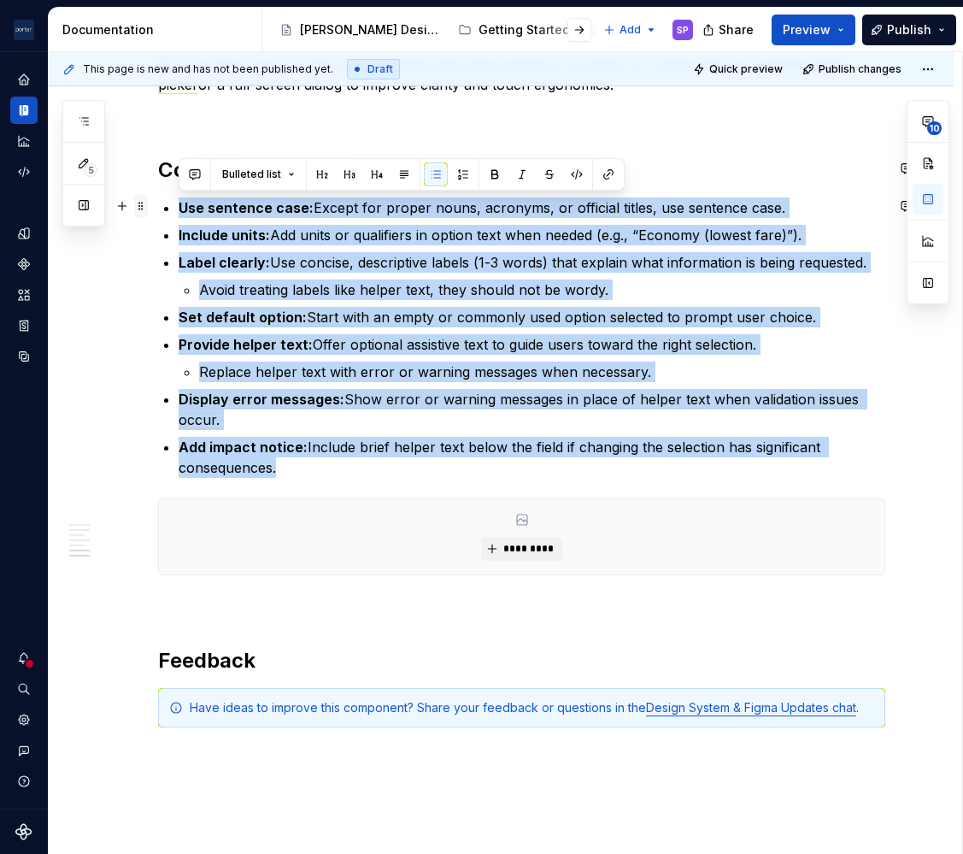
drag, startPoint x: 664, startPoint y: 462, endPoint x: 139, endPoint y: 204, distance: 584.5
click at [546, 370] on p "Replace helper text with error or warning messages when necessary." at bounding box center [542, 372] width 686 height 21
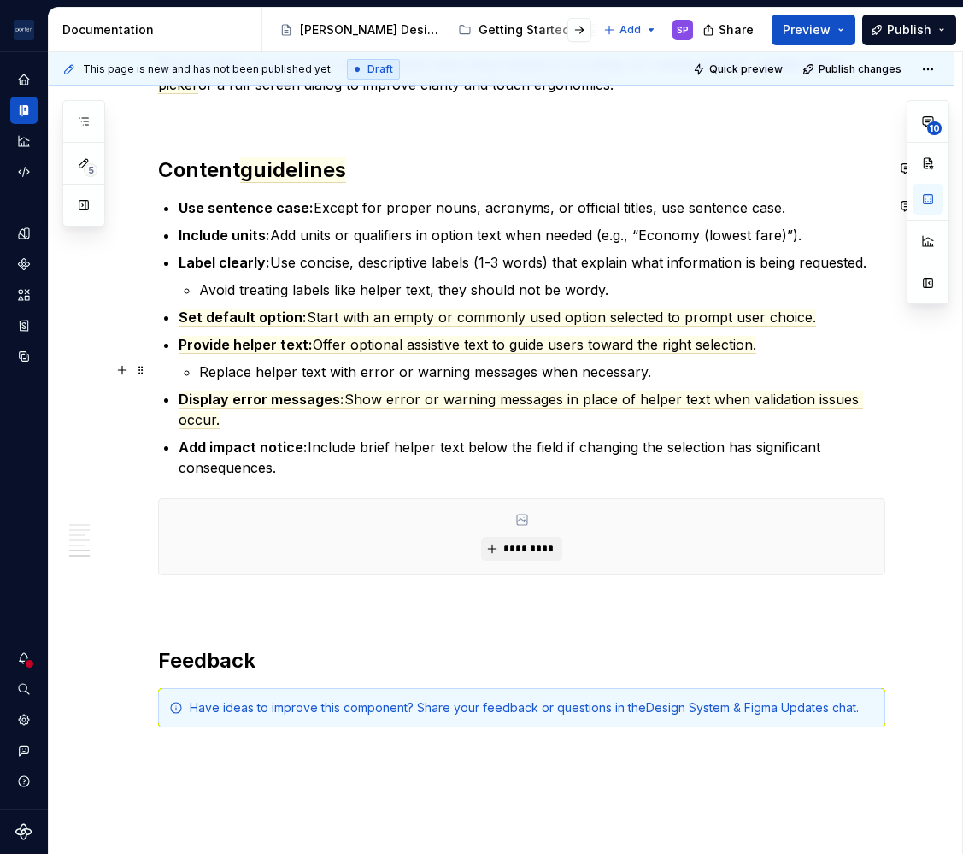
click at [546, 370] on p "Replace helper text with error or warning messages when necessary." at bounding box center [542, 372] width 686 height 21
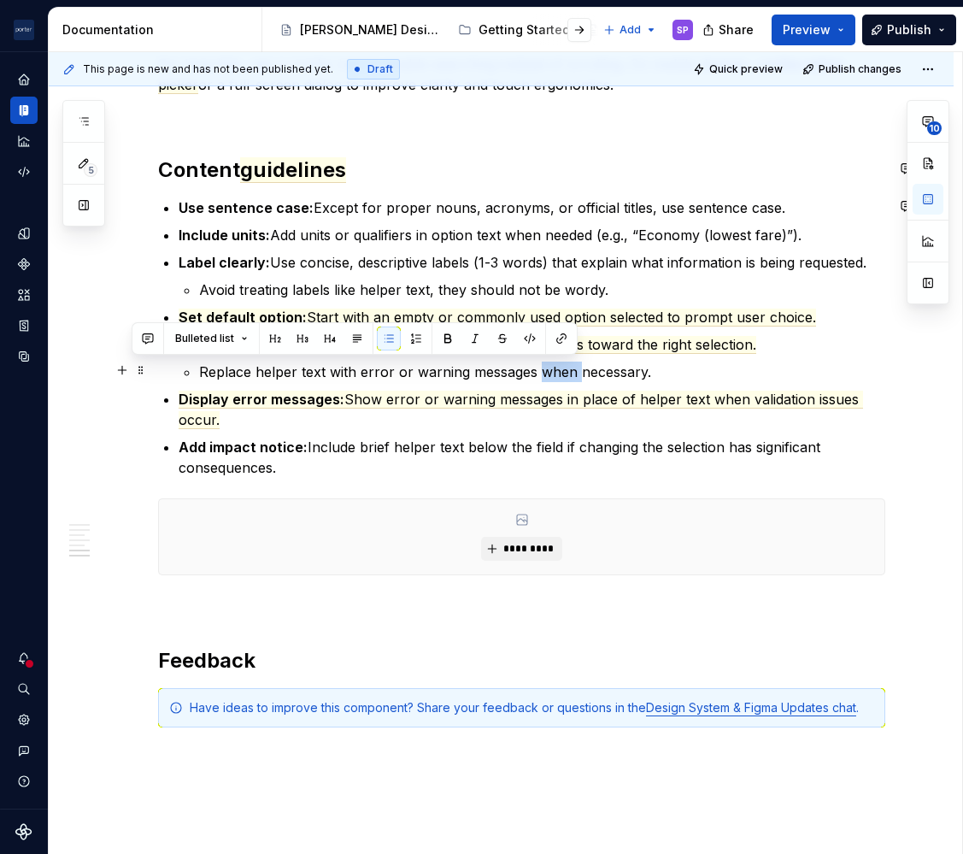
click at [546, 370] on p "Replace helper text with error or warning messages when necessary." at bounding box center [542, 372] width 686 height 21
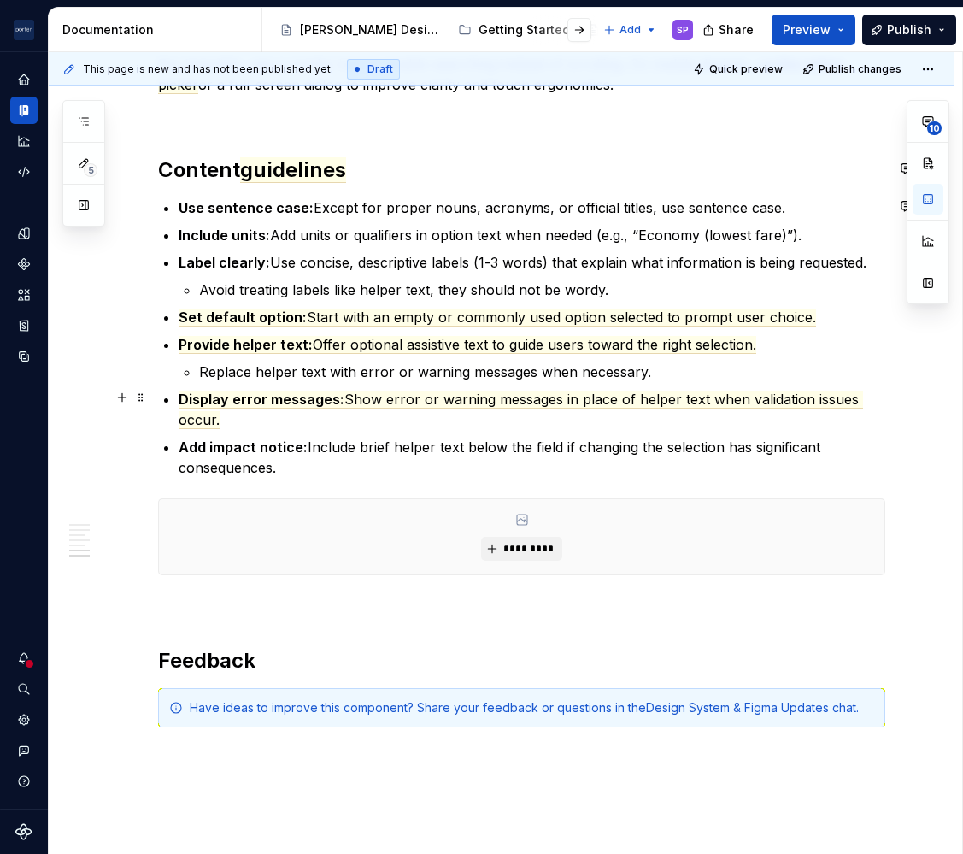
click at [520, 415] on p "Display error messages: Show error or warning messages in place of helper text …" at bounding box center [532, 409] width 707 height 41
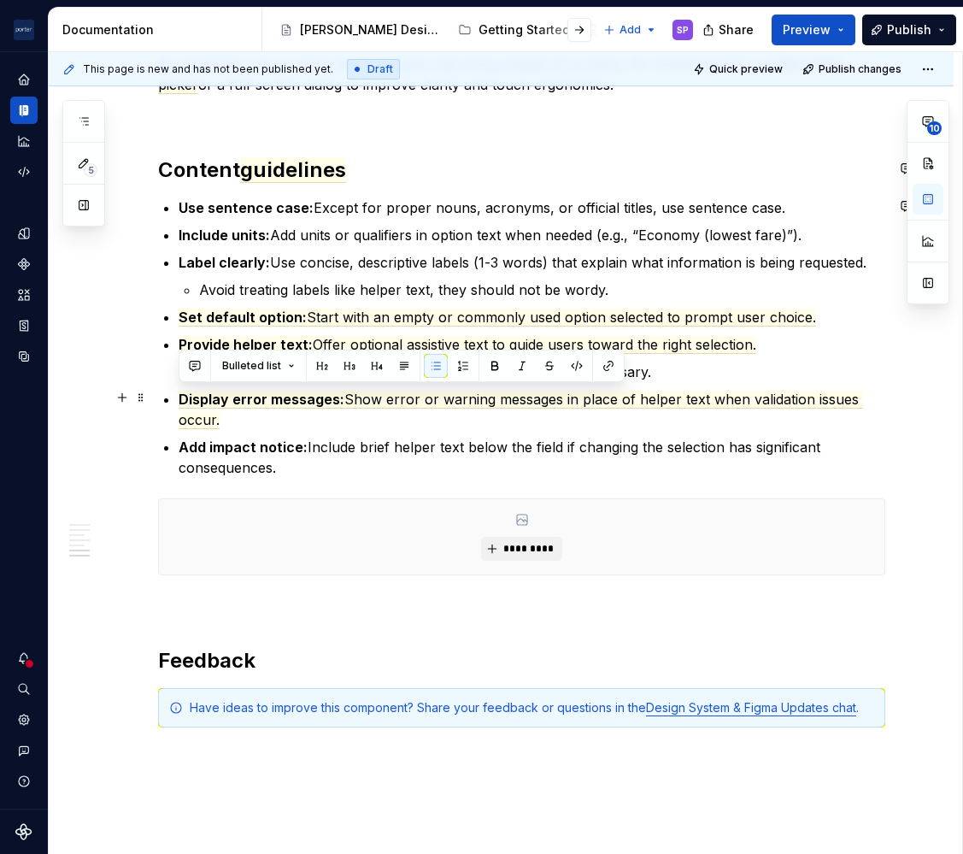
click at [520, 415] on p "Display error messages: Show error or warning messages in place of helper text …" at bounding box center [532, 409] width 707 height 41
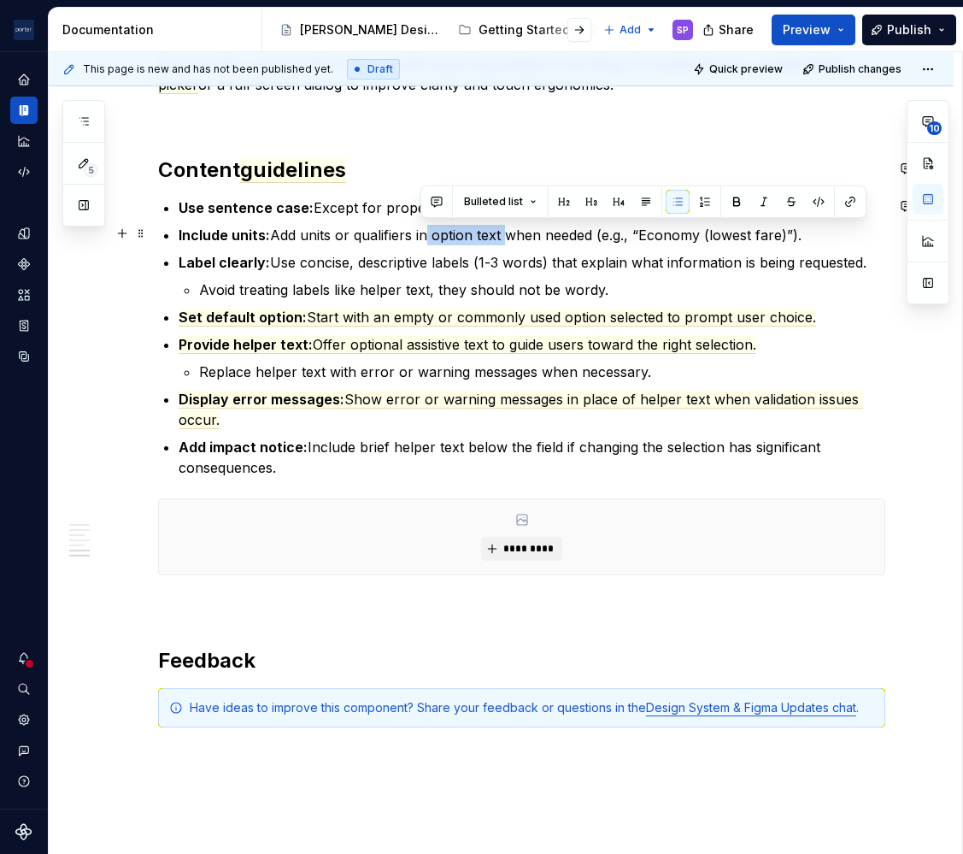
drag, startPoint x: 420, startPoint y: 235, endPoint x: 500, endPoint y: 235, distance: 80.4
click at [500, 235] on p "Include units: Add units or qualifiers in option text when needed (e.g., “Econo…" at bounding box center [532, 235] width 707 height 21
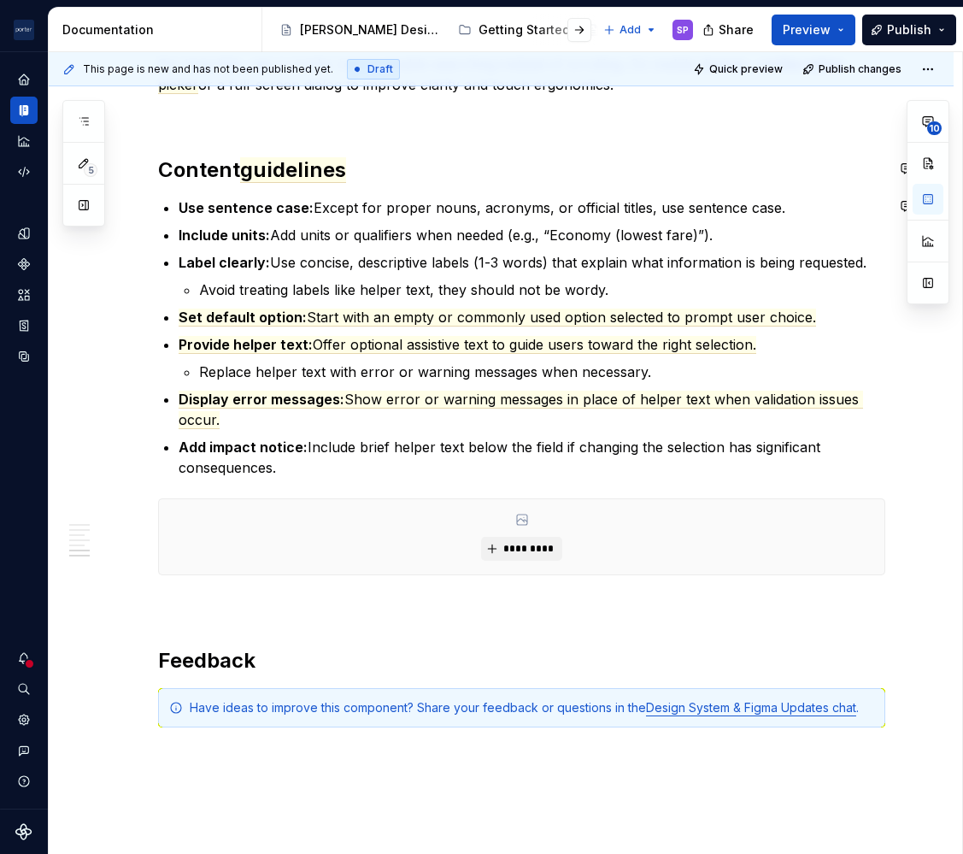
type textarea "*"
click at [534, 233] on p "Include units: Add units or qualifiers when needed (e.g., “Economy (lowest fare…" at bounding box center [532, 235] width 707 height 21
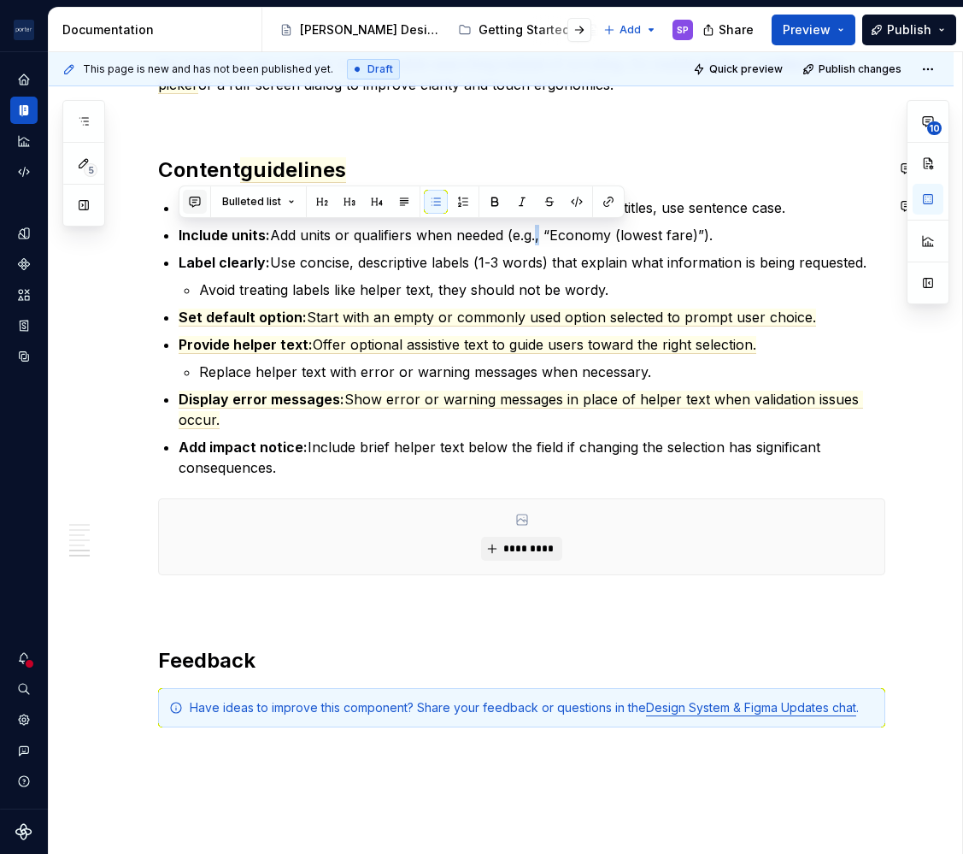
click at [187, 198] on button "button" at bounding box center [195, 202] width 24 height 24
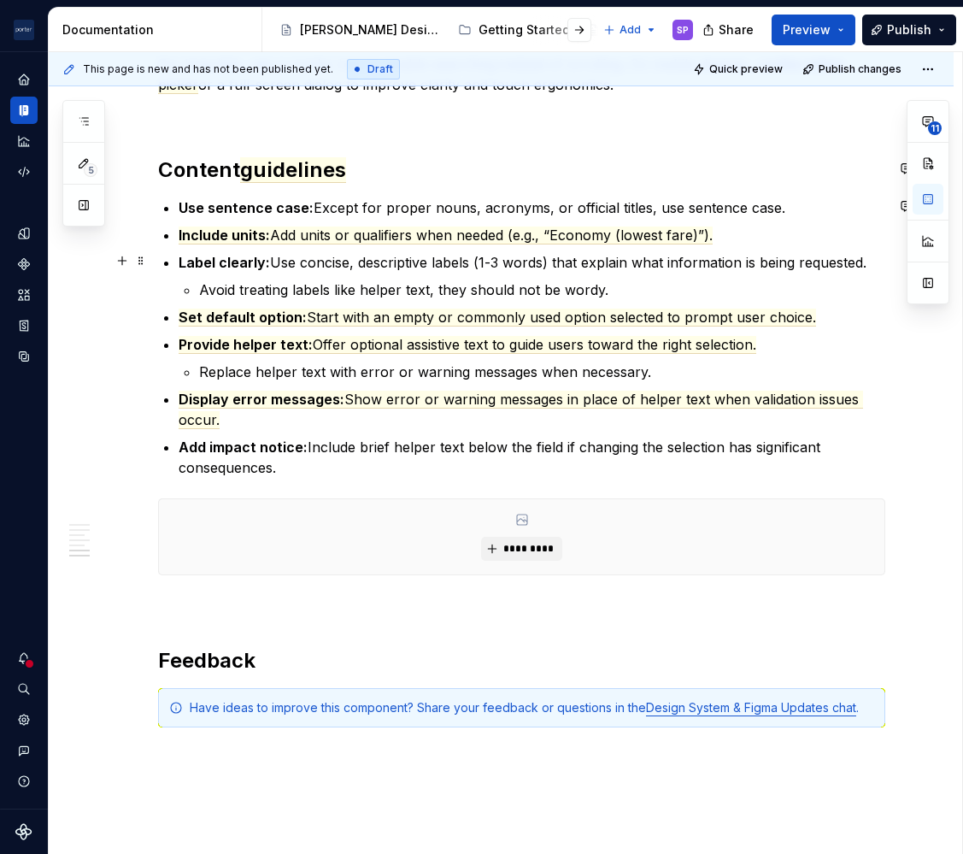
click at [586, 263] on p "Label clearly: Use concise, descriptive labels (1-3 words) that explain what in…" at bounding box center [532, 262] width 707 height 21
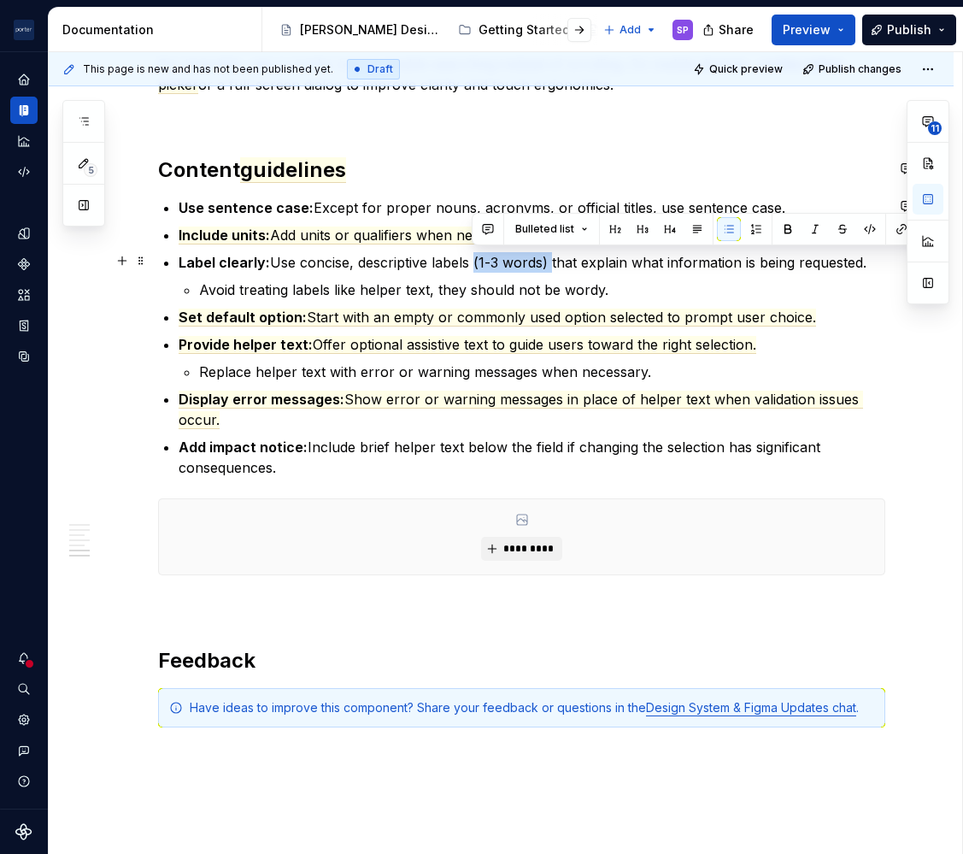
drag, startPoint x: 470, startPoint y: 260, endPoint x: 551, endPoint y: 260, distance: 80.4
click at [551, 260] on p "Label clearly: Use concise, descriptive labels (1-3 words) that explain what in…" at bounding box center [532, 262] width 707 height 21
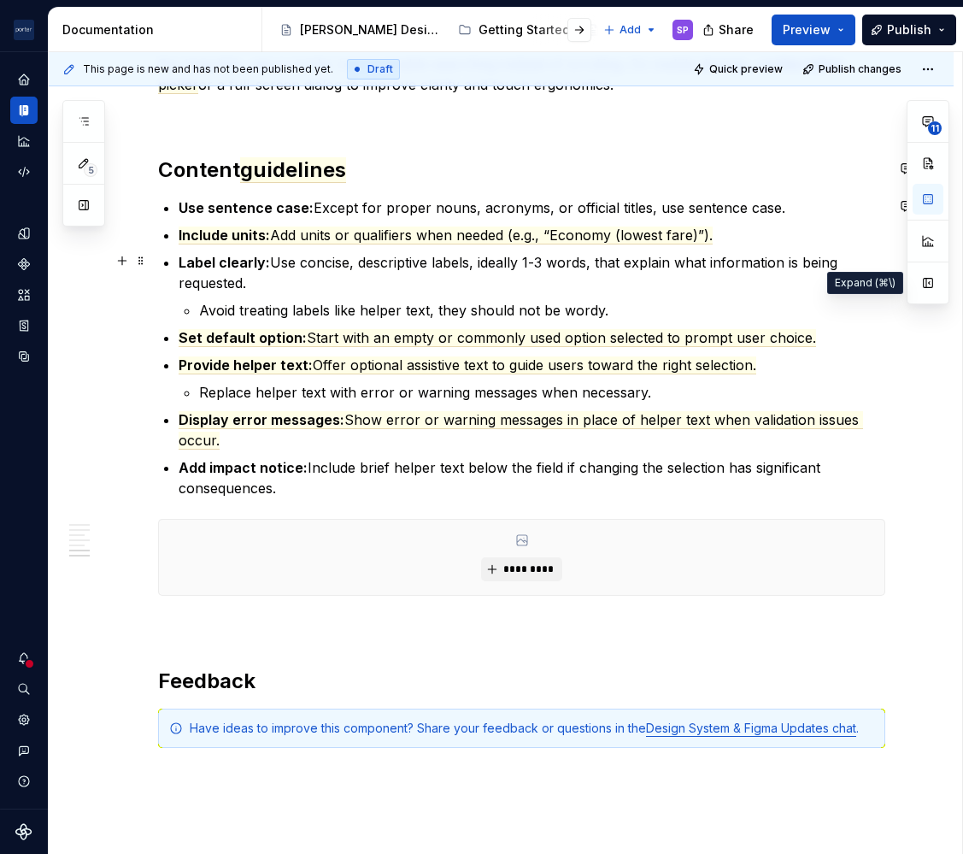
type textarea "*"
click at [531, 413] on span "Show error or warning messages in place of helper text when validation issues o…" at bounding box center [521, 430] width 685 height 38
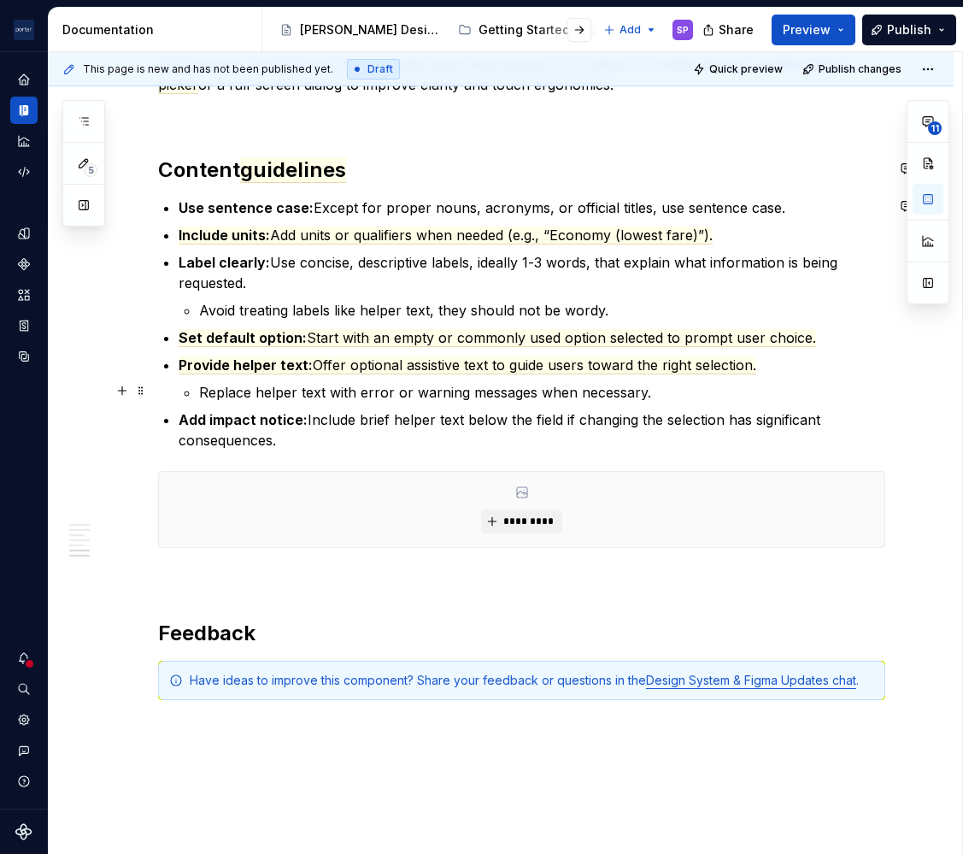
click at [426, 382] on p "Replace helper text with error or warning messages when necessary." at bounding box center [542, 392] width 686 height 21
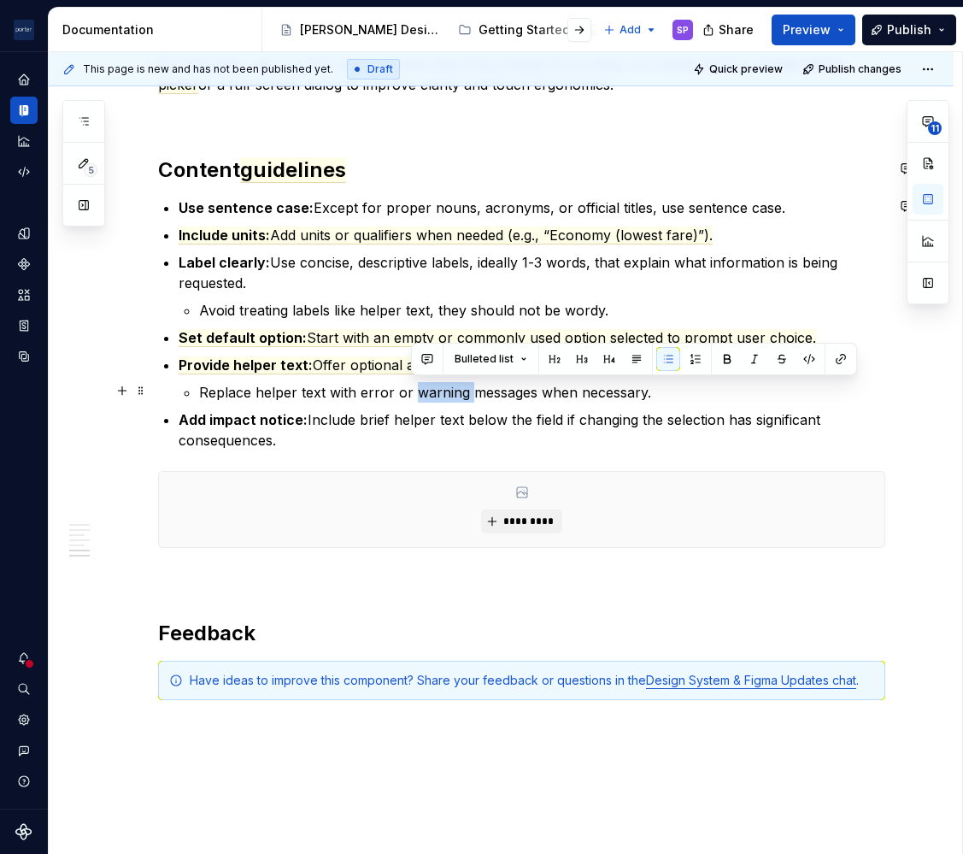
click at [426, 382] on p "Replace helper text with error or warning messages when necessary." at bounding box center [542, 392] width 686 height 21
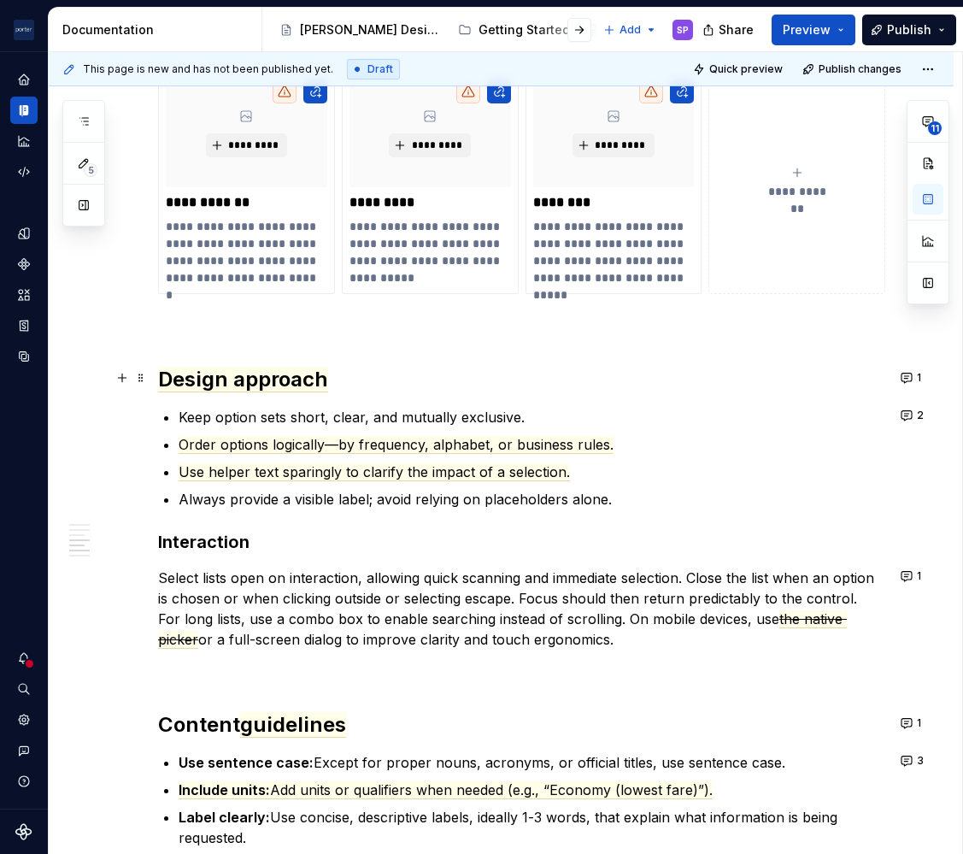
scroll to position [1451, 0]
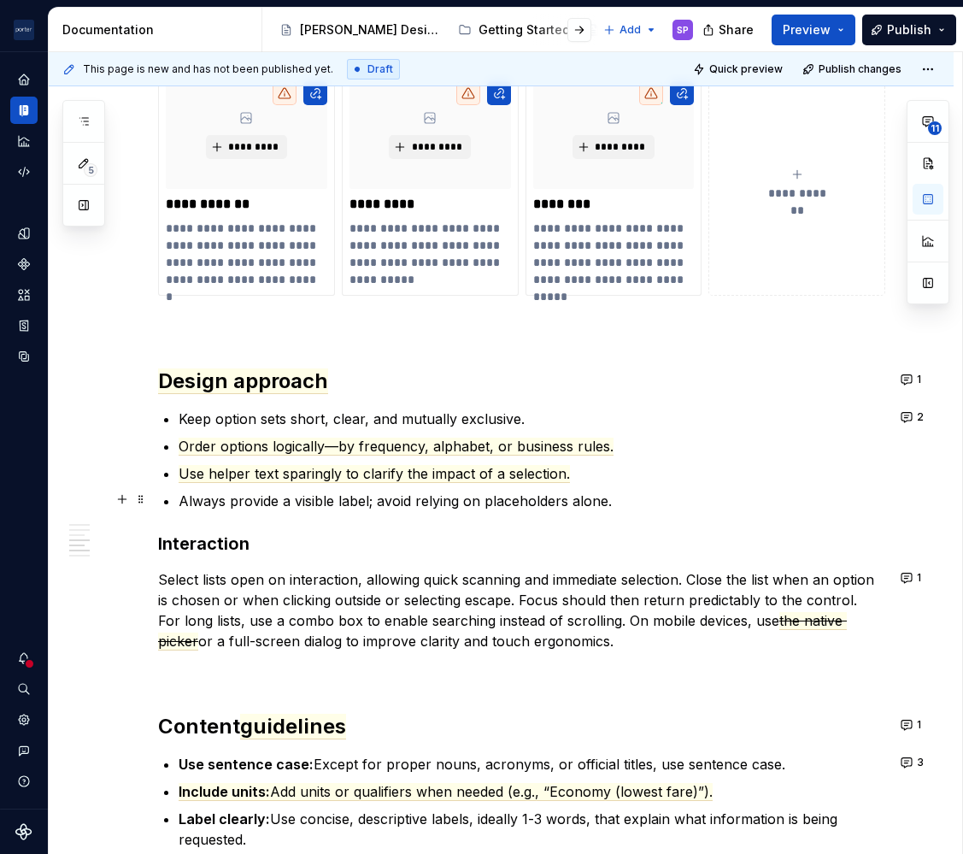
click at [644, 509] on div "**********" at bounding box center [521, 89] width 727 height 2363
click at [633, 496] on p "Always provide a visible label; avoid relying on placeholders alone." at bounding box center [532, 501] width 707 height 21
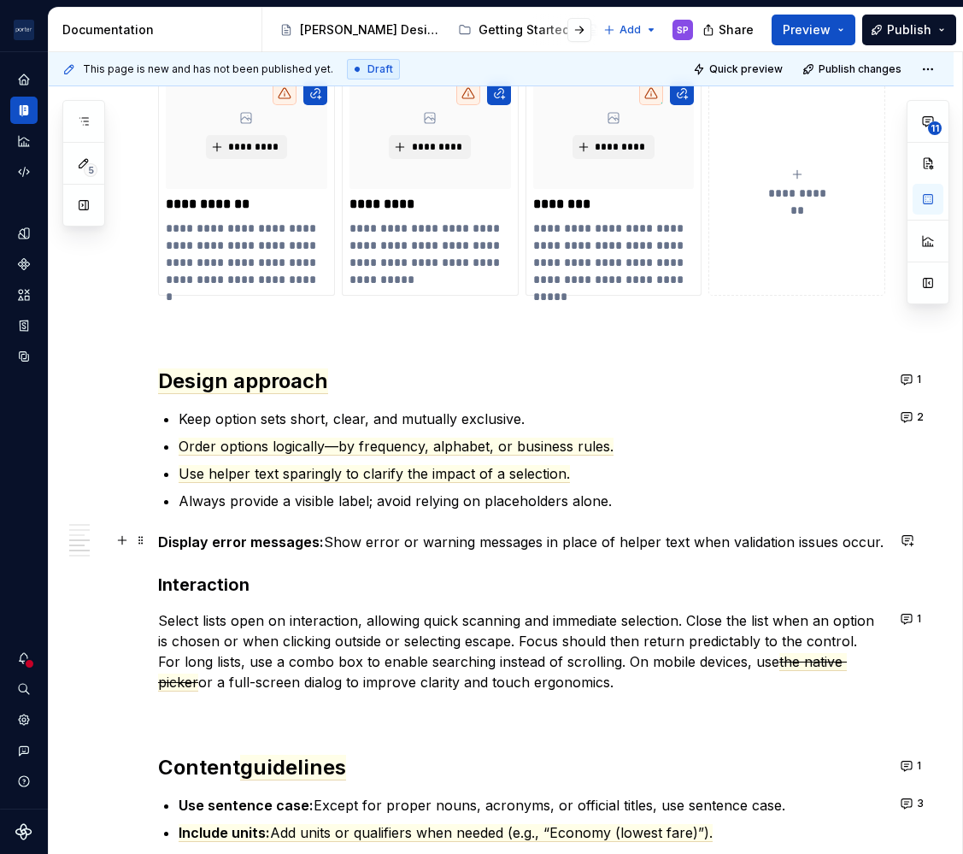
click at [577, 545] on p "Display error messages: Show error or warning messages in place of helper text …" at bounding box center [521, 542] width 727 height 21
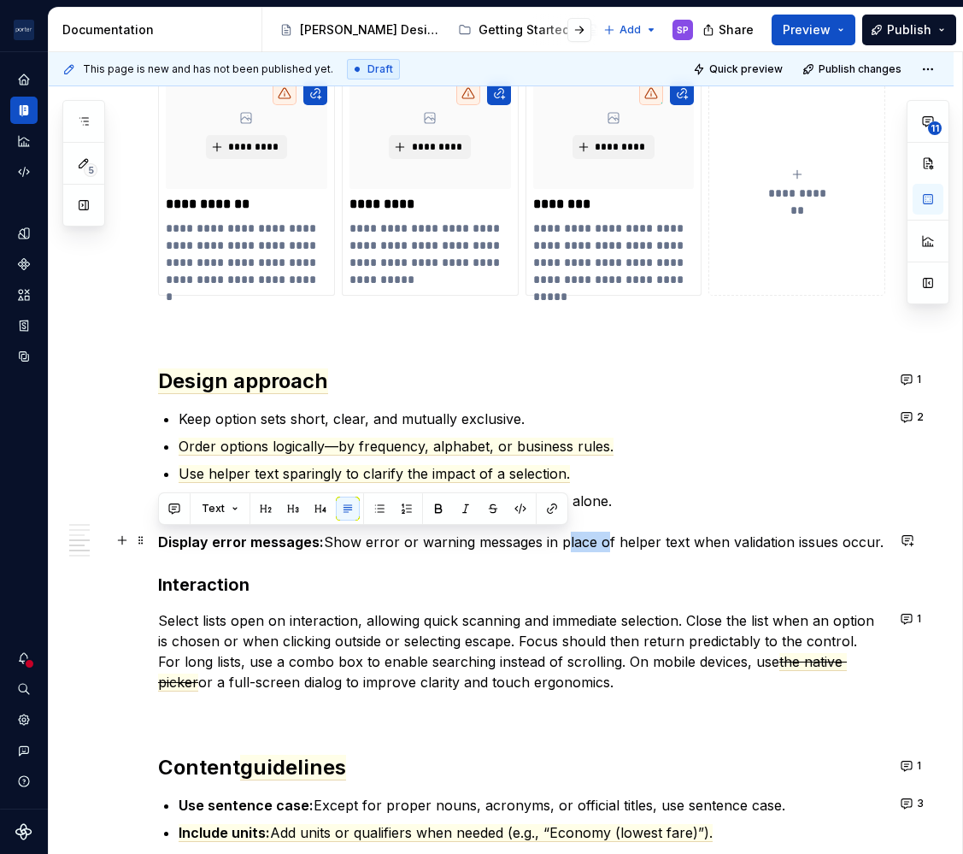
click at [577, 545] on p "Display error messages: Show error or warning messages in place of helper text …" at bounding box center [521, 542] width 727 height 21
click at [186, 503] on div "Text" at bounding box center [363, 509] width 402 height 24
click at [181, 503] on button "button" at bounding box center [174, 509] width 24 height 24
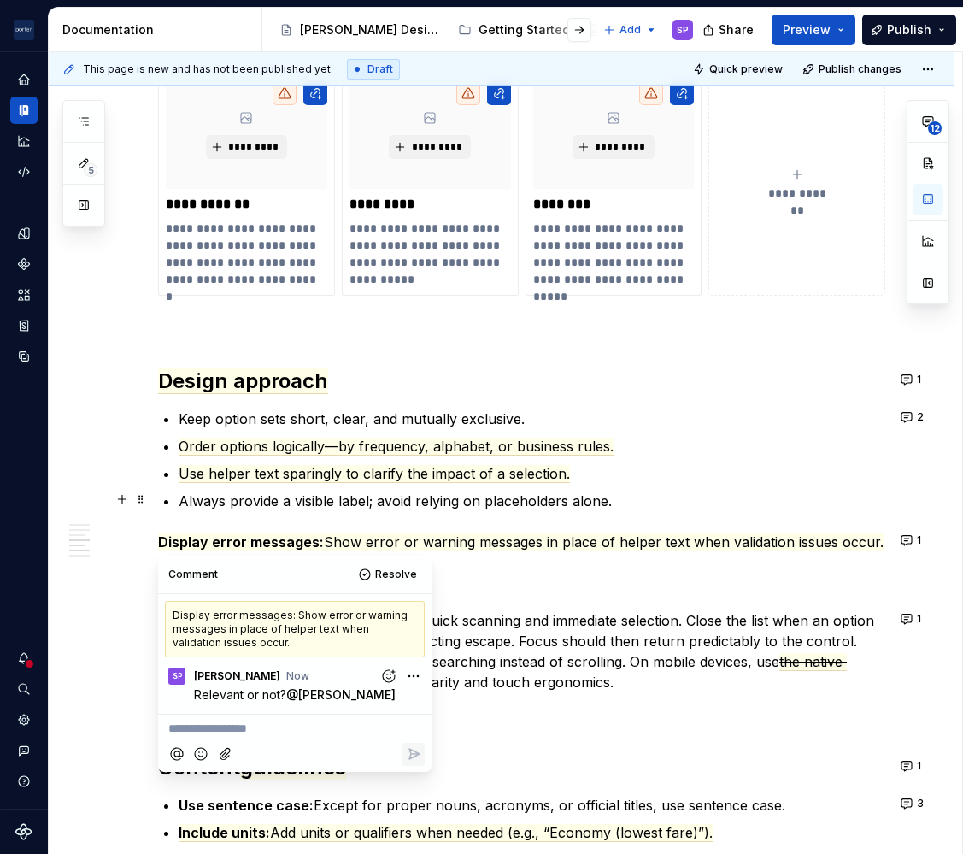
click at [420, 478] on span "Use helper text sparingly to clarify the impact of a selection." at bounding box center [375, 474] width 392 height 18
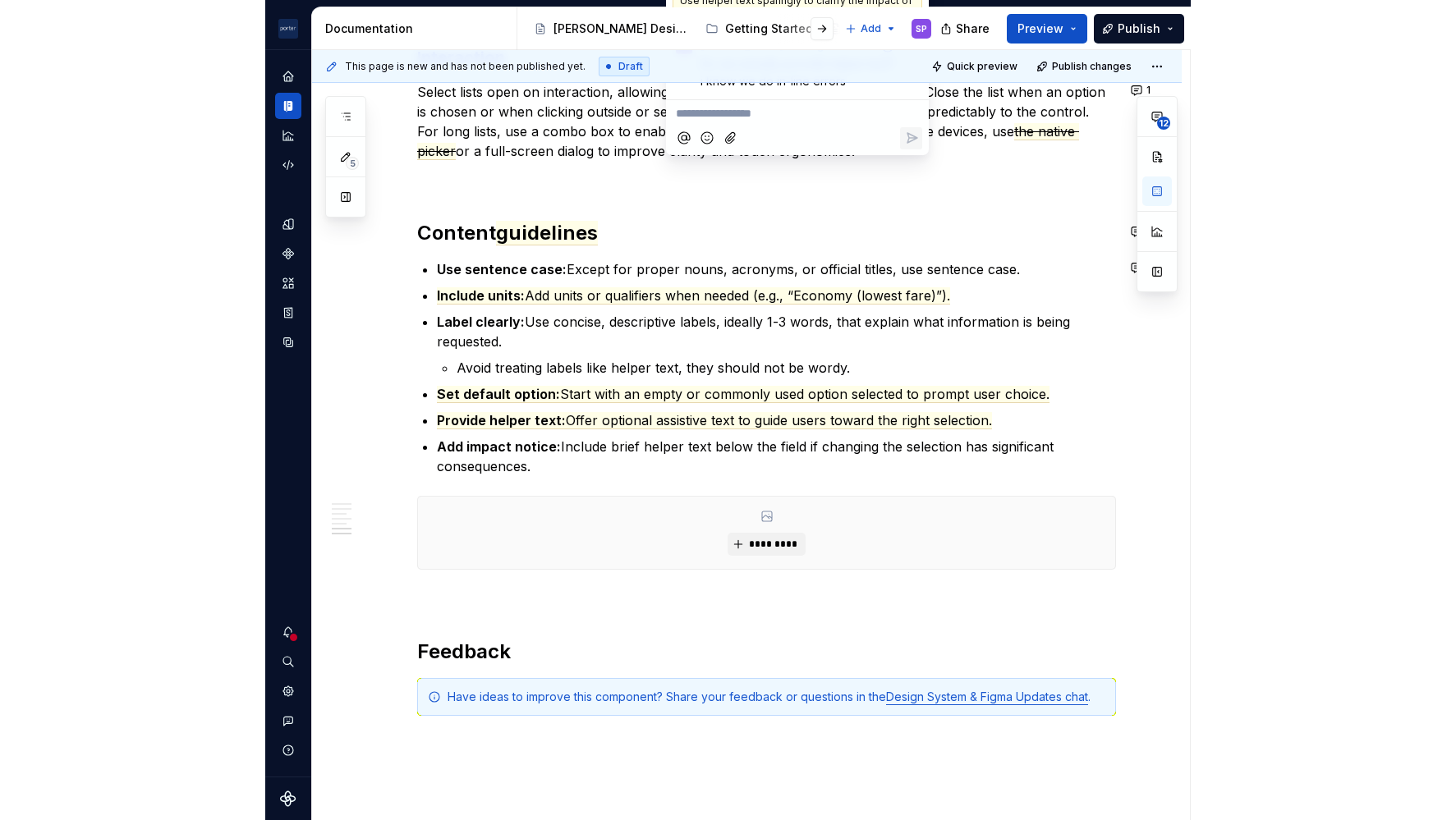
scroll to position [1917, 0]
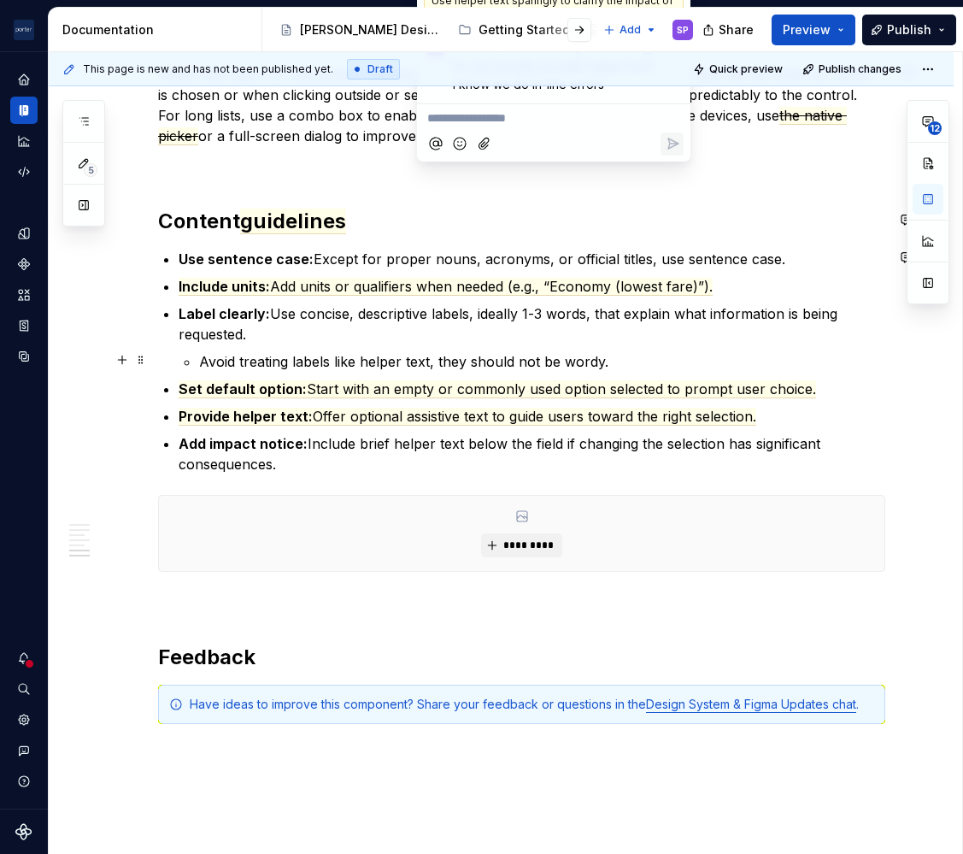
click at [393, 357] on p "Avoid treating labels like helper text, they should not be wordy." at bounding box center [542, 361] width 686 height 21
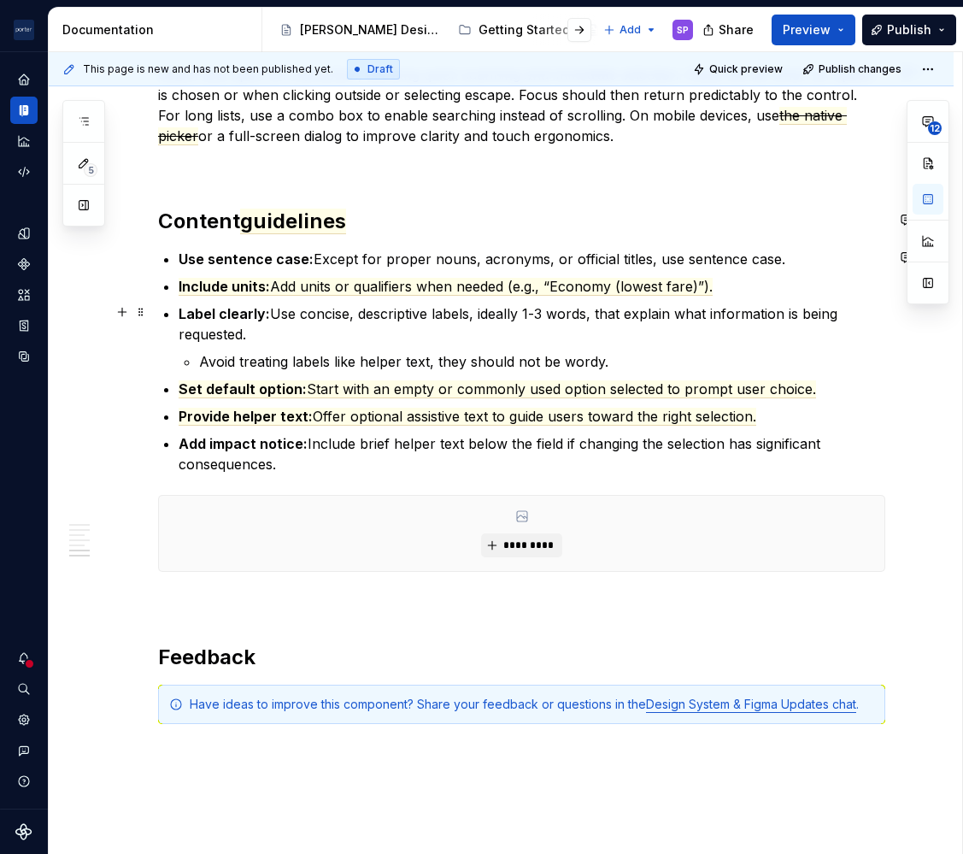
click at [354, 311] on p "Label clearly: Use concise, descriptive labels, ideally 1-3 words, that explain…" at bounding box center [532, 323] width 707 height 41
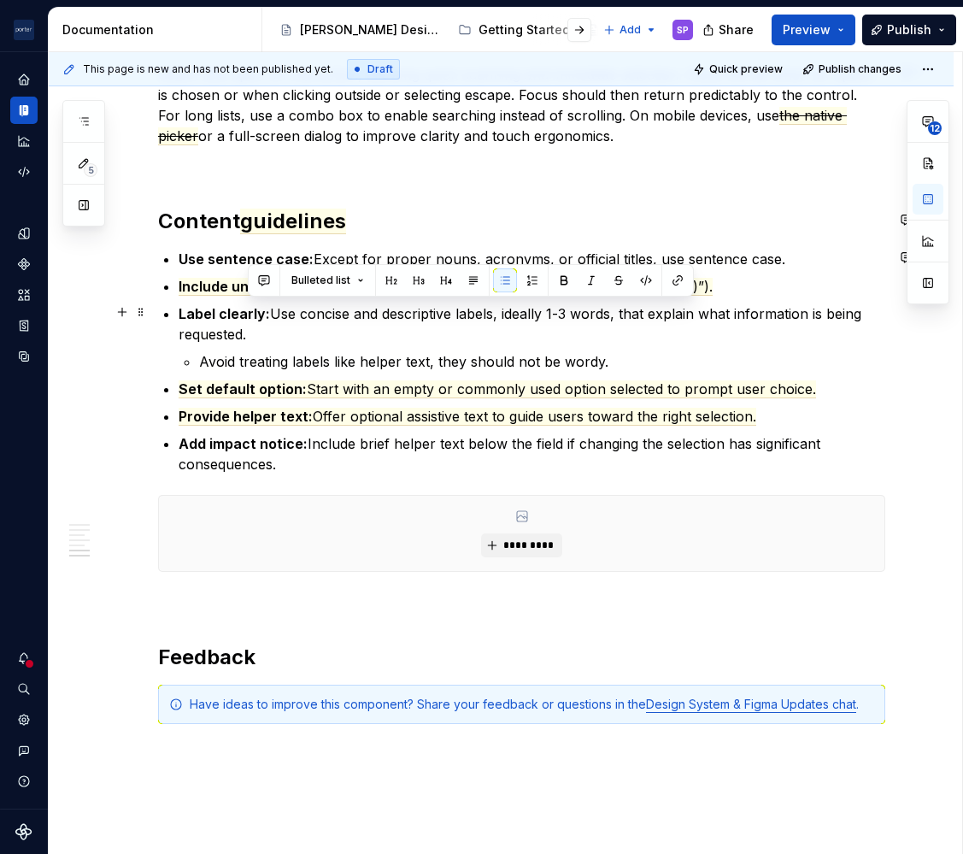
drag, startPoint x: 496, startPoint y: 314, endPoint x: 533, endPoint y: 341, distance: 45.8
click at [533, 341] on p "Label clearly: Use concise and descriptive labels, ideally 1-3 words, that expl…" at bounding box center [532, 323] width 707 height 41
click at [468, 339] on p "Label clearly: Use concise and descriptive labels, ideally 1-3 words, that expl…" at bounding box center [532, 323] width 707 height 41
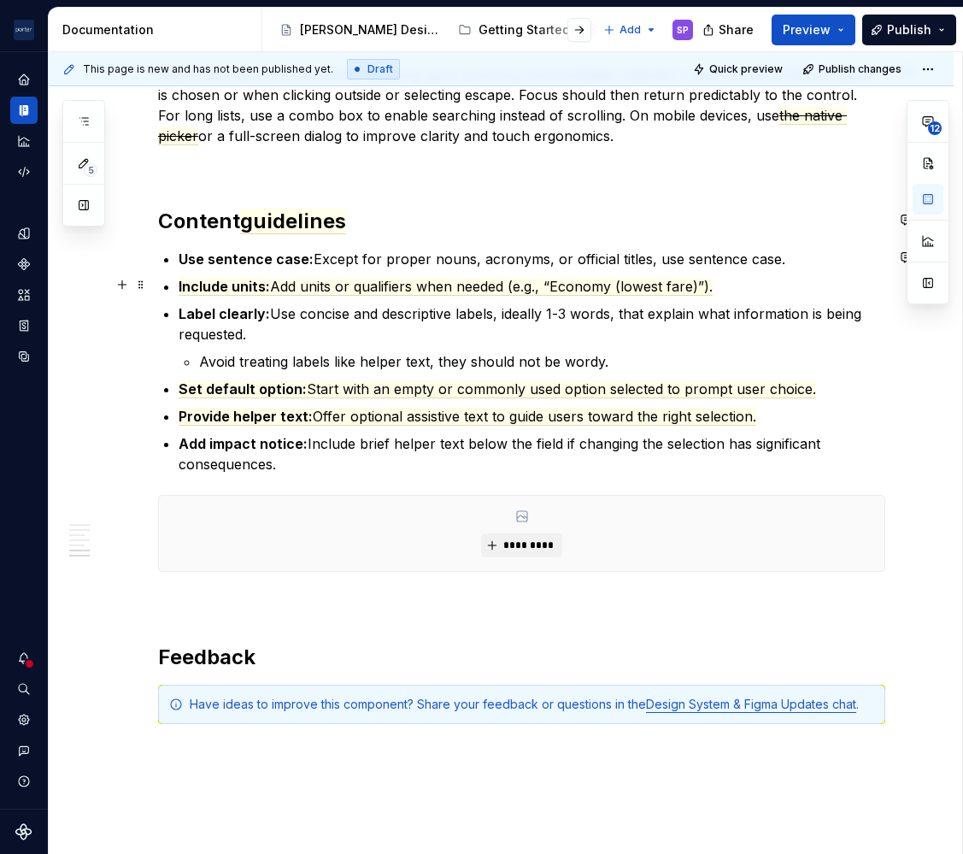
click at [373, 294] on ul "Use sentence case: Except for proper nouns, acronyms, or official titles, use s…" at bounding box center [532, 362] width 707 height 226
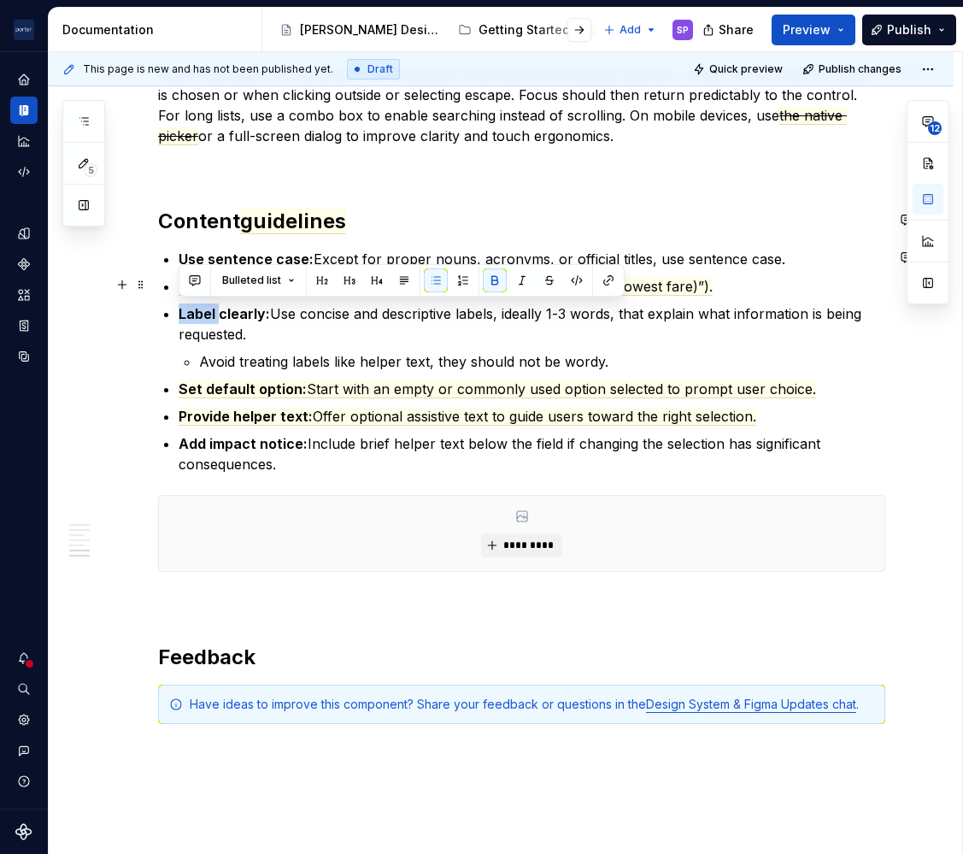
click at [373, 294] on ul "Use sentence case: Except for proper nouns, acronyms, or official titles, use s…" at bounding box center [532, 362] width 707 height 226
click at [372, 351] on p "Avoid treating labels like helper text, they should not be wordy." at bounding box center [542, 361] width 686 height 21
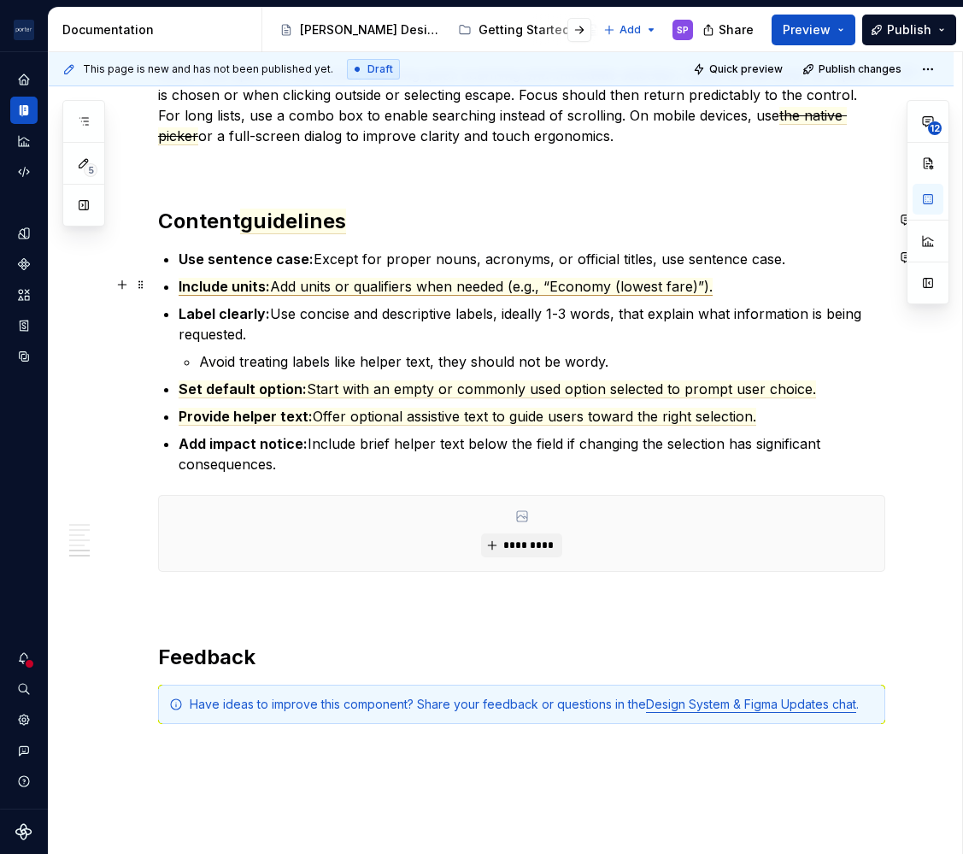
click at [381, 281] on span "Add units or qualifiers when needed (e.g., “Economy (lowest fare)”)." at bounding box center [491, 287] width 443 height 18
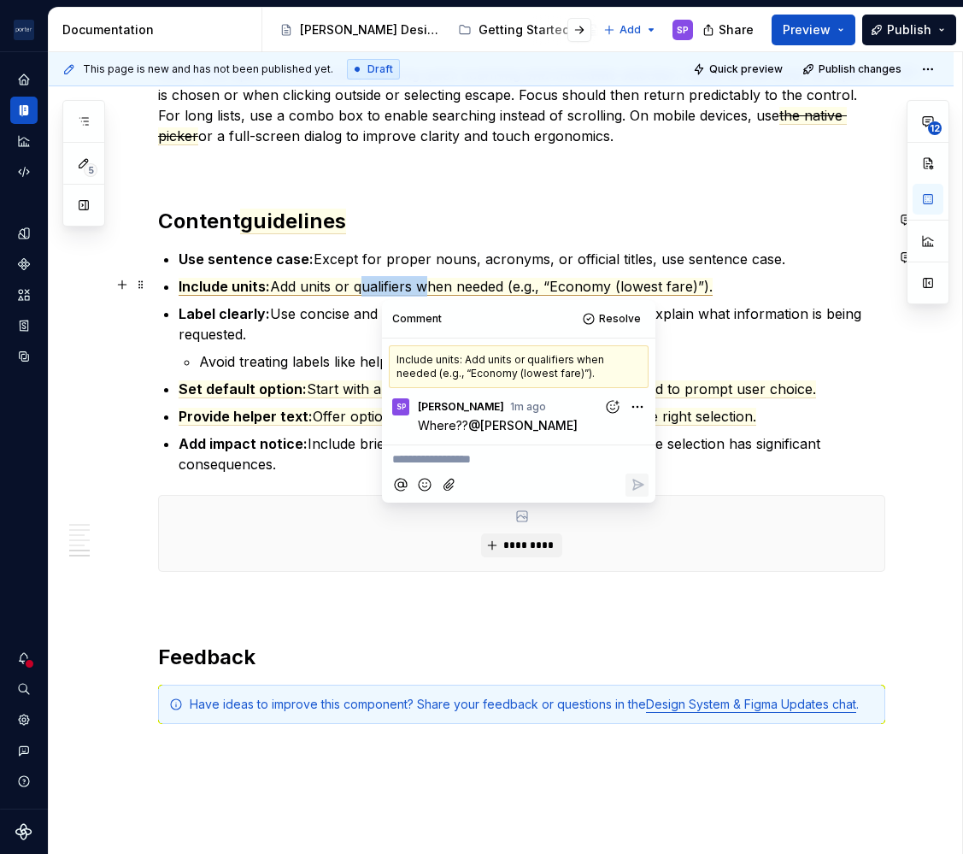
click at [381, 281] on span "Add units or qualifiers when needed (e.g., “Economy (lowest fare)”)." at bounding box center [491, 287] width 443 height 18
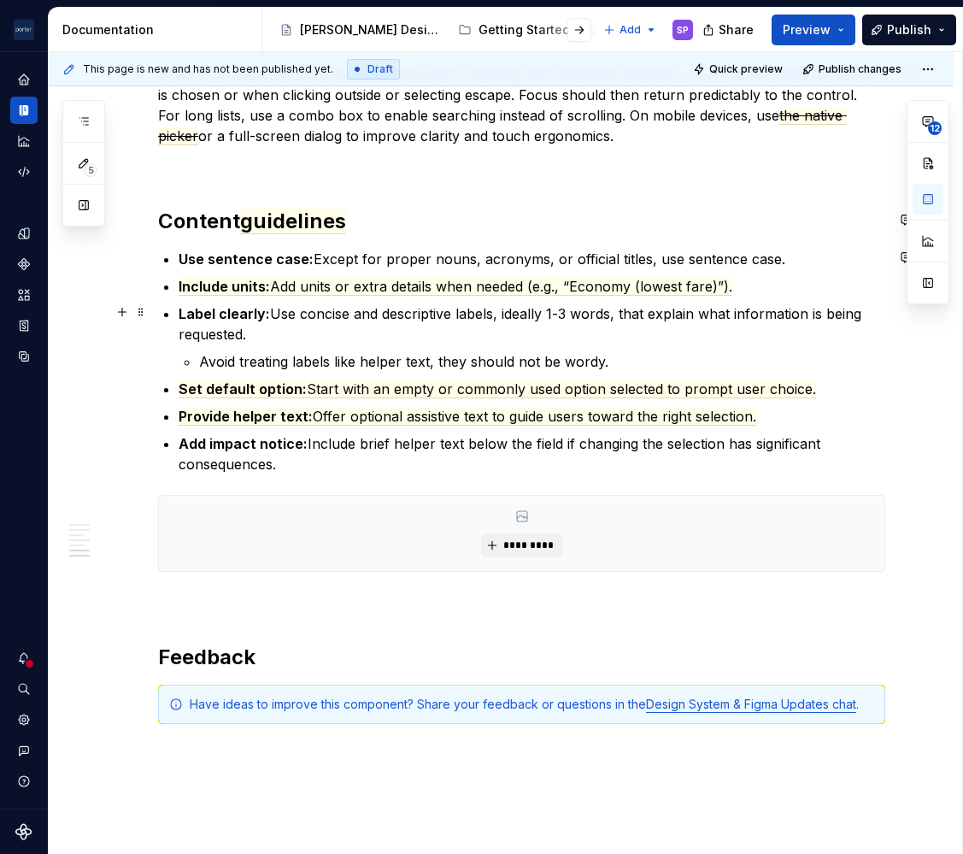
click at [285, 312] on p "Label clearly: Use concise and descriptive labels, ideally 1-3 words, that expl…" at bounding box center [532, 323] width 707 height 41
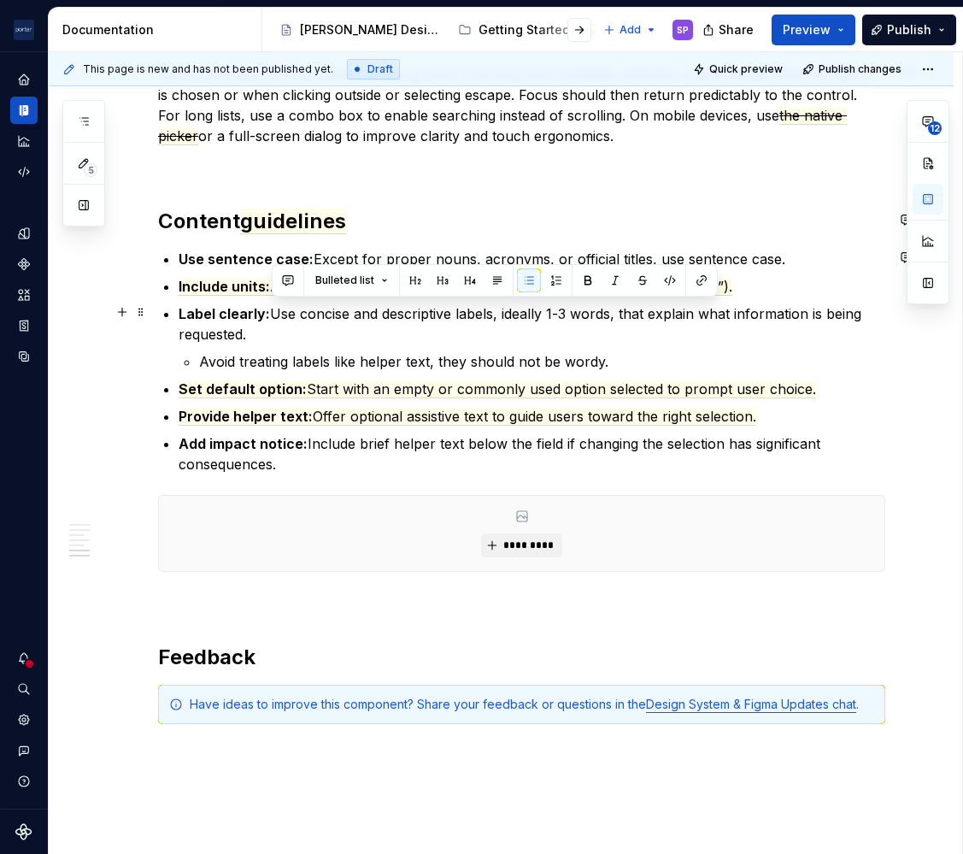
click at [285, 312] on p "Label clearly: Use concise and descriptive labels, ideally 1-3 words, that expl…" at bounding box center [532, 323] width 707 height 41
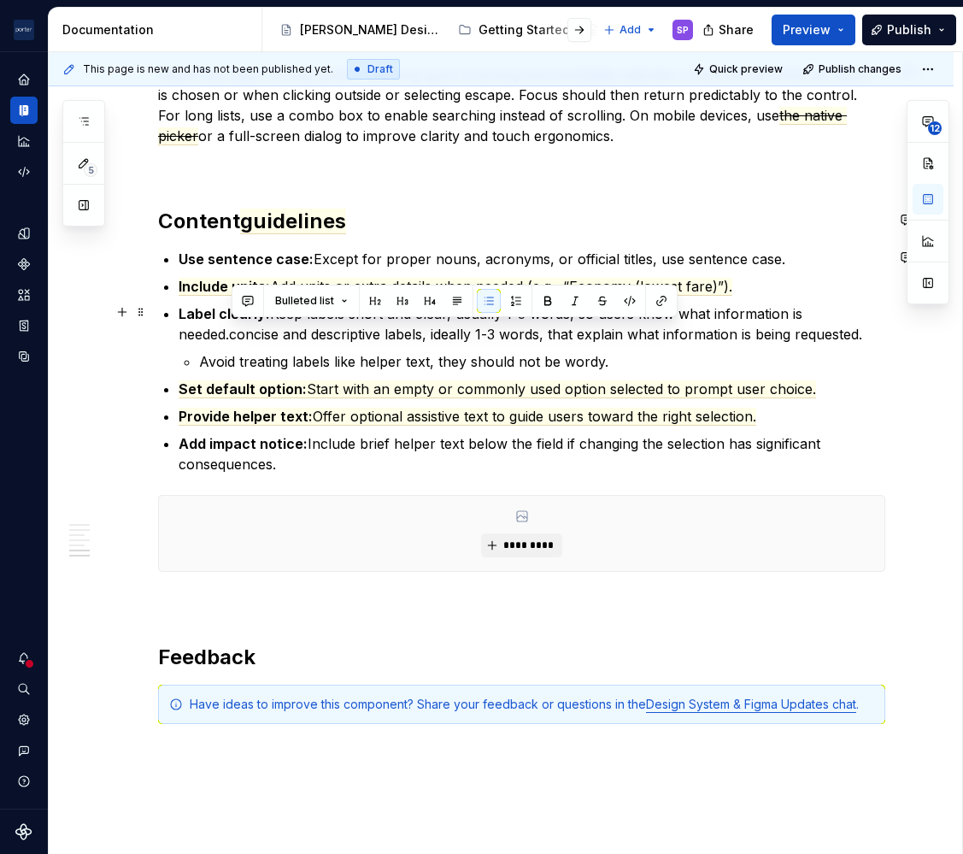
drag, startPoint x: 232, startPoint y: 333, endPoint x: 868, endPoint y: 338, distance: 636.0
click at [868, 338] on p "Label clearly: Keep labels short and clear, usually 1-3 words, so users know wh…" at bounding box center [532, 323] width 707 height 41
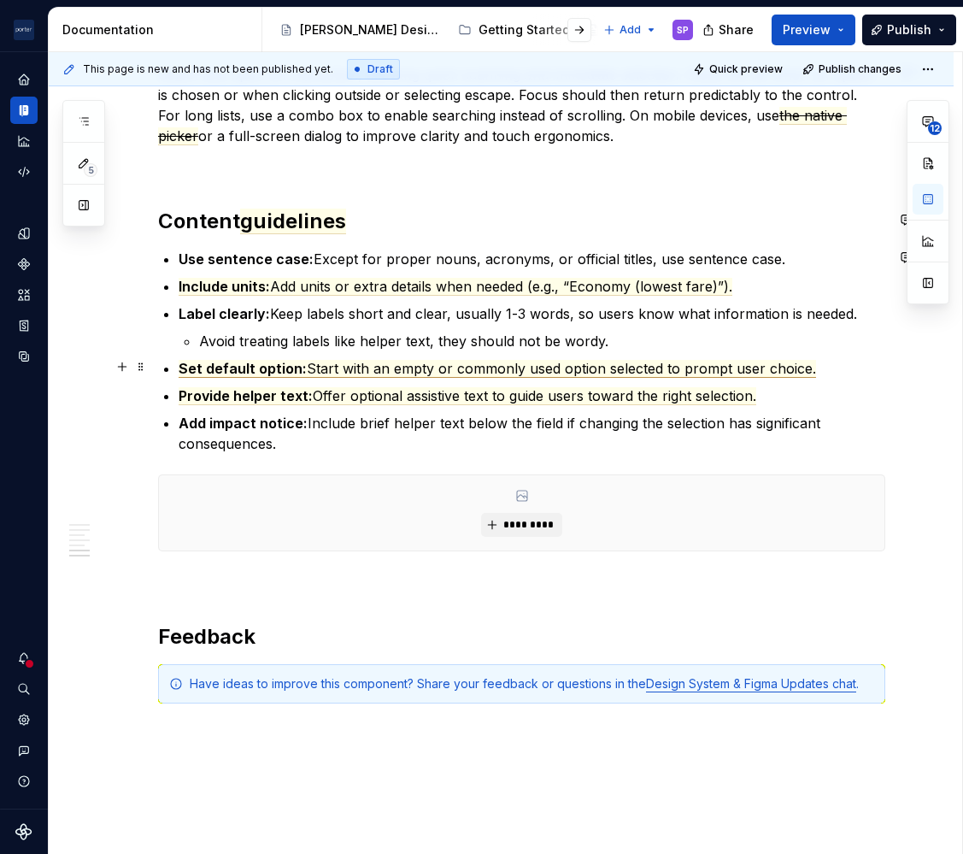
click at [265, 365] on span "Set default option:" at bounding box center [243, 369] width 128 height 18
click at [539, 370] on span "Start with an empty or commonly used option selected to prompt user choice." at bounding box center [569, 369] width 509 height 18
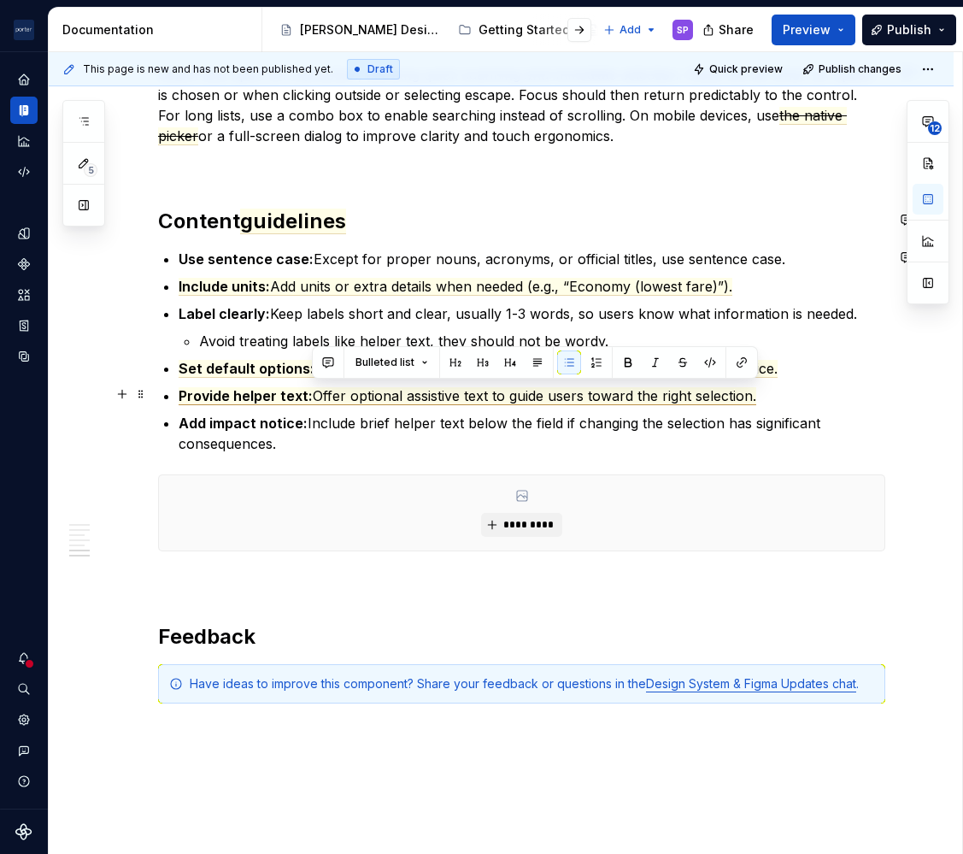
drag, startPoint x: 791, startPoint y: 397, endPoint x: 563, endPoint y: 397, distance: 227.4
click at [563, 397] on p "Provide helper text: Offer optional assistive text to guide users toward the ri…" at bounding box center [532, 396] width 707 height 21
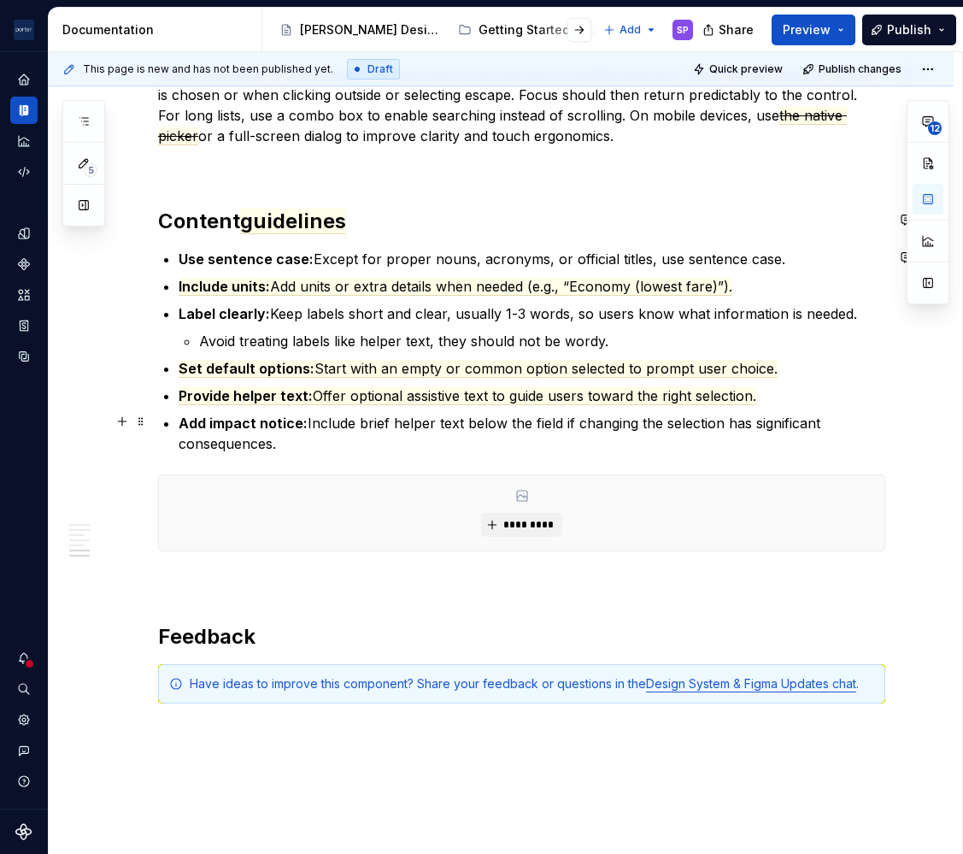
click at [596, 414] on p "Add impact notice: Include brief helper text below the field if changing the se…" at bounding box center [532, 433] width 707 height 41
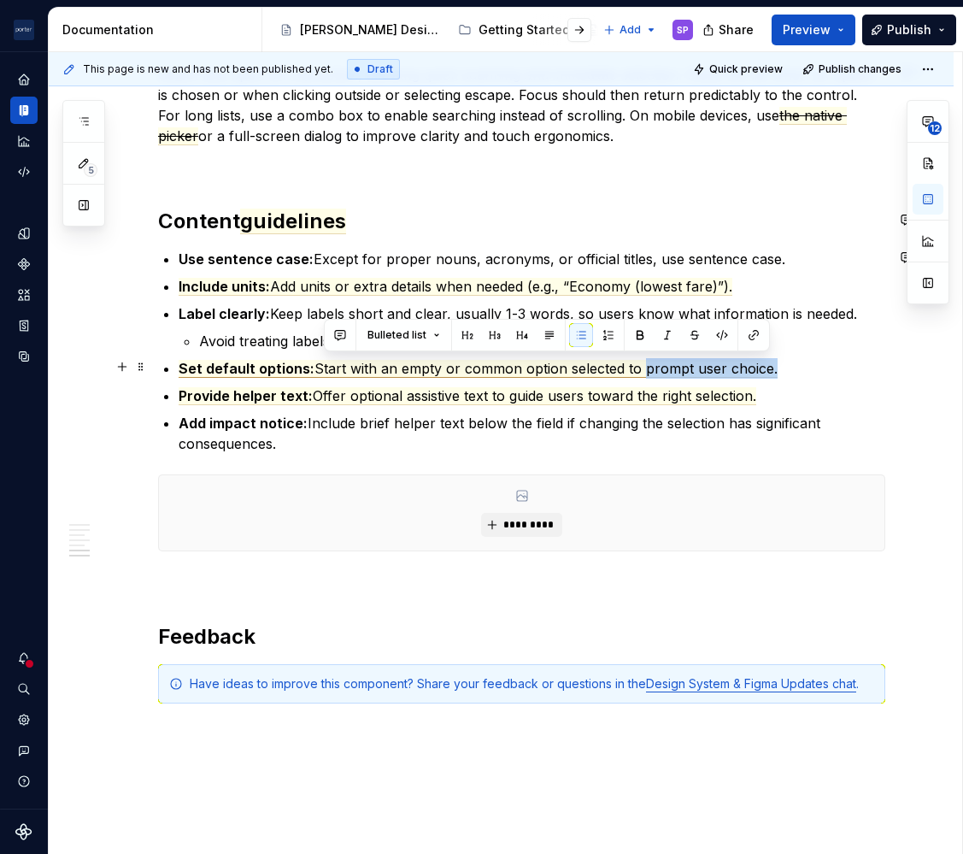
drag, startPoint x: 804, startPoint y: 355, endPoint x: 637, endPoint y: 359, distance: 167.6
click at [637, 359] on p "Set default options: Start with an empty or common option selected to prompt us…" at bounding box center [532, 368] width 707 height 21
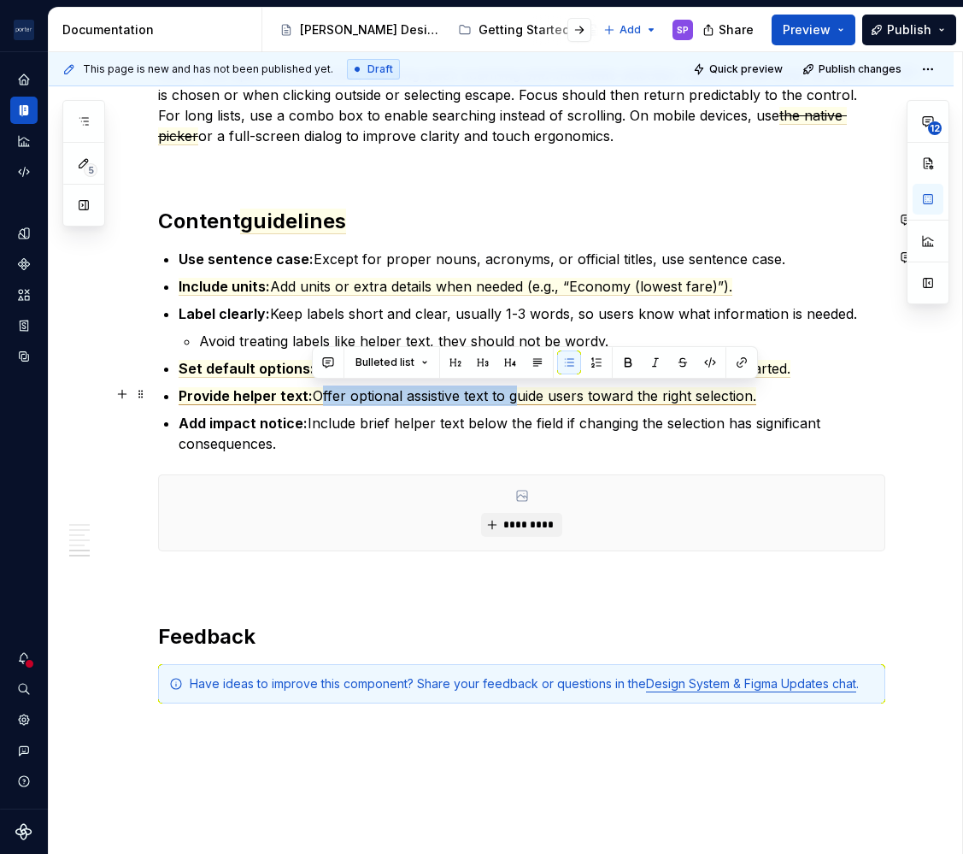
drag, startPoint x: 317, startPoint y: 397, endPoint x: 512, endPoint y: 395, distance: 194.9
click at [512, 395] on span "Offer optional assistive text to guide users toward the right selection." at bounding box center [535, 396] width 444 height 18
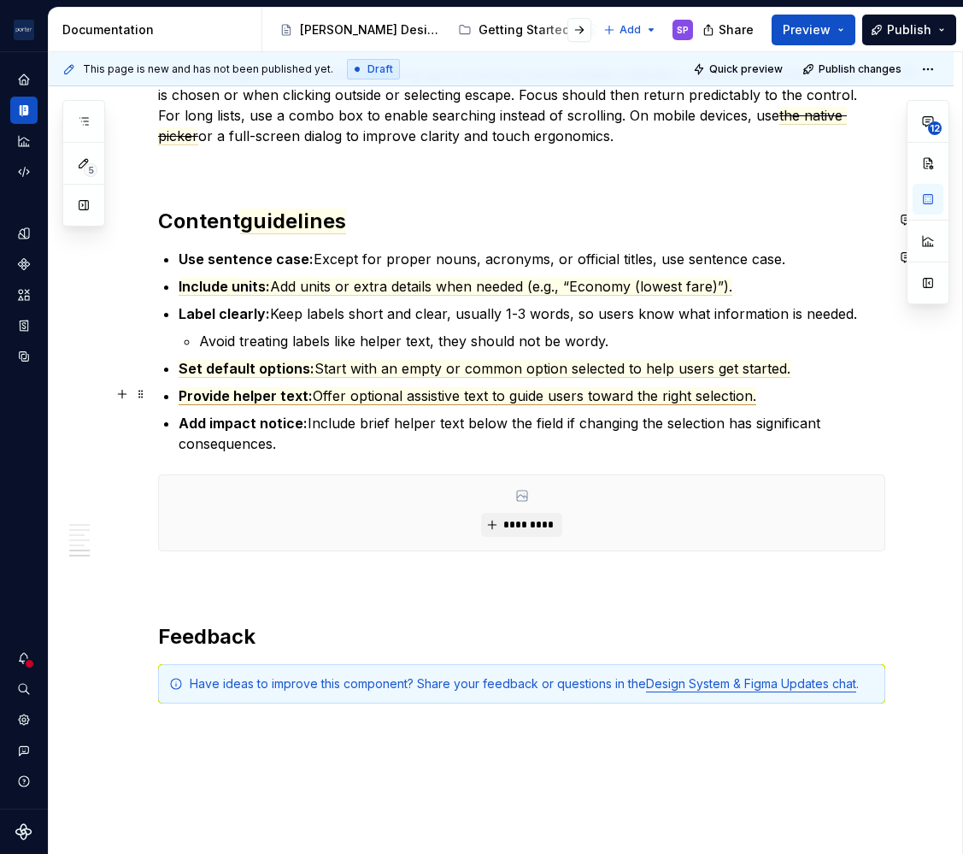
click at [382, 392] on span "Offer optional assistive text to guide users toward the right selection." at bounding box center [535, 396] width 444 height 18
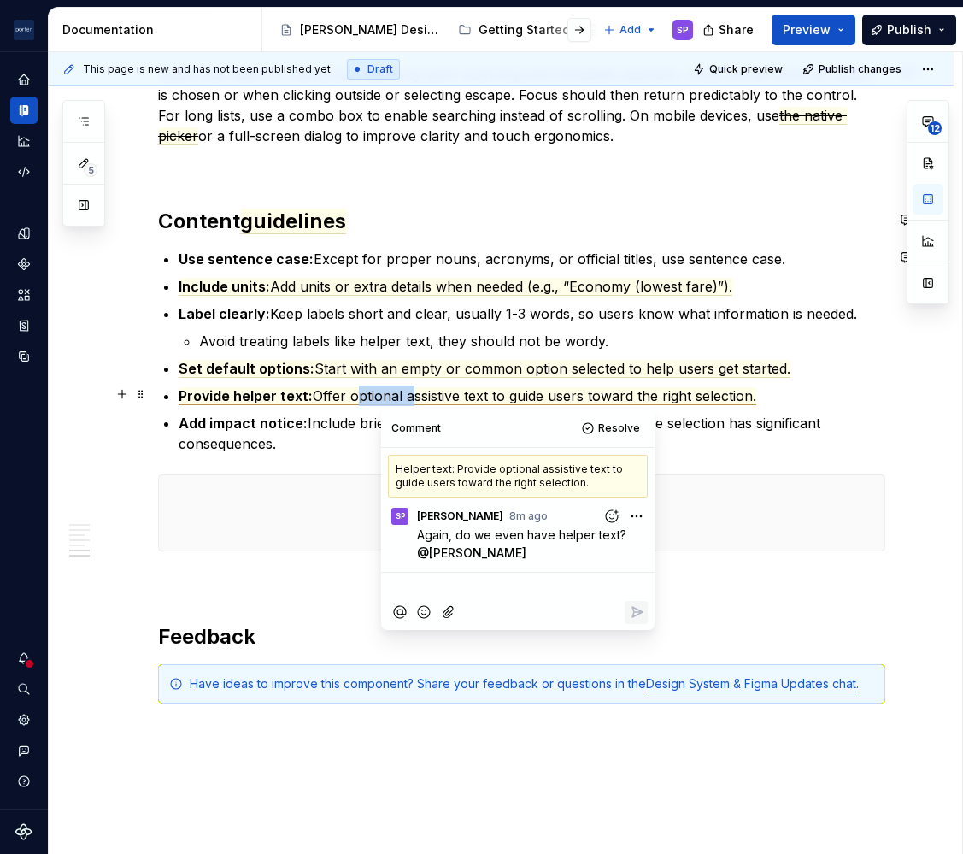
click at [382, 392] on span "Offer optional assistive text to guide users toward the right selection." at bounding box center [535, 396] width 444 height 18
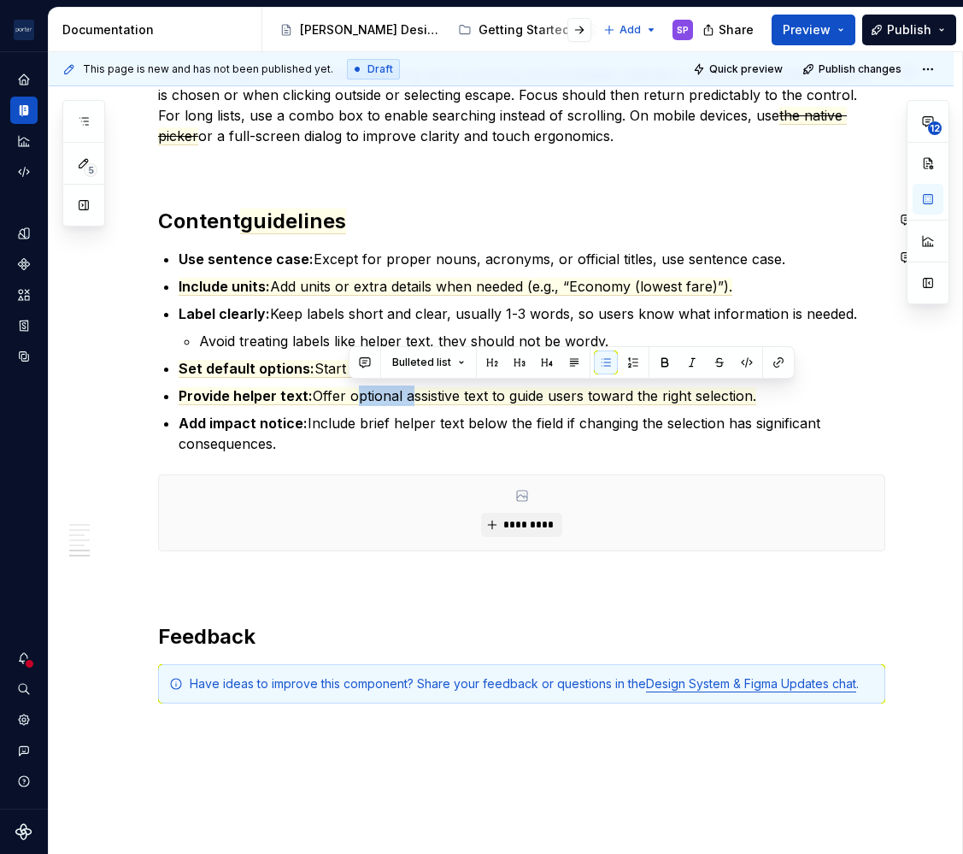
click at [338, 409] on ul "Use sentence case: Except for proper nouns, acronyms, or official titles, use s…" at bounding box center [532, 351] width 707 height 205
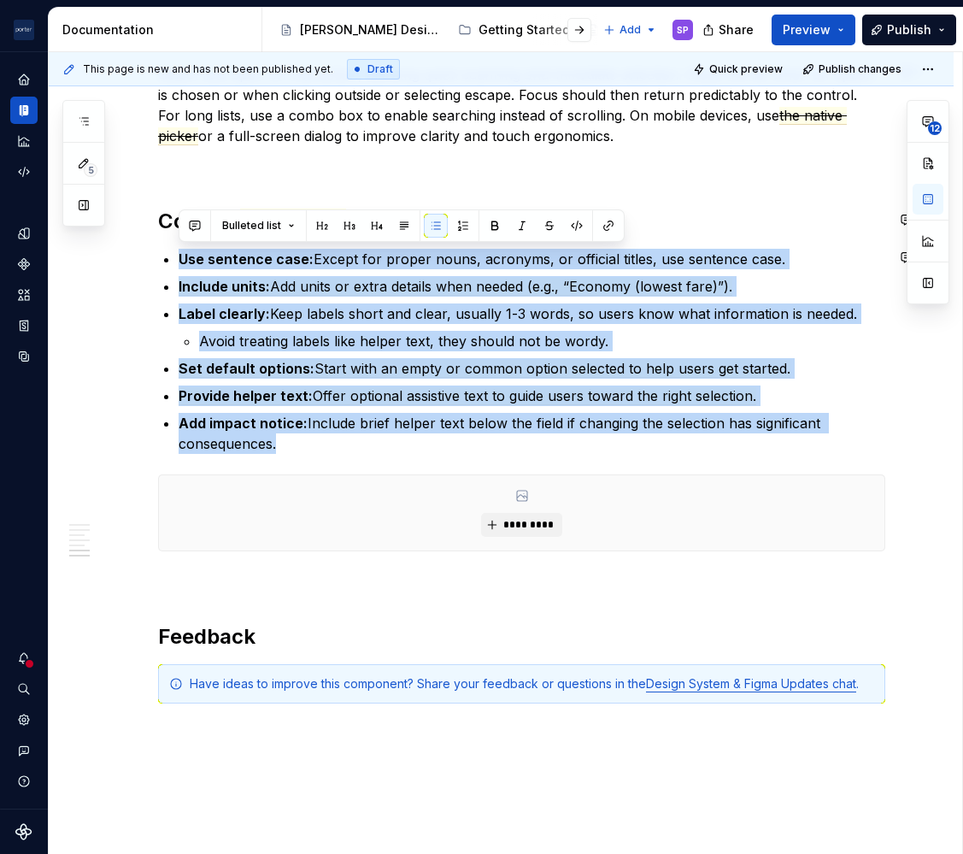
drag, startPoint x: 301, startPoint y: 450, endPoint x: 157, endPoint y: 243, distance: 251.8
click at [445, 279] on span "Add units or extra details when needed (e.g., “Economy (lowest fare)”)." at bounding box center [501, 287] width 462 height 18
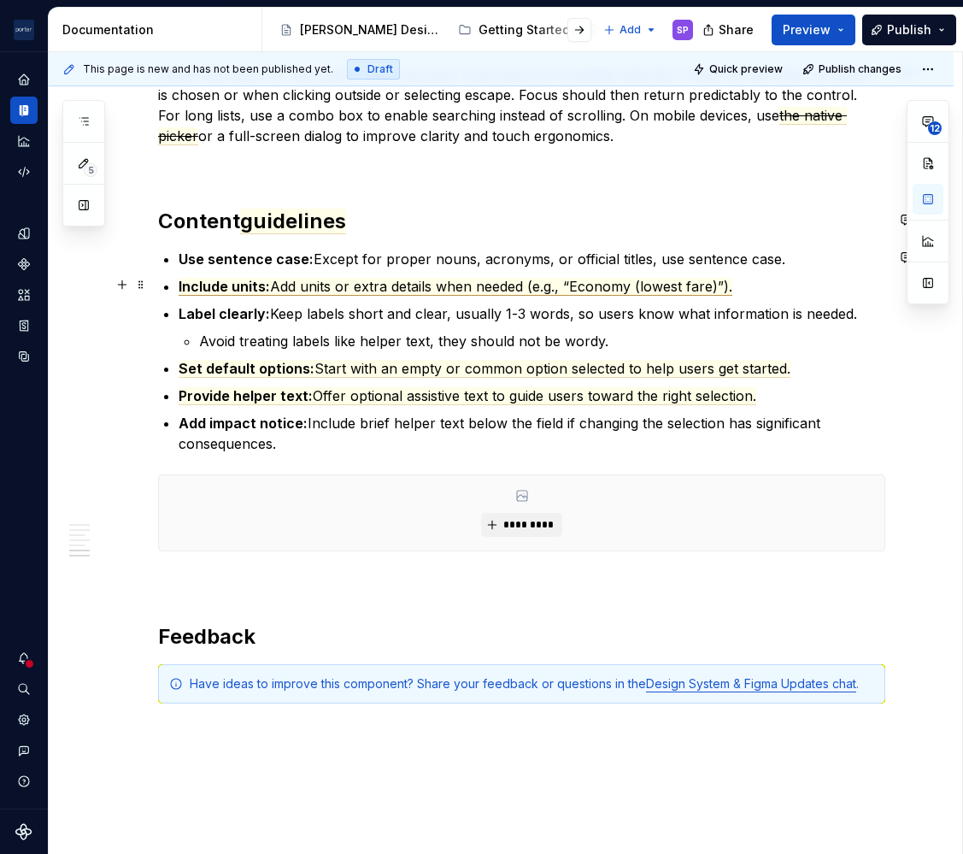
click at [354, 292] on span "Add units or extra details when needed (e.g., “Economy (lowest fare)”)." at bounding box center [501, 287] width 462 height 18
click at [294, 307] on p "Label clearly: Keep labels short and clear, usually 1-3 words, so users know wh…" at bounding box center [532, 313] width 707 height 21
click at [329, 318] on p "Label clearly: Use labels short and clear, usually 1-3 words, so users know wha…" at bounding box center [532, 313] width 707 height 21
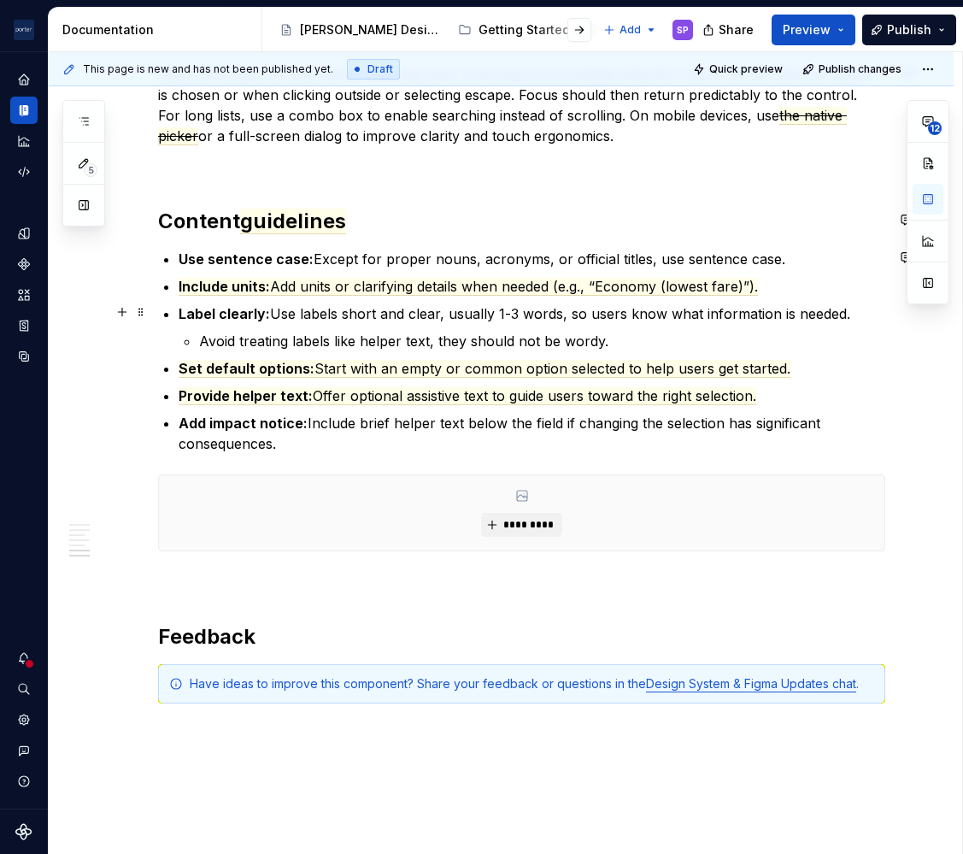
click at [329, 318] on p "Label clearly: Use labels short and clear, usually 1-3 words, so users know wha…" at bounding box center [532, 313] width 707 height 21
click at [354, 318] on p "Label clearly: Use short and clear, usually 1-3 words, so users know what infor…" at bounding box center [532, 313] width 707 height 21
click at [383, 313] on p "Label clearly: Use short, clear, usually 1-3 words, so users know what informat…" at bounding box center [532, 313] width 707 height 21
click at [447, 314] on p "Label clearly: Use short, clear labels—usually 1-3 words, so users know what in…" at bounding box center [532, 313] width 707 height 21
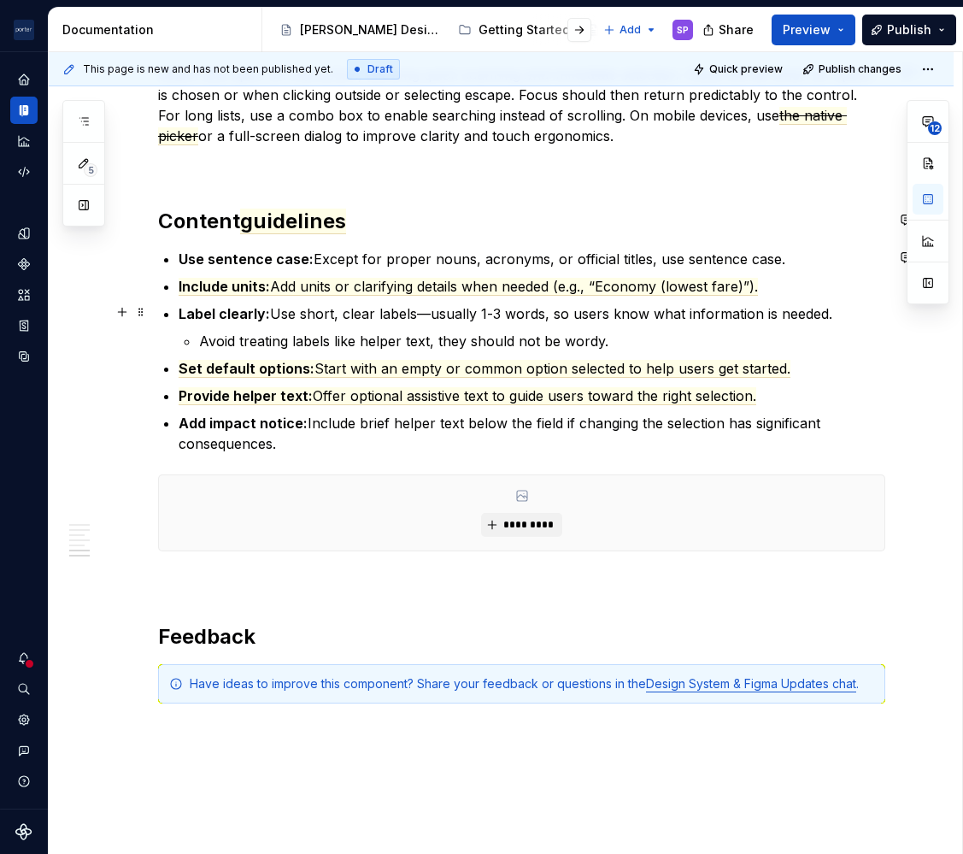
click at [447, 314] on p "Label clearly: Use short, clear labels—usually 1-3 words, so users know what in…" at bounding box center [532, 313] width 707 height 21
click at [561, 317] on p "Label clearly: Use short, clear labels—typically 1-3 words, so users know what …" at bounding box center [532, 313] width 707 height 21
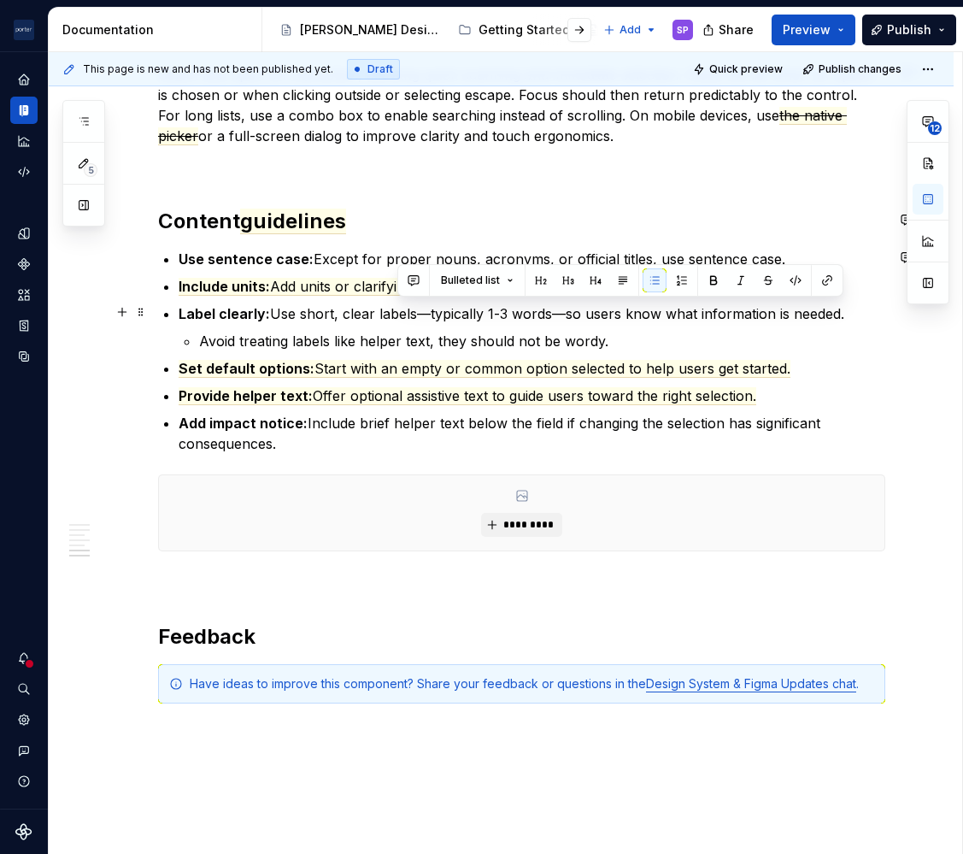
drag, startPoint x: 566, startPoint y: 316, endPoint x: 847, endPoint y: 313, distance: 281.3
click at [847, 313] on p "Label clearly: Use short, clear labels—typically 1-3 words—so users know what i…" at bounding box center [532, 313] width 707 height 21
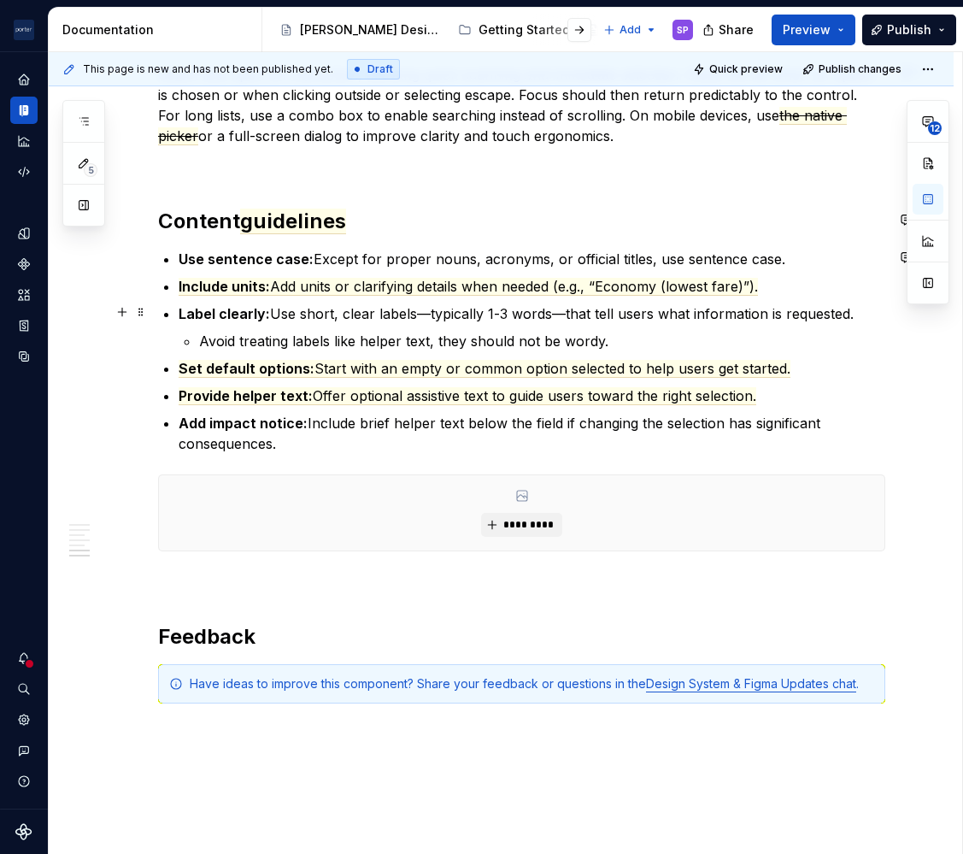
click at [445, 327] on li "Label clearly: Use short, clear labels—typically 1-3 words—that tell users what…" at bounding box center [532, 327] width 707 height 48
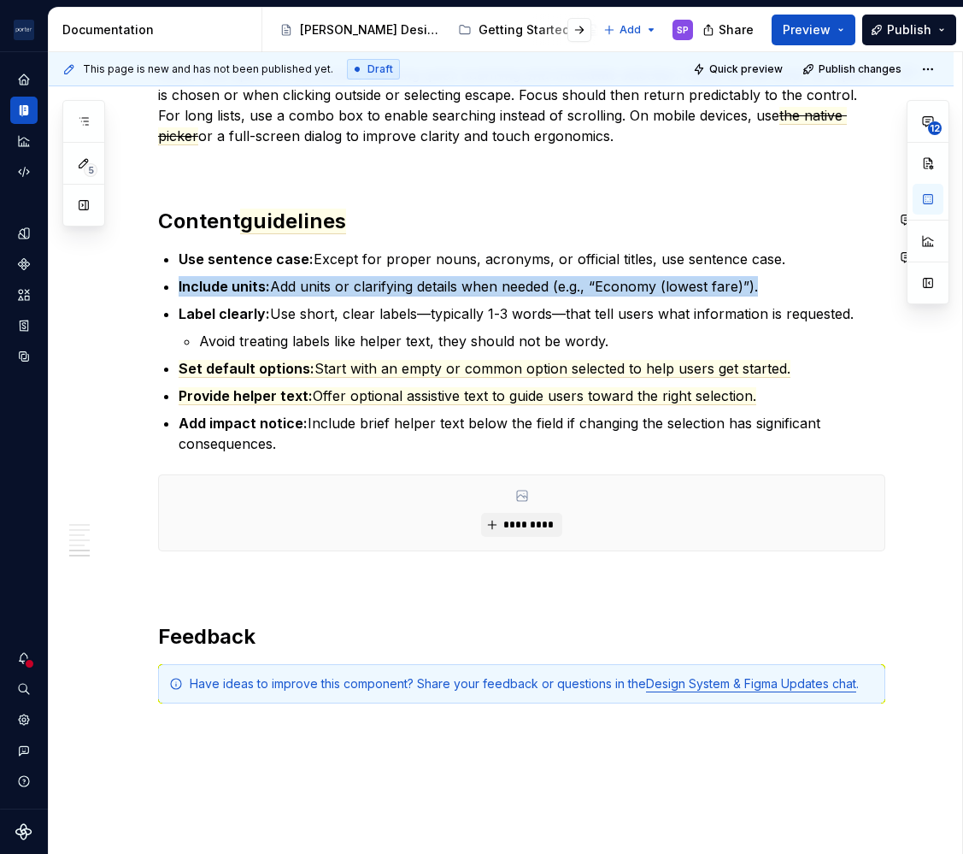
click at [445, 327] on li "Label clearly: Use short, clear labels—typically 1-3 words—that tell users what…" at bounding box center [532, 327] width 707 height 48
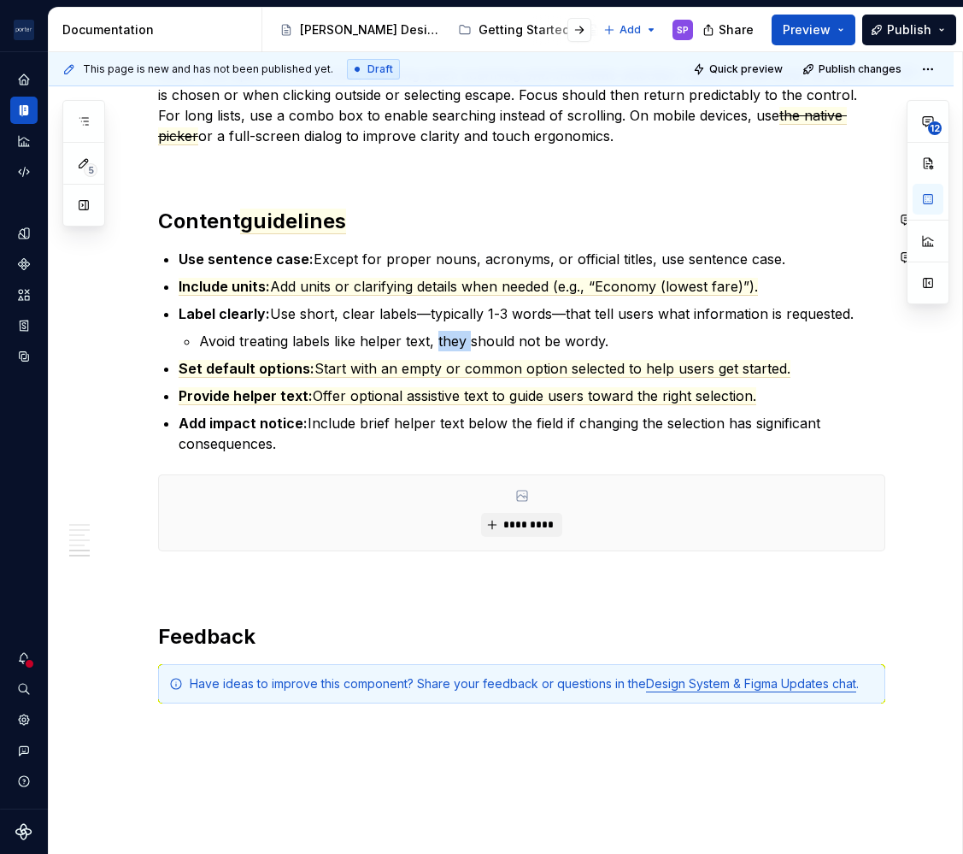
click at [443, 331] on p "Avoid treating labels like helper text, they should not be wordy." at bounding box center [542, 341] width 686 height 21
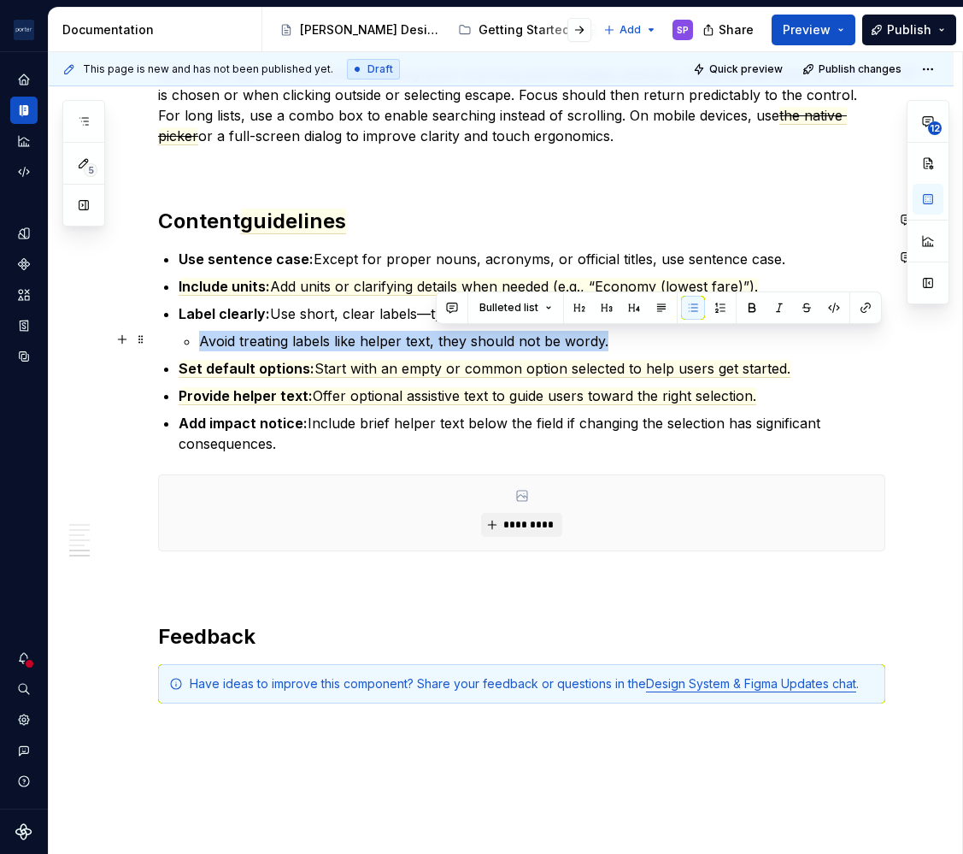
click at [443, 331] on p "Avoid treating labels like helper text, they should not be wordy." at bounding box center [542, 341] width 686 height 21
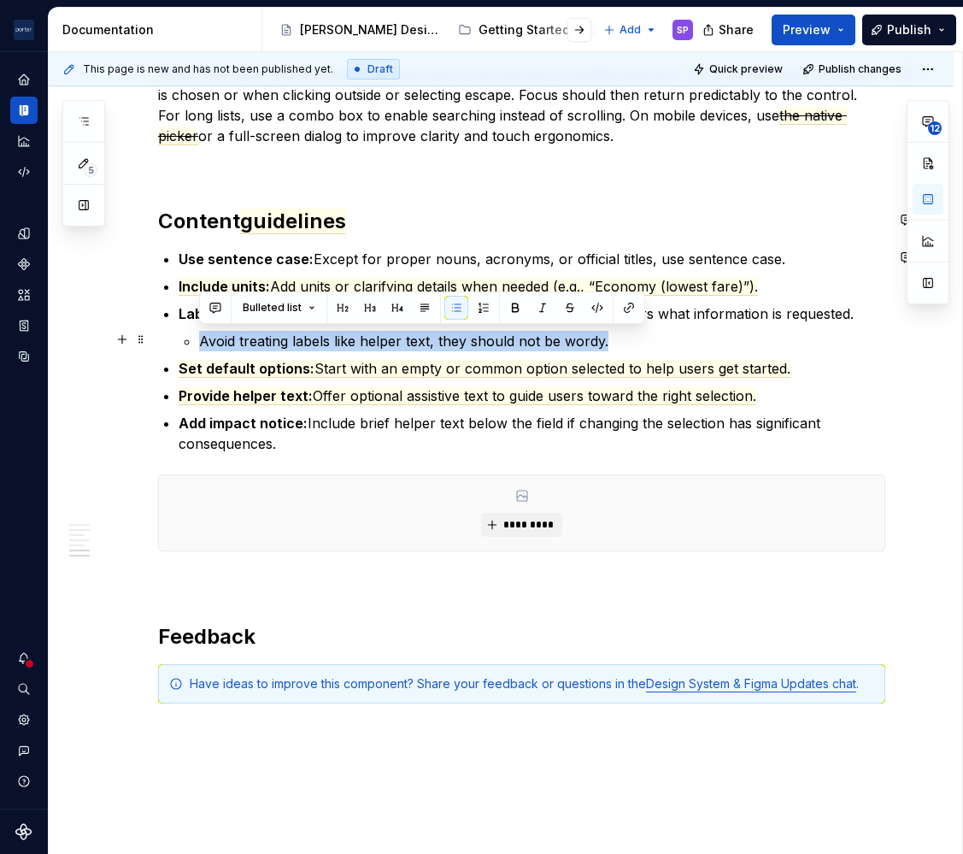
click at [443, 331] on p "Avoid treating labels like helper text, they should not be wordy." at bounding box center [542, 341] width 686 height 21
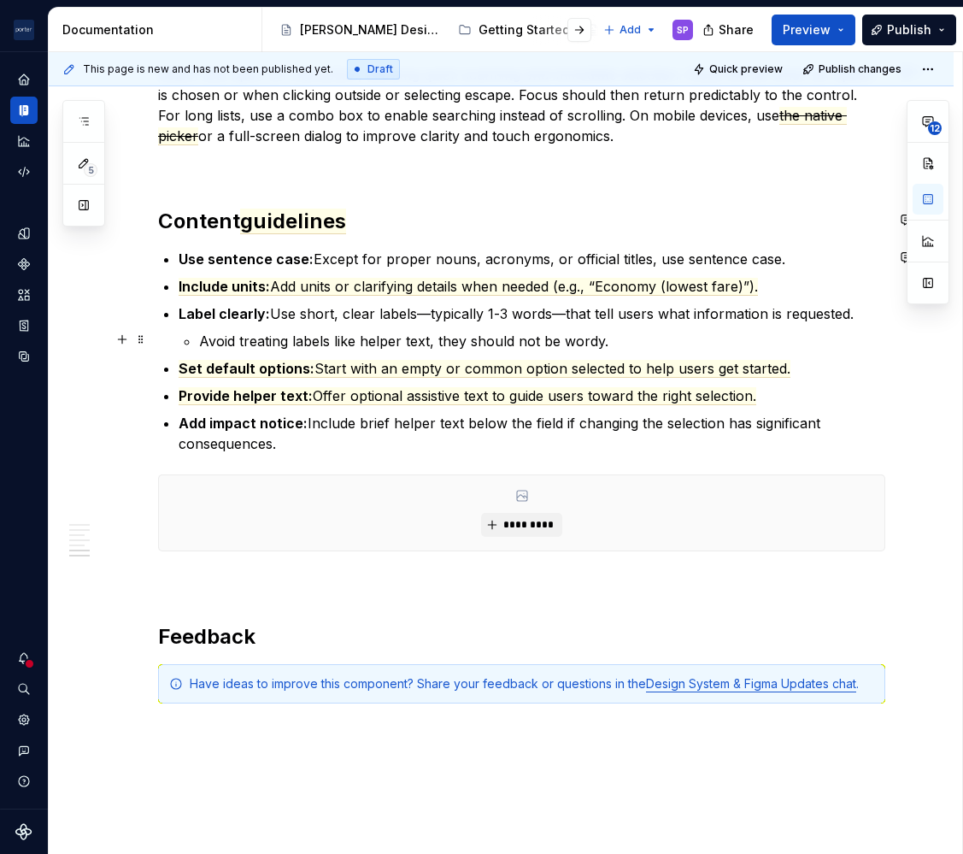
click at [466, 339] on p "Avoid treating labels like helper text, they should not be wordy." at bounding box center [542, 341] width 686 height 21
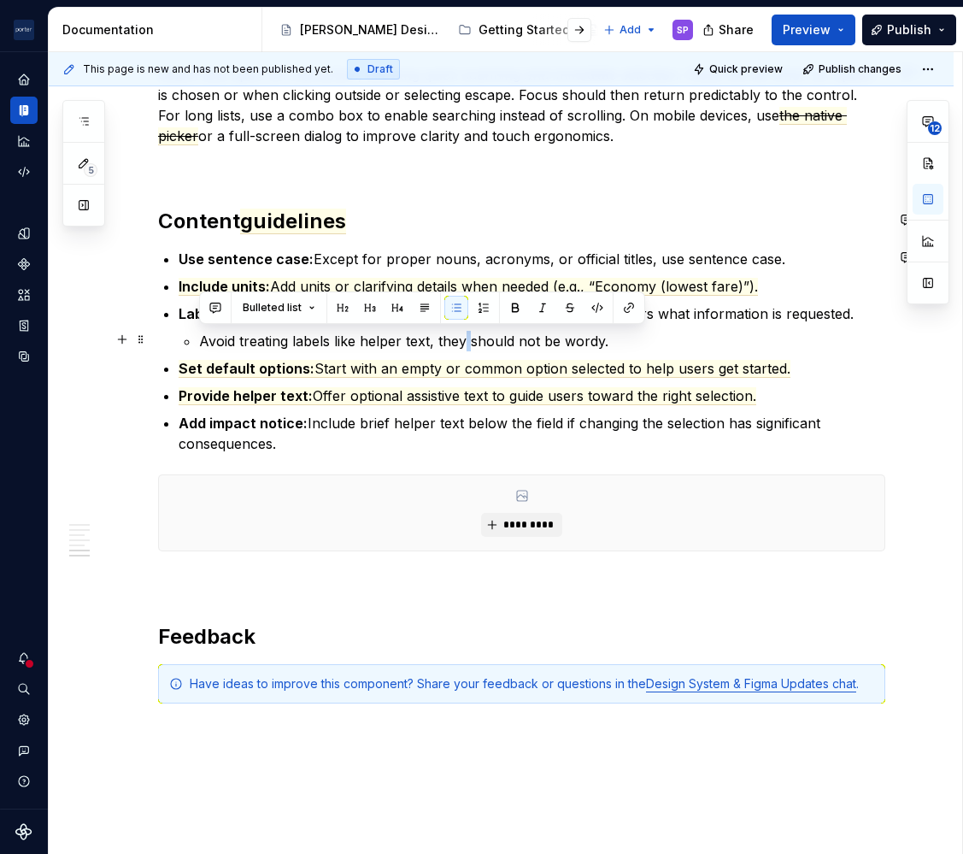
click at [466, 339] on p "Avoid treating labels like helper text, they should not be wordy." at bounding box center [542, 341] width 686 height 21
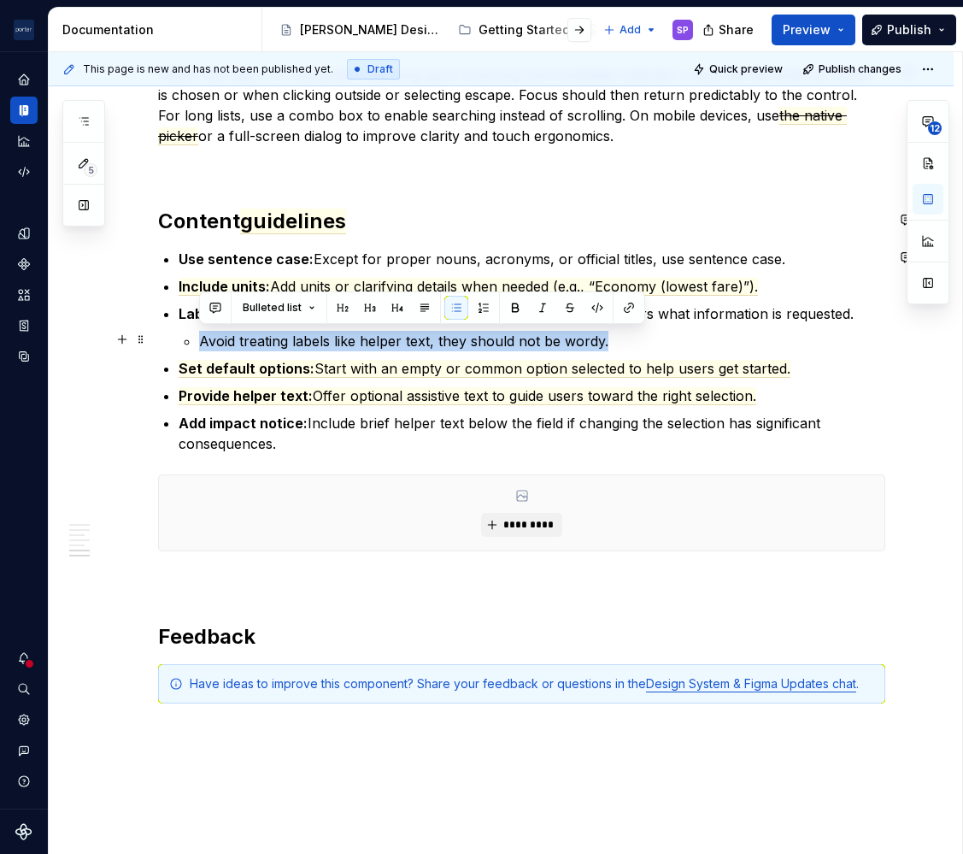
click at [466, 339] on p "Avoid treating labels like helper text, they should not be wordy." at bounding box center [542, 341] width 686 height 21
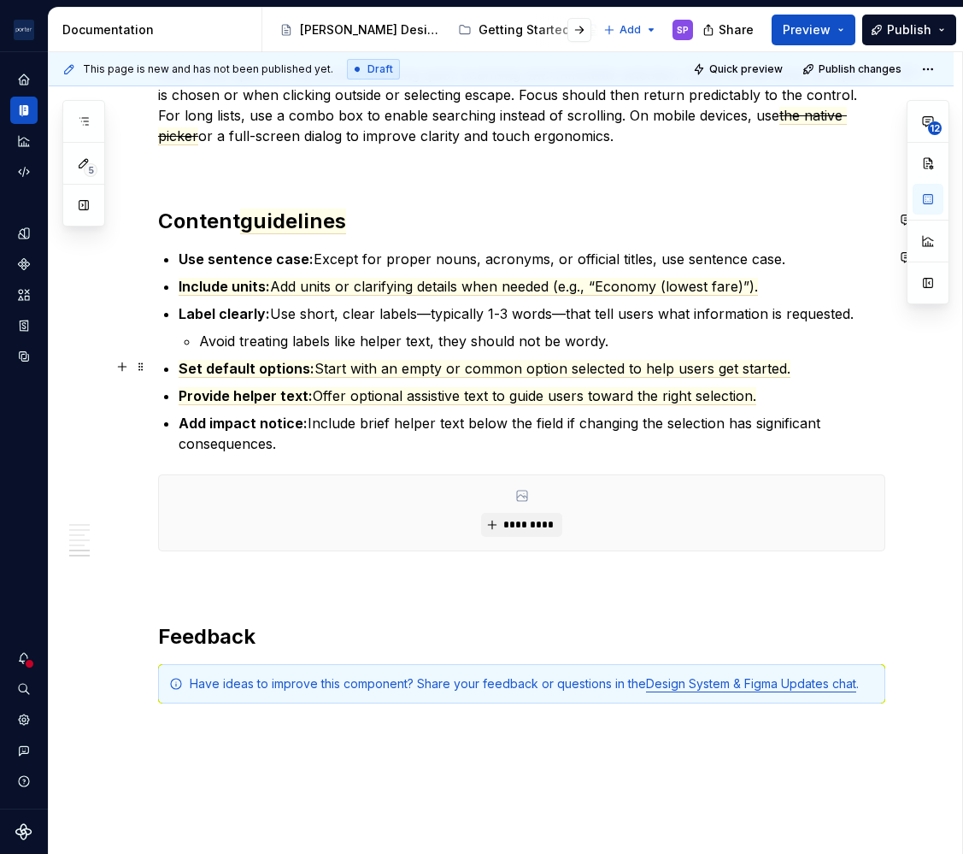
click at [368, 355] on ul "Use sentence case: Except for proper nouns, acronyms, or official titles, use s…" at bounding box center [532, 351] width 707 height 205
click at [339, 339] on p "Avoid treating labels like helper text, they should not be wordy." at bounding box center [542, 341] width 686 height 21
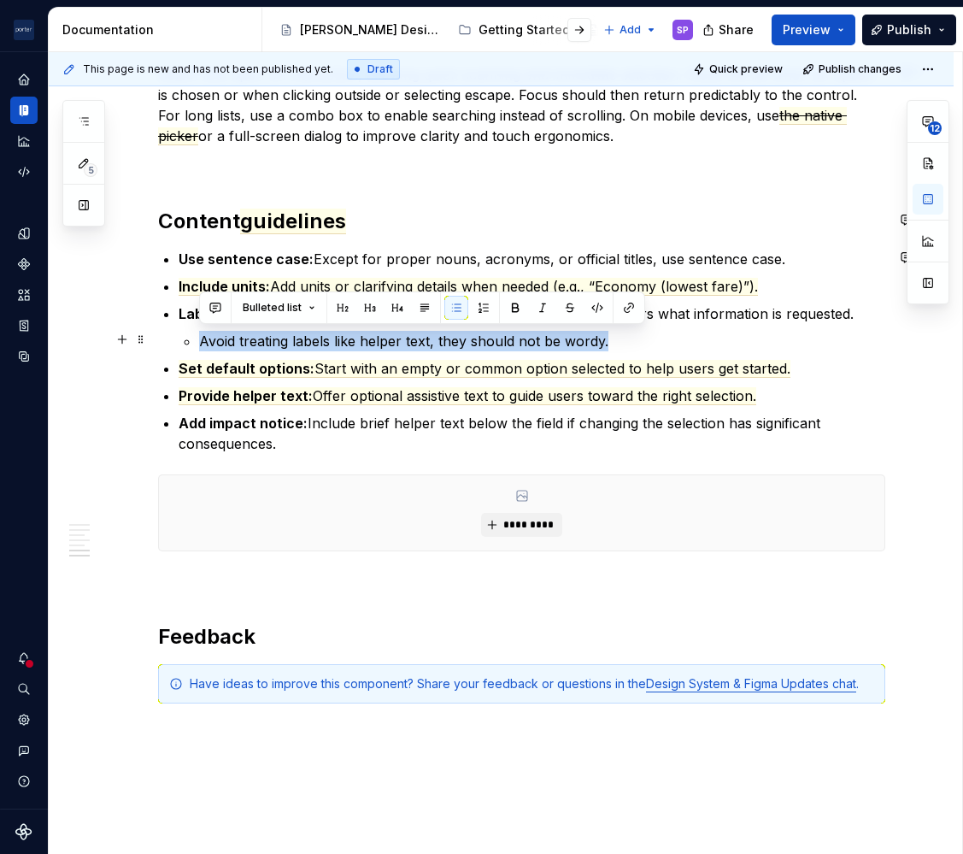
click at [339, 339] on p "Avoid treating labels like helper text, they should not be wordy." at bounding box center [542, 341] width 686 height 21
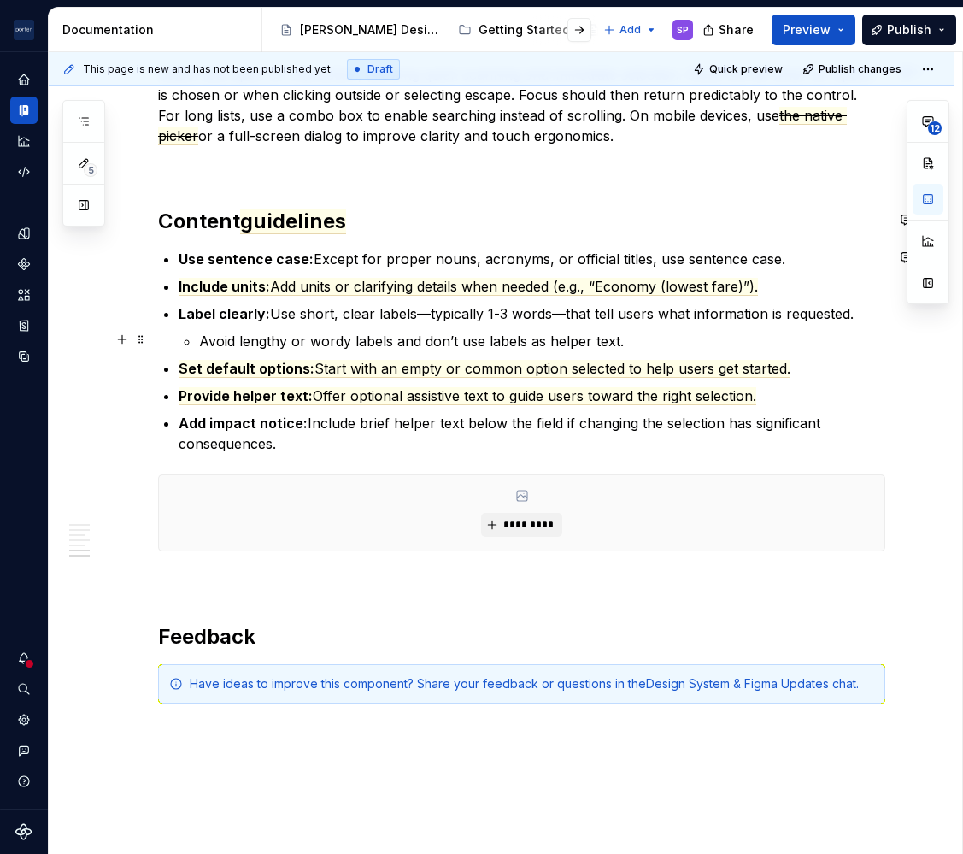
drag, startPoint x: 415, startPoint y: 352, endPoint x: 407, endPoint y: 343, distance: 12.7
click at [407, 343] on p "Avoid lengthy or wordy labels and don’t use labels as helper text." at bounding box center [542, 341] width 686 height 21
click at [397, 343] on p "Avoid lengthy or wordy labels and don’t use labels as helper text." at bounding box center [542, 341] width 686 height 21
click at [303, 291] on span "Add units or clarifying details when needed (e.g., “Economy (lowest fare)”)." at bounding box center [514, 287] width 488 height 18
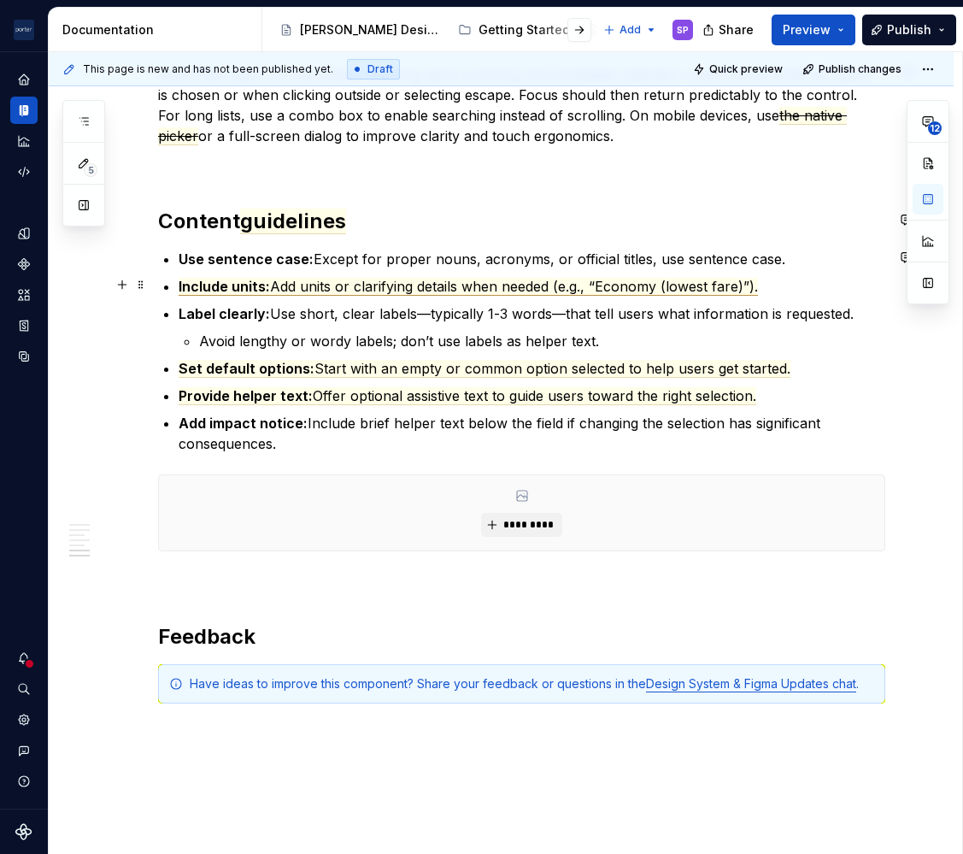
click at [303, 291] on span "Add units or clarifying details when needed (e.g., “Economy (lowest fare)”)." at bounding box center [514, 287] width 488 height 18
click at [418, 291] on span "Add relevant units or clarifying details when needed (e.g., “Economy (lowest fa…" at bounding box center [542, 287] width 545 height 18
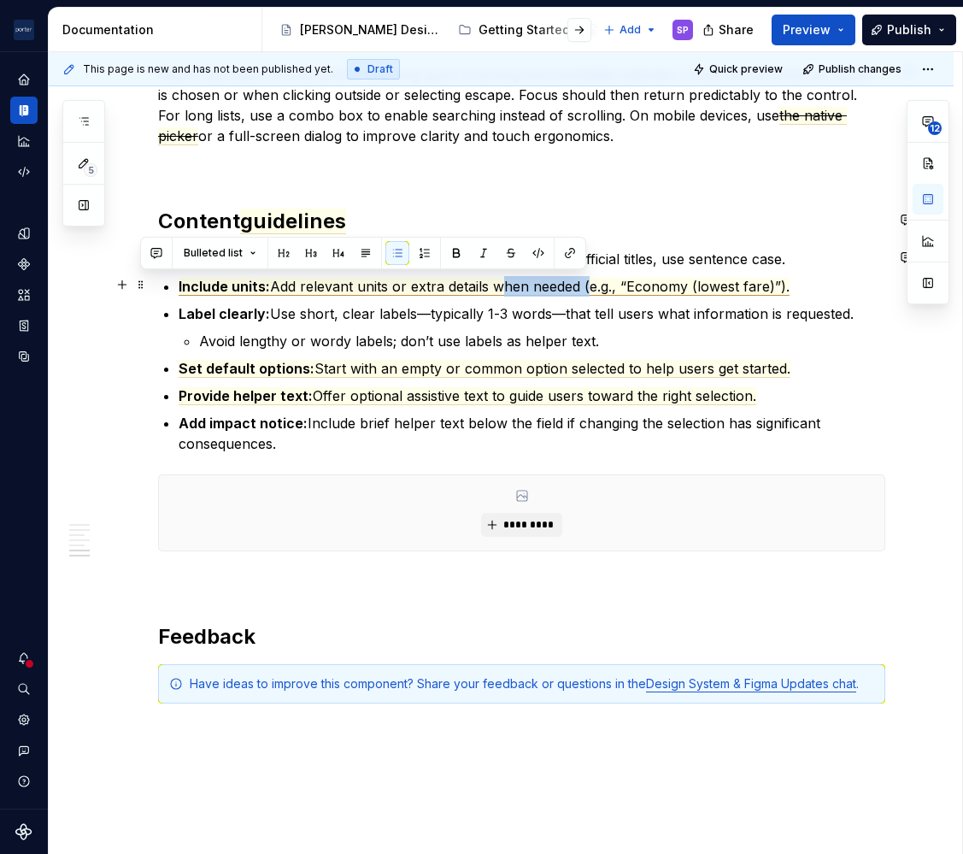
drag, startPoint x: 494, startPoint y: 287, endPoint x: 585, endPoint y: 285, distance: 90.6
click at [585, 285] on span "Add relevant units or extra details when needed (e.g., “Economy (lowest fare)”)." at bounding box center [530, 287] width 520 height 18
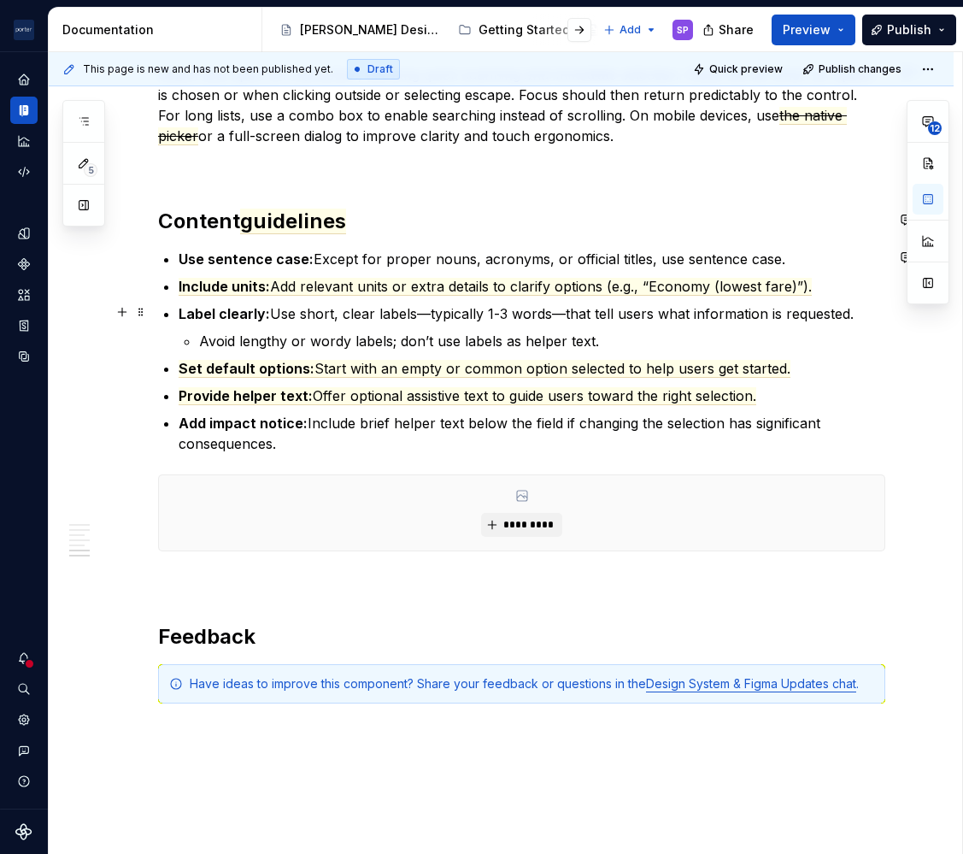
click at [598, 310] on p "Label clearly: Use short, clear labels—typically 1-3 words—that tell users what…" at bounding box center [532, 313] width 707 height 21
click at [303, 289] on span "Add relevant units or extra details to clarify options (e.g., “Economy (lowest …" at bounding box center [541, 287] width 542 height 18
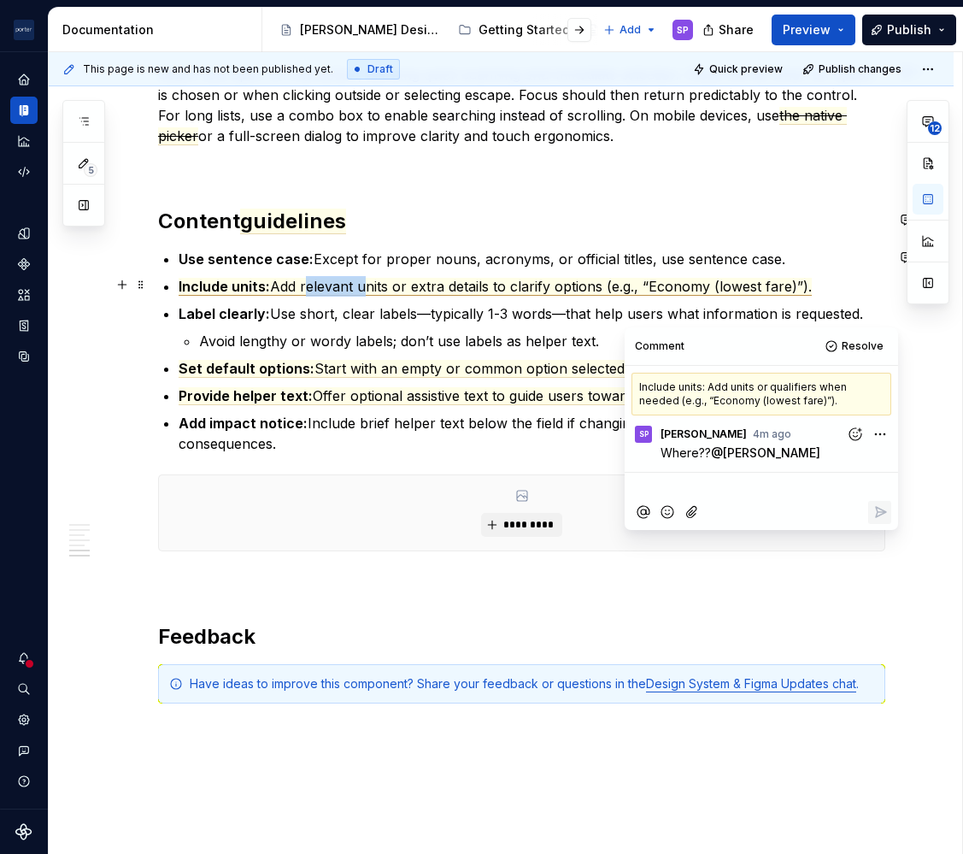
click at [303, 289] on span "Add relevant units or extra details to clarify options (e.g., “Economy (lowest …" at bounding box center [541, 287] width 542 height 18
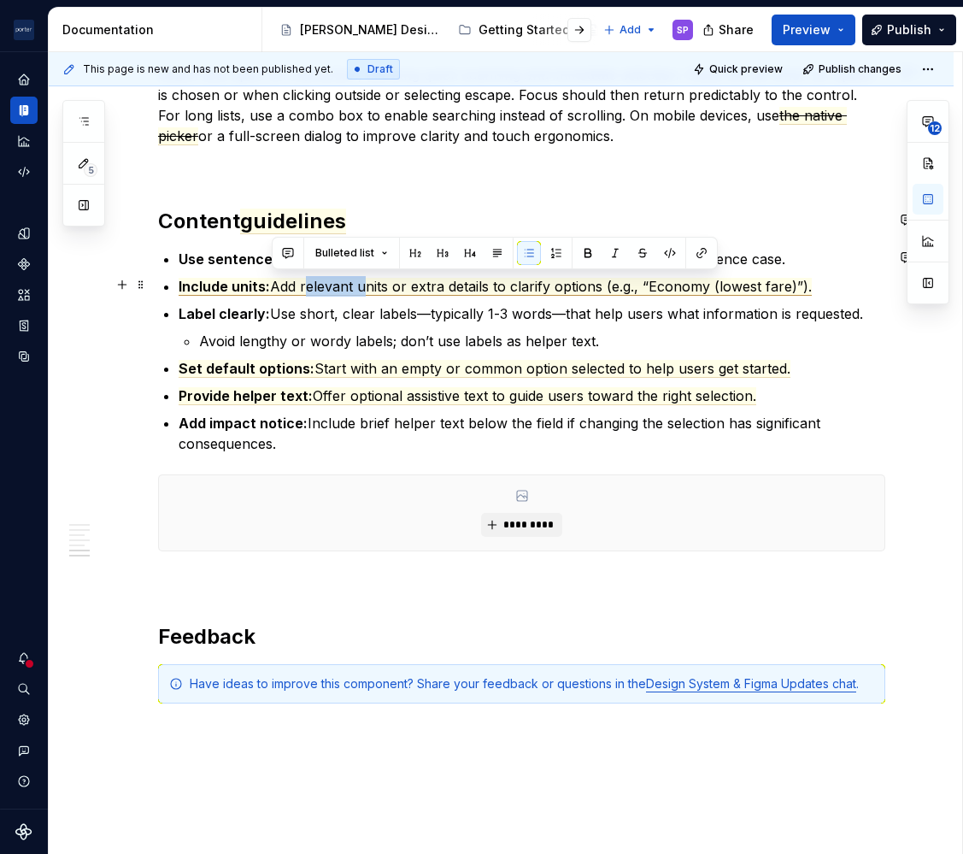
drag, startPoint x: 829, startPoint y: 292, endPoint x: 270, endPoint y: 288, distance: 559.1
click at [270, 288] on p "Include units: Add relevant units or extra details to clarify options (e.g., “E…" at bounding box center [532, 286] width 707 height 21
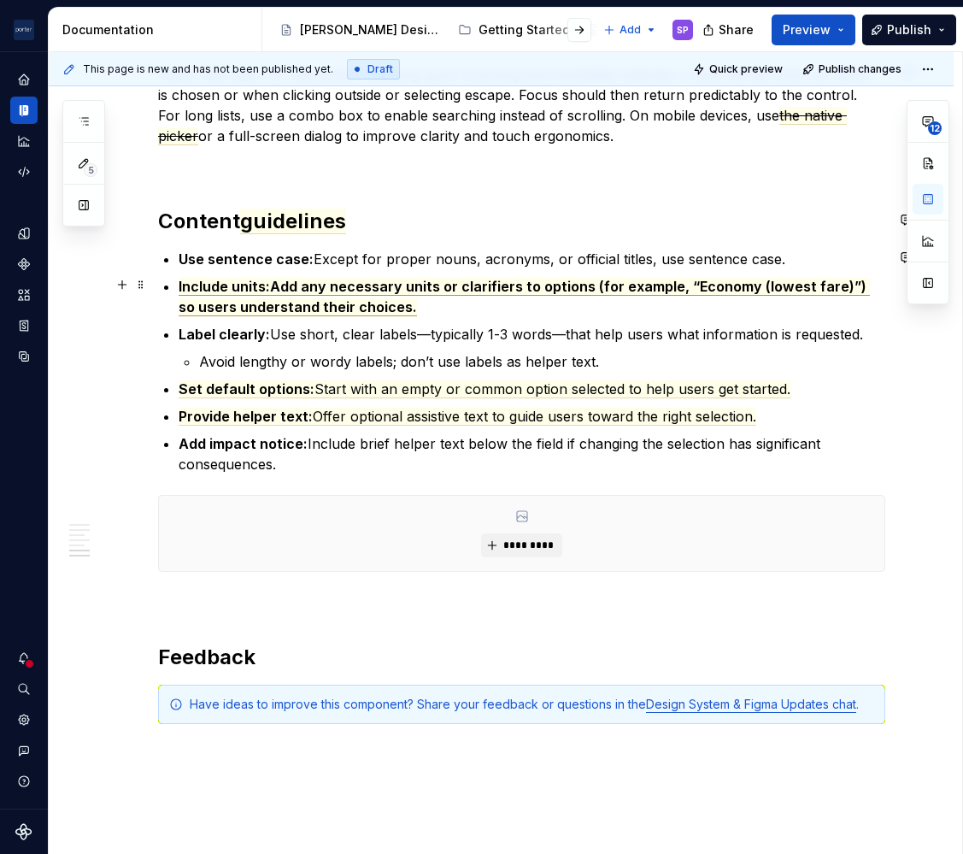
click at [272, 288] on span "Include units:Add any necessary units or clarifiers to options (for example, “E…" at bounding box center [525, 297] width 692 height 38
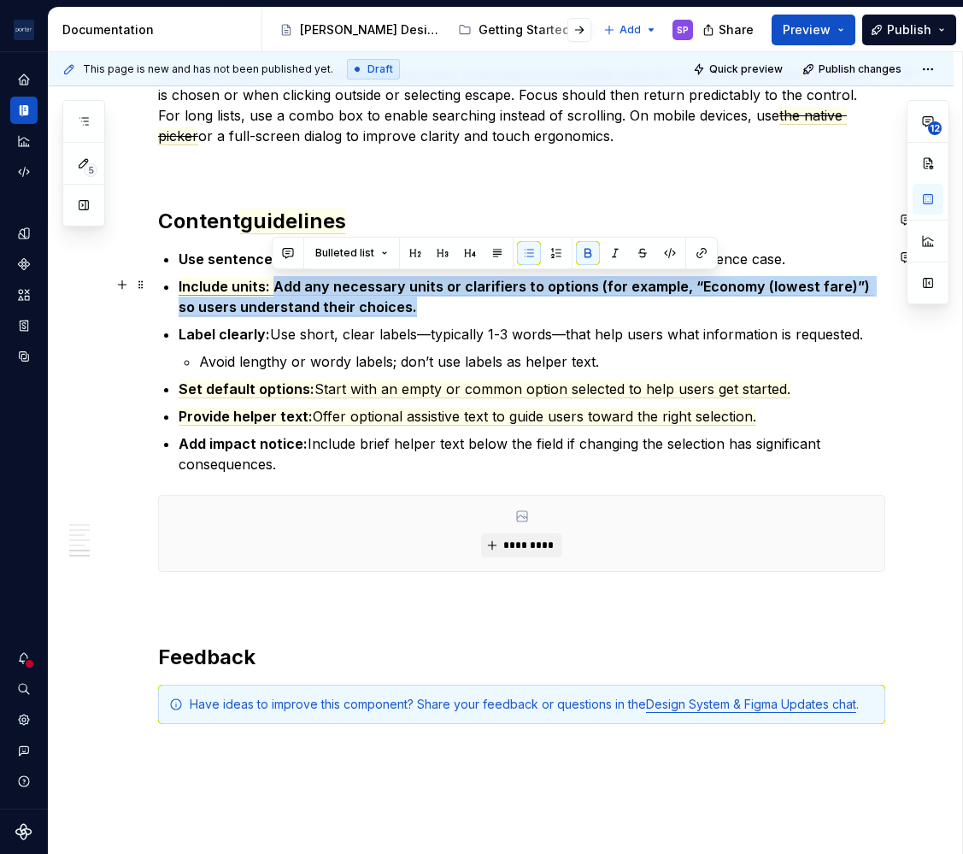
drag, startPoint x: 397, startPoint y: 304, endPoint x: 274, endPoint y: 280, distance: 124.7
click at [274, 280] on p "Include units: Add any necessary units or clarifiers to options (for example, “…" at bounding box center [532, 296] width 707 height 41
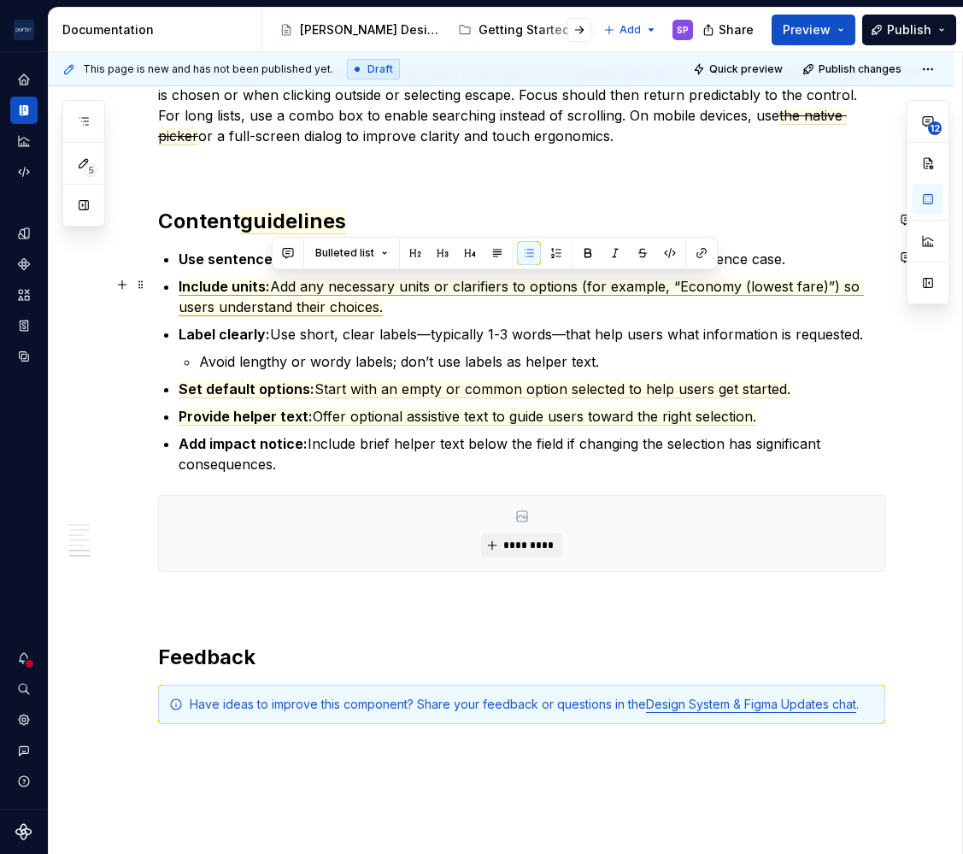
click at [465, 289] on span "Add any necessary units or clarifiers to options (for example, “Economy (lowest…" at bounding box center [522, 297] width 686 height 38
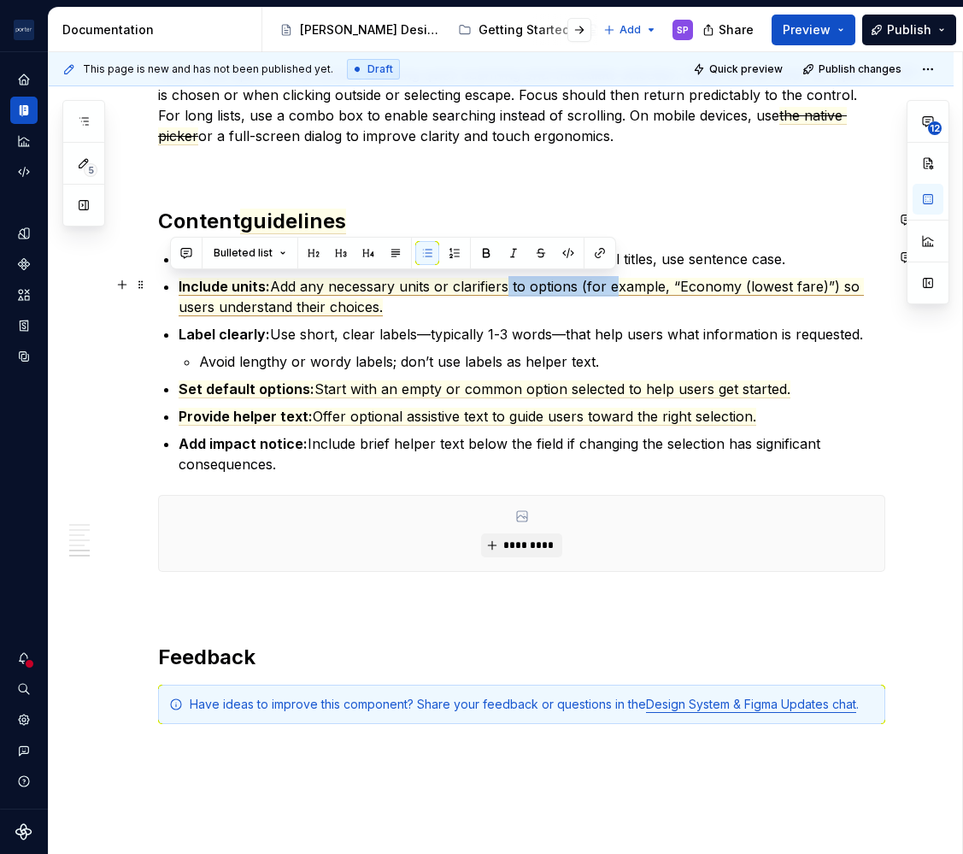
drag, startPoint x: 507, startPoint y: 277, endPoint x: 619, endPoint y: 286, distance: 112.4
click at [619, 286] on span "Add any necessary units or clarifiers to options (for example, “Economy (lowest…" at bounding box center [522, 297] width 686 height 38
click at [496, 286] on span "Add any necessary units or clarifiers to options (for example, “Economy (lowest…" at bounding box center [522, 297] width 686 height 38
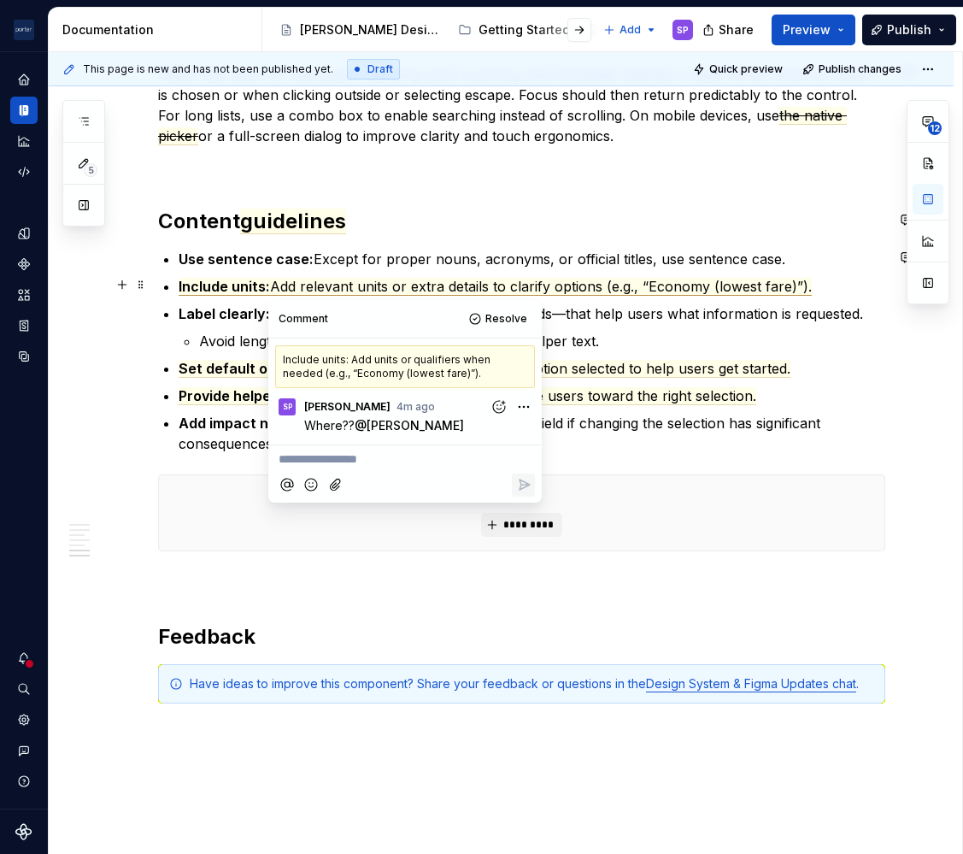
click at [340, 278] on span "Add relevant units or extra details to clarify options (e.g., “Economy (lowest …" at bounding box center [541, 287] width 542 height 18
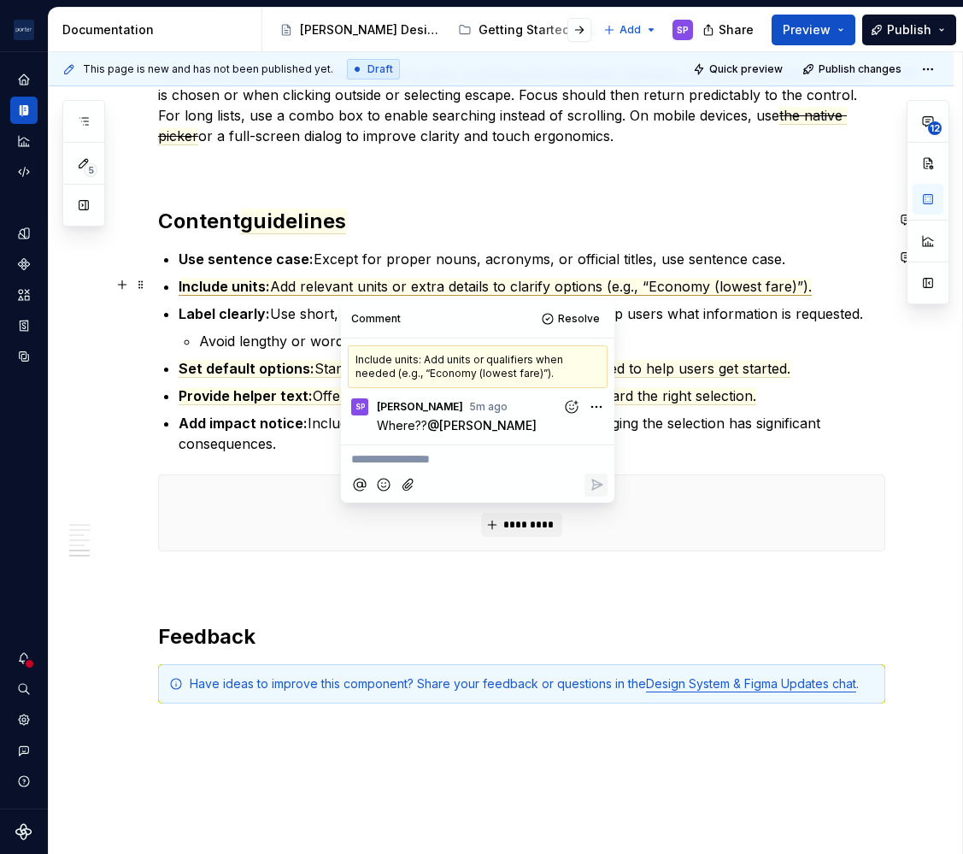
click at [340, 278] on span "Add relevant units or extra details to clarify options (e.g., “Economy (lowest …" at bounding box center [541, 287] width 542 height 18
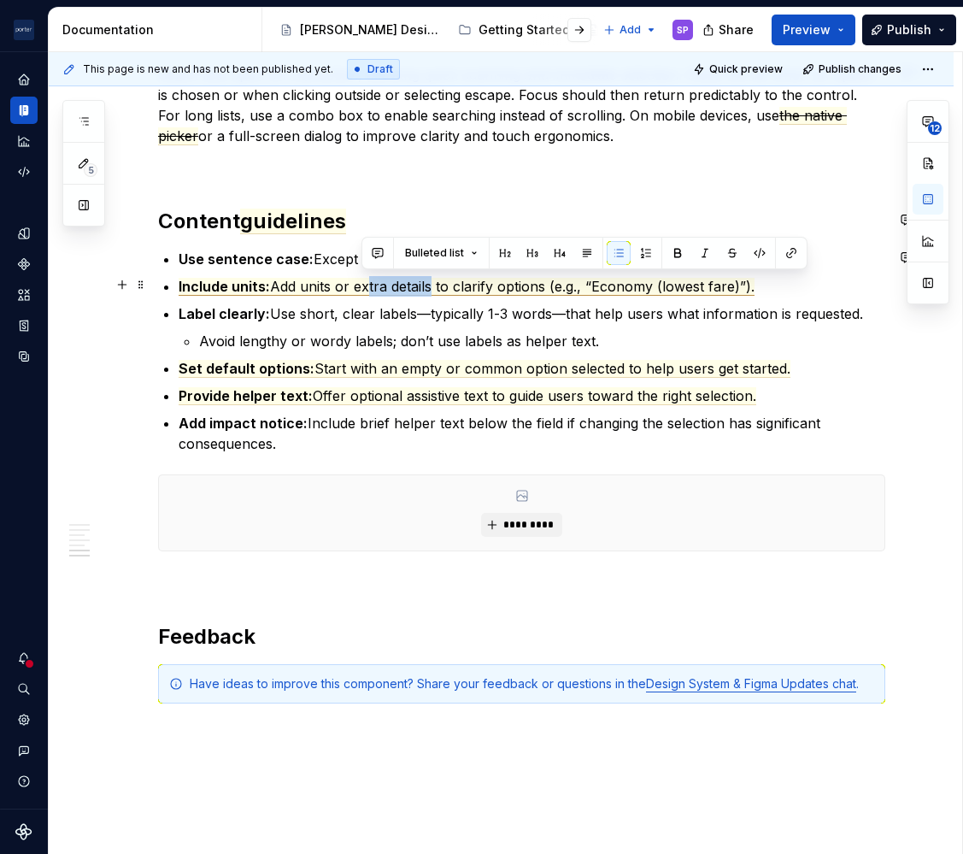
drag, startPoint x: 360, startPoint y: 280, endPoint x: 427, endPoint y: 281, distance: 67.6
click at [427, 281] on span "Add units or extra details to clarify options (e.g., “Economy (lowest fare)”)." at bounding box center [512, 287] width 485 height 18
drag, startPoint x: 486, startPoint y: 287, endPoint x: 356, endPoint y: 289, distance: 129.9
click at [356, 289] on span "Add units or es to clarify options (e.g., “Economy (lowest fare)”)." at bounding box center [480, 287] width 421 height 18
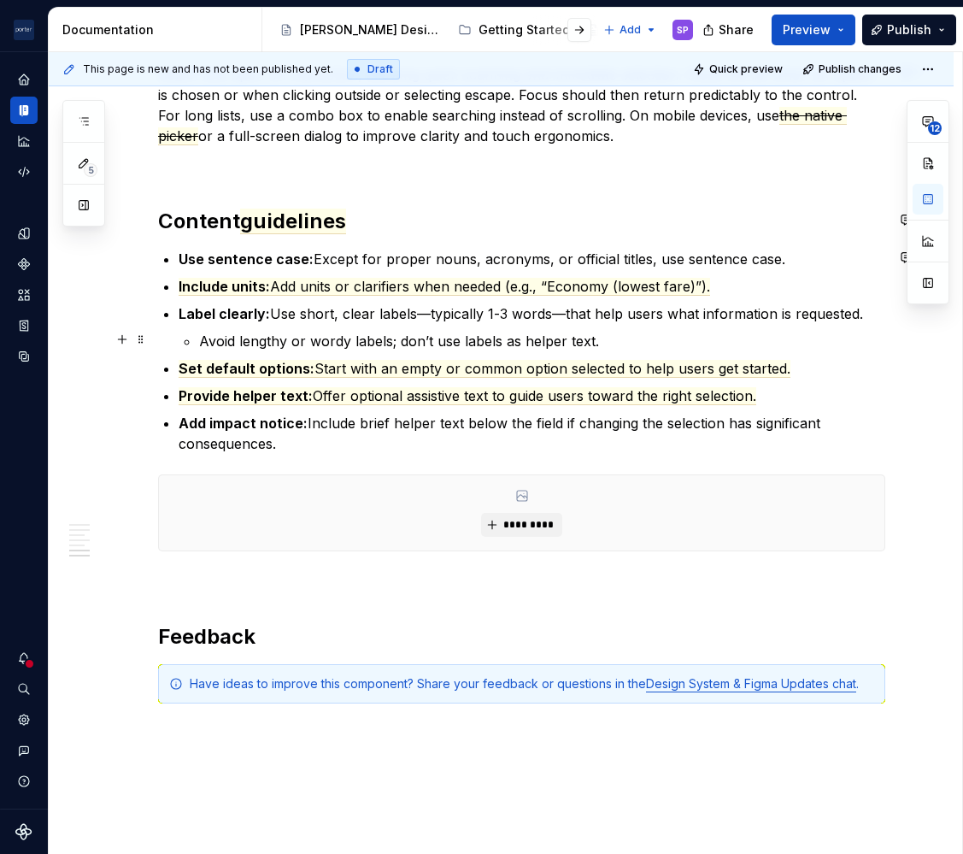
click at [549, 338] on p "Avoid lengthy or wordy labels; don’t use labels as helper text." at bounding box center [542, 341] width 686 height 21
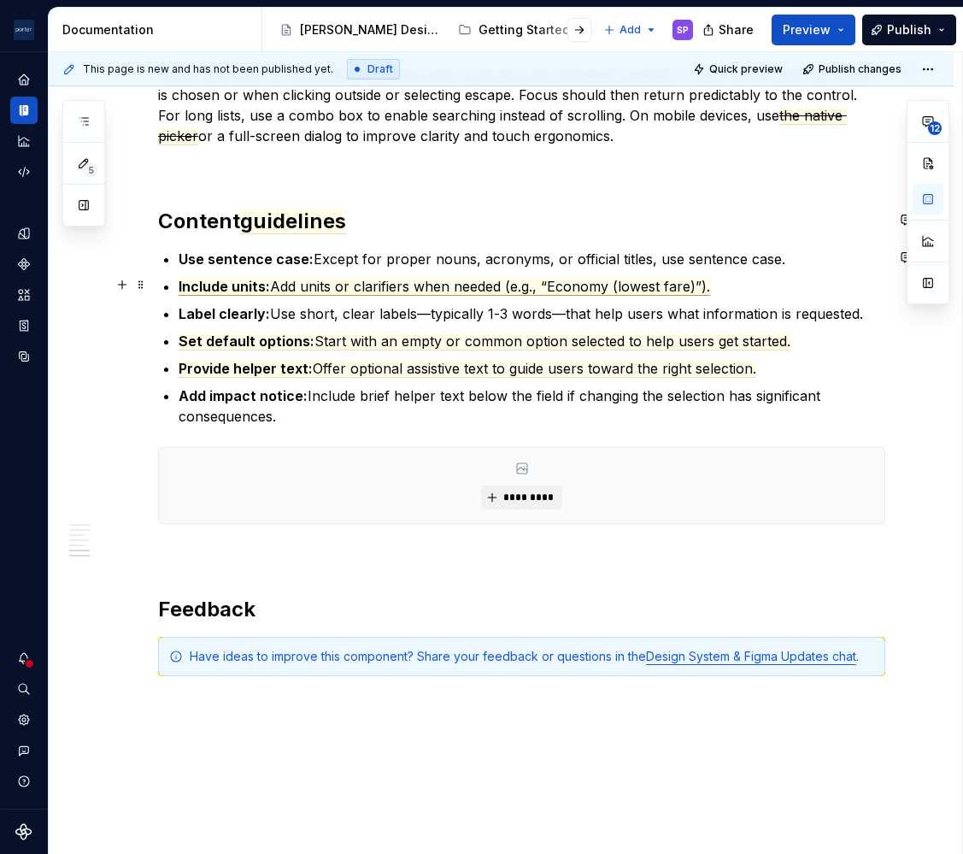
click at [398, 279] on span "Add units or clarifiers when needed (e.g., “Economy (lowest fare)”)." at bounding box center [490, 287] width 440 height 18
click at [283, 315] on p "Label clearly: Use short, clear labels—typically 1-3 words—that help users what…" at bounding box center [532, 313] width 707 height 21
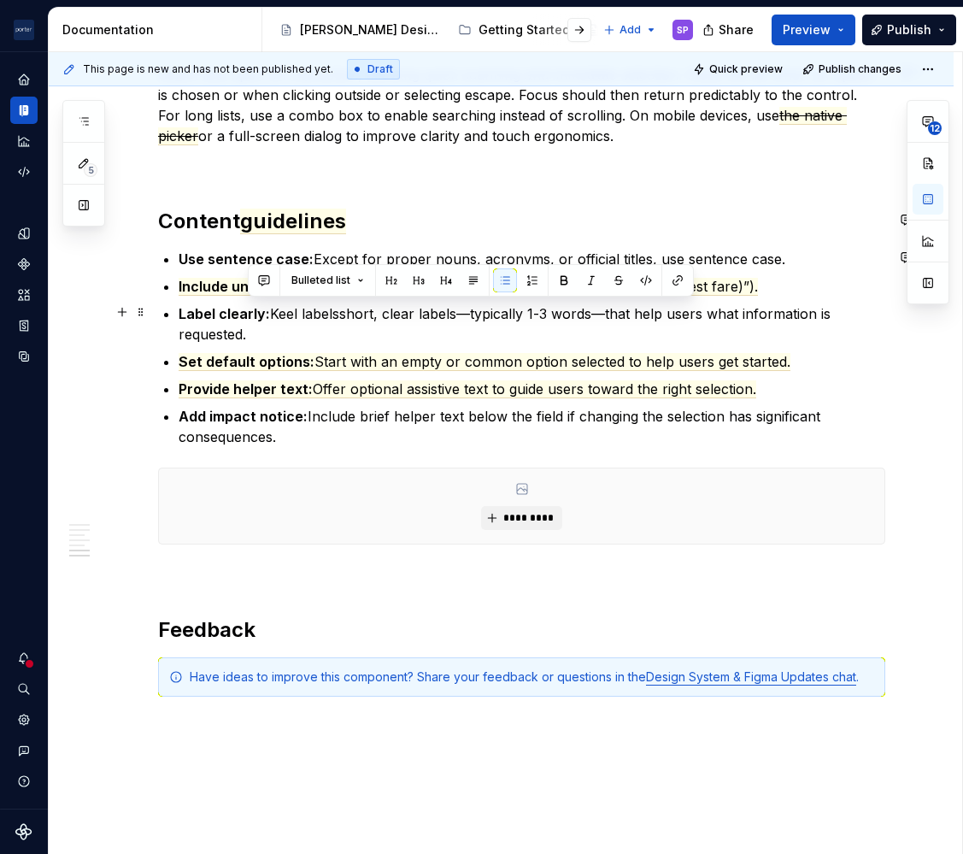
drag, startPoint x: 286, startPoint y: 329, endPoint x: 274, endPoint y: 309, distance: 24.2
click at [274, 309] on p "Label clearly: Keel labelsshort, clear labels—typically 1-3 words—that help use…" at bounding box center [532, 323] width 707 height 41
drag, startPoint x: 300, startPoint y: 330, endPoint x: 275, endPoint y: 315, distance: 29.2
click at [275, 315] on p "Label clearly: Keel labelsshort, clear labels—typically 1-3 words—that help use…" at bounding box center [532, 323] width 707 height 41
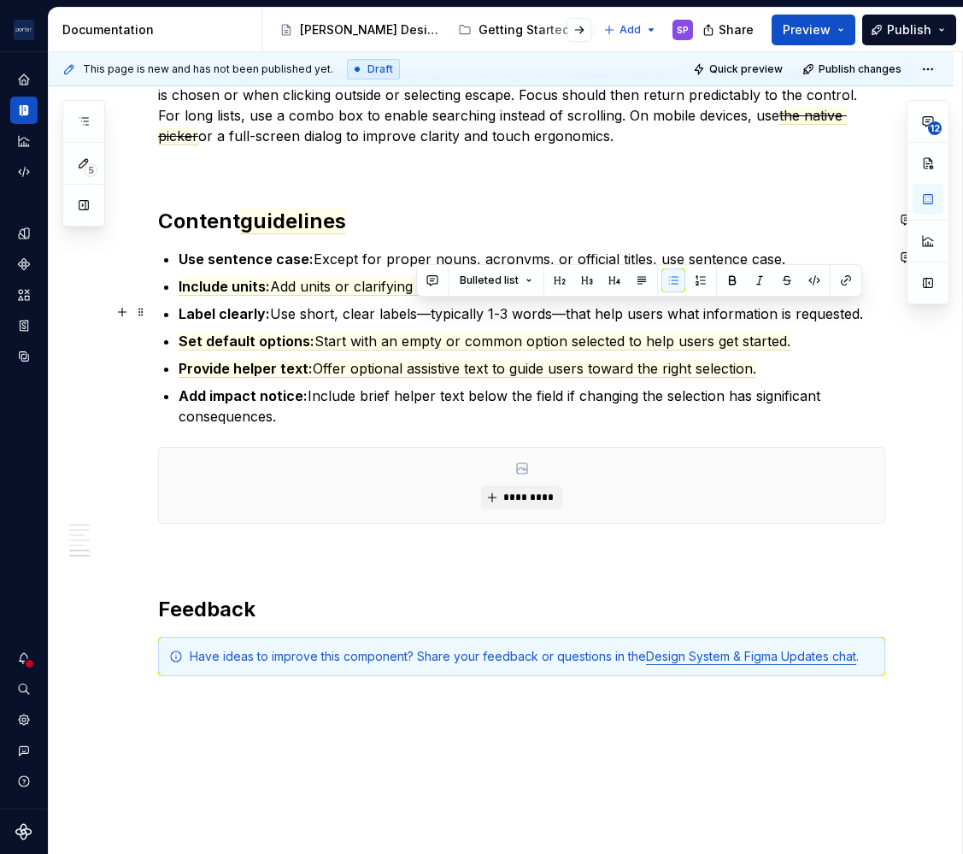
drag, startPoint x: 871, startPoint y: 309, endPoint x: 562, endPoint y: 309, distance: 308.6
click at [562, 309] on p "Label clearly: Use short, clear labels—typically 1-3 words—that help users what…" at bounding box center [532, 313] width 707 height 21
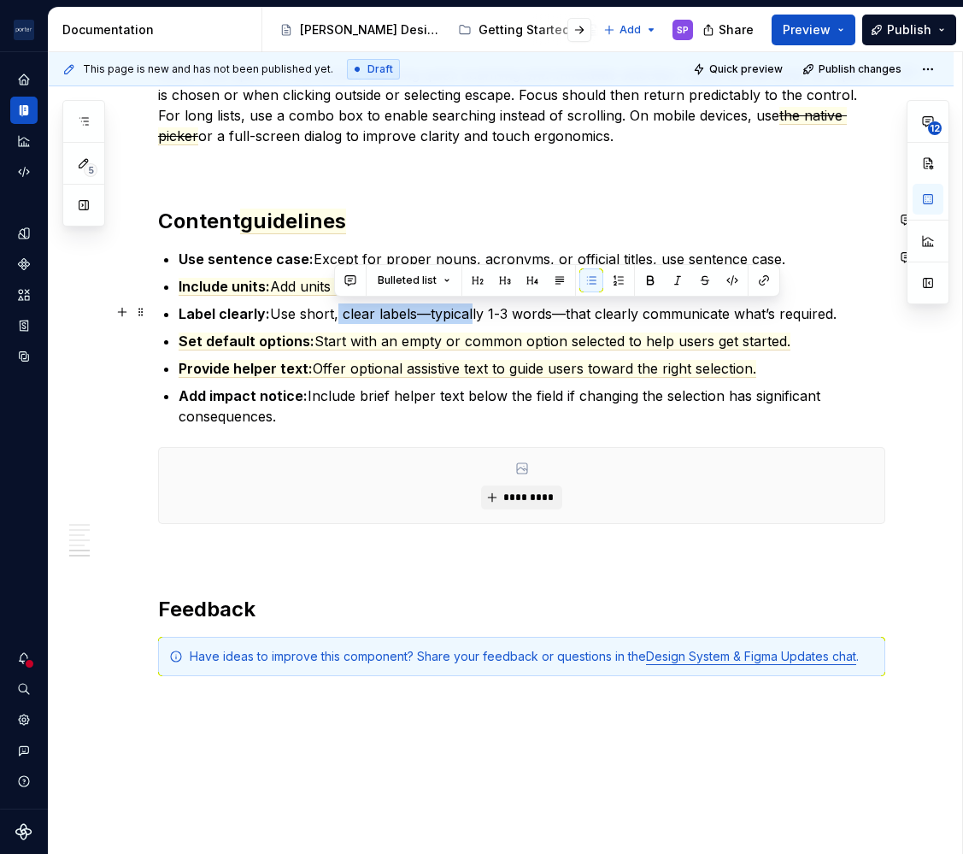
drag, startPoint x: 337, startPoint y: 315, endPoint x: 467, endPoint y: 315, distance: 129.9
click at [467, 315] on p "Label clearly: Use short, clear labels—typically 1-3 words—that clearly communi…" at bounding box center [532, 313] width 707 height 21
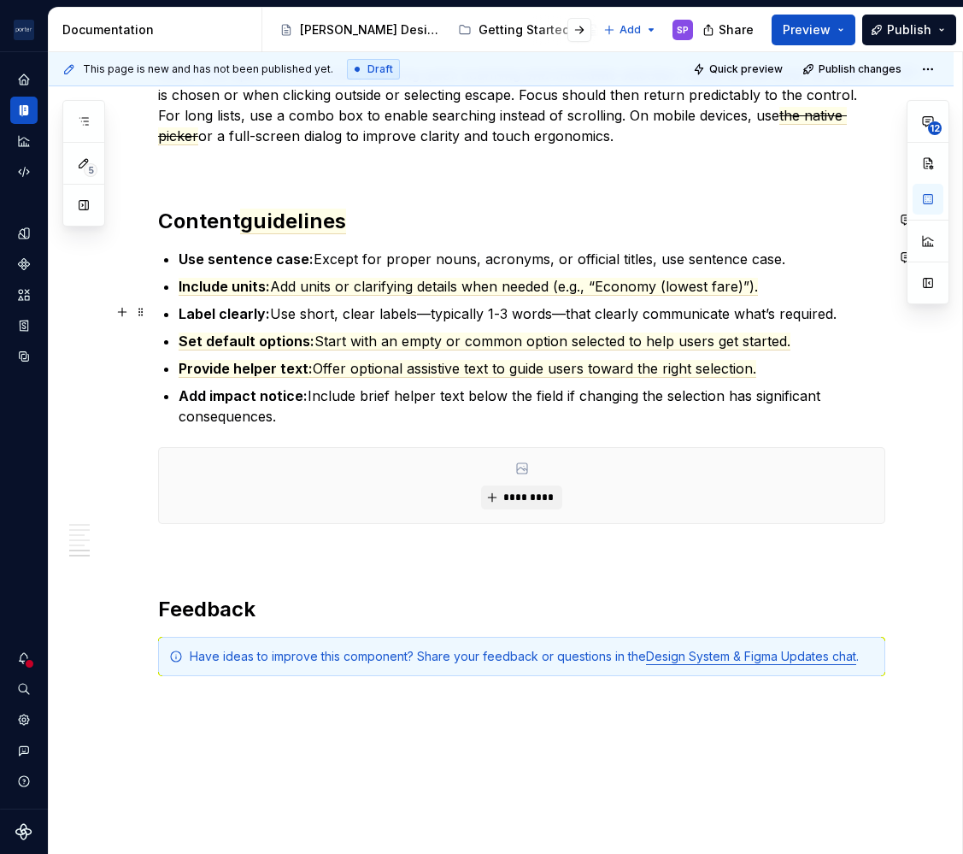
click at [331, 297] on ul "Use sentence case: Except for proper nouns, acronyms, or official titles, use s…" at bounding box center [532, 338] width 707 height 178
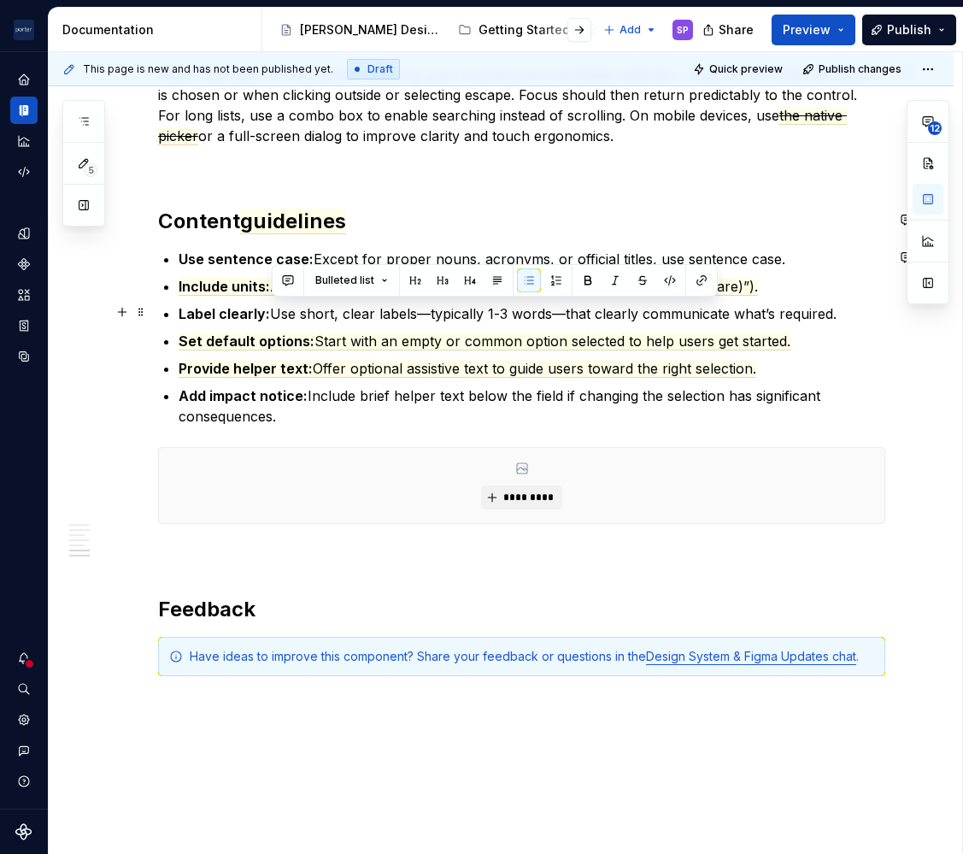
drag, startPoint x: 274, startPoint y: 315, endPoint x: 874, endPoint y: 315, distance: 599.2
click at [874, 315] on p "Label clearly: Use short, clear labels—typically 1-3 words—that clearly communi…" at bounding box center [532, 313] width 707 height 21
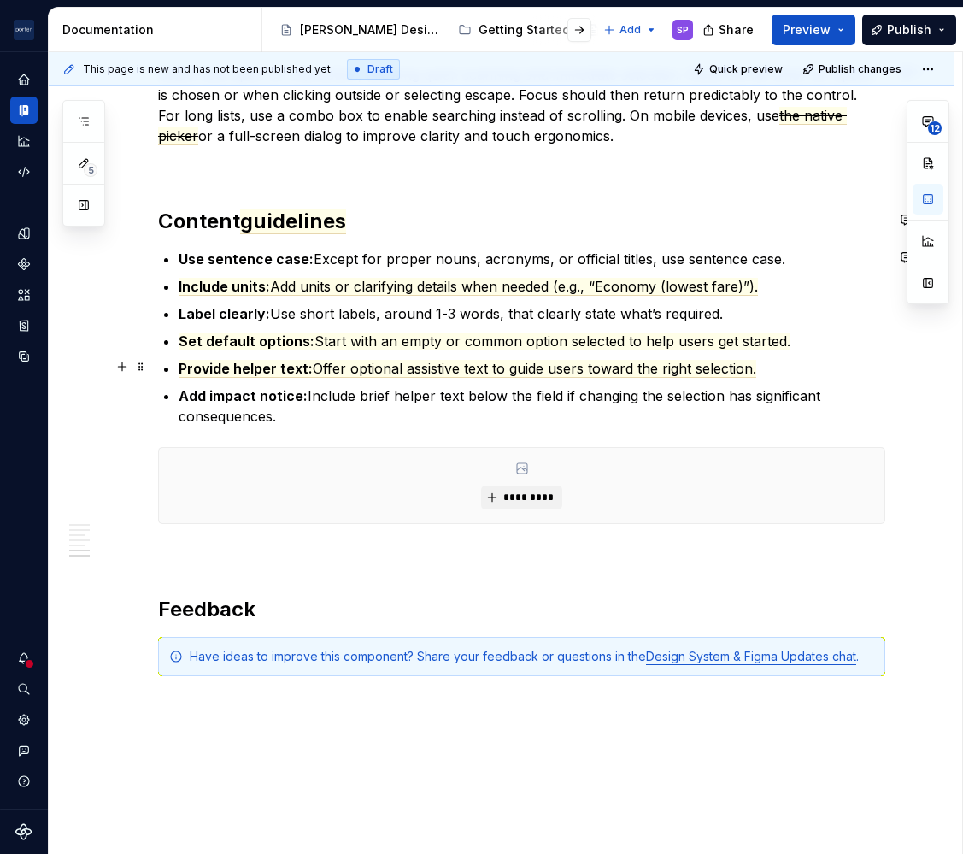
click at [433, 345] on span "Start with an empty or common option selected to help users get started." at bounding box center [553, 342] width 476 height 18
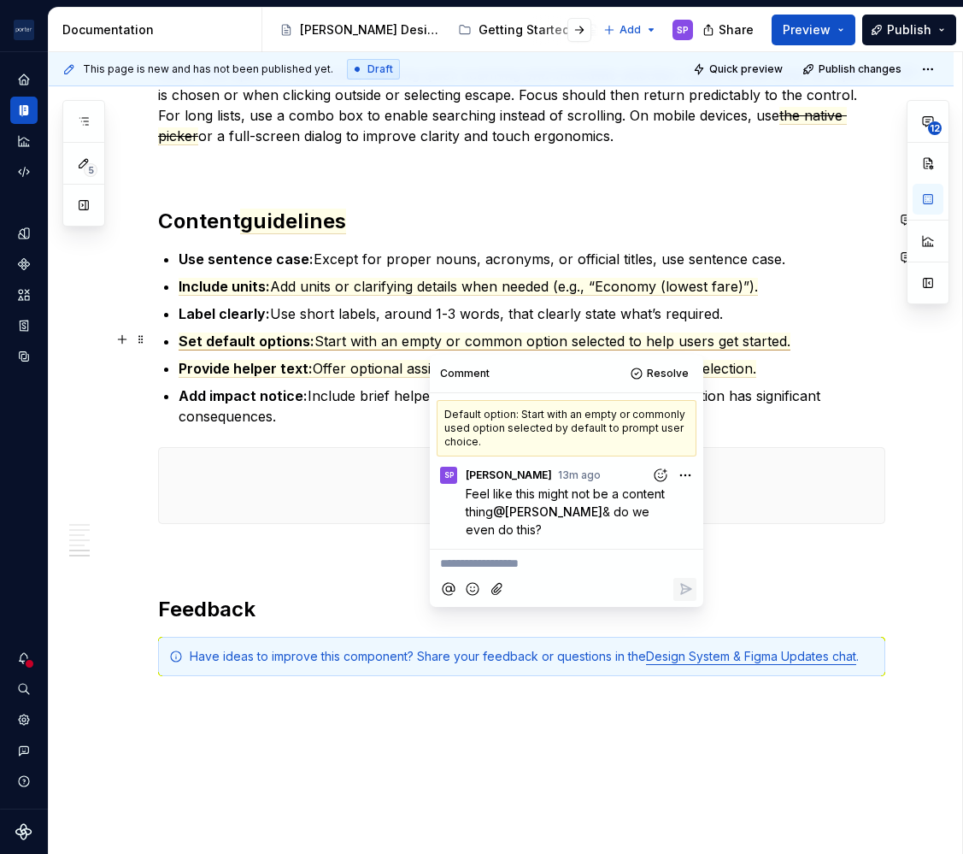
click at [433, 345] on span "Start with an empty or common option selected to help users get started." at bounding box center [553, 342] width 476 height 18
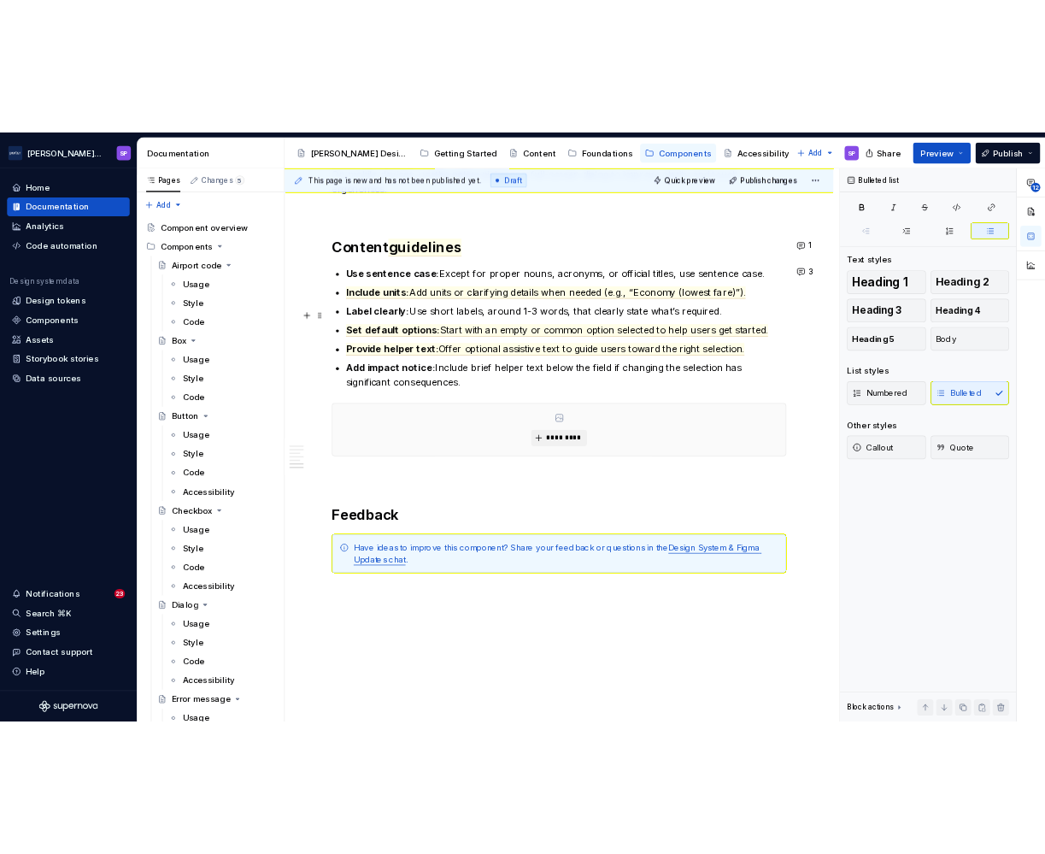
scroll to position [2093, 0]
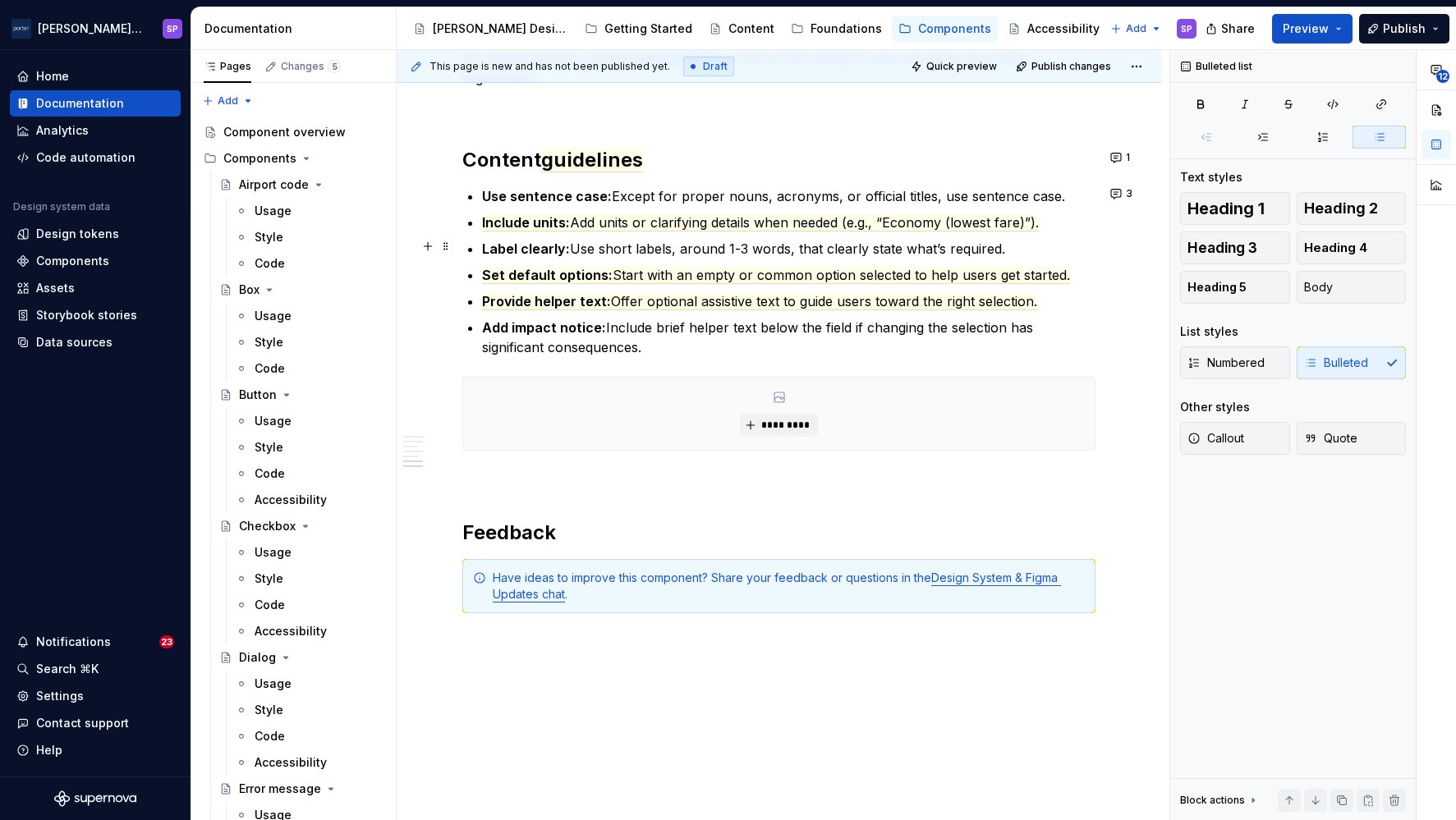
click at [698, 246] on p "Label clearly: Use short labels, around 1-3 words, that clearly state what’s re…" at bounding box center [789, 249] width 614 height 20
click at [695, 244] on p "Label clearly: Use short labels, around 1-3 words, that clearly state what’s re…" at bounding box center [789, 249] width 614 height 20
click at [669, 254] on p "Label clearly: Use short labels, around 1-3 words, that clearly state what’s re…" at bounding box center [789, 249] width 614 height 20
click at [676, 253] on p "Label clearly: Use short labels, around 1-3 words, that clearly state what’s re…" at bounding box center [789, 249] width 614 height 20
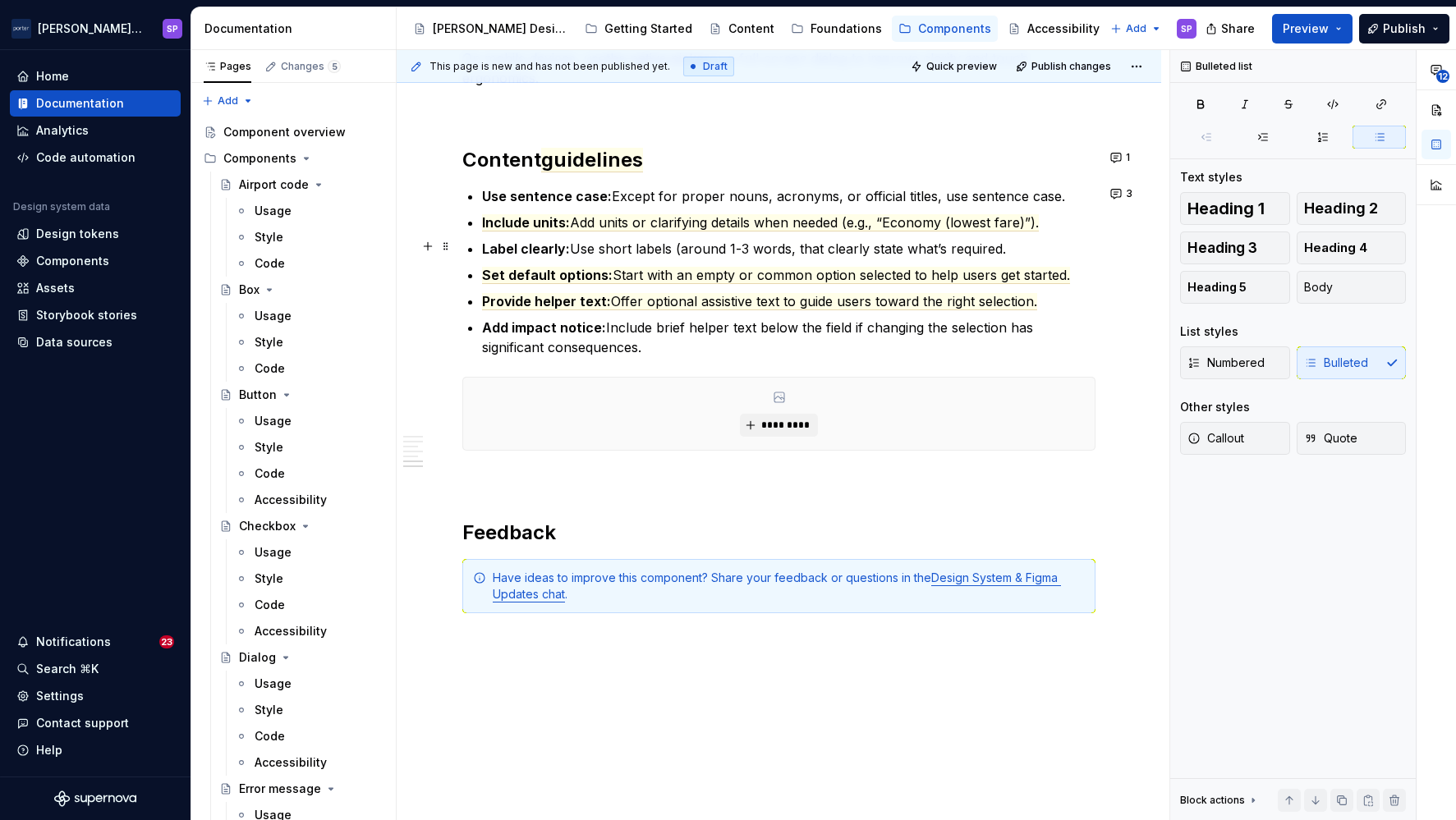
click at [695, 255] on p "Label clearly: Use short labels (around 1-3 words, that clearly state what’s re…" at bounding box center [789, 249] width 614 height 20
click at [742, 246] on p "Label clearly: Use short labels (1-3 words, that clearly state what’s required." at bounding box center [789, 249] width 614 height 20
click at [738, 272] on span "Start with an empty or common option selected to help users get started." at bounding box center [841, 276] width 457 height 17
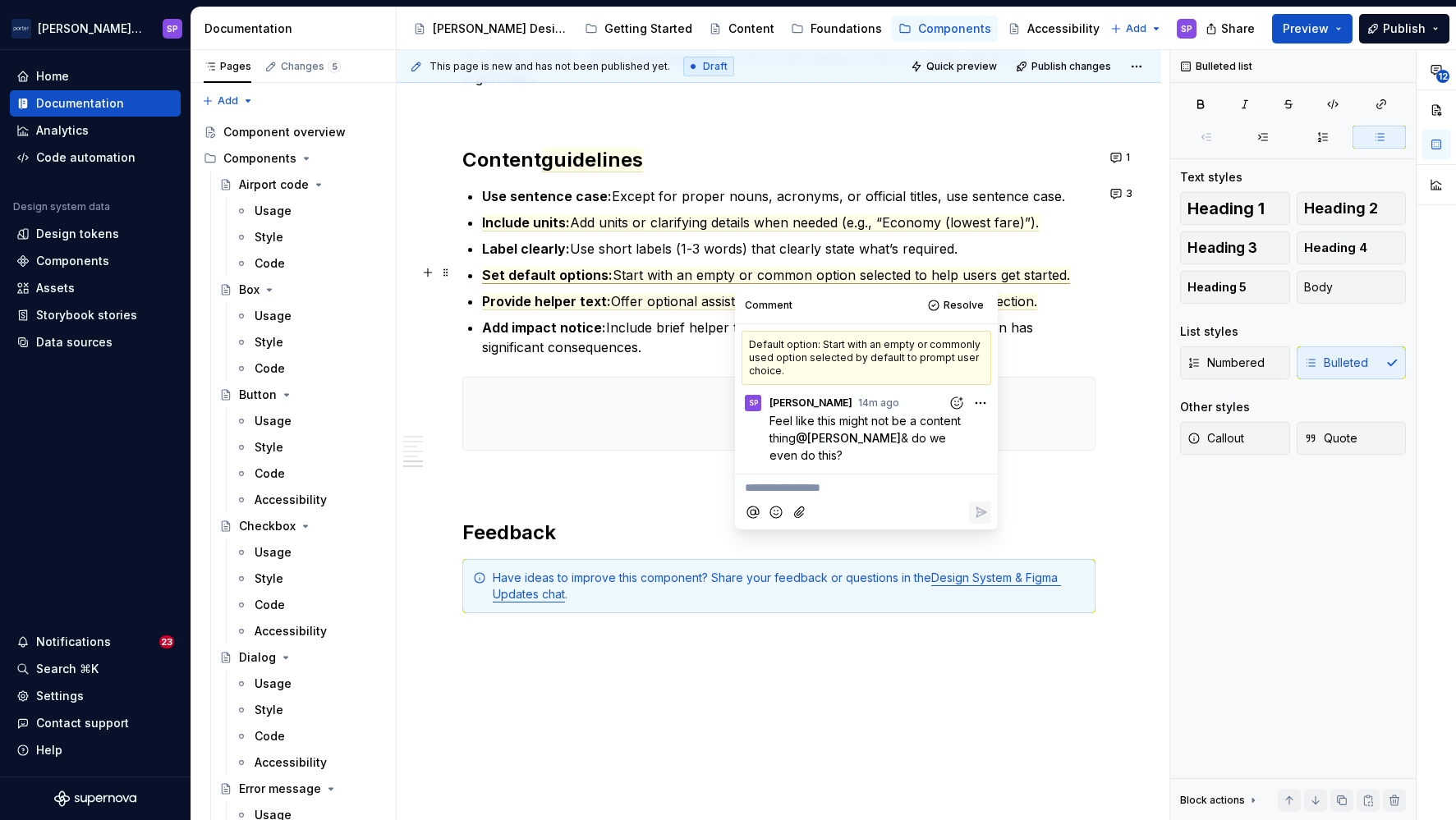
click at [728, 276] on span "Start with an empty or common option selected to help users get started." at bounding box center [841, 276] width 457 height 17
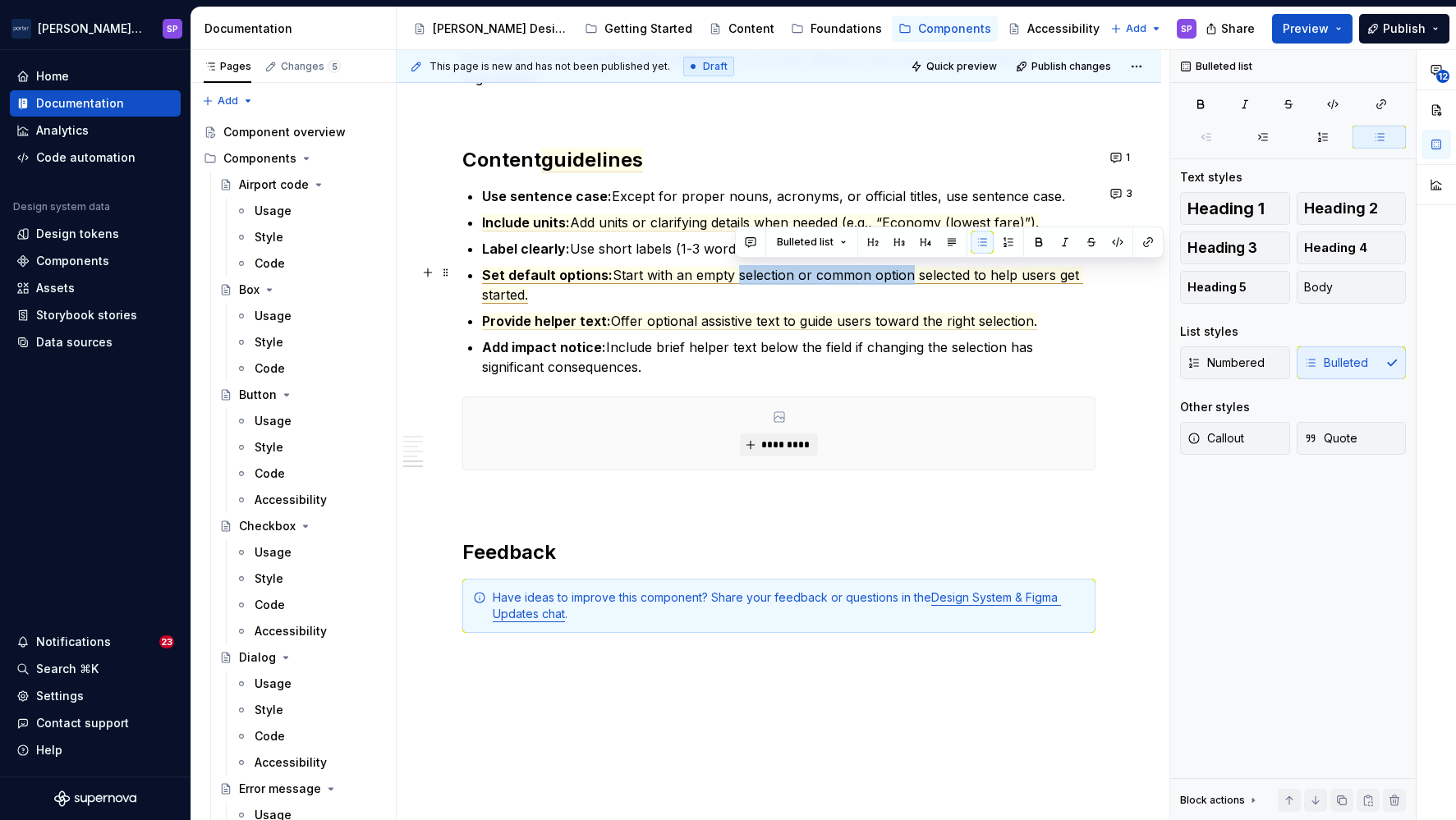
drag, startPoint x: 736, startPoint y: 275, endPoint x: 906, endPoint y: 272, distance: 170.0
click at [906, 272] on span "Start with an empty selection or common option selected to help users get start…" at bounding box center [783, 285] width 601 height 36
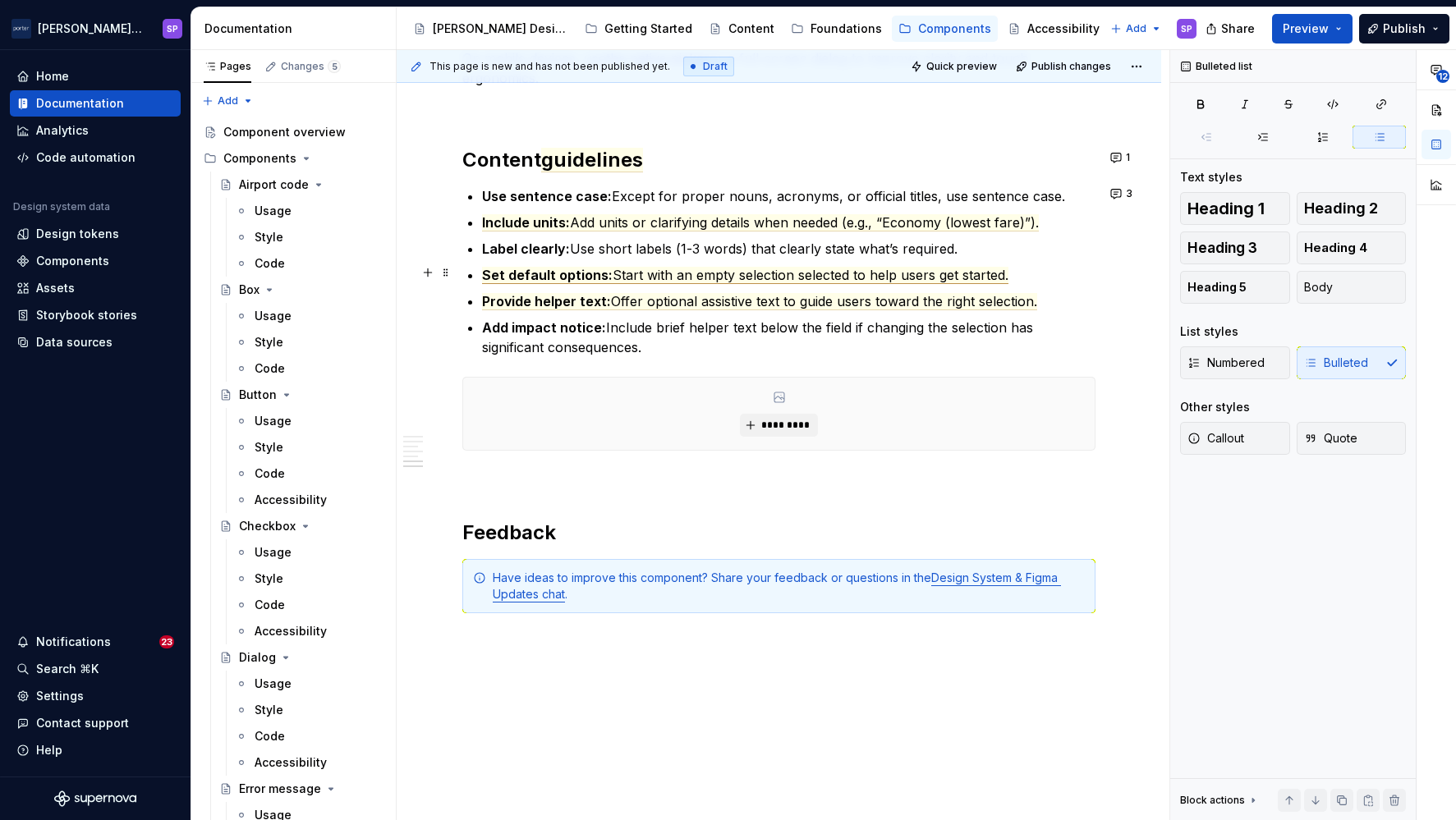
click at [825, 273] on span "Start with an empty selection selected to help users get started." at bounding box center [811, 276] width 396 height 17
click at [689, 272] on span "Start with an empty selection to help users get started." at bounding box center [783, 276] width 341 height 17
click at [892, 276] on span "Start with a commonly selected or empty selection to help users get started." at bounding box center [850, 276] width 475 height 17
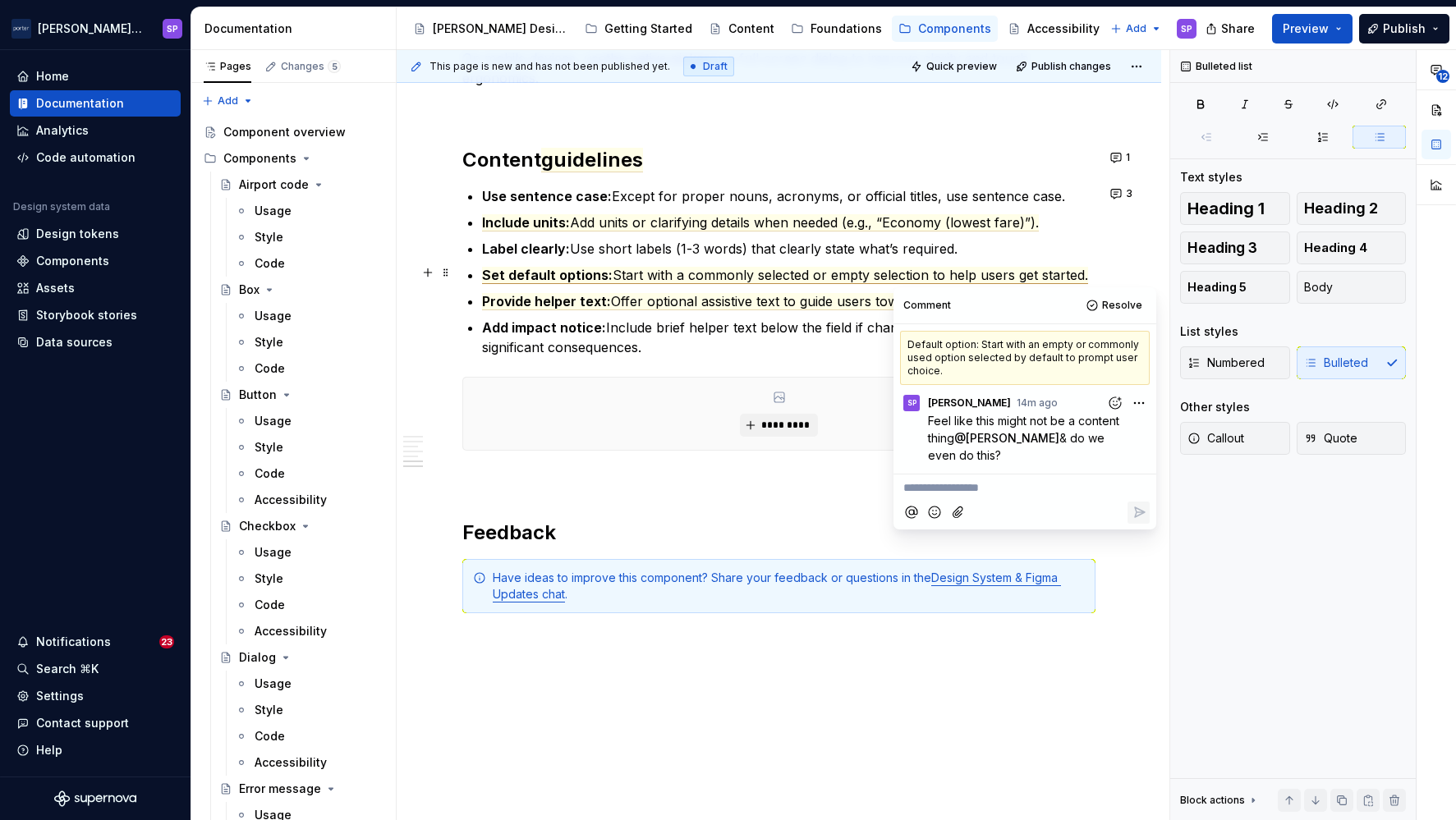
click at [892, 276] on span "Start with a commonly selected or empty selection to help users get started." at bounding box center [850, 276] width 475 height 17
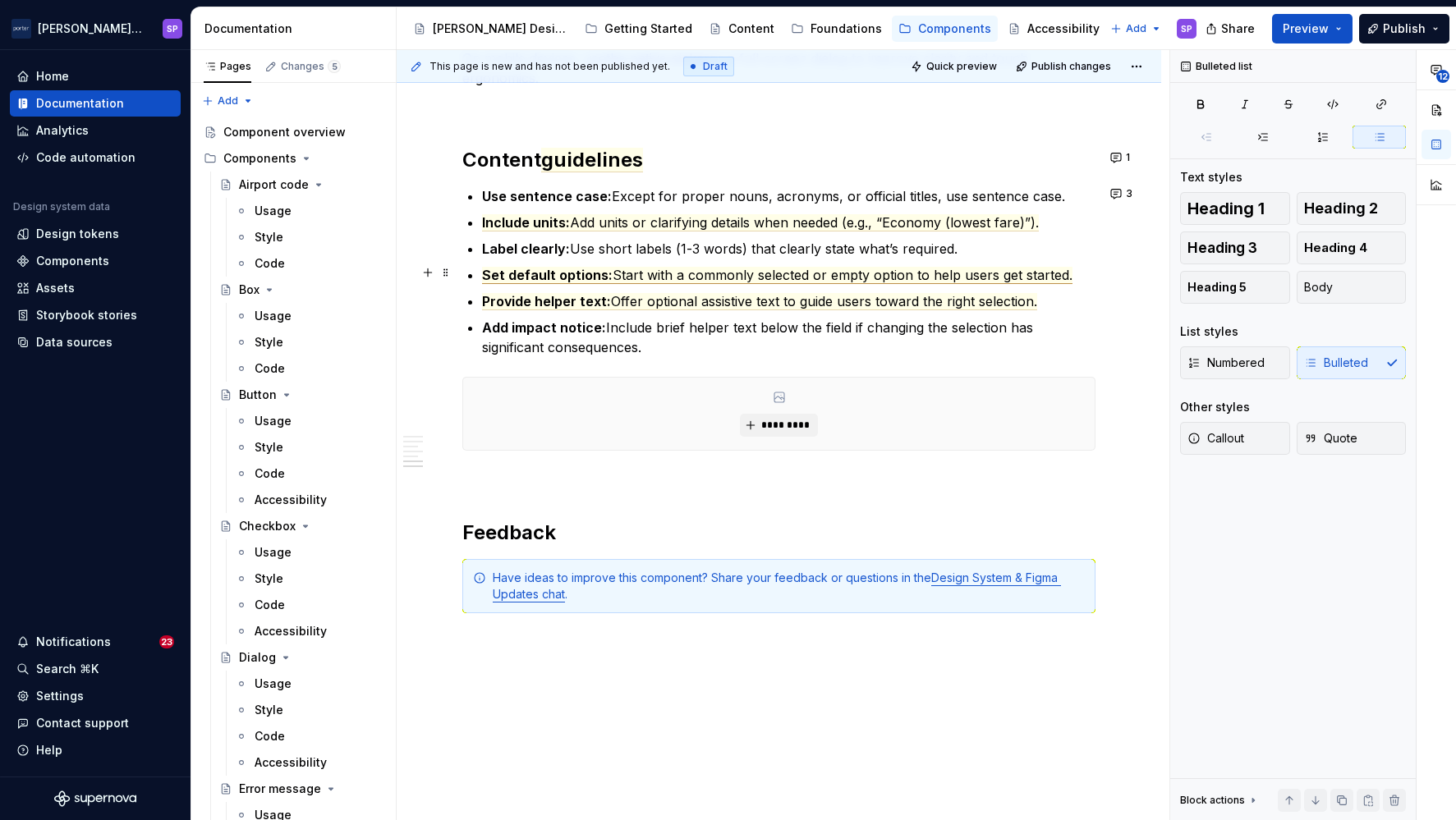
click at [869, 275] on span "Start with a commonly selected or empty option to help users get started." at bounding box center [842, 276] width 460 height 17
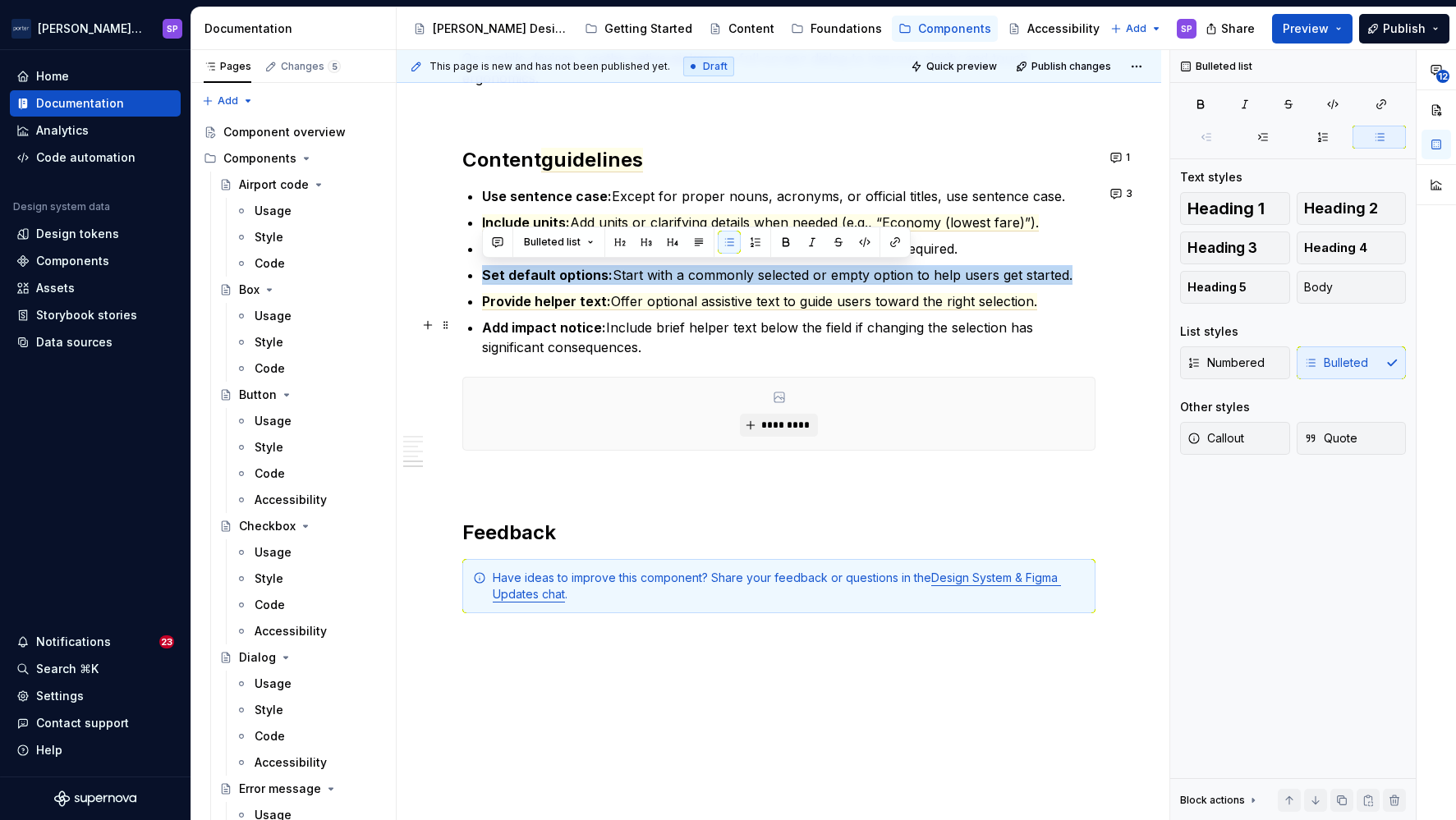
click at [724, 318] on p "Add impact notice: Include brief helper text below the field if changing the se…" at bounding box center [789, 337] width 614 height 39
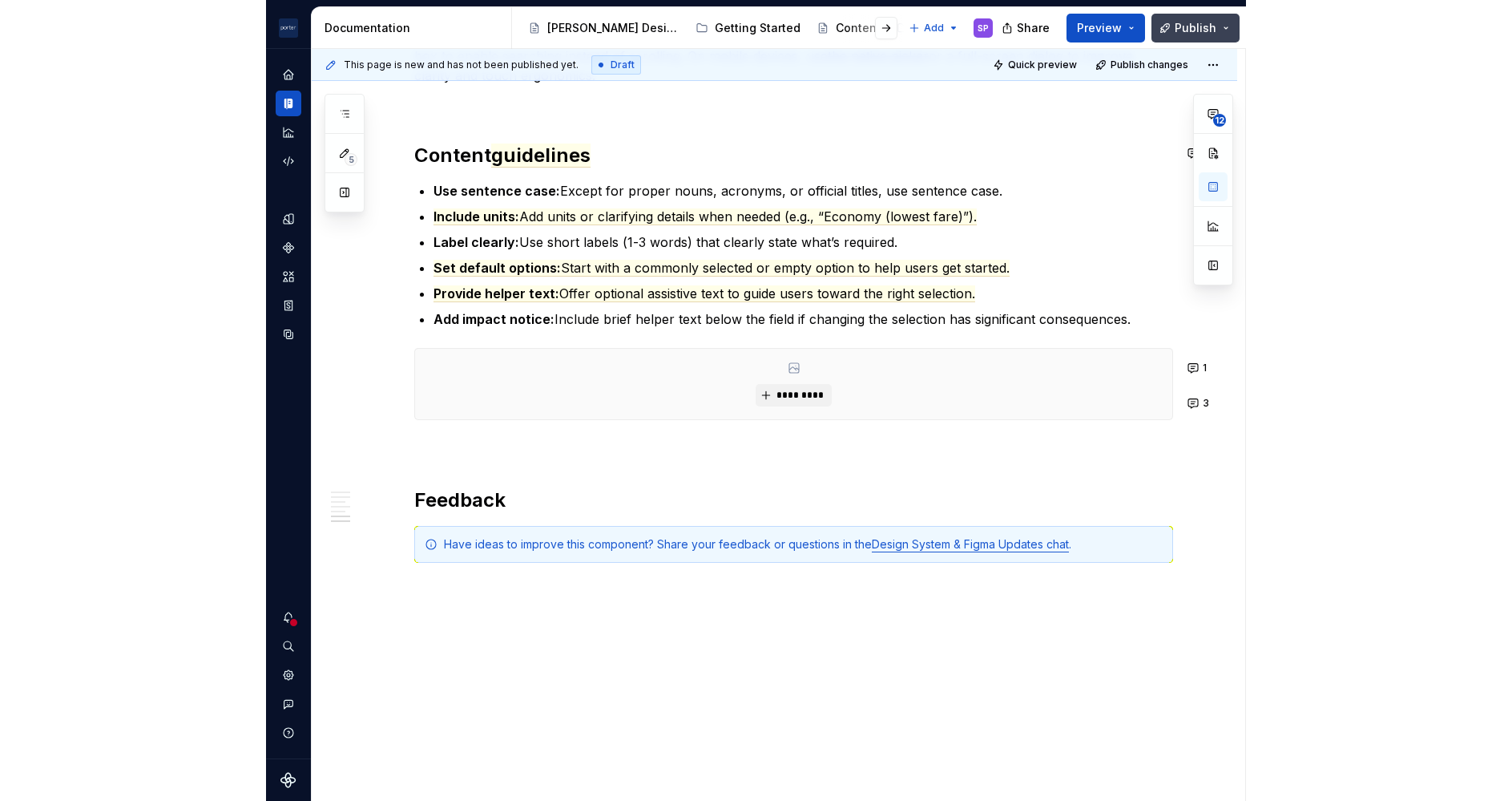
scroll to position [1944, 0]
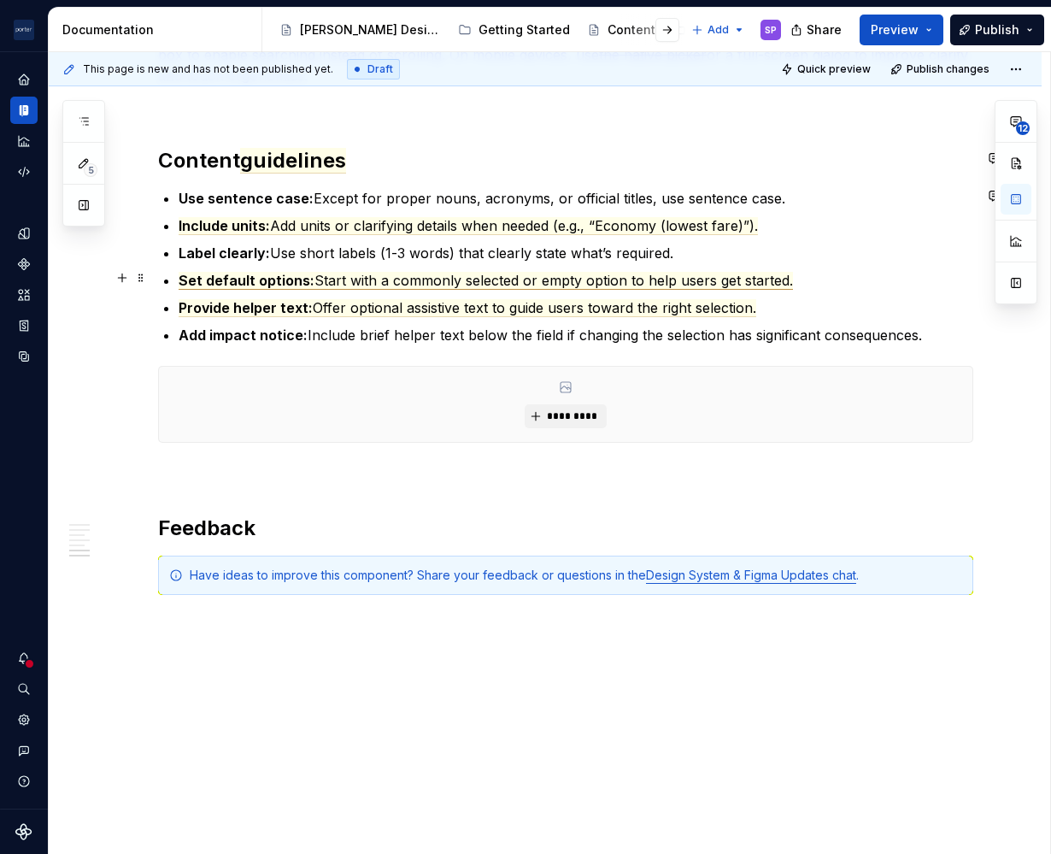
click at [421, 277] on span "Start with a commonly selected or empty option to help users get started." at bounding box center [554, 281] width 479 height 18
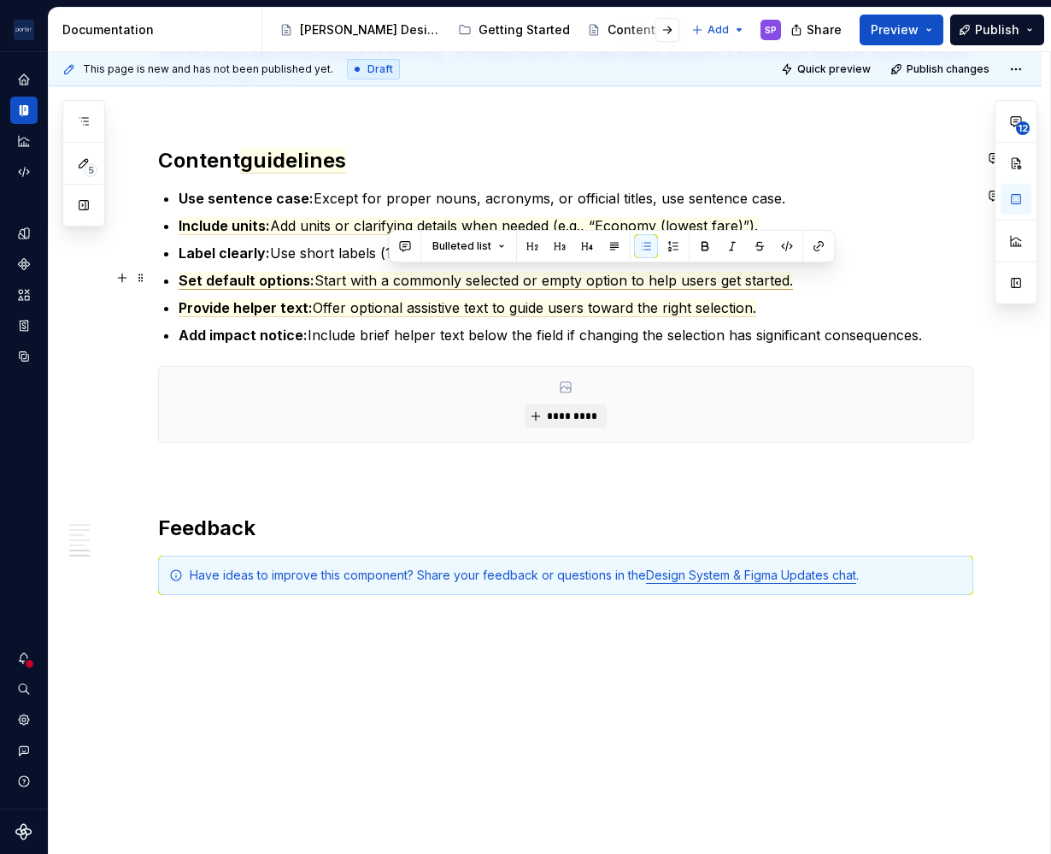
click at [421, 277] on span "Start with a commonly selected or empty option to help users get started." at bounding box center [554, 281] width 479 height 18
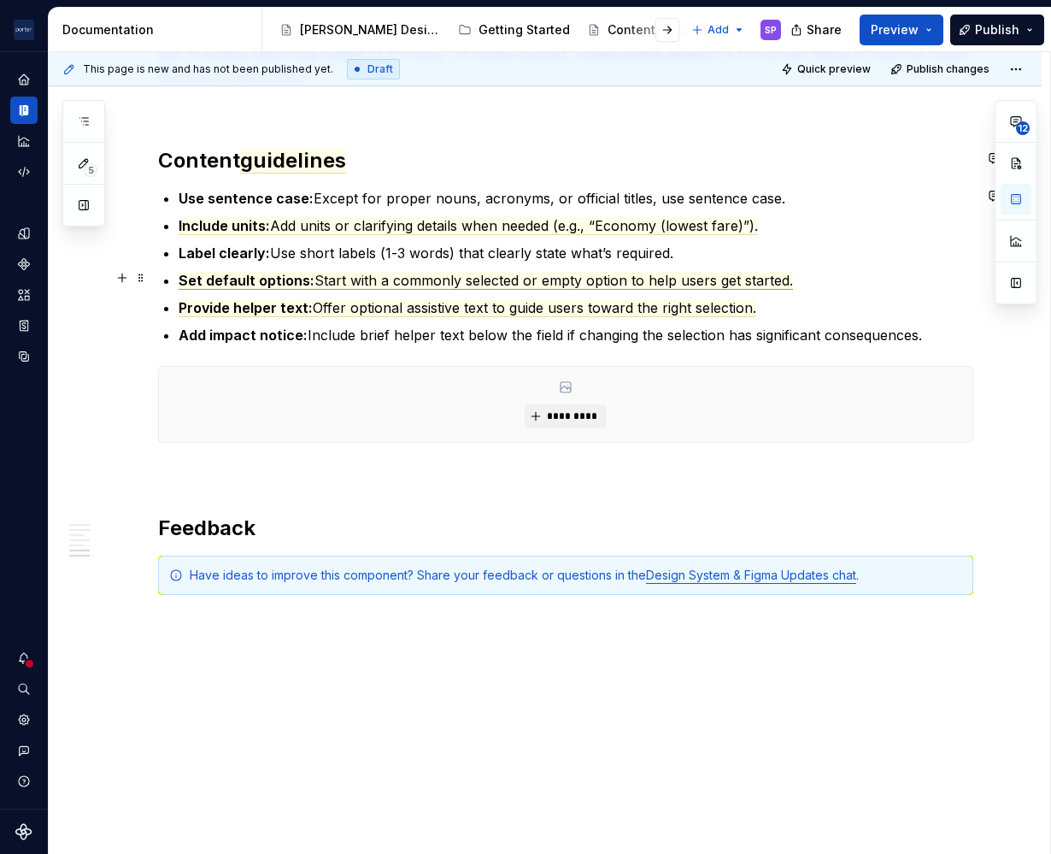
click at [635, 272] on span "Start with a commonly selected or empty option to help users get started." at bounding box center [554, 281] width 479 height 18
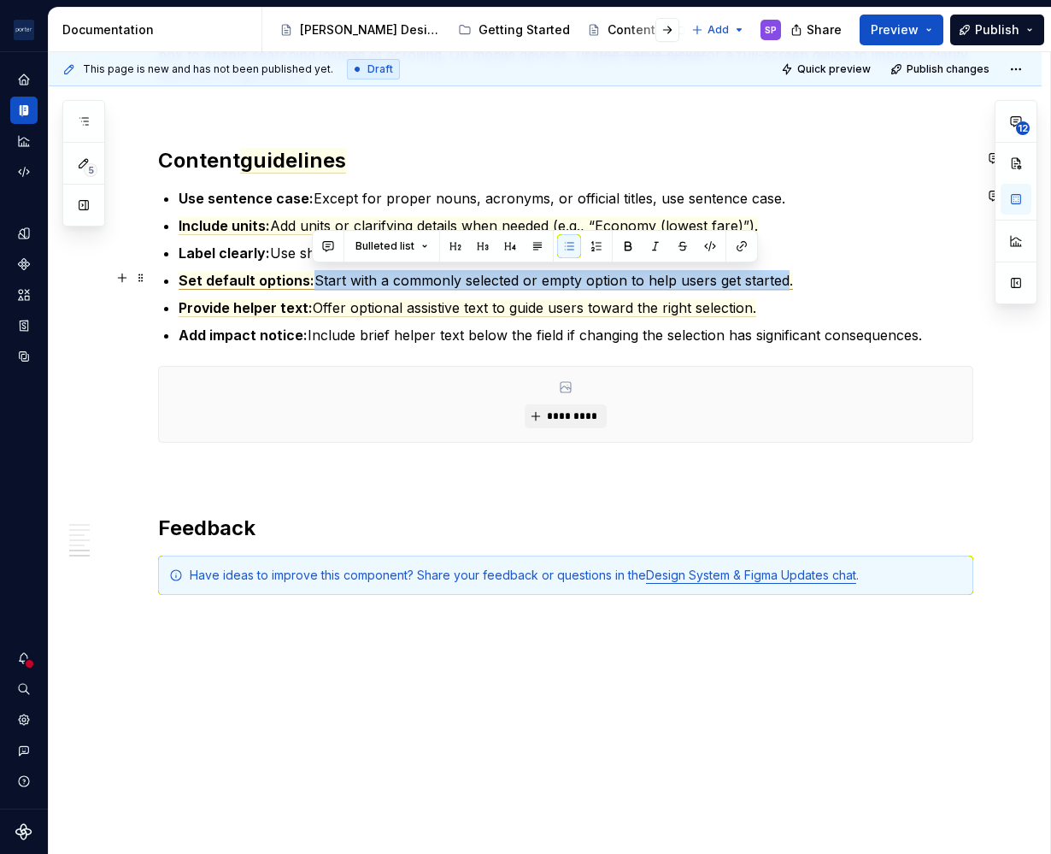
drag, startPoint x: 784, startPoint y: 275, endPoint x: 312, endPoint y: 282, distance: 471.9
click at [315, 282] on span "Start with a commonly selected or empty option to help users get started." at bounding box center [554, 281] width 479 height 18
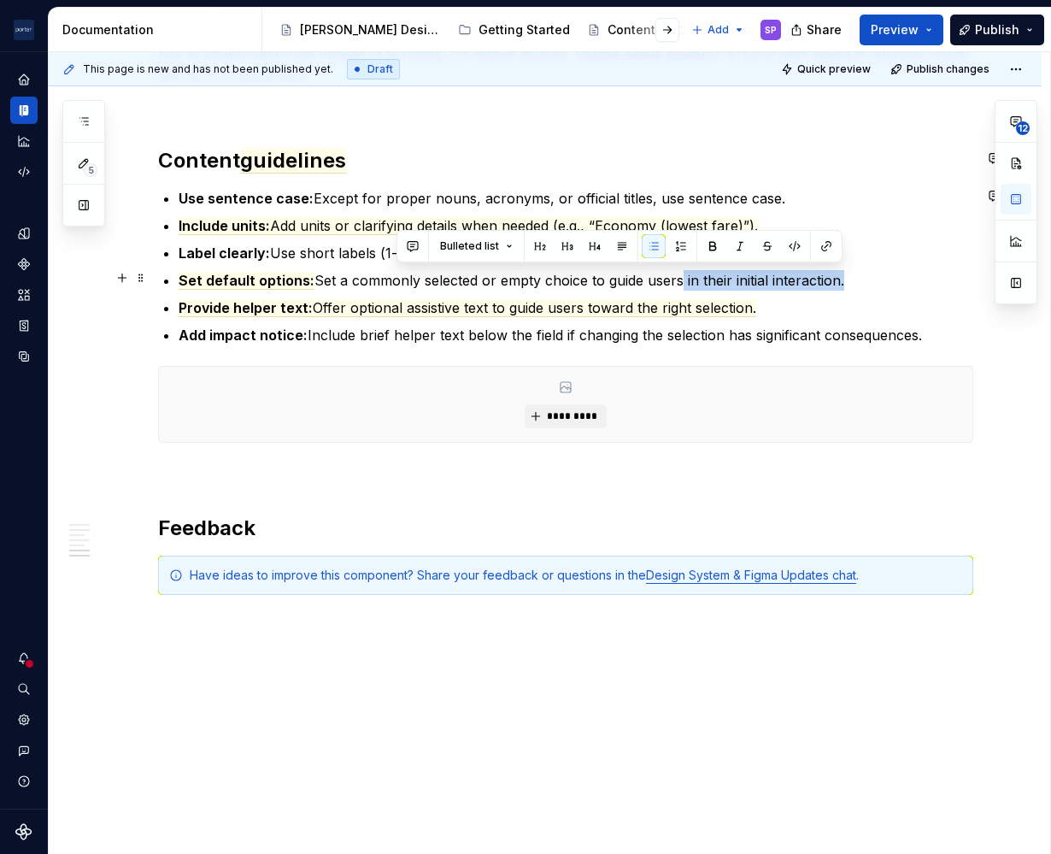
drag, startPoint x: 860, startPoint y: 285, endPoint x: 678, endPoint y: 270, distance: 182.7
click at [678, 270] on p "Set default options: Set a commonly selected or empty choice to guide users in …" at bounding box center [576, 280] width 795 height 21
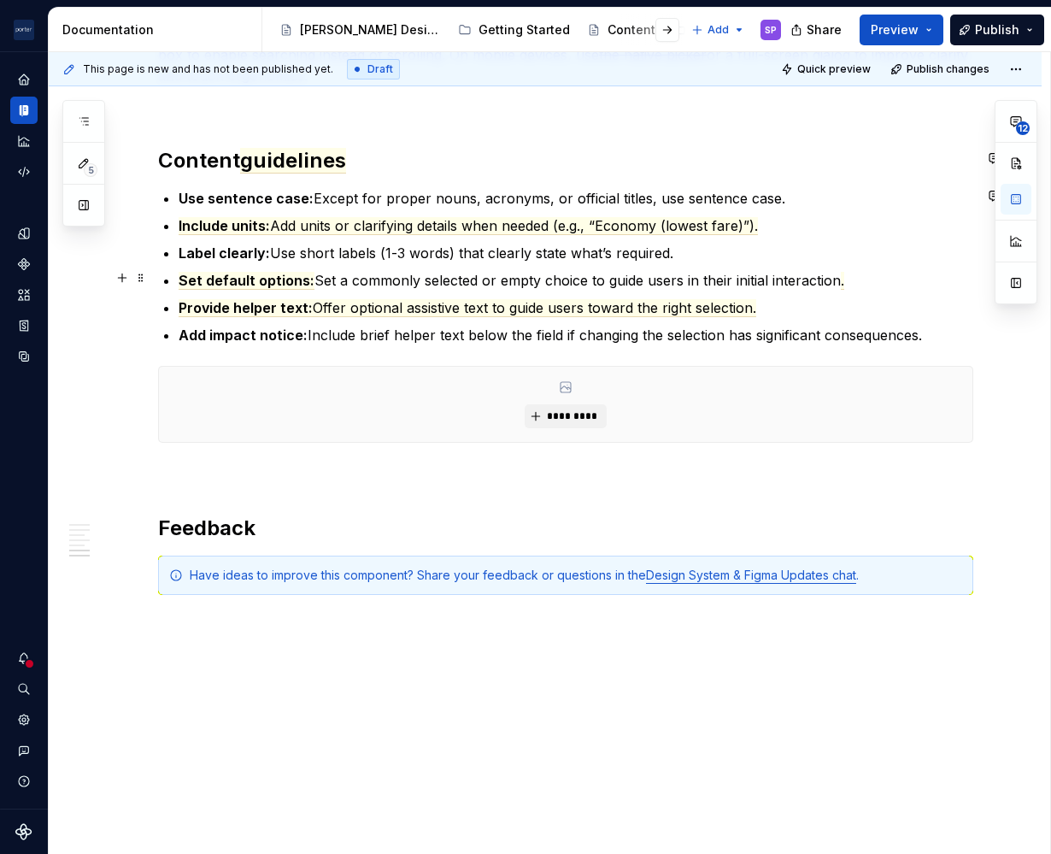
click at [323, 279] on p "Set default options: Set a commonly selected or empty choice to guide users in …" at bounding box center [576, 280] width 795 height 21
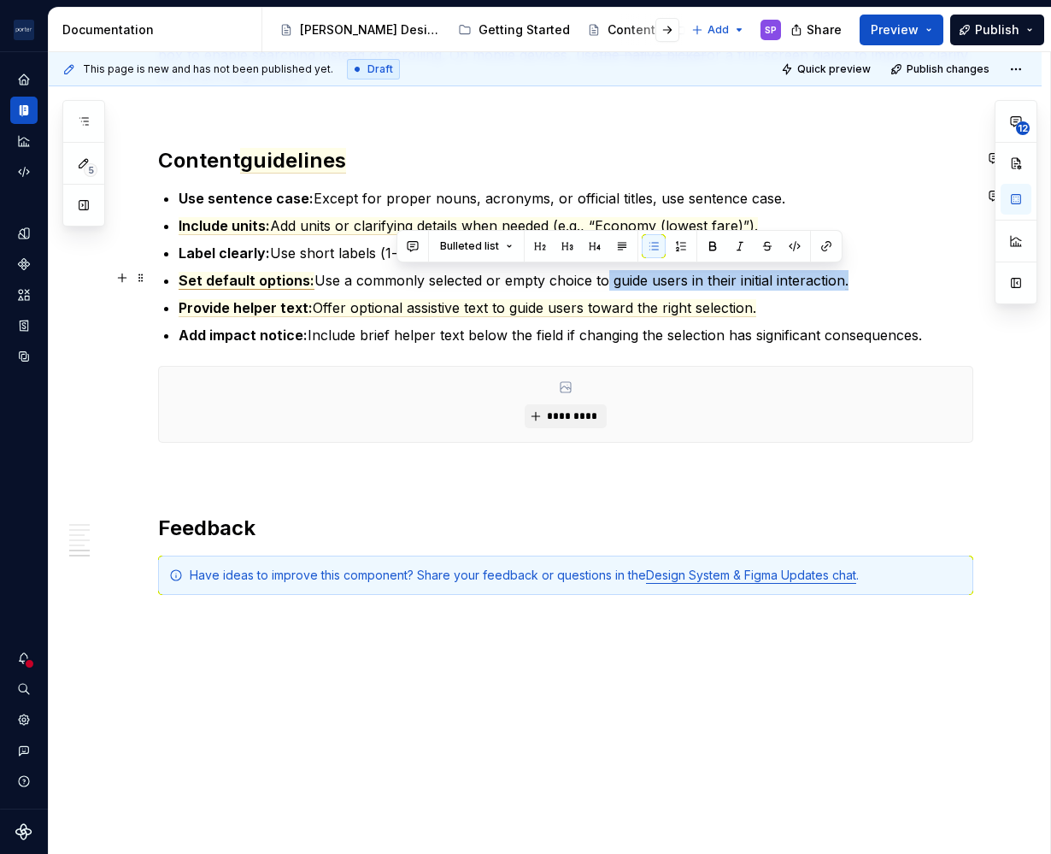
drag, startPoint x: 763, startPoint y: 281, endPoint x: 849, endPoint y: 284, distance: 85.5
click at [849, 284] on p "Set default options: Use a commonly selected or empty choice to guide users in …" at bounding box center [576, 280] width 795 height 21
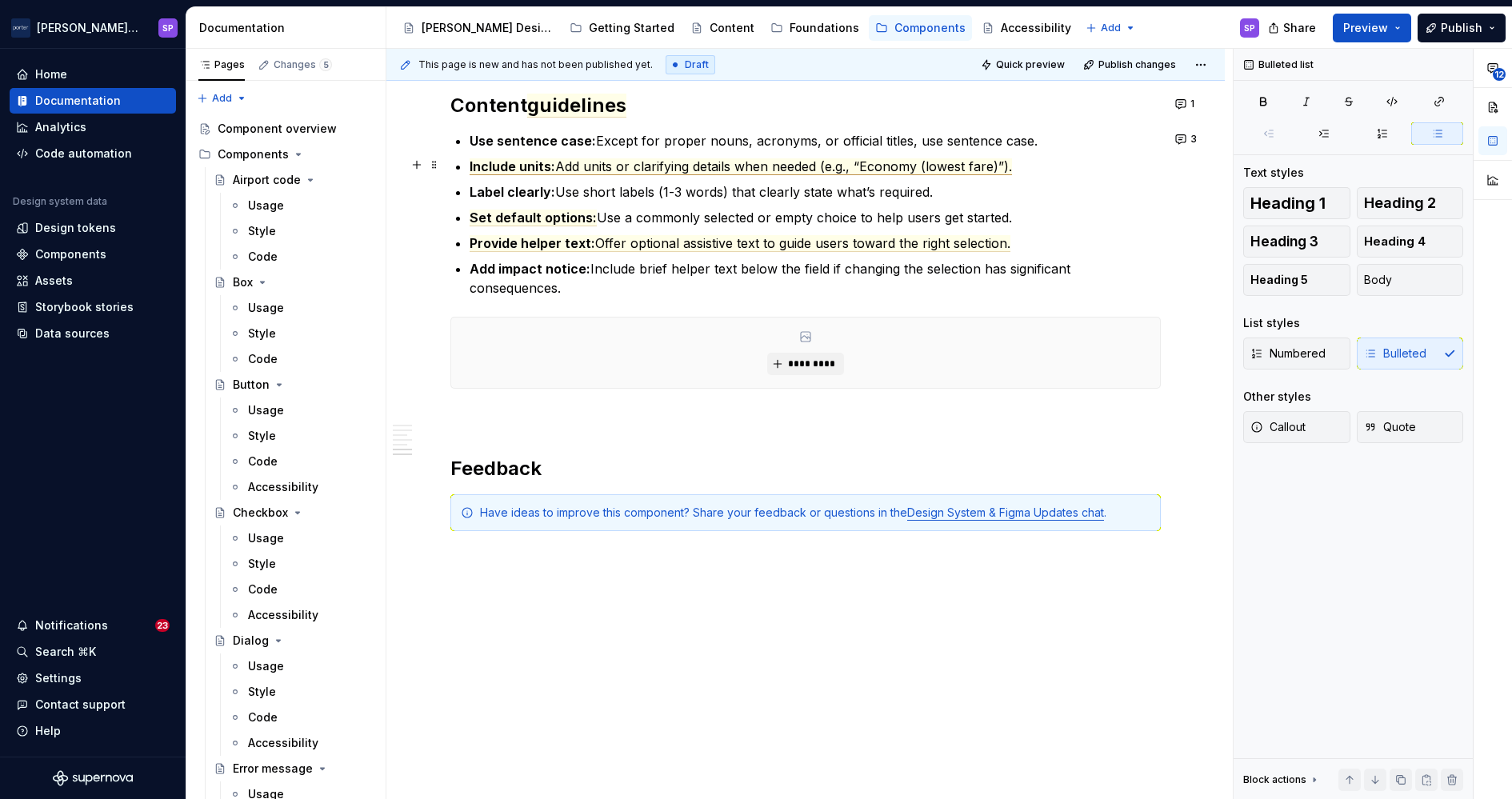
scroll to position [1954, 0]
click at [667, 244] on span "Offer optional assistive text to guide users toward the right selection." at bounding box center [803, 244] width 415 height 17
click at [751, 254] on ul "Use sentence case: Except for proper nouns, acronyms, or official titles, use s…" at bounding box center [815, 215] width 691 height 167
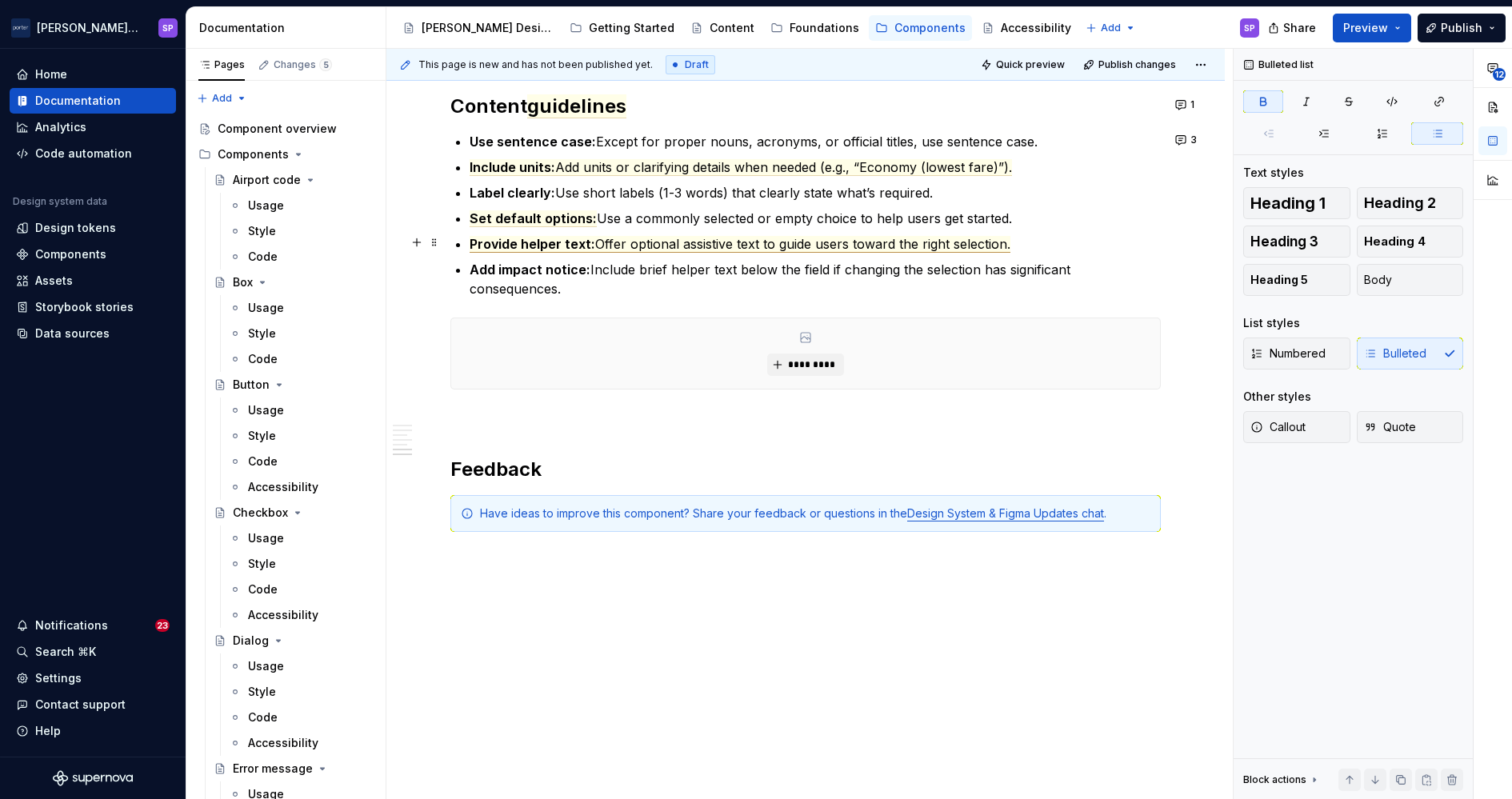
click at [709, 240] on span "Offer optional assistive text to guide users toward the right selection." at bounding box center [803, 244] width 415 height 17
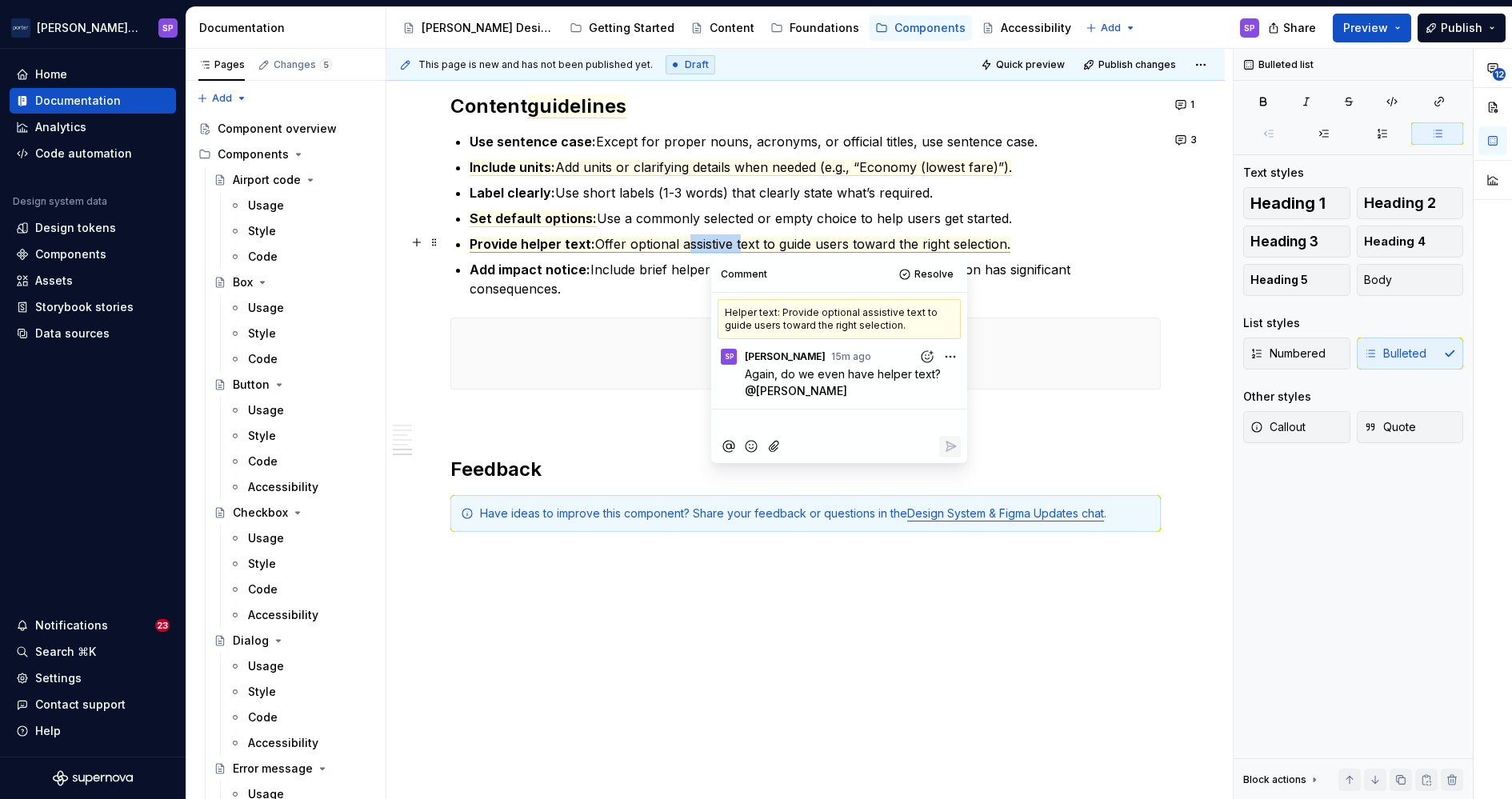
click at [709, 240] on span "Offer optional assistive text to guide users toward the right selection." at bounding box center [803, 244] width 415 height 17
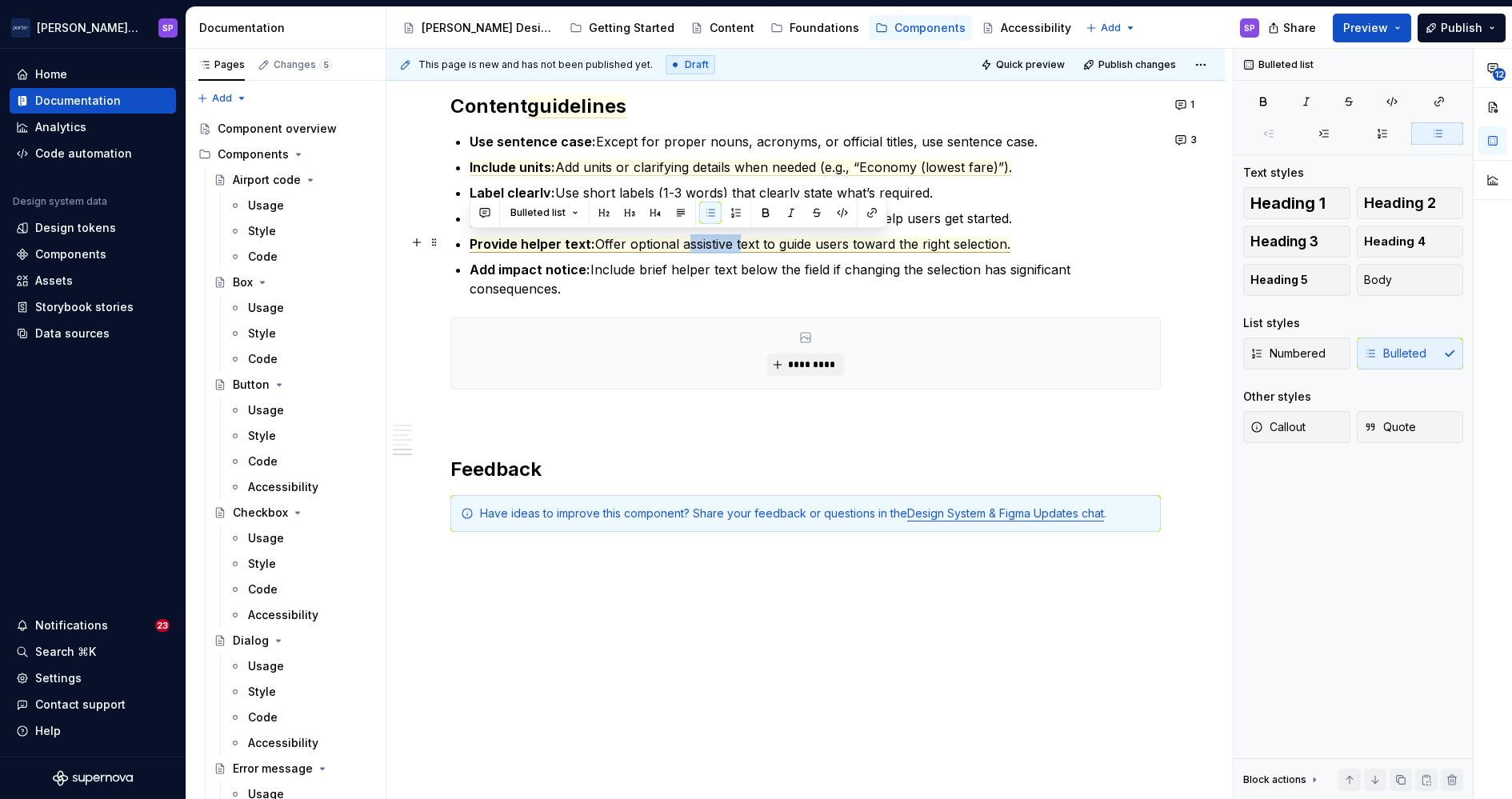
click at [709, 240] on span "Offer optional assistive text to guide users toward the right selection." at bounding box center [803, 244] width 415 height 17
click at [785, 234] on p "Provide helper text: Offer optional assistive text to guide users toward the ri…" at bounding box center [815, 243] width 691 height 20
click at [742, 248] on span "Offer optional assistive text to guide users toward the right selection." at bounding box center [803, 244] width 415 height 17
click at [706, 269] on p "Add impact notice: Include brief helper text below the field if changing the se…" at bounding box center [815, 279] width 691 height 38
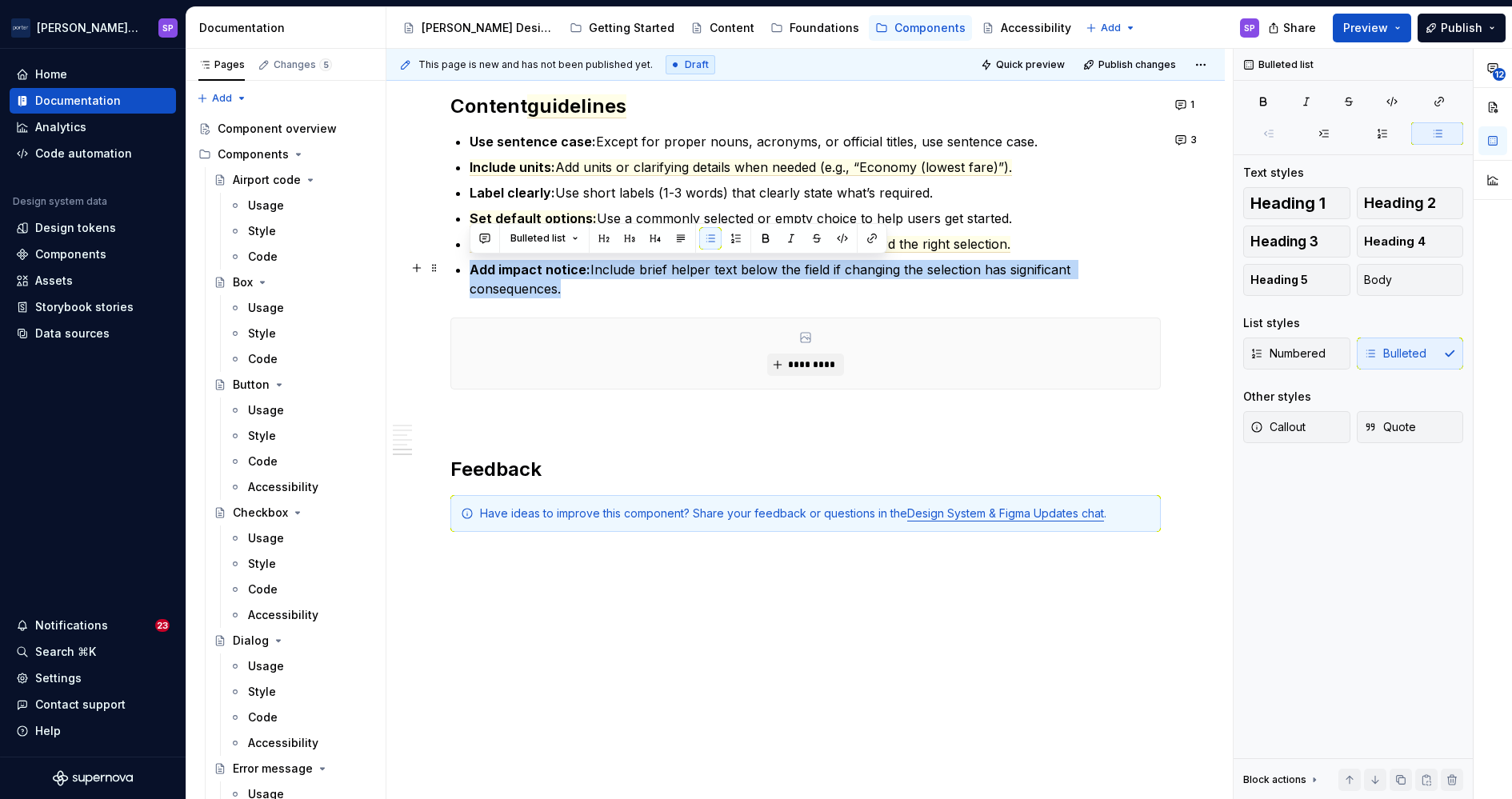
drag, startPoint x: 606, startPoint y: 288, endPoint x: 466, endPoint y: 257, distance: 143.4
click at [623, 260] on p "Add impact notice: Include brief helper text below the field if changing the se…" at bounding box center [815, 279] width 691 height 38
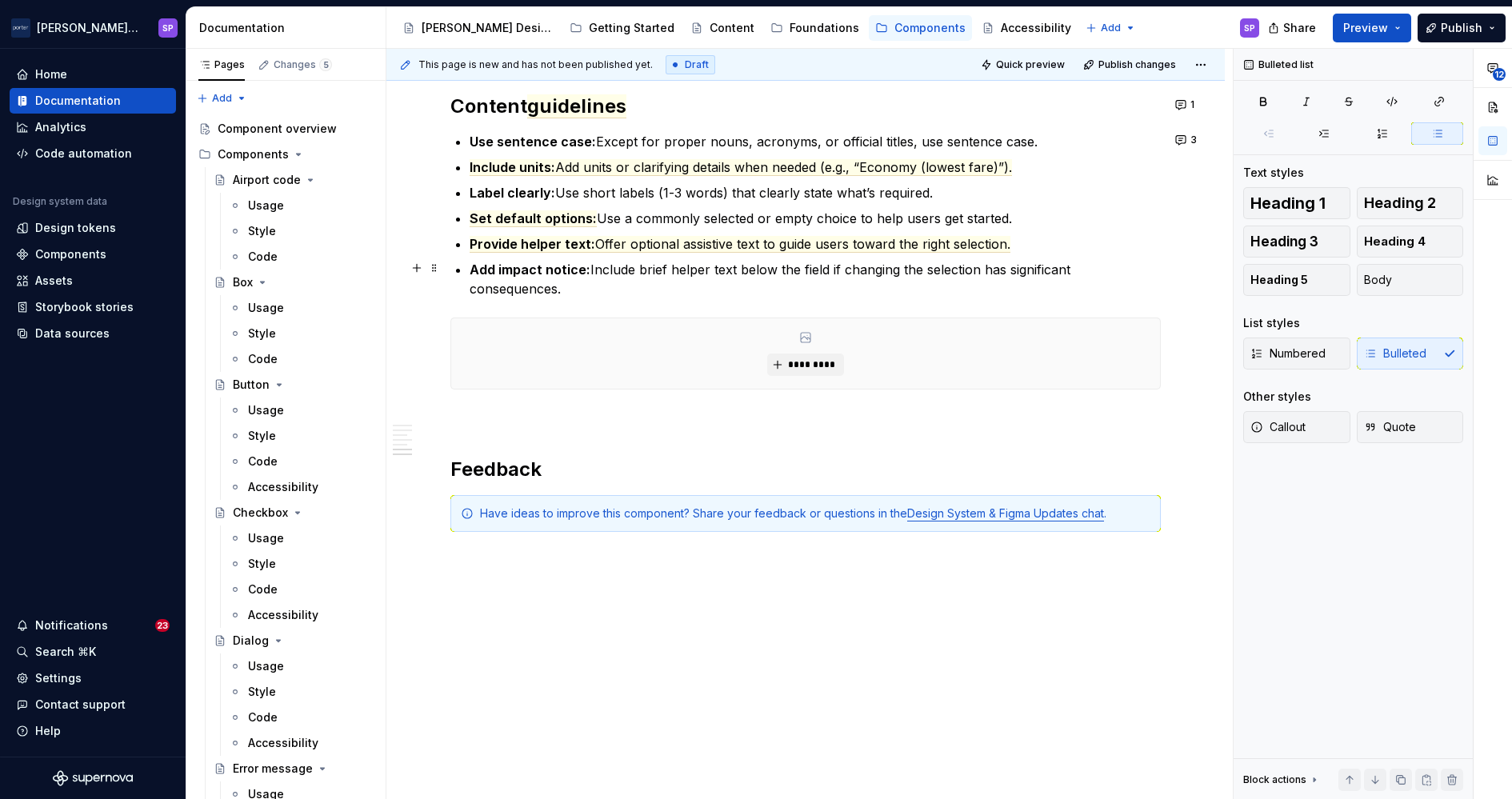
click at [589, 267] on strong "Add impact notice:" at bounding box center [530, 269] width 121 height 16
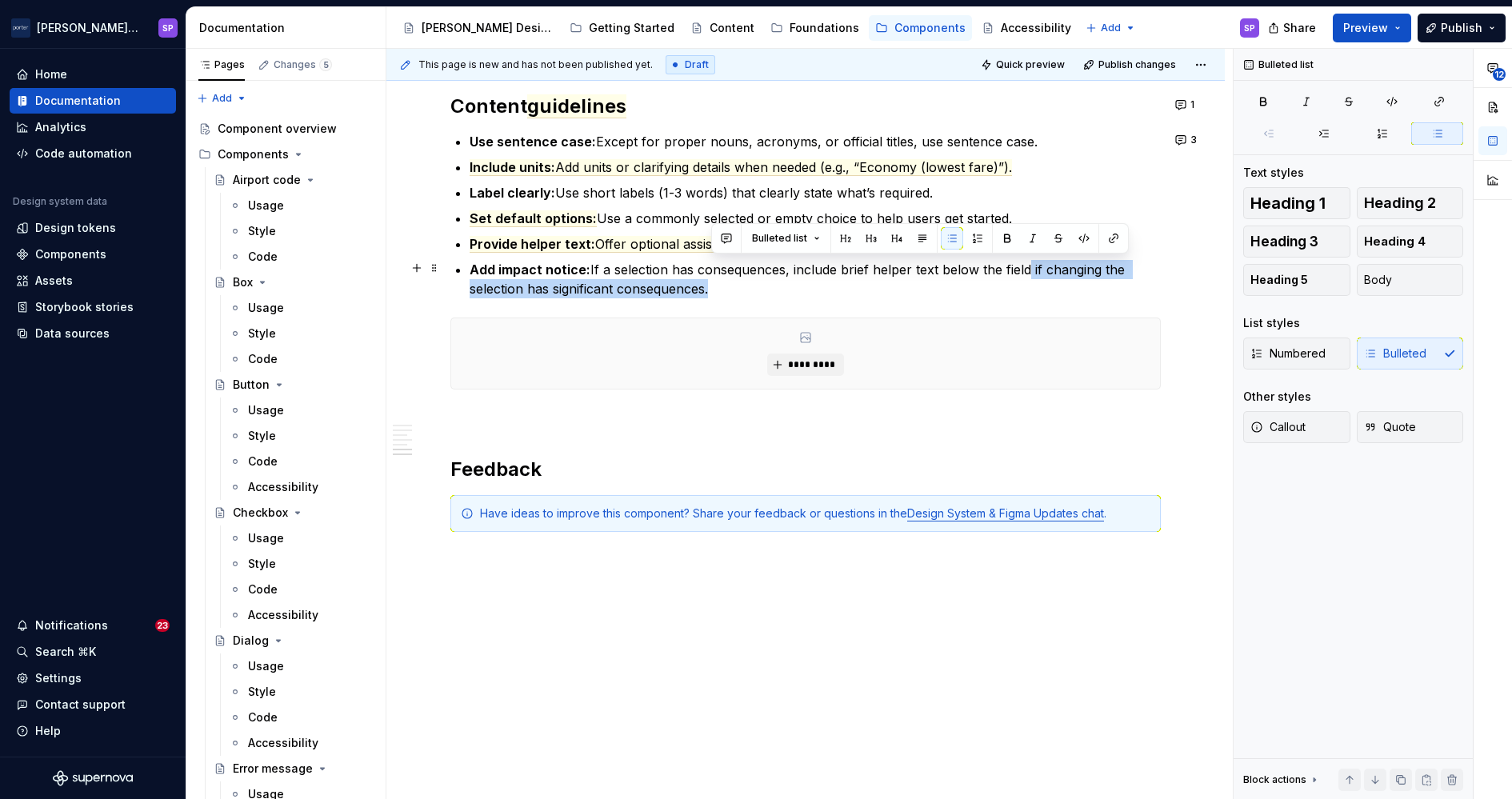
drag, startPoint x: 1064, startPoint y: 291, endPoint x: 1027, endPoint y: 262, distance: 47.0
click at [1027, 262] on p "Add impact notice: If a selection has consequences, include brief helper text b…" at bounding box center [815, 279] width 691 height 38
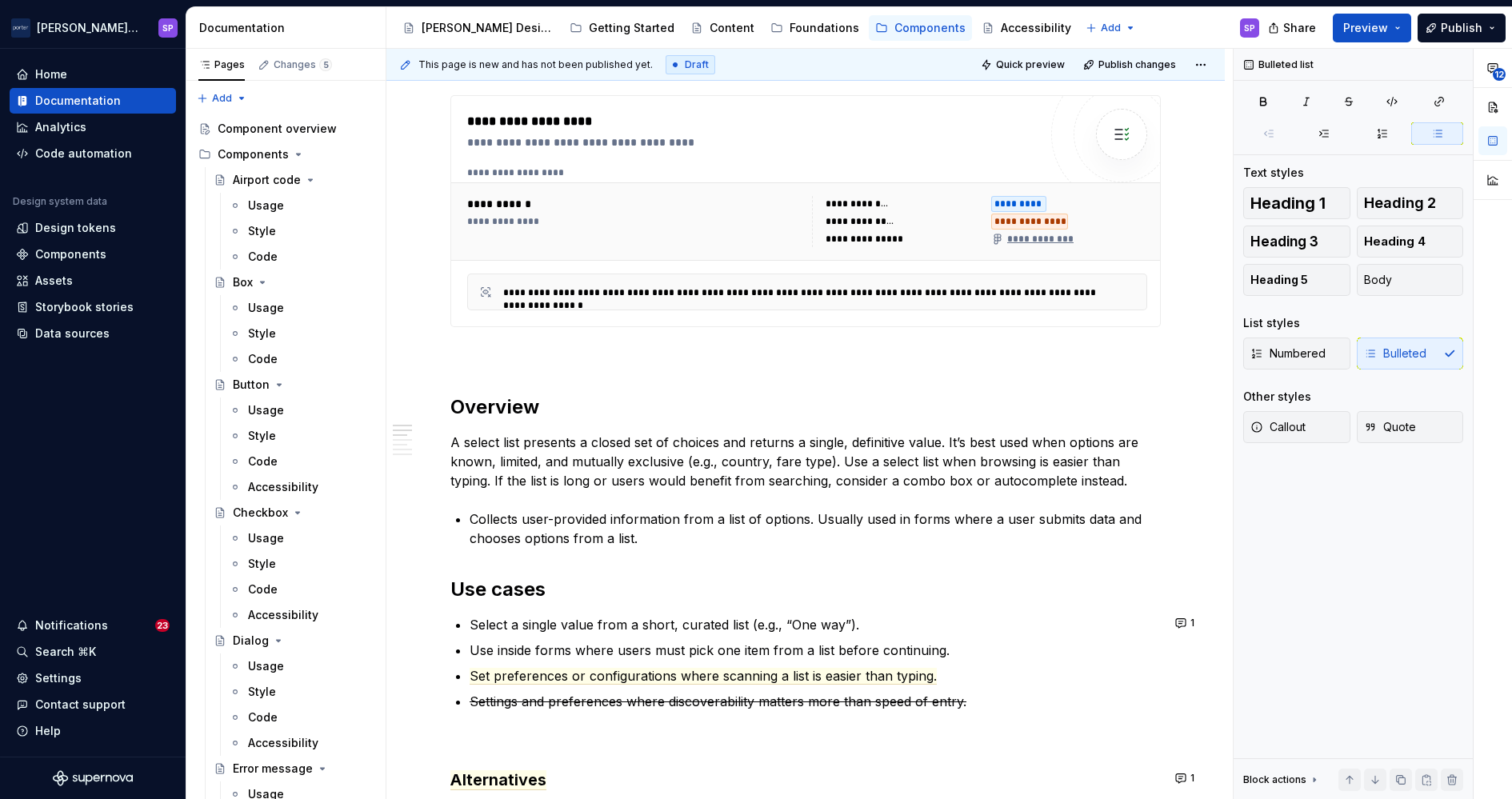
scroll to position [0, 0]
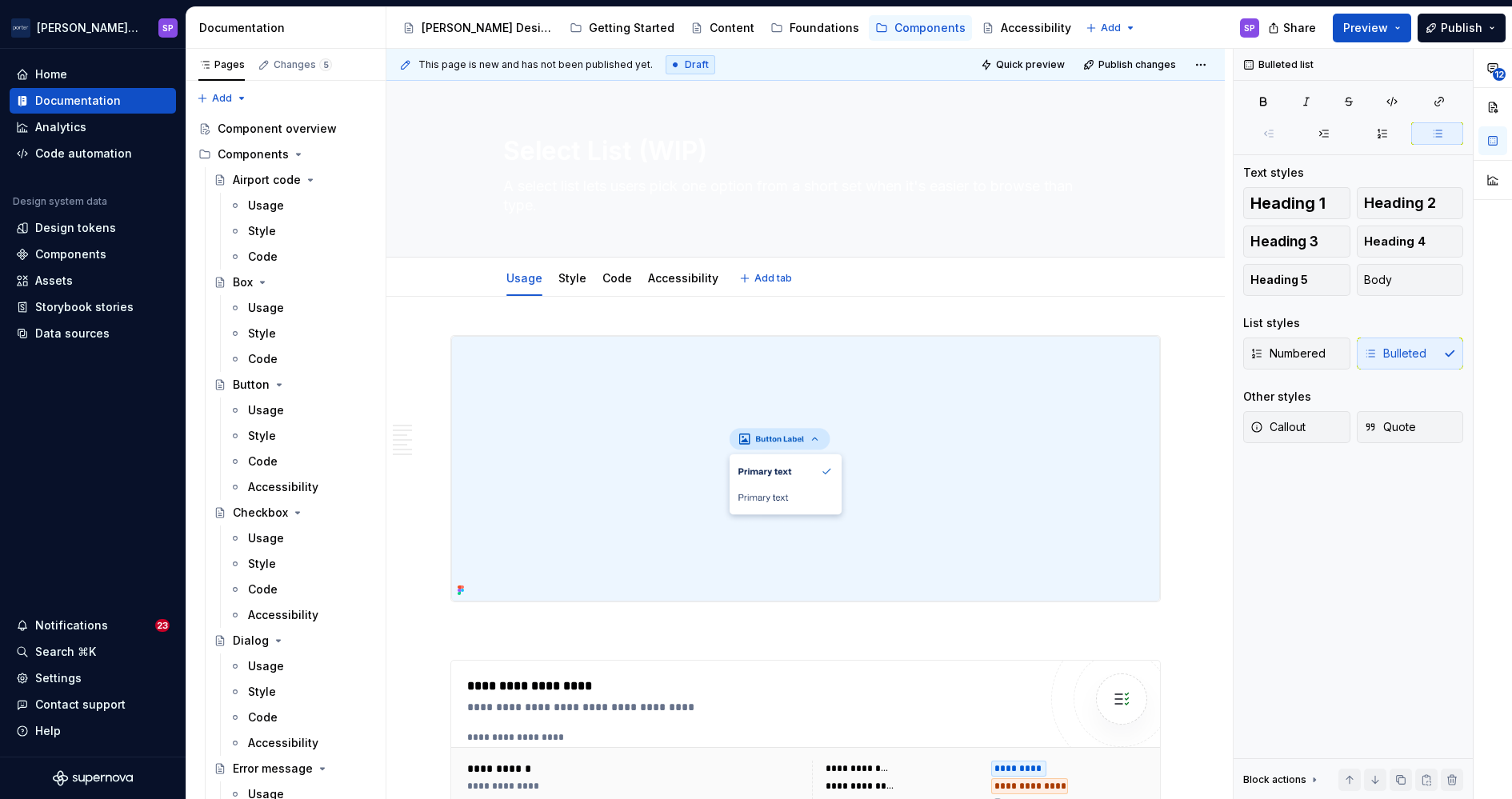
type textarea "*"
